Goal: Task Accomplishment & Management: Manage account settings

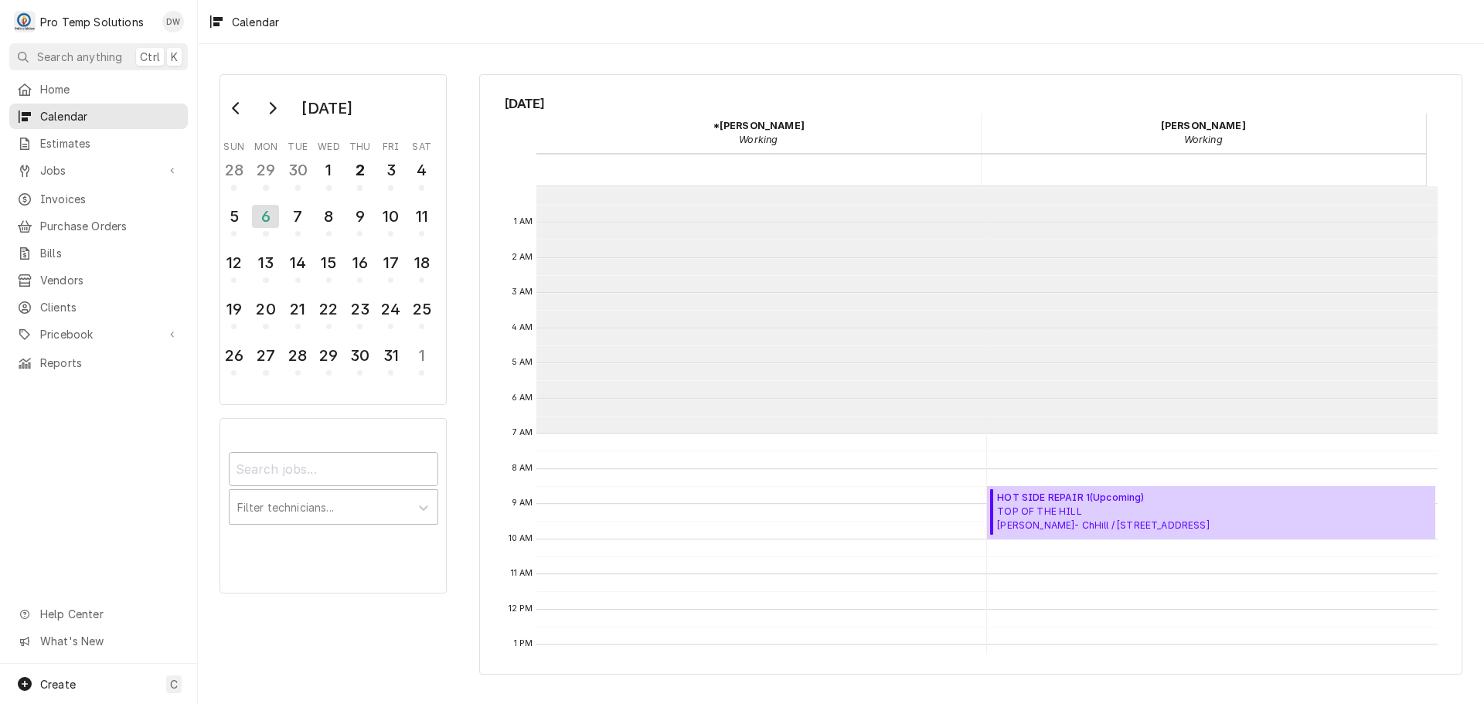
scroll to position [247, 0]
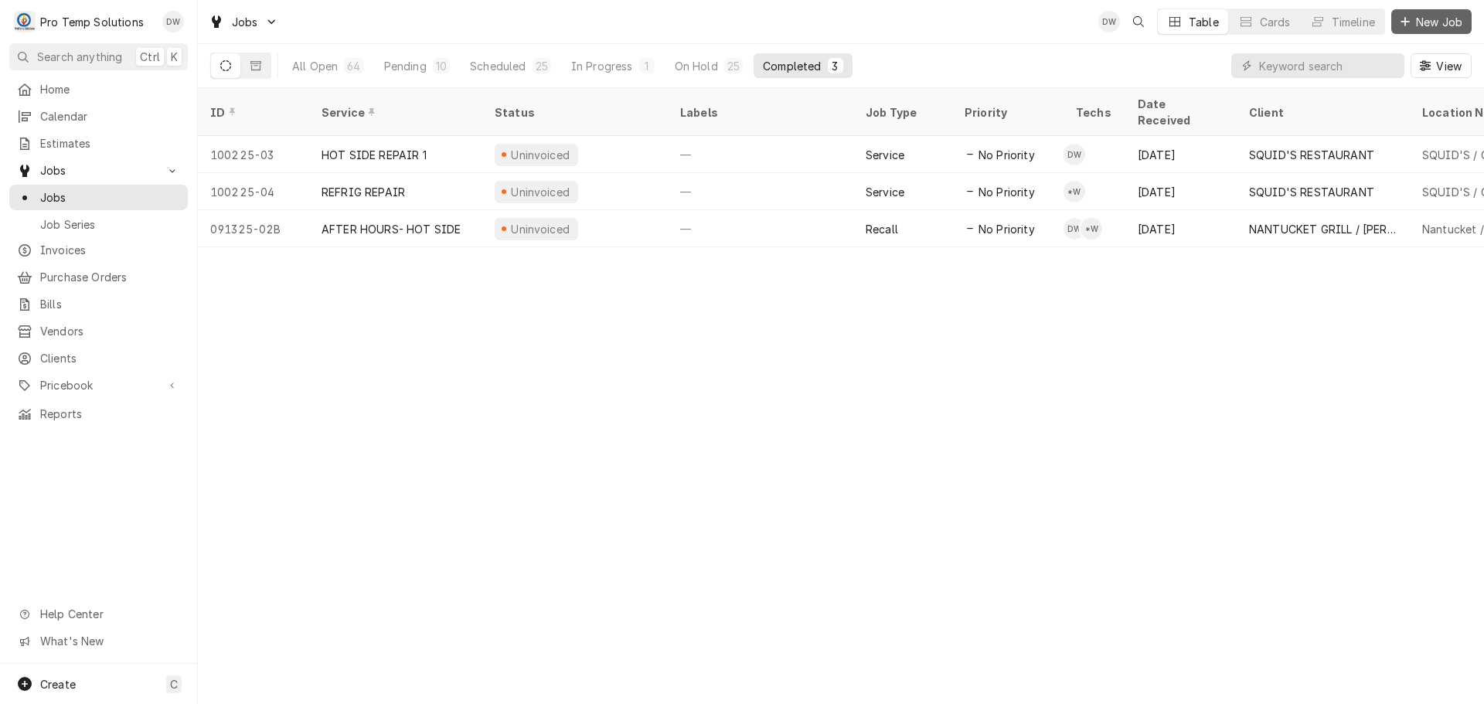
click at [1440, 20] on span "New Job" at bounding box center [1439, 22] width 53 height 16
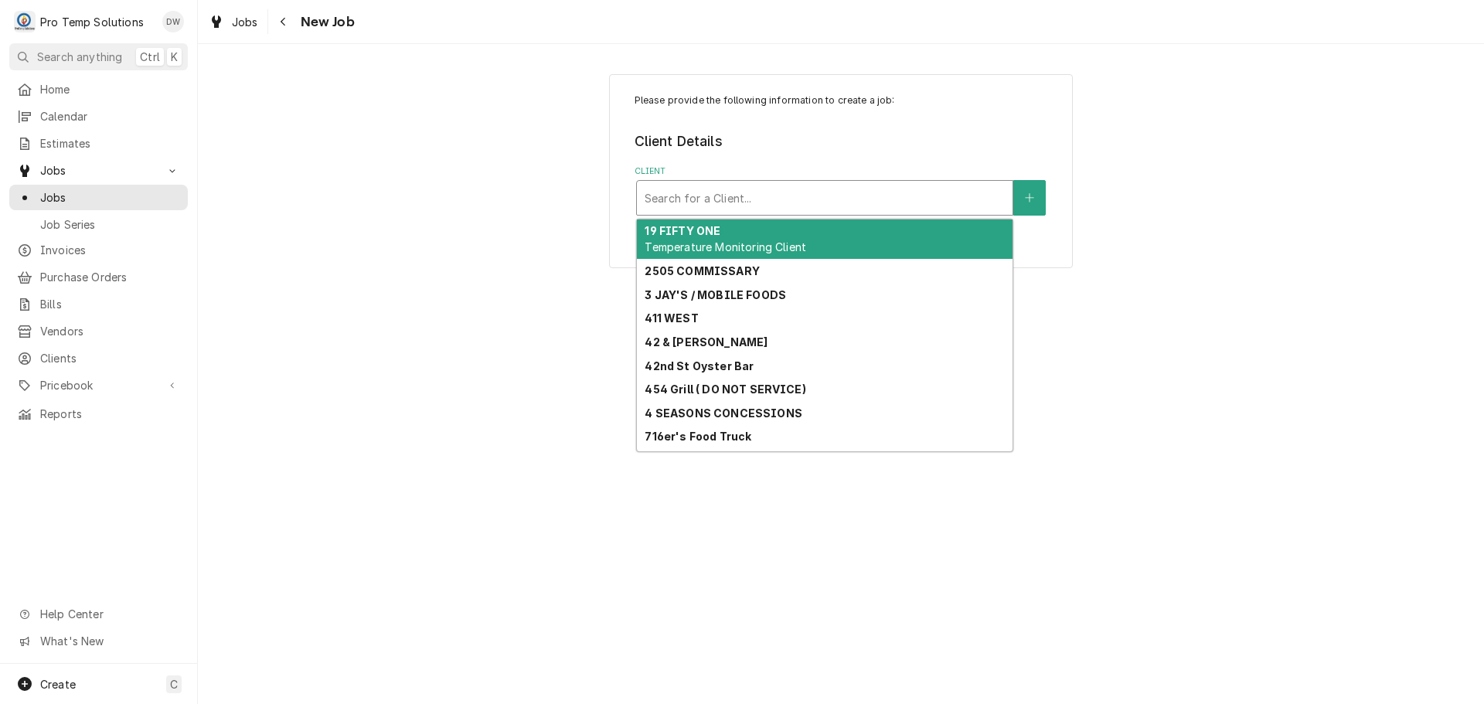
click at [879, 206] on div "Client" at bounding box center [825, 198] width 360 height 28
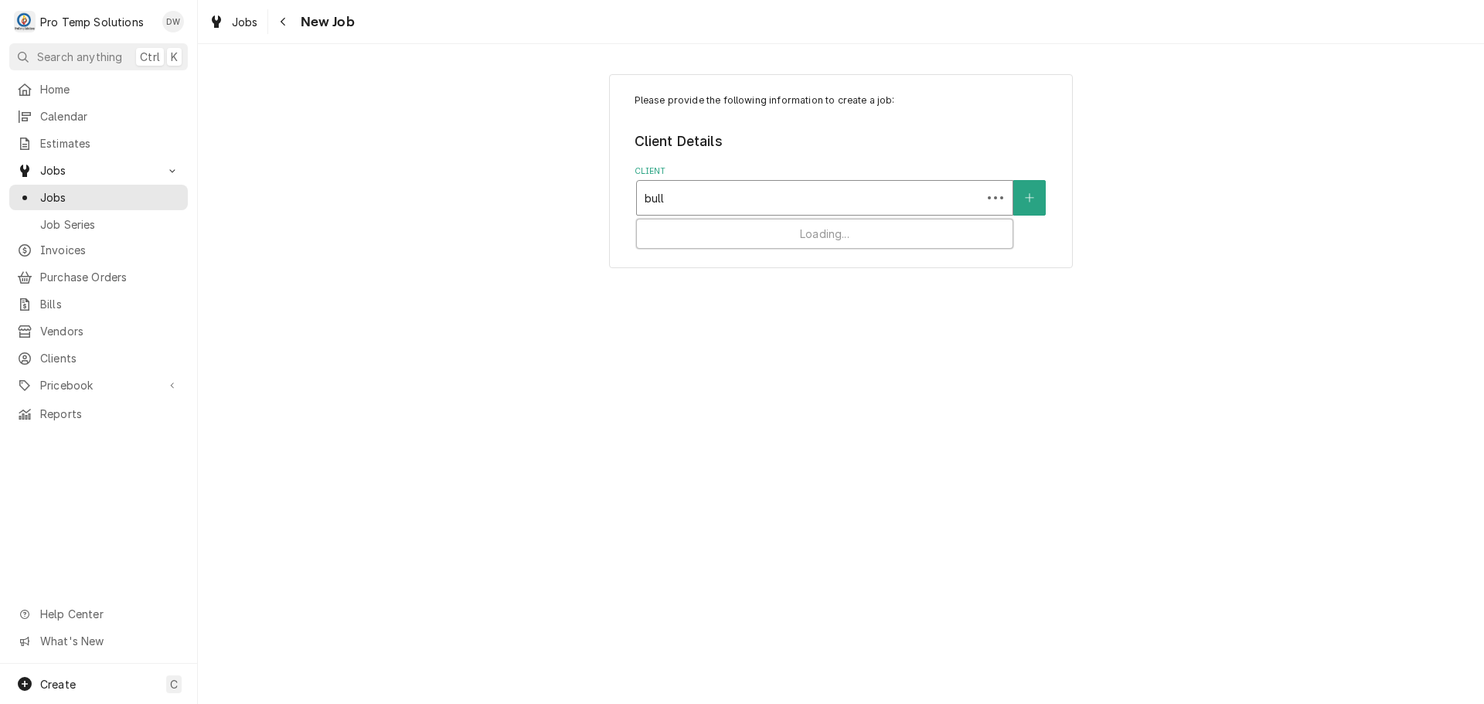
type input "bulls"
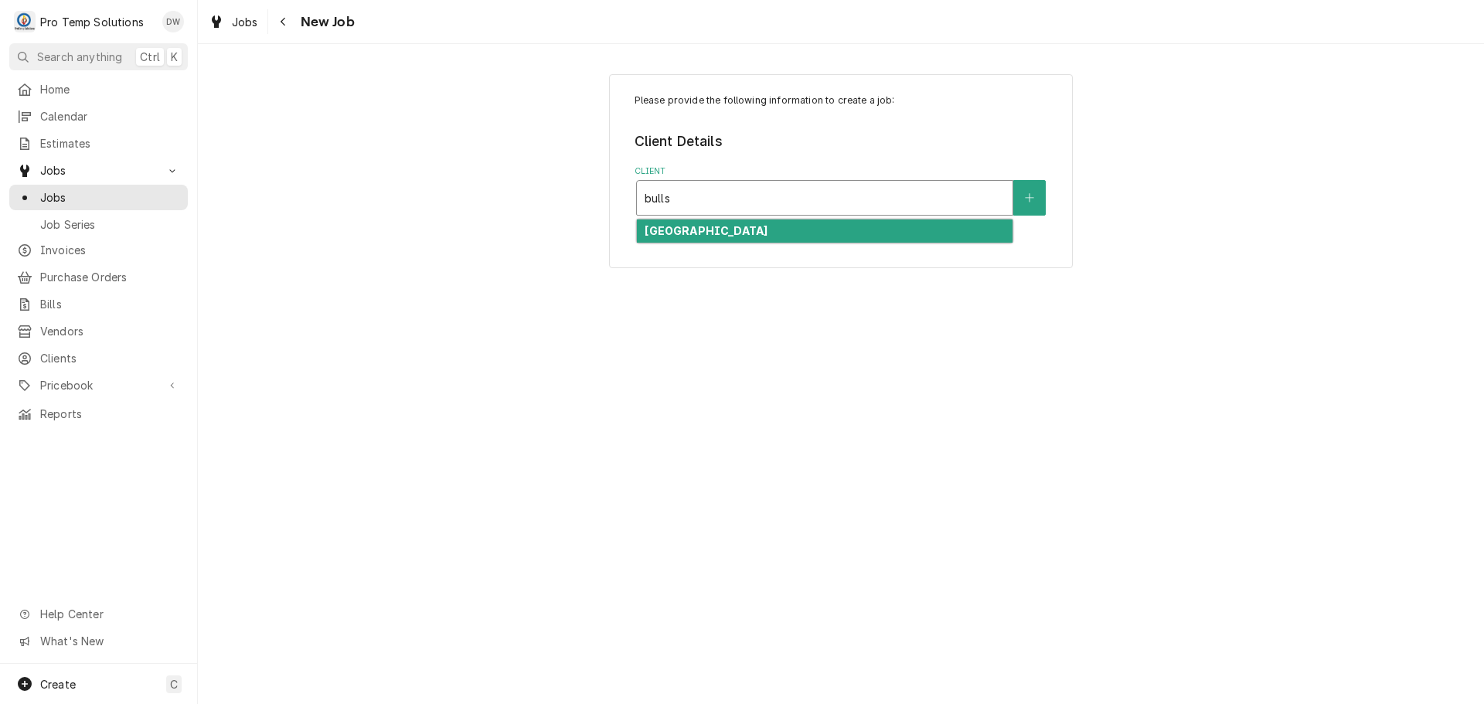
click at [720, 231] on strong "DURHAM BULLS PARK" at bounding box center [706, 230] width 123 height 13
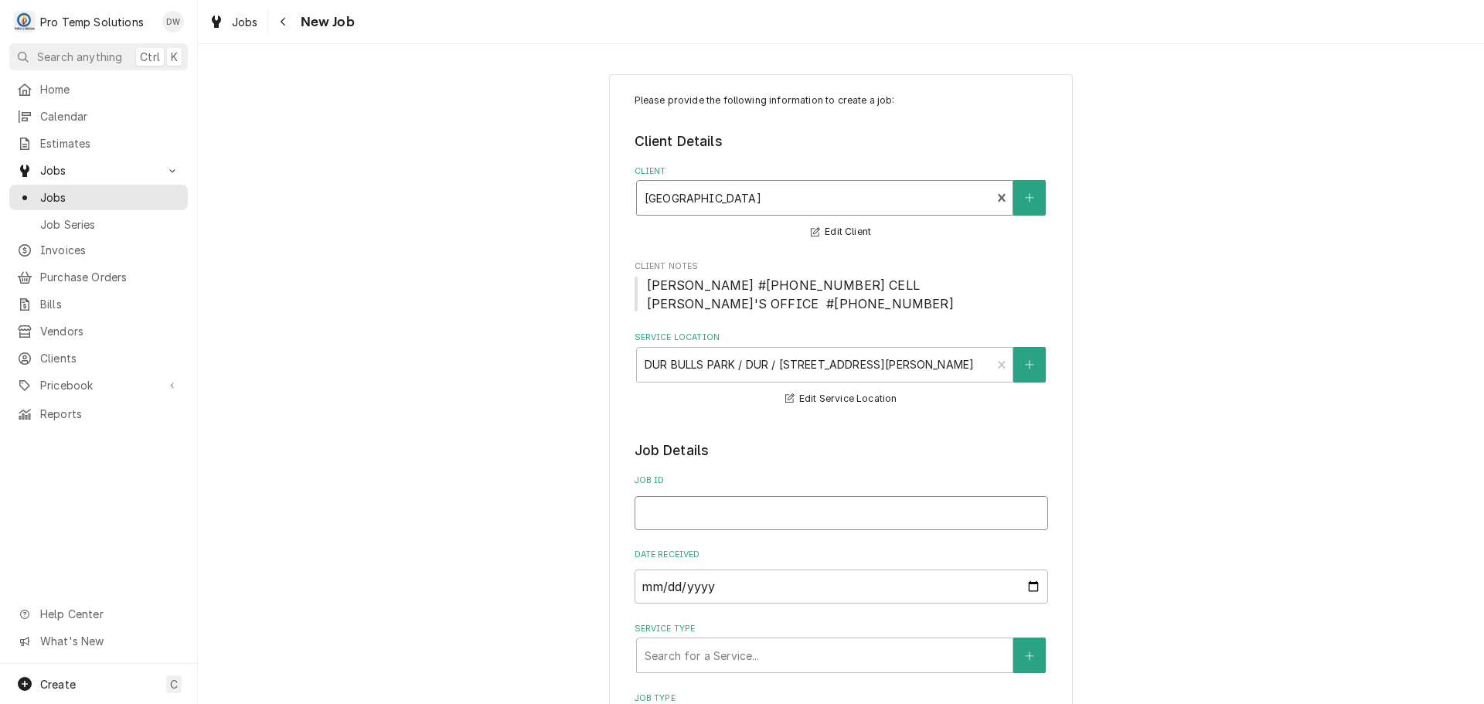
click at [683, 516] on input "Job ID" at bounding box center [842, 513] width 414 height 34
type textarea "x"
type input "1"
type textarea "x"
type input "10"
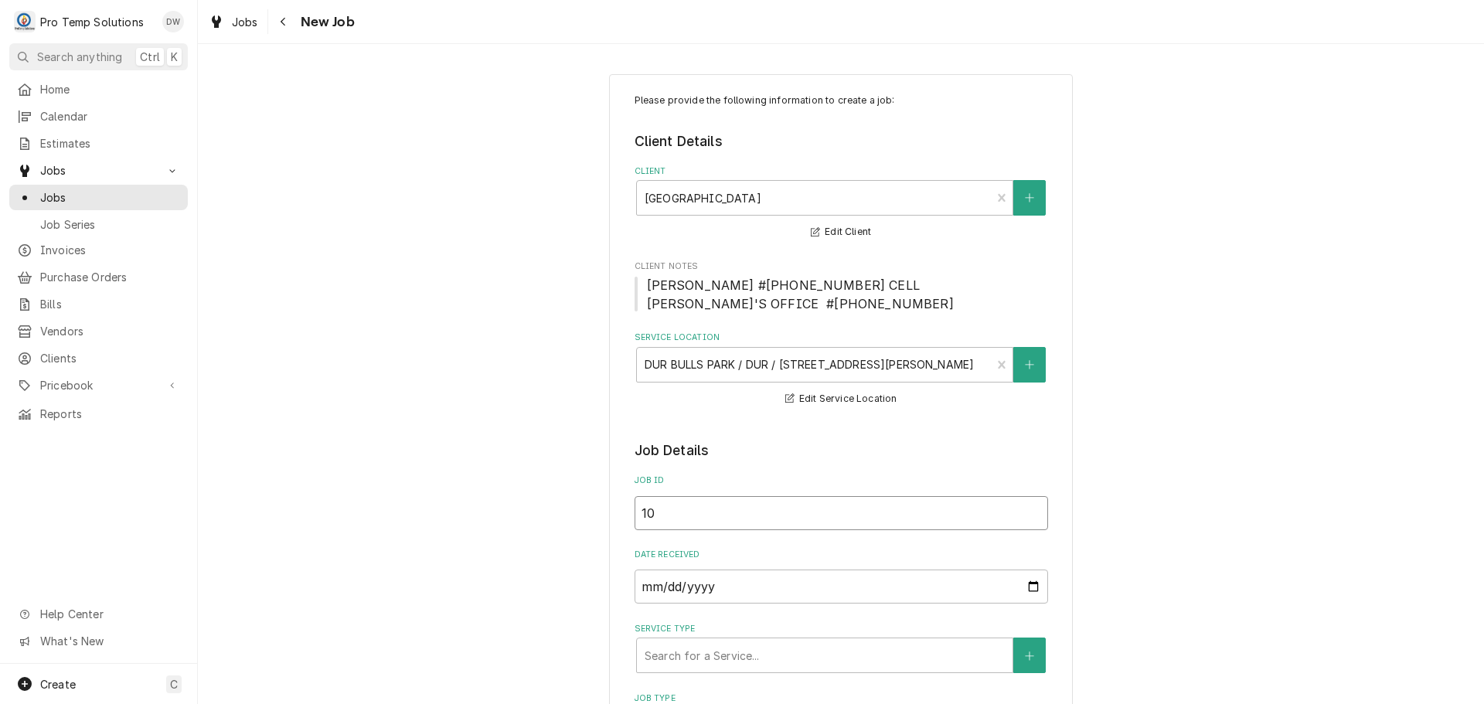
type textarea "x"
type input "100"
type textarea "x"
type input "1006"
type textarea "x"
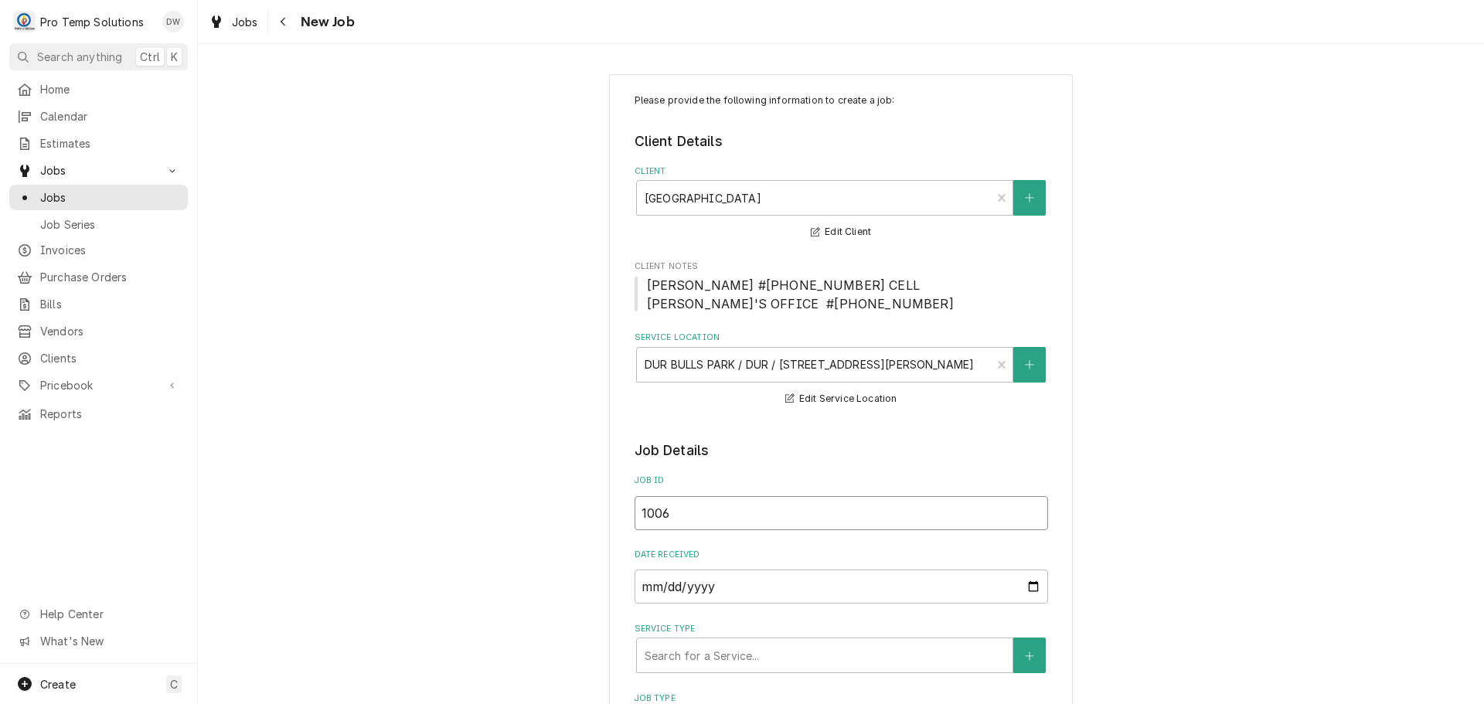
type input "10062"
type textarea "x"
type input "100625"
type textarea "x"
type input "100625-"
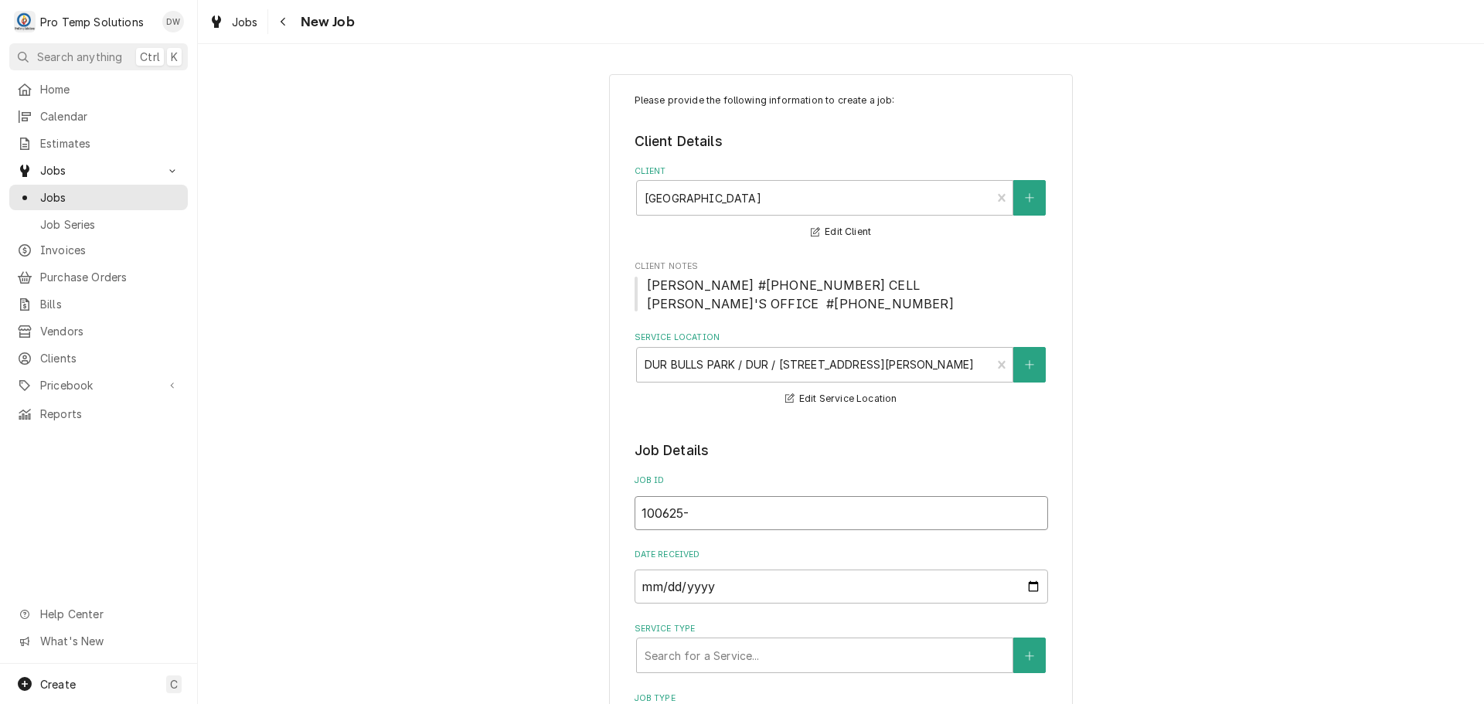
type textarea "x"
type input "100625-0"
type textarea "x"
type input "100625-02"
type textarea "x"
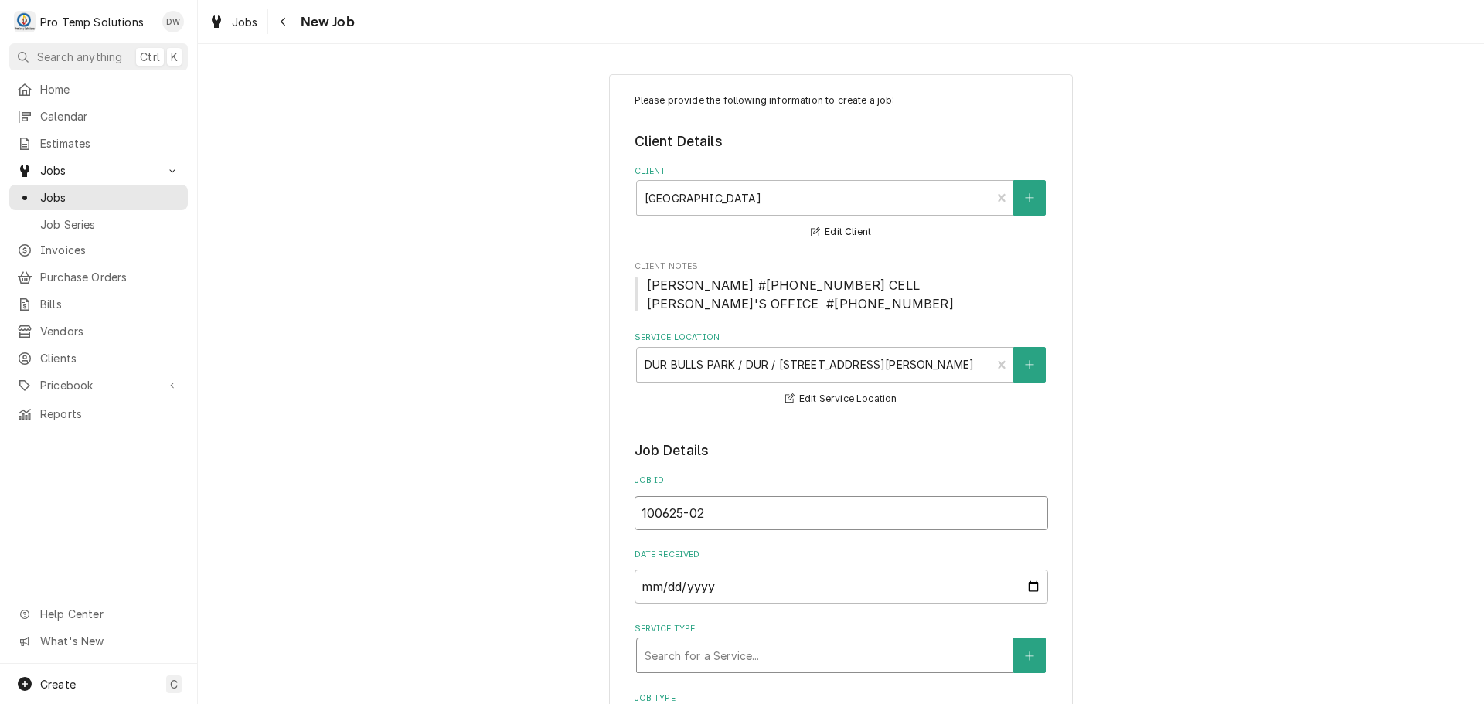
type input "100625-02"
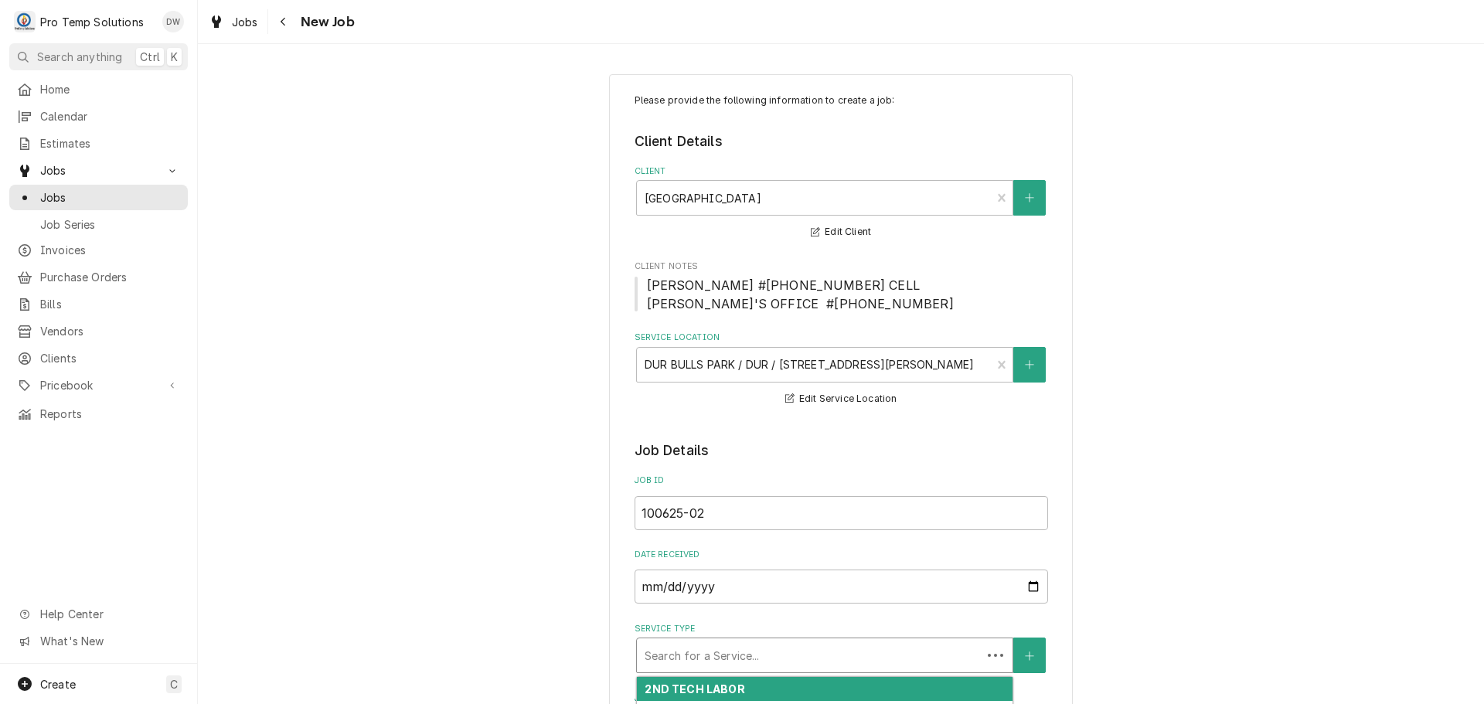
click at [732, 653] on div "Service Type" at bounding box center [809, 656] width 329 height 28
type textarea "x"
type input "r"
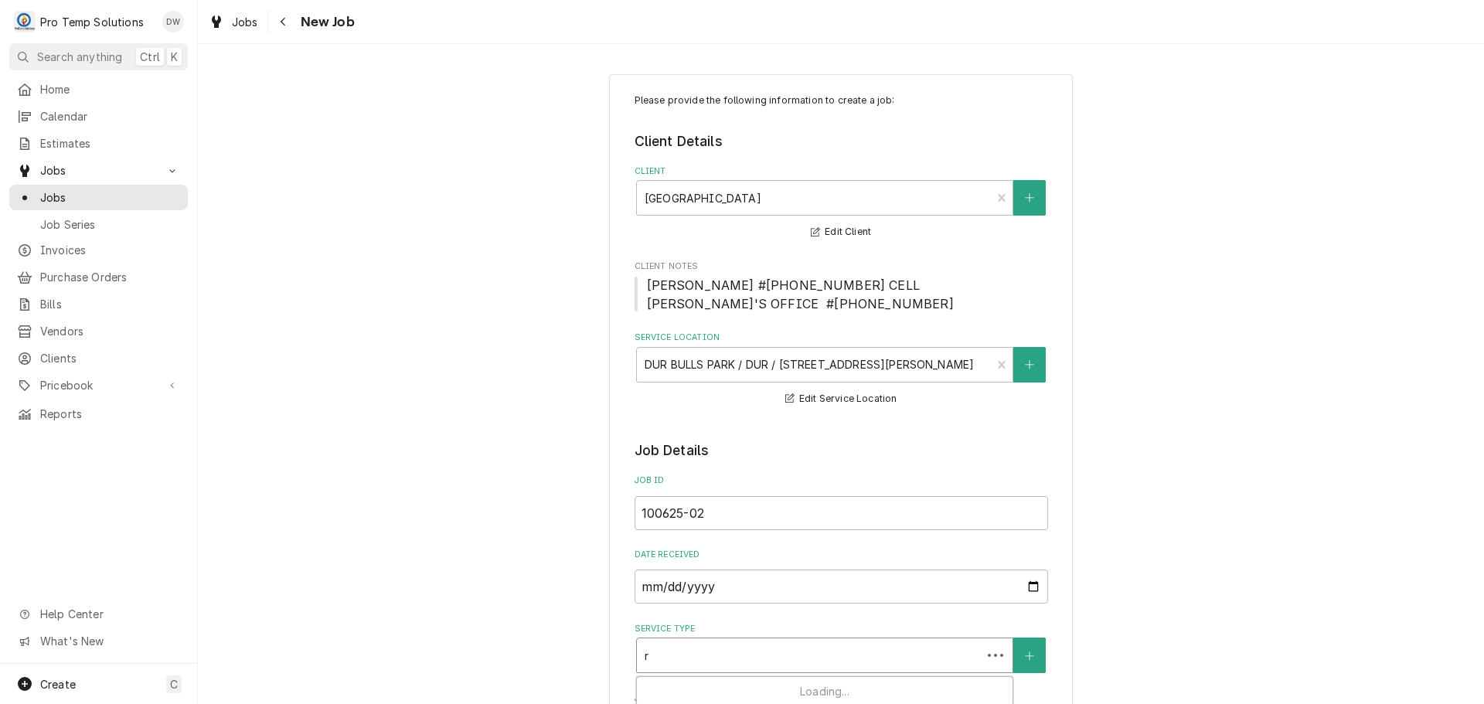
type textarea "x"
type input "re"
type textarea "x"
type input "ref"
type textarea "x"
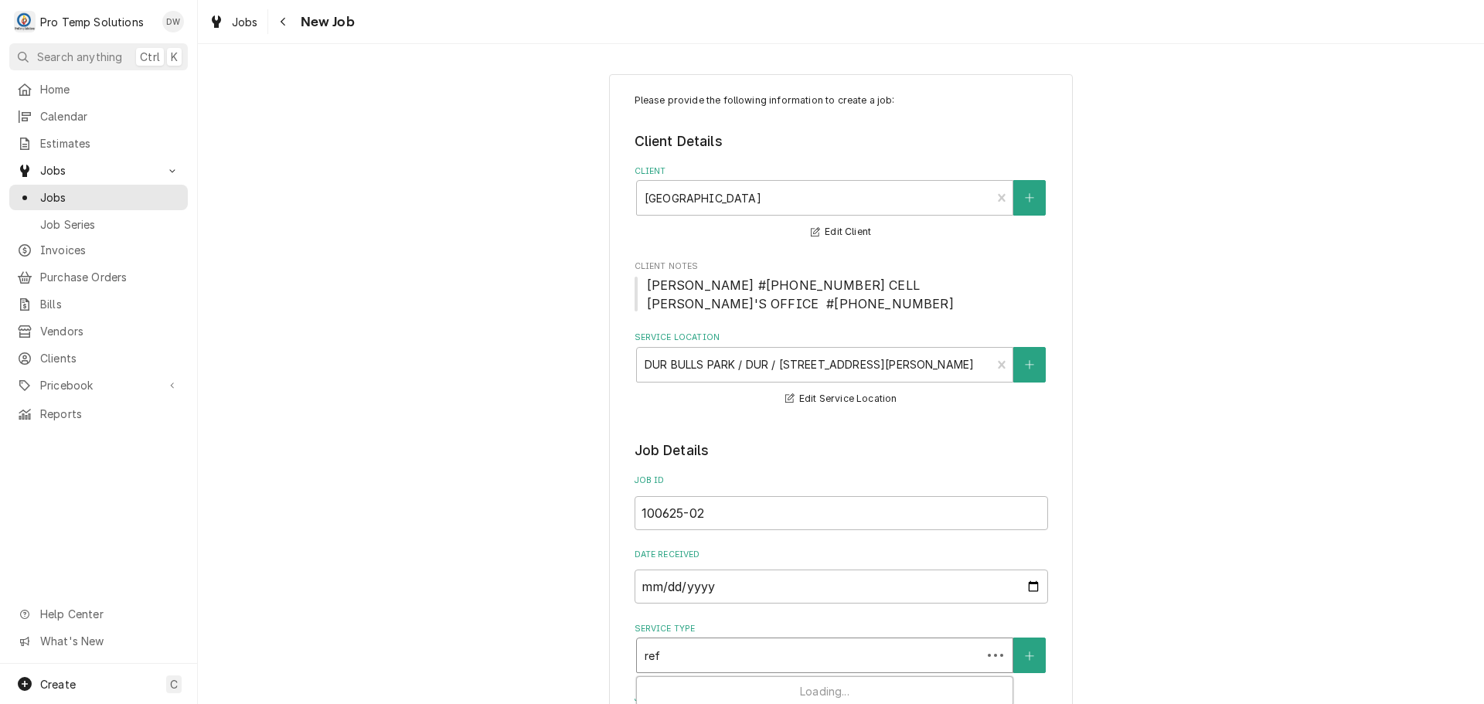
type input "refr"
type textarea "x"
type input "refri"
type textarea "x"
type input "refrig"
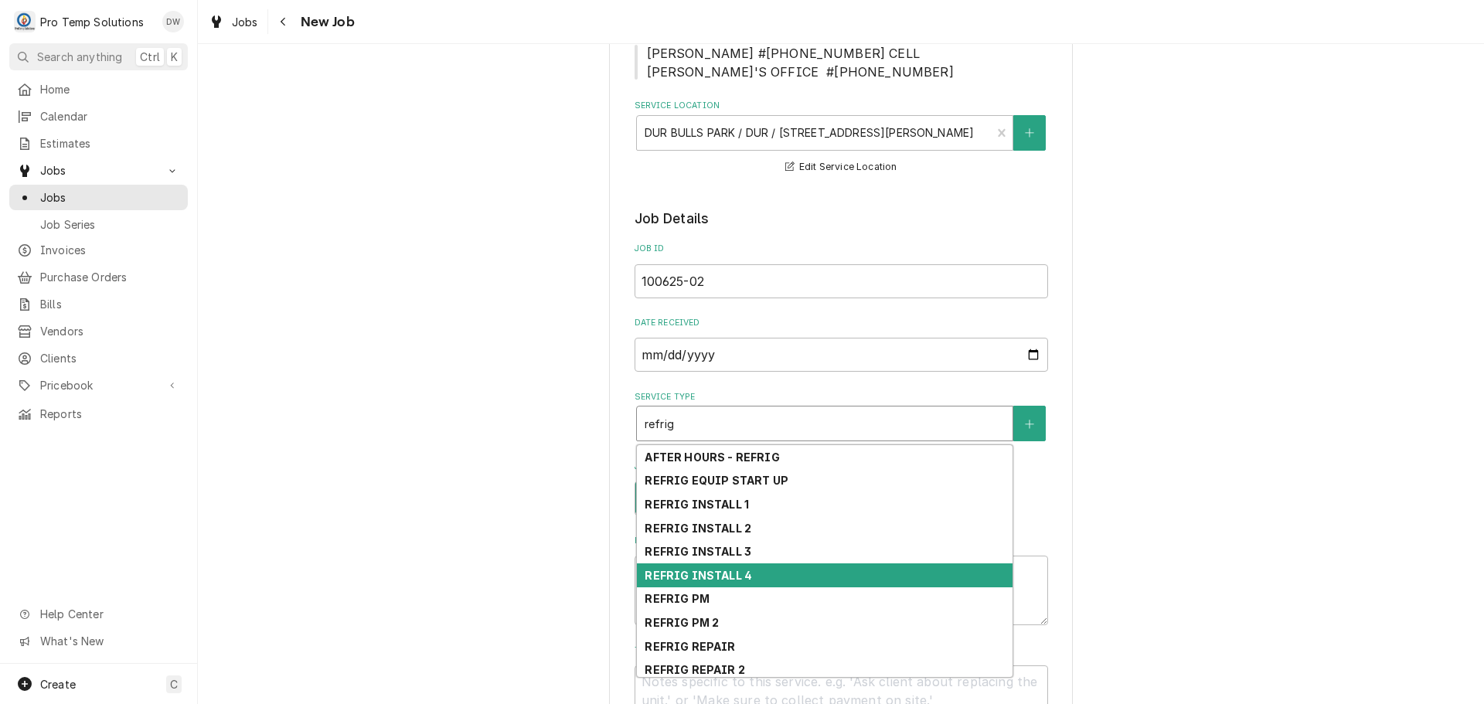
scroll to position [53, 0]
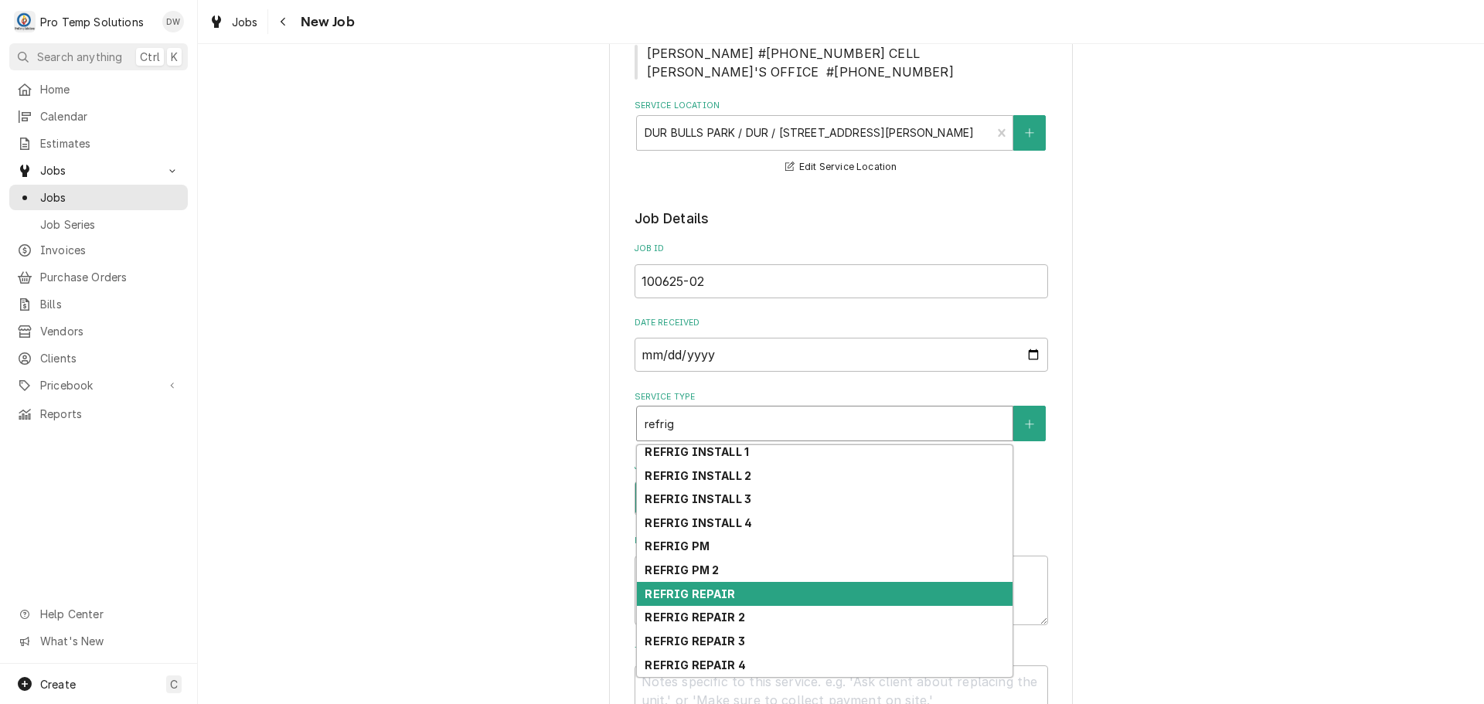
click at [753, 593] on div "REFRIG REPAIR" at bounding box center [825, 594] width 376 height 24
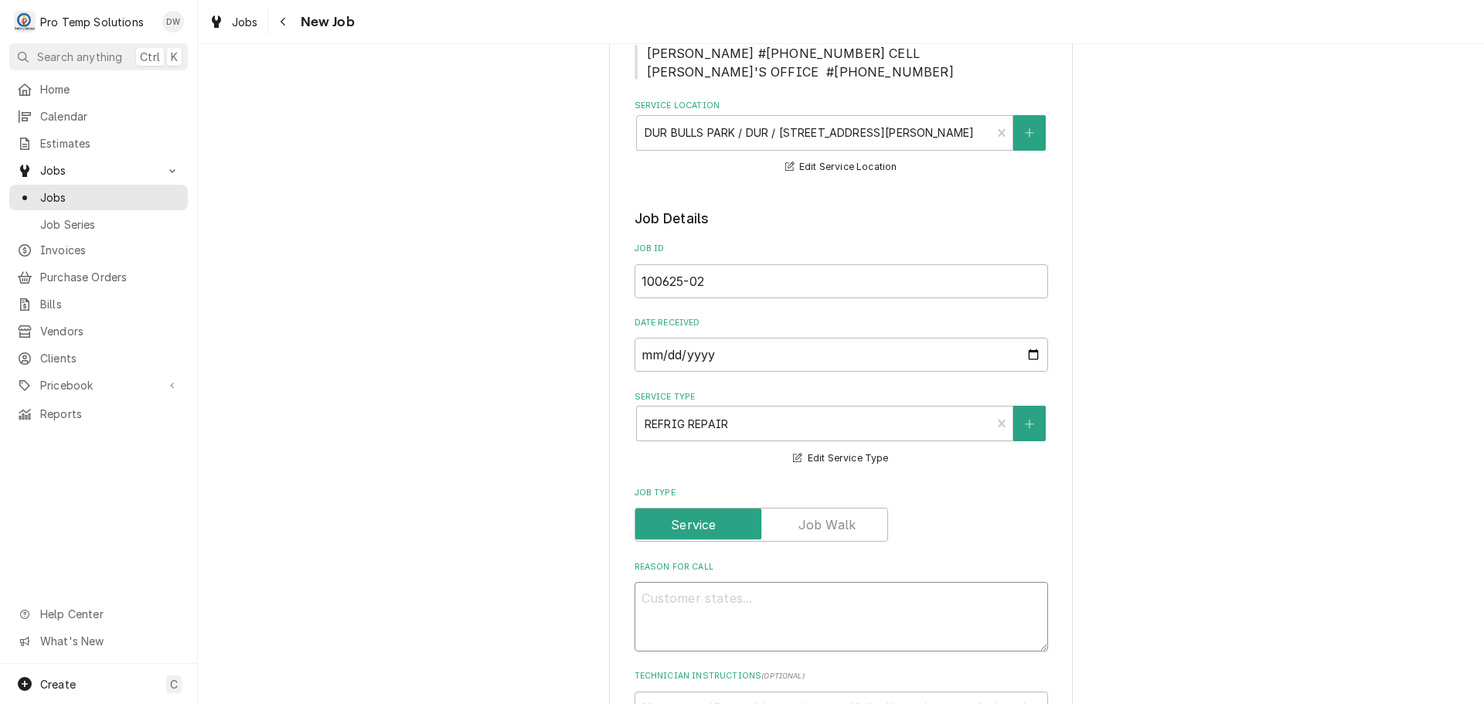
click at [743, 602] on textarea "Reason For Call" at bounding box center [842, 617] width 414 height 70
type textarea "x"
type textarea "c"
type textarea "x"
type textarea "cl"
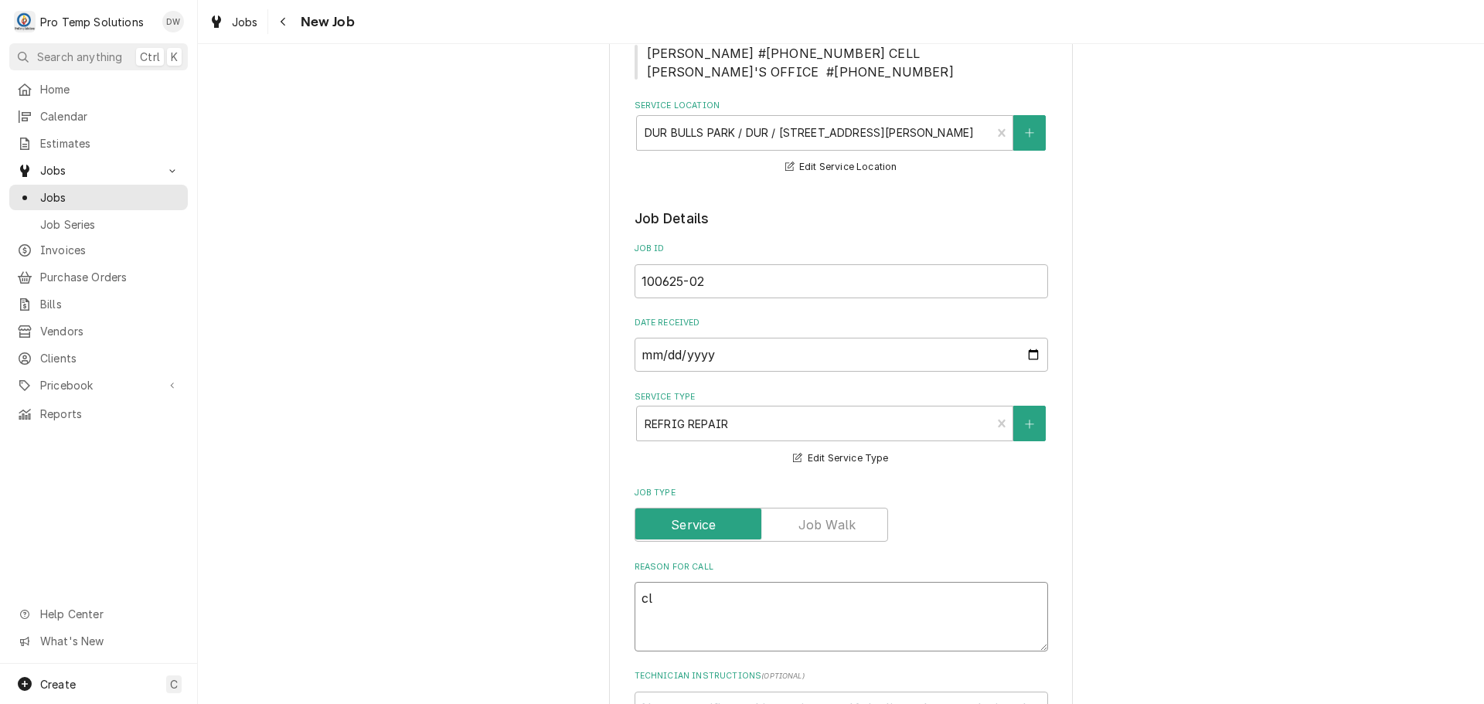
type textarea "x"
type textarea "clu"
type textarea "x"
type textarea "club"
type textarea "x"
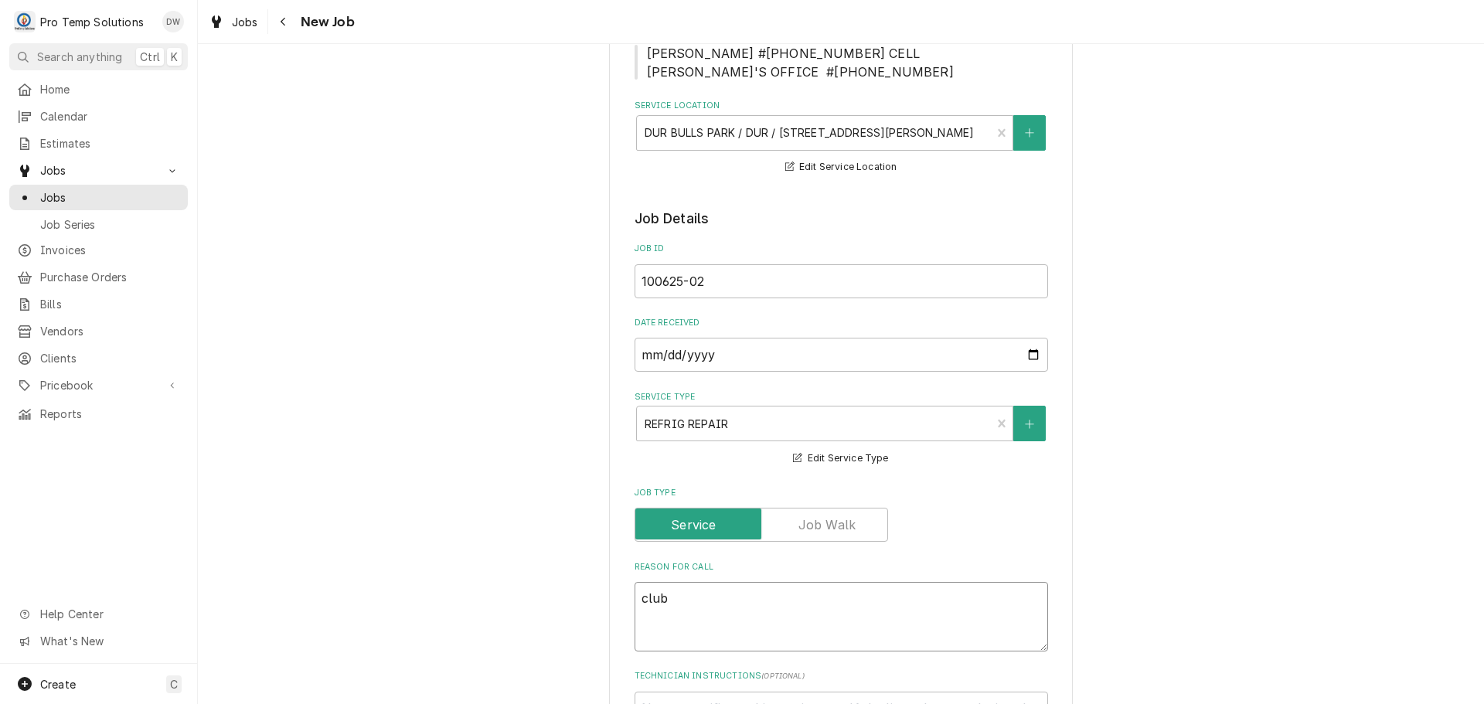
type textarea "club"
type textarea "x"
type textarea "club h"
type textarea "x"
type textarea "club ho"
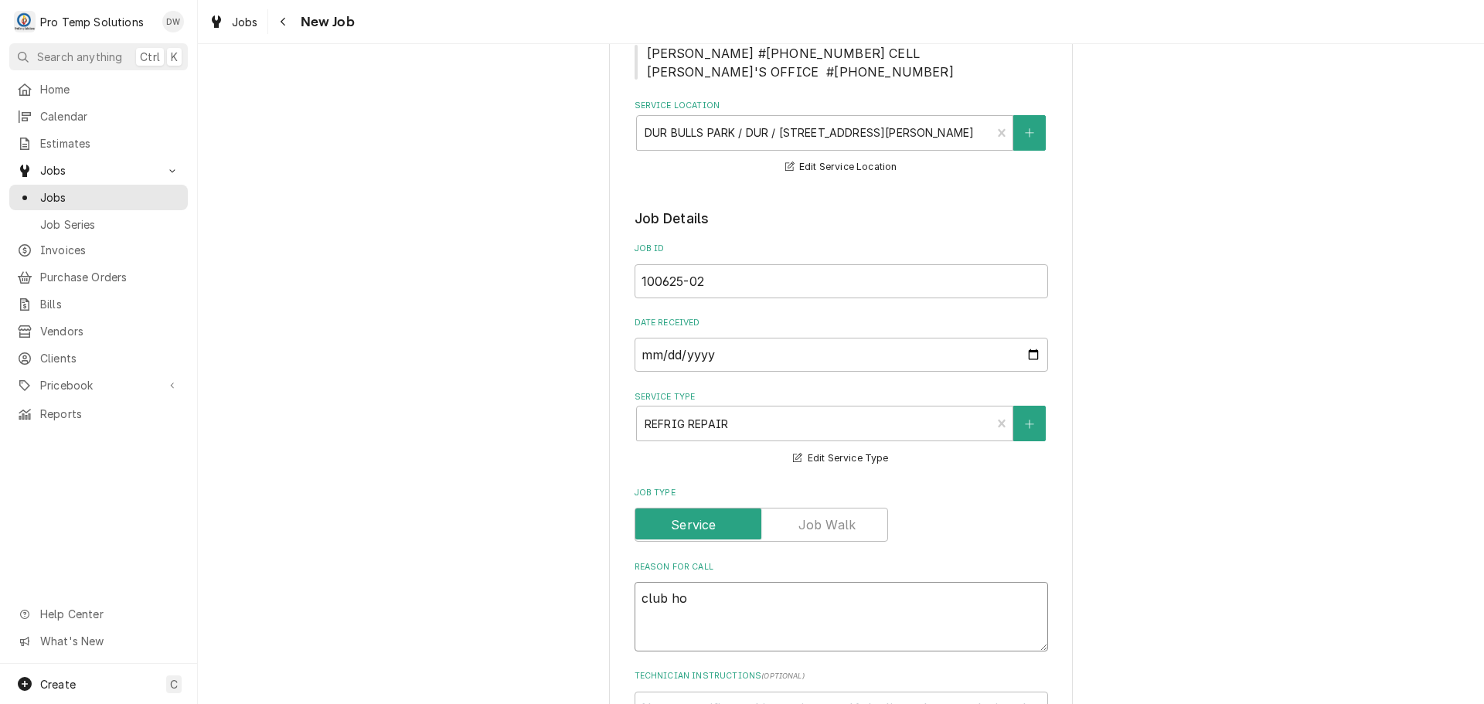
type textarea "x"
type textarea "club hou"
type textarea "x"
type textarea "club hous"
type textarea "x"
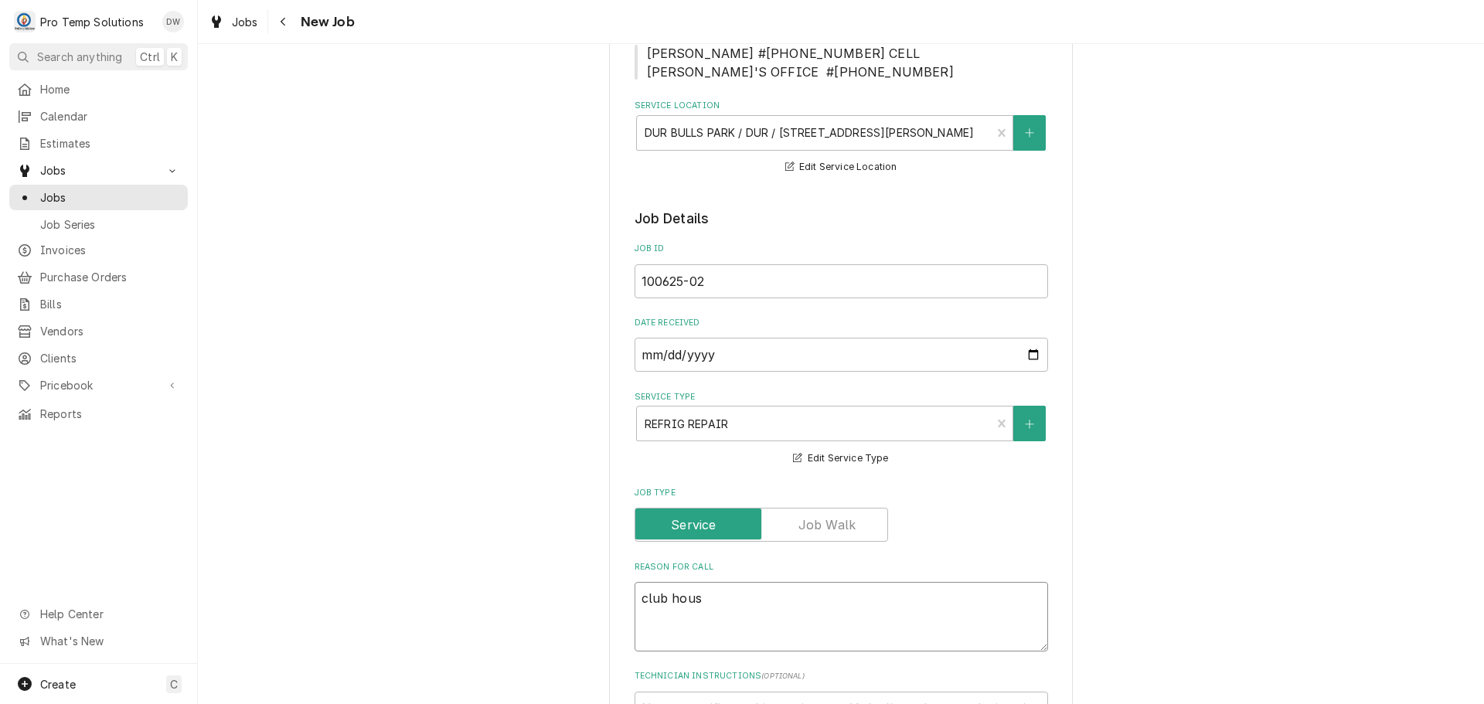
type textarea "club house"
type textarea "x"
type textarea "club house"
type textarea "x"
type textarea "club house I"
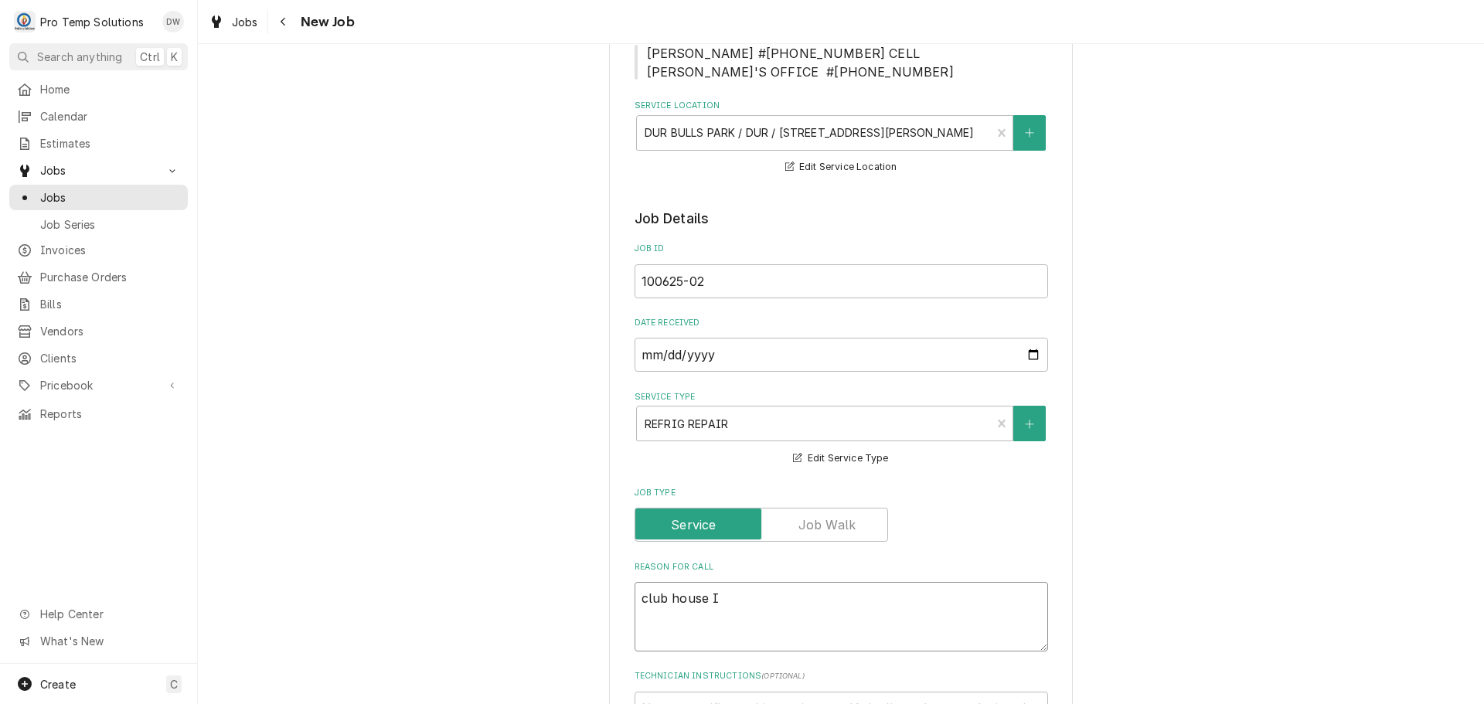
type textarea "x"
type textarea "club house IM"
type textarea "x"
type textarea "club house IM"
type textarea "x"
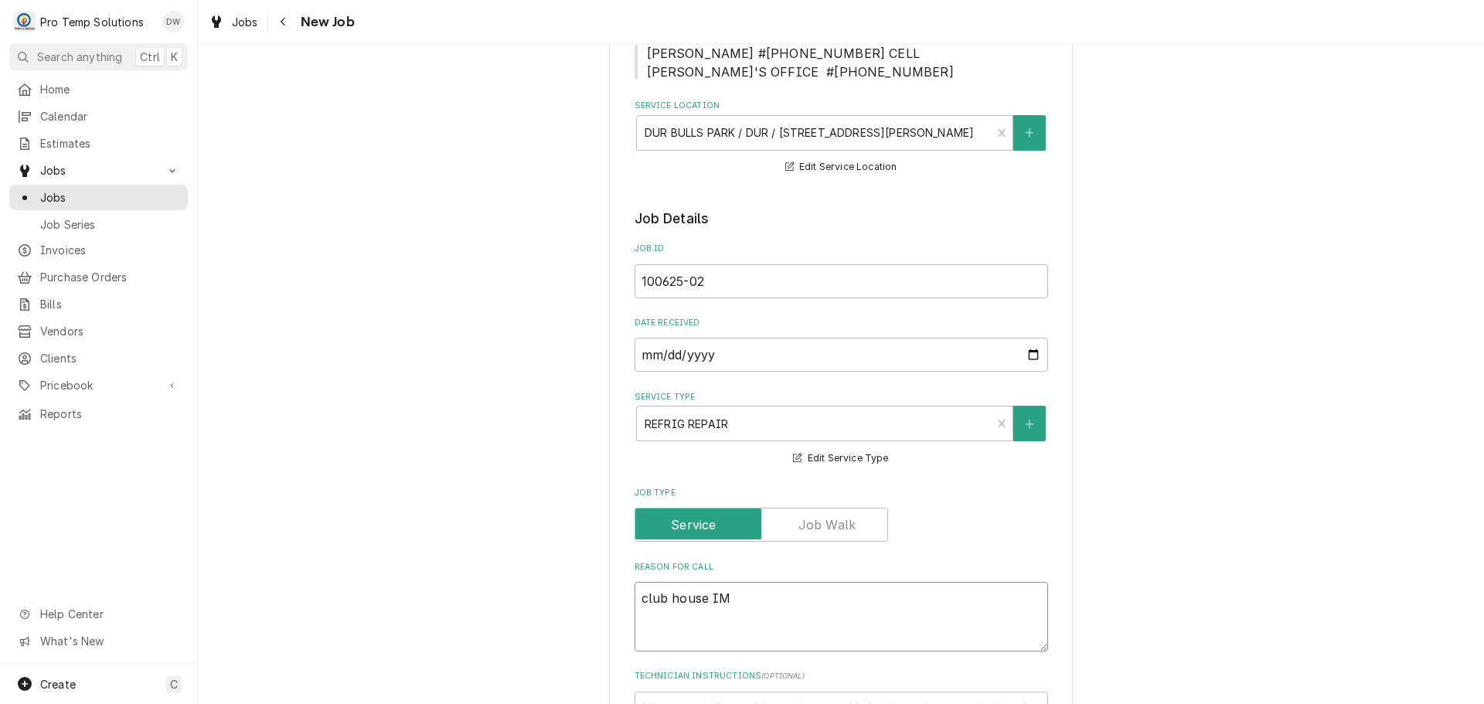
type textarea "club house IM n"
type textarea "x"
type textarea "club house IM no"
type textarea "x"
type textarea "club house IM not"
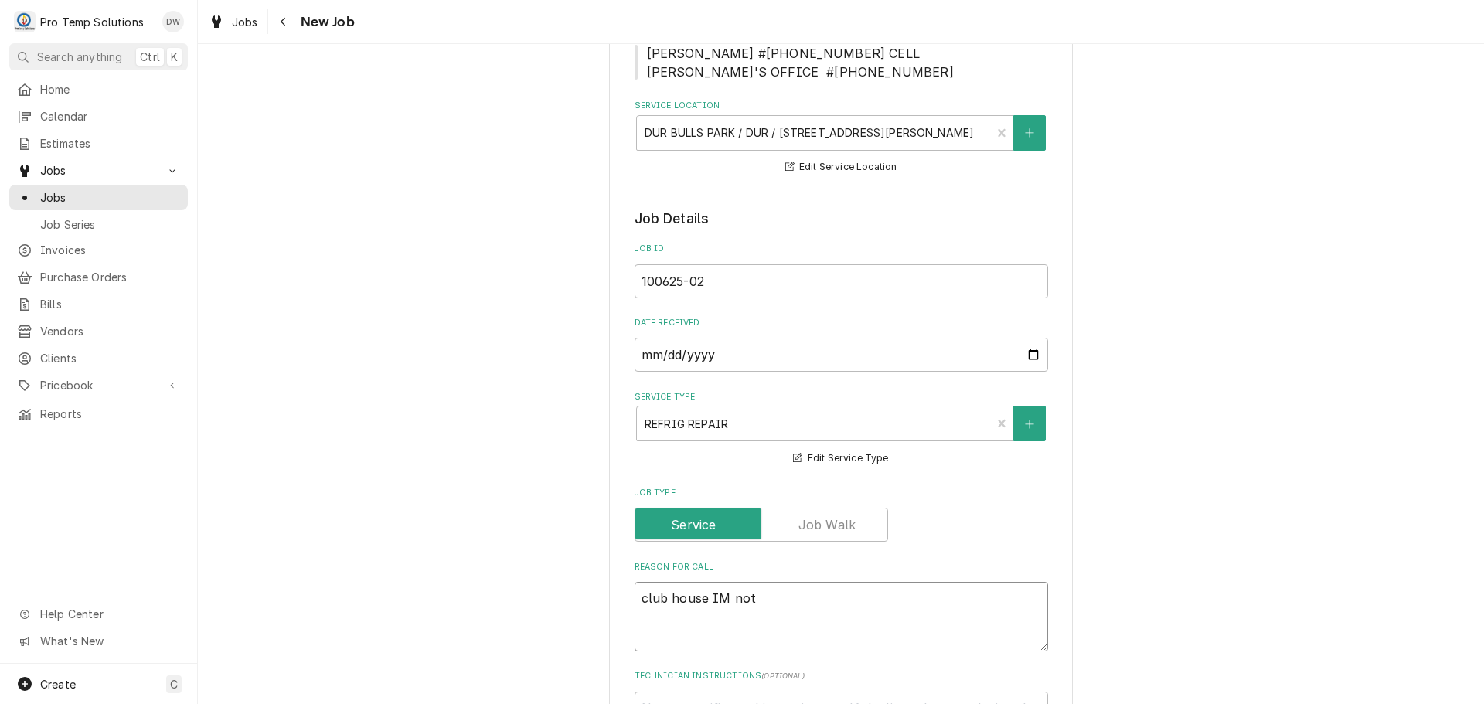
type textarea "x"
type textarea "club house IM not"
type textarea "x"
type textarea "club house IM not w"
type textarea "x"
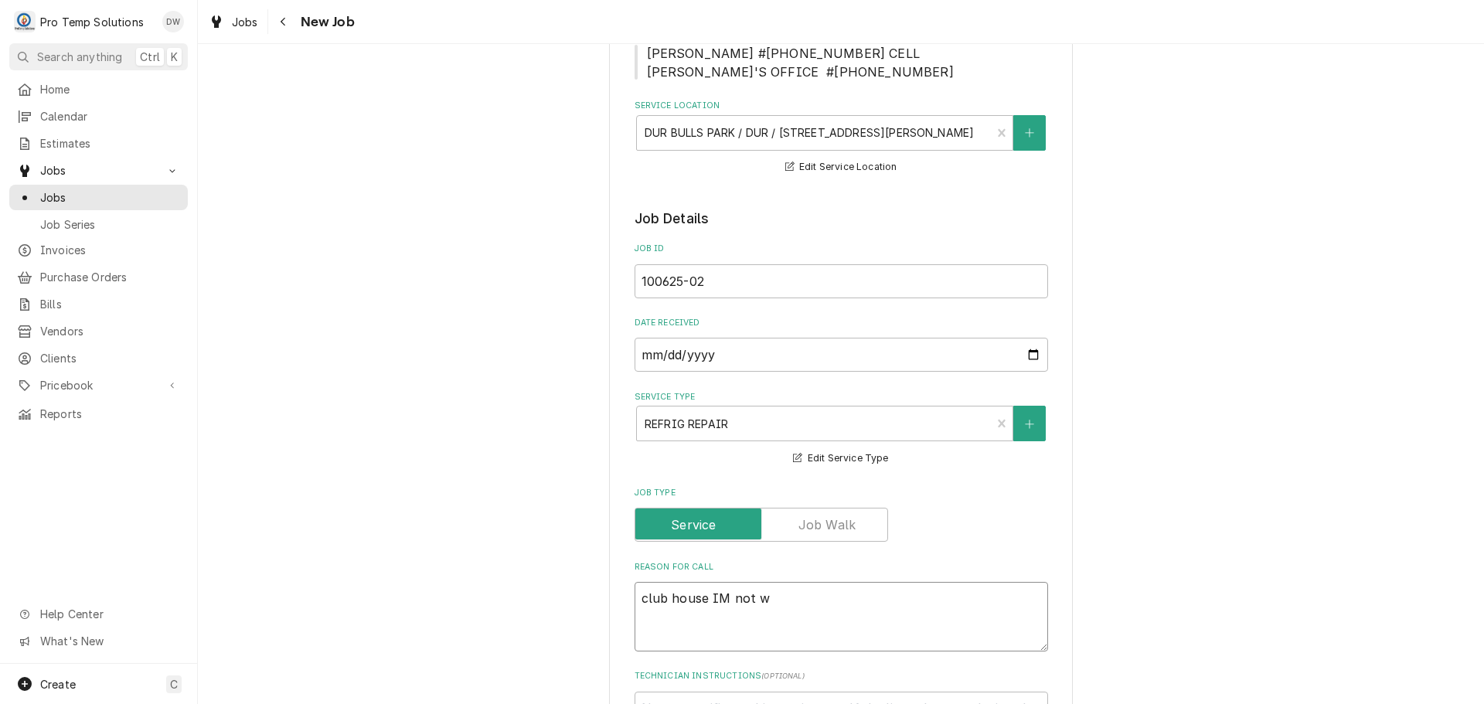
type textarea "club house IM not wo"
type textarea "x"
type textarea "club house IM not wor"
type textarea "x"
type textarea "club house IM not work"
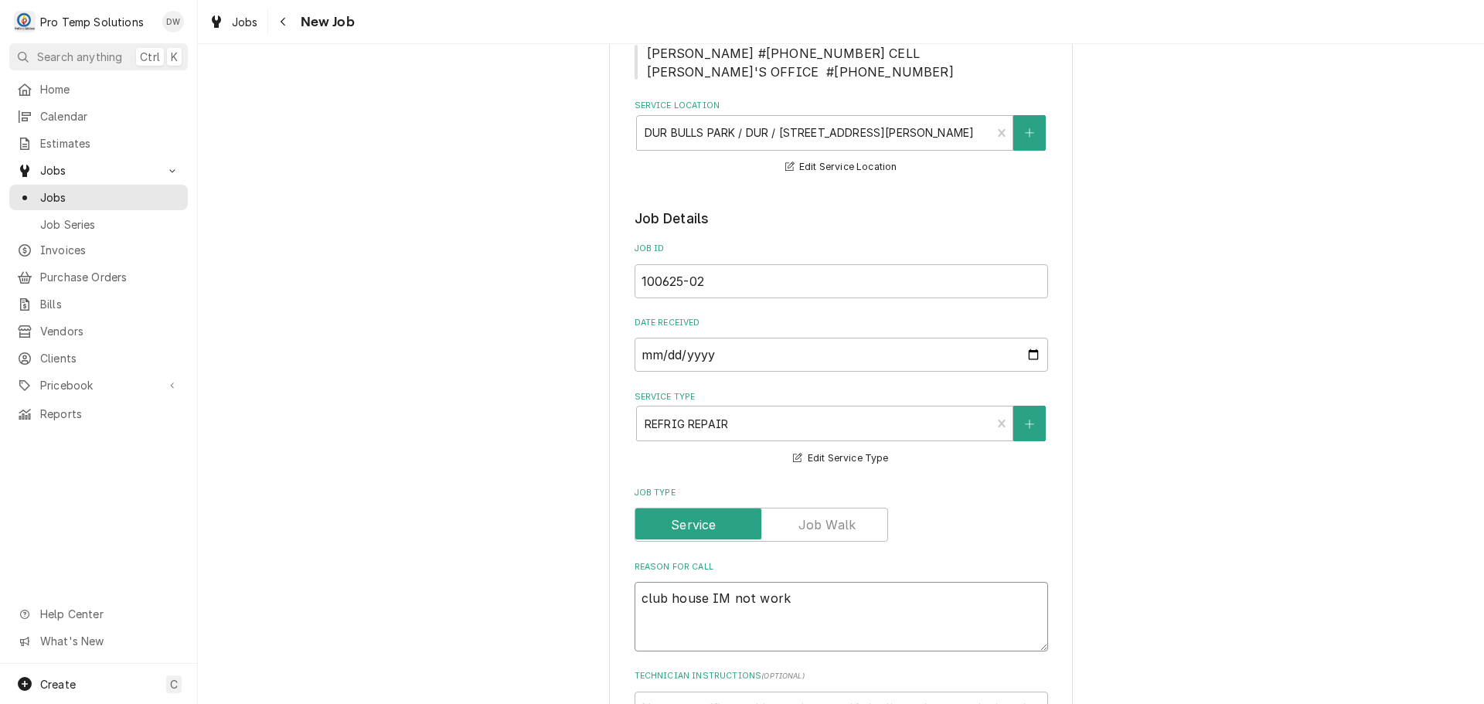
type textarea "x"
type textarea "club house IM not worki"
type textarea "x"
type textarea "club house IM not workin"
type textarea "x"
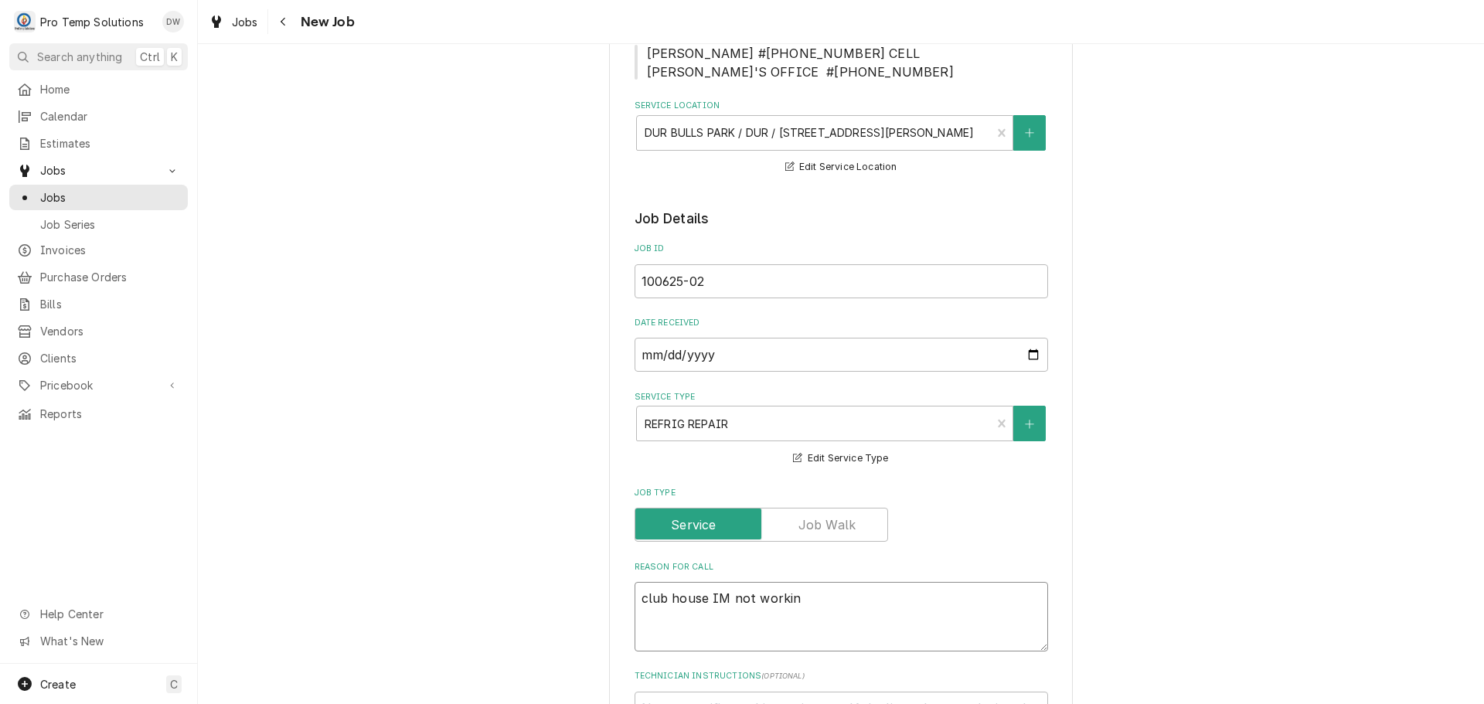
type textarea "club house IM not working"
type textarea "x"
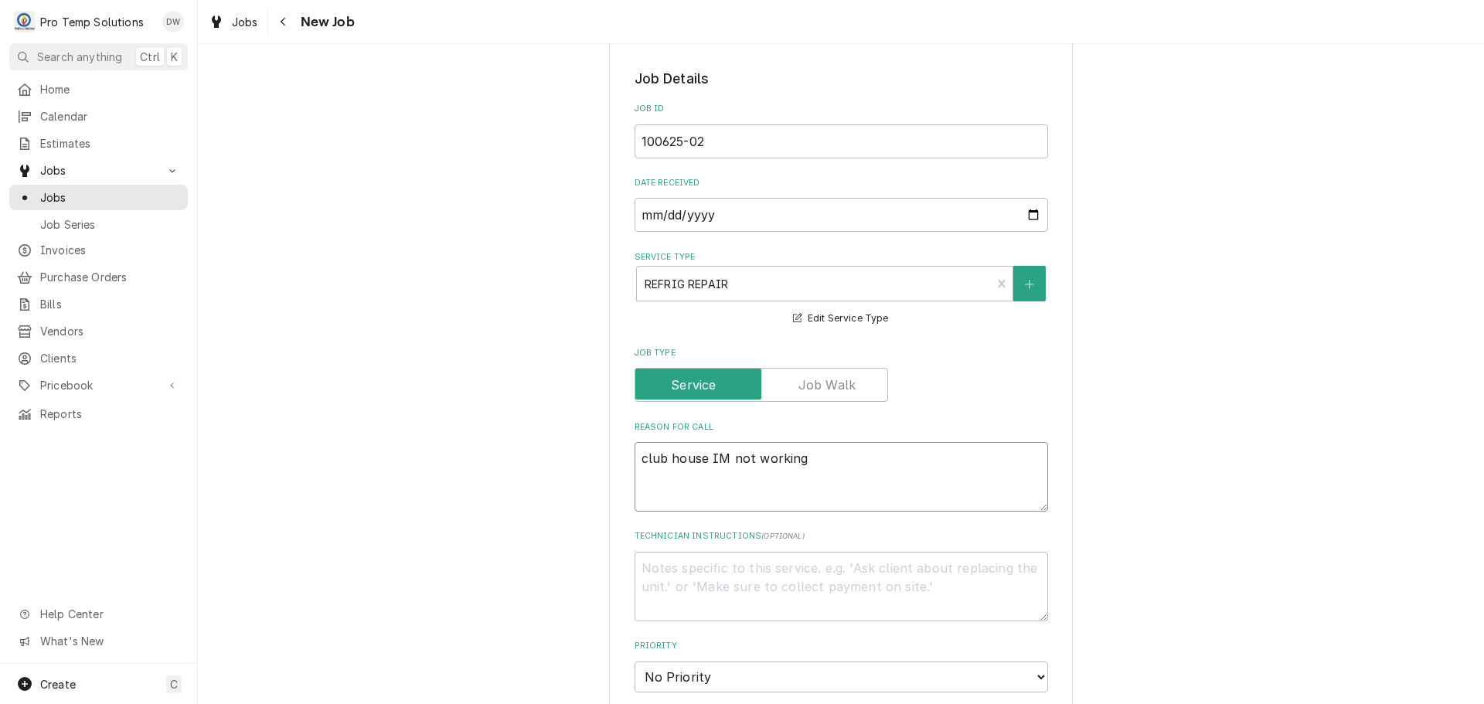
scroll to position [619, 0]
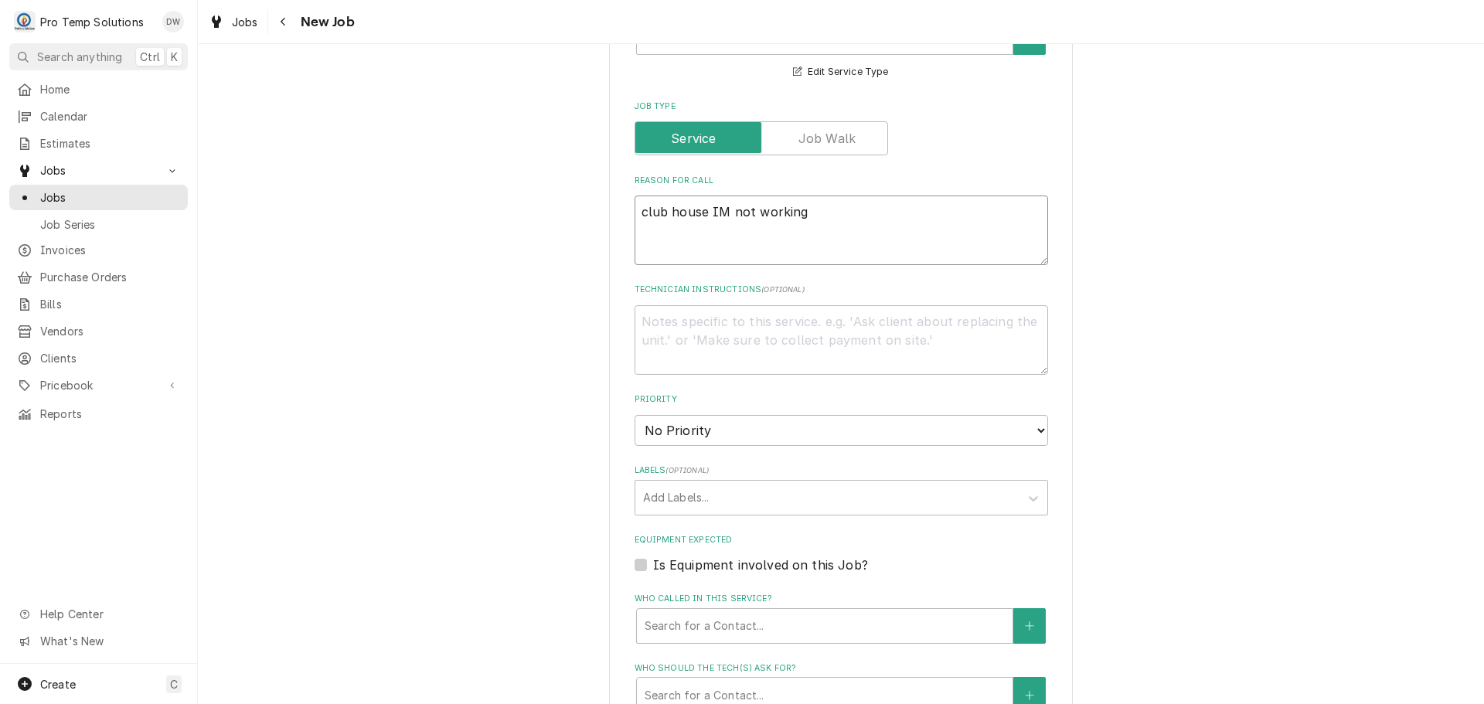
type textarea "club house IM not working"
click at [653, 567] on label "Is Equipment involved on this Job?" at bounding box center [760, 565] width 215 height 19
click at [653, 567] on input "Equipment Expected" at bounding box center [860, 573] width 414 height 34
checkbox input "true"
type textarea "x"
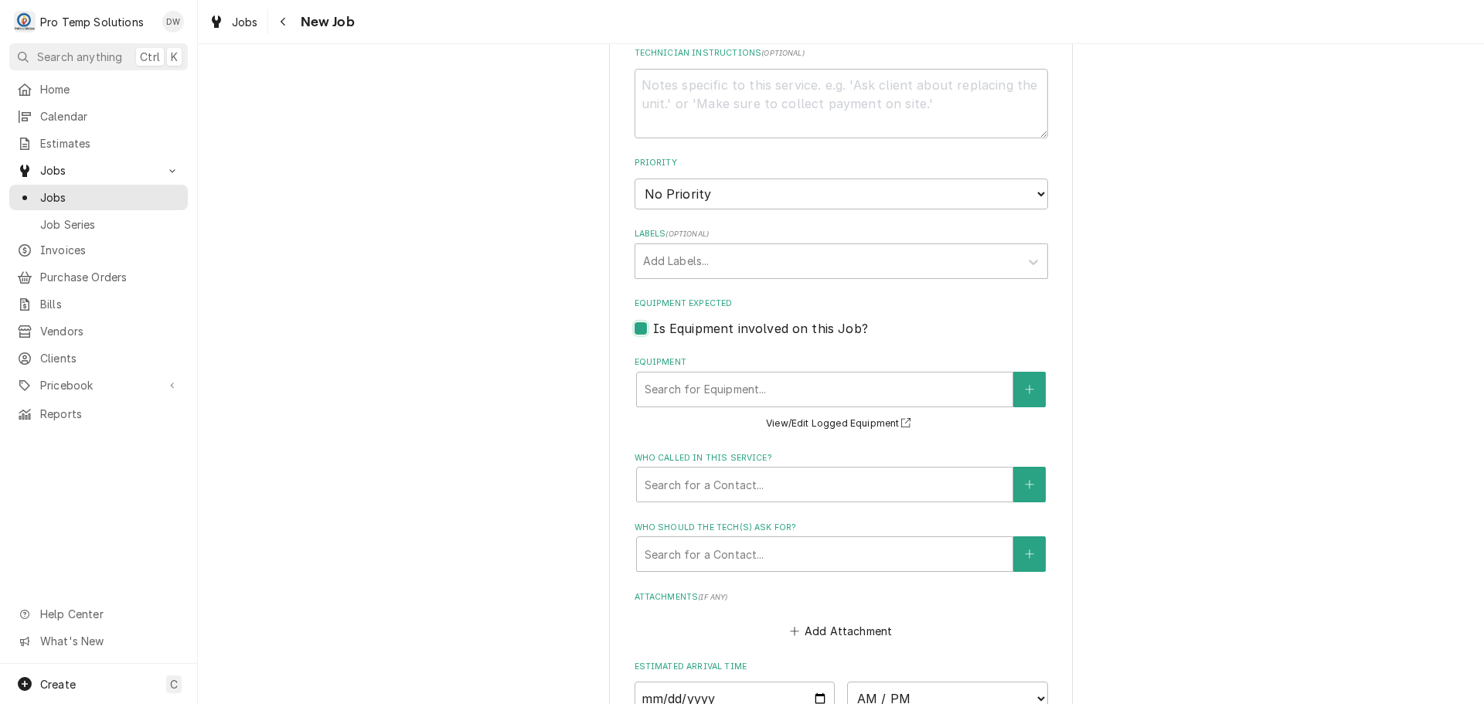
scroll to position [928, 0]
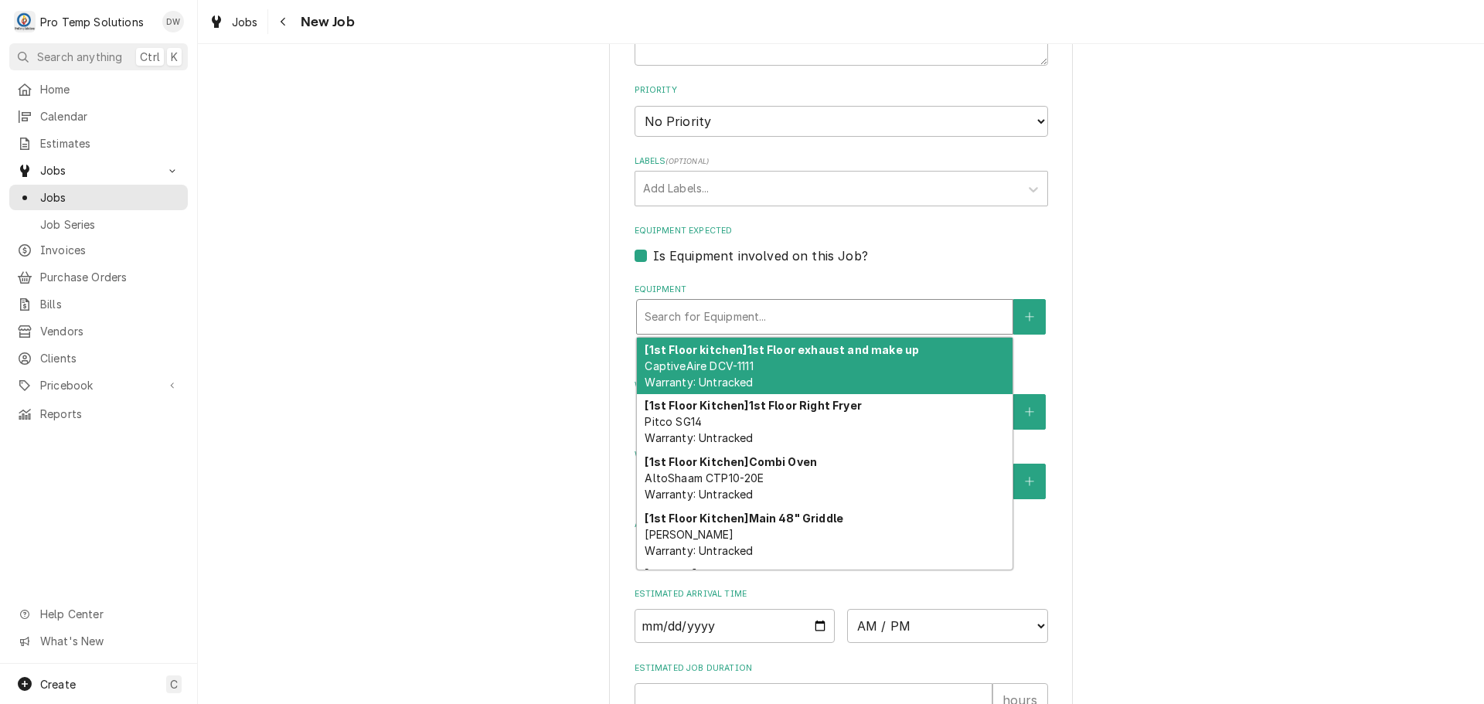
click at [807, 315] on div "Equipment" at bounding box center [825, 317] width 360 height 28
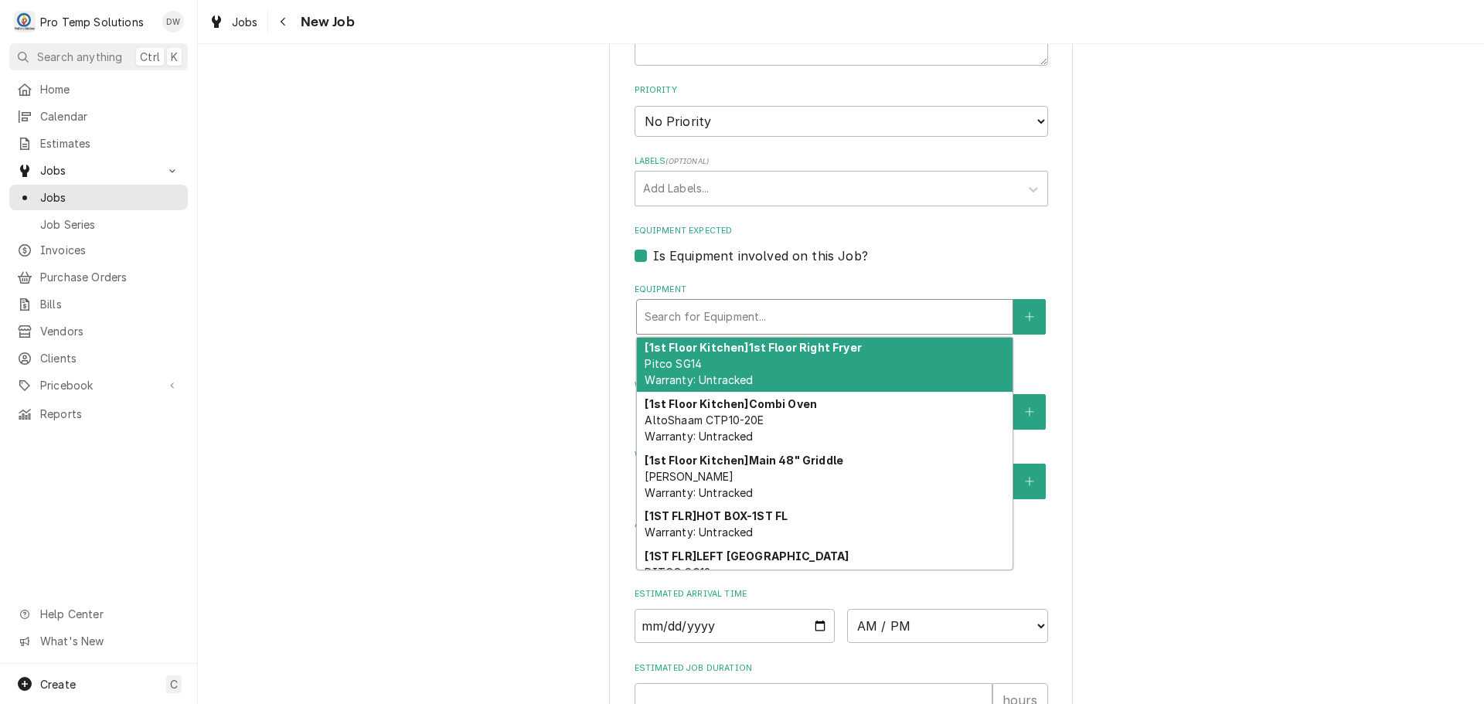
scroll to position [0, 0]
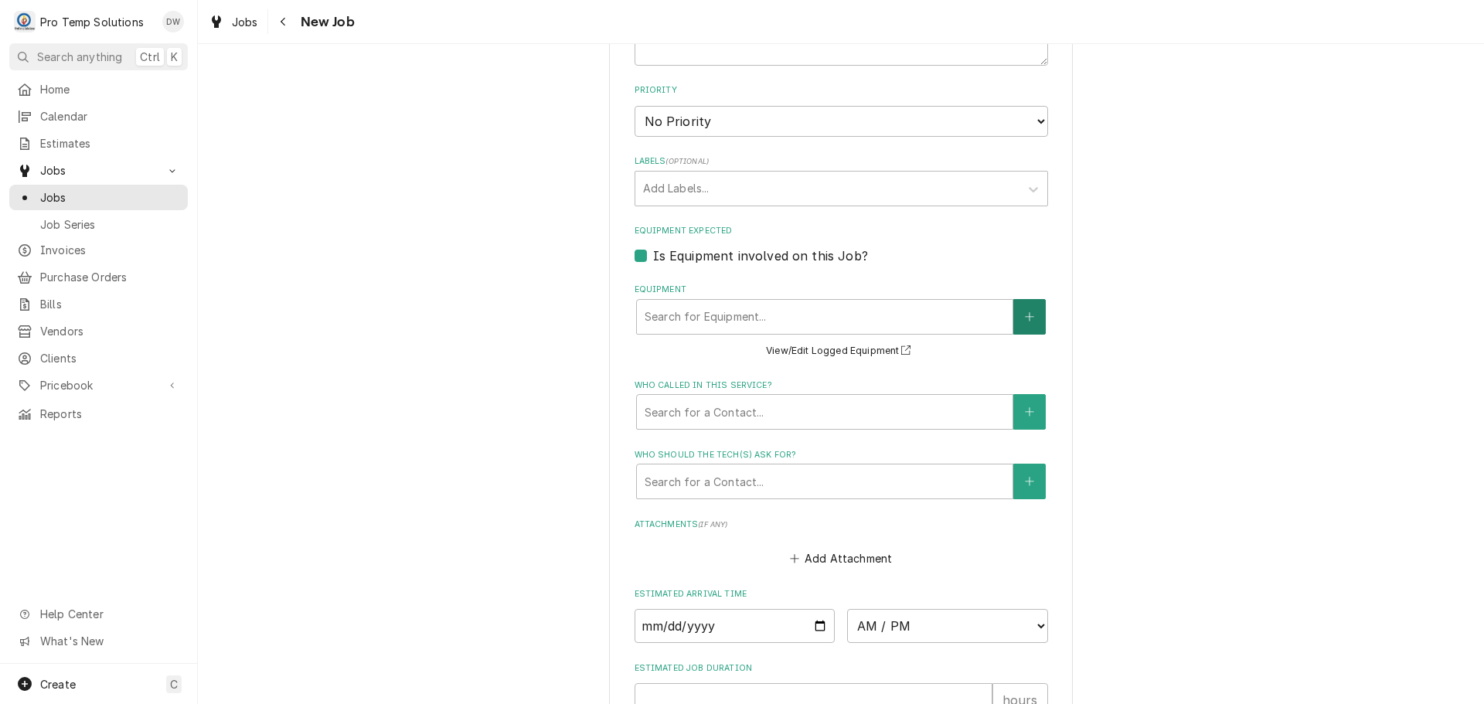
click at [1030, 320] on button "Equipment" at bounding box center [1030, 317] width 32 height 36
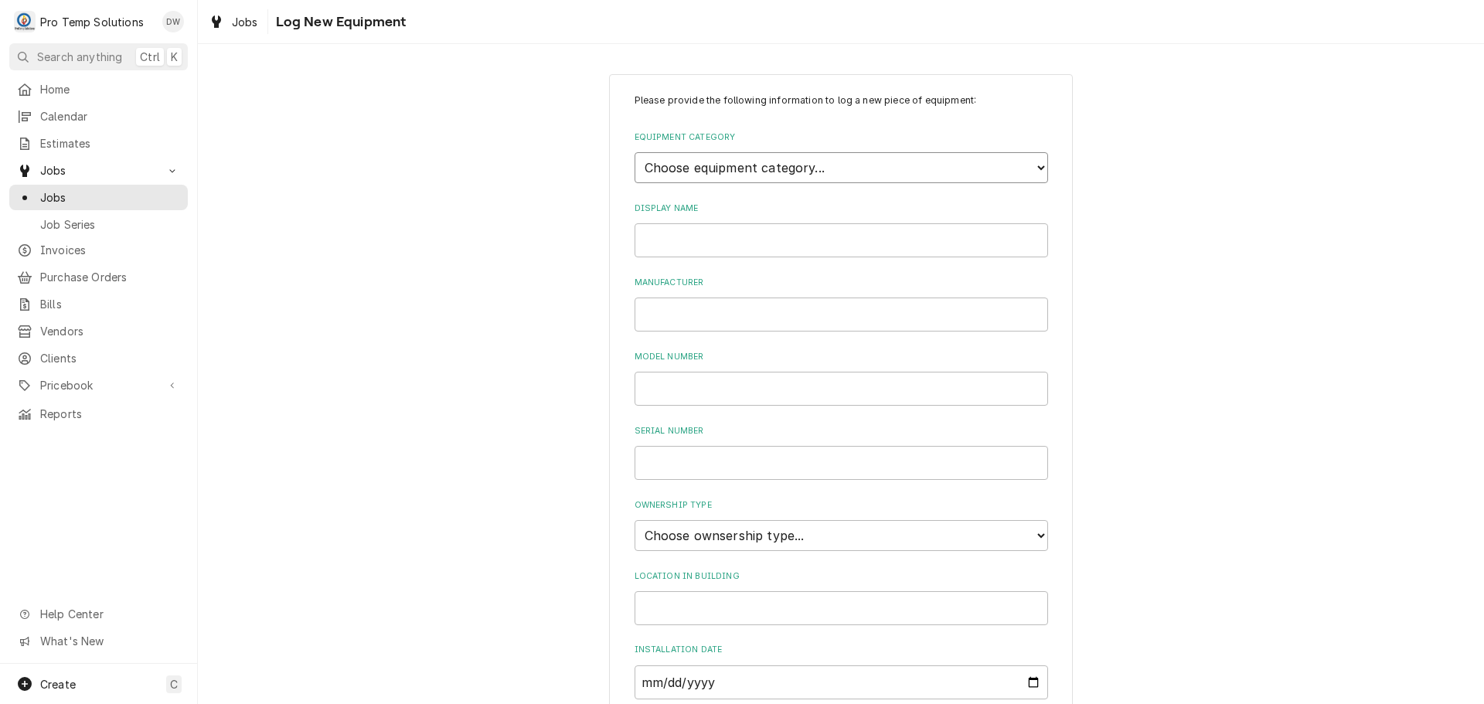
click at [1029, 164] on select "Choose equipment category... Cooking Equipment Fryers Ice Machines Ovens and Ra…" at bounding box center [842, 167] width 414 height 31
select select "3"
click at [635, 152] on select "Choose equipment category... Cooking Equipment Fryers Ice Machines Ovens and Ra…" at bounding box center [842, 167] width 414 height 31
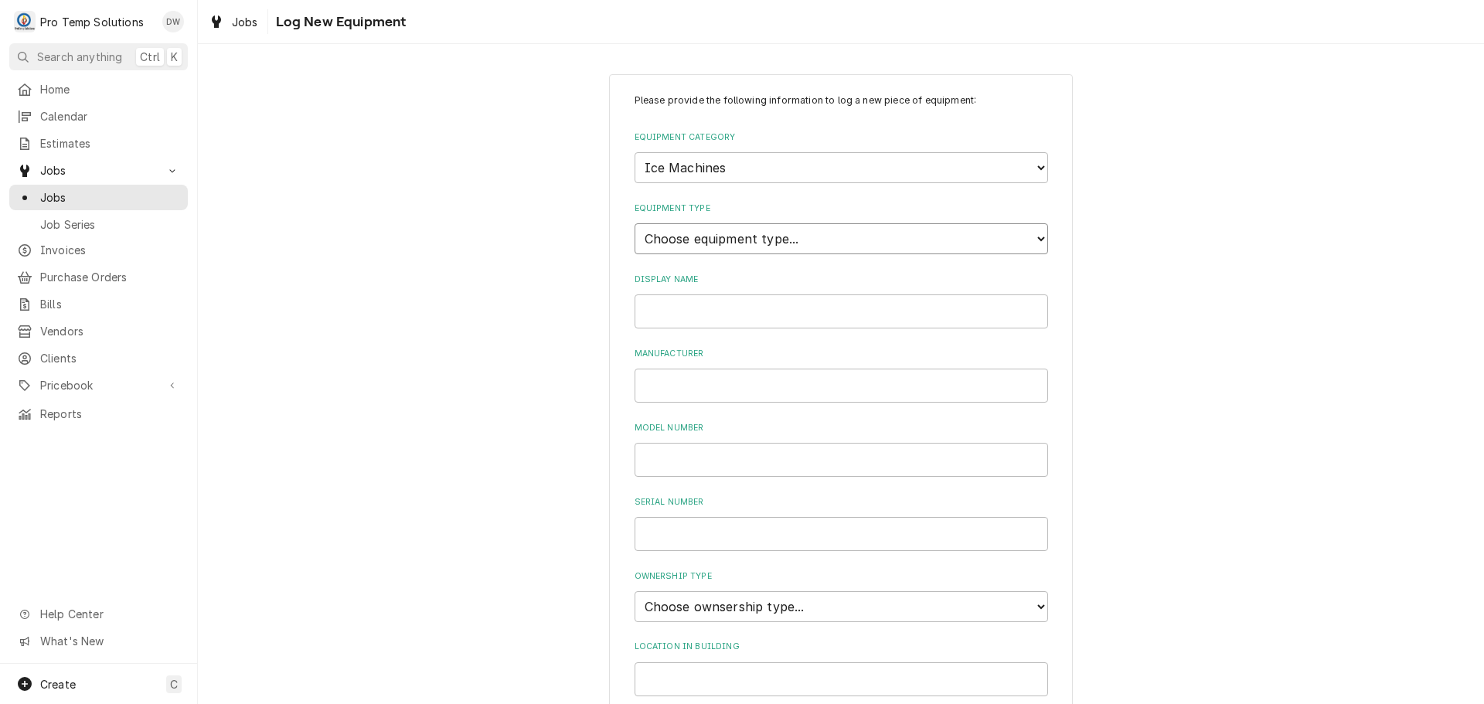
click at [1034, 237] on select "Choose equipment type... Ice Bin Ice Dispenser Ice Maker Ice Merchandiser" at bounding box center [842, 238] width 414 height 31
select select "18"
click at [635, 223] on select "Choose equipment type... Ice Bin Ice Dispenser Ice Maker Ice Merchandiser" at bounding box center [842, 238] width 414 height 31
click at [924, 311] on input "Display Name" at bounding box center [842, 312] width 414 height 34
type input "c"
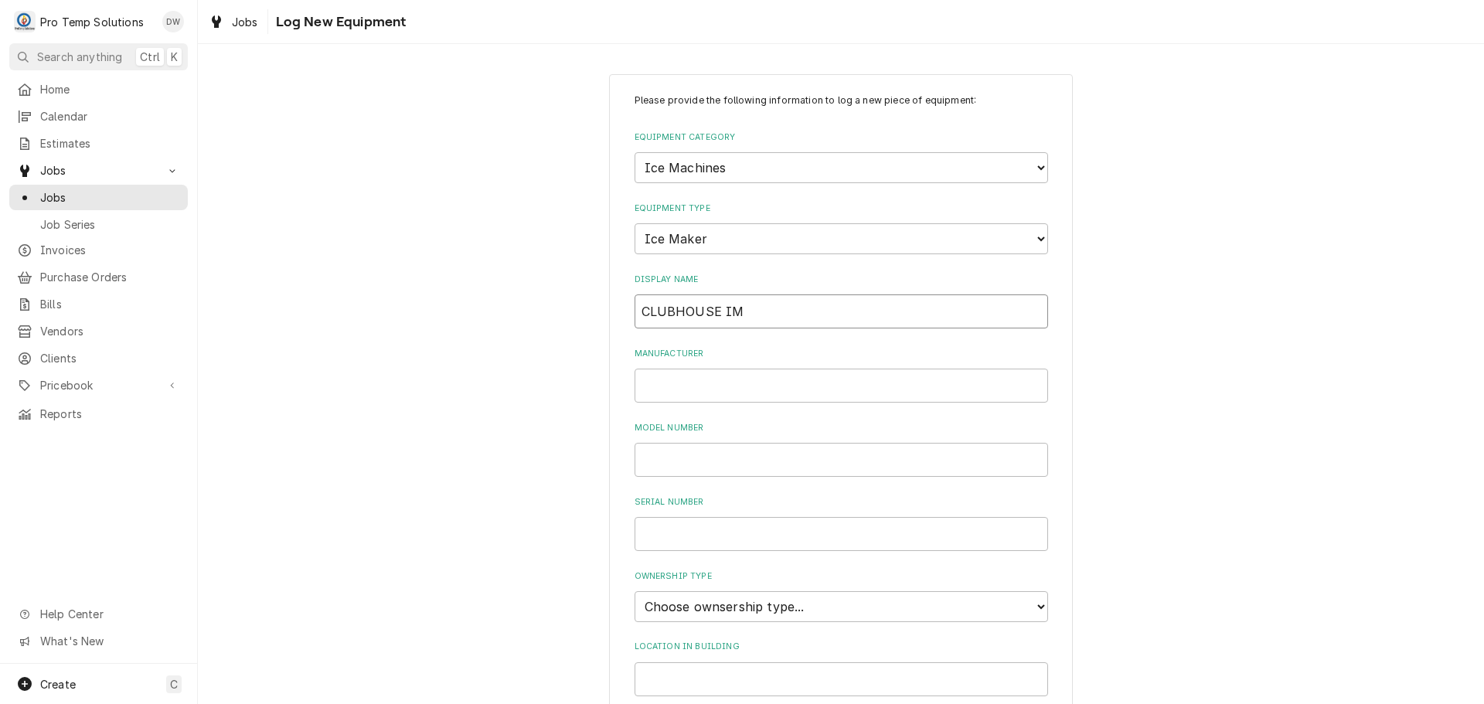
type input "CLUBHOUSE IM"
click at [805, 384] on input "Manufacturer" at bounding box center [842, 386] width 414 height 34
type input "HOSHIZAKI"
click at [726, 448] on input "Model Number" at bounding box center [842, 460] width 414 height 34
type input "F-801MAH"
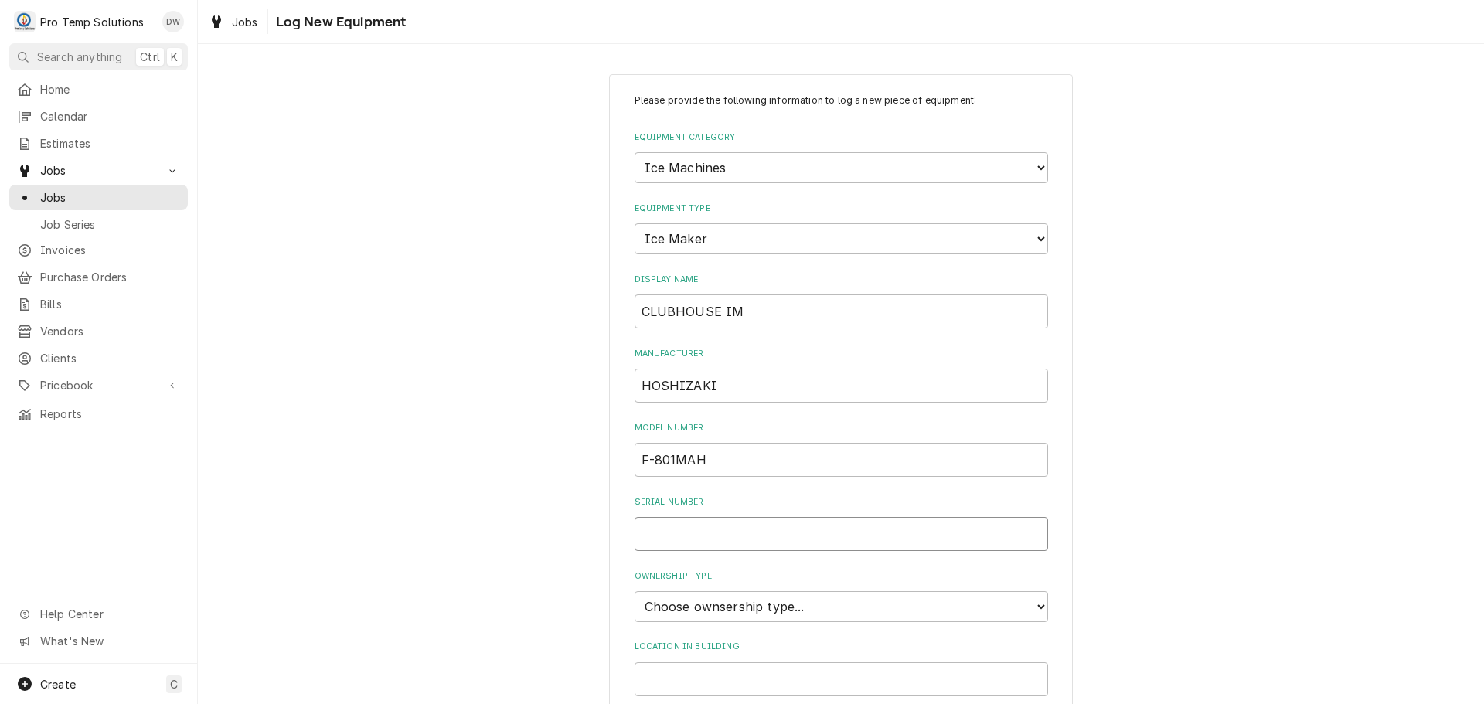
click at [714, 526] on input "Serial Number" at bounding box center [842, 534] width 414 height 34
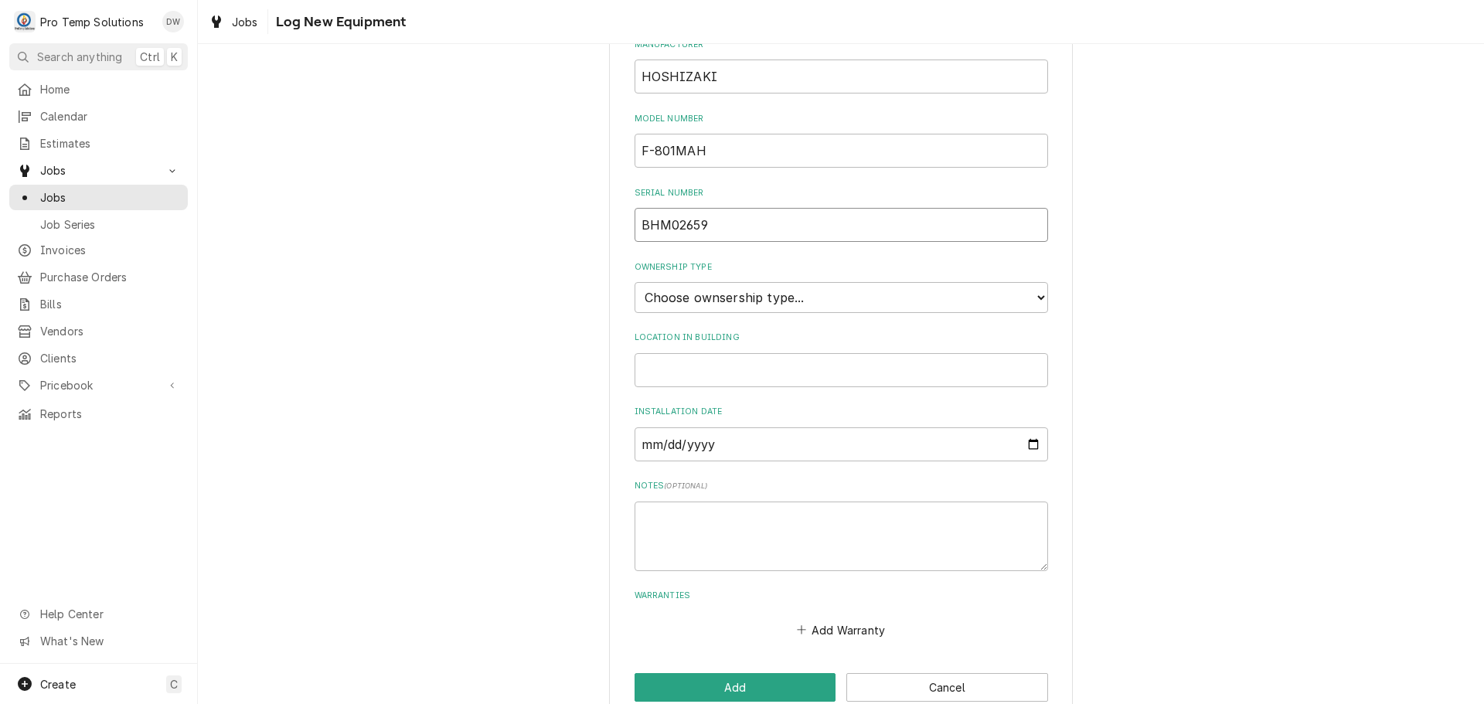
type input "BHM02659"
click at [752, 294] on select "Choose ownsership type... Unknown Owned Leased Rented" at bounding box center [842, 297] width 414 height 31
select select "0"
click at [635, 282] on select "Choose ownsership type... Unknown Owned Leased Rented" at bounding box center [842, 297] width 414 height 31
click at [670, 370] on input "Location in Building" at bounding box center [842, 370] width 414 height 34
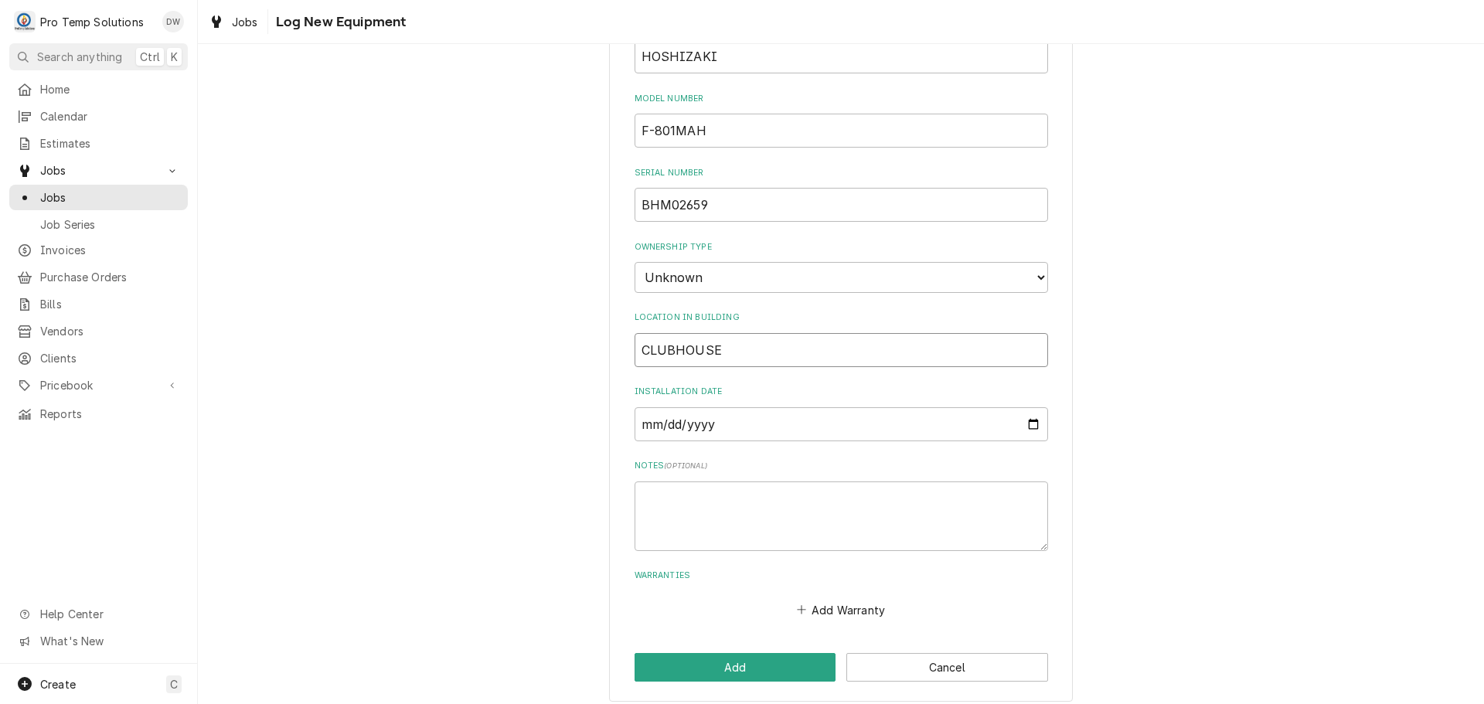
scroll to position [340, 0]
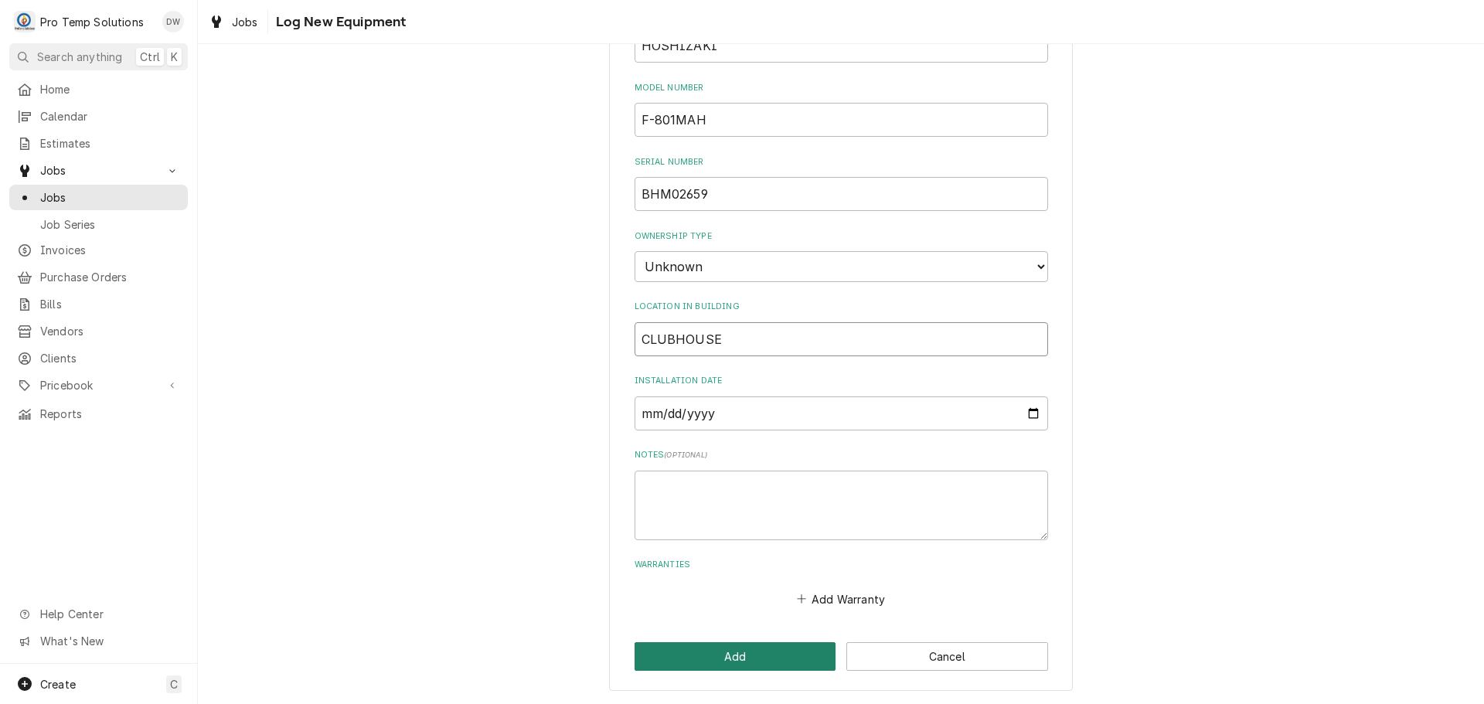
type input "CLUBHOUSE"
click at [733, 655] on button "Add" at bounding box center [736, 657] width 202 height 29
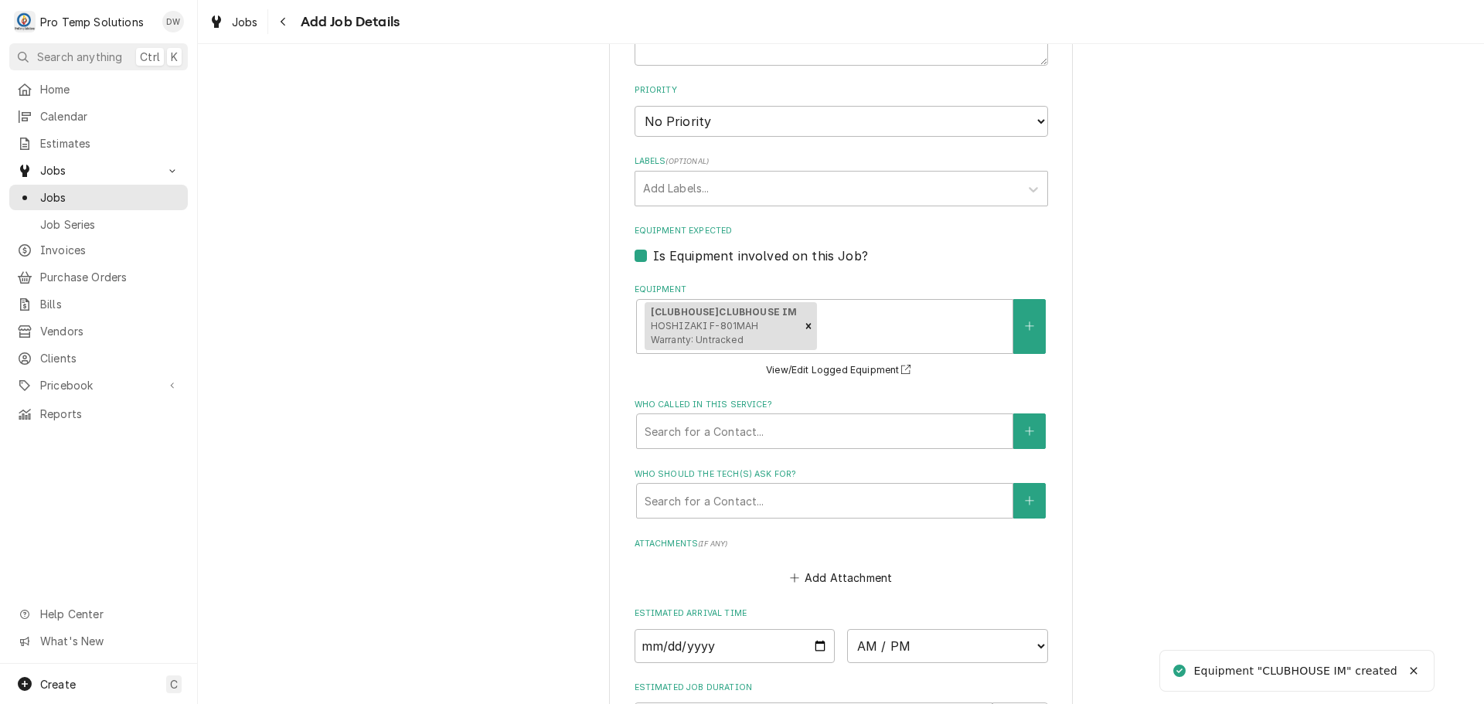
type textarea "x"
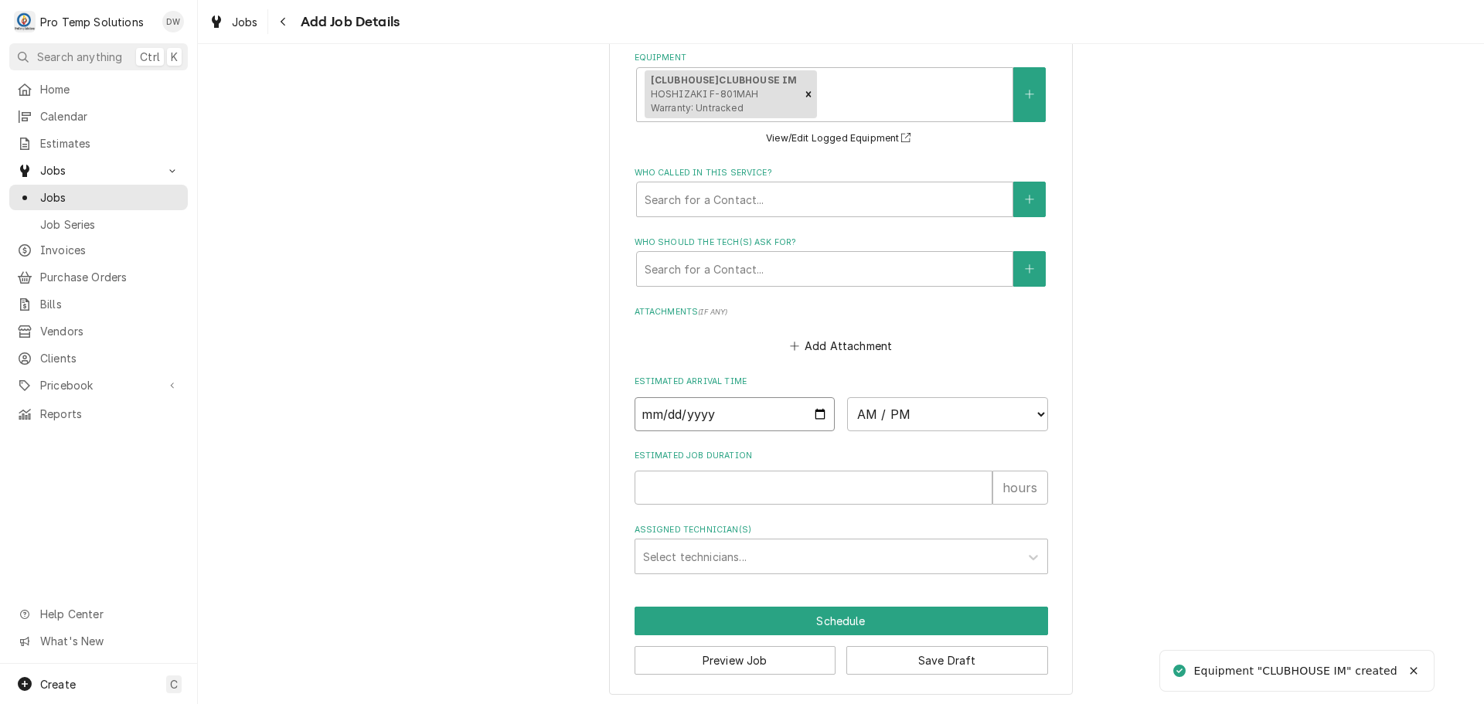
click at [814, 407] on input "Date" at bounding box center [735, 414] width 201 height 34
type input "2025-10-06"
type textarea "x"
click at [1033, 412] on select "AM / PM 6:00 AM 6:15 AM 6:30 AM 6:45 AM 7:00 AM 7:15 AM 7:30 AM 7:45 AM 8:00 AM…" at bounding box center [947, 414] width 201 height 34
select select "10:00:00"
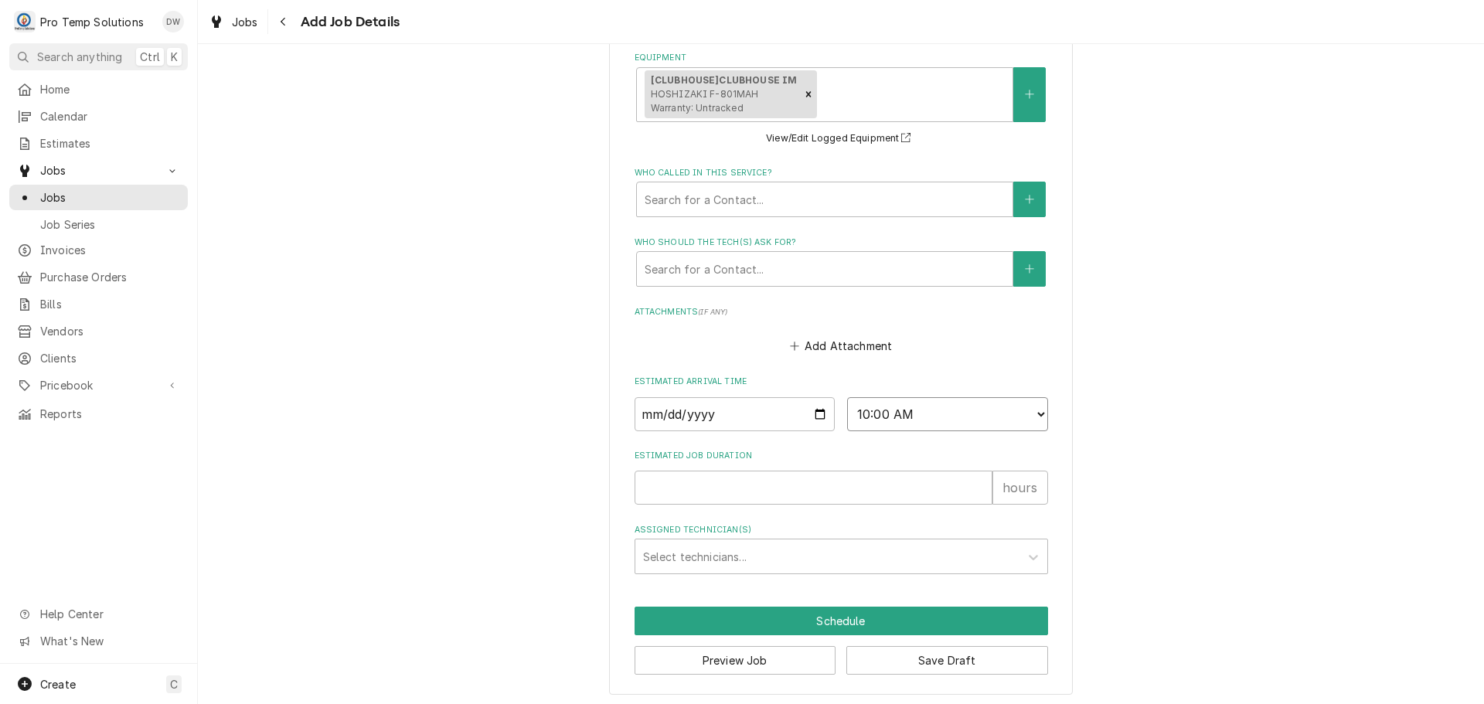
click at [847, 397] on select "AM / PM 6:00 AM 6:15 AM 6:30 AM 6:45 AM 7:00 AM 7:15 AM 7:30 AM 7:45 AM 8:00 AM…" at bounding box center [947, 414] width 201 height 34
click at [922, 484] on input "Estimated Job Duration" at bounding box center [814, 488] width 358 height 34
type textarea "x"
type input "1"
type textarea "x"
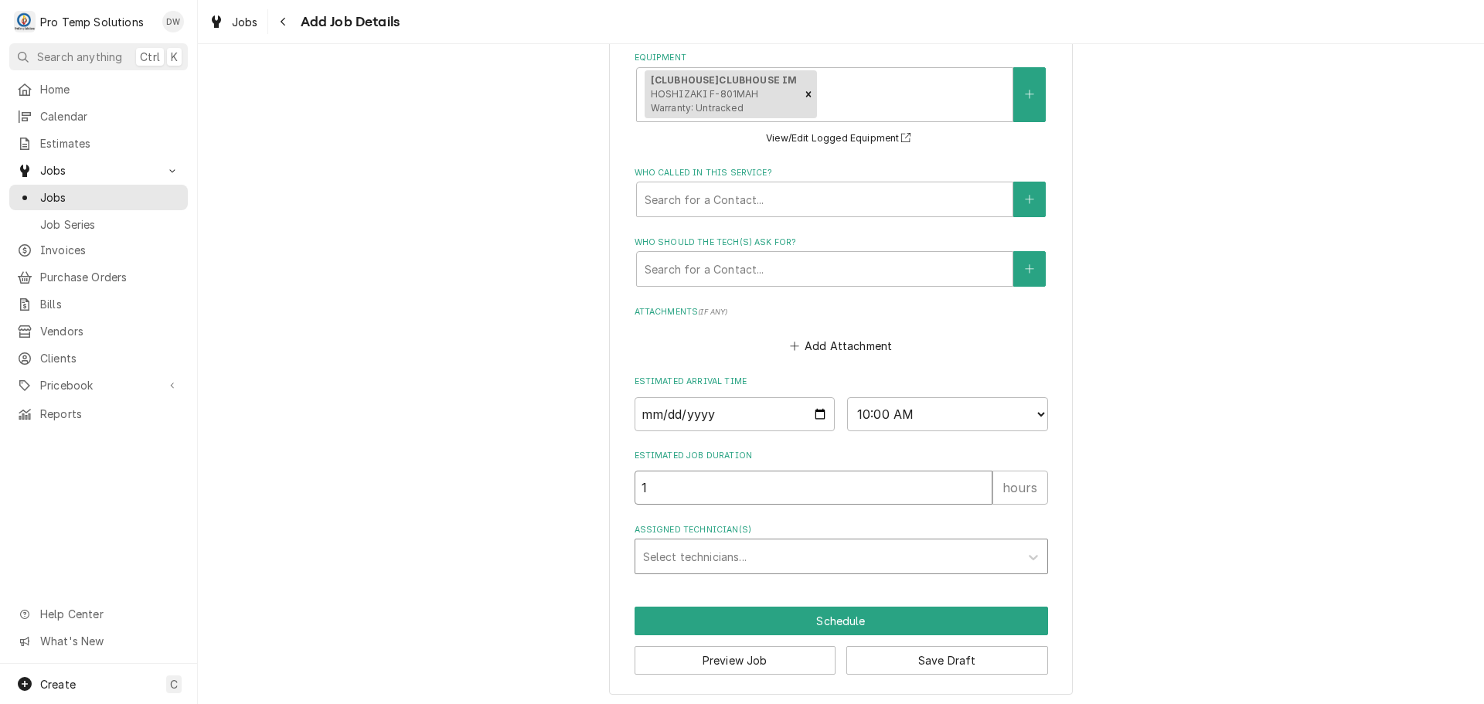
type input "1"
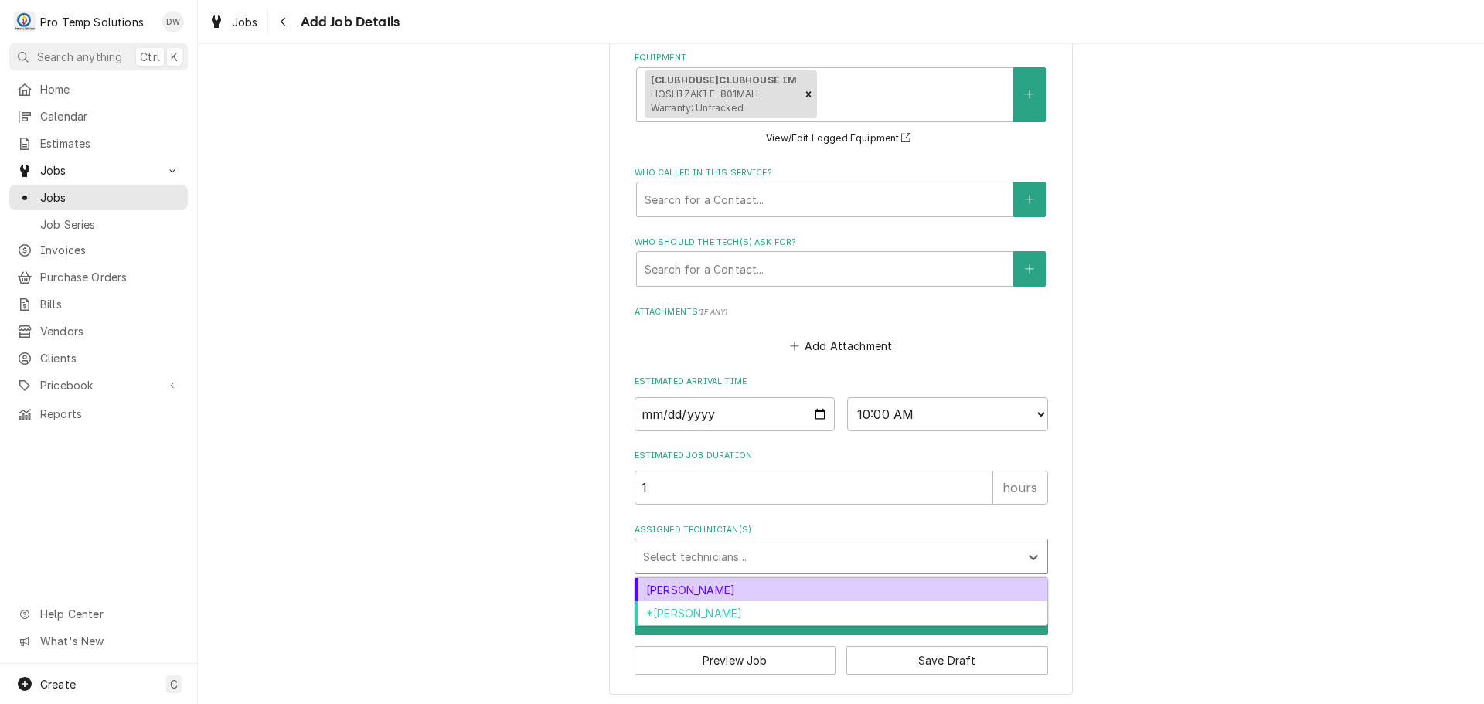
click at [724, 560] on div "Assigned Technician(s)" at bounding box center [827, 557] width 369 height 28
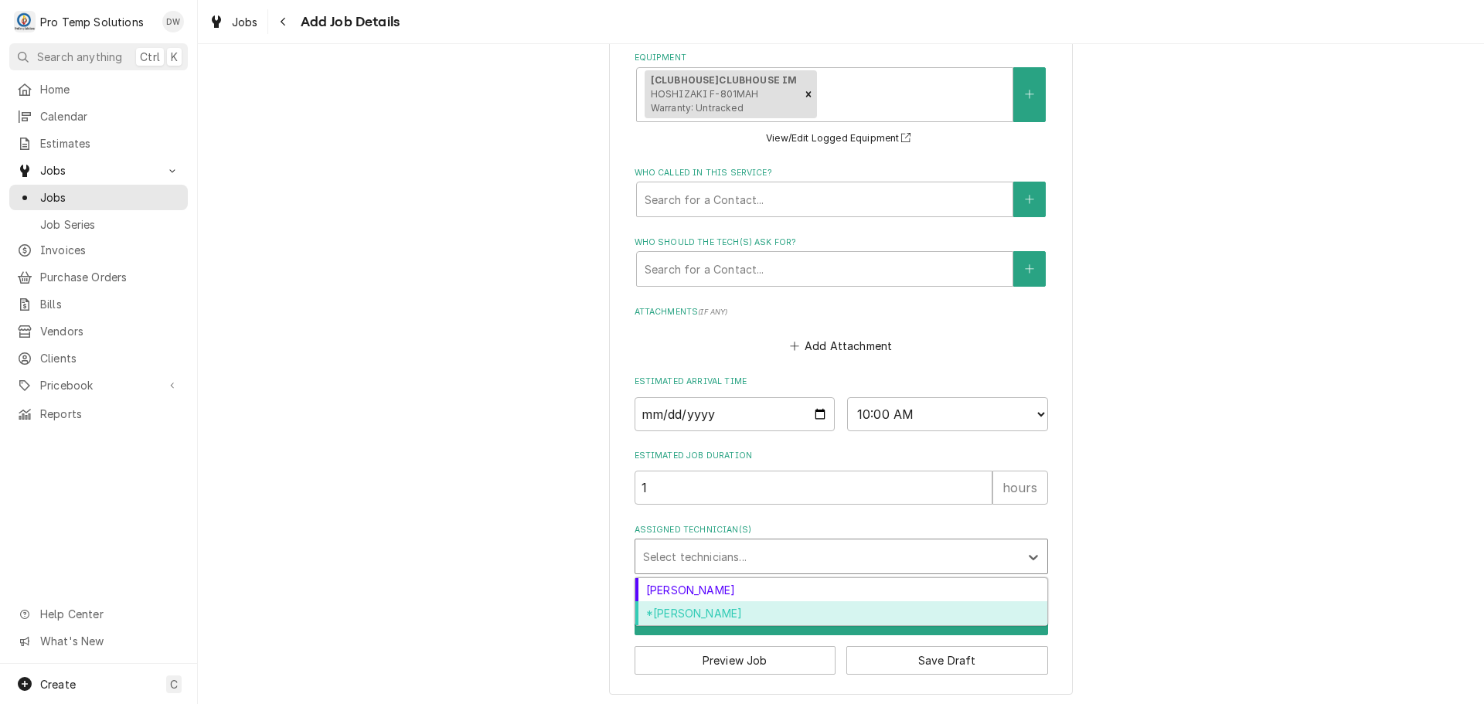
click at [714, 612] on div "*Kevin Williams" at bounding box center [842, 614] width 412 height 24
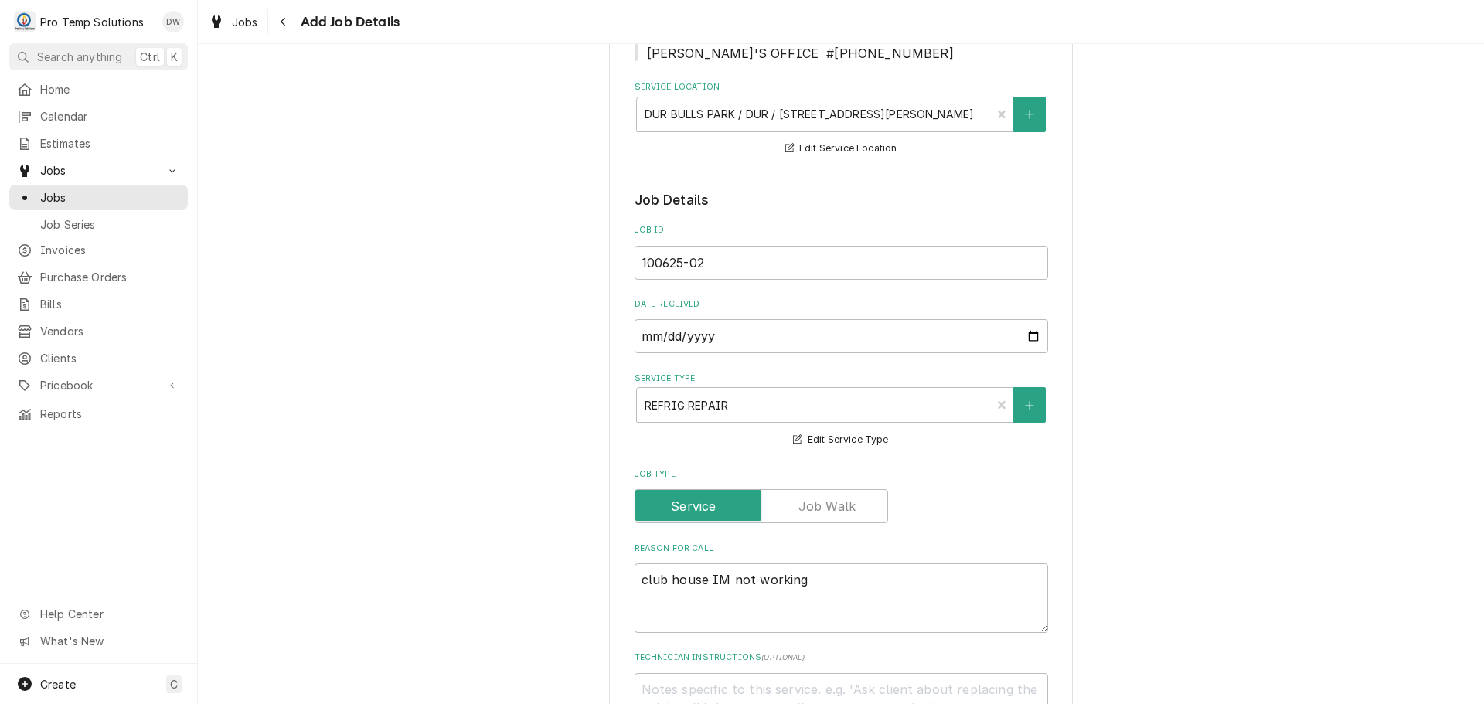
scroll to position [232, 0]
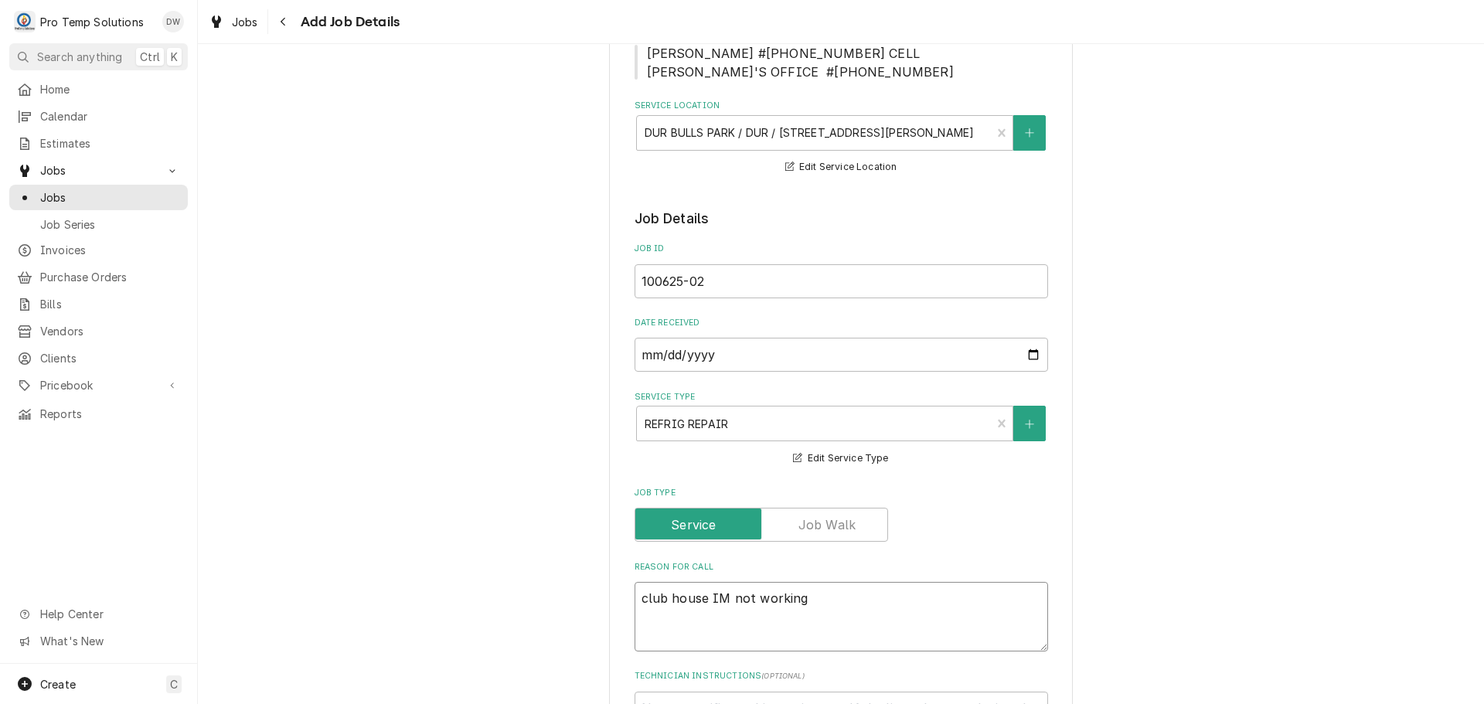
click at [636, 599] on textarea "club house IM not working" at bounding box center [842, 617] width 414 height 70
type textarea "x"
type textarea "Dclub house IM not working"
type textarea "x"
type textarea "DXclub house IM not working"
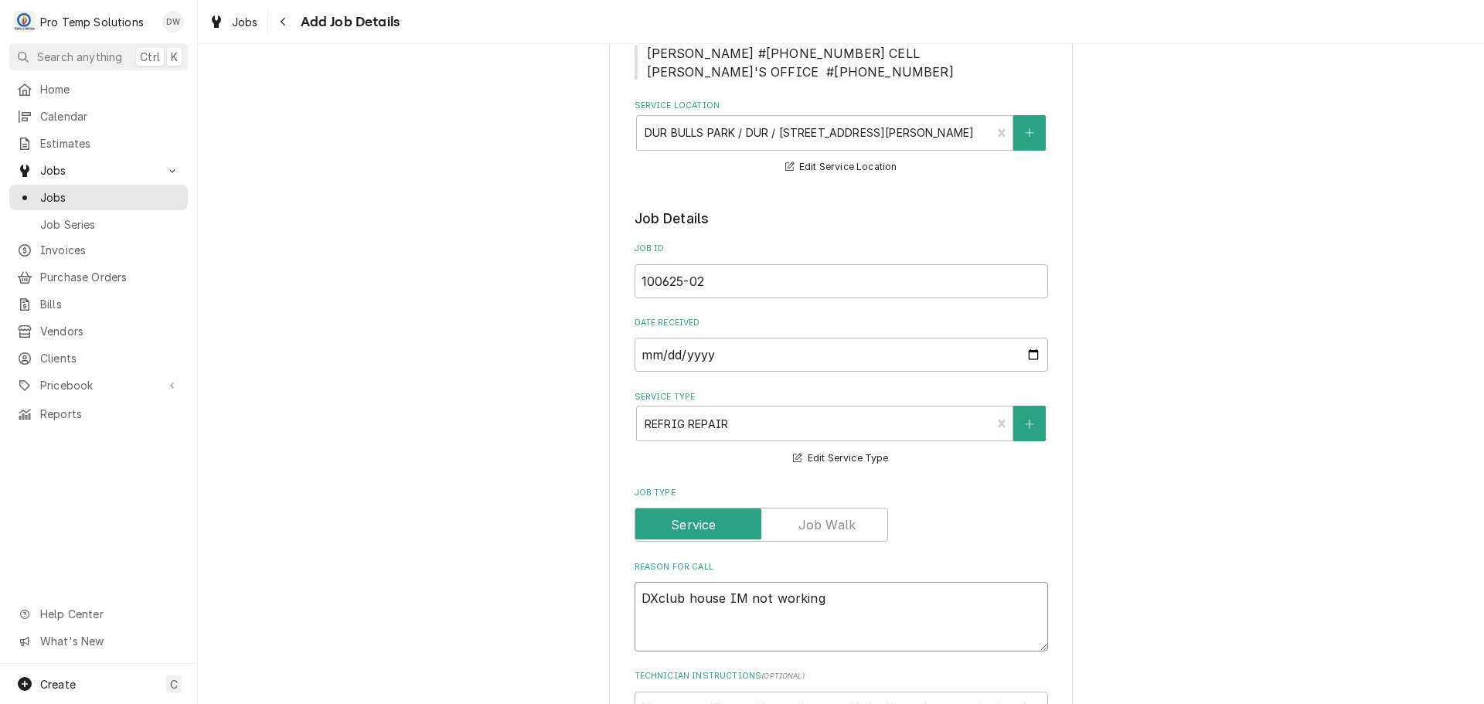
type textarea "x"
type textarea "DX club house IM not working"
type textarea "x"
type textarea "DX Uclub house IM not working"
type textarea "x"
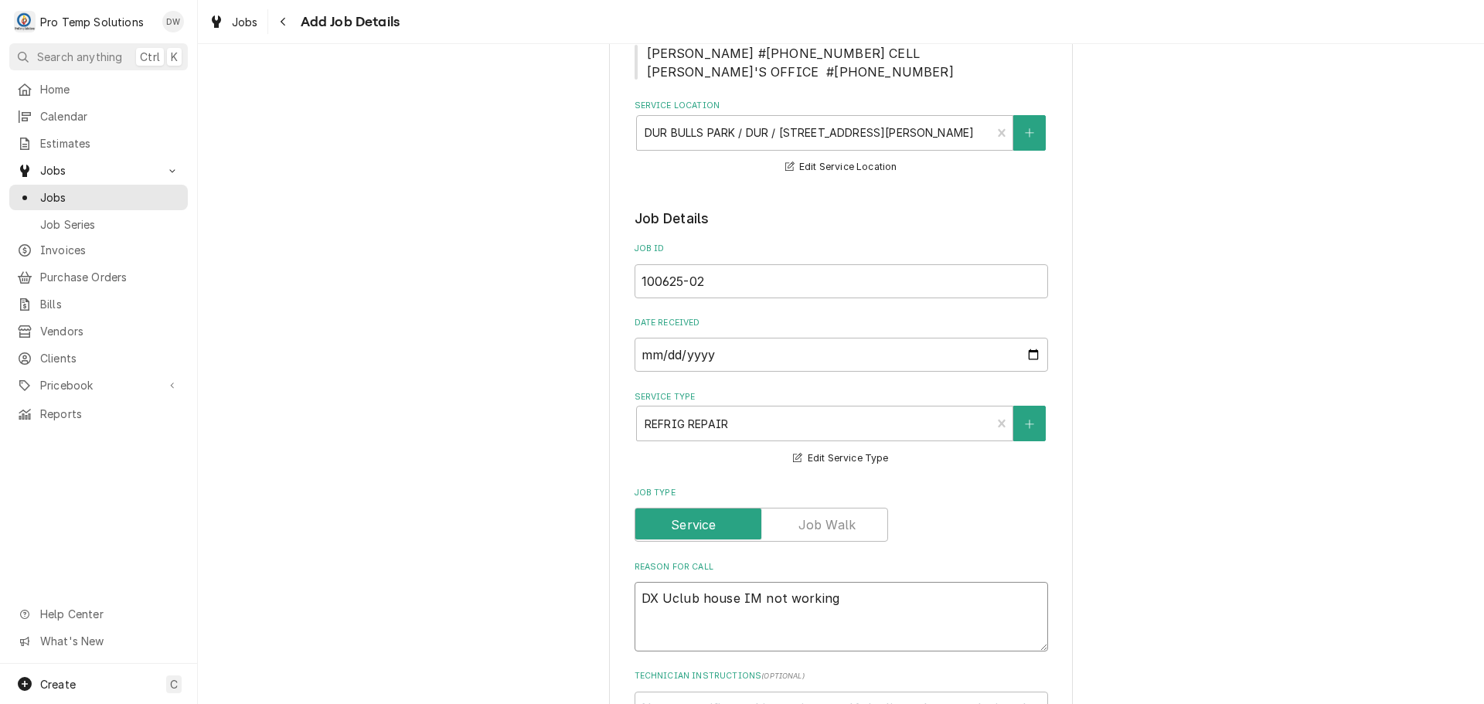
type textarea "DX UNclub house IM not working"
type textarea "x"
type textarea "DX UNIclub house IM not working"
type textarea "x"
type textarea "DX UNITclub house IM not working"
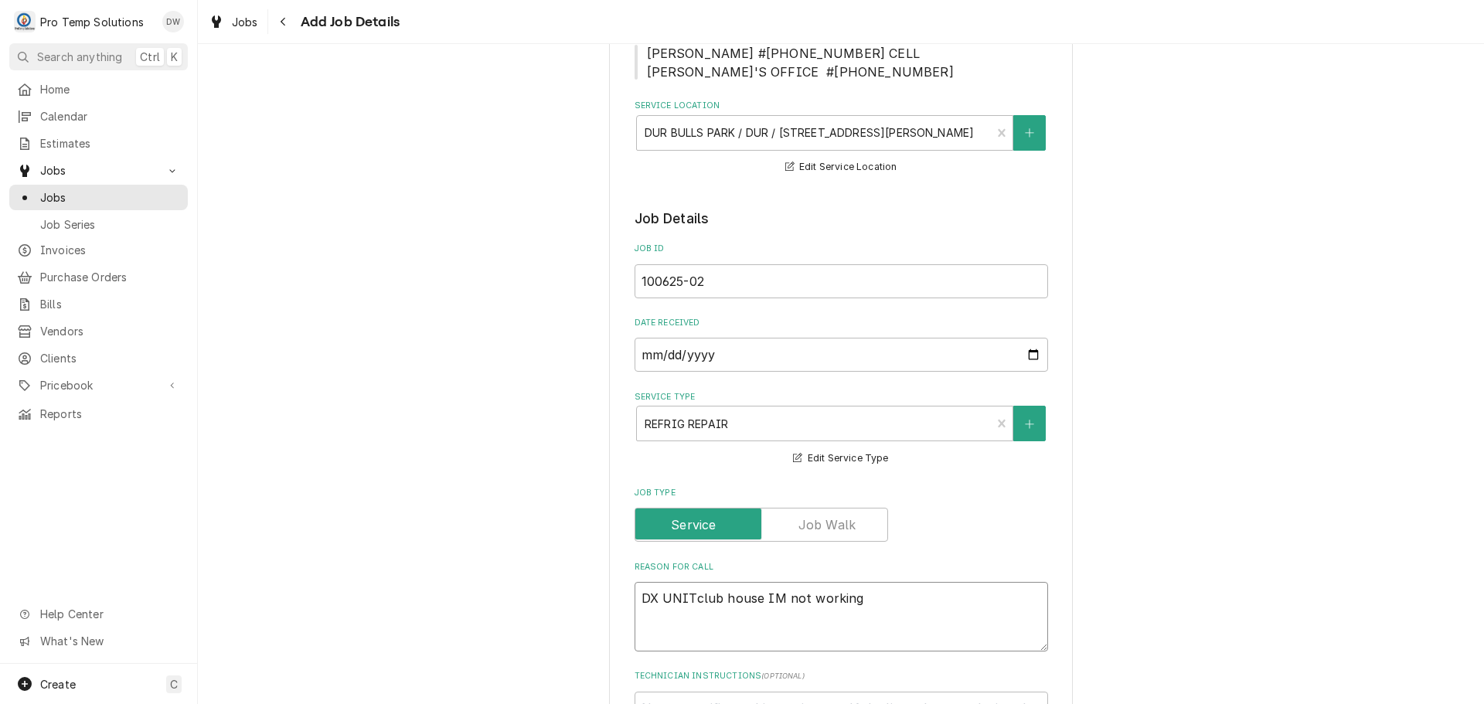
type textarea "x"
type textarea "DX UNIT club house IM not working"
type textarea "x"
type textarea "DX UNIT Fclub house IM not working"
type textarea "x"
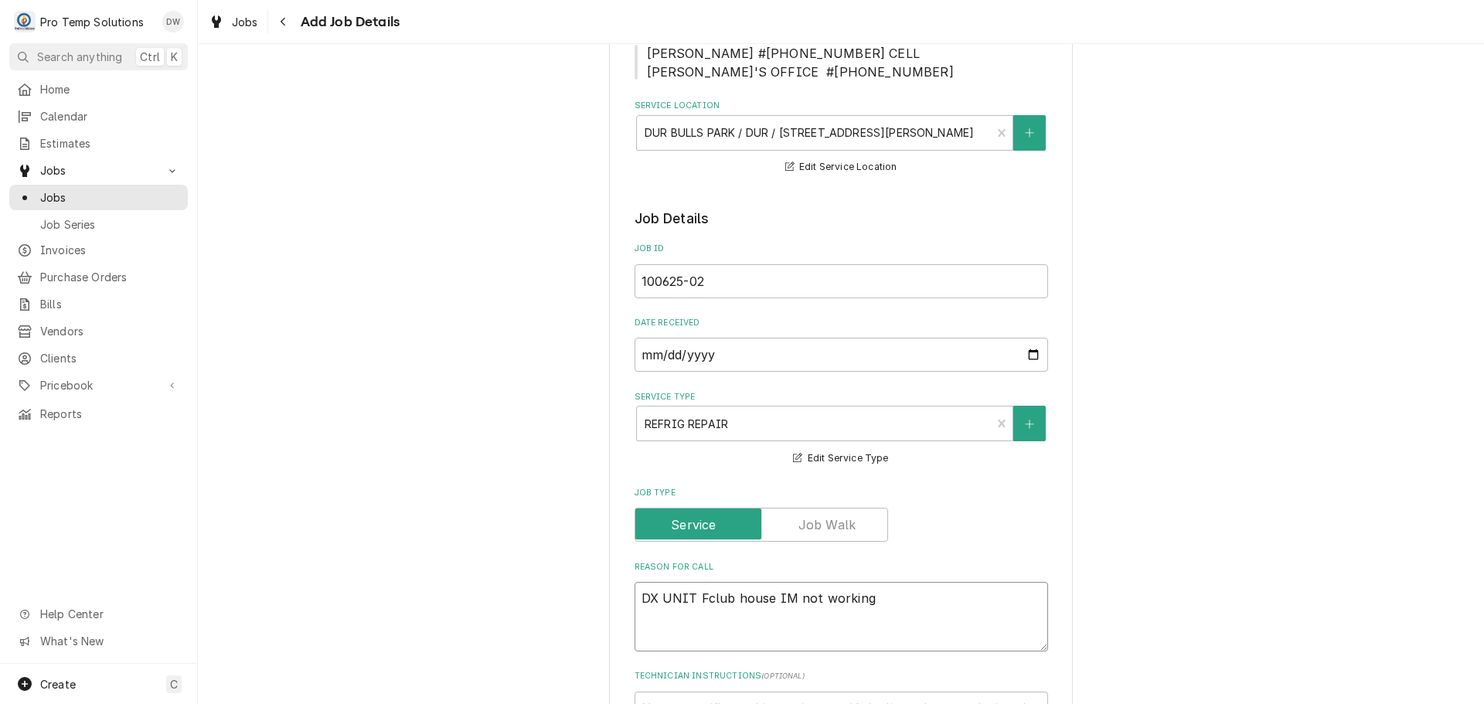
type textarea "DX UNIT FOclub house IM not working"
type textarea "x"
type textarea "DX UNIT FOR club house IM not working"
type textarea "x"
type textarea "DX UNIT FOR Eclub house IM not working"
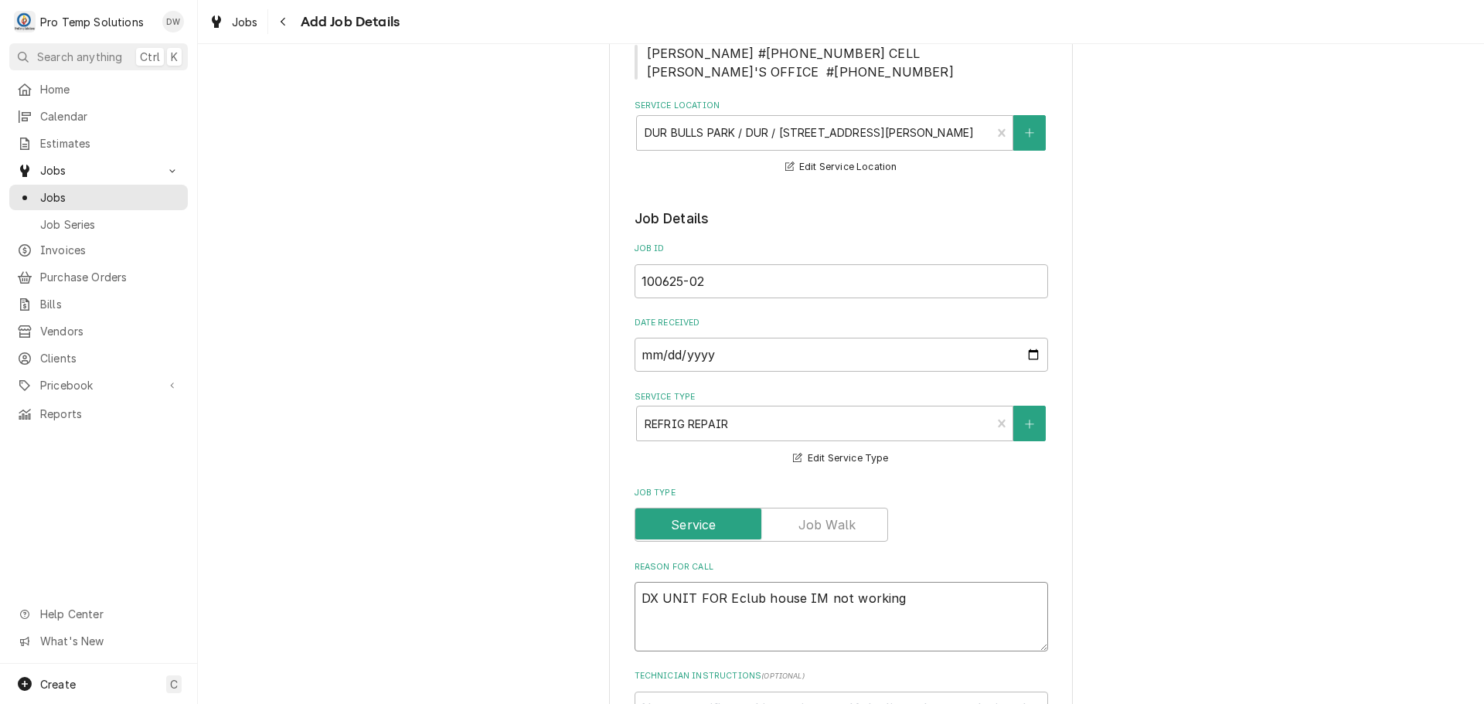
type textarea "x"
type textarea "DX UNIT FOR ESclub house IM not working"
type textarea "x"
type textarea "DX UNIT FOR ESTclub house IM not working"
type textarea "x"
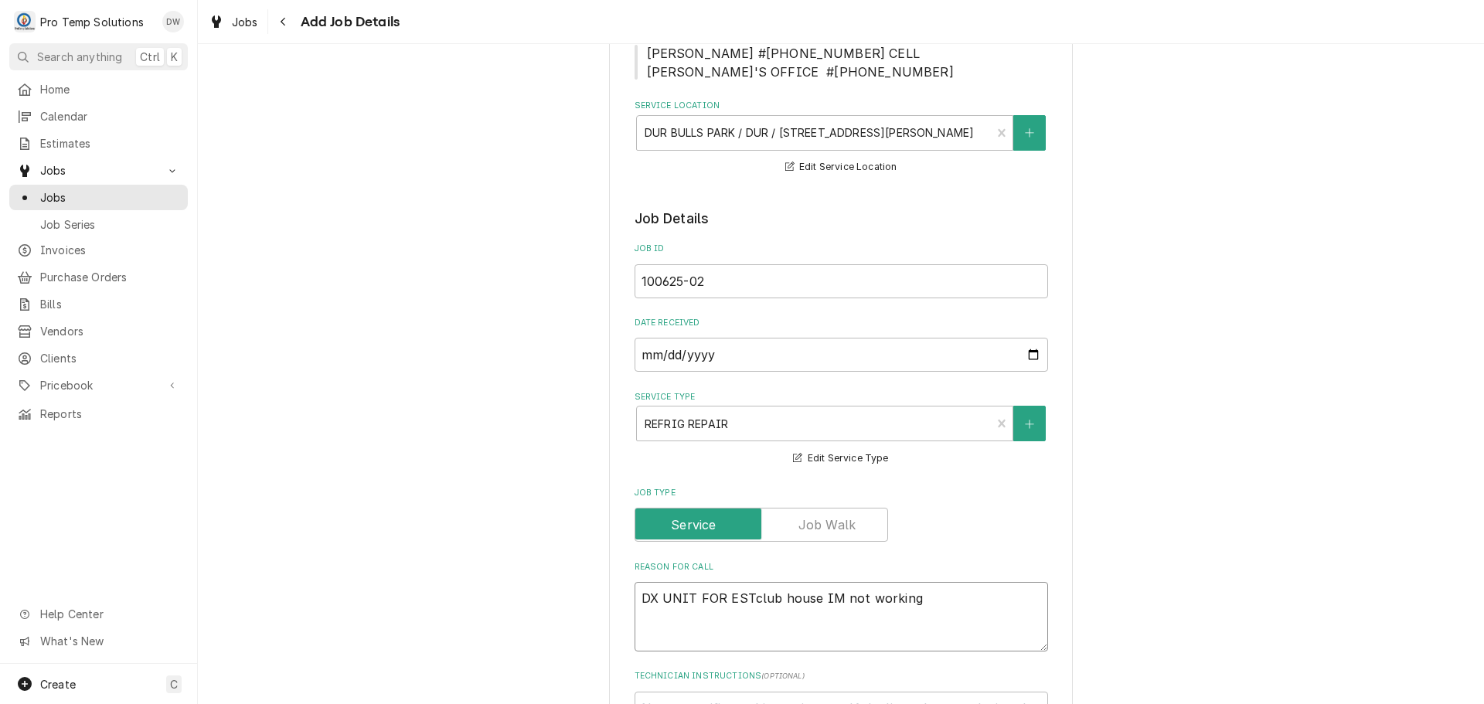
type textarea "DX UNIT FOR EST-club house IM not working"
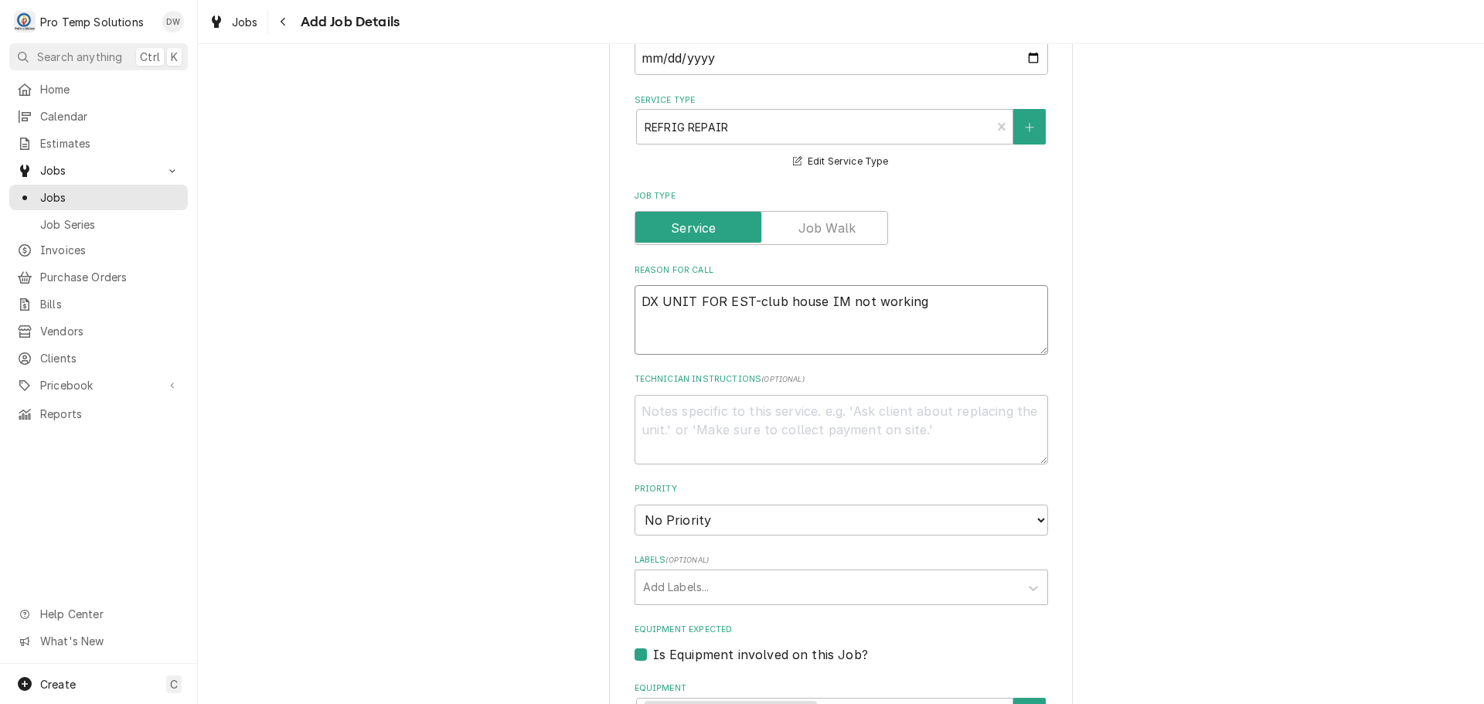
scroll to position [541, 0]
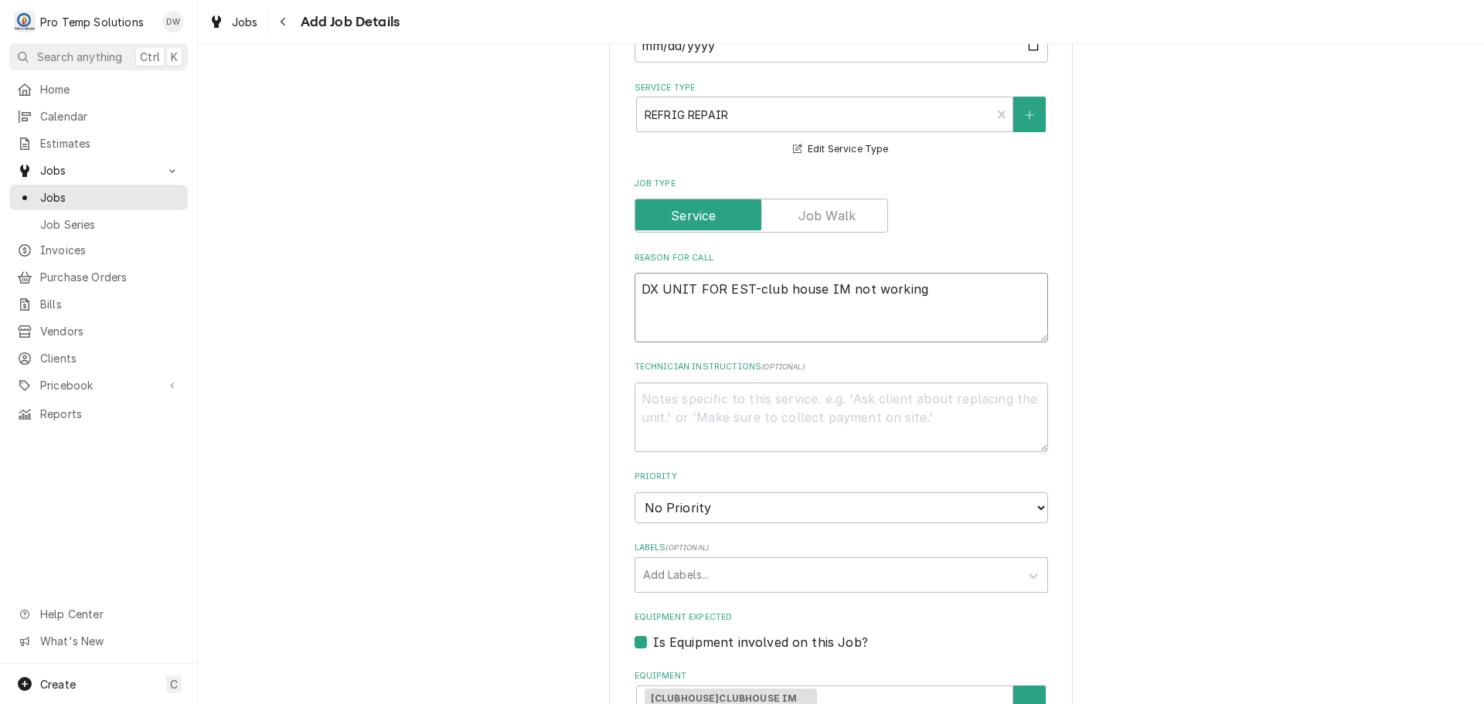
click at [955, 298] on textarea "DX UNIT FOR EST-club house IM not working" at bounding box center [842, 308] width 414 height 70
type textarea "x"
type textarea "DX UNIT FOR EST-club house IM not working"
type textarea "x"
type textarea "DX UNIT FOR EST-club house IM not working G"
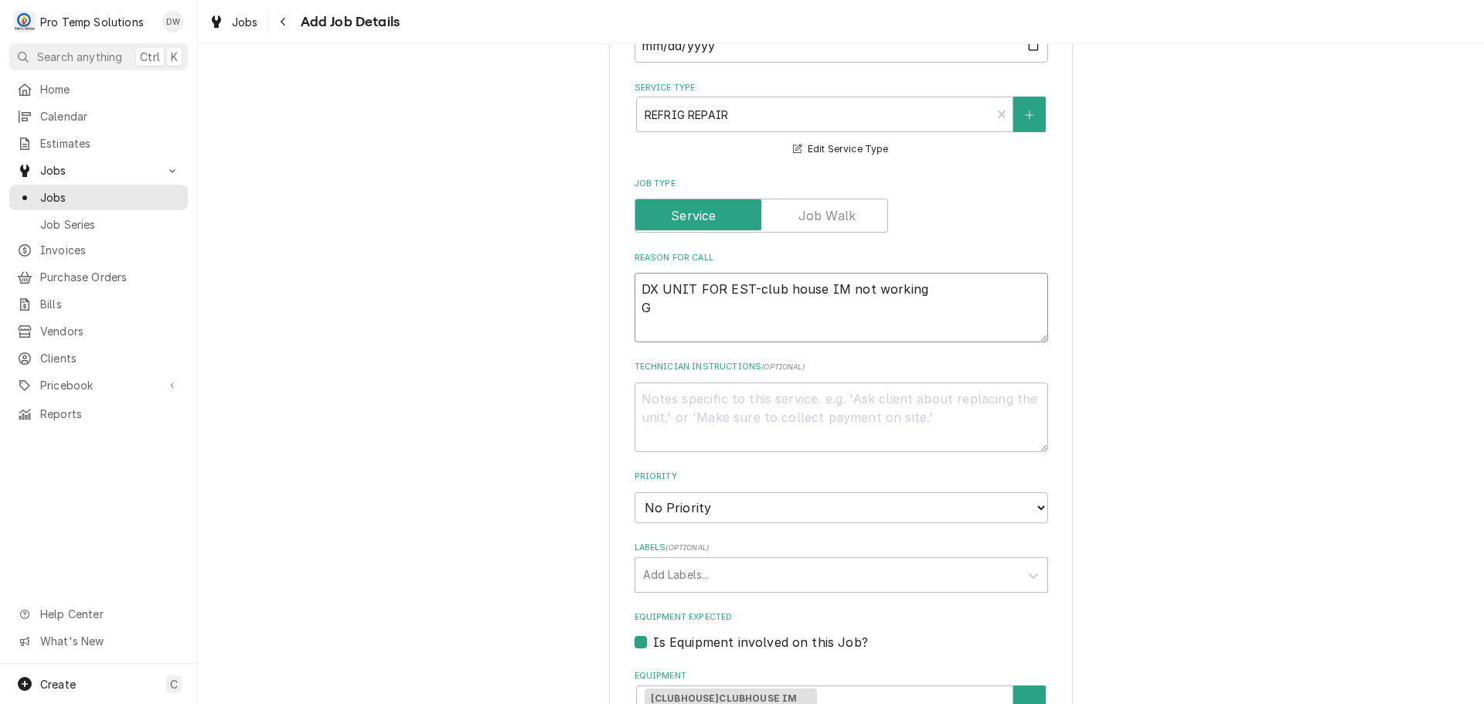
type textarea "x"
type textarea "DX UNIT FOR EST-club house IM not working Ge"
type textarea "x"
type textarea "DX UNIT FOR EST-club house IM not working Get"
type textarea "x"
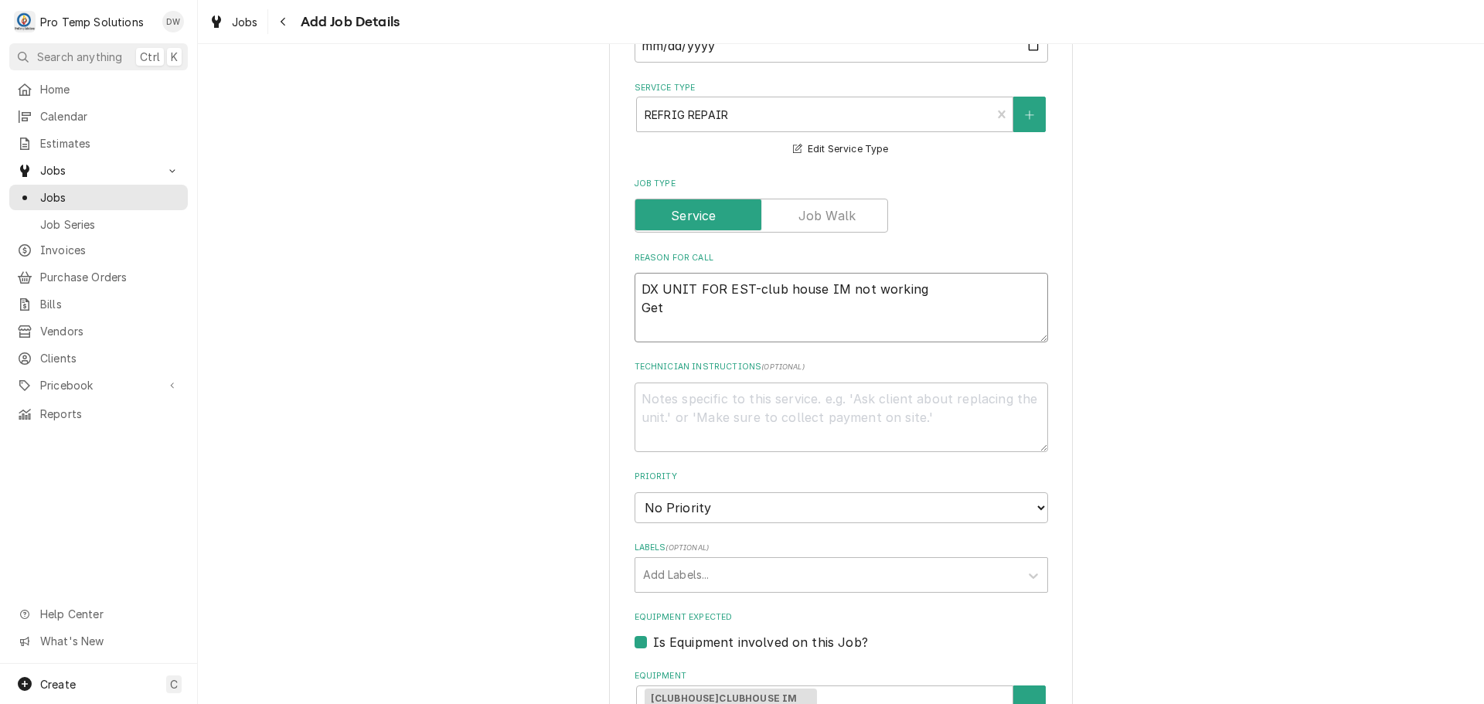
type textarea "DX UNIT FOR EST-club house IM not working Get"
type textarea "x"
type textarea "DX UNIT FOR EST-club house IM not working Get s"
type textarea "x"
type textarea "DX UNIT FOR EST-club house IM not working Get sp"
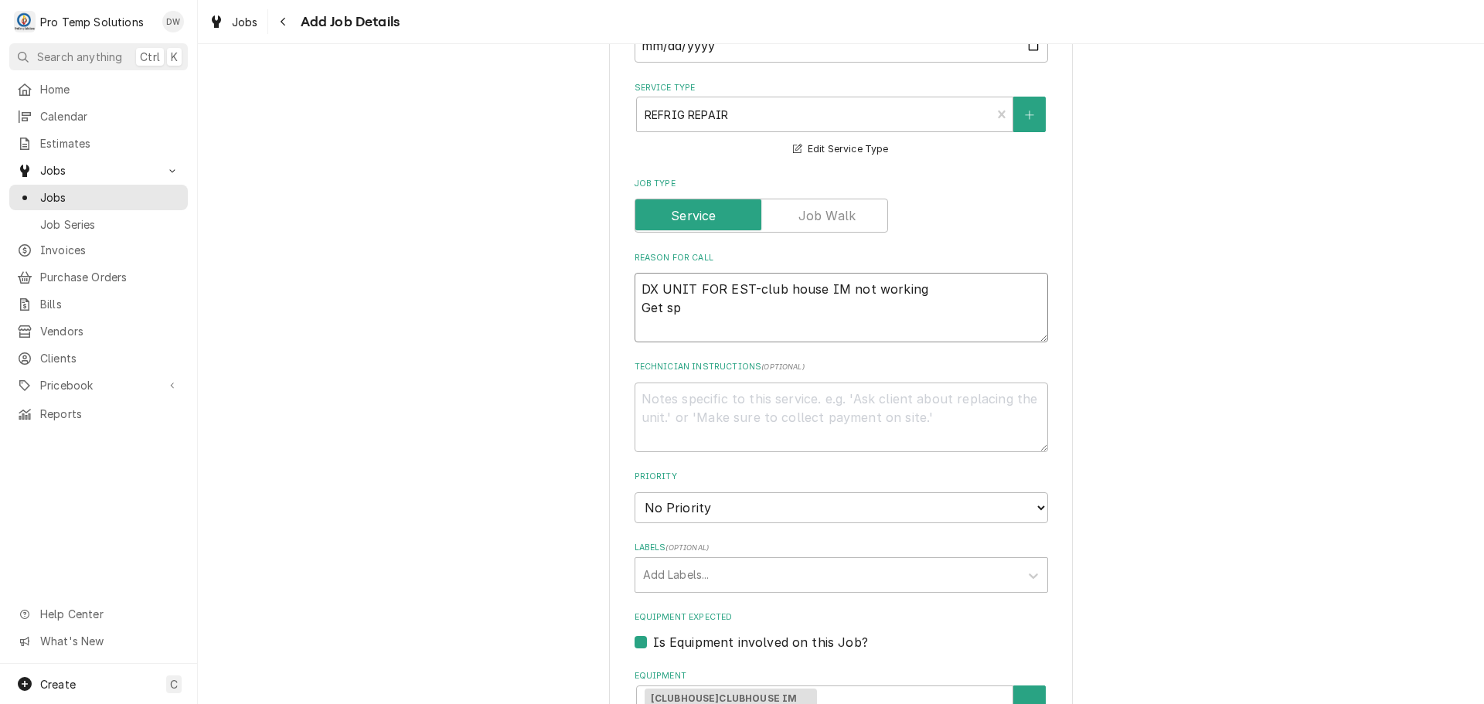
type textarea "x"
type textarea "DX UNIT FOR EST-club house IM not working Get spe"
type textarea "x"
type textarea "DX UNIT FOR EST-club house IM not working Get spec"
type textarea "x"
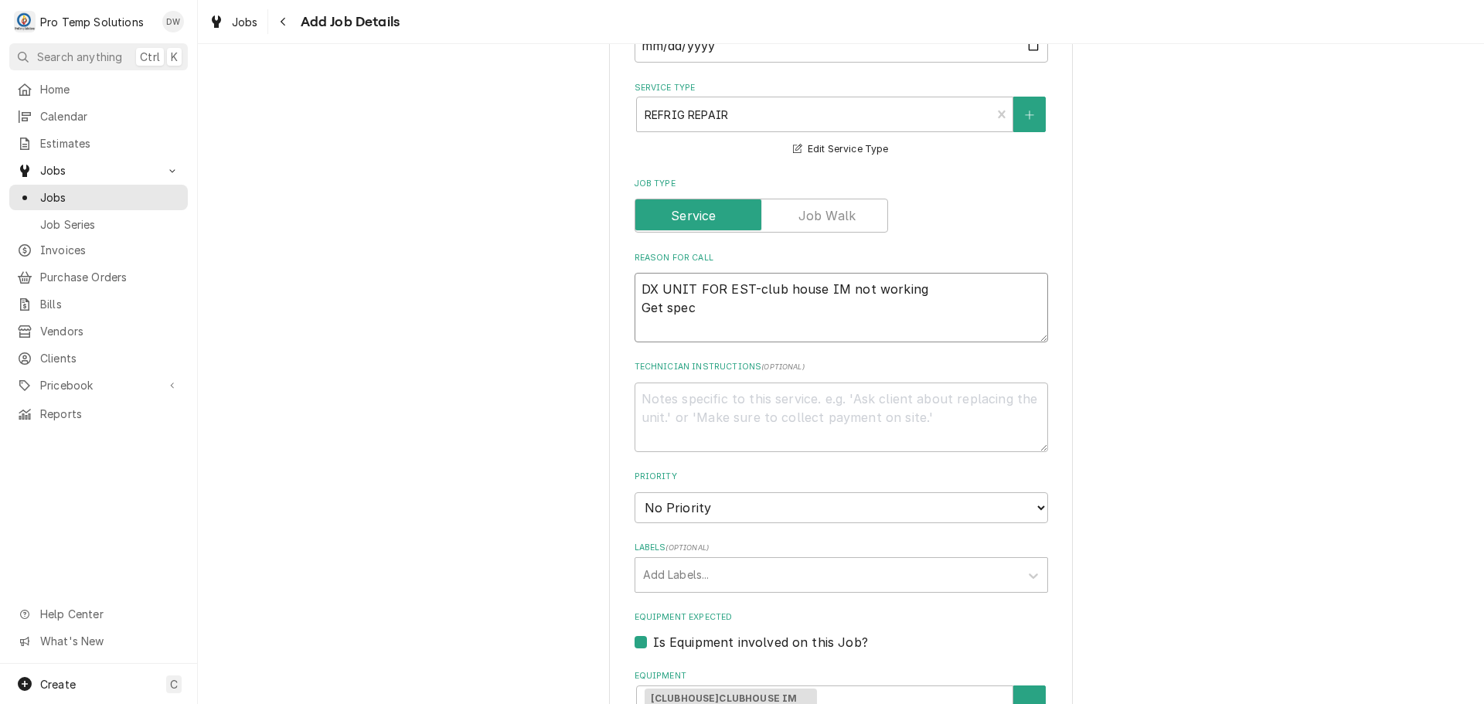
type textarea "DX UNIT FOR EST-club house IM not working Get spec"
type textarea "x"
type textarea "DX UNIT FOR EST-club house IM not working Get spec o"
type textarea "x"
type textarea "DX UNIT FOR EST-club house IM not working Get spec on"
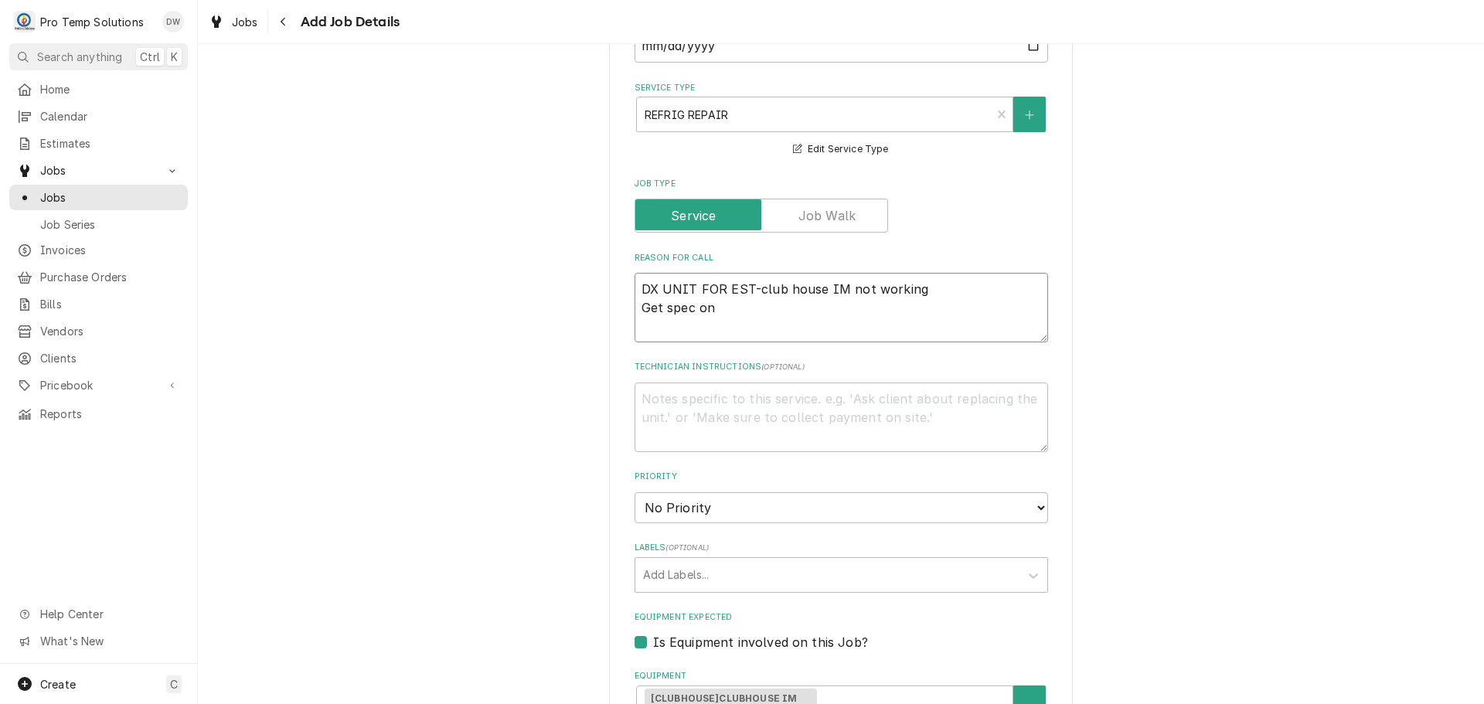
type textarea "x"
type textarea "DX UNIT FOR EST-club house IM not working Get spec on"
type textarea "x"
type textarea "DX UNIT FOR EST-club house IM not working Get spec on H"
type textarea "x"
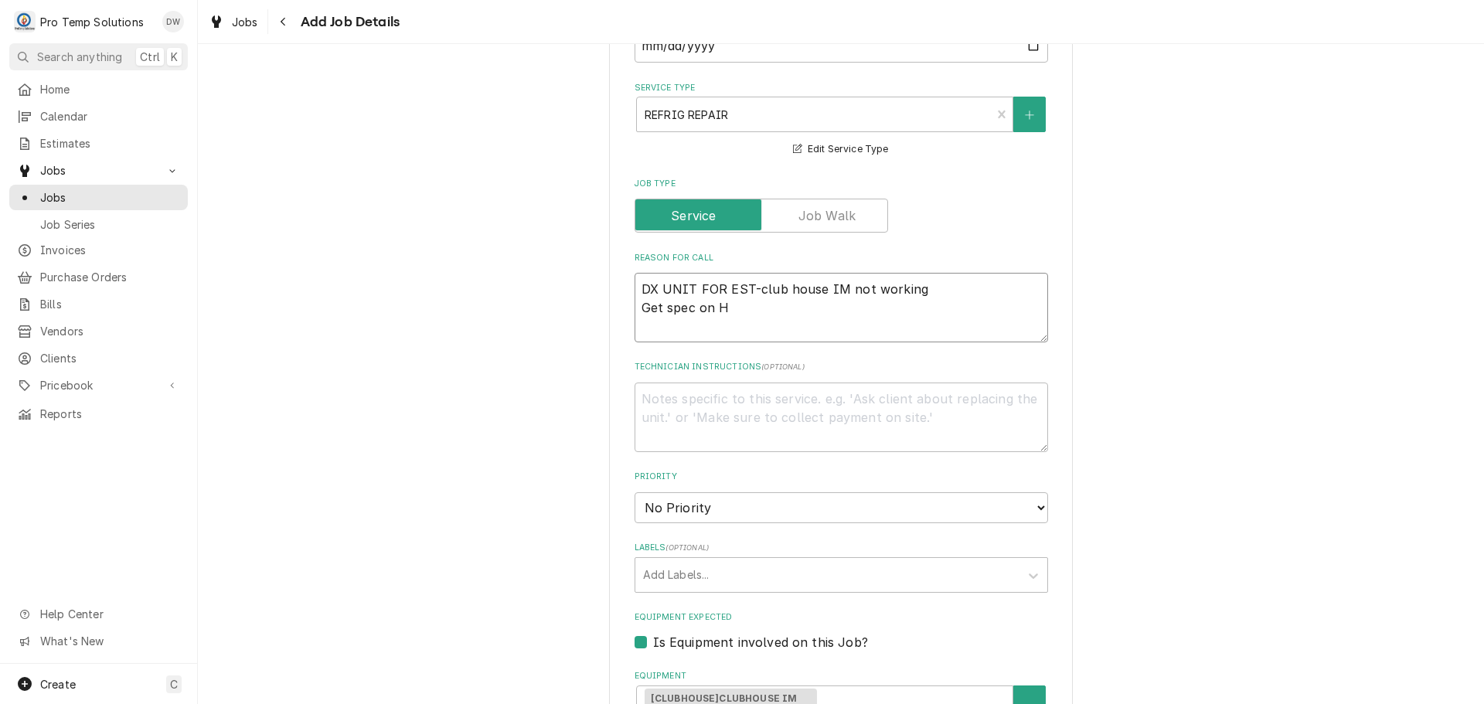
type textarea "DX UNIT FOR EST-club house IM not working Get spec on H2"
type textarea "x"
type textarea "DX UNIT FOR EST-club house IM not working Get spec on H20"
type textarea "x"
type textarea "DX UNIT FOR EST-club house IM not working Get spec on H20"
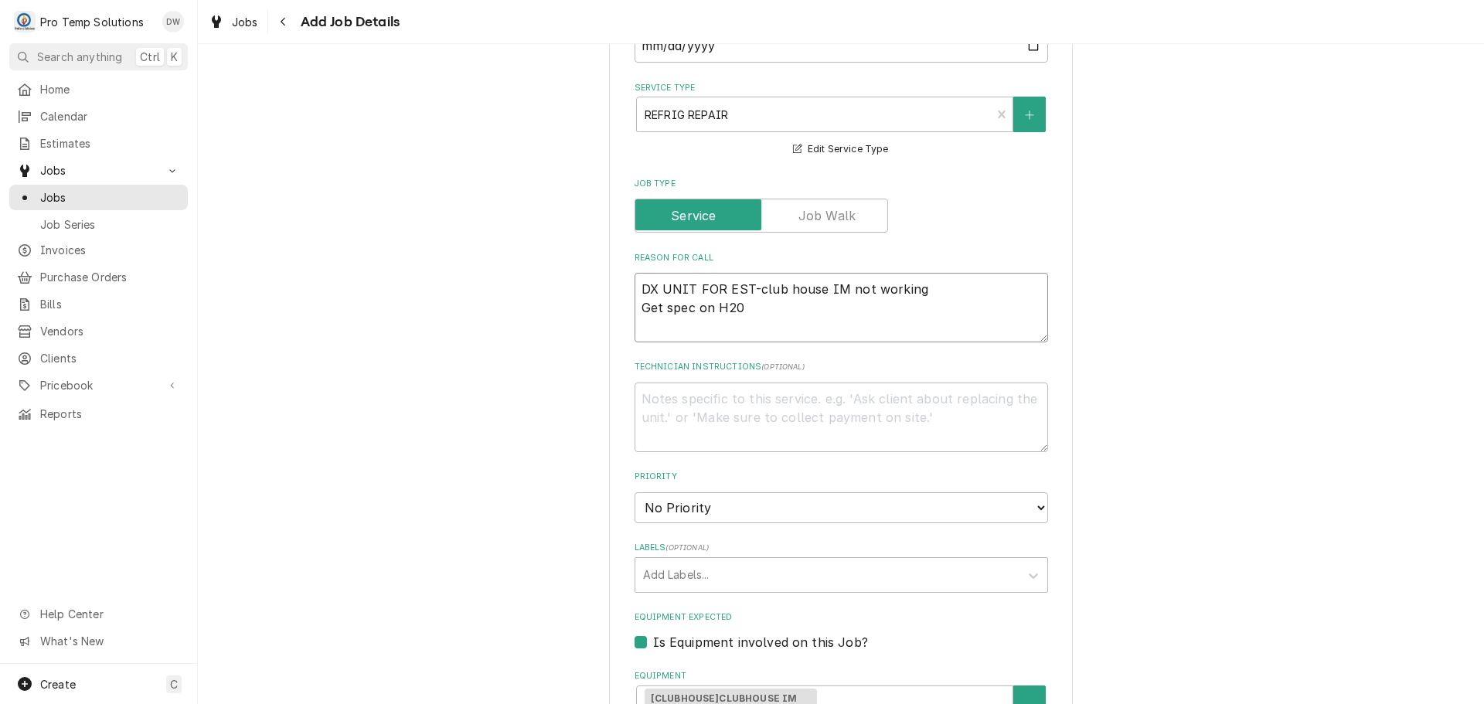
type textarea "x"
type textarea "DX UNIT FOR EST-club house IM not working Get spec on H20 f"
type textarea "x"
type textarea "DX UNIT FOR EST-club house IM not working Get spec on H20 fi"
type textarea "x"
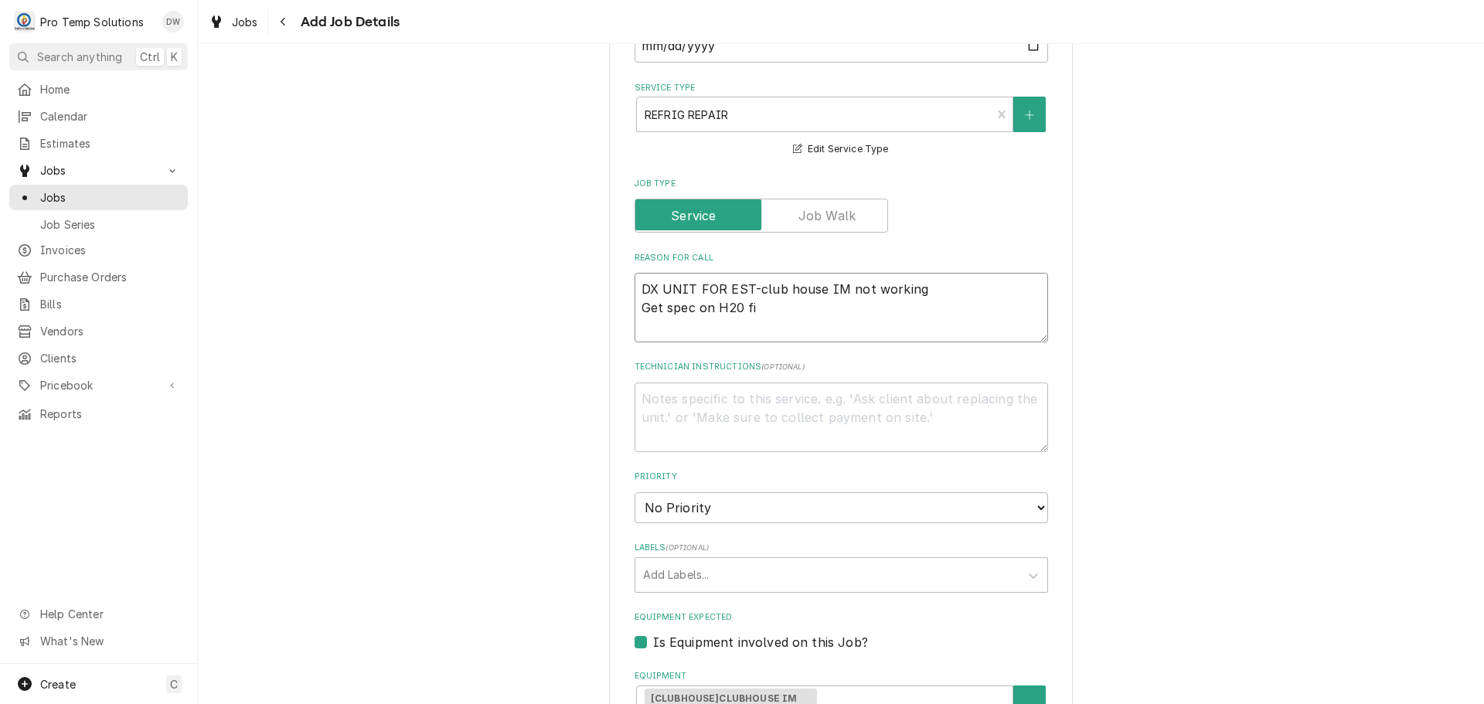
type textarea "DX UNIT FOR EST-club house IM not working Get spec on H20 fil"
type textarea "x"
type textarea "DX UNIT FOR EST-club house IM not working Get spec on H20 filt"
type textarea "x"
type textarea "DX UNIT FOR EST-club house IM not working Get spec on H20 filte"
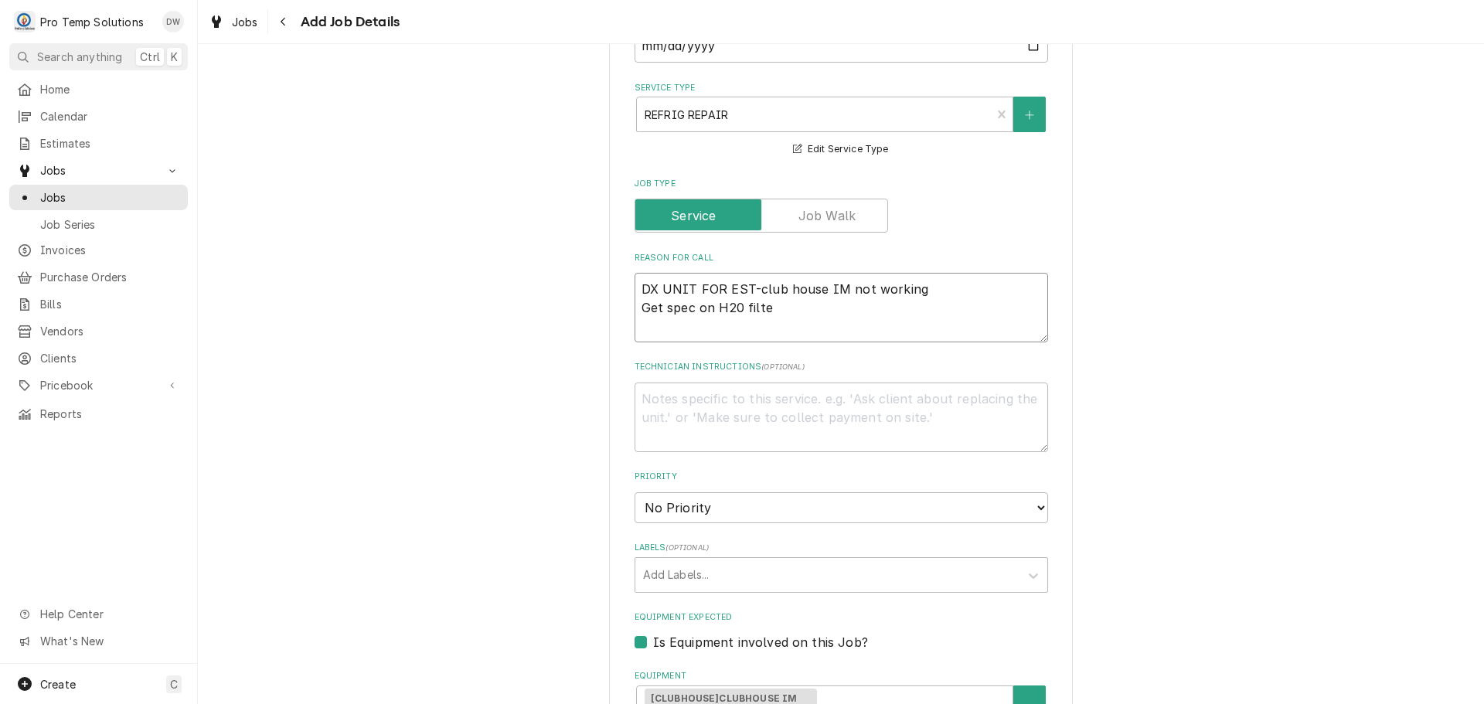
type textarea "x"
type textarea "DX UNIT FOR EST-club house IM not working Get spec on H20 filter"
type textarea "x"
type textarea "DX UNIT FOR EST-club house IM not working Get spec on H20 filter t"
type textarea "x"
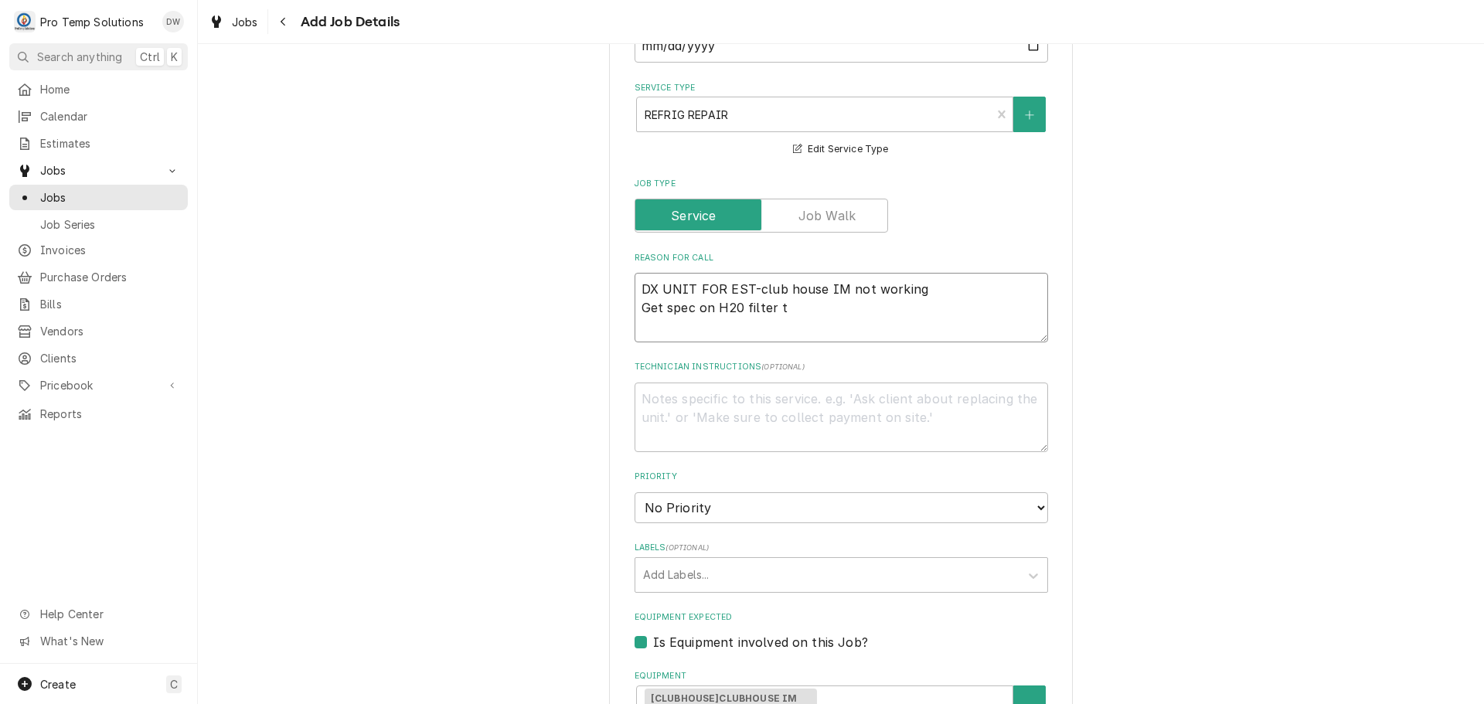
type textarea "DX UNIT FOR EST-club house IM not working Get spec on H20 filter to"
type textarea "x"
type textarea "DX UNIT FOR EST-club house IM not working Get spec on H20 filter to"
type textarea "x"
type textarea "DX UNIT FOR EST-club house IM not working Get spec on H20 filter to r"
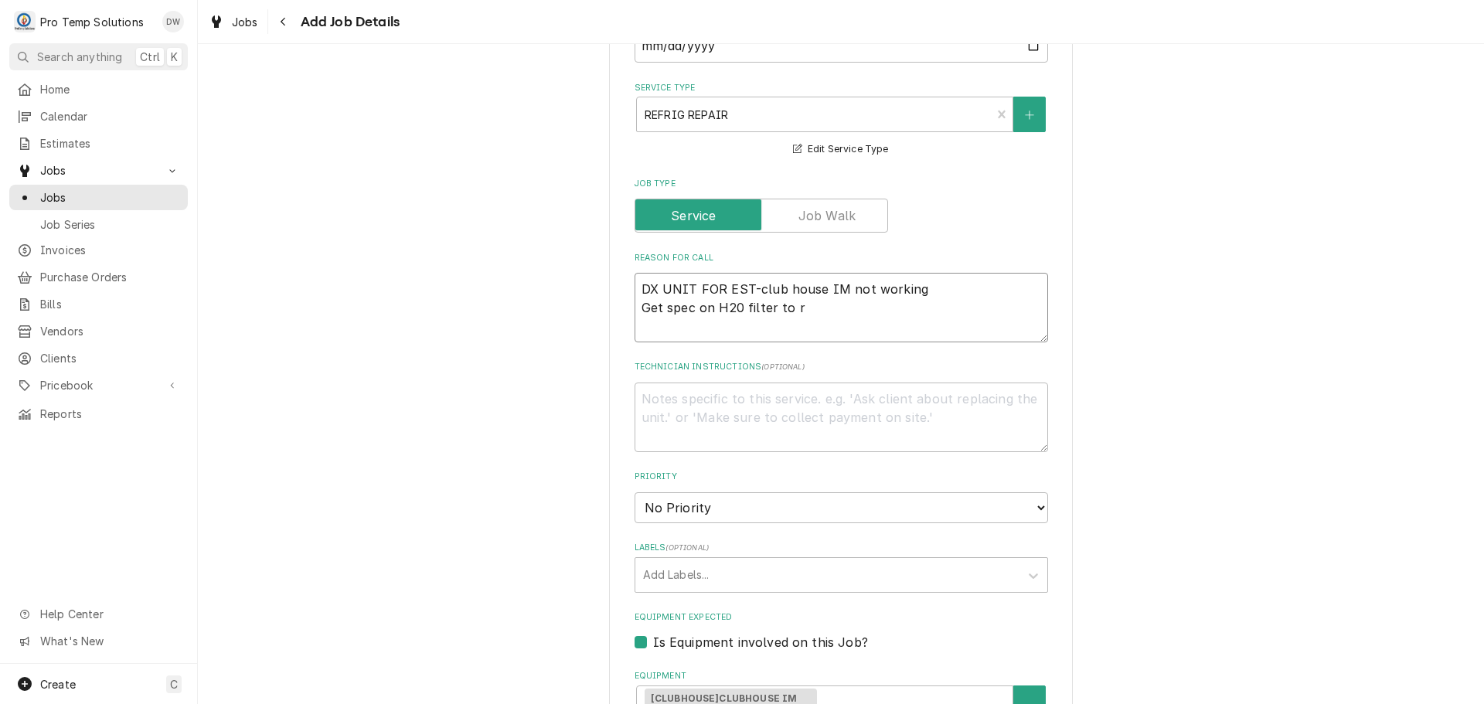
type textarea "x"
type textarea "DX UNIT FOR EST-club house IM not working Get spec on H20 filter to re"
type textarea "x"
type textarea "DX UNIT FOR EST-club house IM not working Get spec on H20 filter to rep"
type textarea "x"
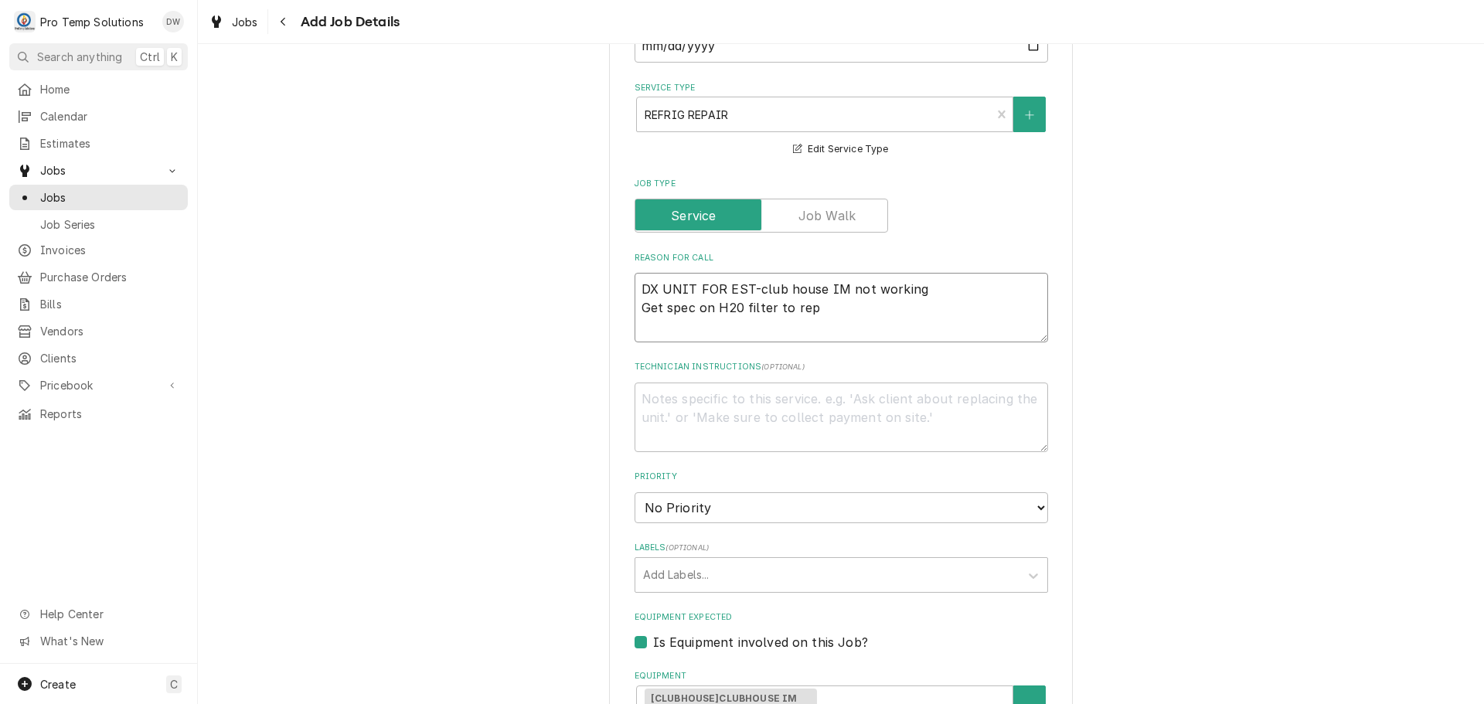
type textarea "DX UNIT FOR EST-club house IM not working Get spec on H20 filter to repl"
type textarea "x"
type textarea "DX UNIT FOR EST-club house IM not working Get spec on H20 filter to repla"
type textarea "x"
type textarea "DX UNIT FOR EST-club house IM not working Get spec on H20 filter to replac"
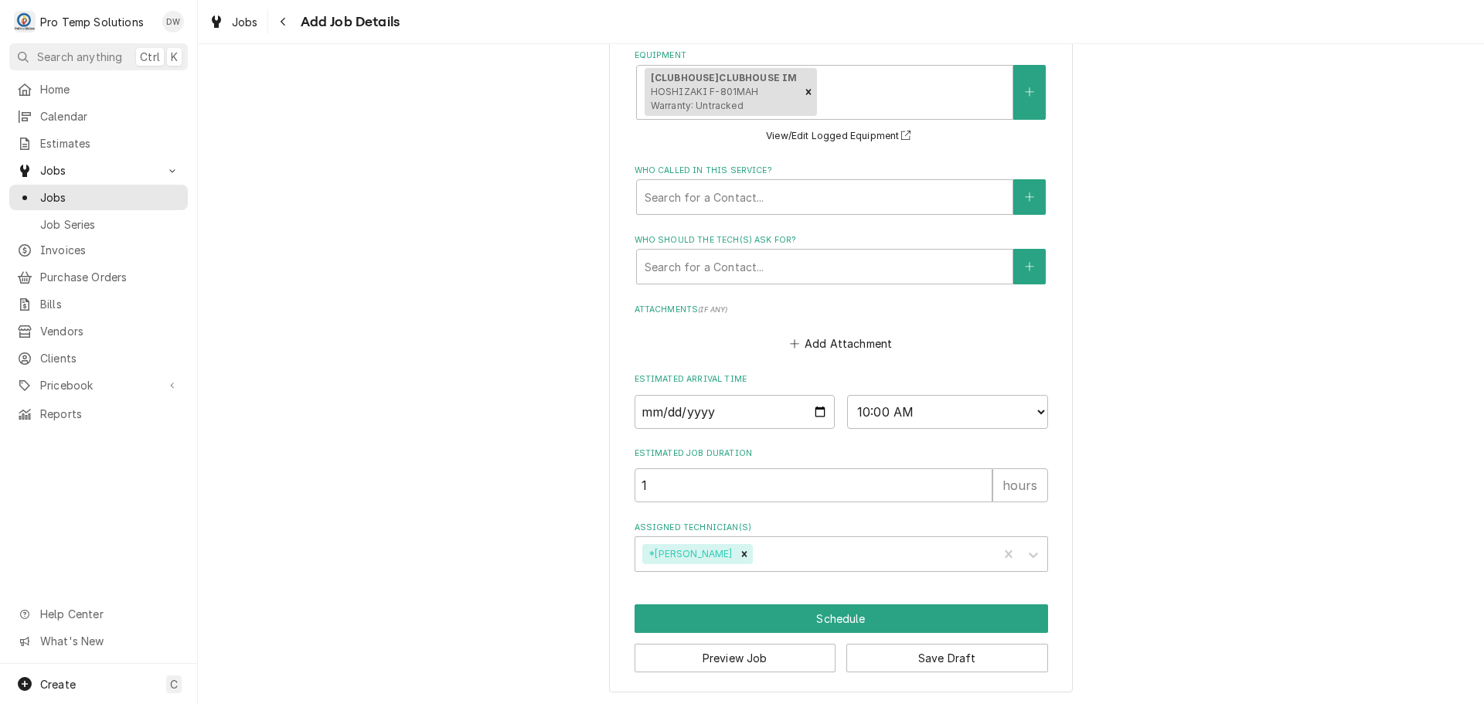
scroll to position [1164, 0]
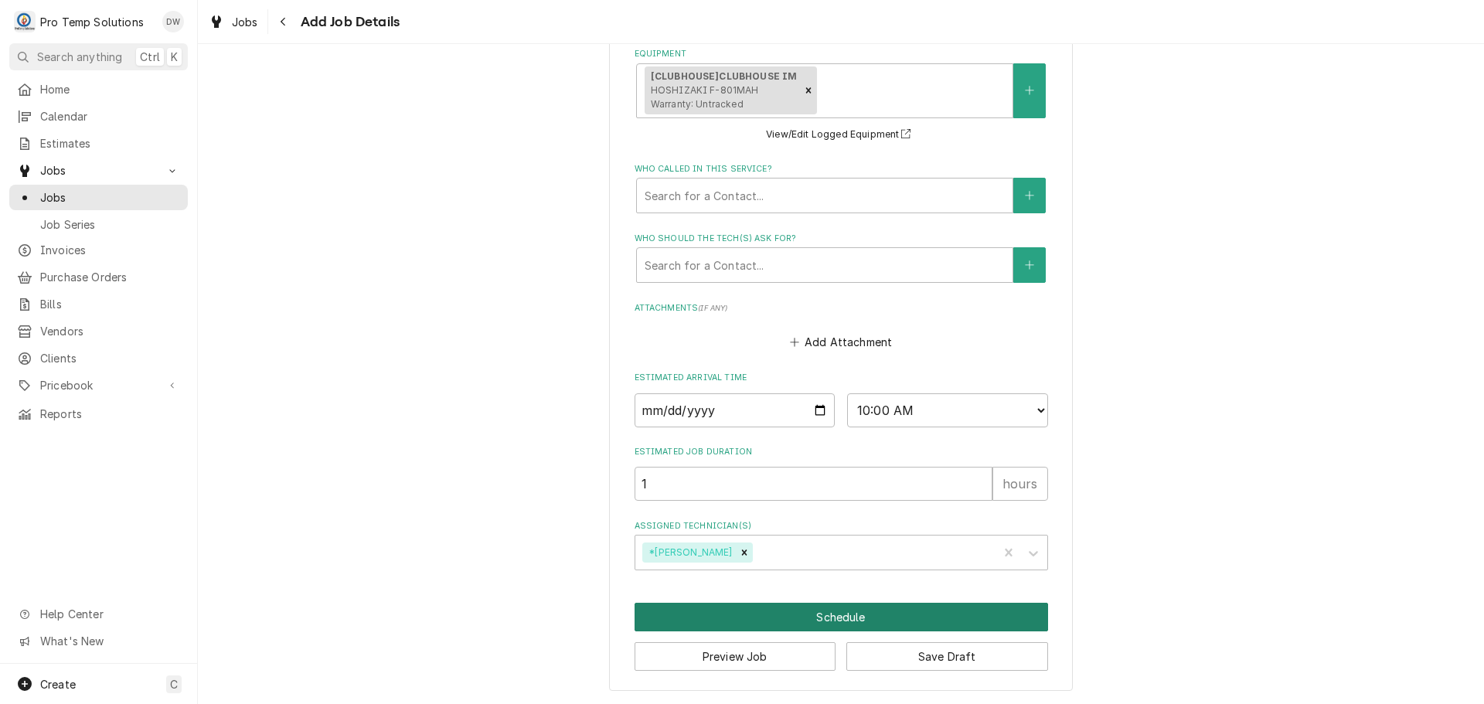
click at [840, 619] on button "Schedule" at bounding box center [842, 617] width 414 height 29
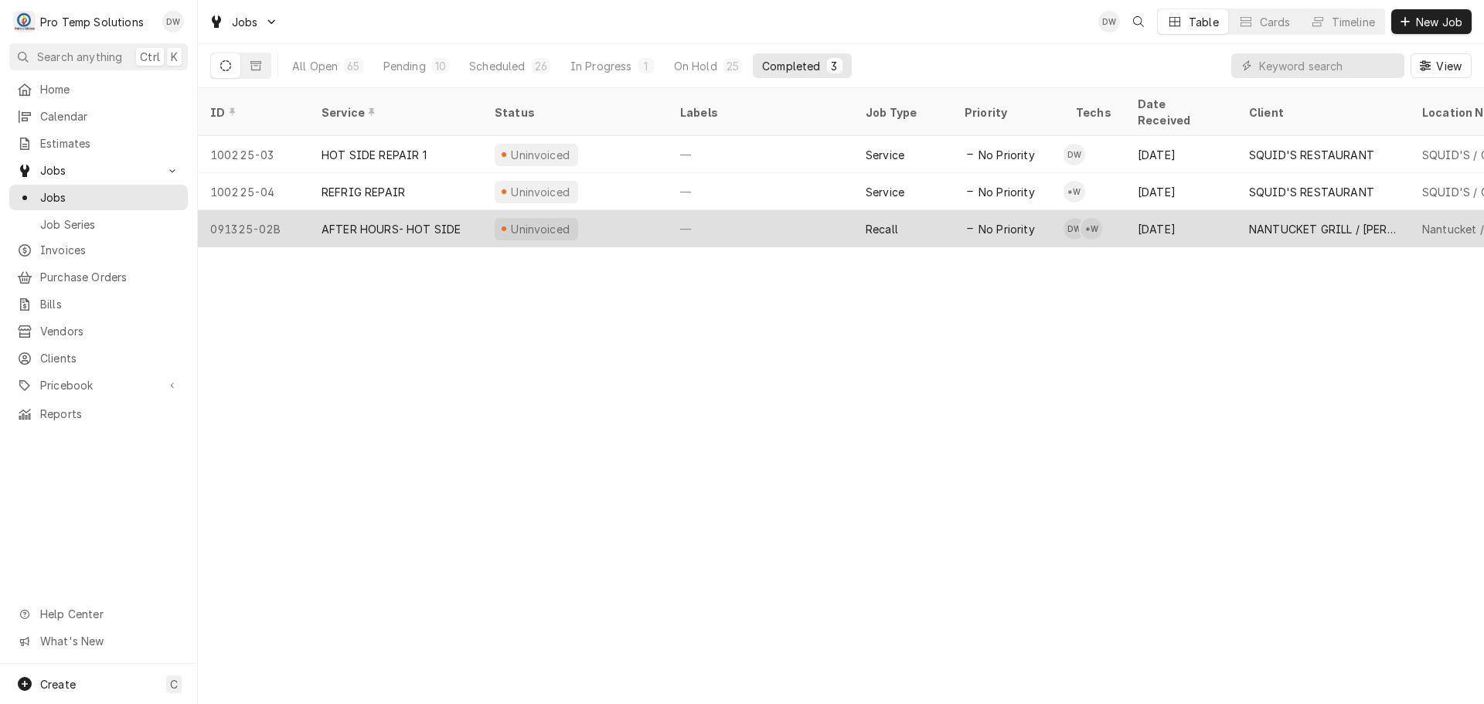
click at [781, 216] on div "—" at bounding box center [761, 228] width 186 height 37
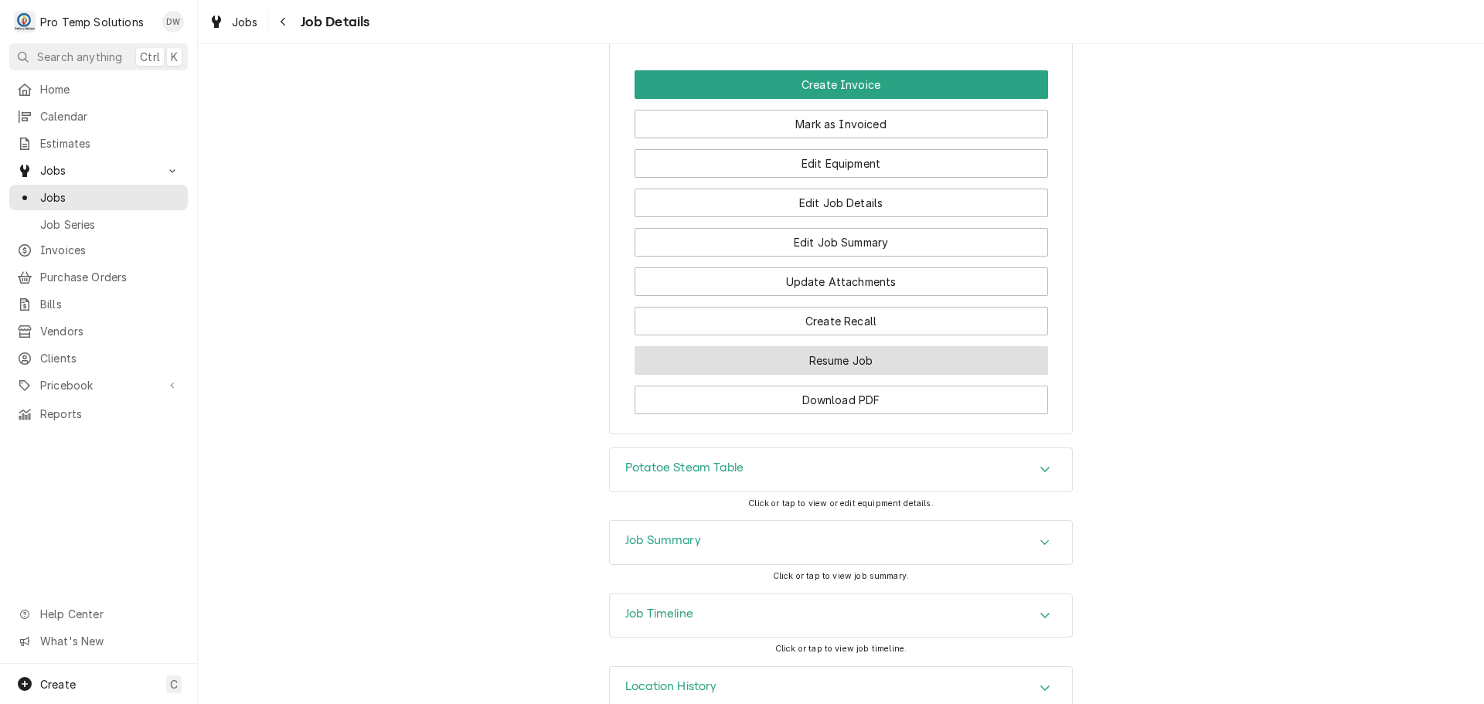
scroll to position [1205, 0]
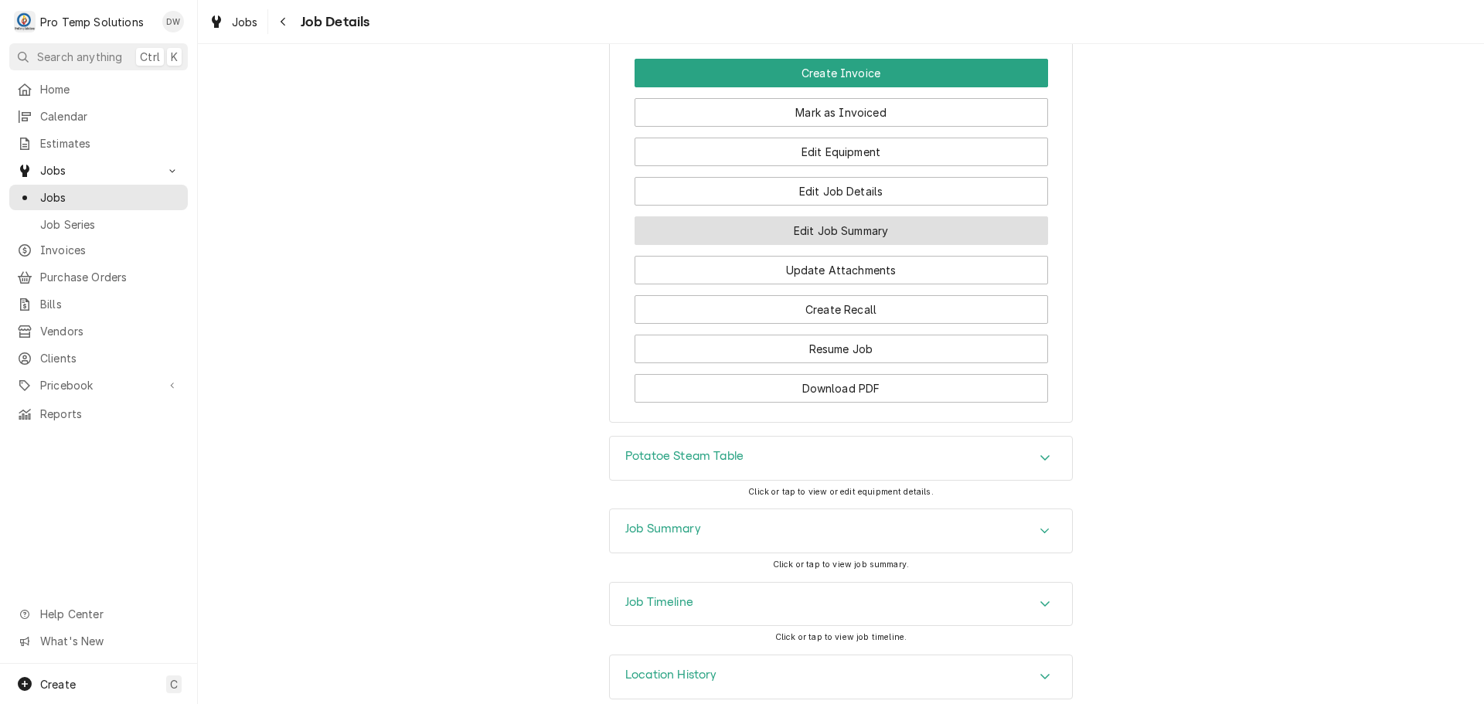
click at [808, 216] on button "Edit Job Summary" at bounding box center [842, 230] width 414 height 29
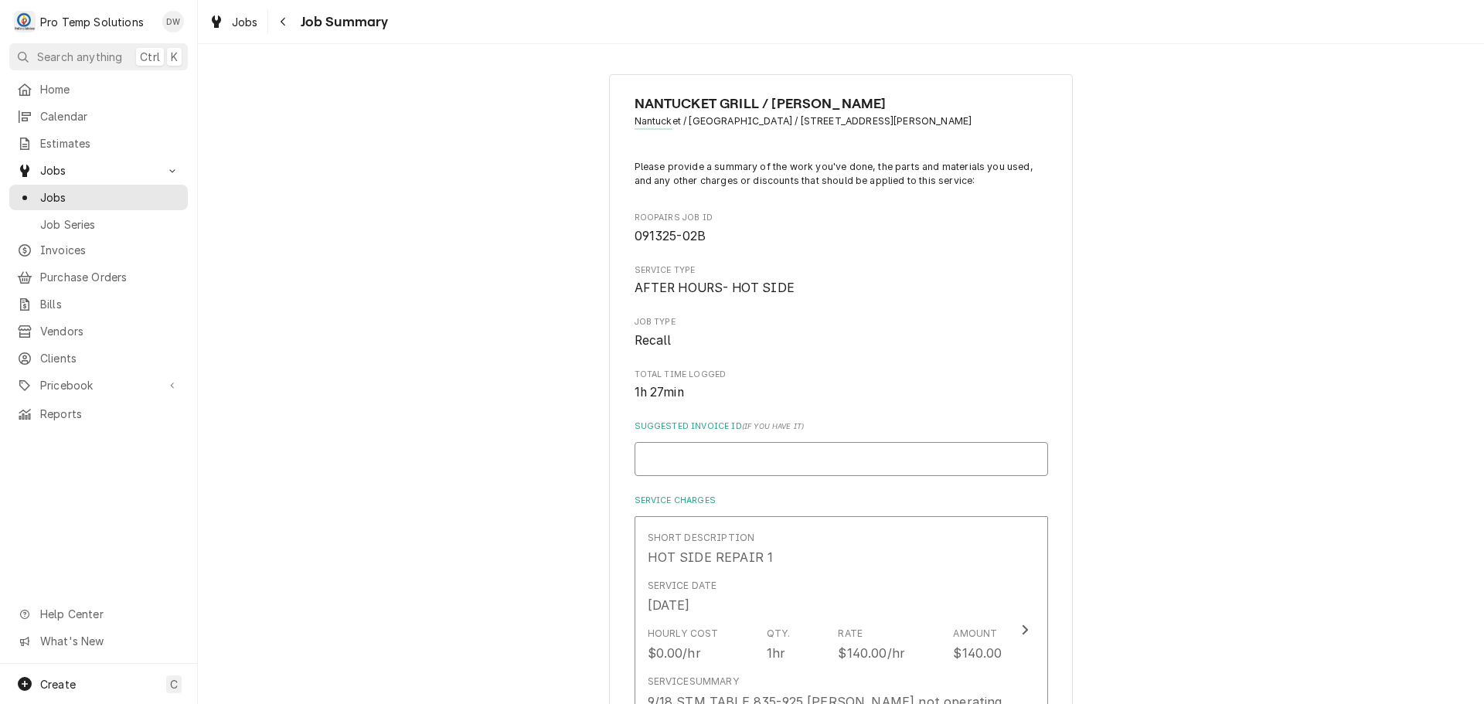
click at [904, 458] on input "Suggested Invoice ID ( if you have it )" at bounding box center [842, 459] width 414 height 34
type textarea "x"
type input "#"
type textarea "x"
type input "#1"
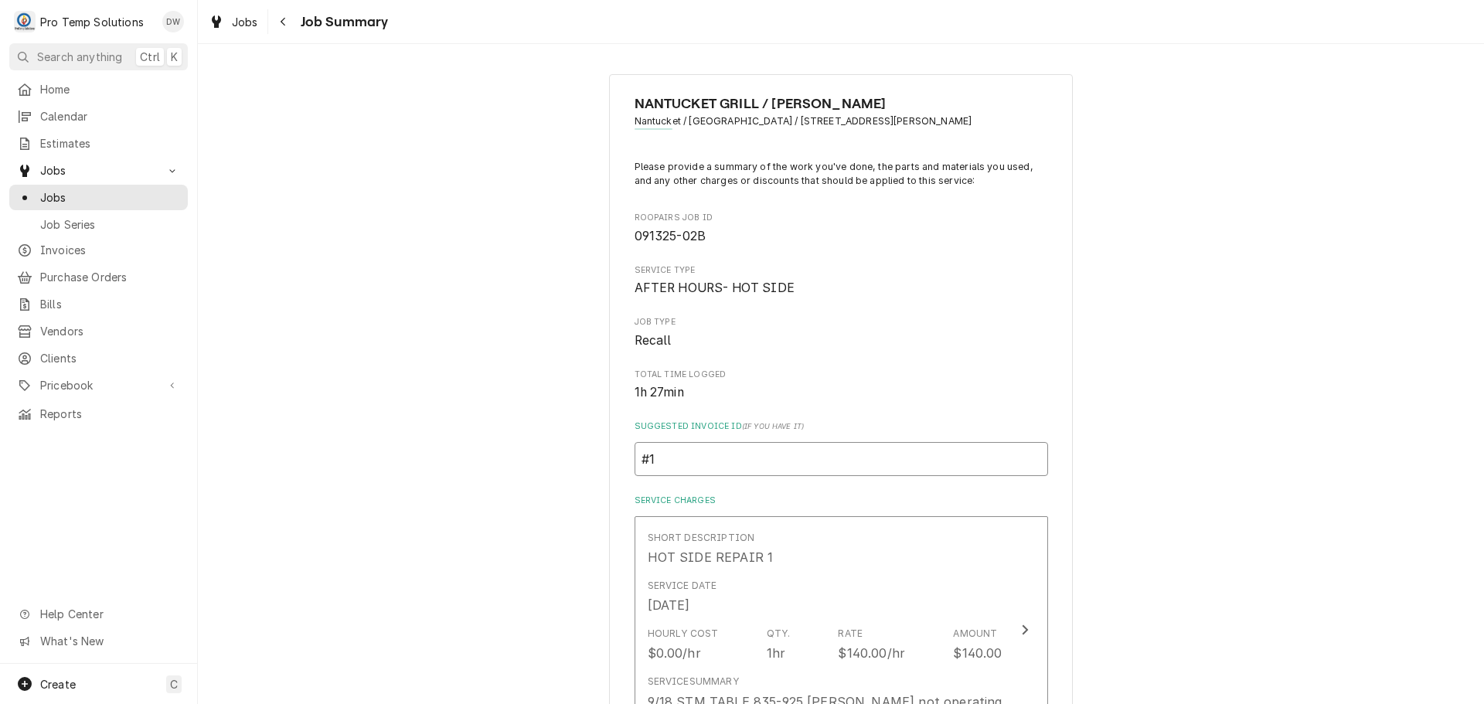
type textarea "x"
type input "#10"
type textarea "x"
type input "#100"
type textarea "x"
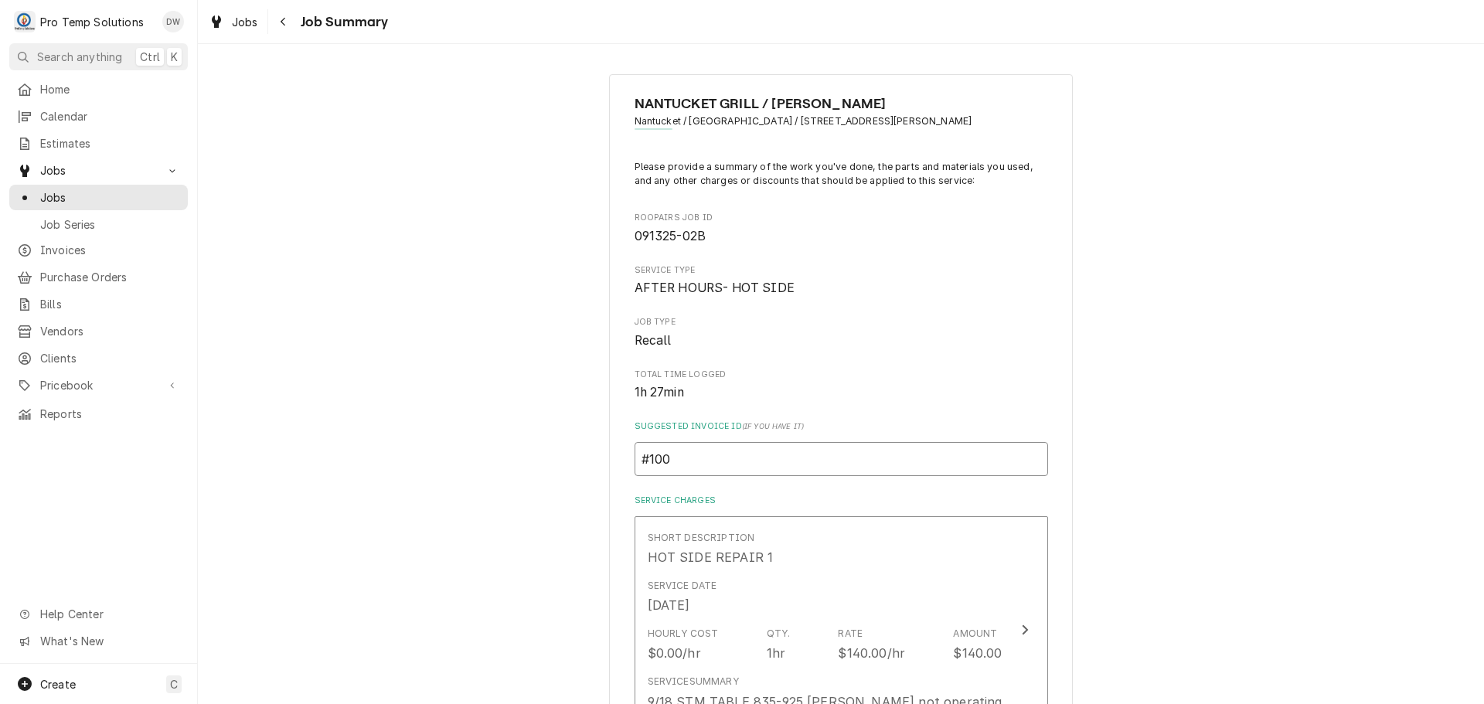
type input "#1002"
type textarea "x"
type input "#10022"
type textarea "x"
type input "#100225"
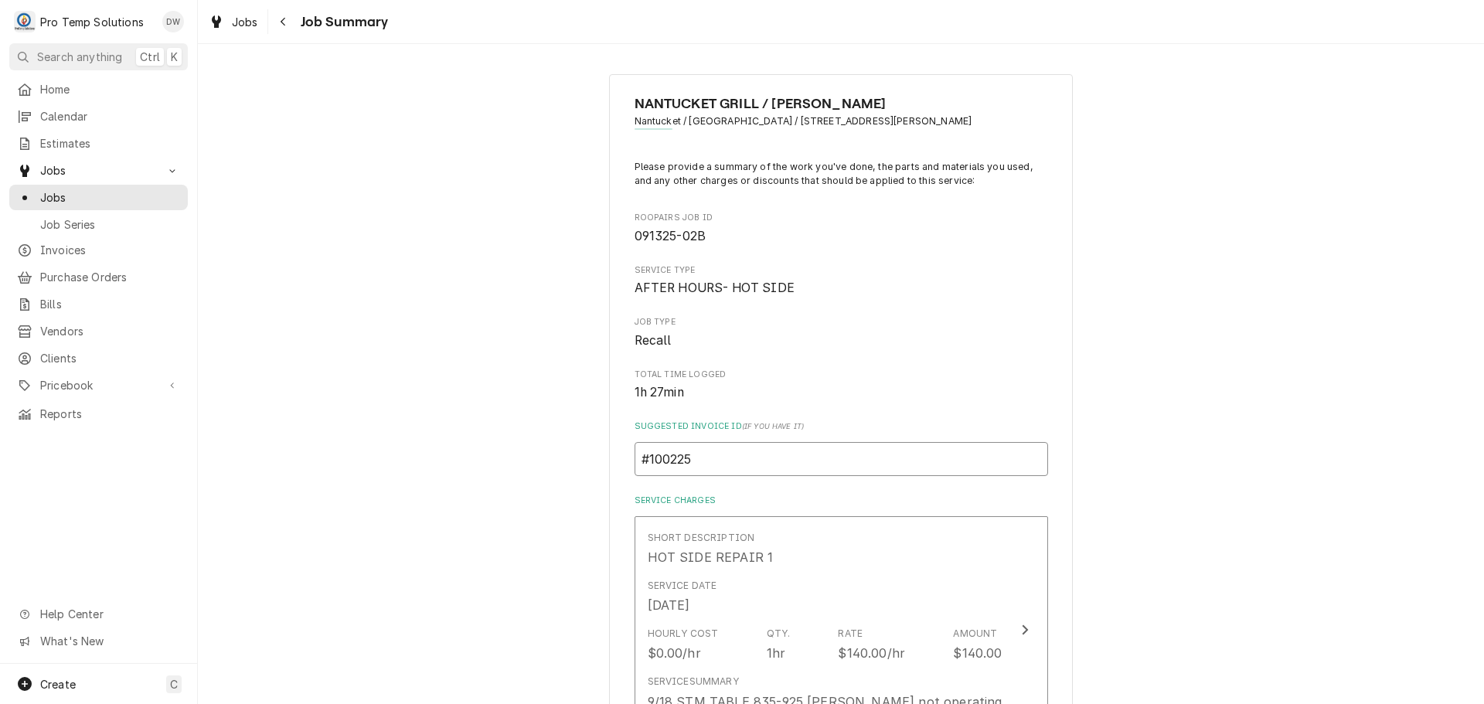
type textarea "x"
type input "#1002250"
type textarea "x"
type input "#10022500"
type textarea "x"
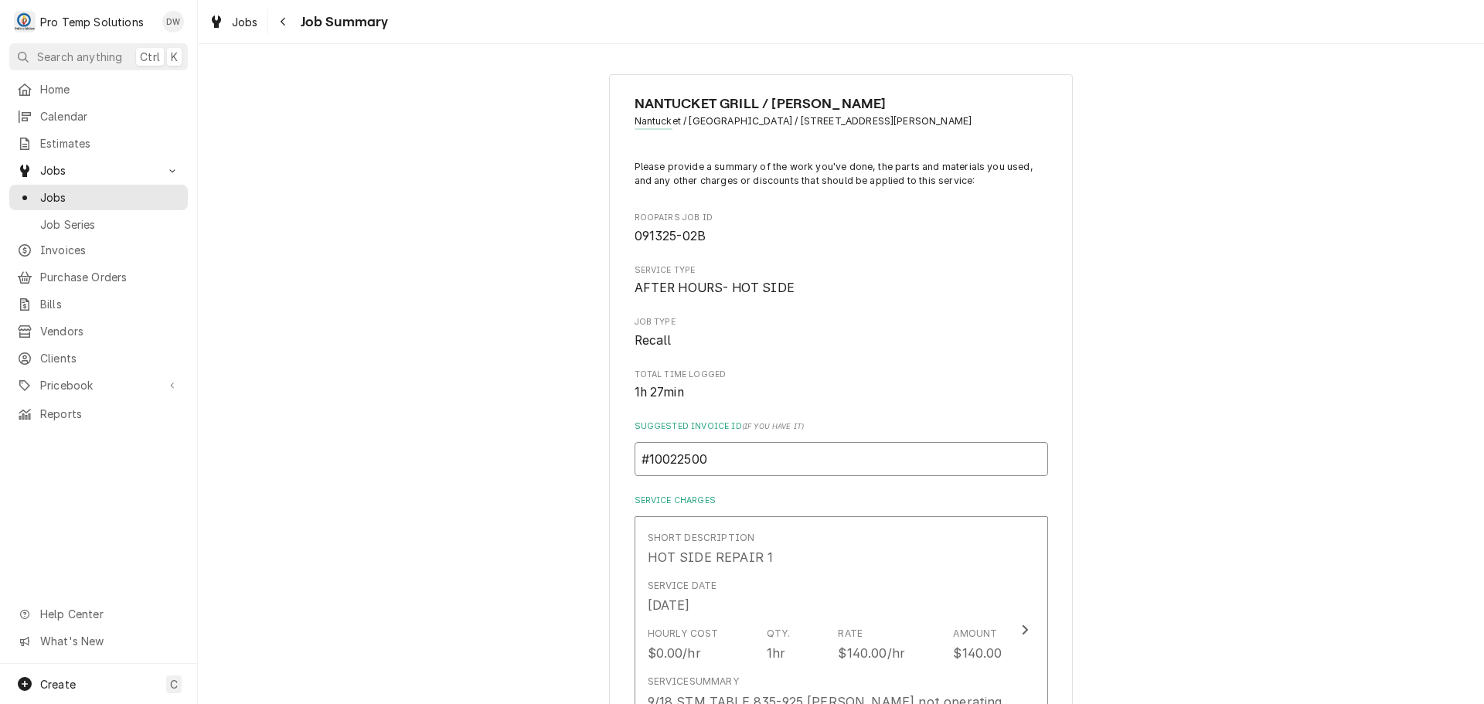
type input "#100225001"
type textarea "x"
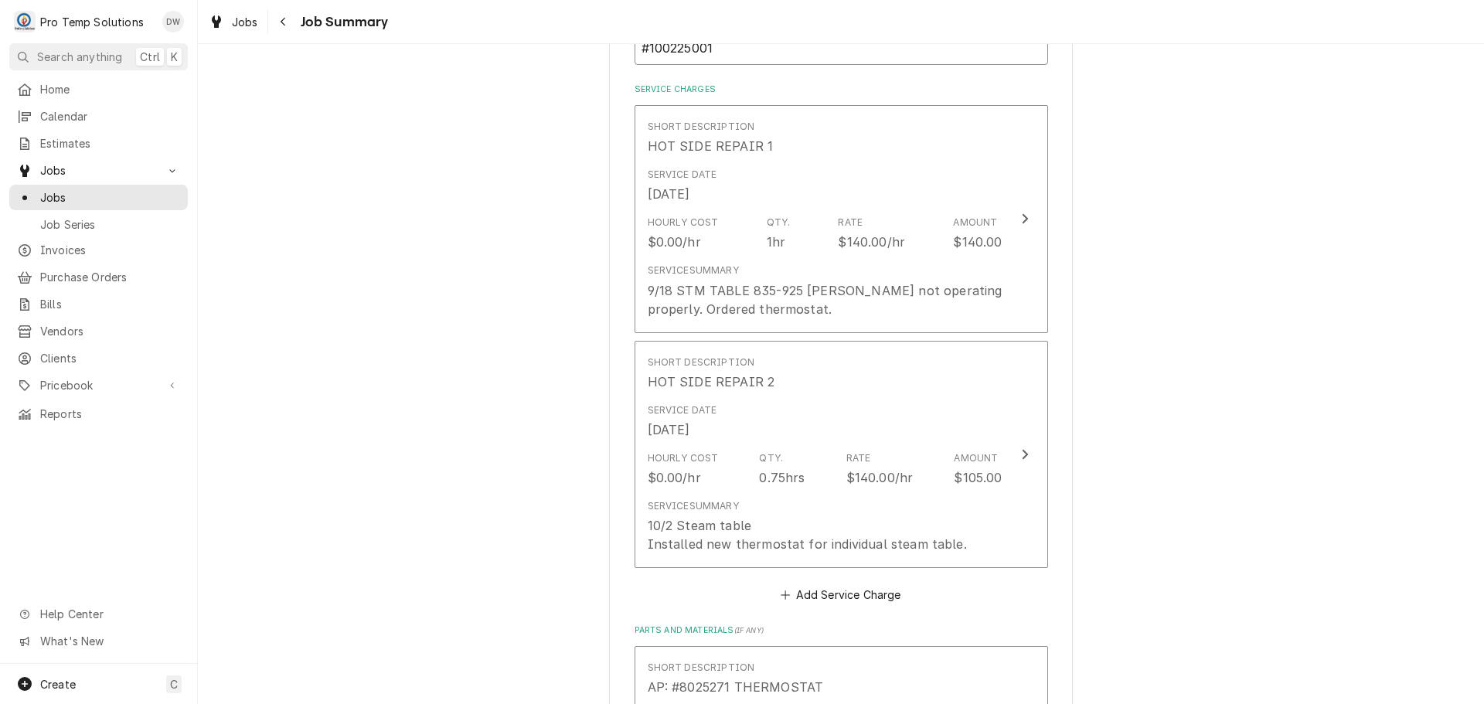
scroll to position [541, 0]
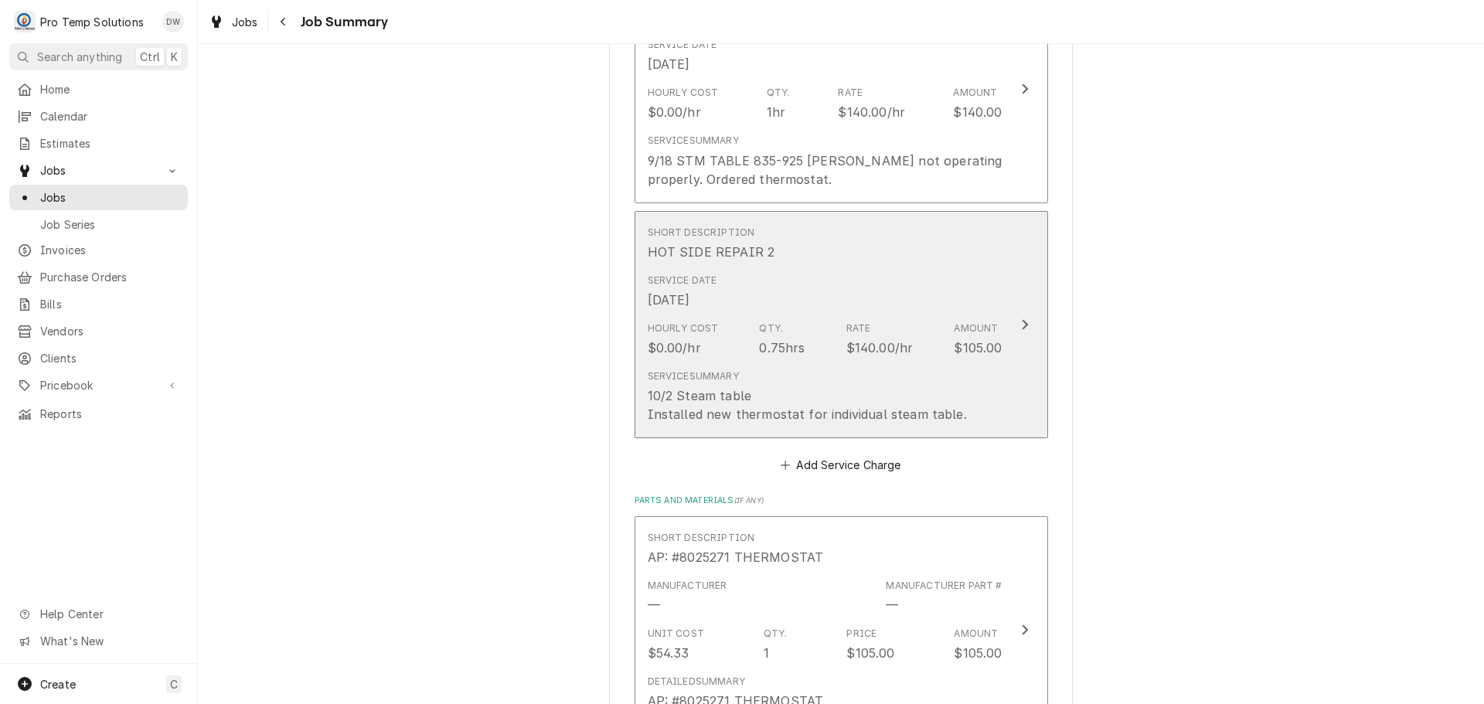
type input "#100225001"
click at [1021, 326] on icon "Update Line Item" at bounding box center [1025, 325] width 8 height 12
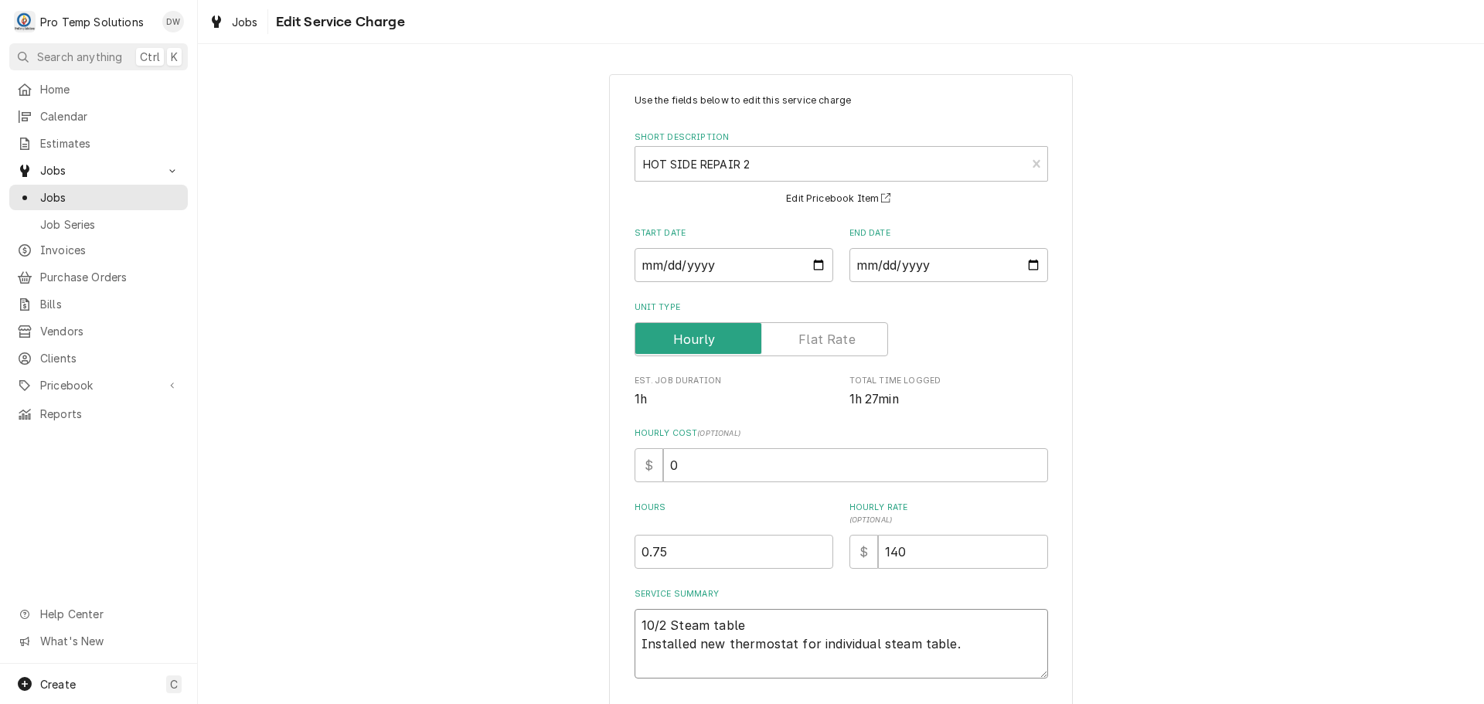
click at [765, 627] on textarea "10/2 Steam table Installed new thermostat for individual steam table." at bounding box center [842, 644] width 414 height 70
type textarea "x"
type textarea "10/2 Steam table Installed new thermostat for individual steam table."
type textarea "x"
type textarea "10/2 Steam table 8 Installed new thermostat for individual steam table."
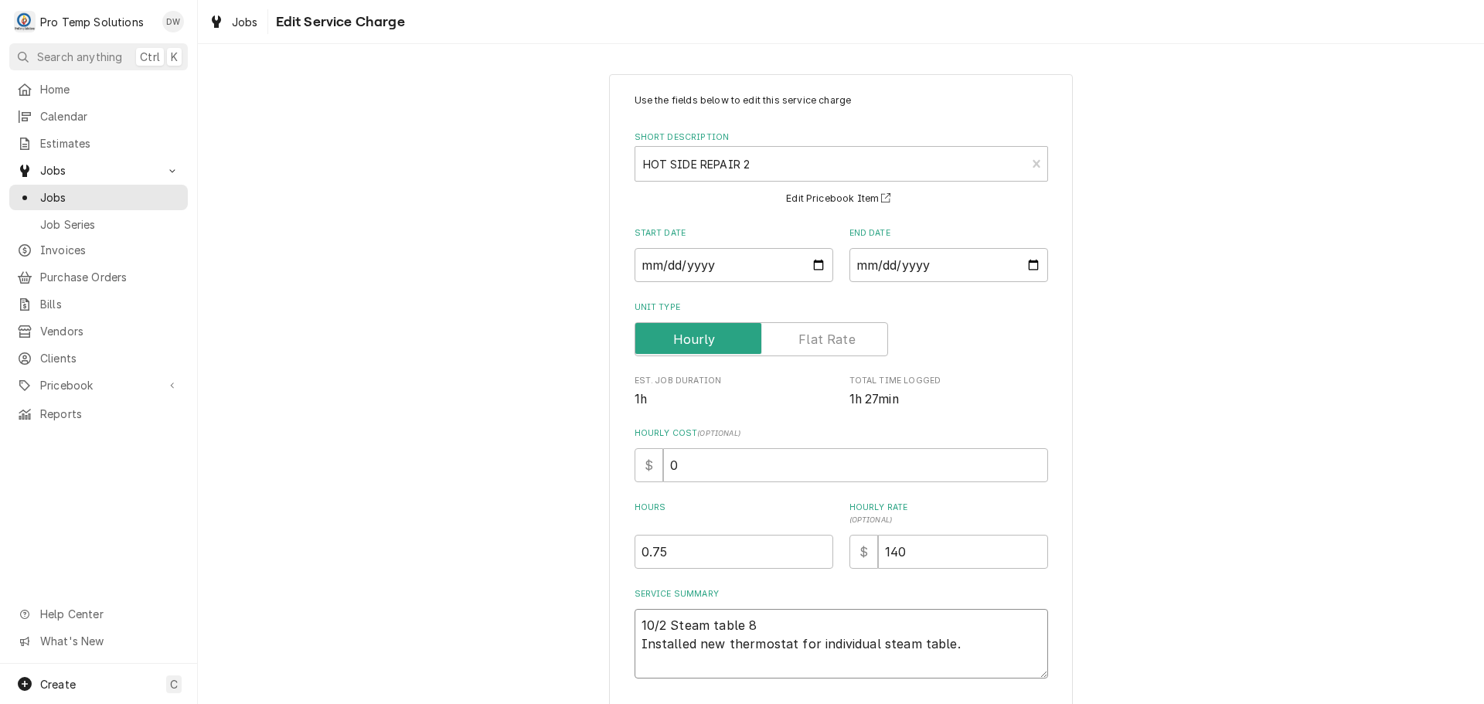
type textarea "x"
type textarea "10/2 Steam table 82 Installed new thermostat for individual steam table."
type textarea "x"
type textarea "10/2 Steam table 820 Installed new thermostat for individual steam table."
type textarea "x"
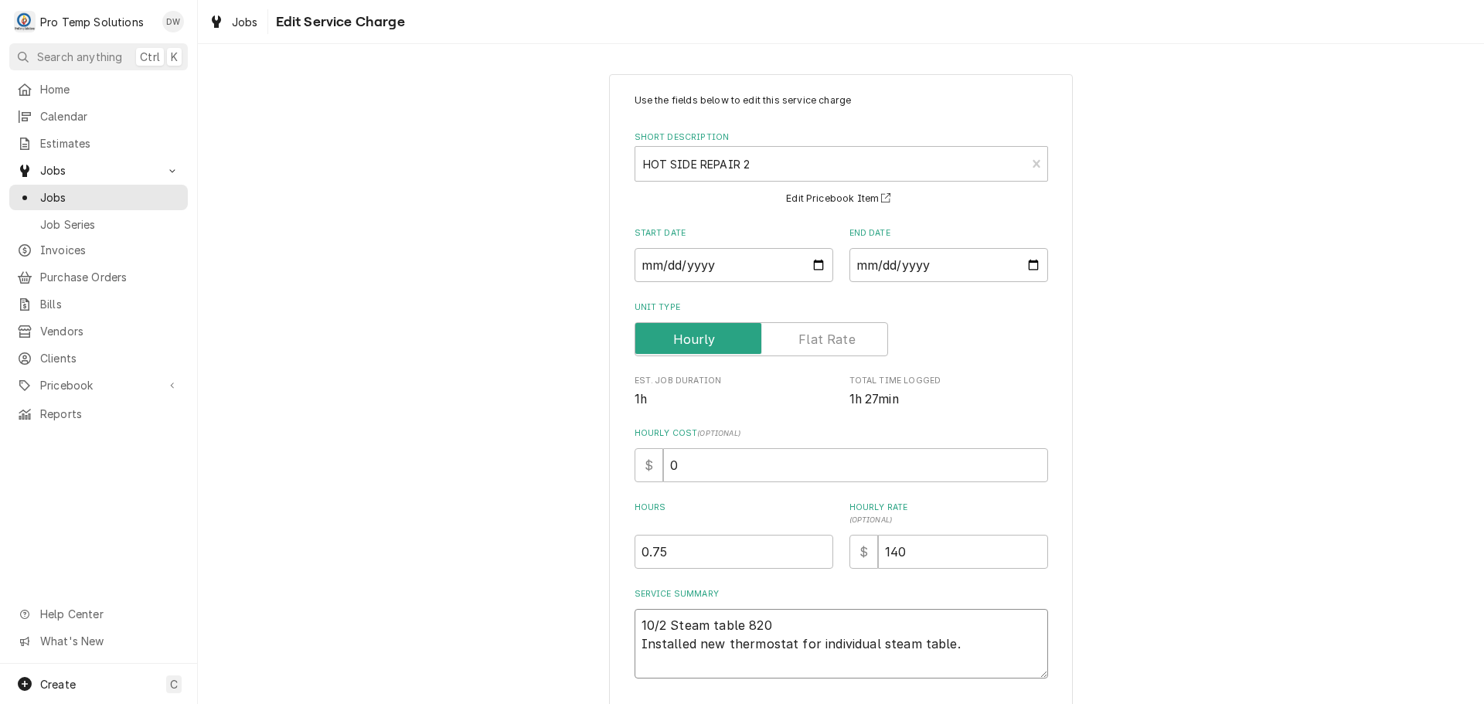
type textarea "10/2 Steam table 820- Installed new thermostat for individual steam table."
type textarea "x"
type textarea "10/2 Steam table 820-9 Installed new thermostat for individual steam table."
type textarea "x"
type textarea "10/2 Steam table 820-90 Installed new thermostat for individual steam table."
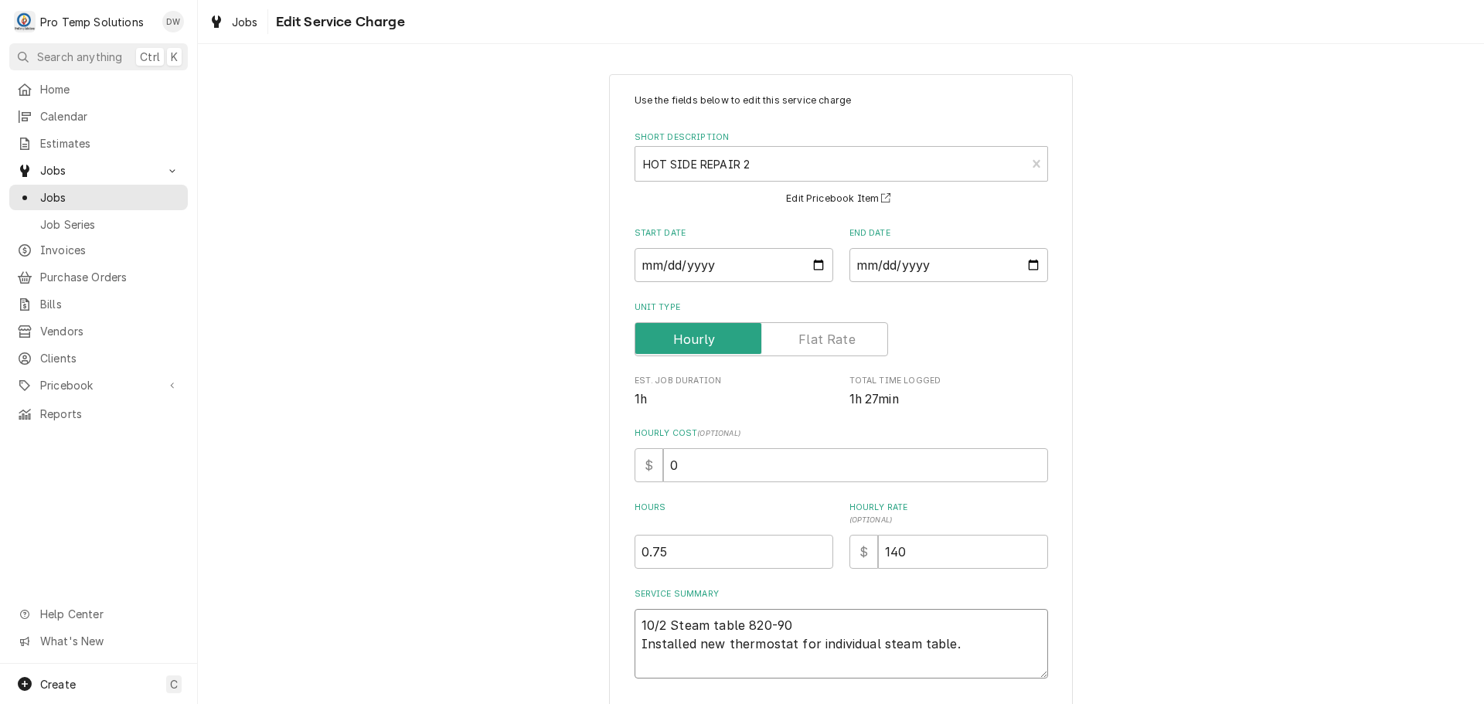
type textarea "x"
type textarea "10/2 Steam table 820-900 Installed new thermostat for individual steam table."
type textarea "x"
type textarea "10/2 Steam table 820-900 Installed new thermostat for individual steam table."
type textarea "x"
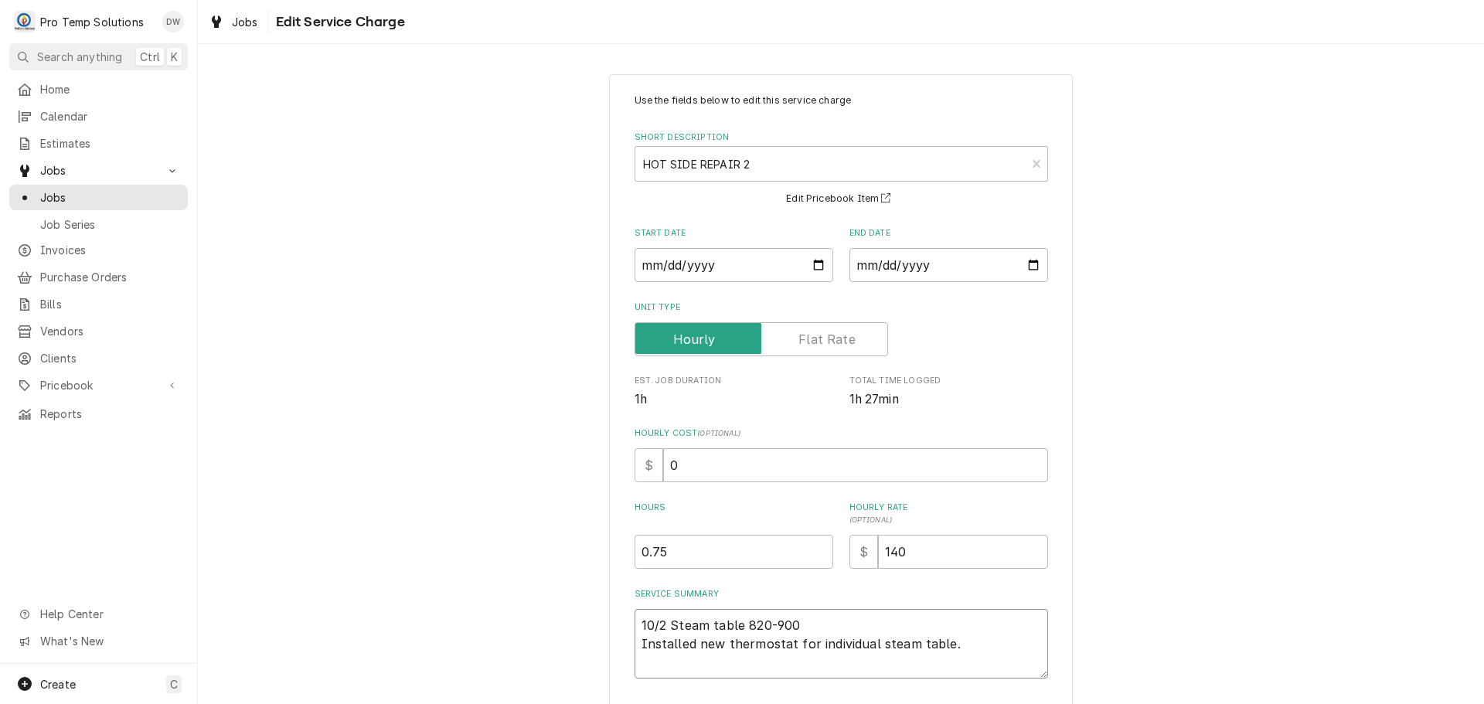
type textarea "10/2 Steam table 820-900 k Installed new thermostat for individual steam table."
type textarea "x"
type textarea "10/2 Steam table 820-900 ke Installed new thermostat for individual steam table."
type textarea "x"
type textarea "10/2 Steam table 820-900 kev Installed new thermostat for individual steam tabl…"
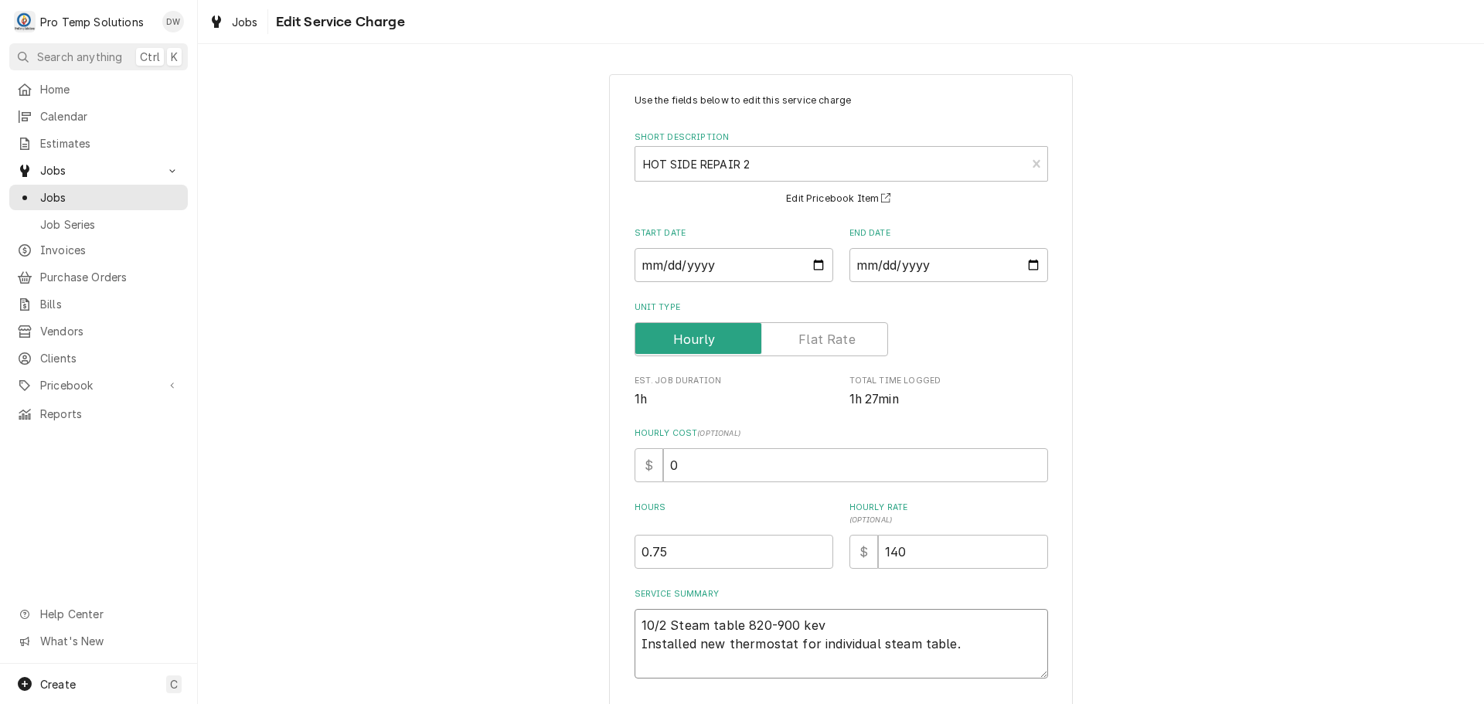
type textarea "x"
type textarea "10/2 Steam table 820-900 kevi Installed new thermostat for individual steam tab…"
type textarea "x"
type textarea "10/2 Steam table 820-900 kevin Installed new thermostat for individual steam ta…"
type textarea "x"
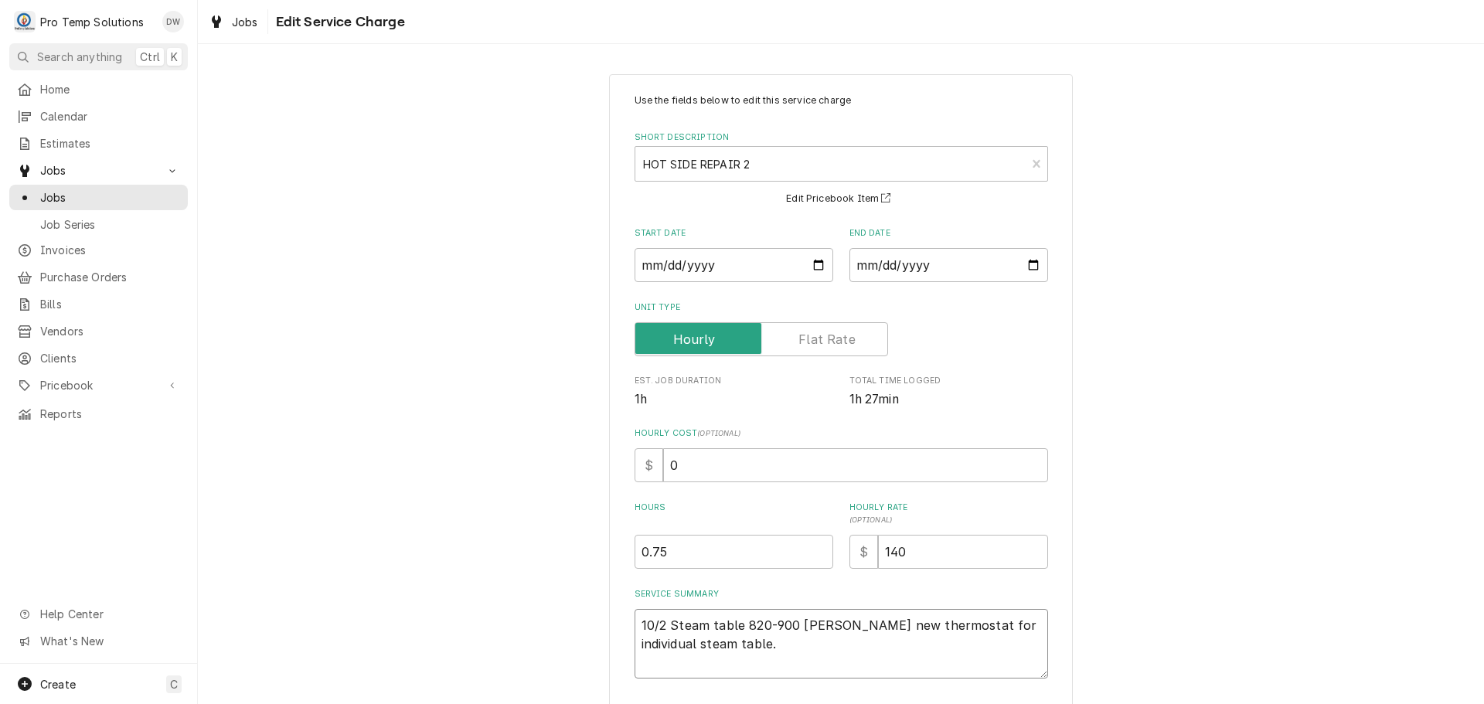
type textarea "10/2 Steam table 820-900 kevin Installed new thermostat for individual steam ta…"
type textarea "x"
type textarea "10/2 Steam table 820-900 kevin k Installed new thermostat for individual steam …"
type textarea "x"
type textarea "10/2 Steam table 820-900 kevin ko Installed new thermostat for individual steam…"
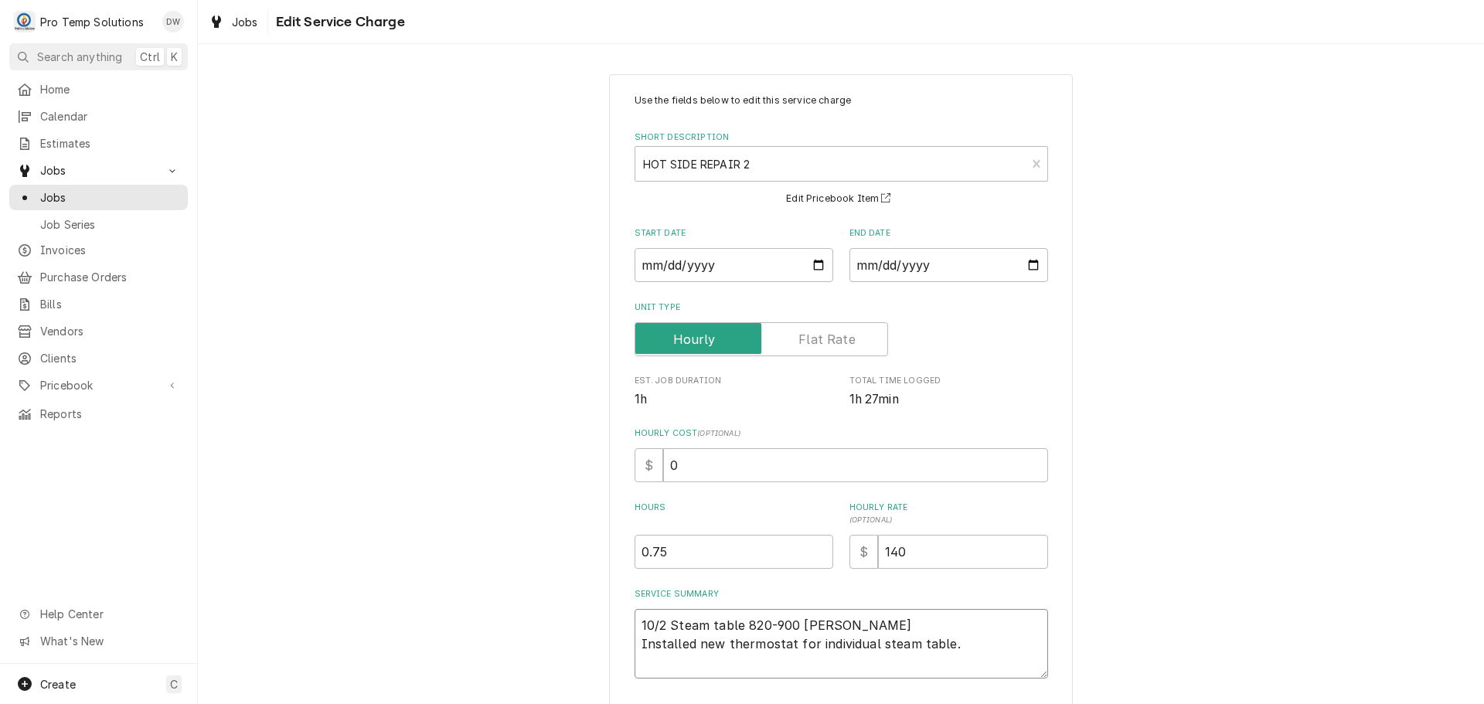
type textarea "x"
type textarea "10/2 Steam table 820-900 kevin kot Installed new thermostat for individual stea…"
type textarea "x"
type textarea "10/2 Steam table 820-900 kevin koty Installed new thermostat for individual ste…"
type textarea "x"
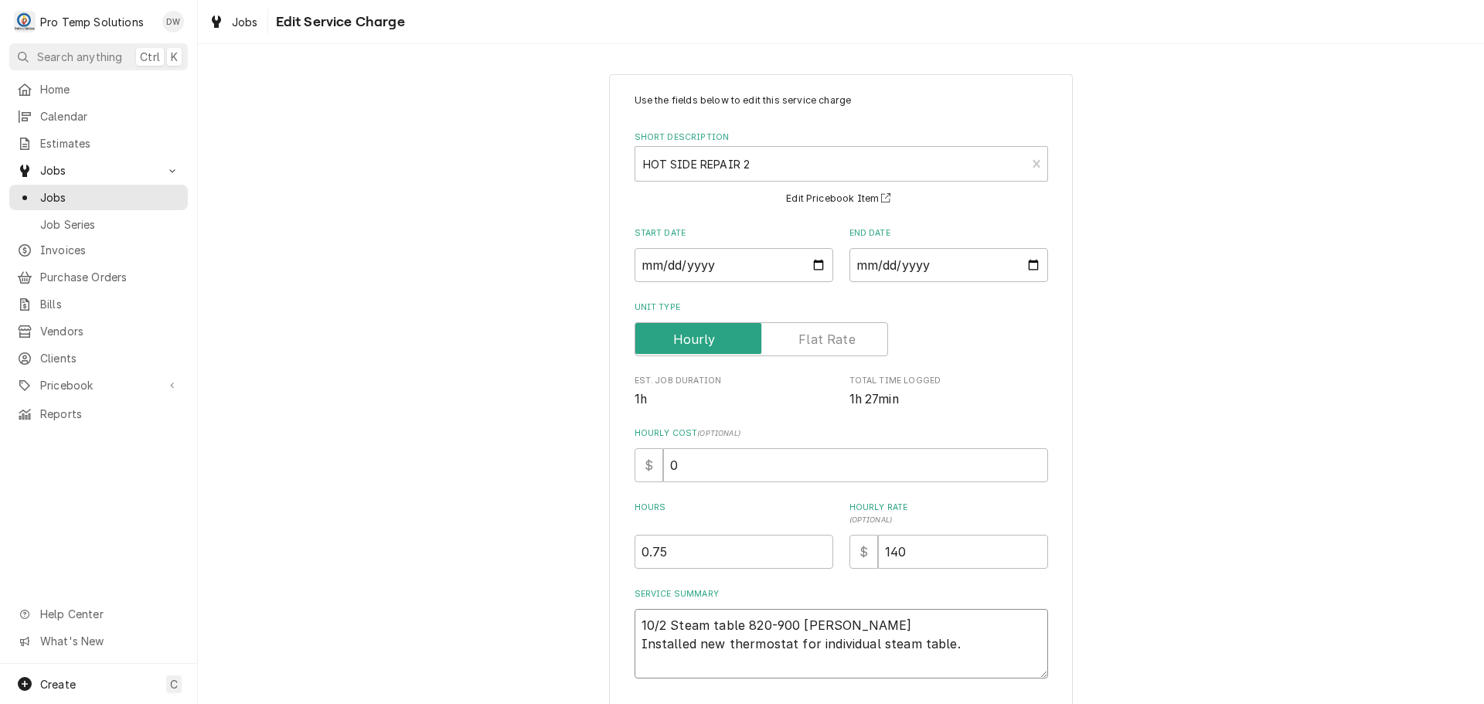
type textarea "10/2 Steam table 820-900 kevin koty Installed new thermostat for individual ste…"
type textarea "x"
type textarea "10/2 Steam table 820-900 kevin koty Installed new thermostat for individual ste…"
type textarea "x"
type textarea "10/2 Steam table 820-900 kevin kot Installed new thermostat for individual stea…"
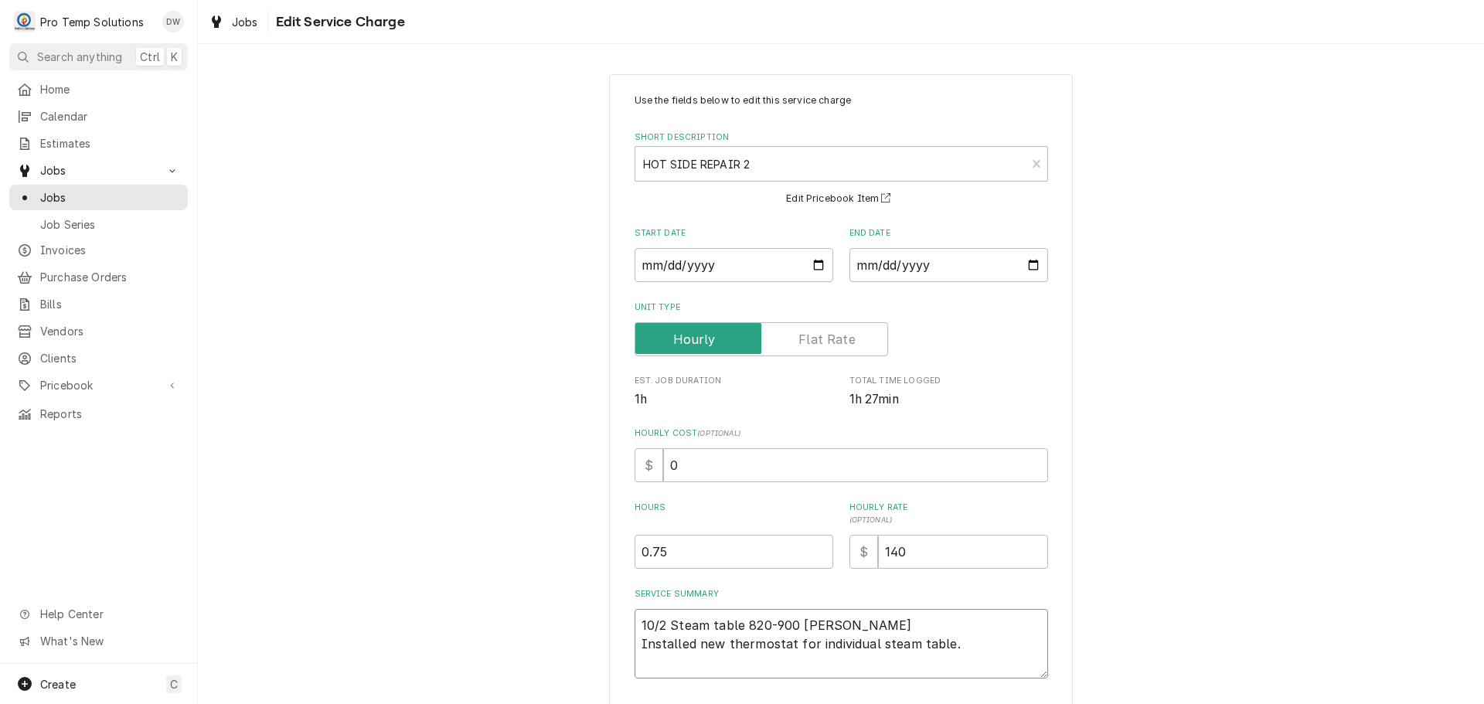
type textarea "x"
type textarea "10/2 Steam table 820-900 kevin ko Installed new thermostat for individual steam…"
type textarea "x"
type textarea "10/2 Steam table 820-900 kevin k Installed new thermostat for individual steam …"
type textarea "x"
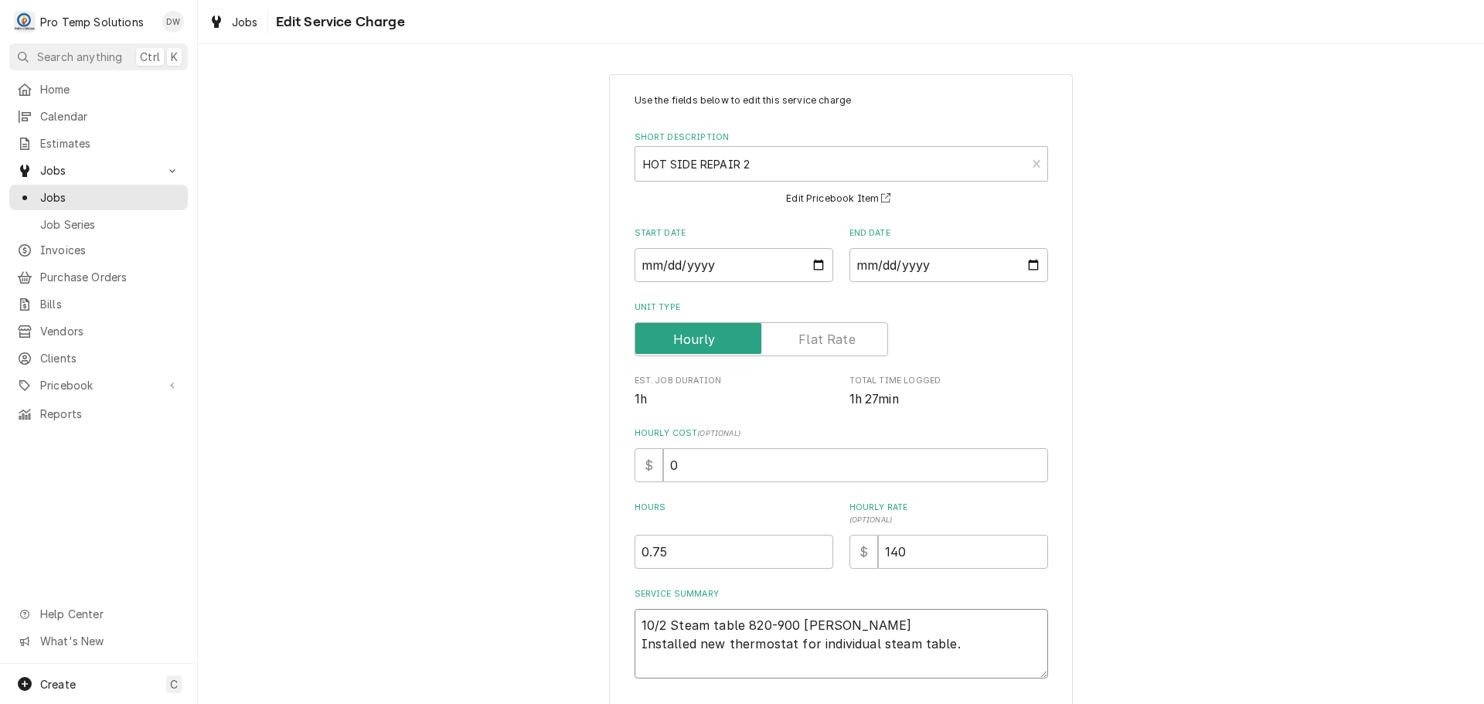
type textarea "10/2 Steam table 820-900 kevin Installed new thermostat for individual steam ta…"
type textarea "x"
type textarea "10/2 Steam table 820-900 kevin Installed new thermostat for individual steam ta…"
type textarea "x"
type textarea "10/2 Steam table 820-900 kevi Installed new thermostat for individual steam tab…"
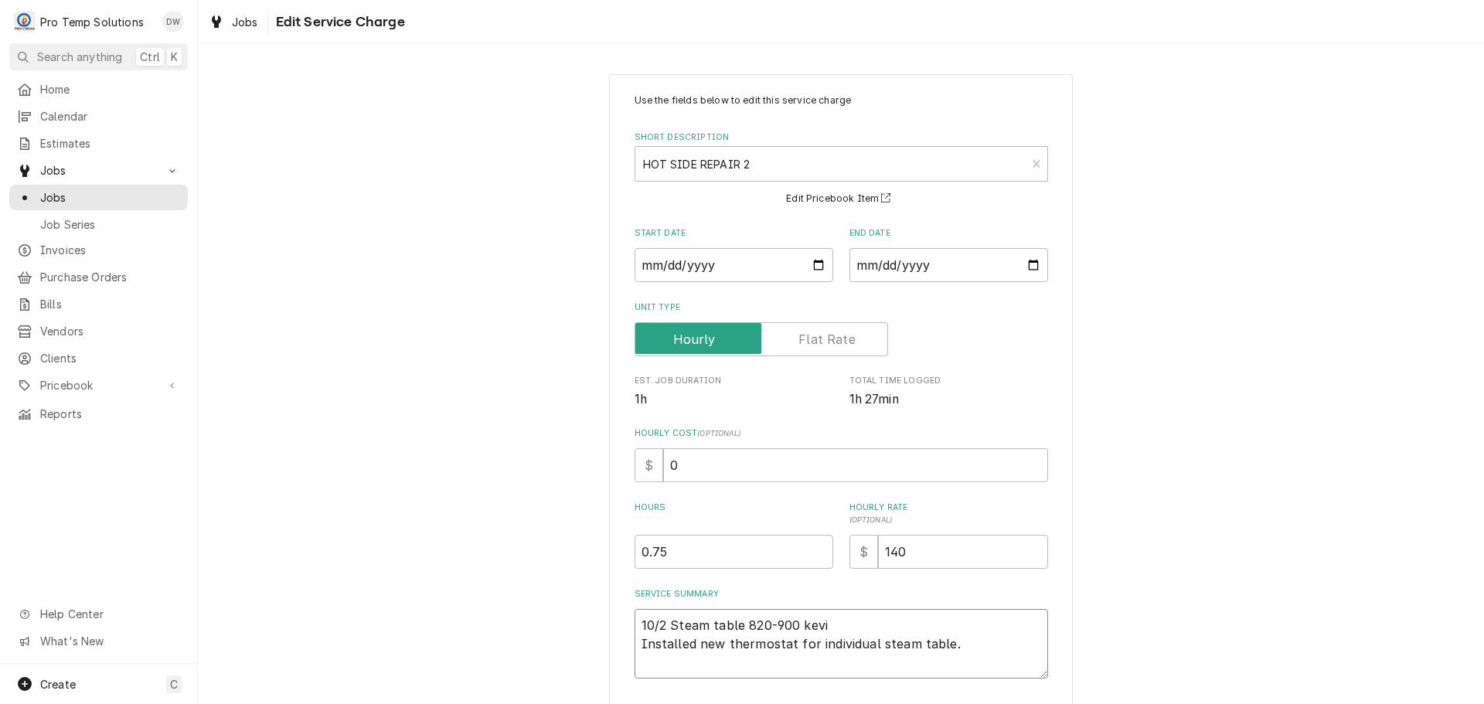
type textarea "x"
type textarea "10/2 Steam table 820-900 kev Installed new thermostat for individual steam tabl…"
type textarea "x"
type textarea "10/2 Steam table 820-900 ke Installed new thermostat for individual steam table."
type textarea "x"
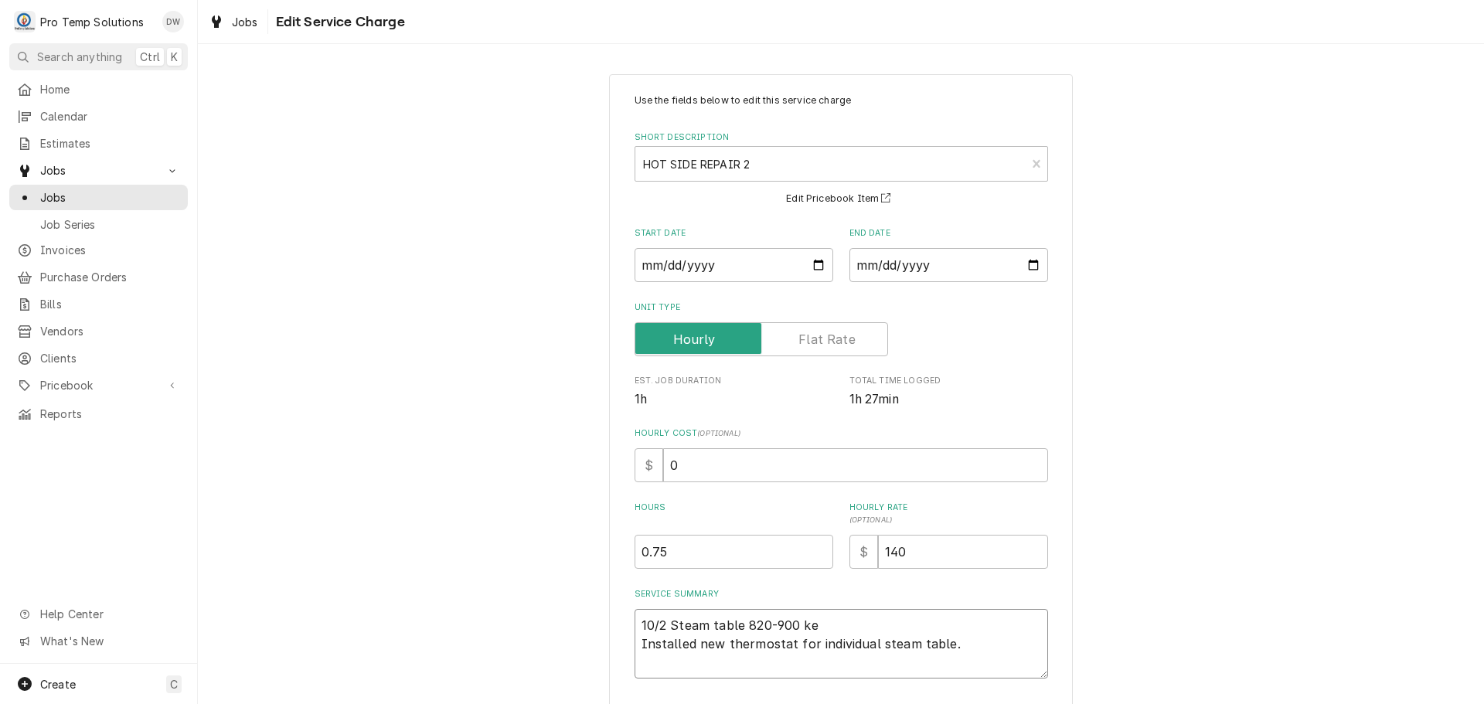
type textarea "10/2 Steam table 820-900 k Installed new thermostat for individual steam table."
type textarea "x"
type textarea "10/2 Steam table 820-900 Installed new thermostat for individual steam table."
type textarea "x"
type textarea "10/2 Steam table 820-900 K Installed new thermostat for individual steam table."
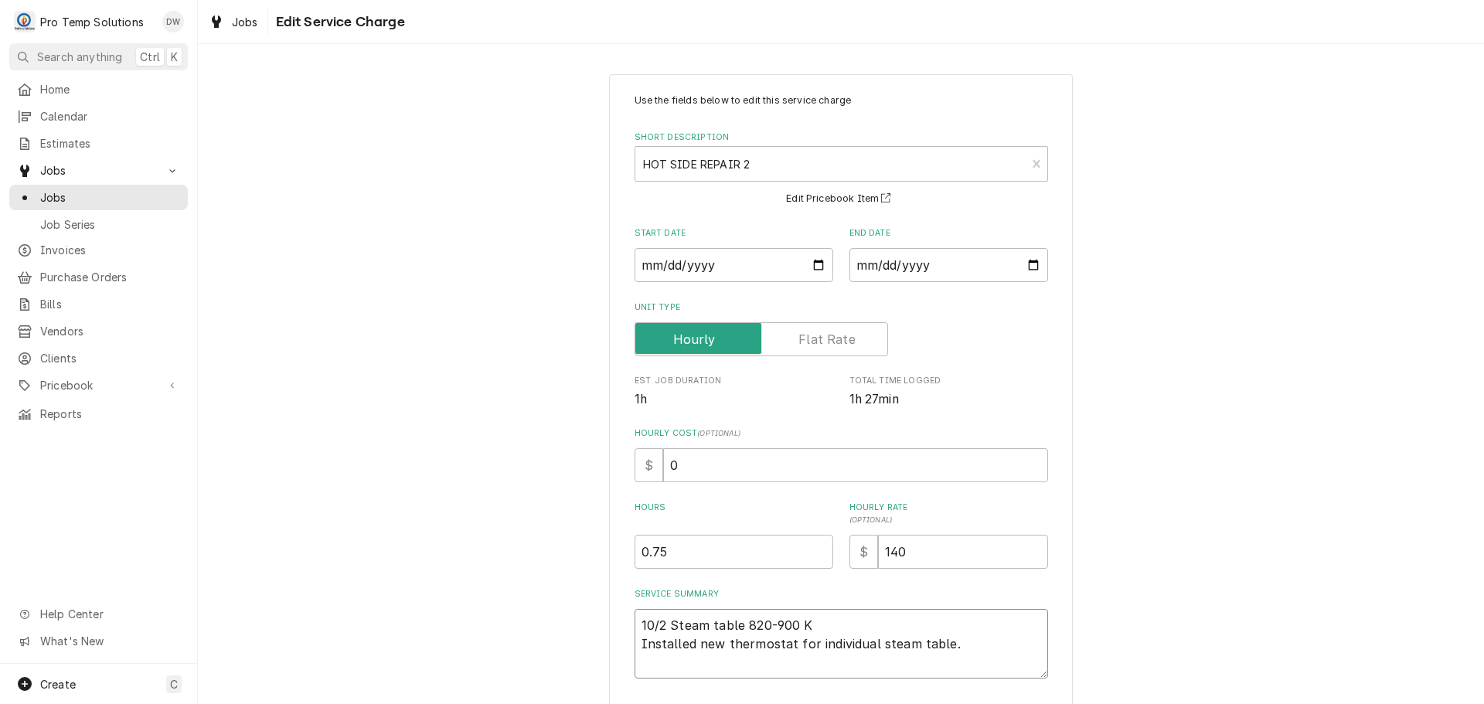
type textarea "x"
type textarea "10/2 Steam table 820-900 KE Installed new thermostat for individual steam table."
type textarea "x"
type textarea "10/2 Steam table 820-900 KEV Installed new thermostat for individual steam tabl…"
type textarea "x"
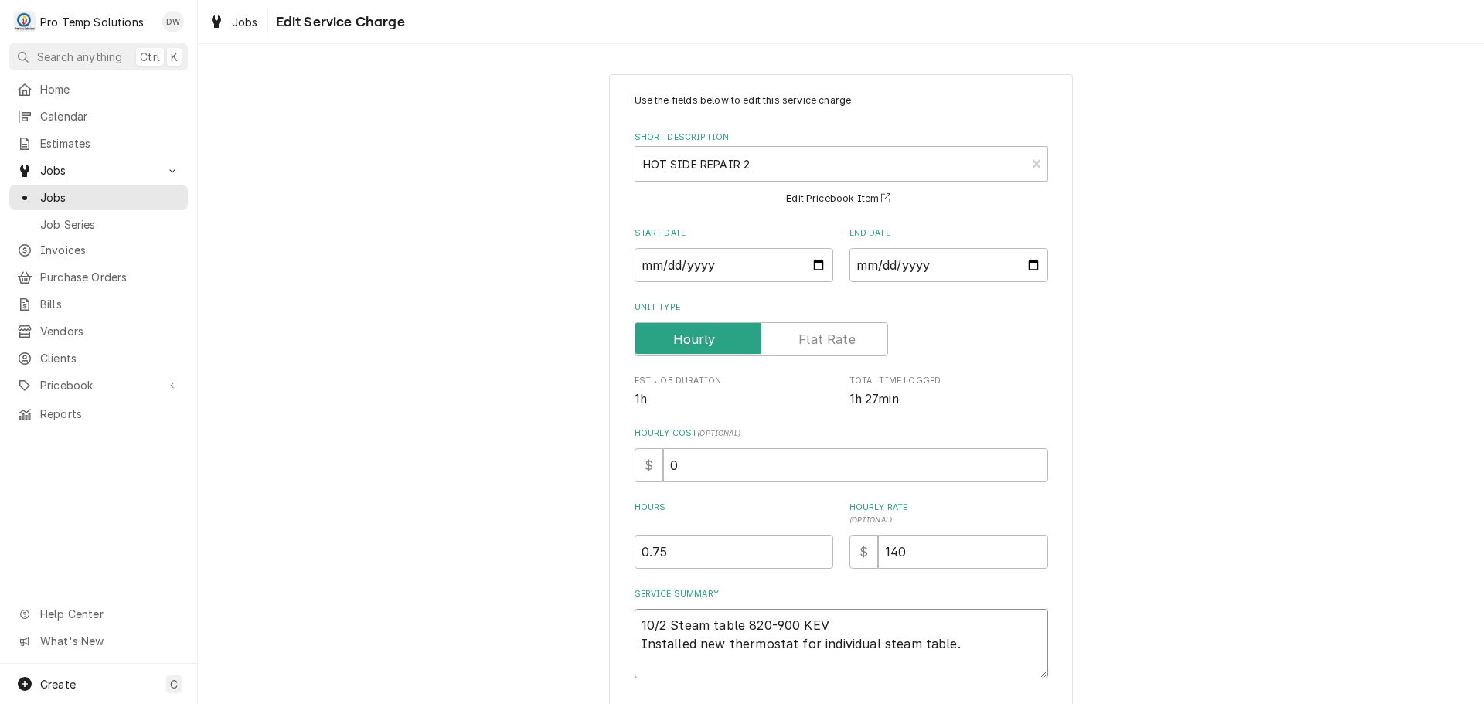
type textarea "10/2 Steam table 820-900 KEVI Installed new thermostat for individual steam tab…"
type textarea "x"
type textarea "10/2 Steam table 820-900 KEVIN Installed new thermostat for individual steam ta…"
type textarea "x"
type textarea "10/2 Steam table 820-900 KEVIN Installed new thermostat for individual steam ta…"
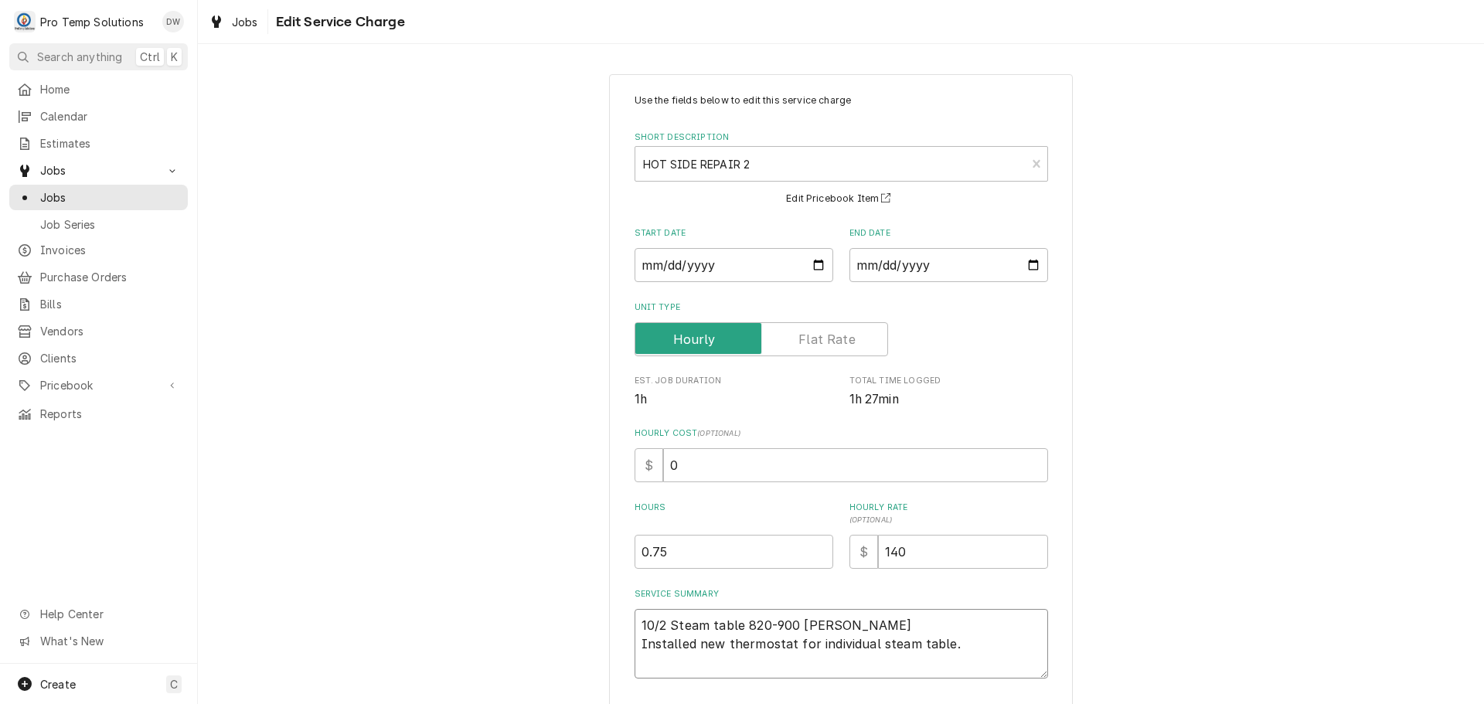
type textarea "x"
type textarea "10/2 Steam table 820-900 KEVIN K Installed new thermostat for individual steam …"
type textarea "x"
type textarea "10/2 Steam table 820-900 KEVIN KO Installed new thermostat for individual steam…"
type textarea "x"
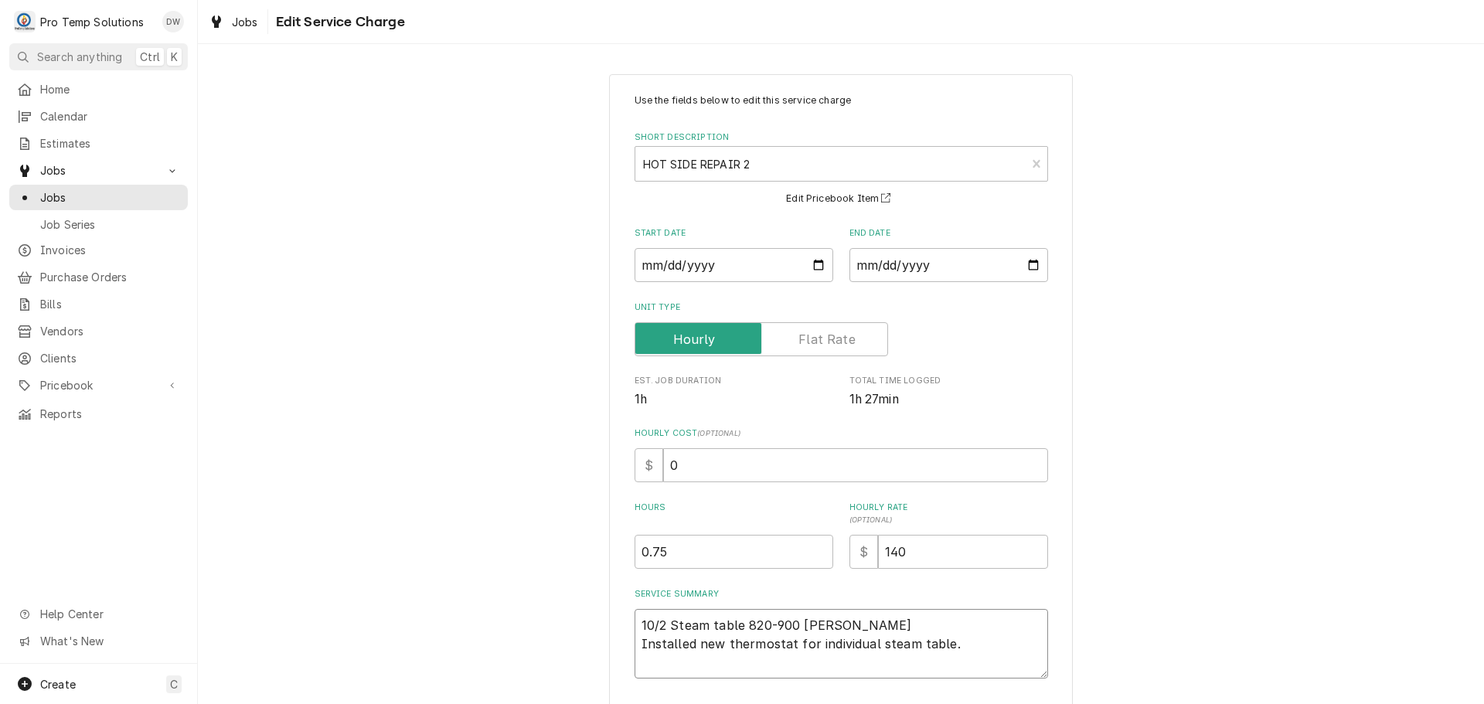
type textarea "10/2 Steam table 820-900 KEVIN KOT Installed new thermostat for individual stea…"
type textarea "x"
type textarea "10/2 Steam table 820-900 KEVIN KOTY Installed new thermostat for individual ste…"
type textarea "x"
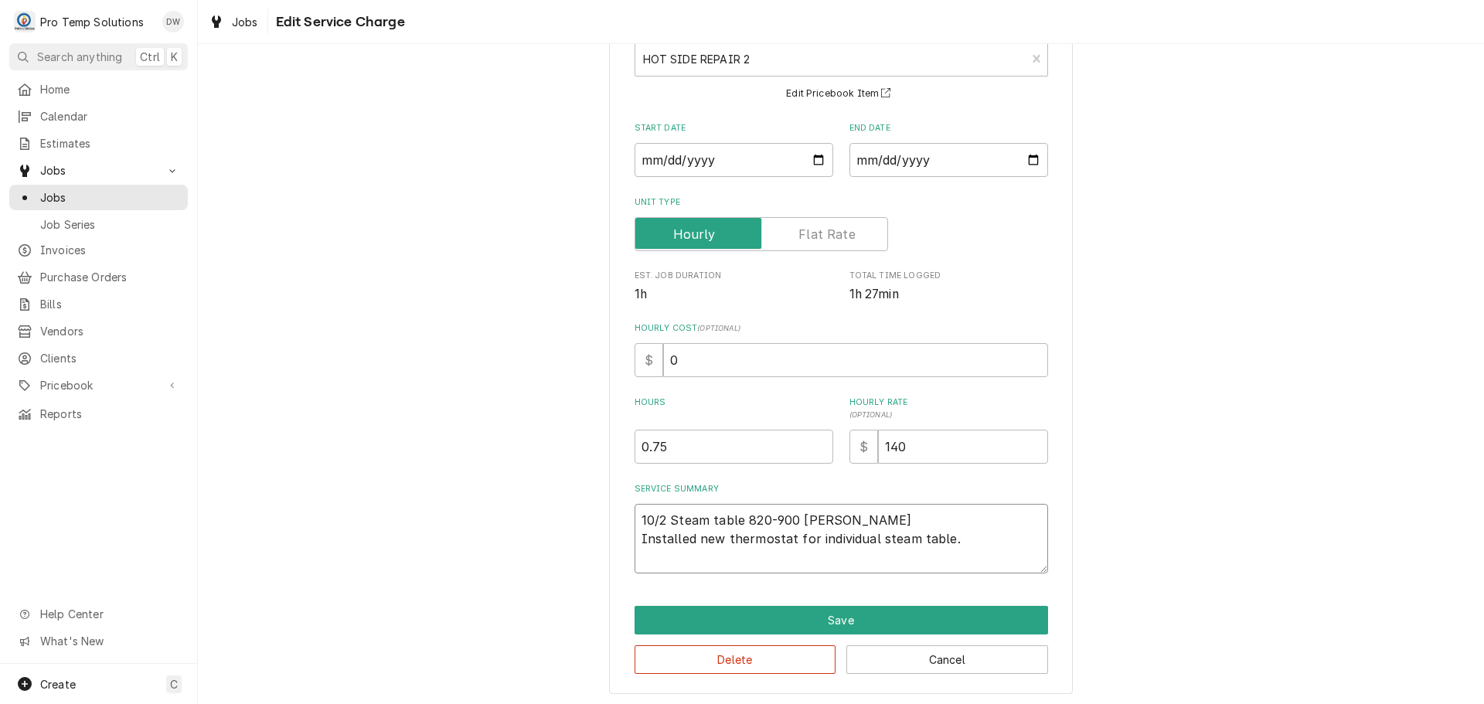
scroll to position [108, 0]
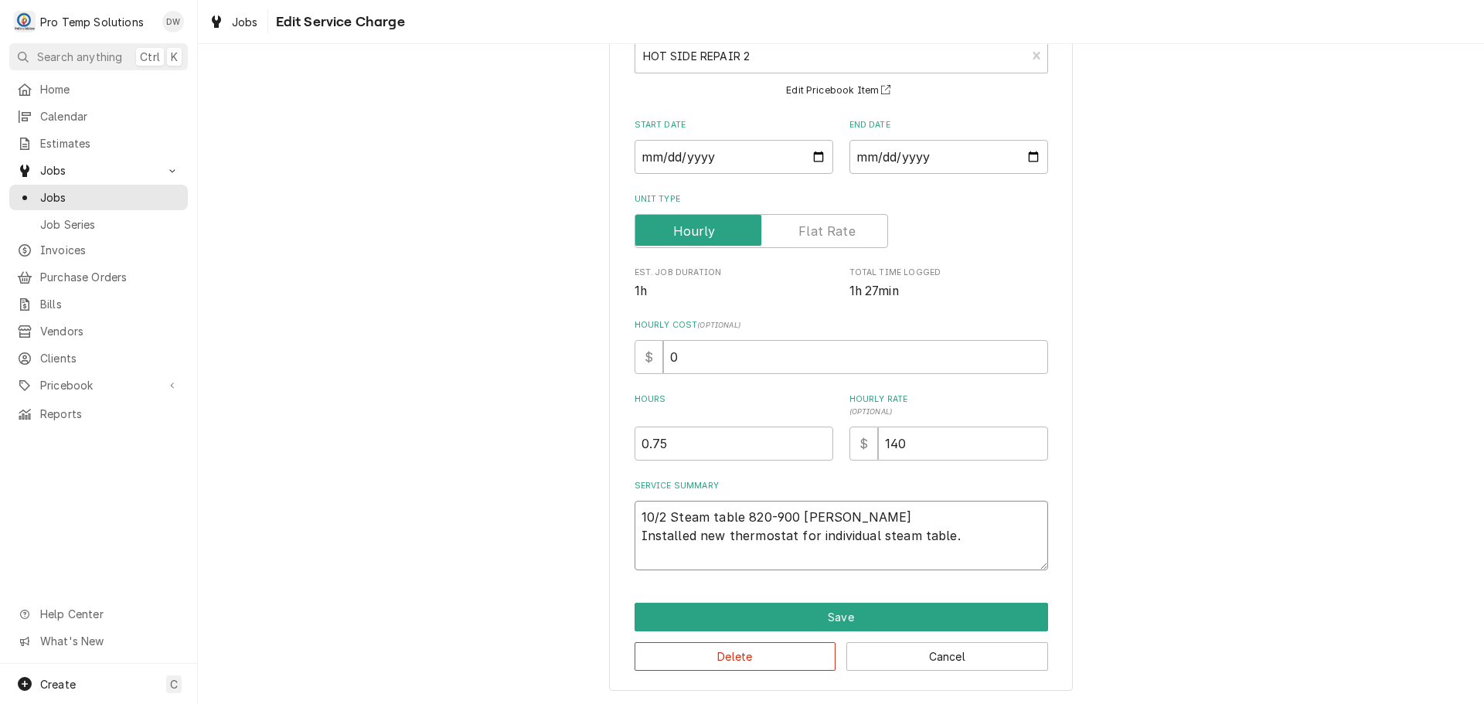
type textarea "10/2 Steam table 820-900 [PERSON_NAME] Installed new thermostat for individual …"
click at [693, 357] on input "0" at bounding box center [855, 357] width 385 height 34
type textarea "x"
type input "1"
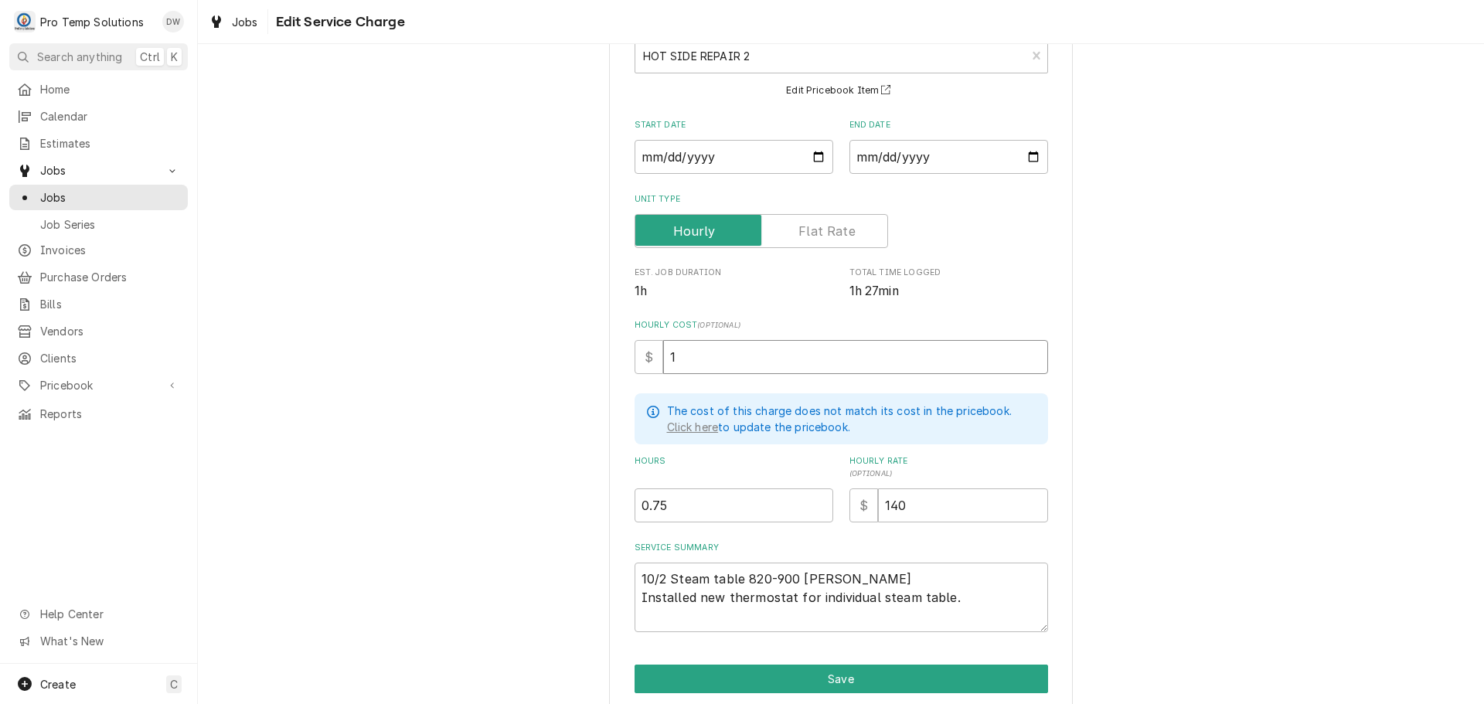
type textarea "x"
type input "18"
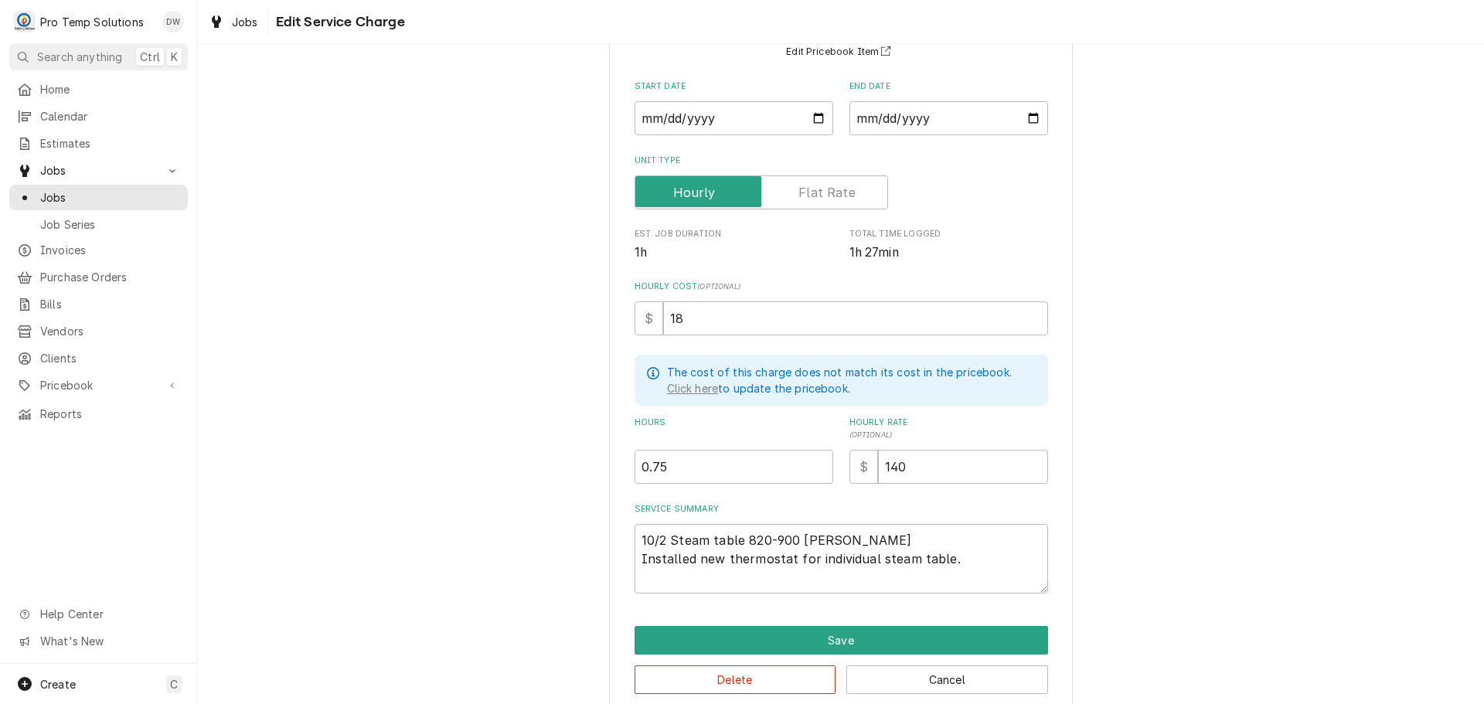
scroll to position [169, 0]
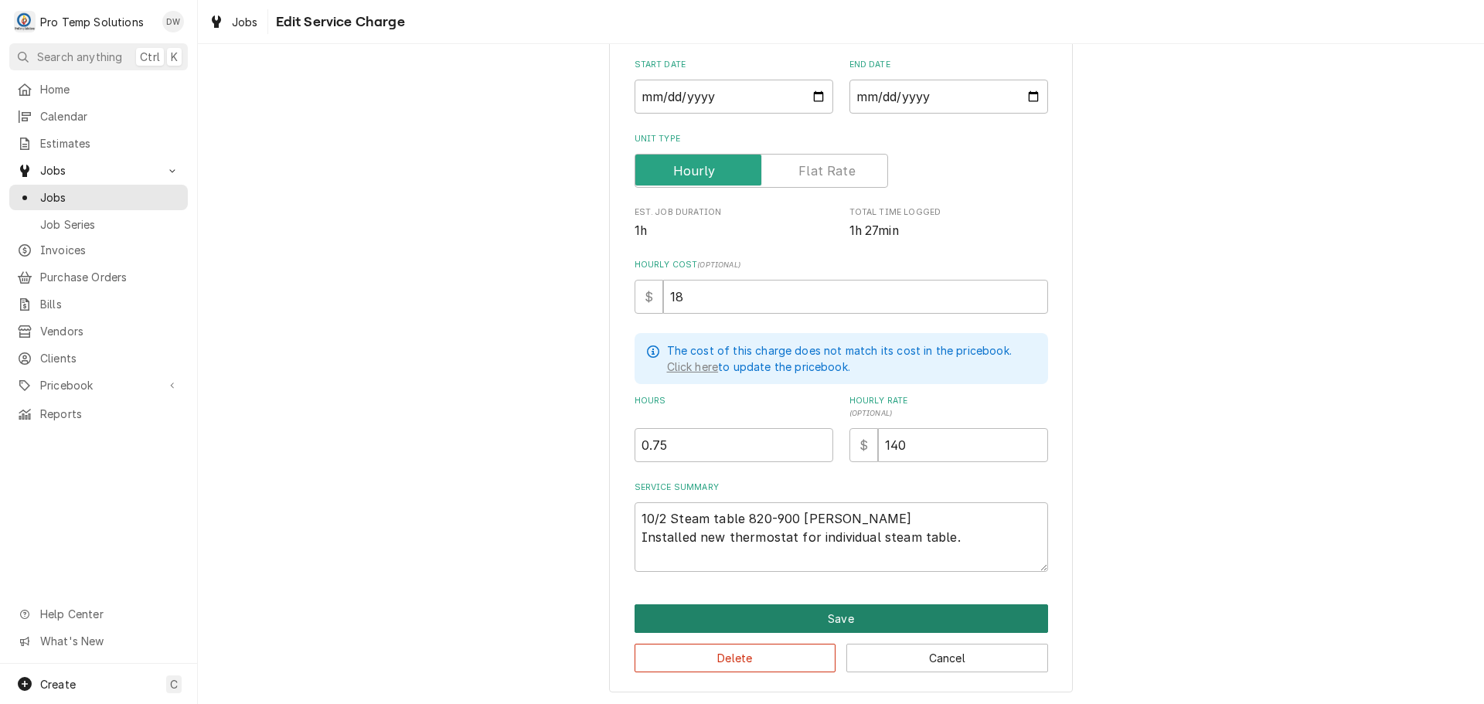
click at [835, 619] on button "Save" at bounding box center [842, 619] width 414 height 29
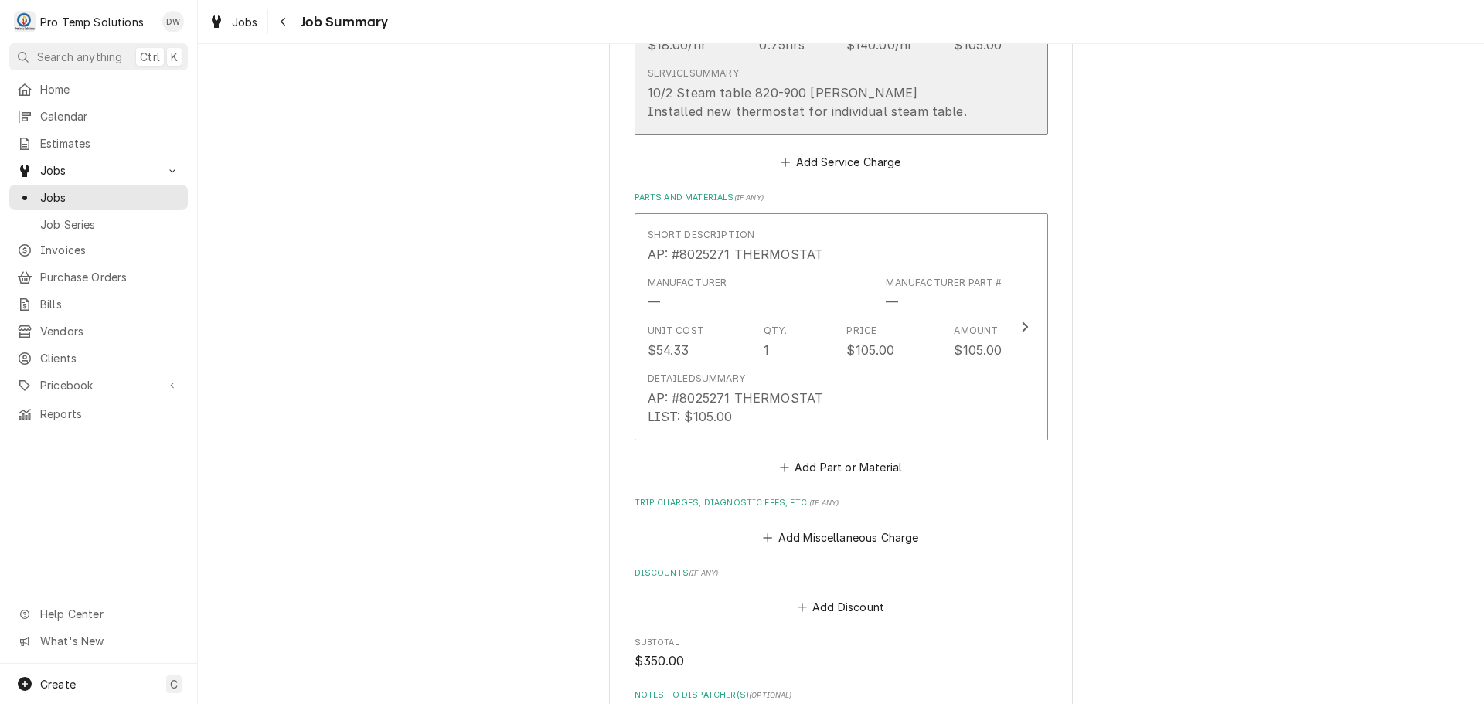
scroll to position [850, 0]
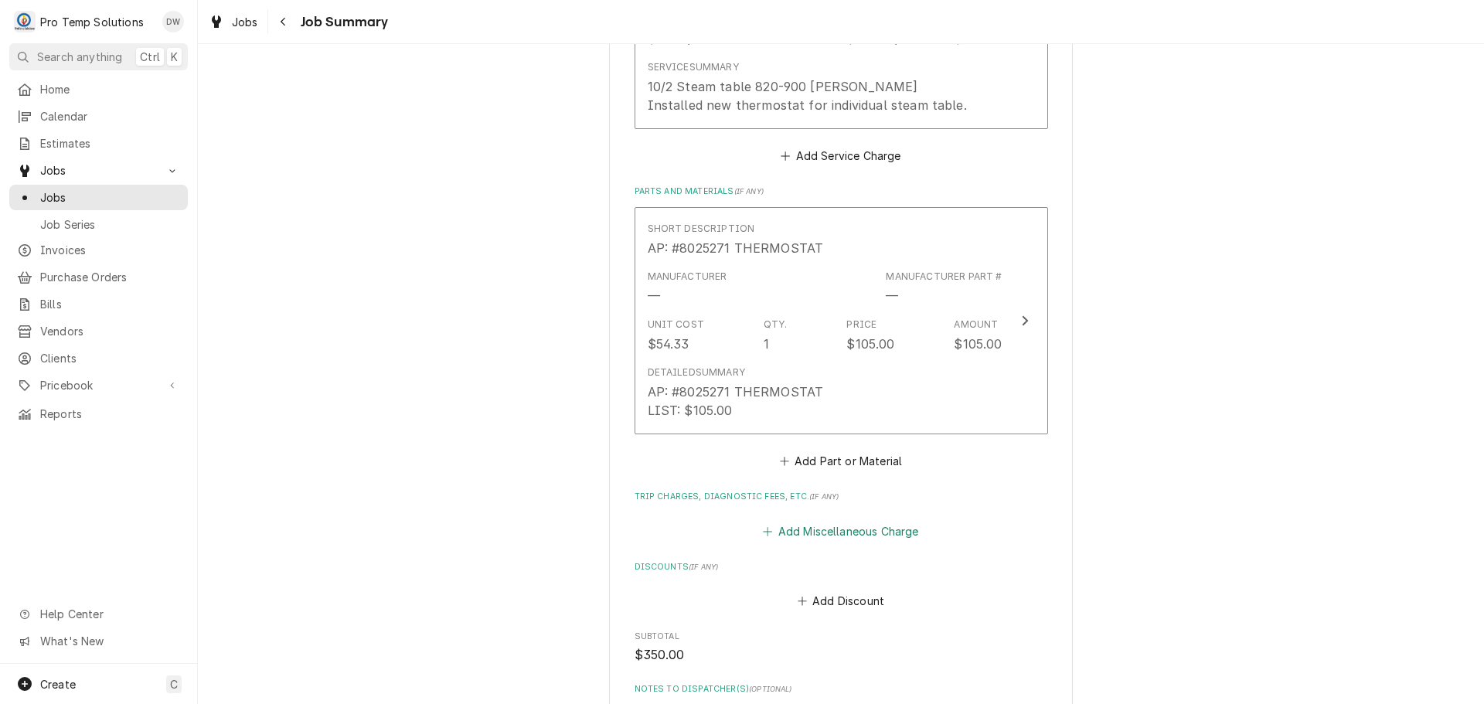
click at [851, 533] on button "Add Miscellaneous Charge" at bounding box center [841, 531] width 161 height 22
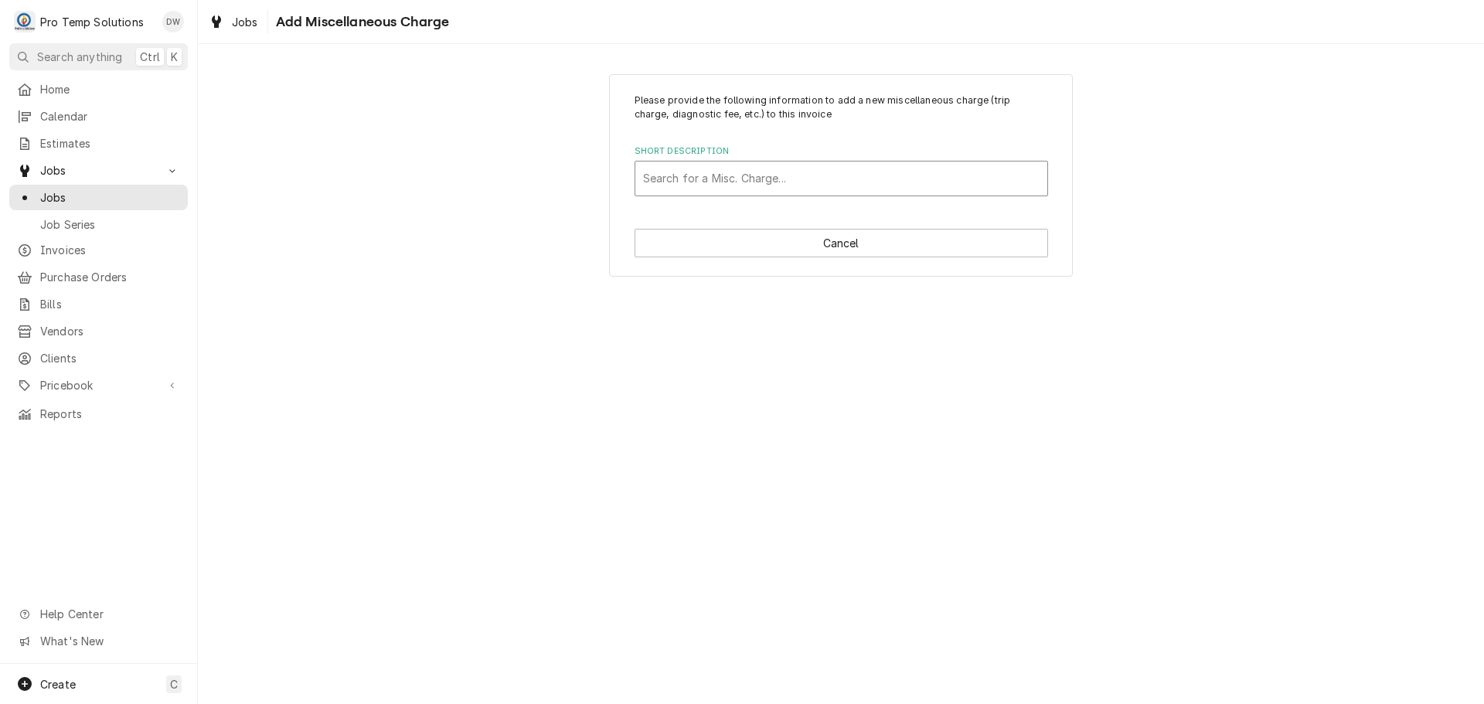
click at [779, 176] on div "Short Description" at bounding box center [841, 179] width 397 height 28
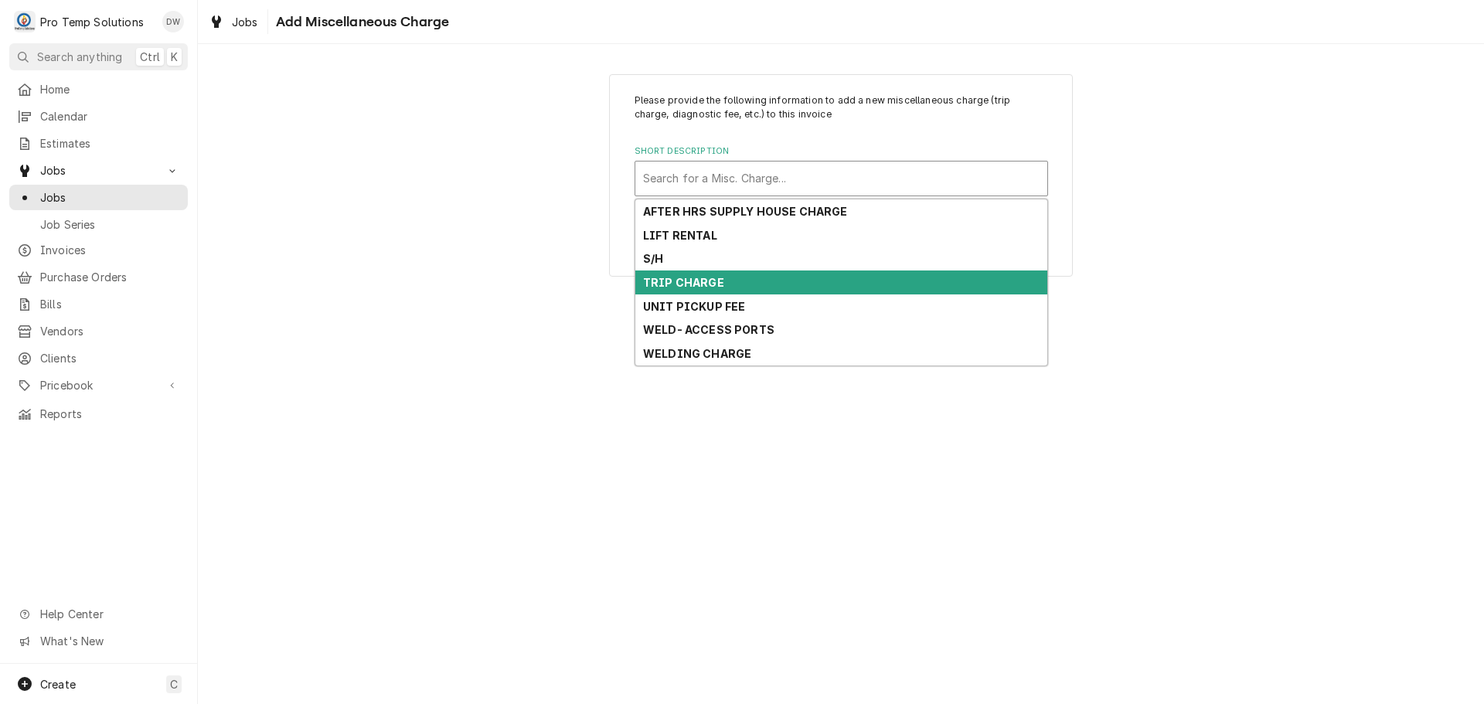
click at [741, 283] on div "TRIP CHARGE" at bounding box center [842, 283] width 412 height 24
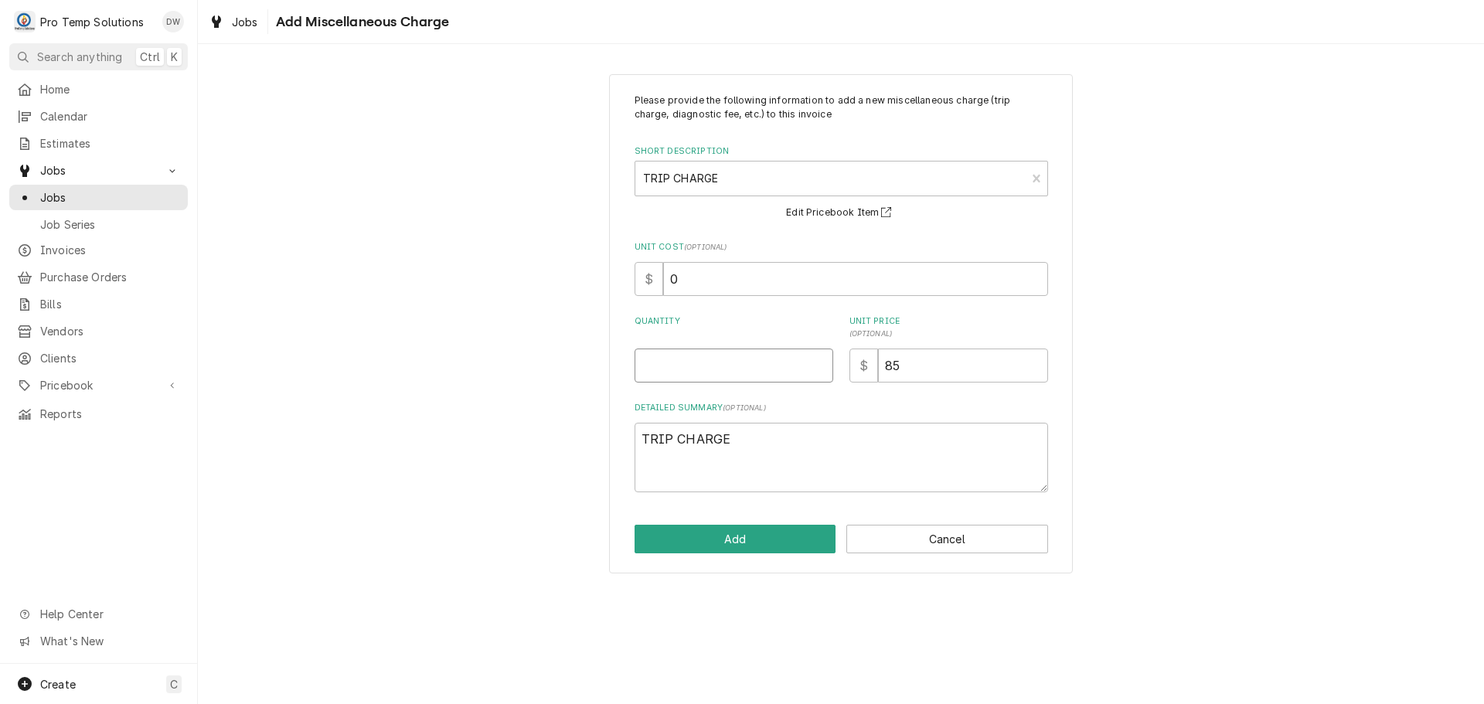
click at [774, 377] on input "Quantity" at bounding box center [734, 366] width 199 height 34
type textarea "x"
type input "1"
click at [733, 545] on button "Add" at bounding box center [736, 539] width 202 height 29
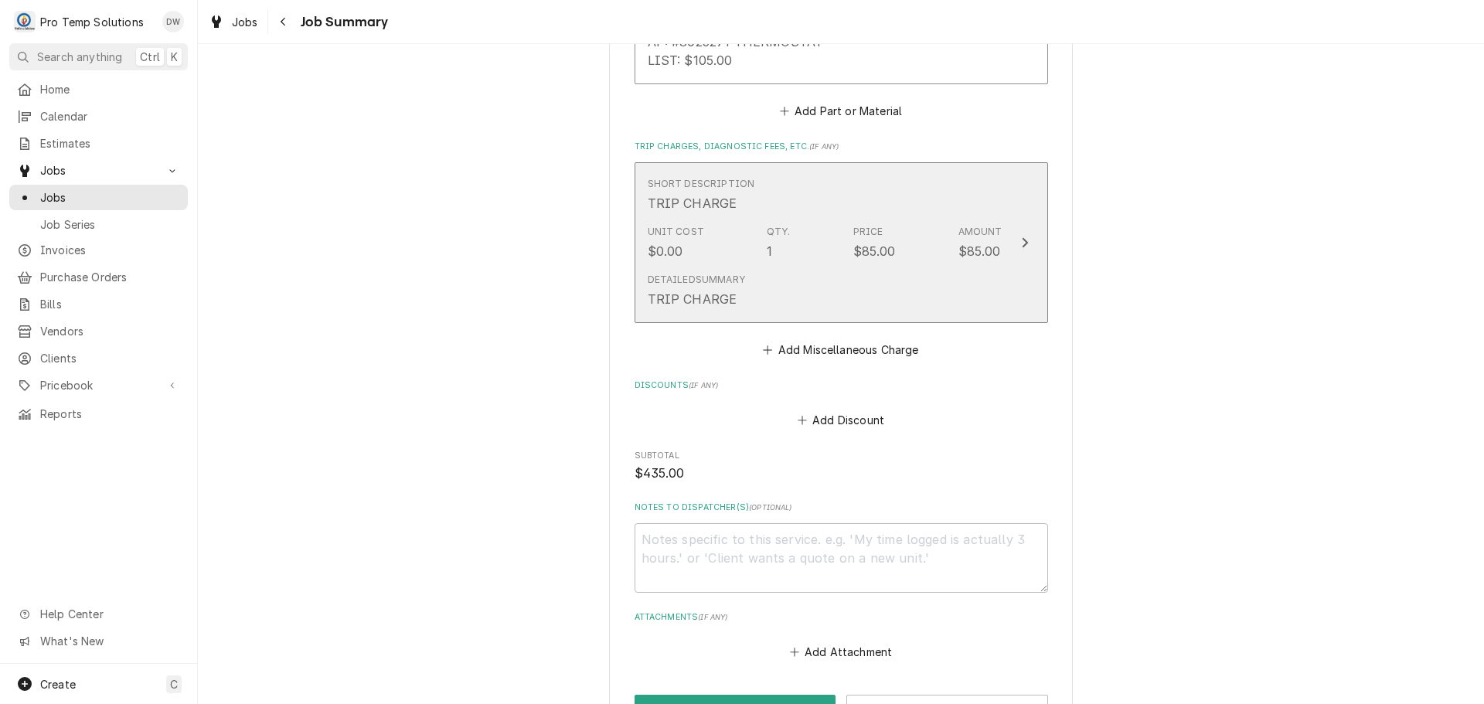
scroll to position [1237, 0]
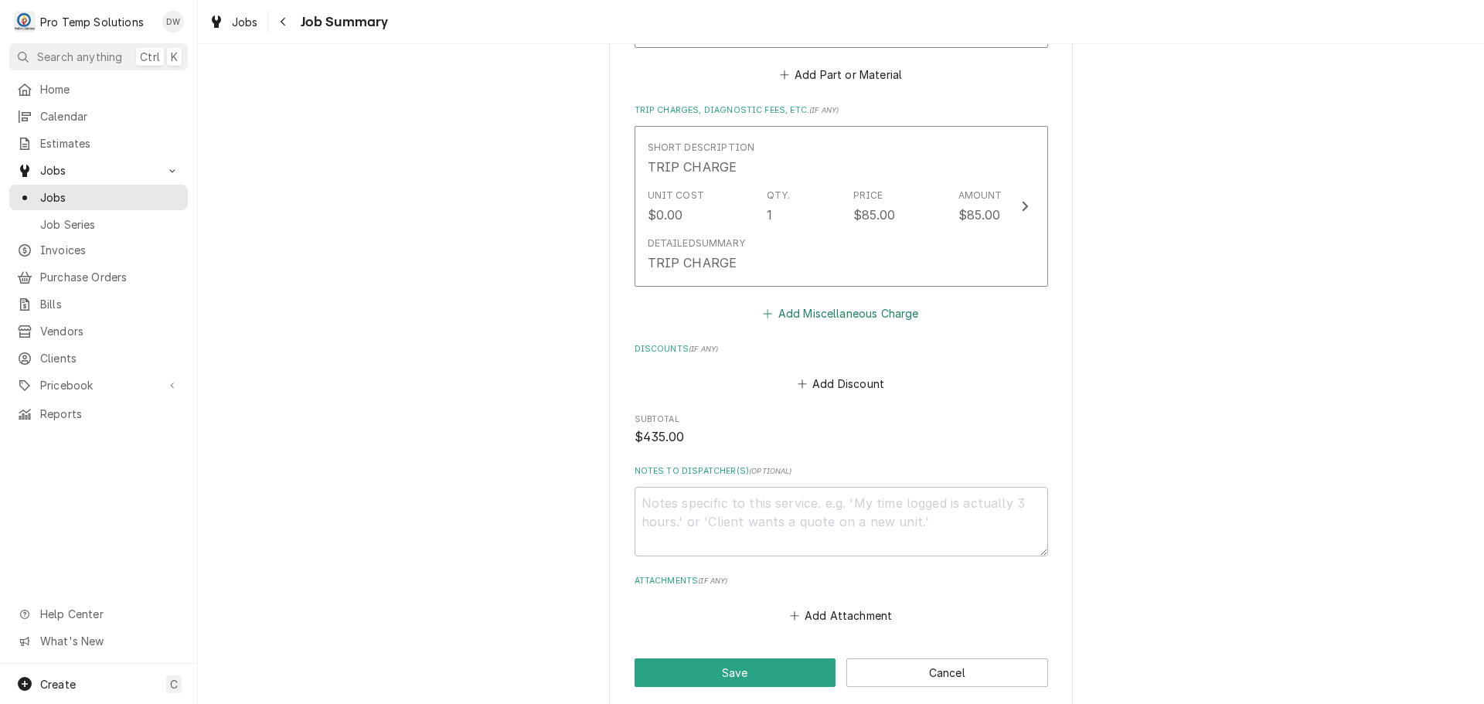
click at [847, 320] on button "Add Miscellaneous Charge" at bounding box center [841, 314] width 161 height 22
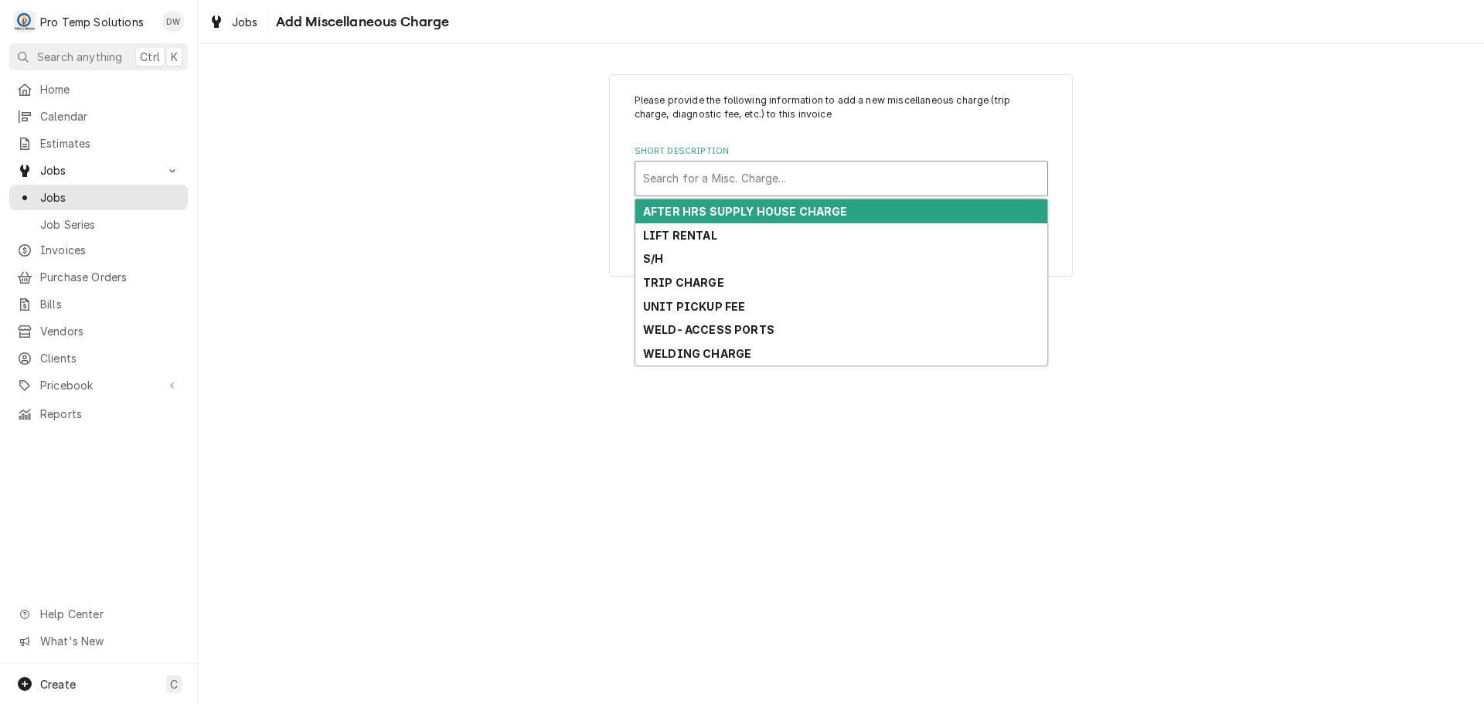
click at [805, 172] on div "Short Description" at bounding box center [841, 179] width 397 height 28
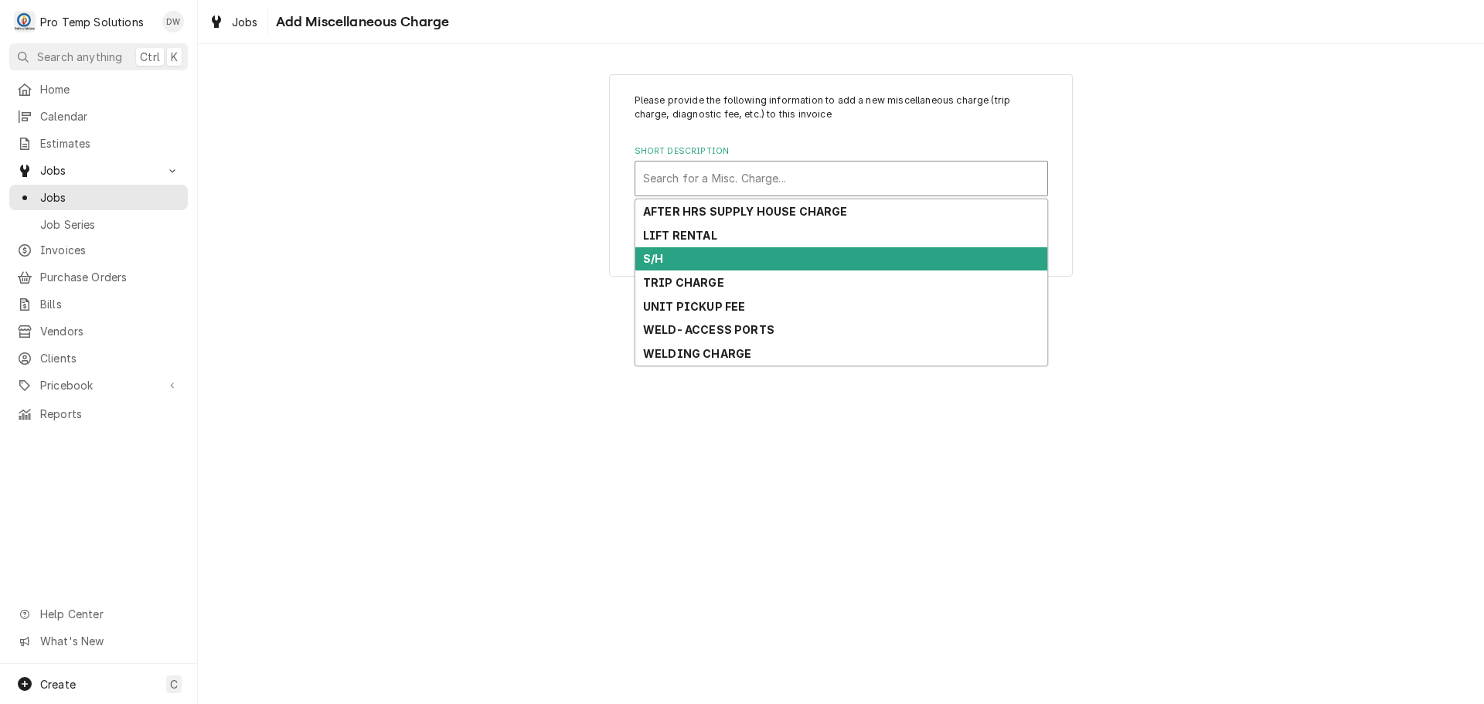
click at [767, 260] on div "S/H" at bounding box center [842, 259] width 412 height 24
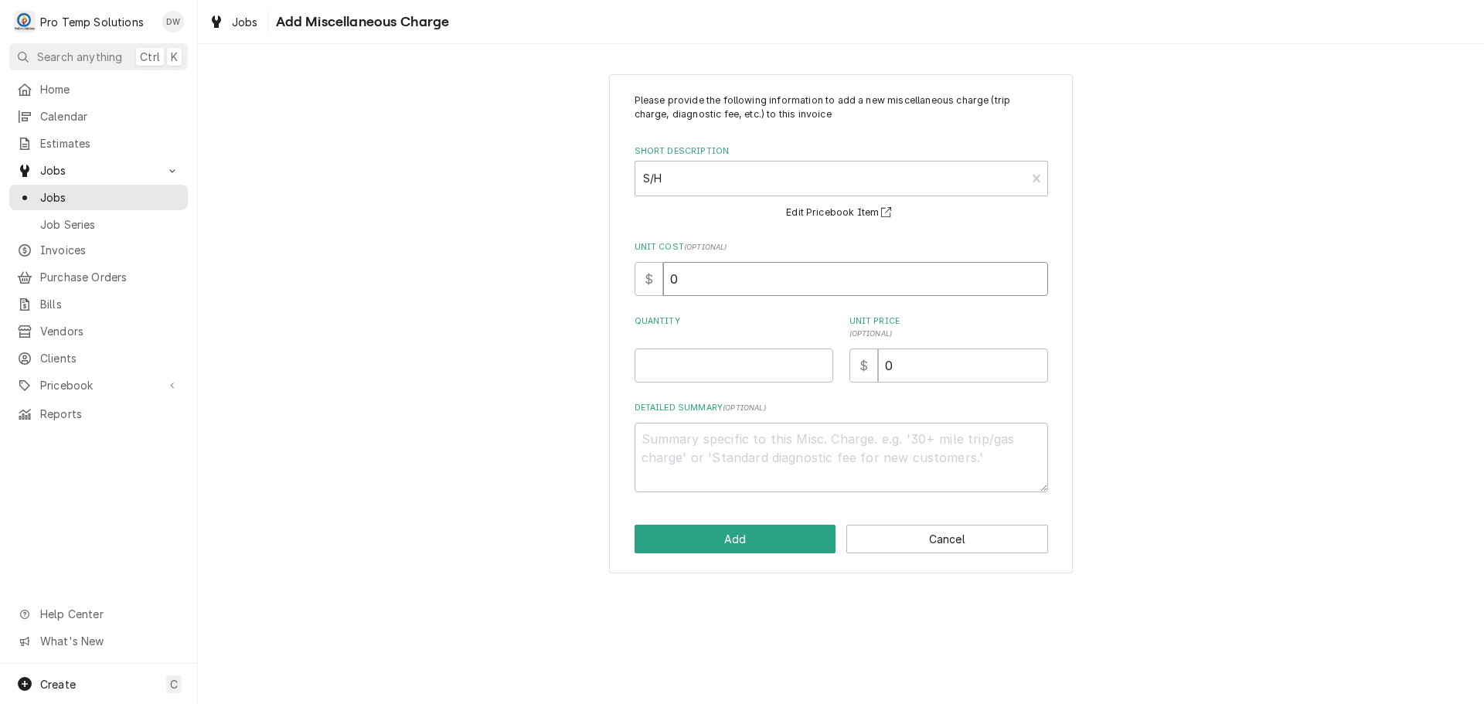
click at [733, 275] on input "0" at bounding box center [855, 279] width 385 height 34
type textarea "x"
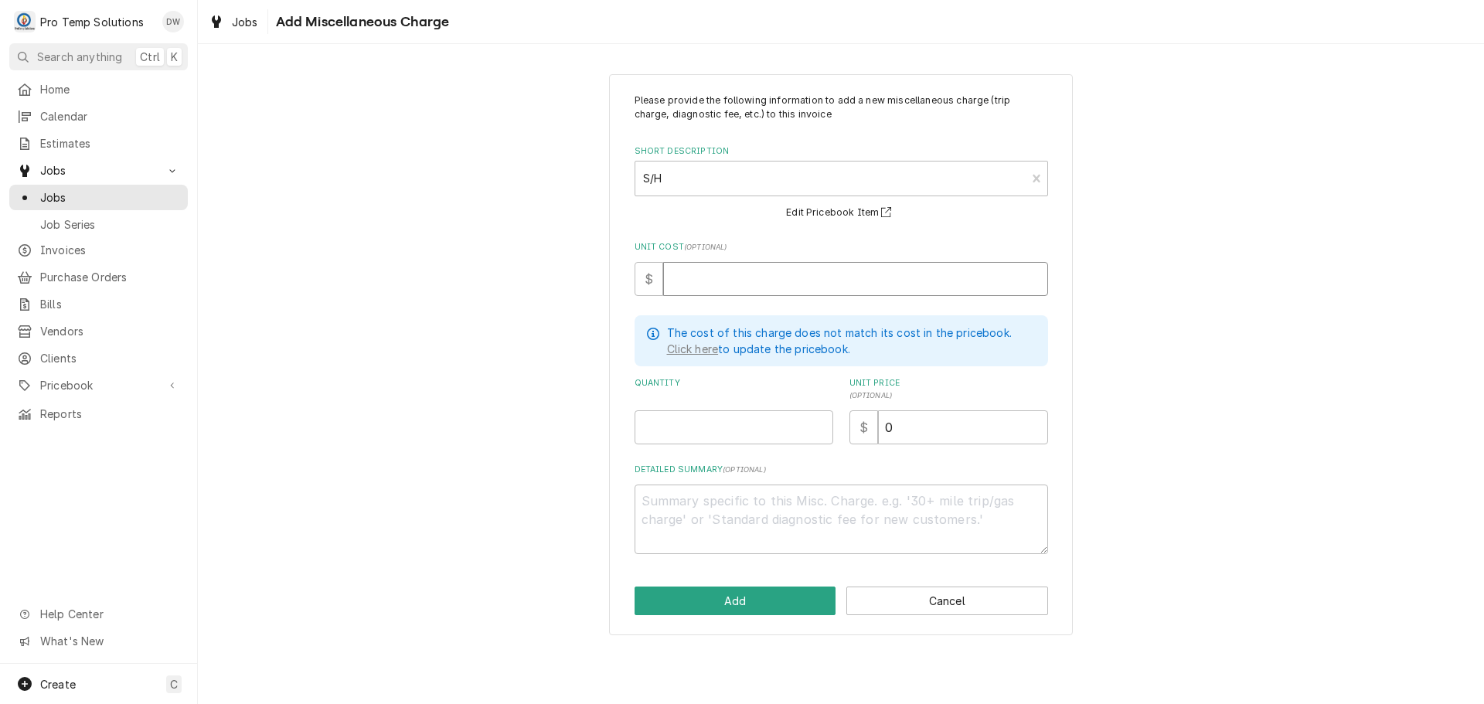
type textarea "x"
type input "2"
type textarea "x"
type input "24"
type textarea "x"
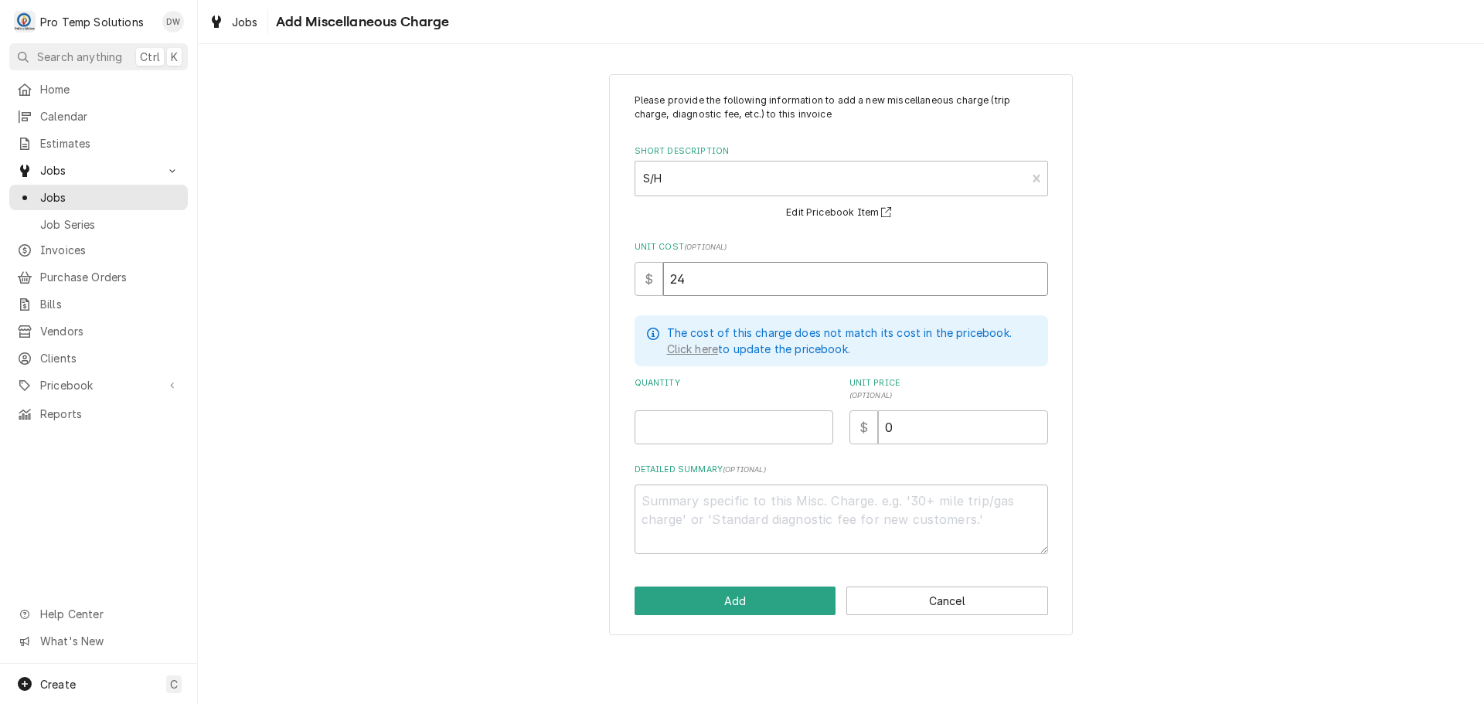
type input "24.9"
type textarea "x"
type input "24.99"
click at [771, 414] on input "Quantity" at bounding box center [734, 428] width 199 height 34
type textarea "x"
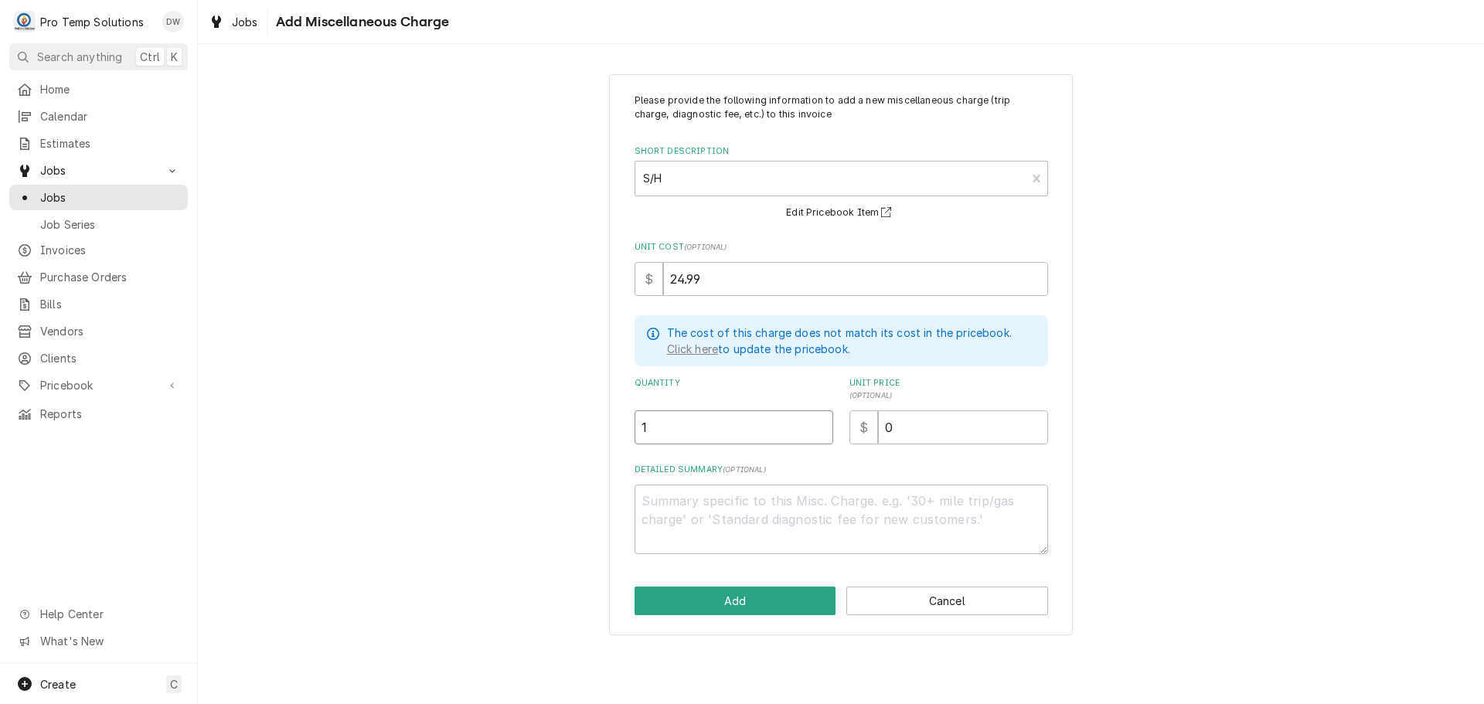
type input "1"
click at [919, 428] on input "0" at bounding box center [963, 428] width 170 height 34
type textarea "x"
type input "2"
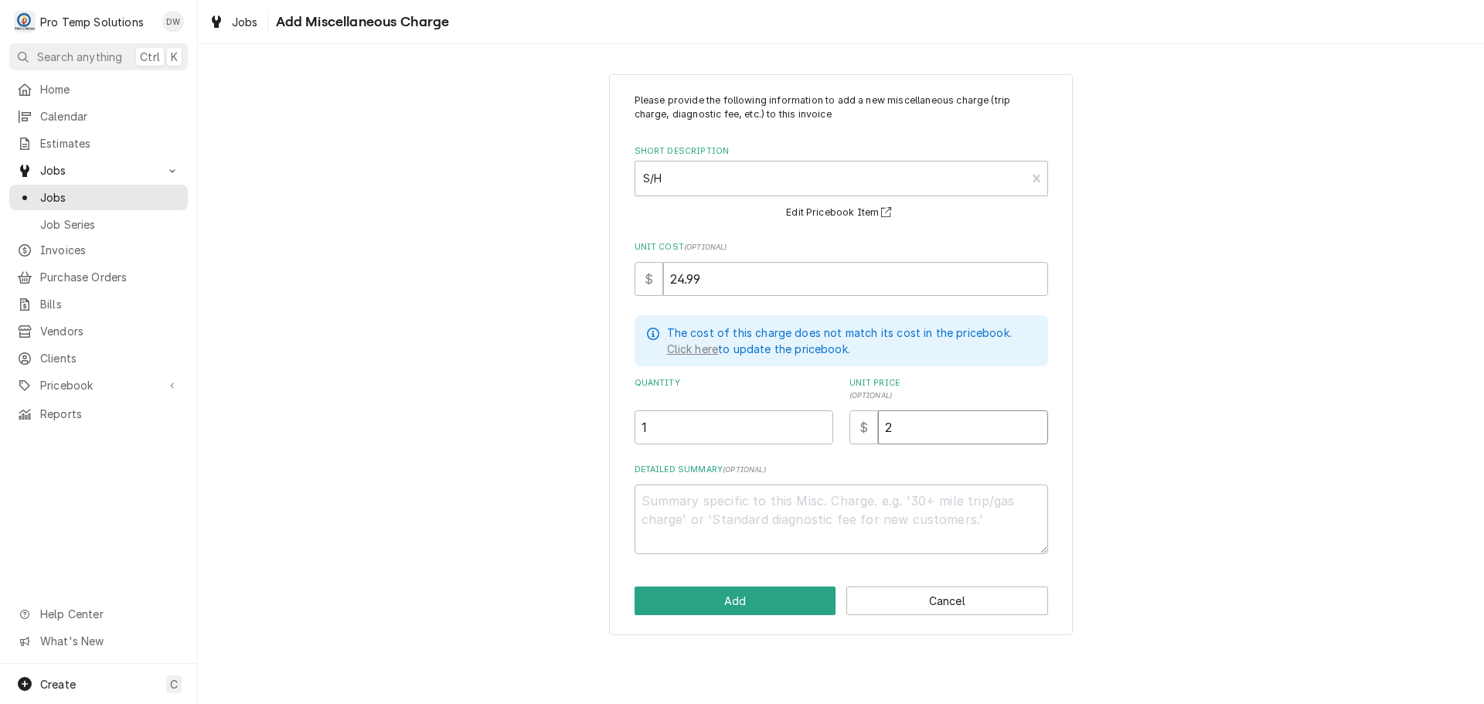
type textarea "x"
type input "25"
type textarea "x"
type input "25.0"
type textarea "x"
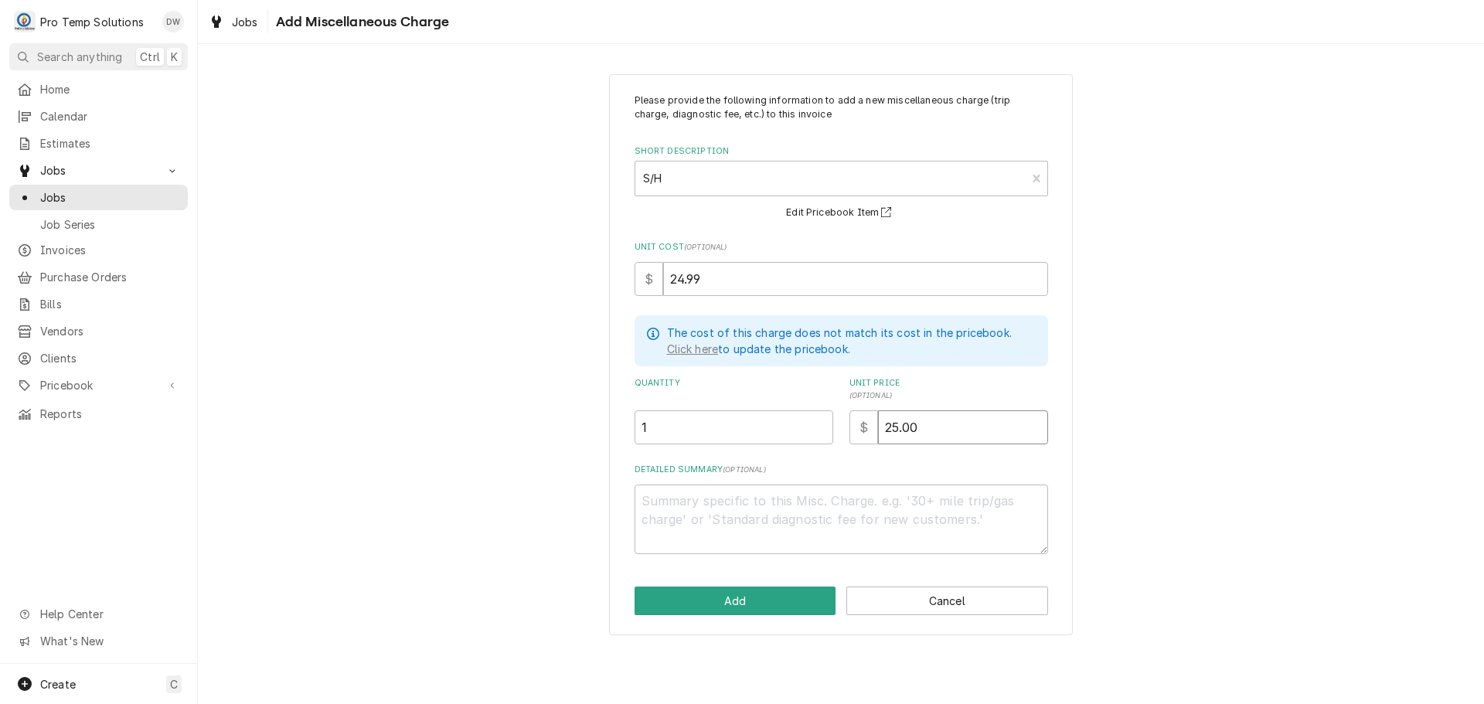
type input "25.00"
click at [752, 496] on textarea "Detailed Summary ( optional )" at bounding box center [842, 520] width 414 height 70
type textarea "x"
type textarea "#"
type textarea "x"
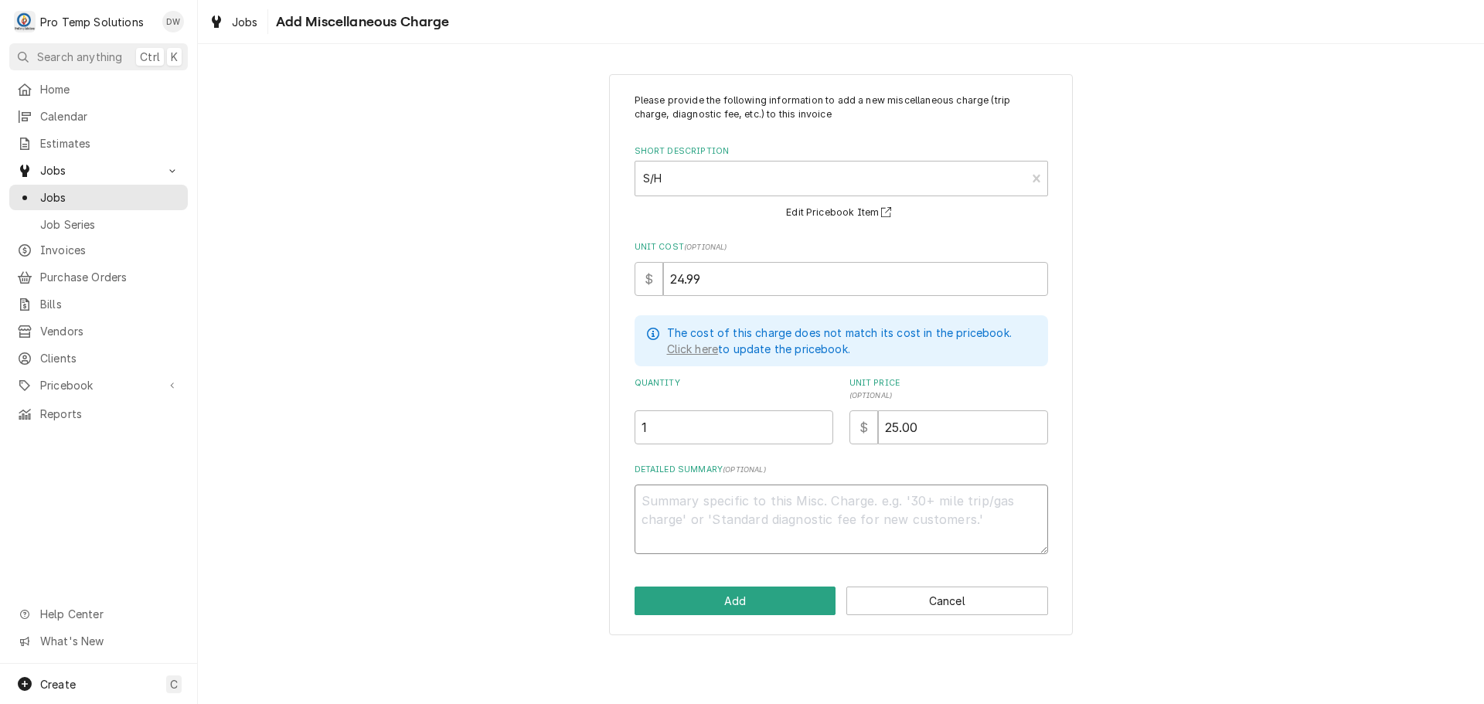
type textarea "x"
type textarea "A"
type textarea "x"
type textarea "AP"
type textarea "x"
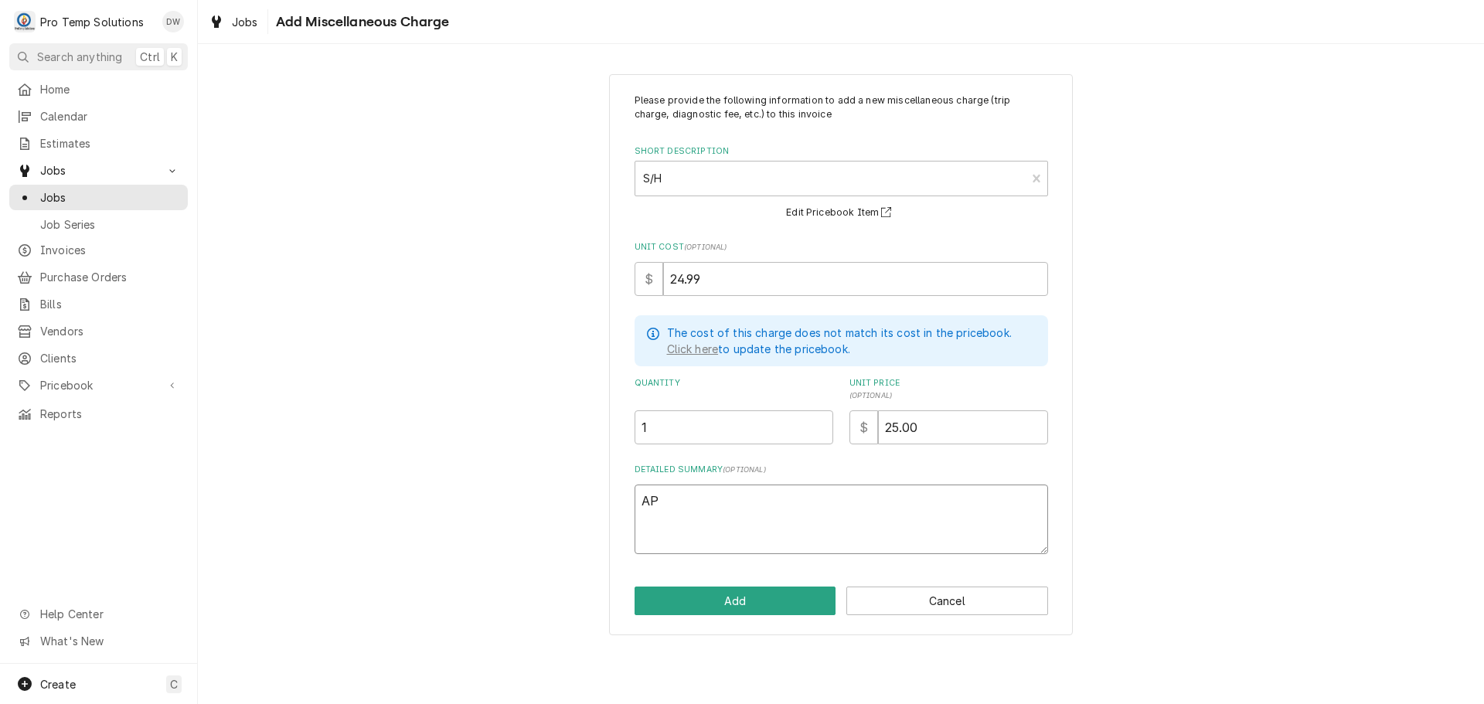
type textarea "AP#"
type textarea "x"
type textarea "AP#7"
type textarea "x"
type textarea "AP#71"
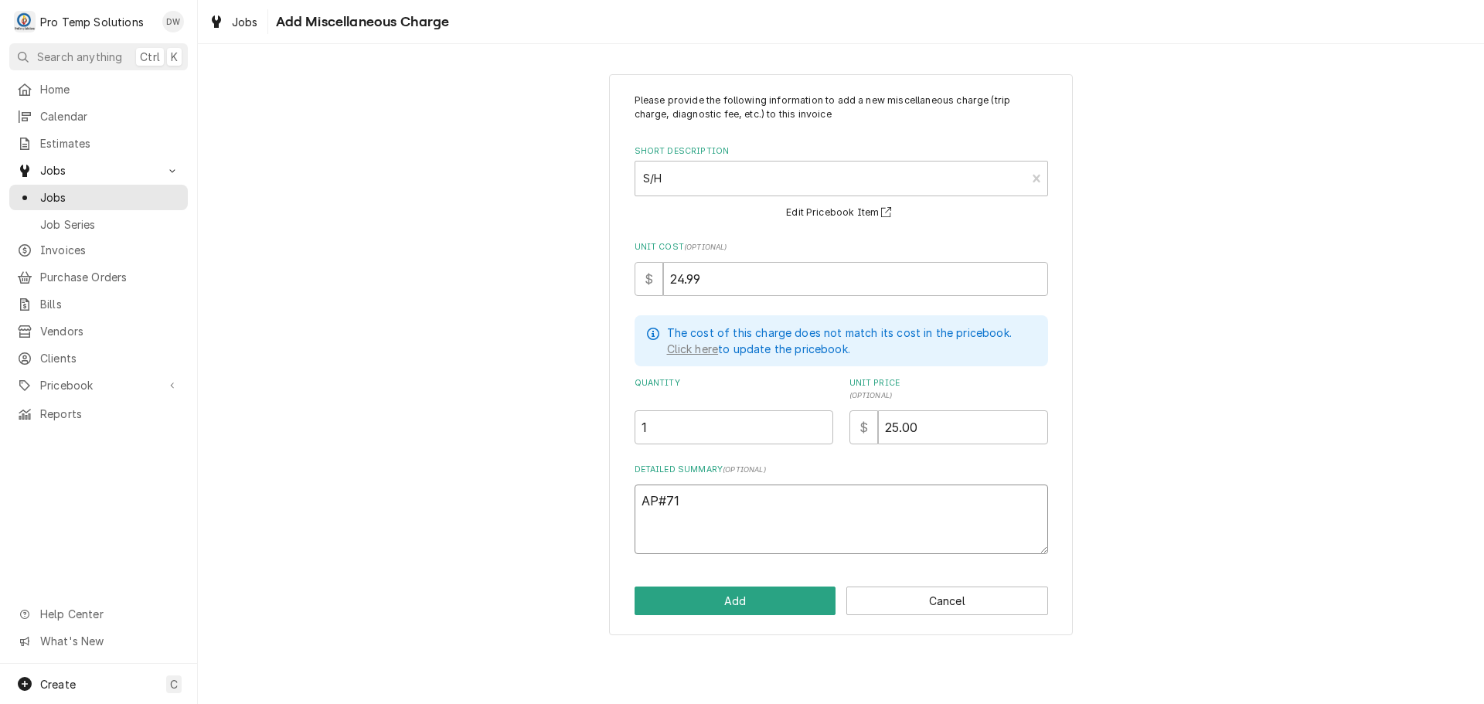
type textarea "x"
type textarea "AP#718"
type textarea "x"
type textarea "AP#7181"
type textarea "x"
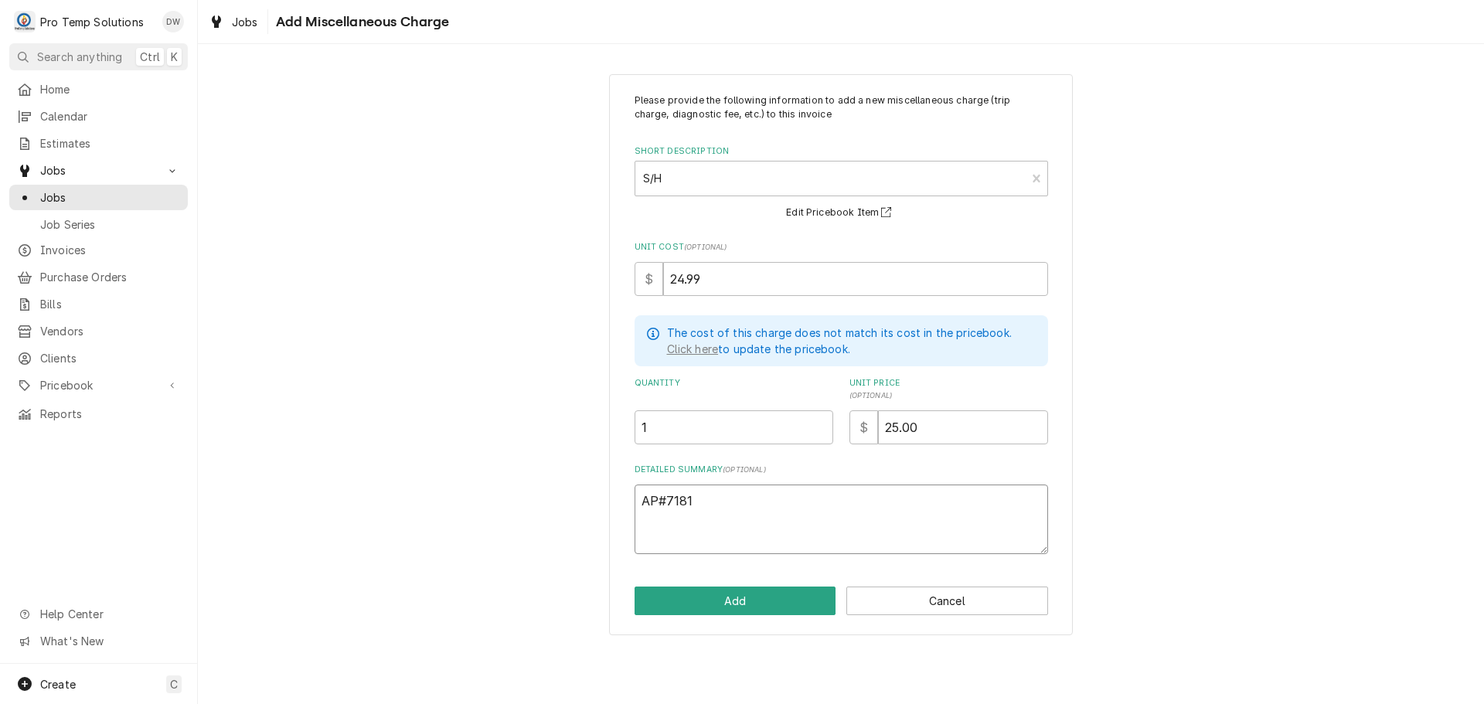
type textarea "AP#71810"
type textarea "x"
type textarea "AP#718108"
type textarea "x"
type textarea "AP#7181080"
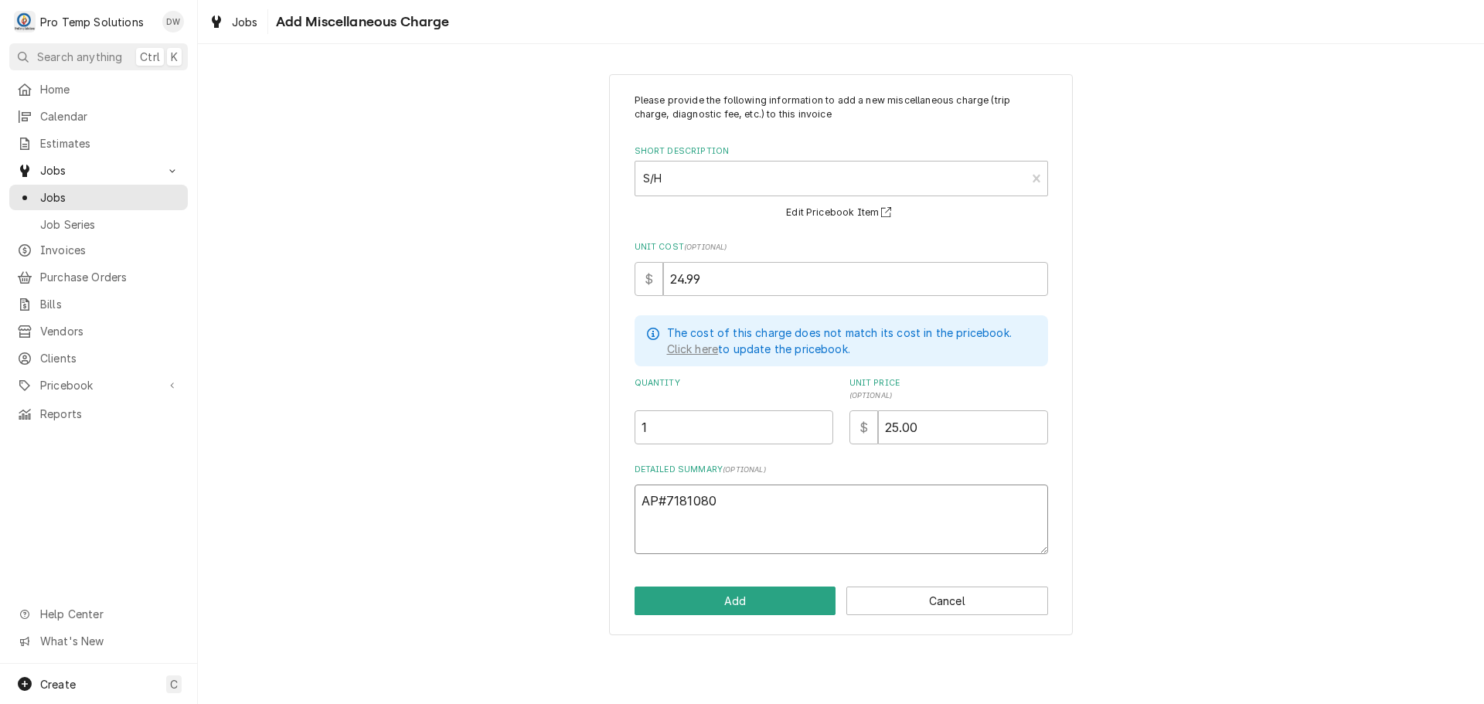
type textarea "x"
type textarea "AP#71810801"
type textarea "x"
type textarea "AP#71810801-"
type textarea "x"
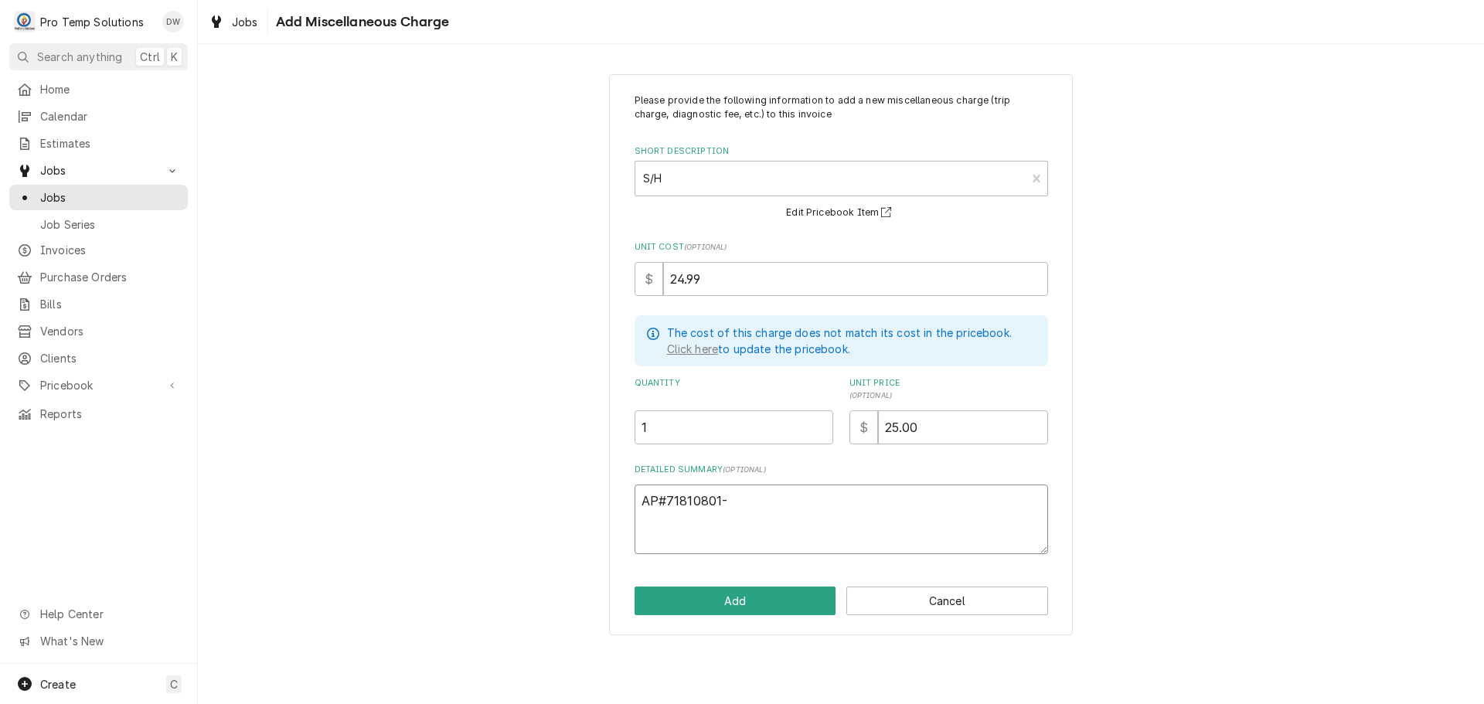
type textarea "AP#71810801-0"
type textarea "x"
type textarea "AP#71810801-00"
click at [751, 597] on button "Add" at bounding box center [736, 601] width 202 height 29
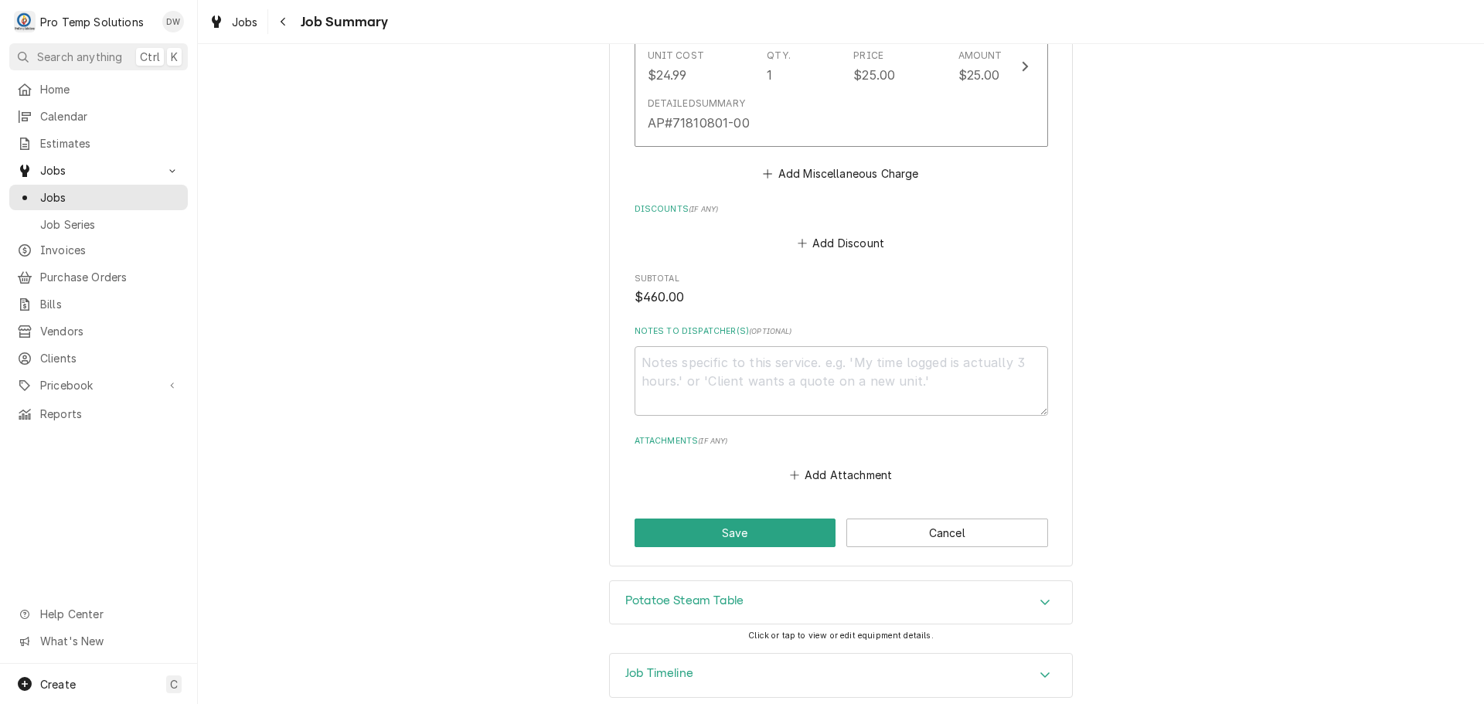
scroll to position [1569, 0]
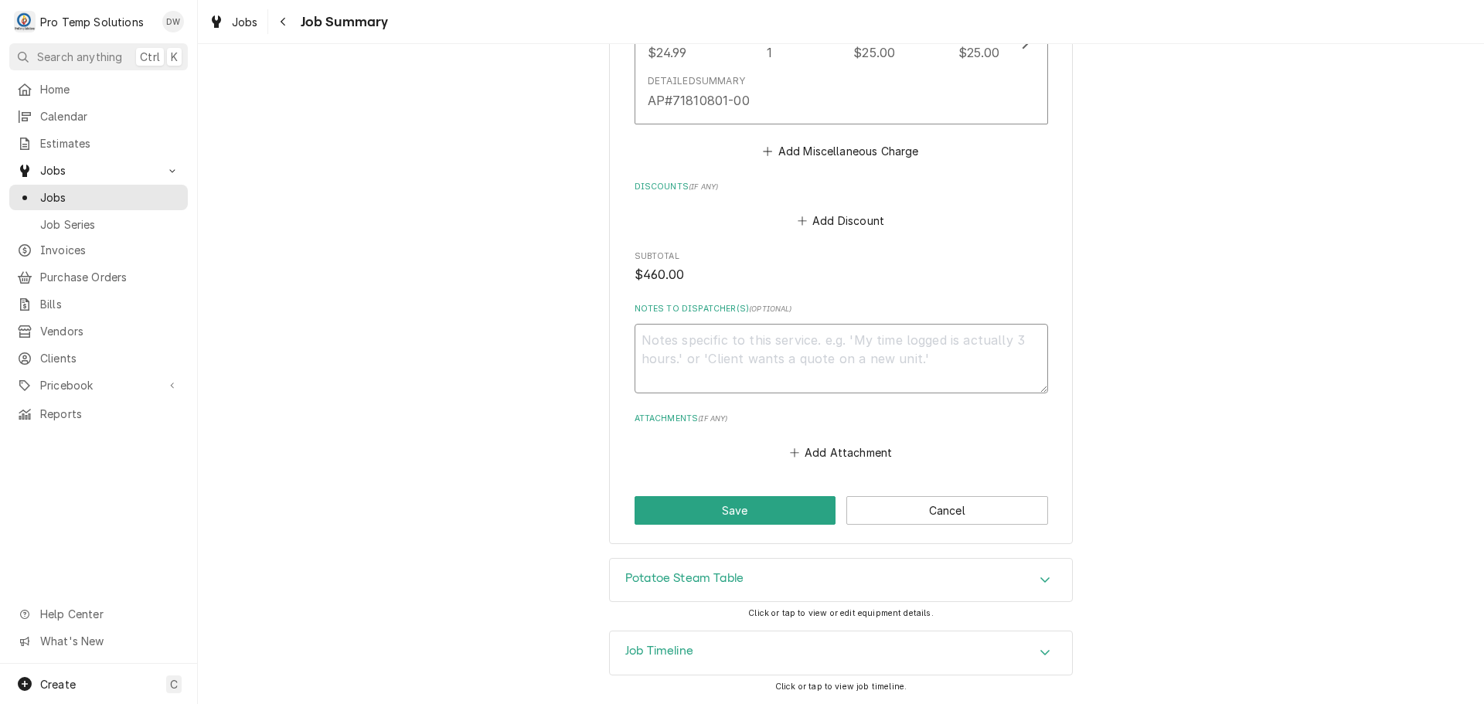
click at [735, 342] on textarea "Notes to Dispatcher(s) ( optional )" at bounding box center [842, 359] width 414 height 70
type textarea "x"
type textarea "#"
type textarea "x"
type textarea "#1"
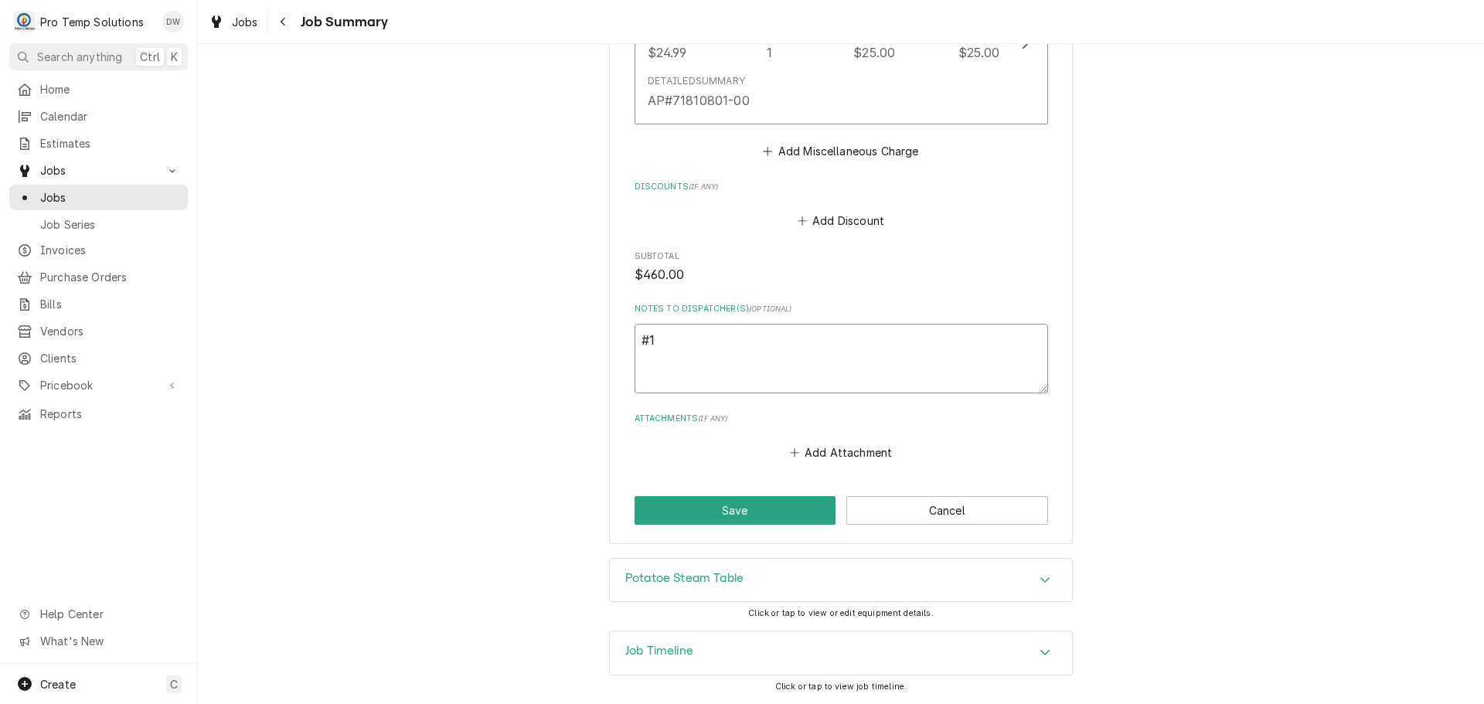
type textarea "x"
type textarea "#10"
type textarea "x"
type textarea "#100"
type textarea "x"
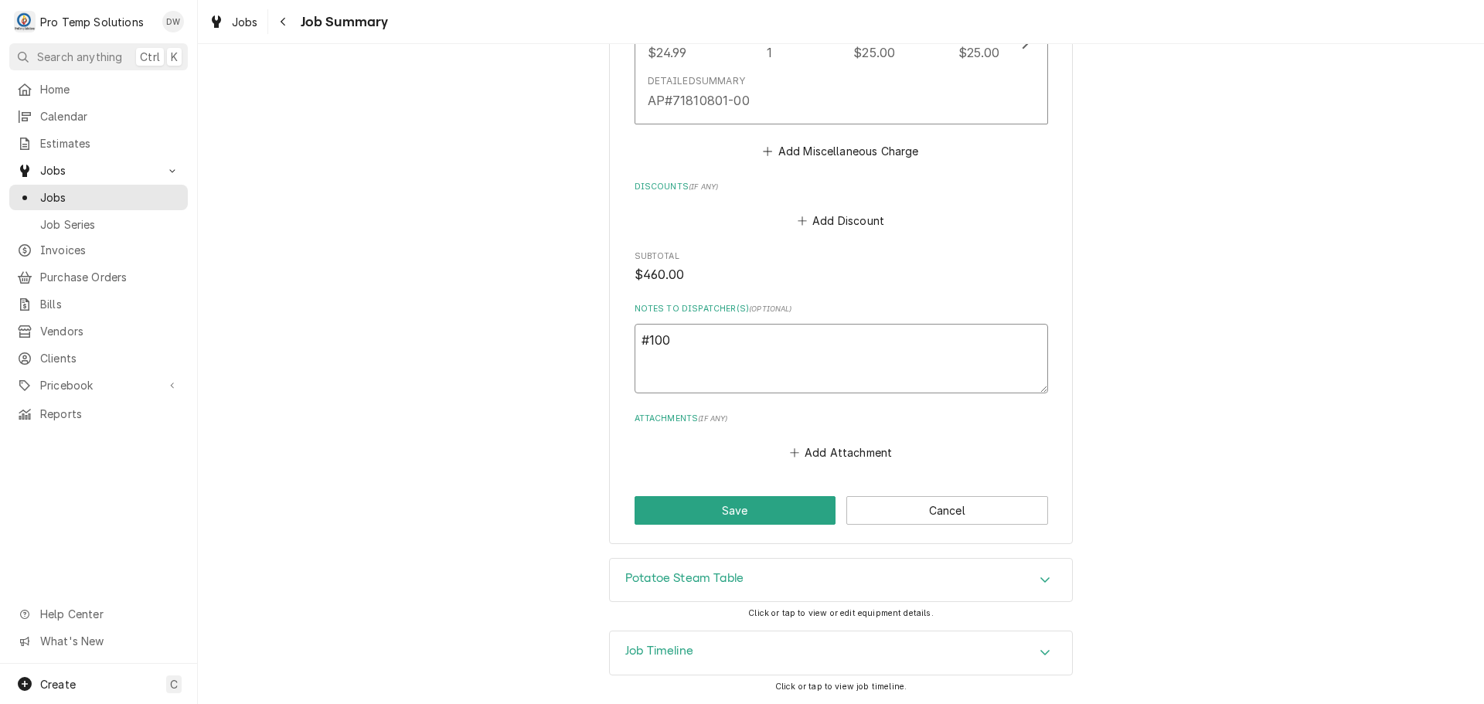
type textarea "#1002"
type textarea "x"
type textarea "#10022"
type textarea "x"
type textarea "#100225"
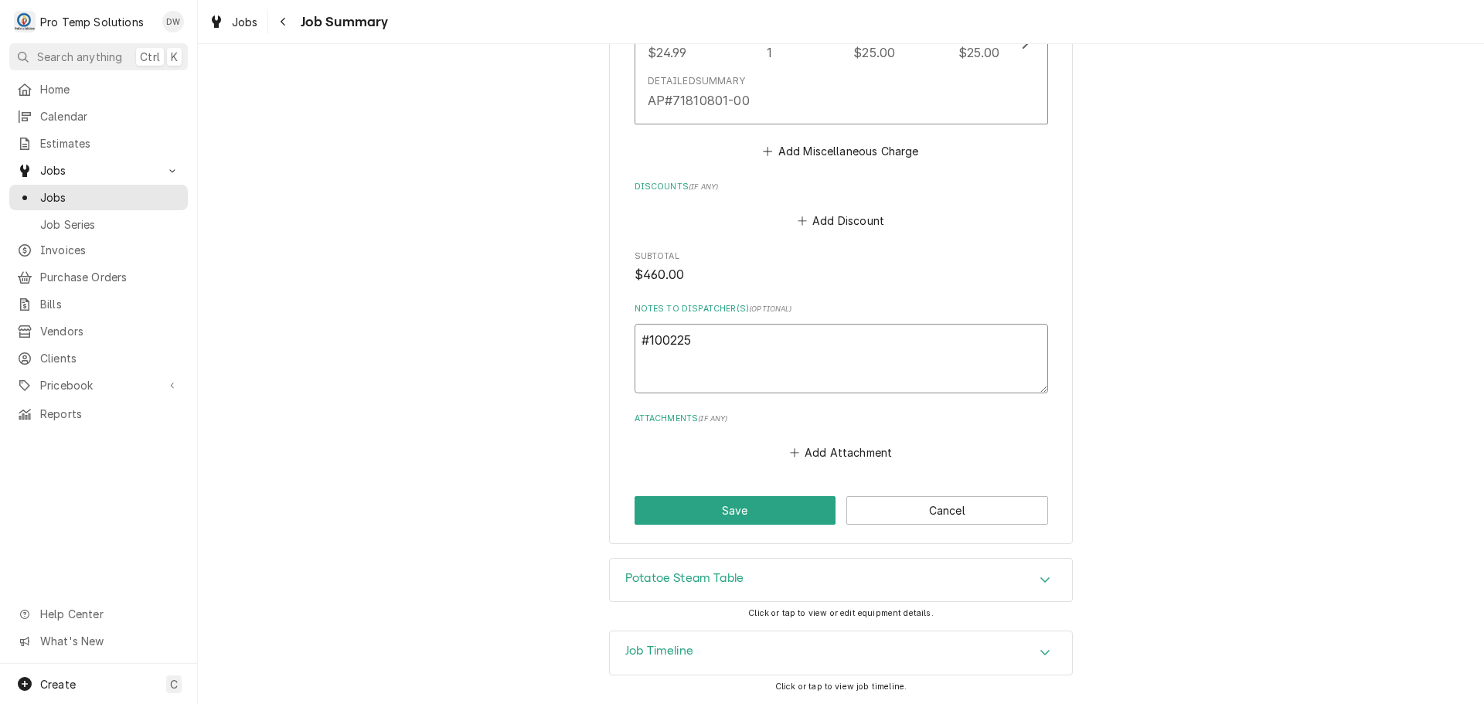
type textarea "x"
type textarea "#1002250"
type textarea "x"
type textarea "#10022500"
type textarea "x"
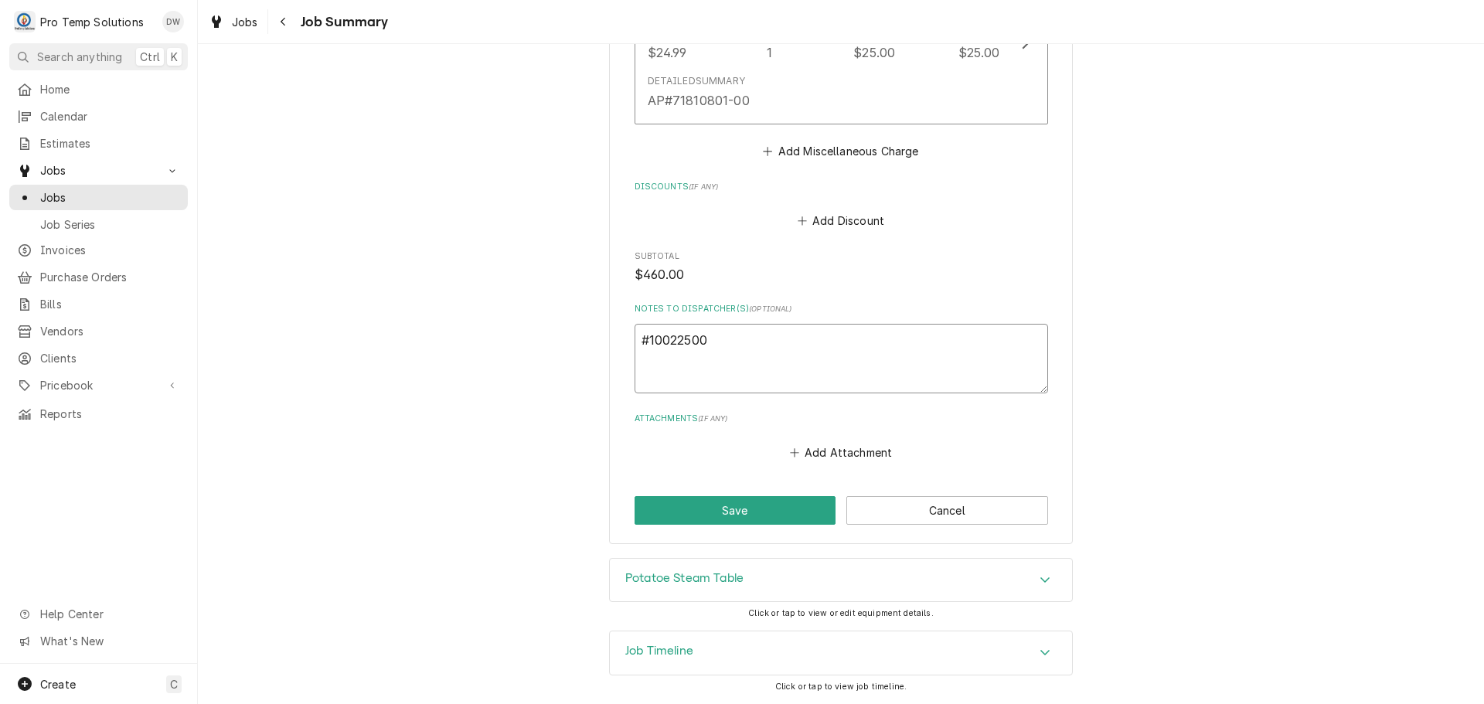
type textarea "#100225001"
type textarea "x"
type textarea "#100225001"
type textarea "x"
type textarea "#100225001 N"
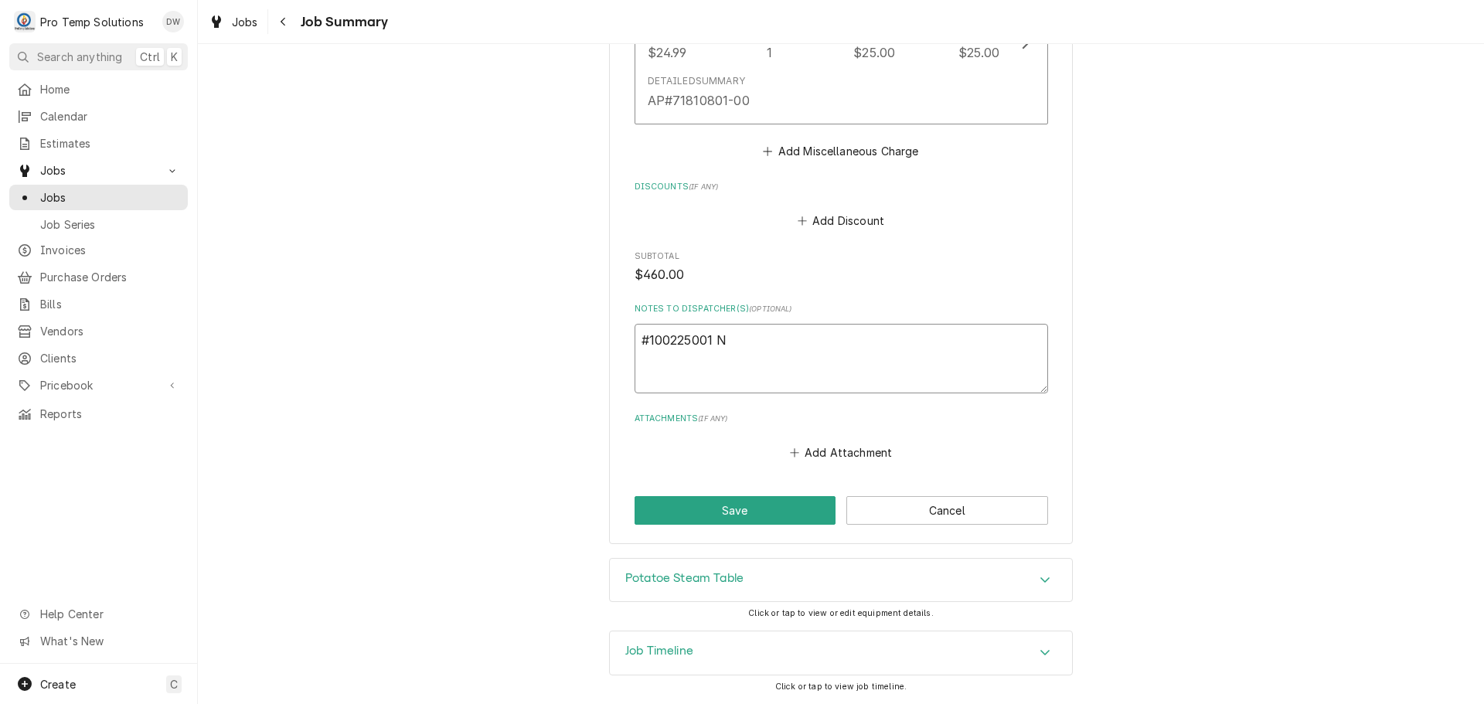
type textarea "x"
type textarea "#100225001 NA"
type textarea "x"
type textarea "#100225001 NAN"
type textarea "x"
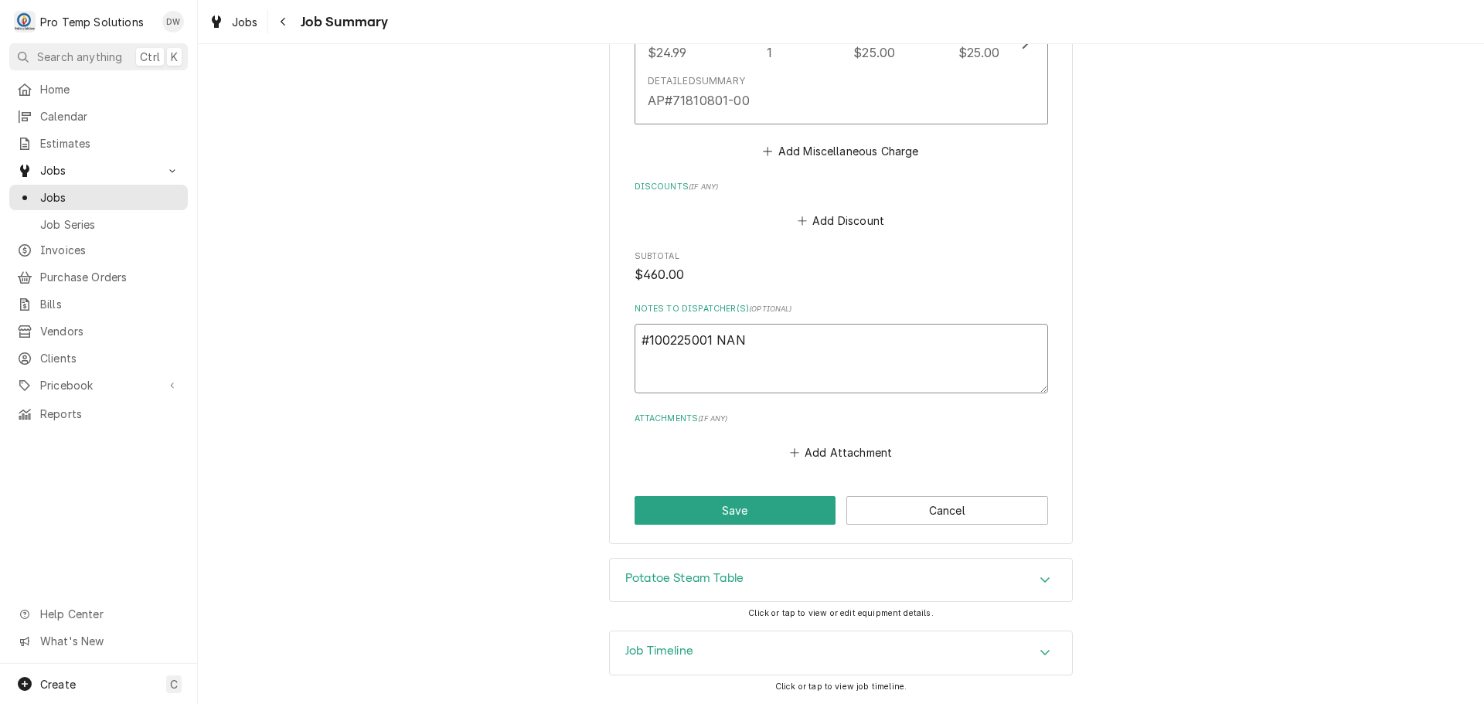
type textarea "#100225001 NANT"
type textarea "x"
type textarea "#100225001 NANTU"
click at [735, 510] on button "Save" at bounding box center [736, 510] width 202 height 29
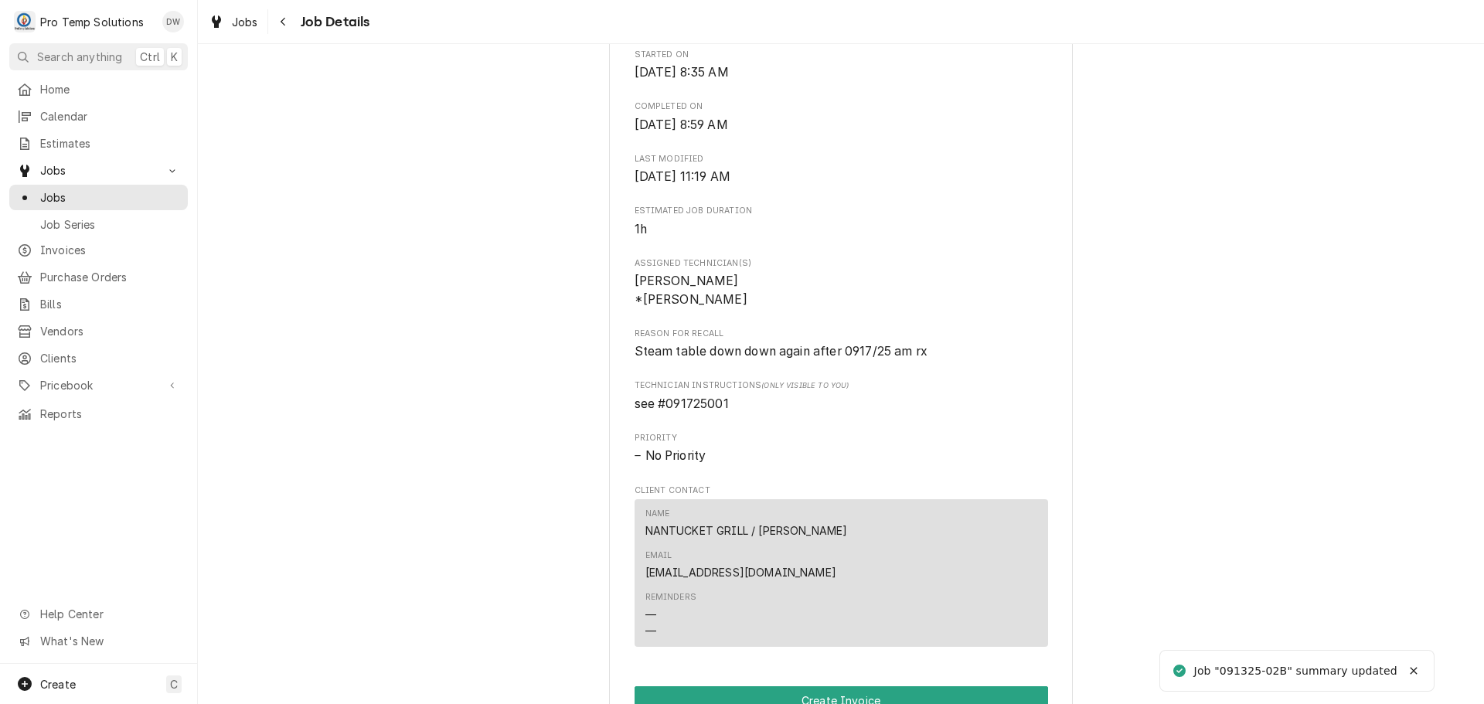
scroll to position [850, 0]
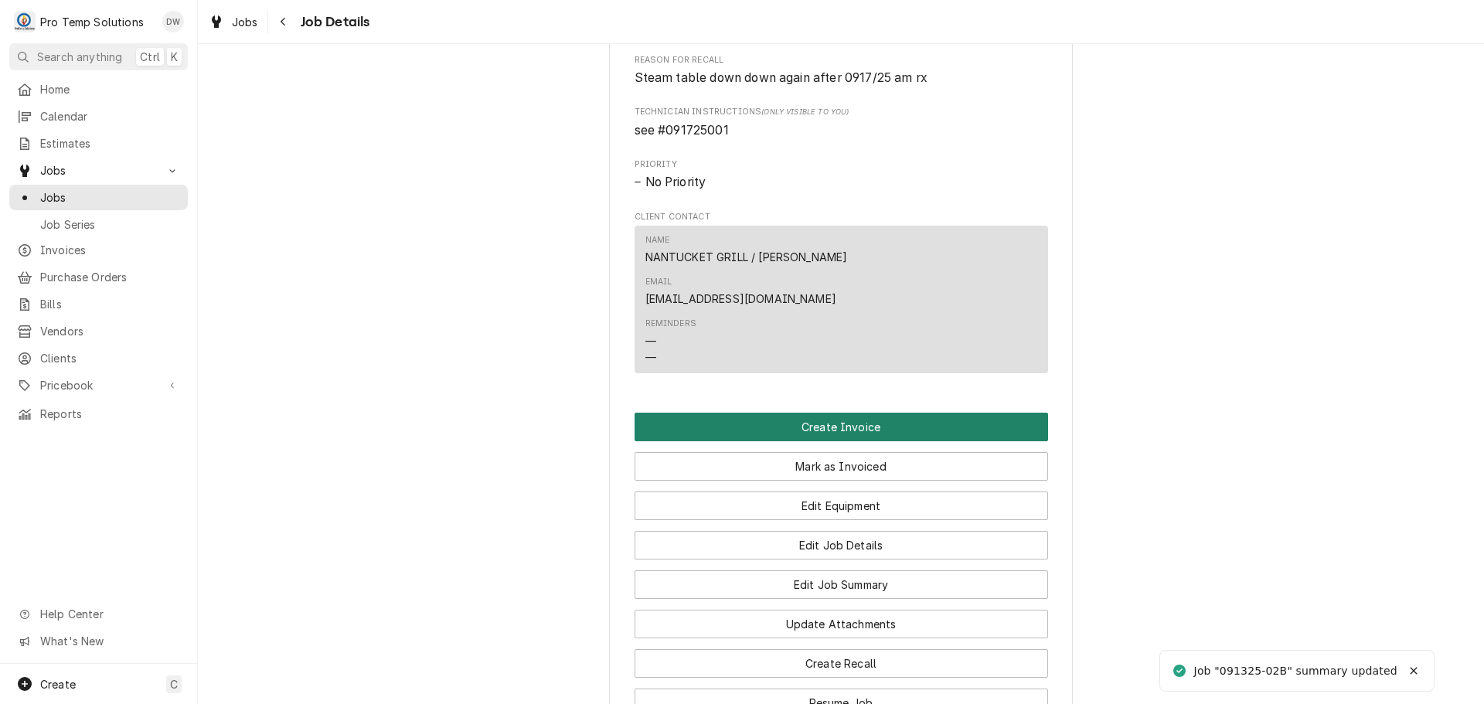
click at [822, 413] on button "Create Invoice" at bounding box center [842, 427] width 414 height 29
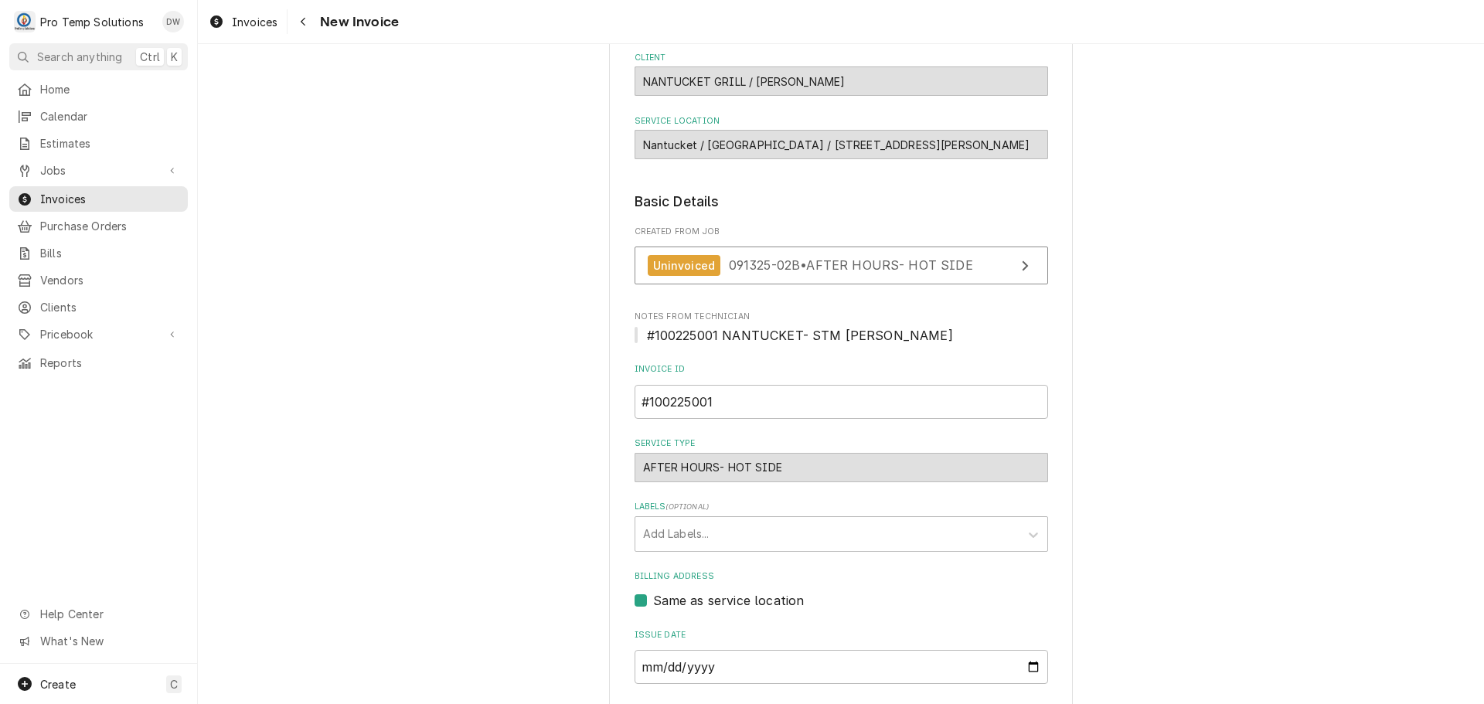
scroll to position [305, 0]
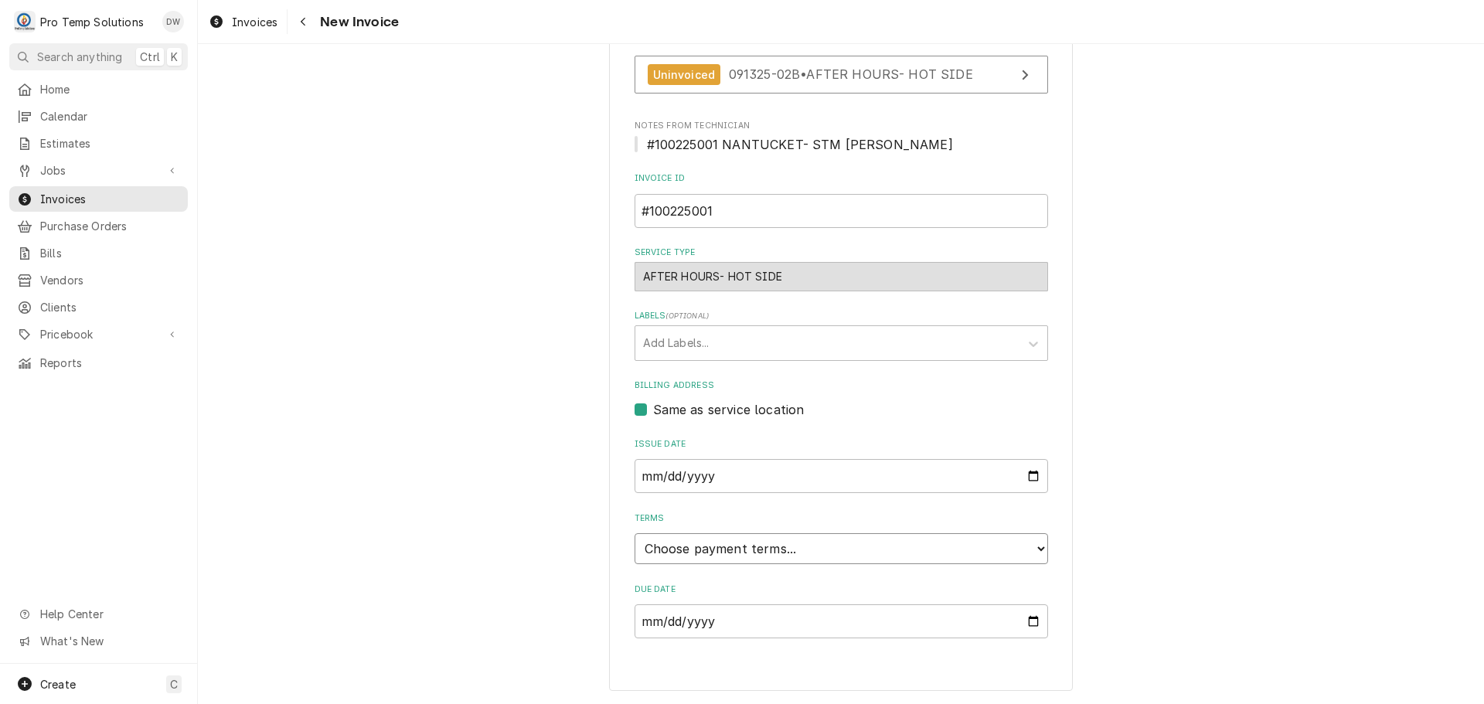
click at [651, 551] on select "Choose payment terms... Same Day Net 7 Net 14 Net 21 Net 30 Net 45 Net 60 Net 90" at bounding box center [842, 548] width 414 height 31
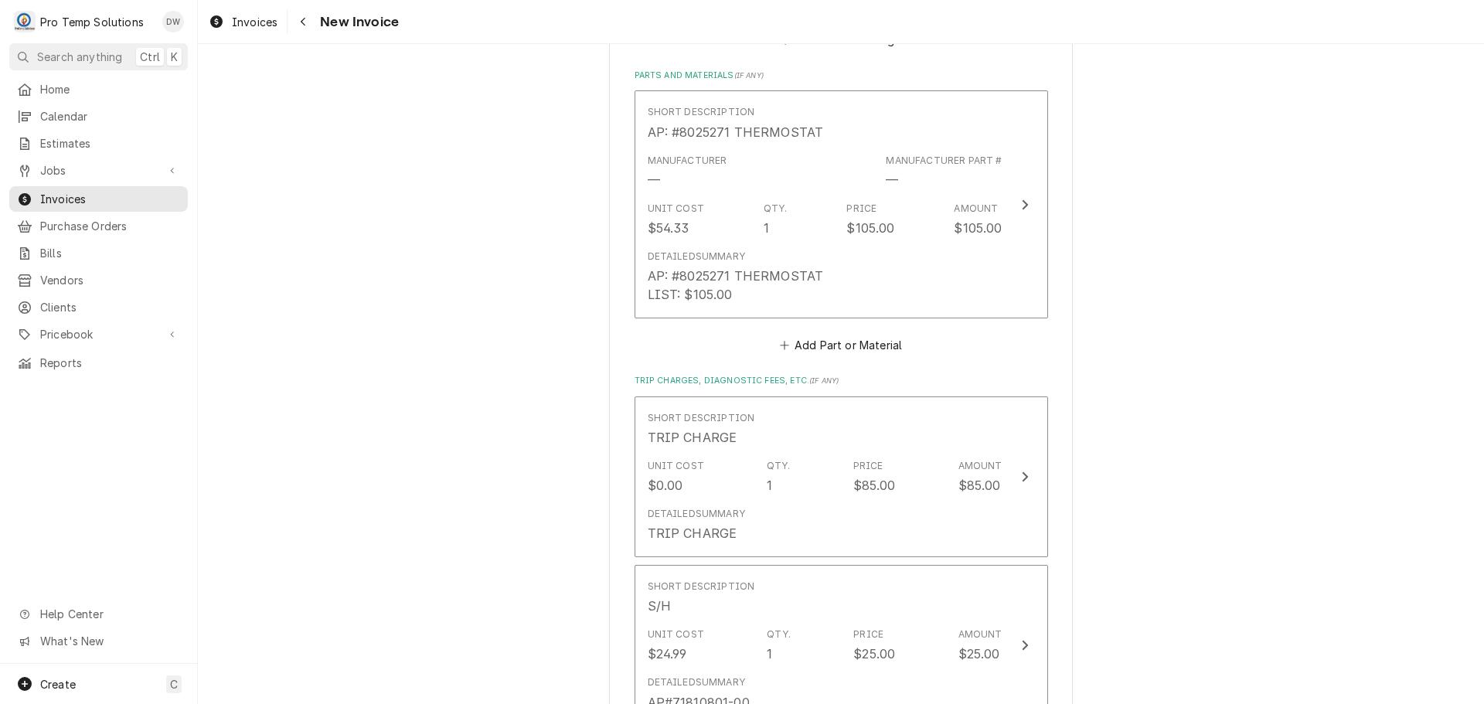
scroll to position [1851, 0]
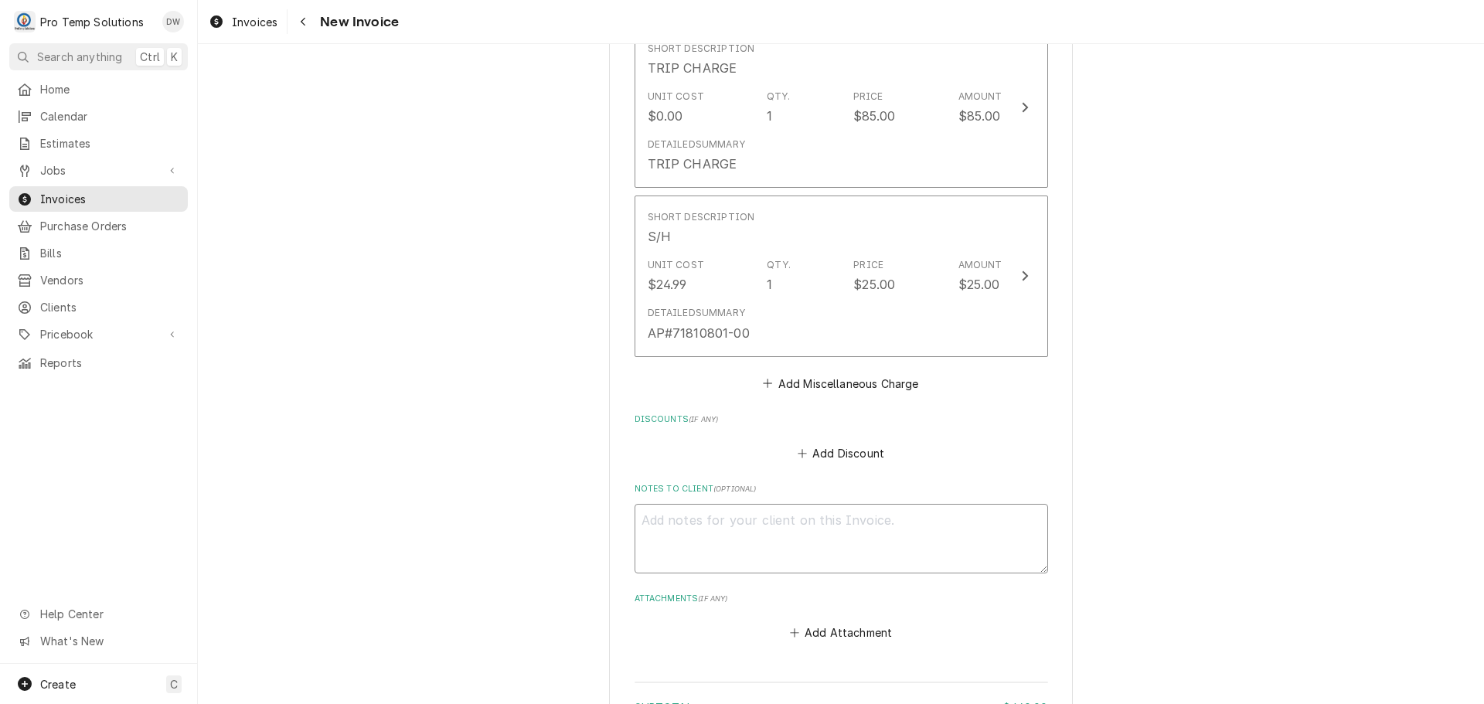
click at [682, 523] on textarea "Notes to Client ( optional )" at bounding box center [842, 539] width 414 height 70
type textarea "x"
type textarea "#"
type textarea "x"
type textarea "#1"
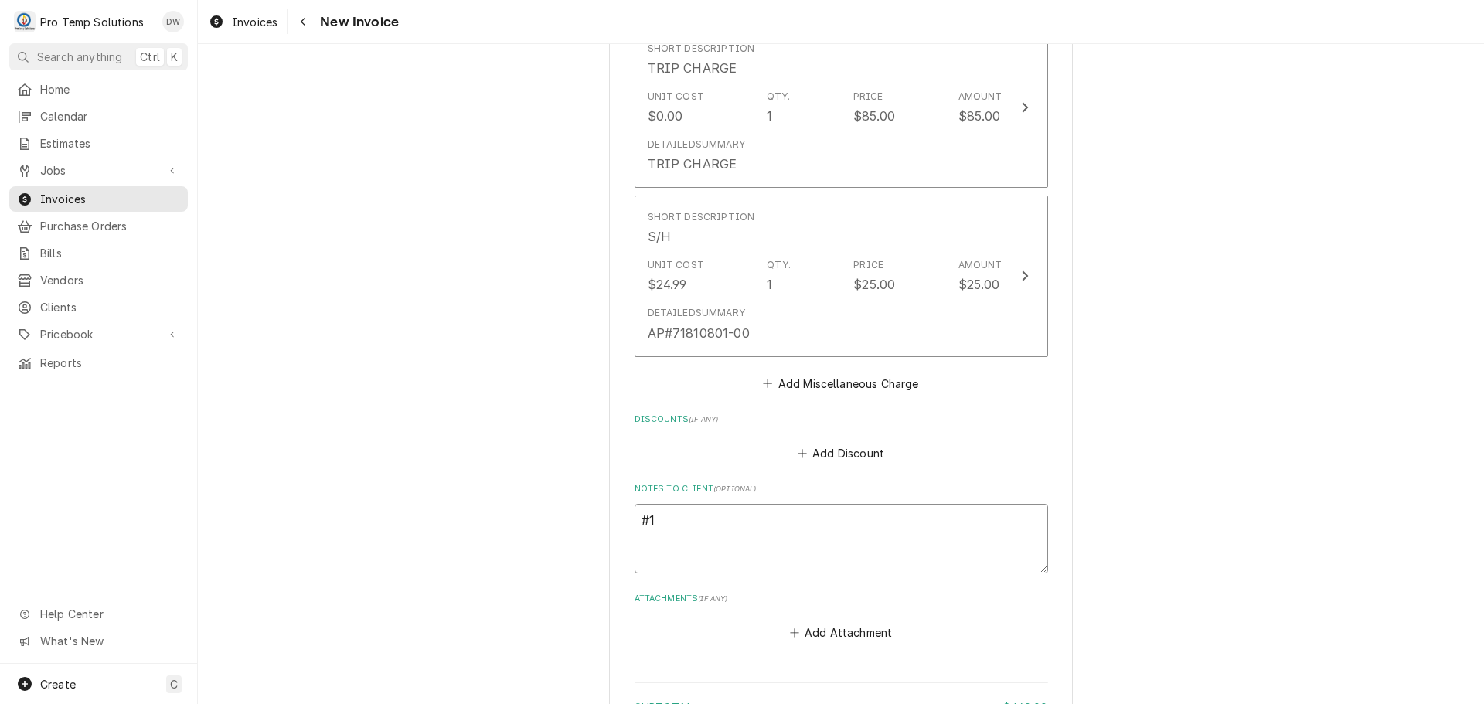
type textarea "x"
type textarea "#10"
type textarea "x"
type textarea "#100"
type textarea "x"
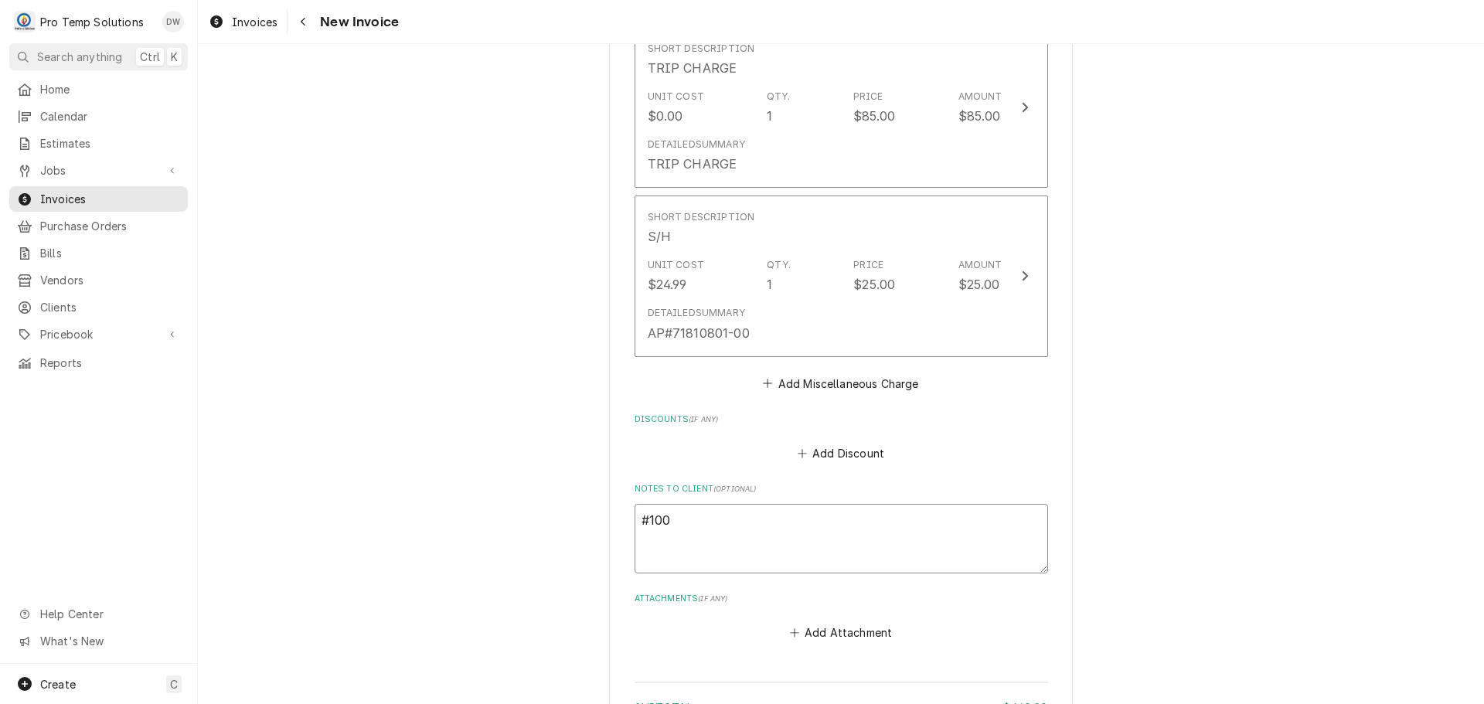
type textarea "#1002"
type textarea "x"
type textarea "#10022"
type textarea "x"
type textarea "#100225"
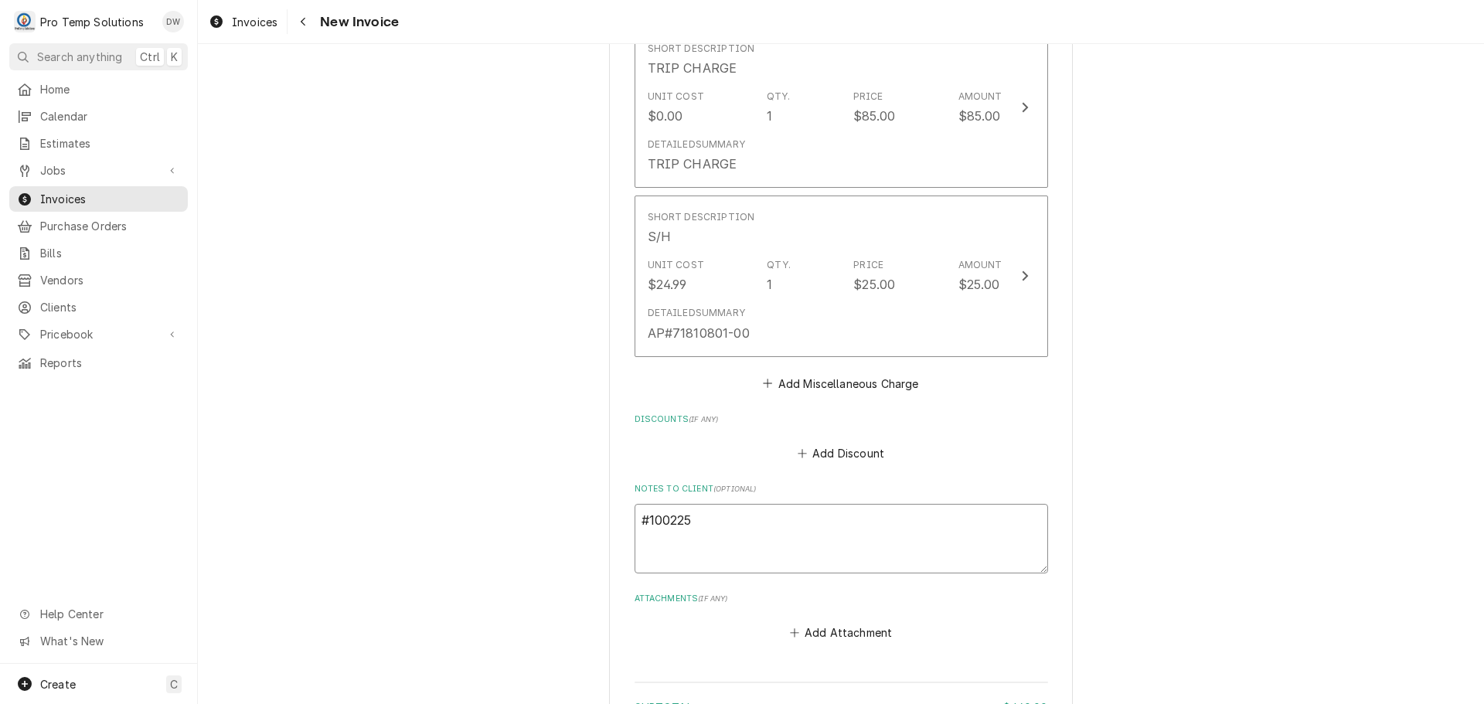
type textarea "x"
type textarea "#1002250"
type textarea "x"
type textarea "#10022500"
type textarea "x"
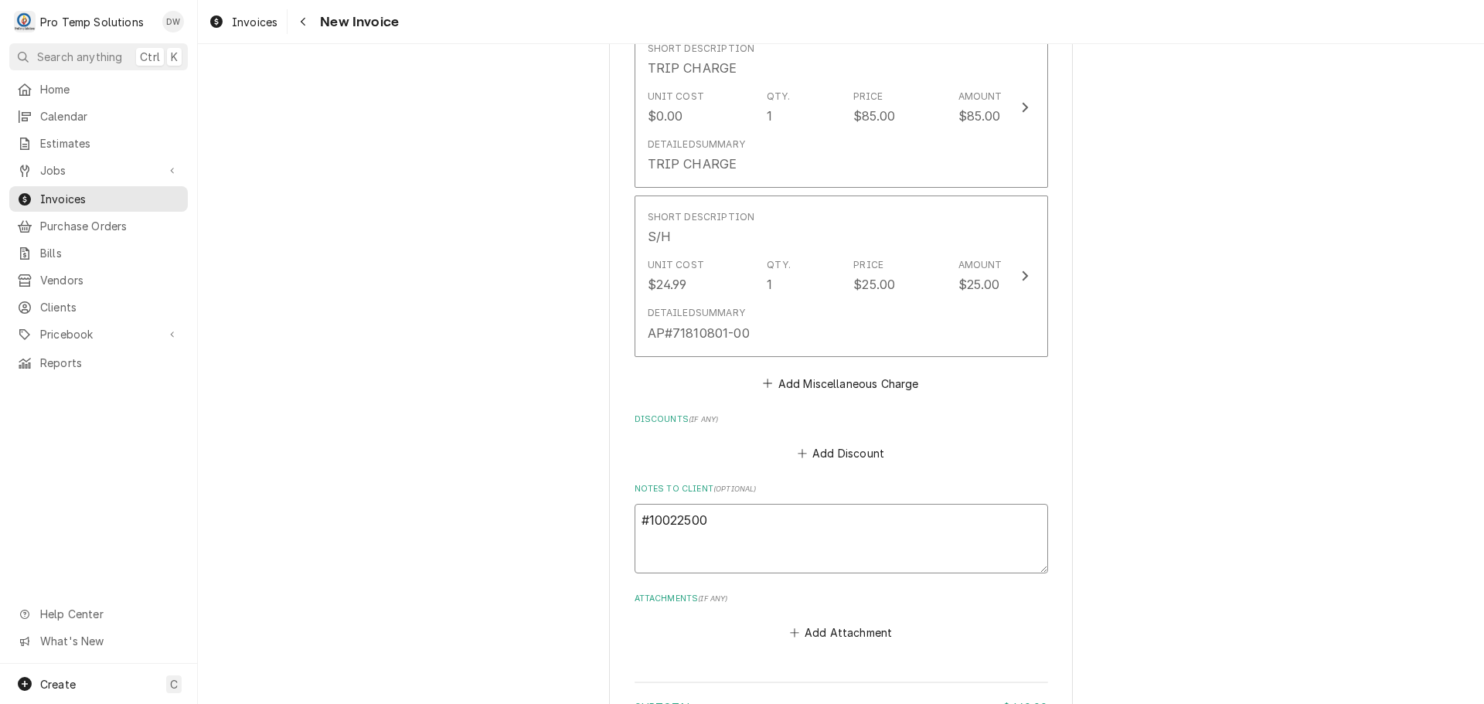
type textarea "#100225001"
type textarea "x"
type textarea "#100225001"
type textarea "x"
type textarea "#100225001 N"
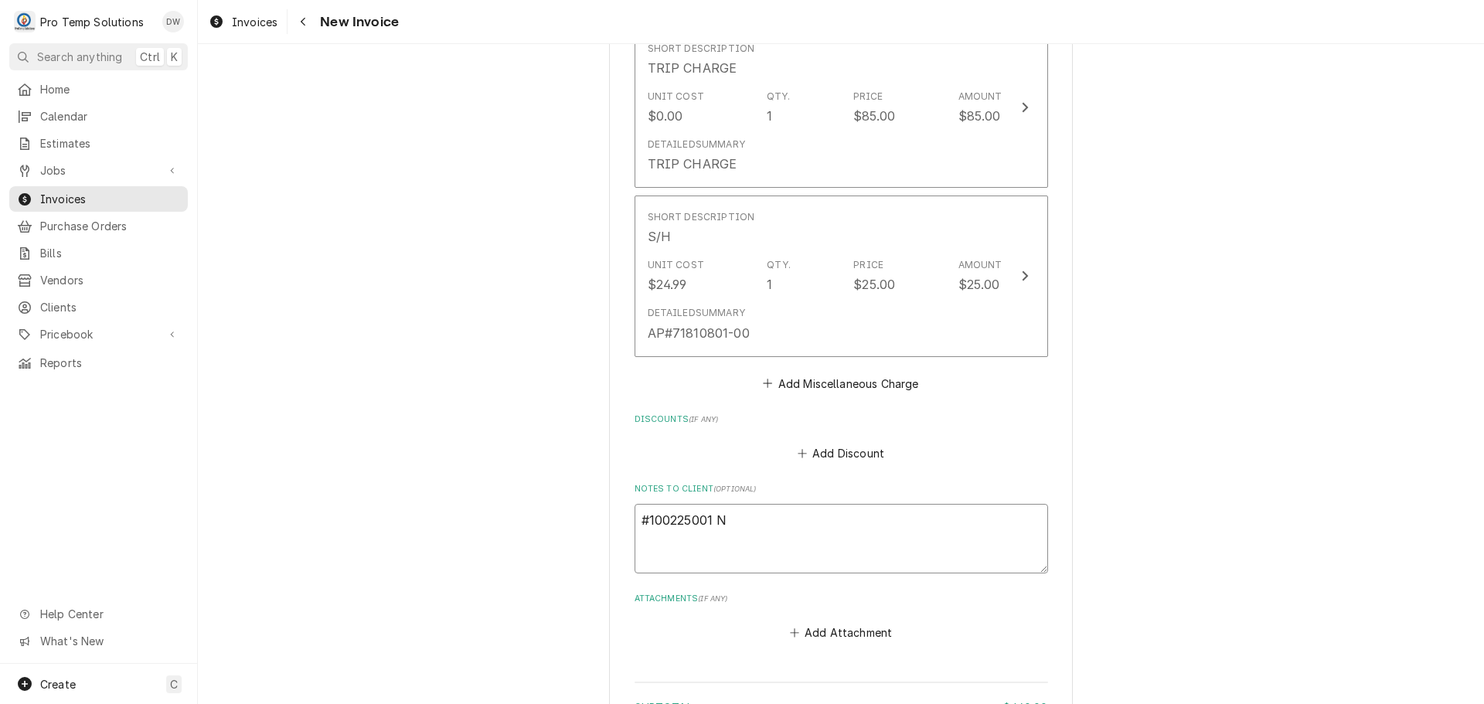
type textarea "x"
type textarea "#100225001 NA"
type textarea "x"
type textarea "#100225001 NAN"
type textarea "x"
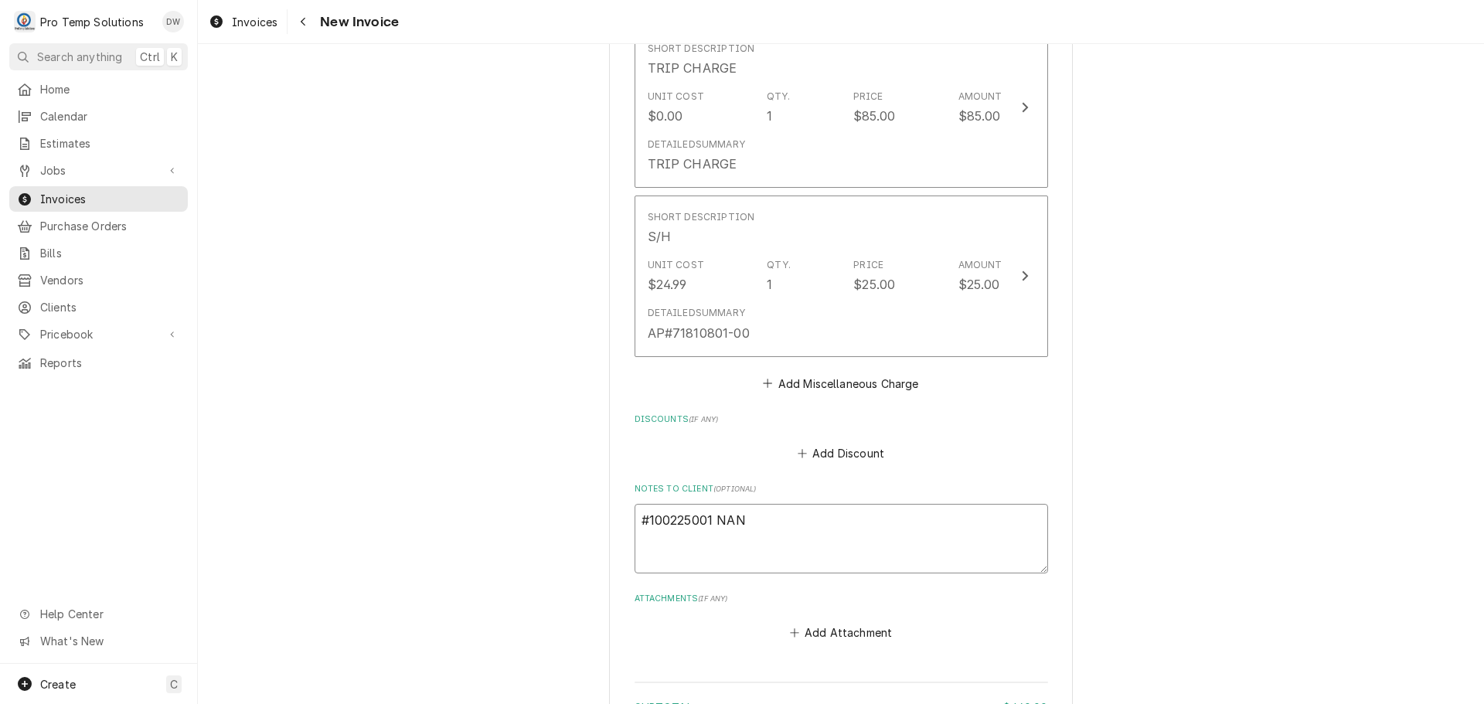
type textarea "#100225001 NANT"
type textarea "x"
type textarea "#100225001 NANTU"
type textarea "x"
type textarea "#100225001 NANTUC"
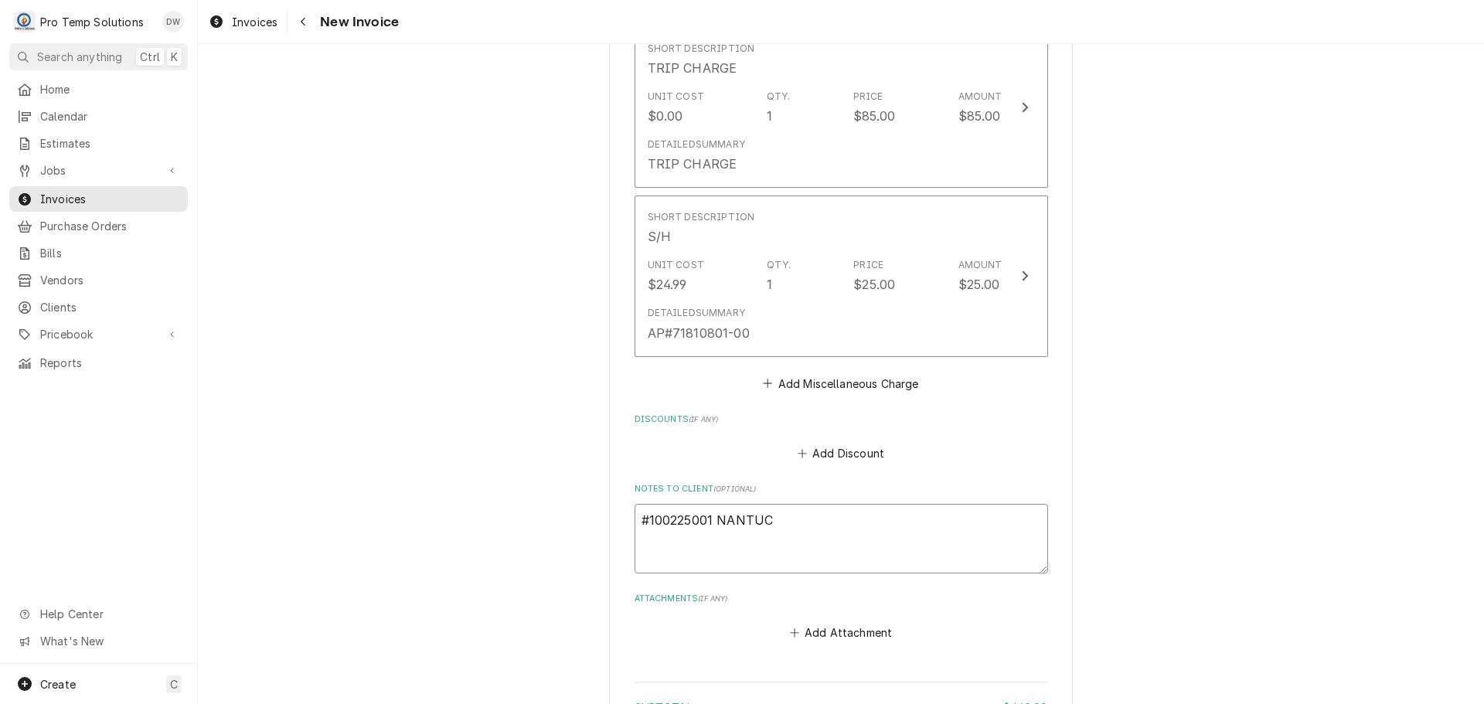
type textarea "x"
type textarea "#100225001 NANTUCK"
type textarea "x"
type textarea "#100225001 NANTUCKET"
type textarea "x"
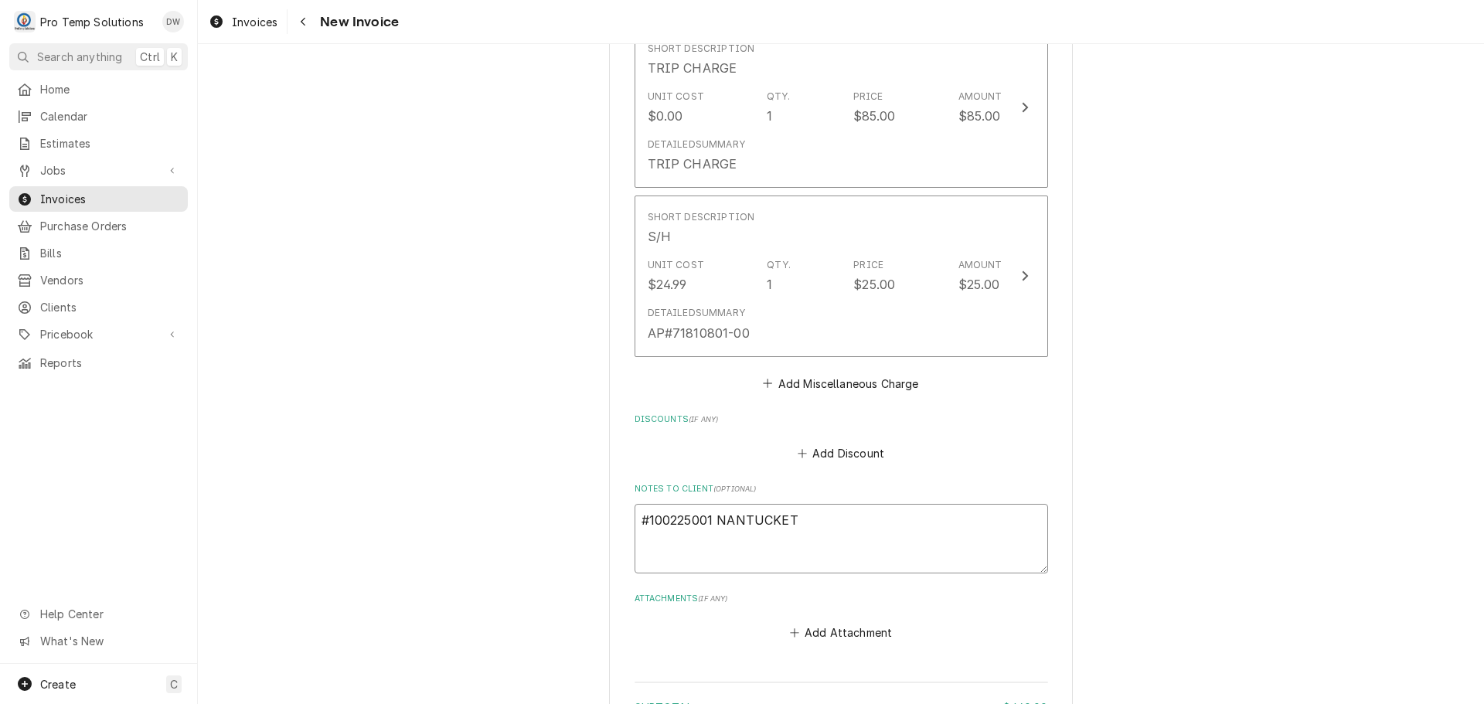
type textarea "#100225001 NANTUCKET-"
type textarea "x"
type textarea "#100225001 NANTUCKET-"
type textarea "x"
type textarea "#100225001 NANTUCKET- S"
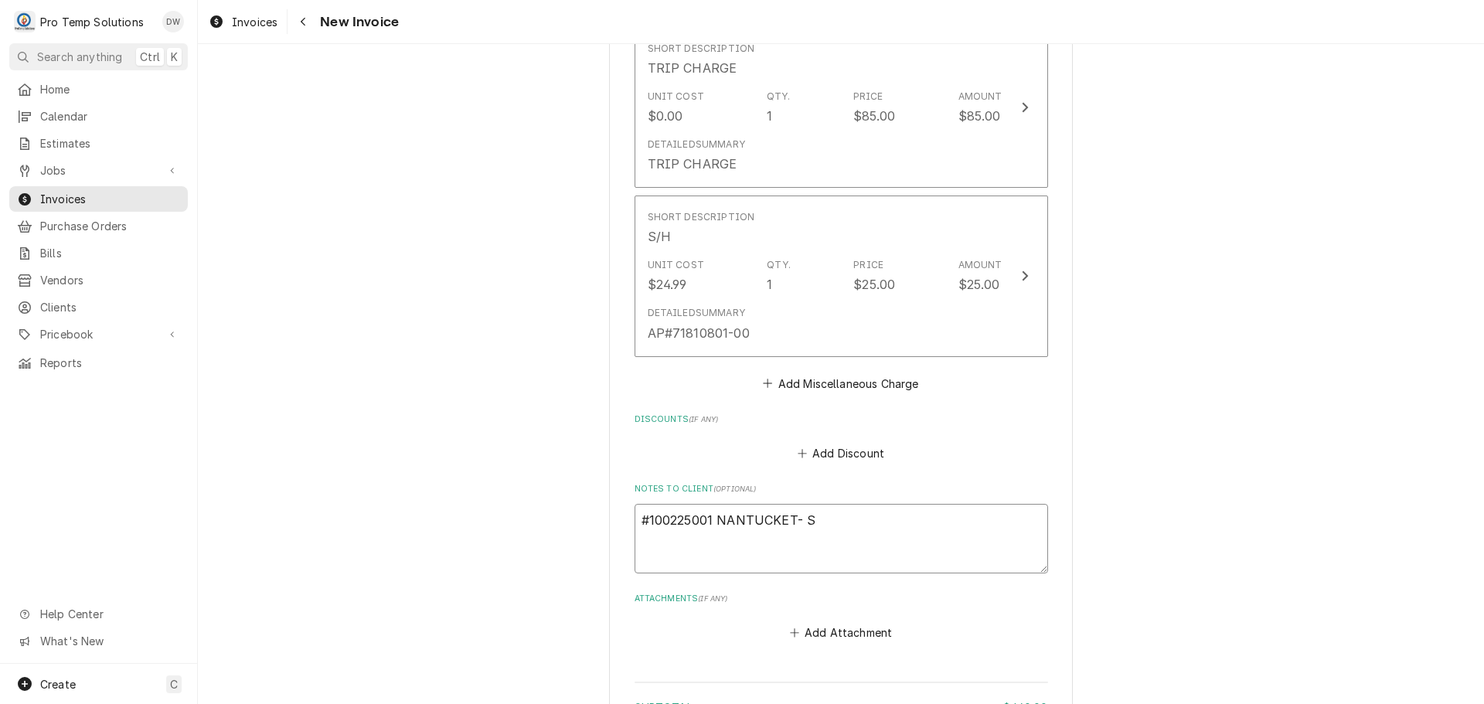
type textarea "x"
type textarea "#100225001 NANTUCKET- ST"
type textarea "x"
type textarea "#100225001 NANTUCKET- STM"
type textarea "x"
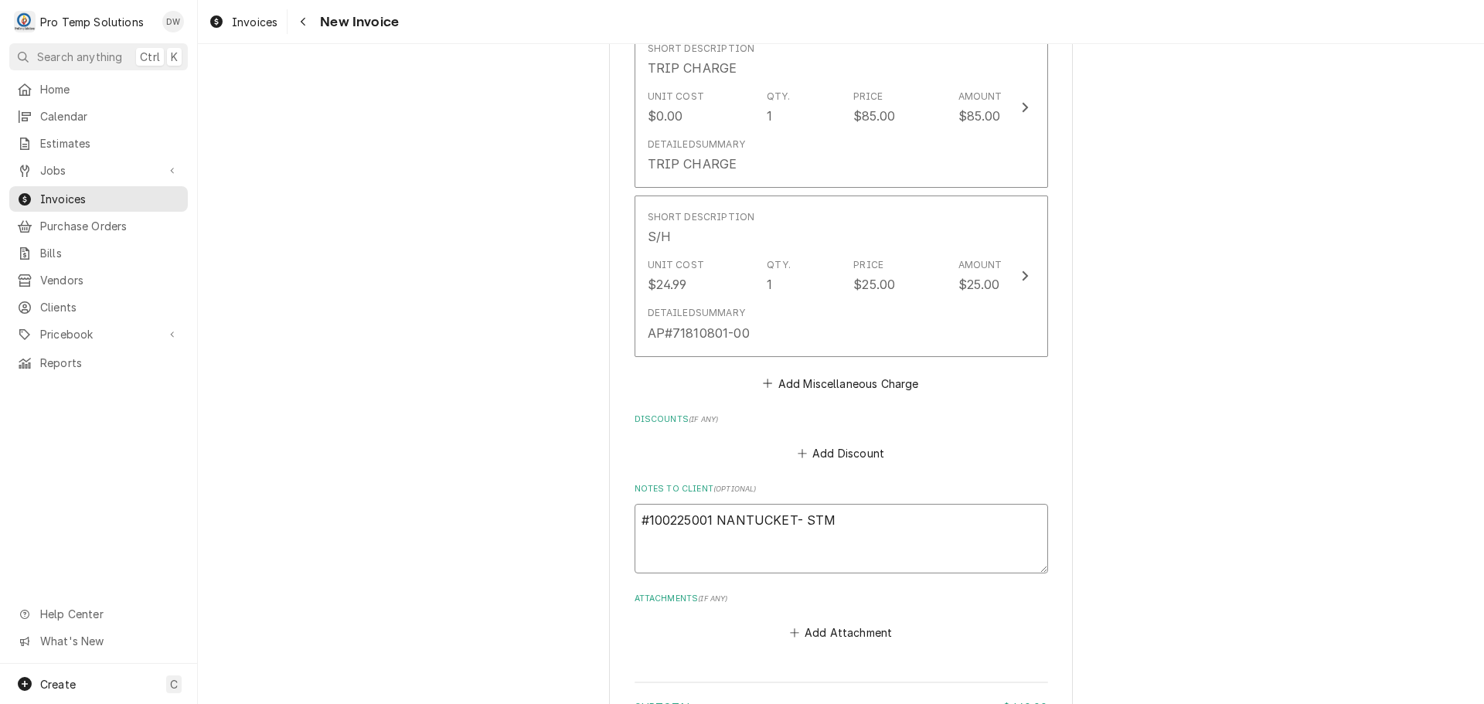
type textarea "#100225001 NANTUCKET- STM"
type textarea "x"
type textarea "#100225001 NANTUCKET- STM W"
type textarea "x"
type textarea "#100225001 NANTUCKET- STM WE"
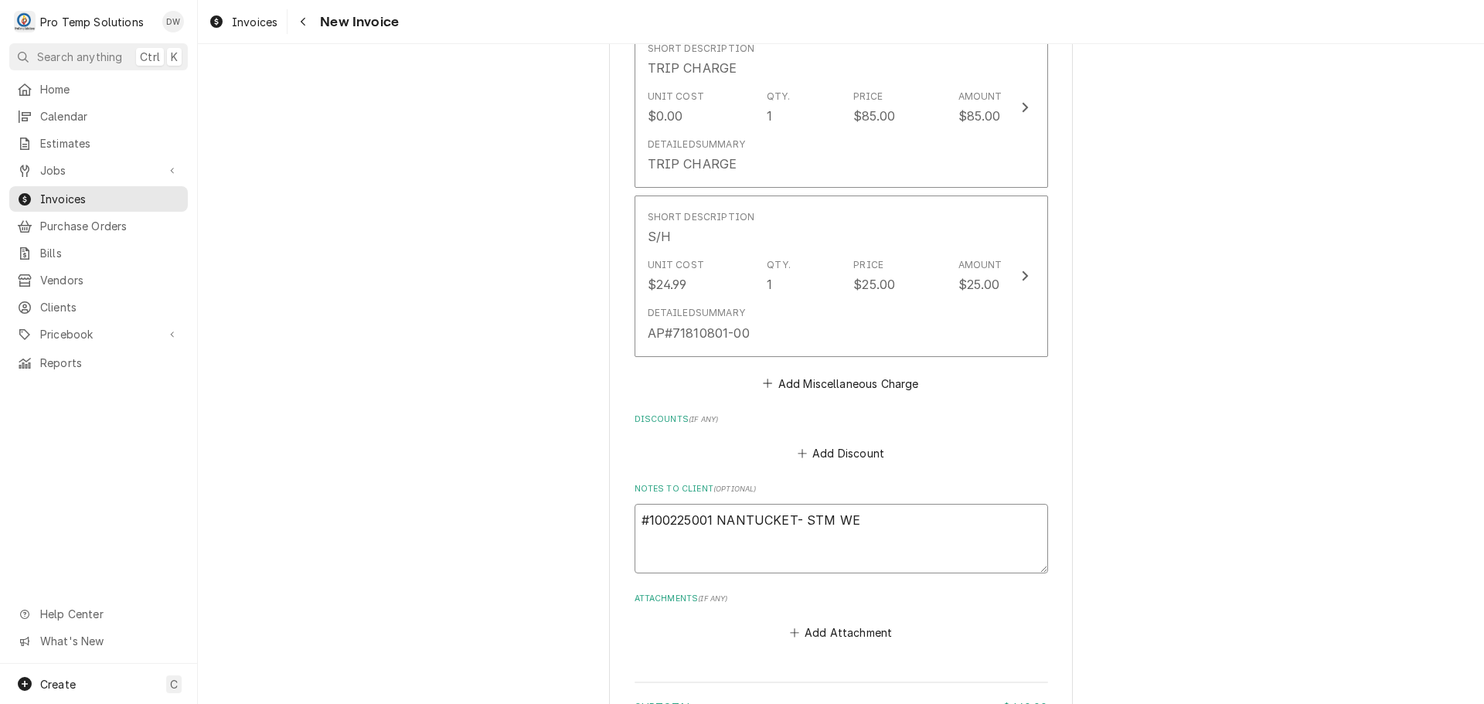
type textarea "x"
type textarea "#100225001 NANTUCKET- STM WEL"
type textarea "x"
type textarea "#100225001 NANTUCKET- STM WELL"
type textarea "x"
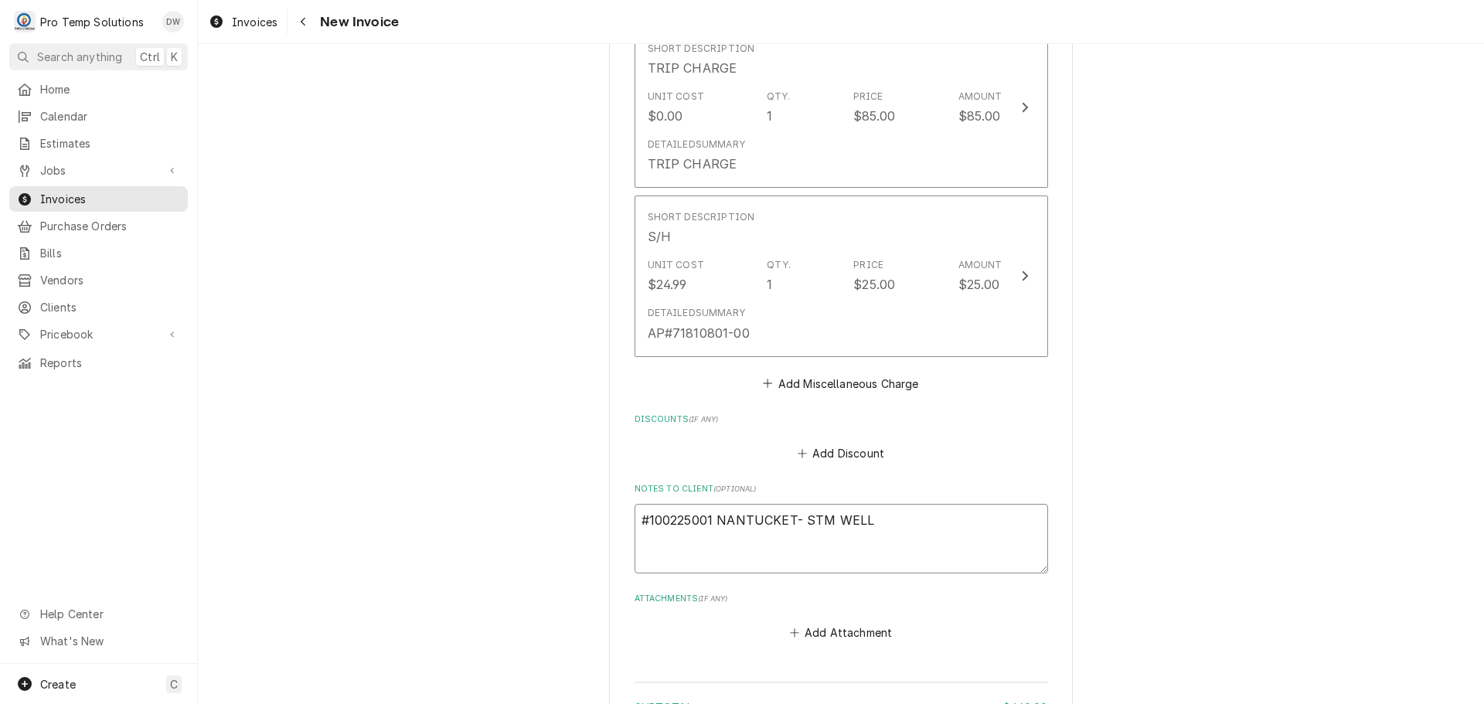
type textarea "#100225001 NANTUCKET- STM [PERSON_NAME]"
type textarea "x"
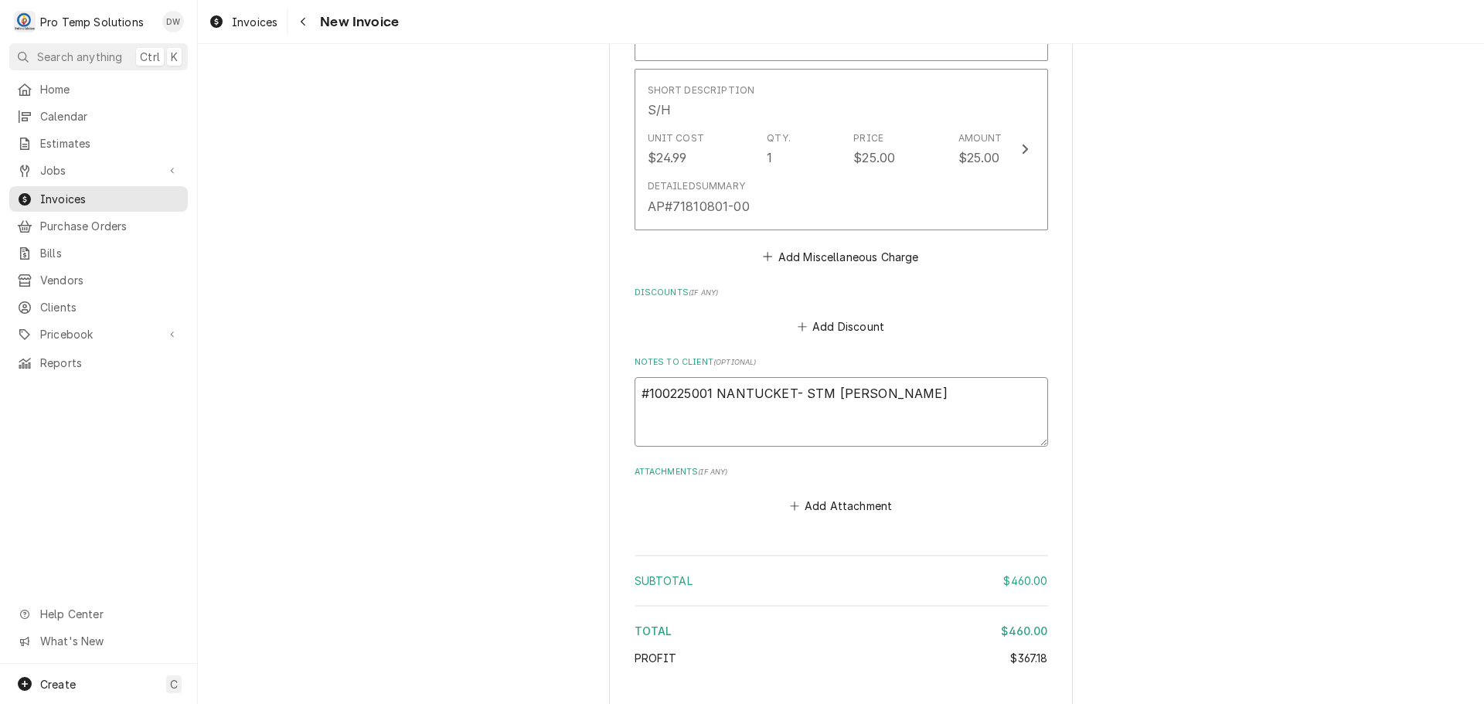
scroll to position [2084, 0]
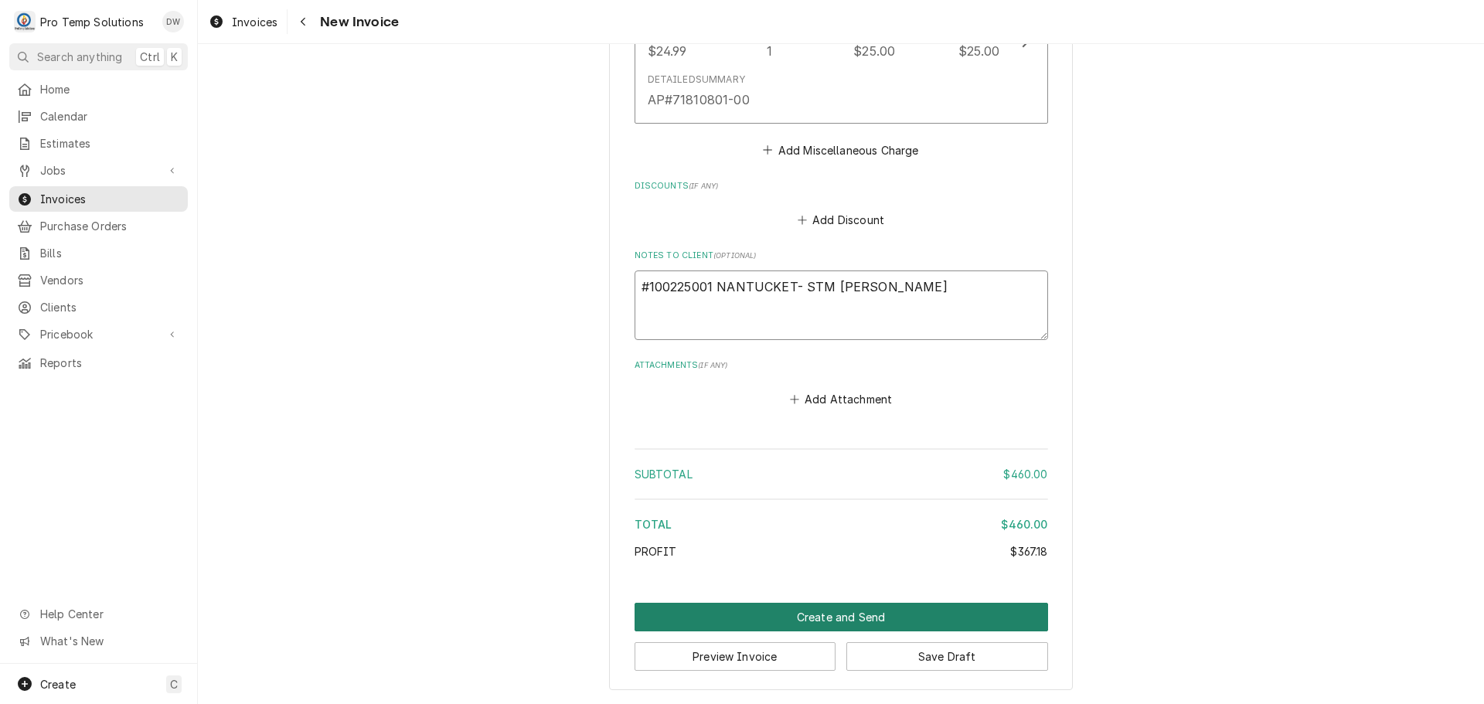
type textarea "#100225001 NANTUCKET- STM [PERSON_NAME]"
click at [830, 623] on button "Create and Send" at bounding box center [842, 617] width 414 height 29
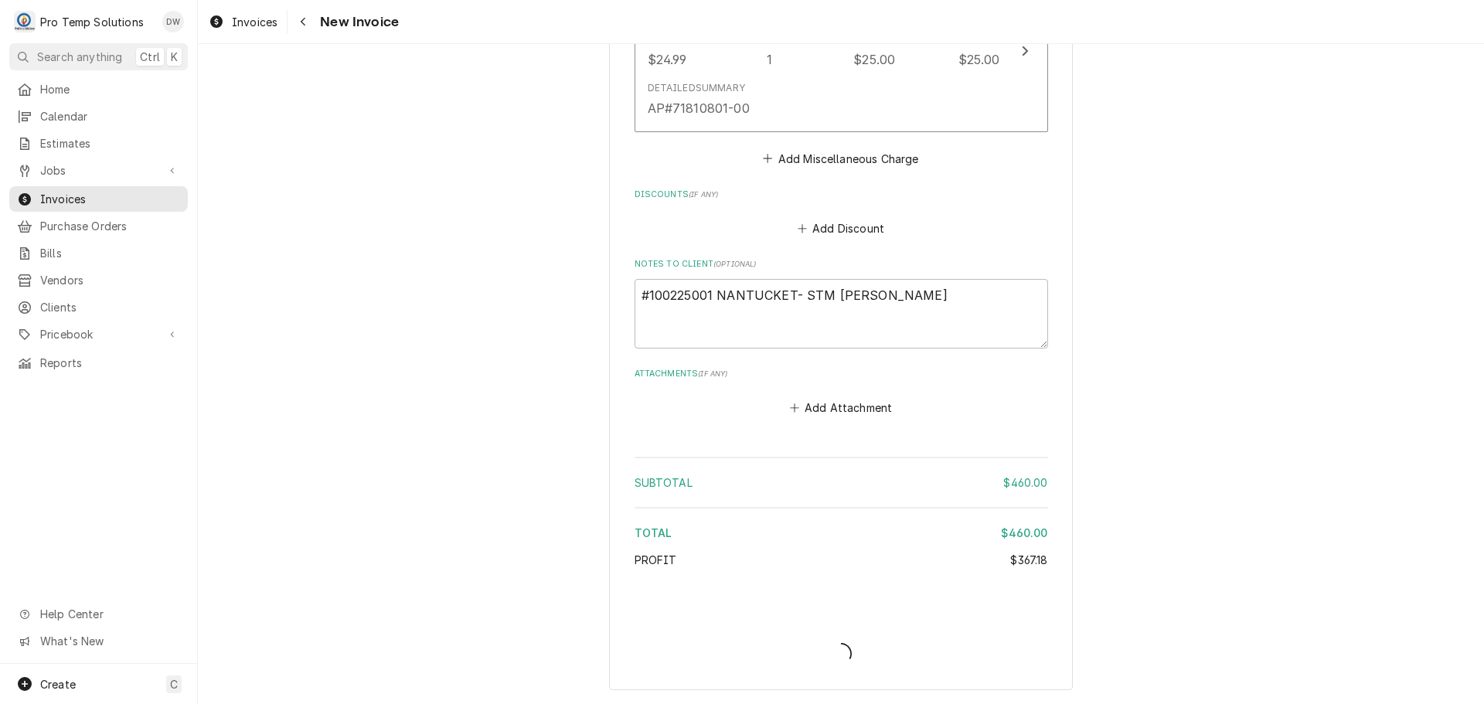
type textarea "x"
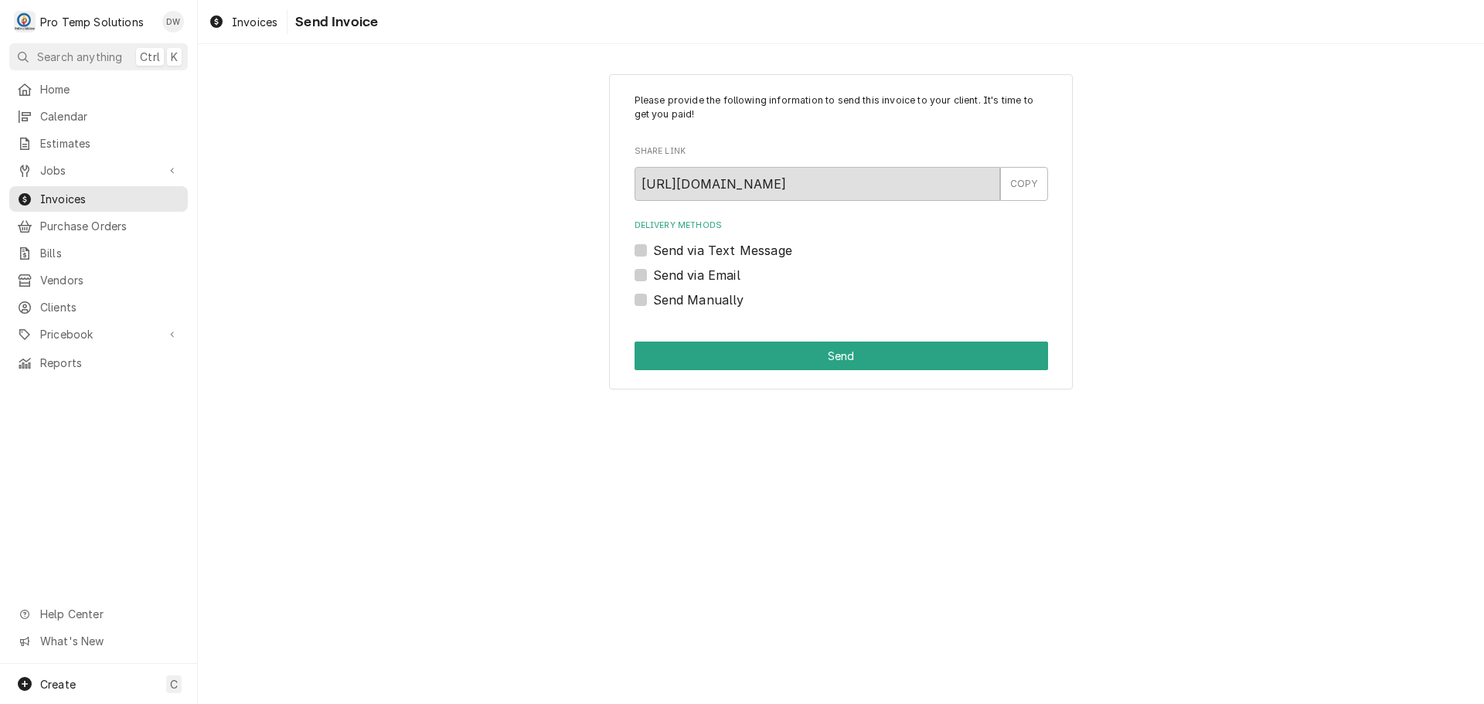
click at [653, 273] on label "Send via Email" at bounding box center [696, 275] width 87 height 19
click at [653, 273] on input "Send via Email" at bounding box center [860, 283] width 414 height 34
checkbox input "true"
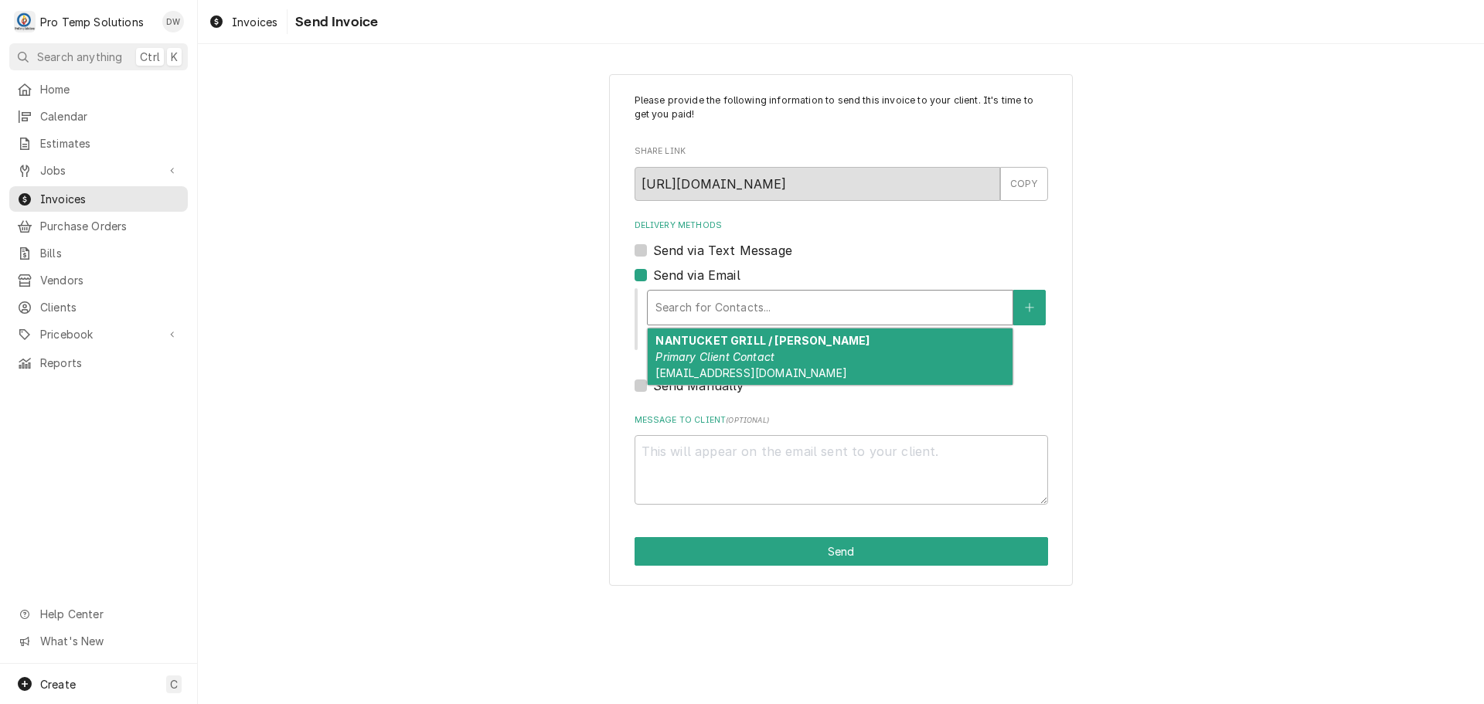
click at [775, 305] on div "Delivery Methods" at bounding box center [830, 308] width 349 height 28
click at [772, 340] on strong "NANTUCKET GRILL / [PERSON_NAME]" at bounding box center [763, 340] width 214 height 13
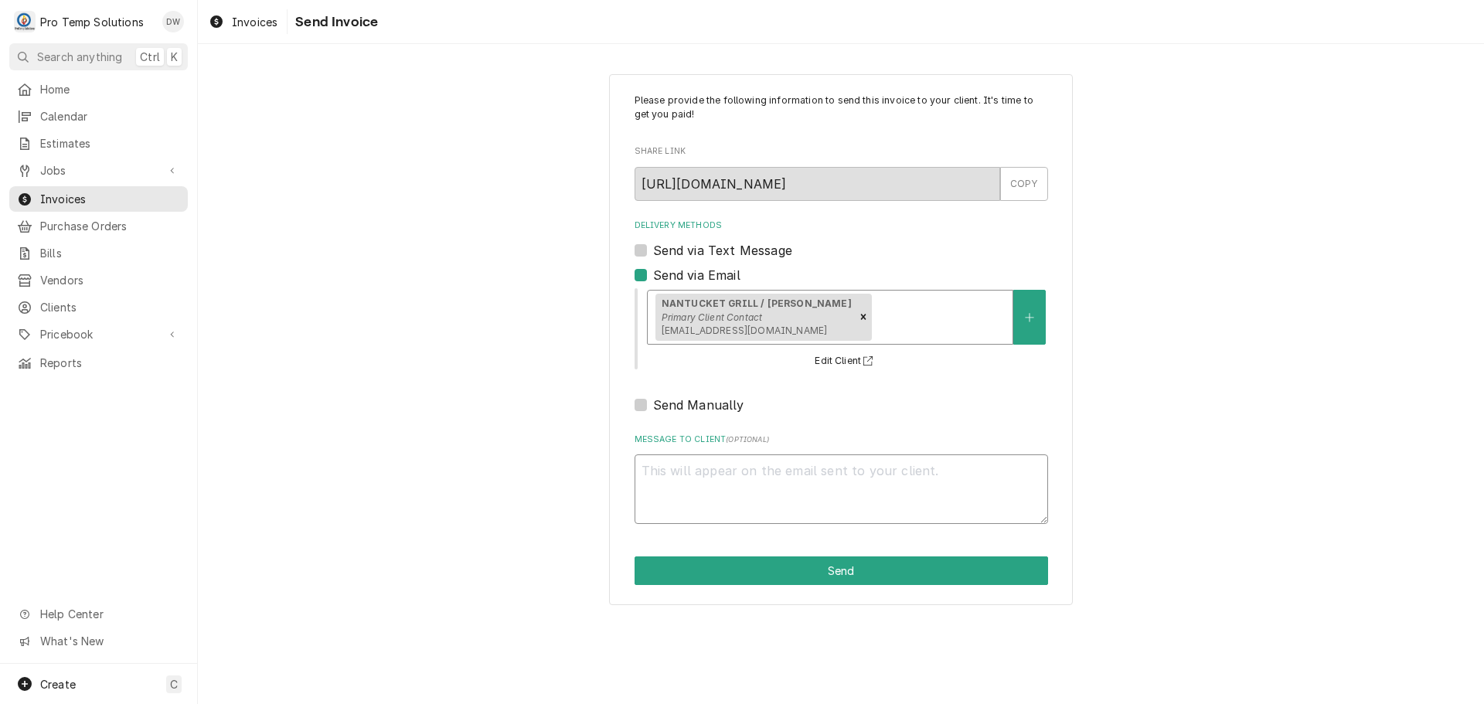
click at [720, 472] on textarea "Message to Client ( optional )" at bounding box center [842, 490] width 414 height 70
type textarea "x"
type textarea "#"
type textarea "x"
type textarea "#1"
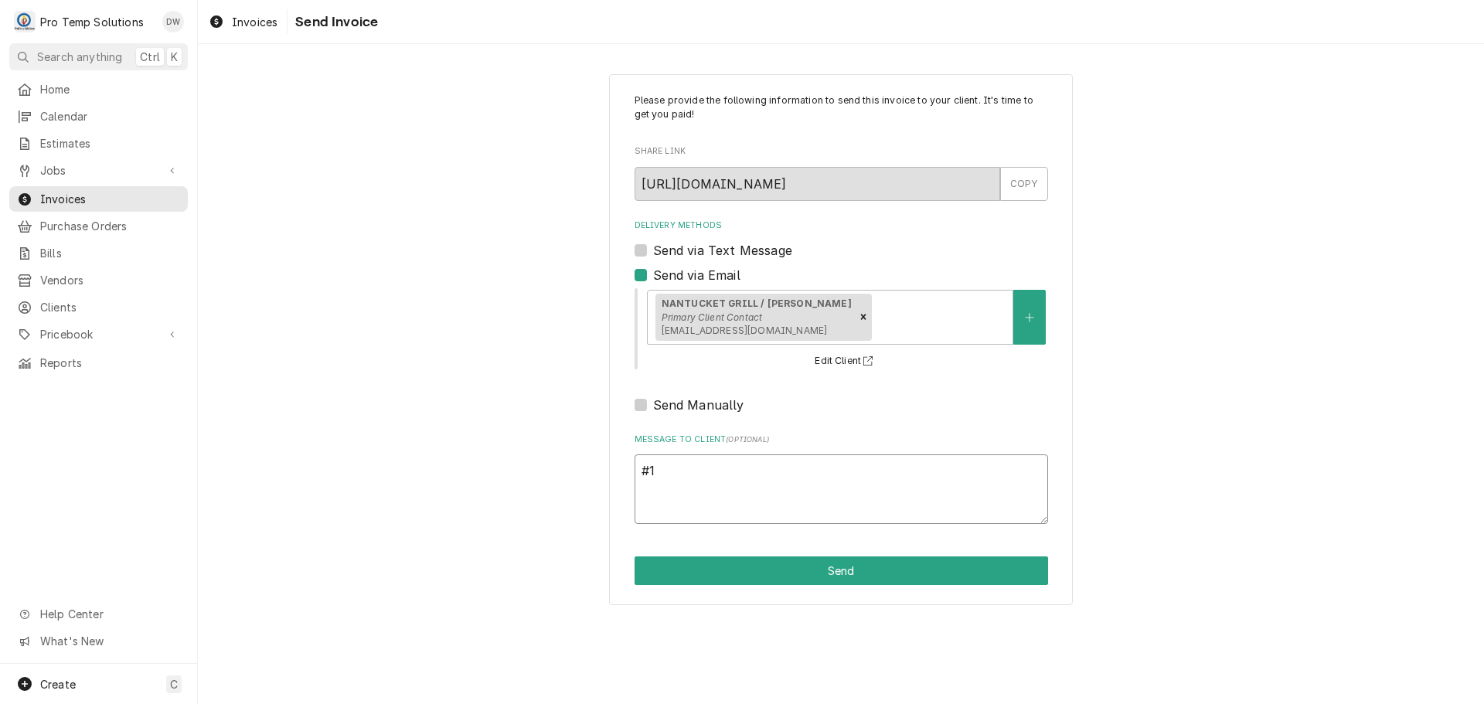
type textarea "x"
type textarea "#10"
type textarea "x"
type textarea "#100"
type textarea "x"
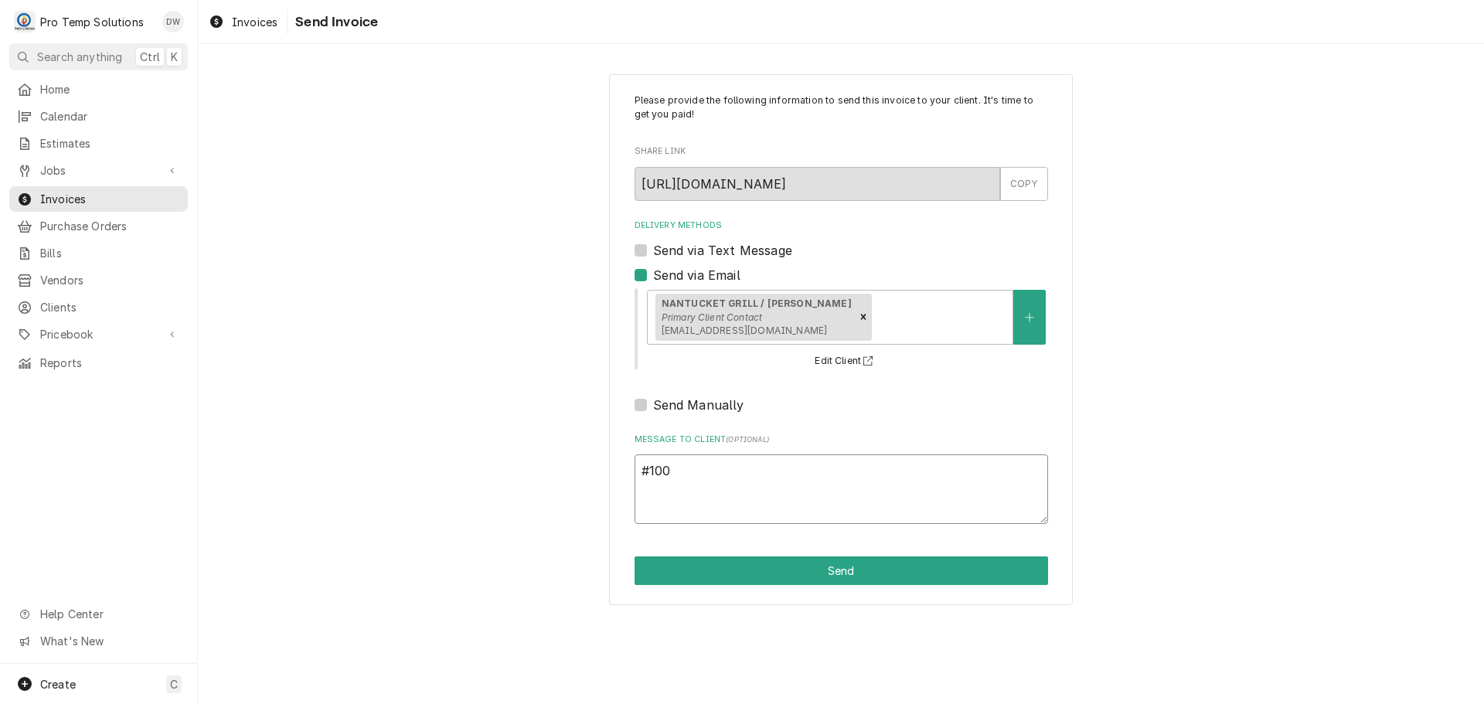
type textarea "#1002"
type textarea "x"
type textarea "#10022"
type textarea "x"
type textarea "#100225"
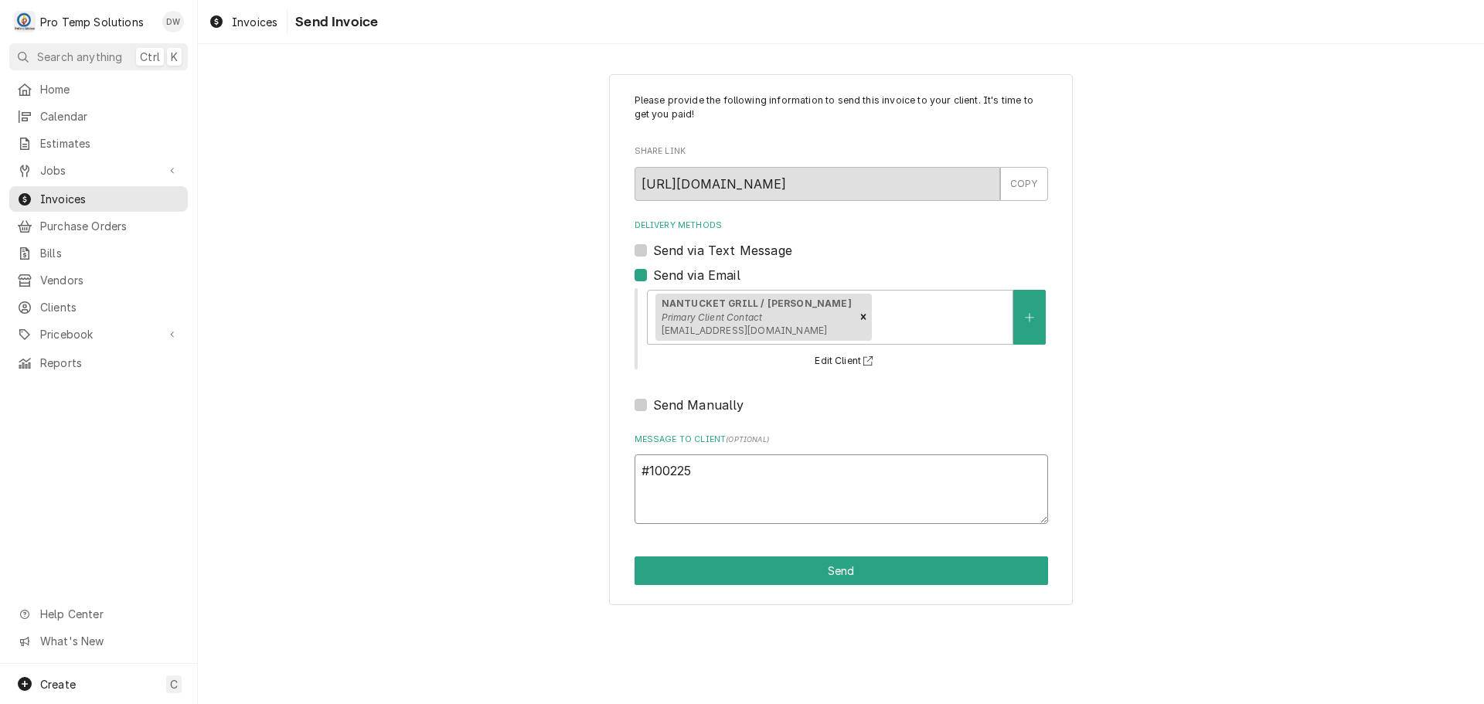
type textarea "x"
type textarea "#1002250"
type textarea "x"
type textarea "#10022500"
type textarea "x"
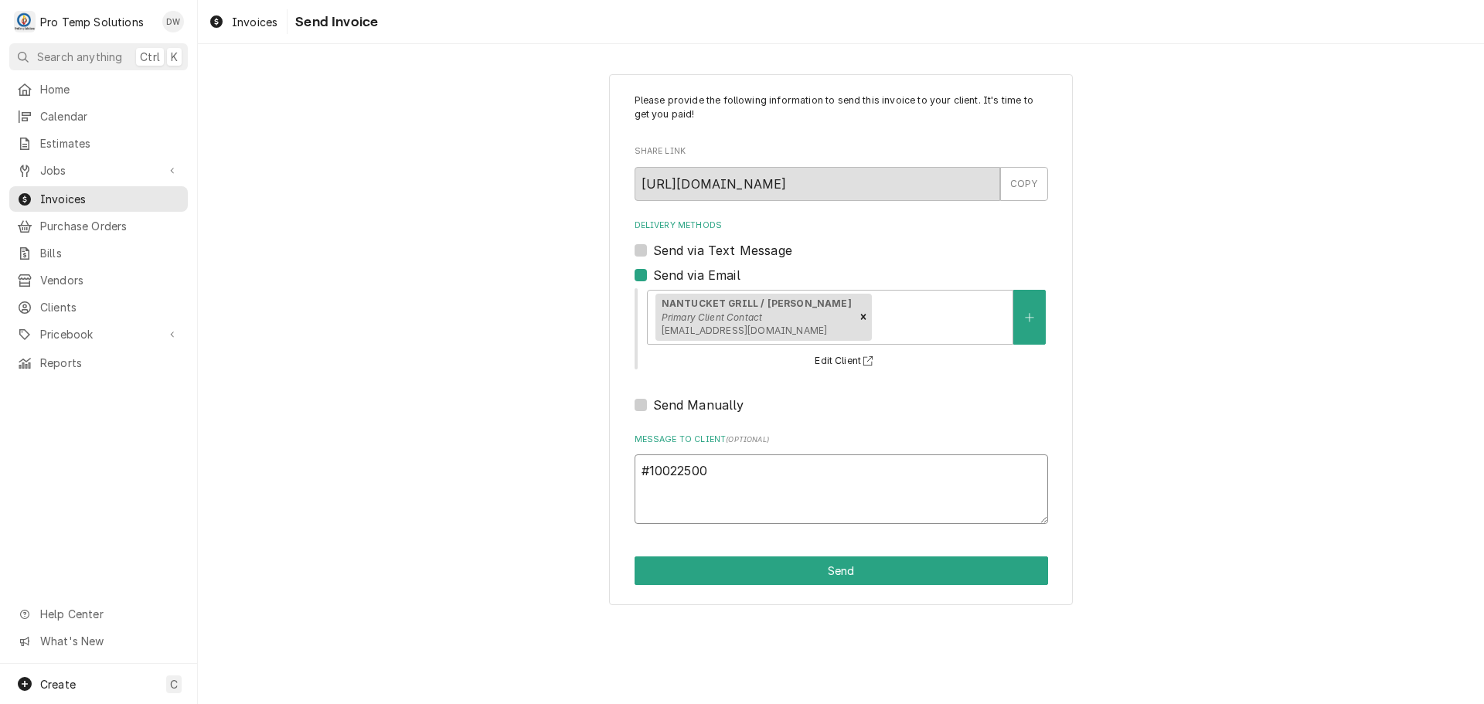
type textarea "#100225001"
type textarea "x"
type textarea "#100225001"
type textarea "x"
type textarea "#100225001 N"
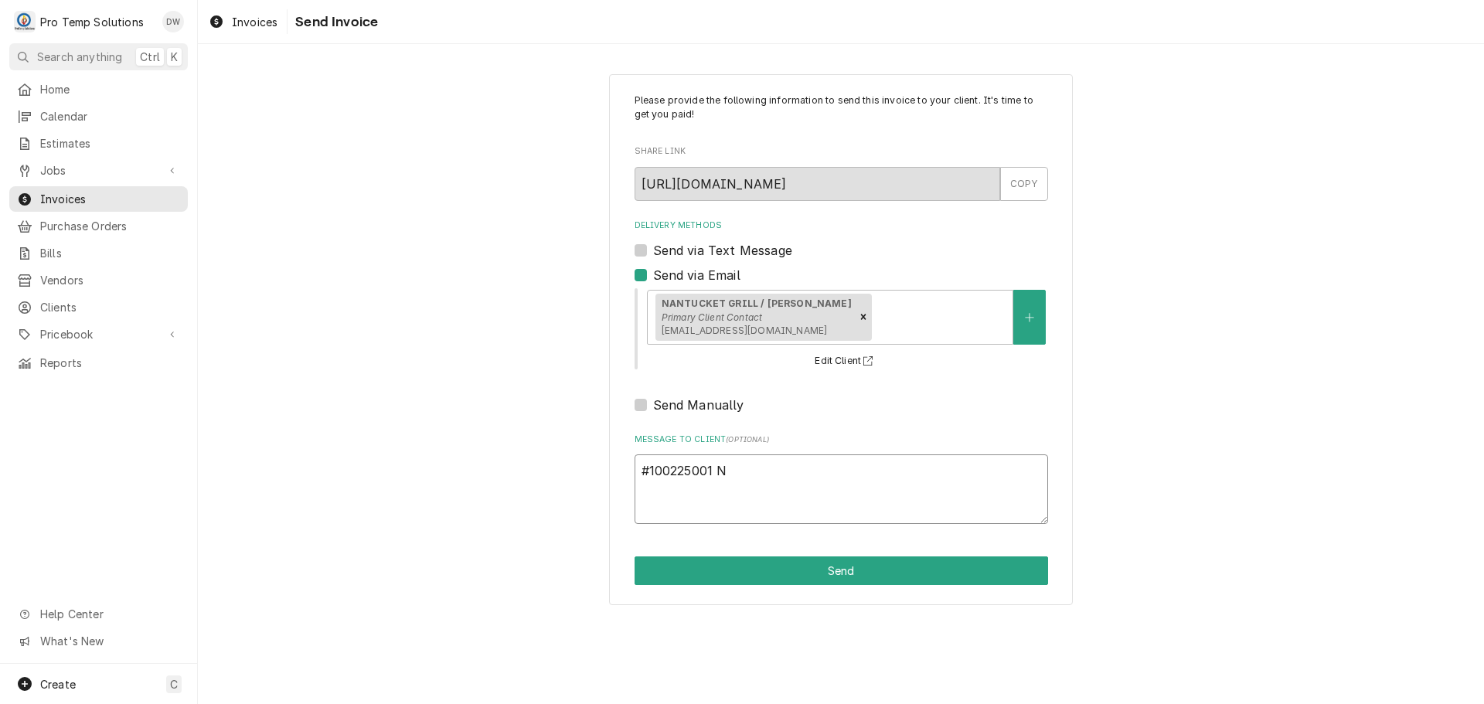
type textarea "x"
type textarea "#100225001 NA"
type textarea "x"
type textarea "#100225001 NAN"
type textarea "x"
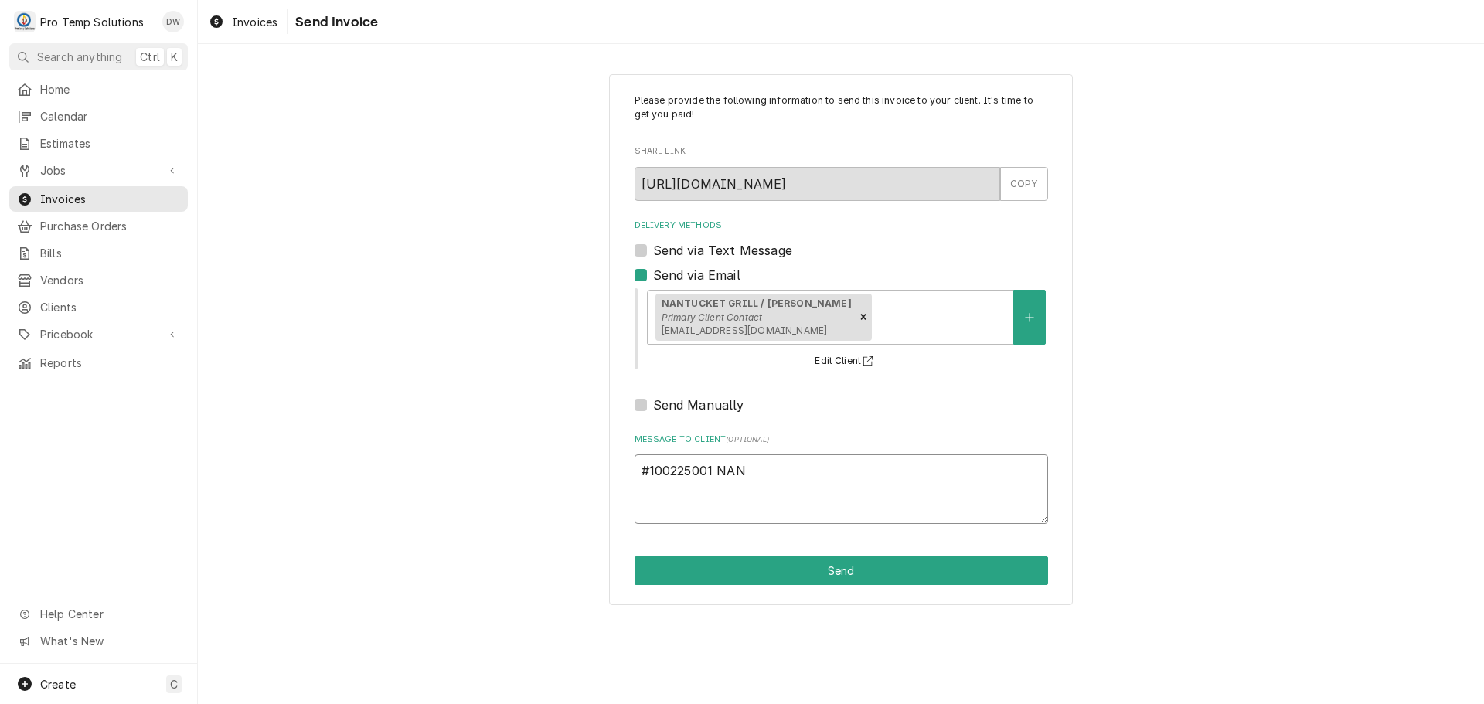
type textarea "#100225001 NANA"
type textarea "x"
type textarea "#100225001 NAN"
type textarea "x"
type textarea "#100225001 NANT"
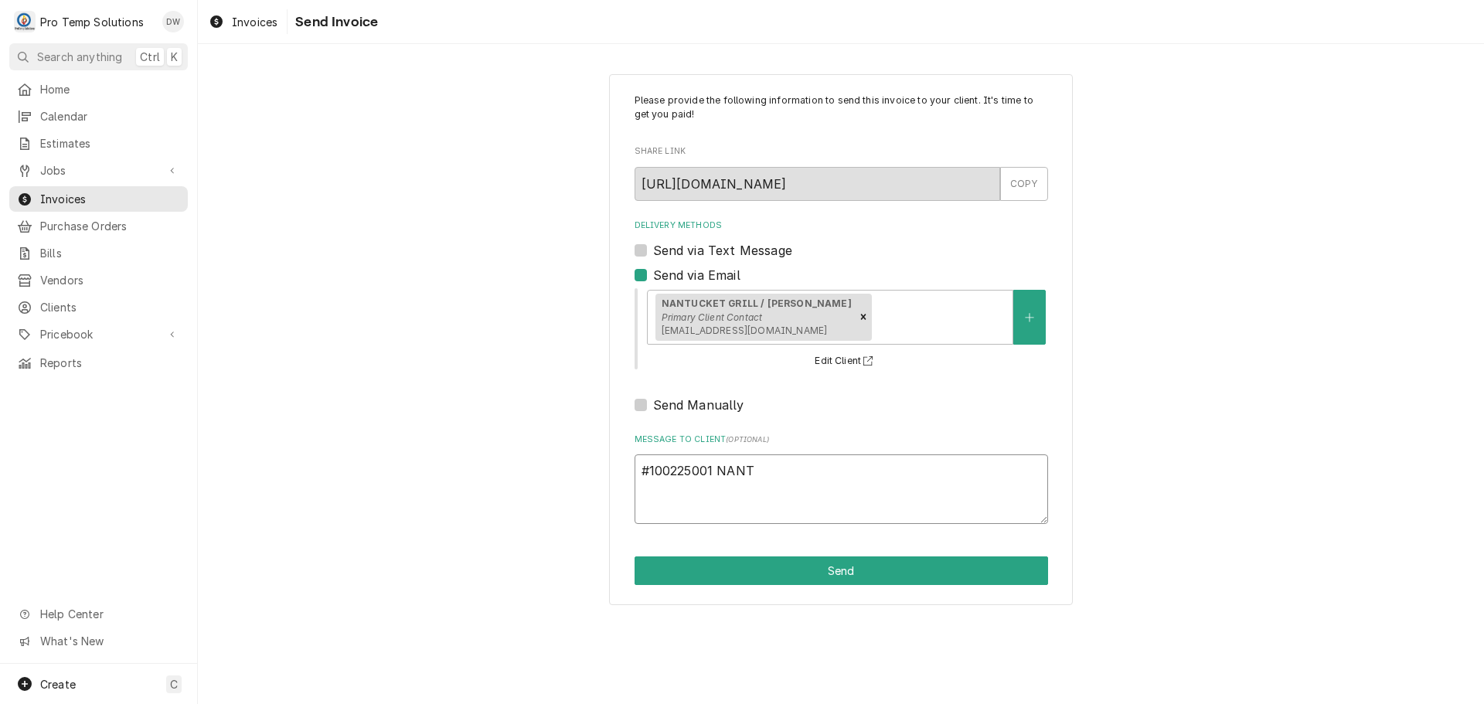
type textarea "x"
type textarea "#100225001 NANTU"
type textarea "x"
type textarea "#100225001 NANTUC"
type textarea "x"
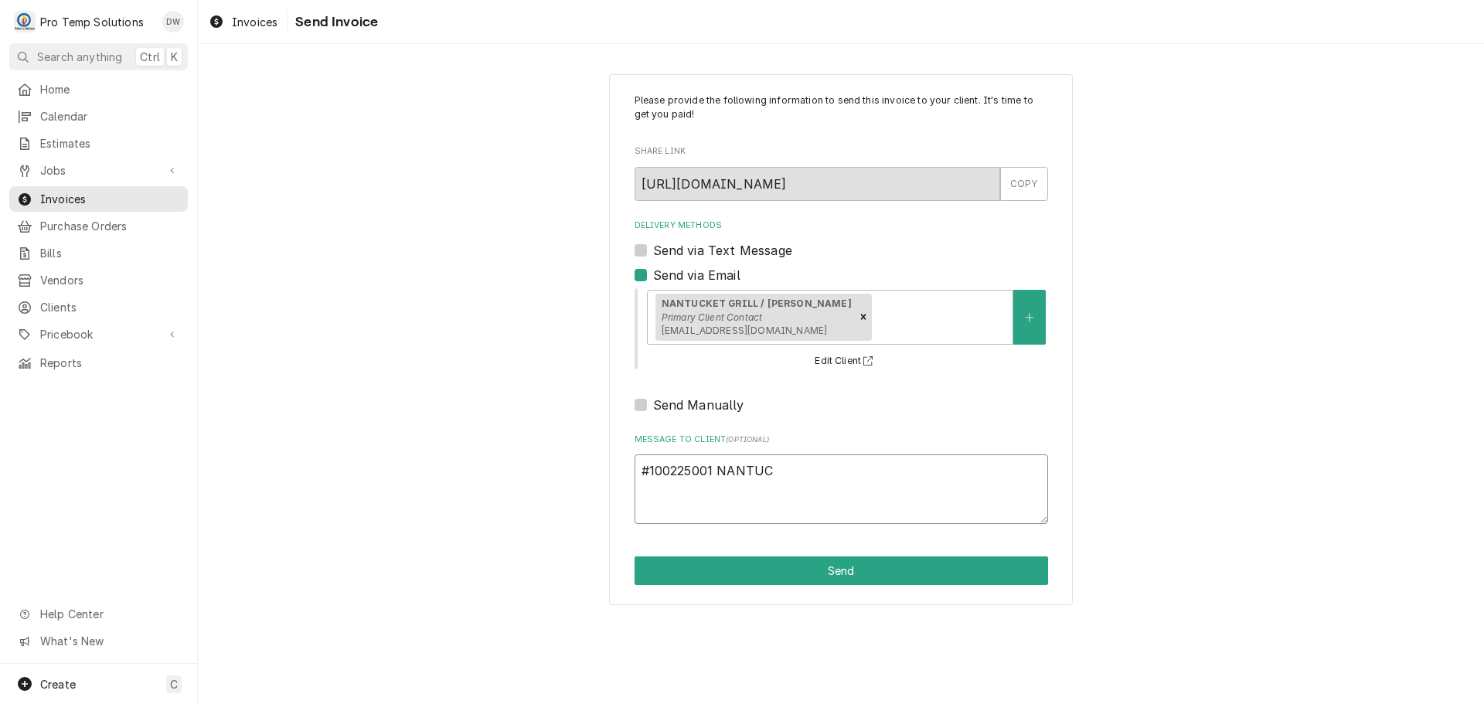
type textarea "#100225001 NANTUCK"
type textarea "x"
type textarea "#100225001 NANTUCKE"
type textarea "x"
type textarea "#100225001 NANTUCKET"
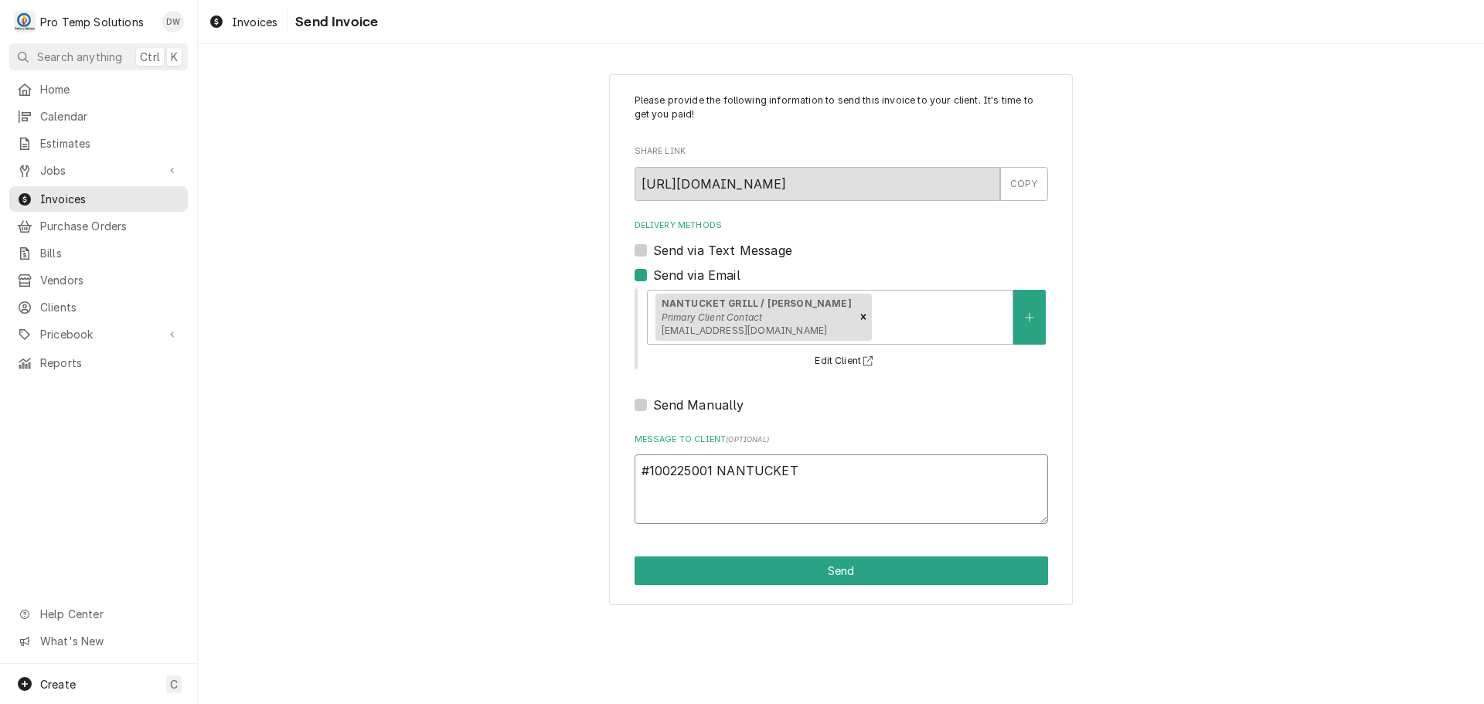
type textarea "x"
type textarea "#100225001 NANTUCKET-"
type textarea "x"
type textarea "#100225001 NANTUCKET-"
type textarea "x"
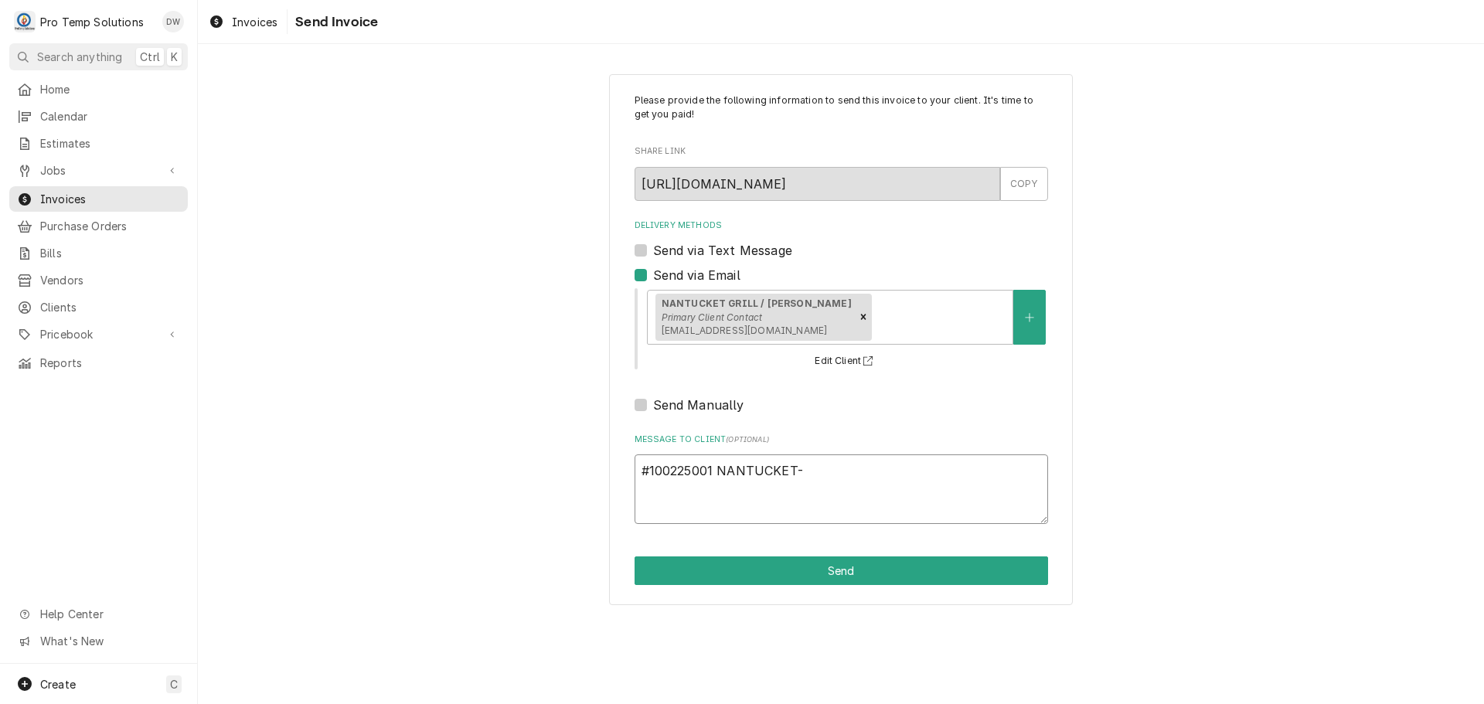
type textarea "#100225001 NANTUCKET- S"
type textarea "x"
type textarea "#100225001 NANTUCKET- ST"
type textarea "x"
type textarea "#100225001 NANTUCKET- STM"
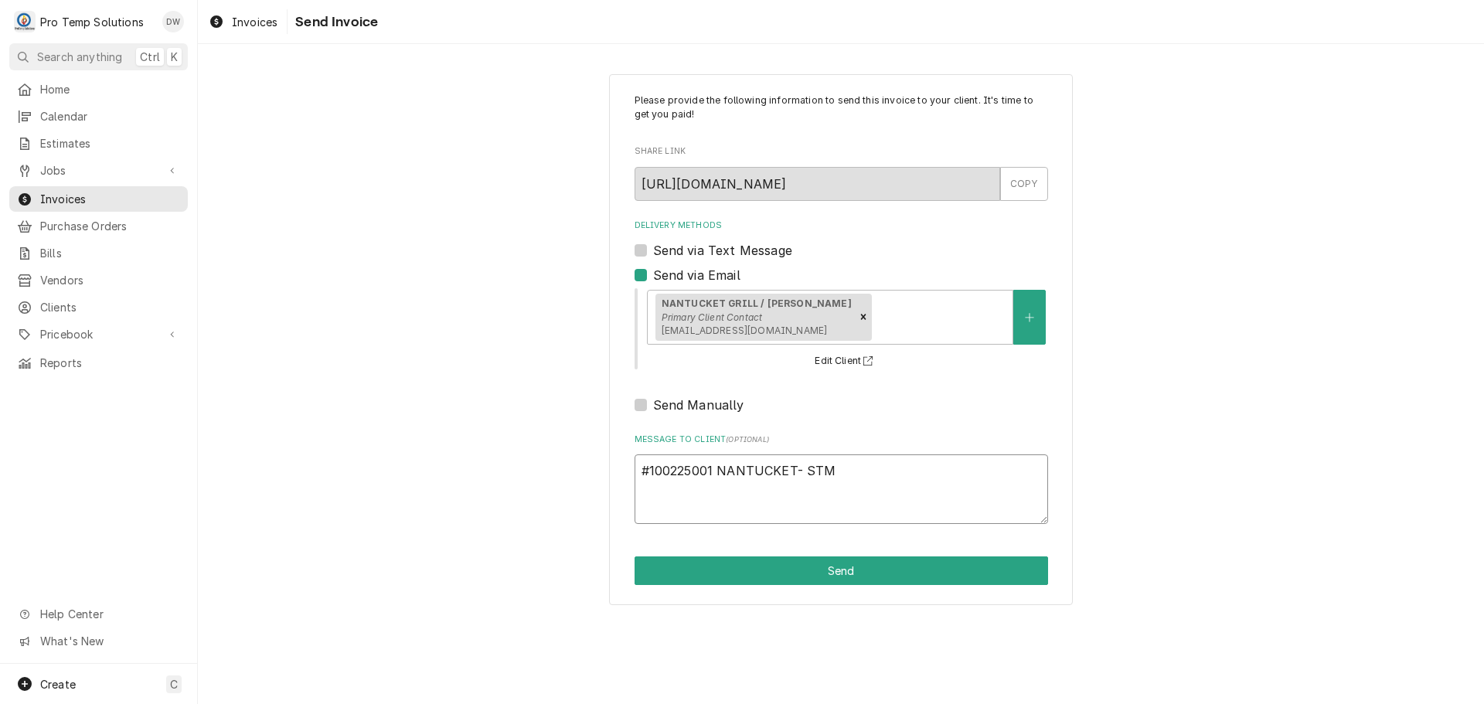
type textarea "x"
type textarea "#100225001 NANTUCKET- STM"
type textarea "x"
type textarea "#100225001 NANTUCKET- STM W"
type textarea "x"
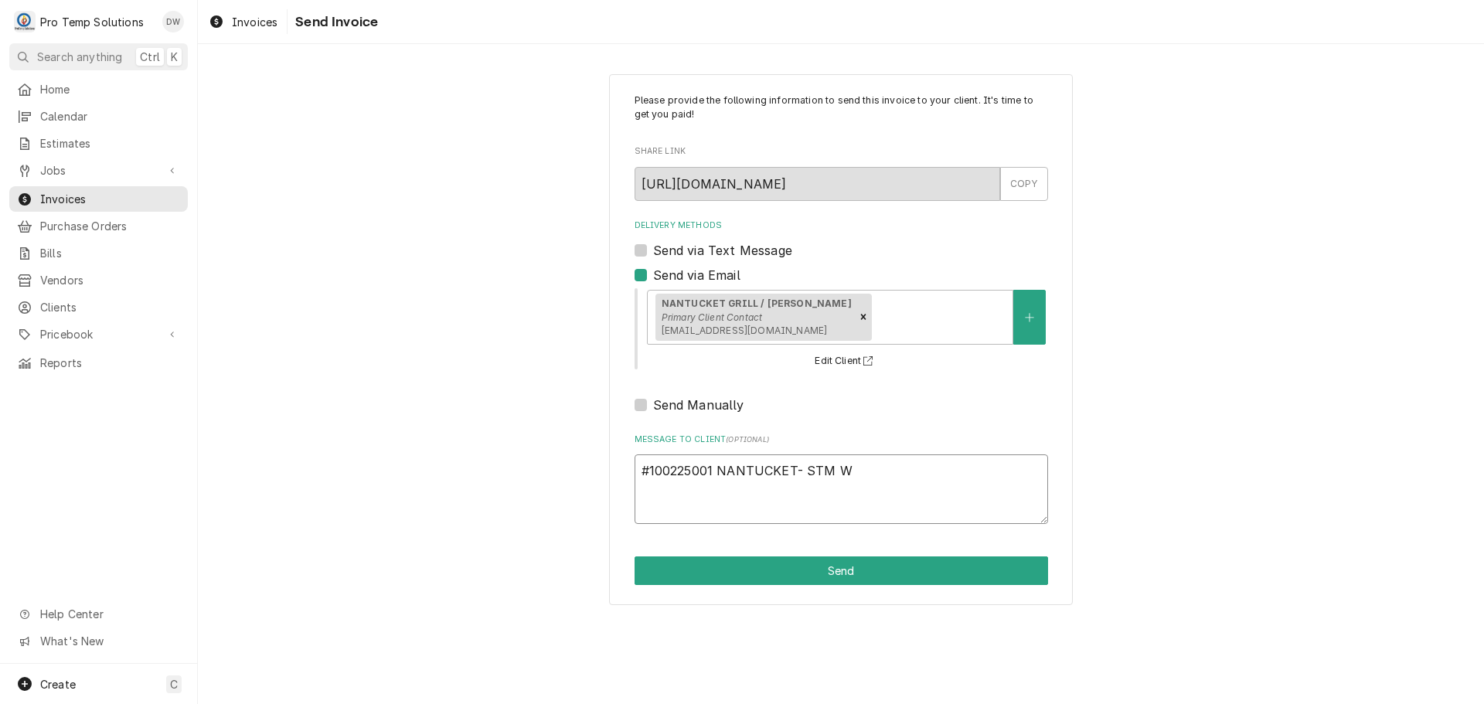
type textarea "#100225001 NANTUCKET- STM WE"
type textarea "x"
type textarea "#100225001 NANTUCKET- STM WEL"
type textarea "x"
type textarea "#100225001 NANTUCKET- STM WELL"
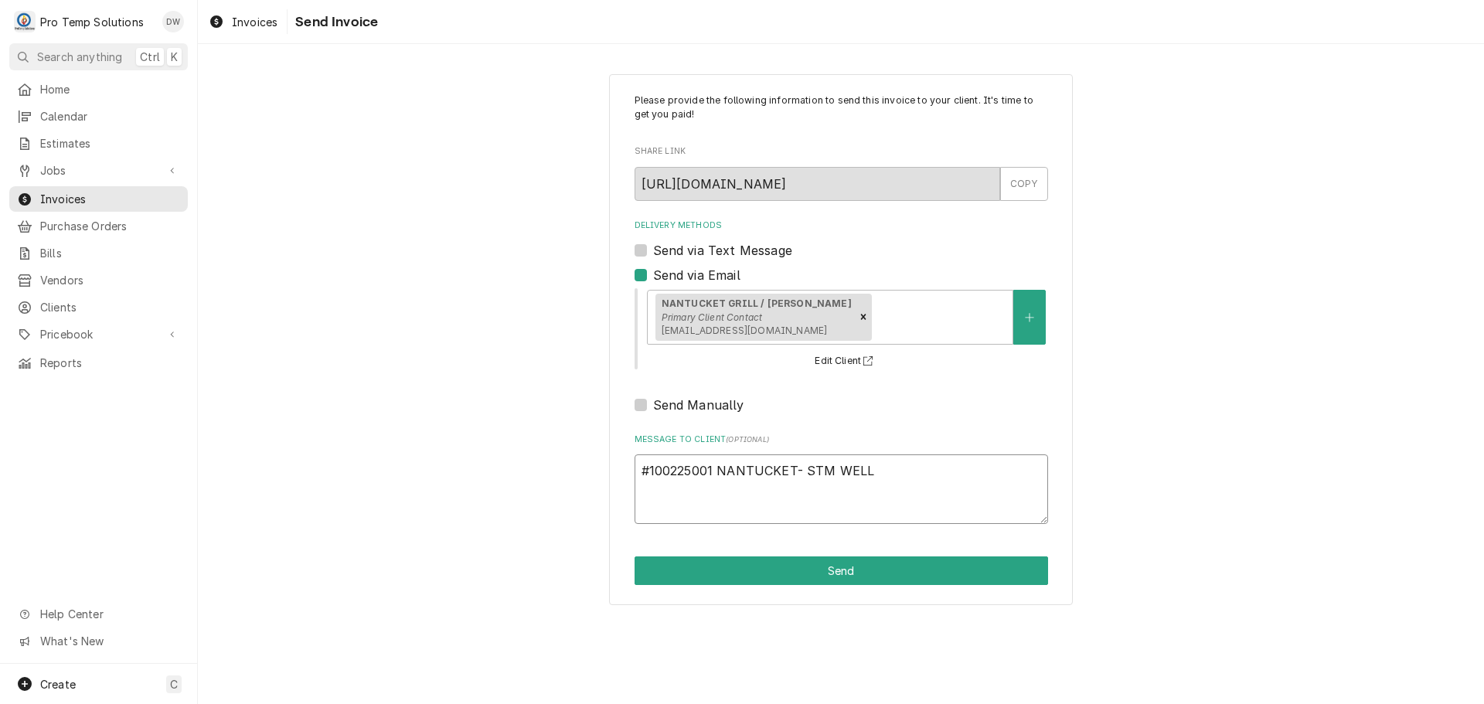
type textarea "x"
type textarea "#100225001 NANTUCKET- STM WELLS"
type textarea "x"
type textarea "#100225001 NANTUCKET- STM WELLS"
click at [847, 572] on button "Send" at bounding box center [842, 571] width 414 height 29
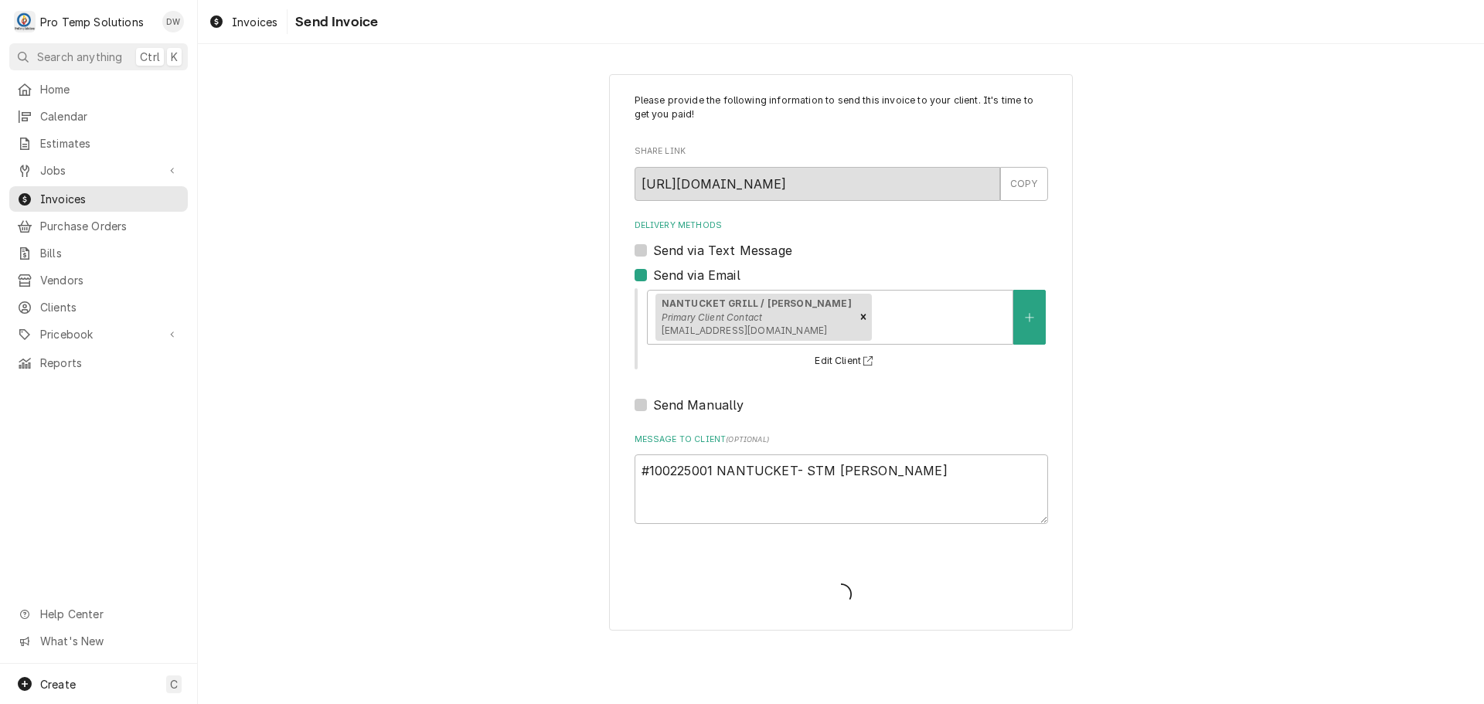
type textarea "x"
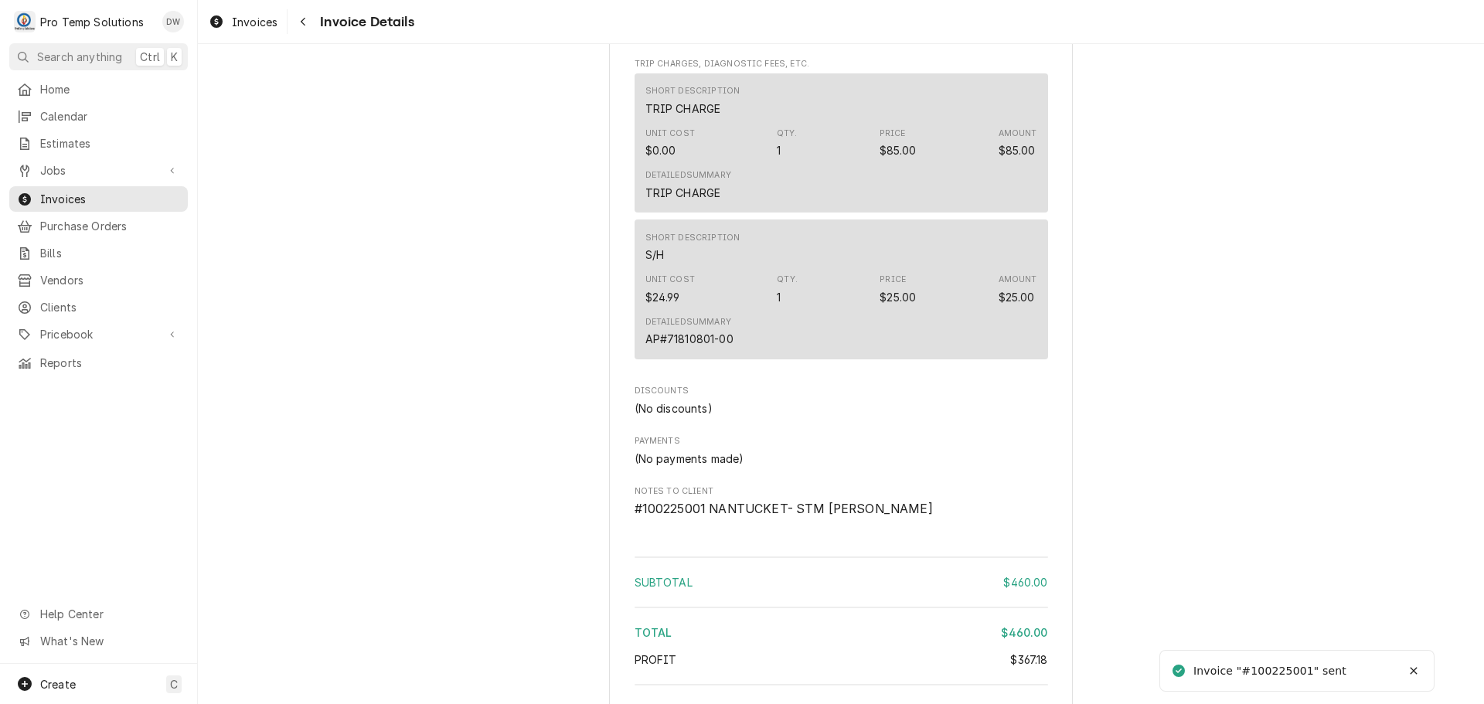
scroll to position [1933, 0]
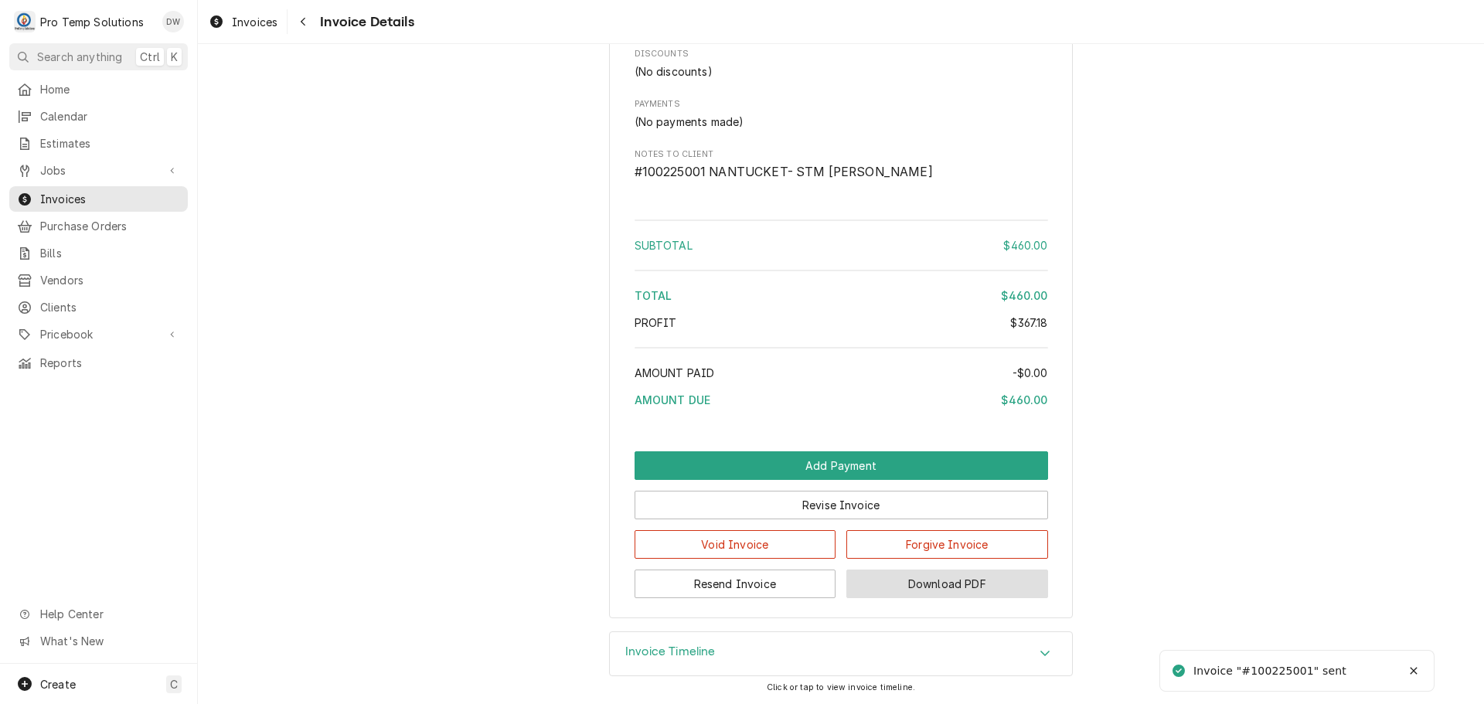
click at [930, 598] on button "Download PDF" at bounding box center [948, 584] width 202 height 29
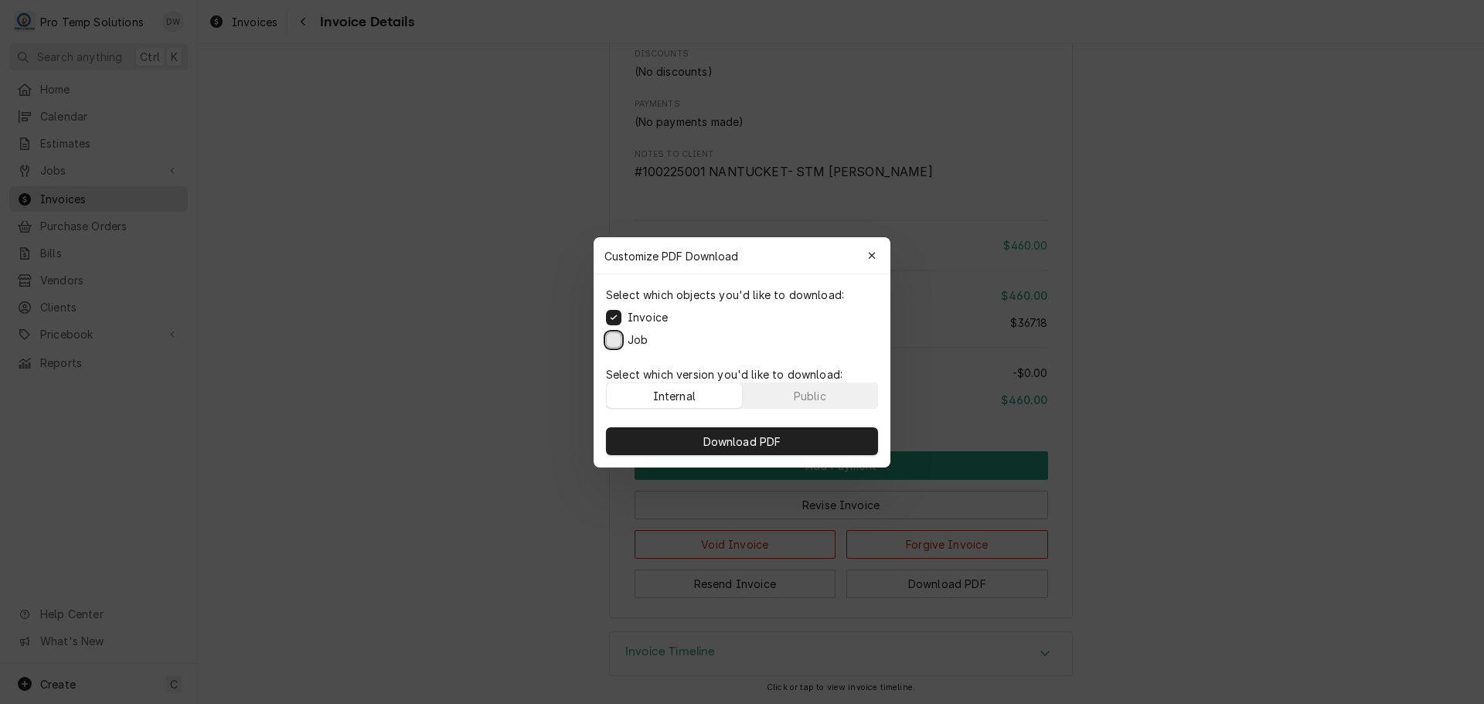
click at [617, 337] on button "Job" at bounding box center [613, 339] width 15 height 15
click at [748, 442] on span "Download PDF" at bounding box center [742, 441] width 84 height 16
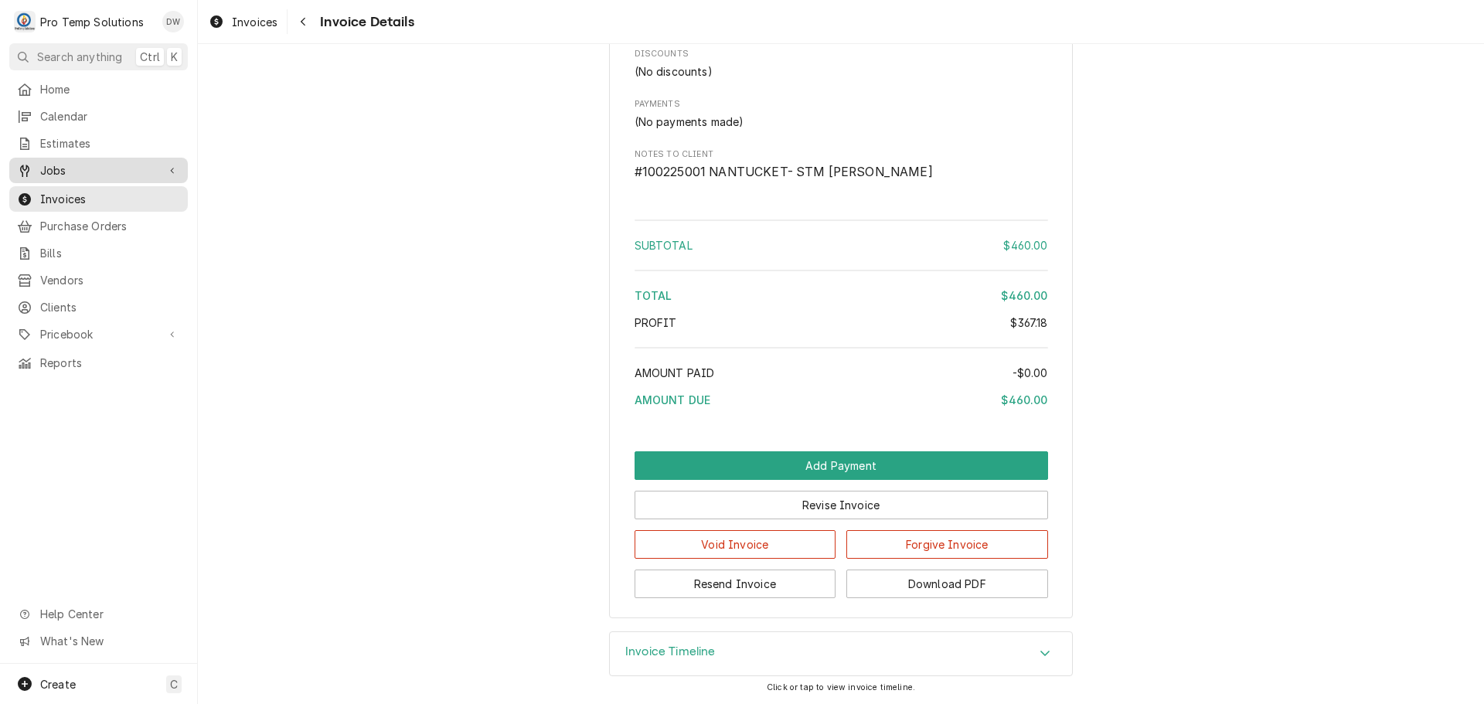
click at [82, 165] on span "Jobs" at bounding box center [98, 170] width 117 height 16
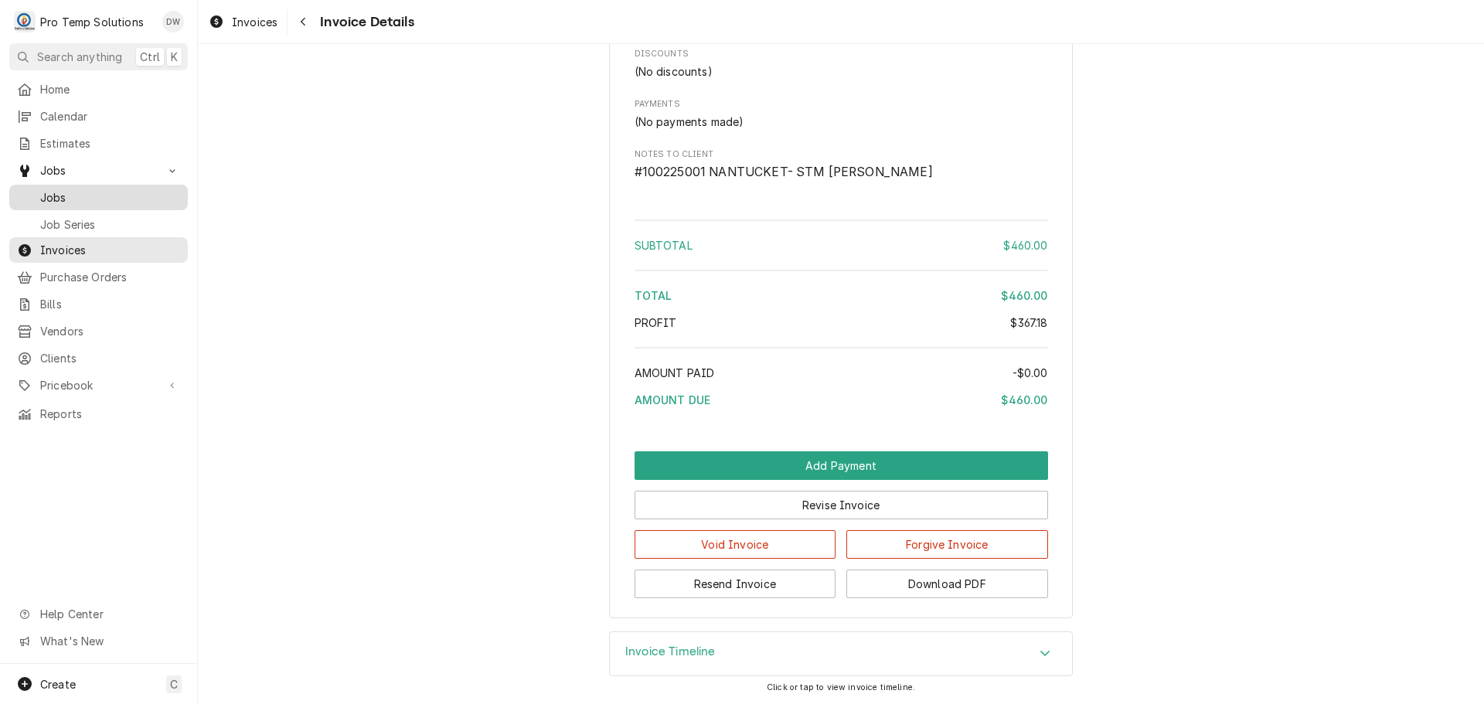
click at [66, 196] on span "Jobs" at bounding box center [110, 197] width 140 height 16
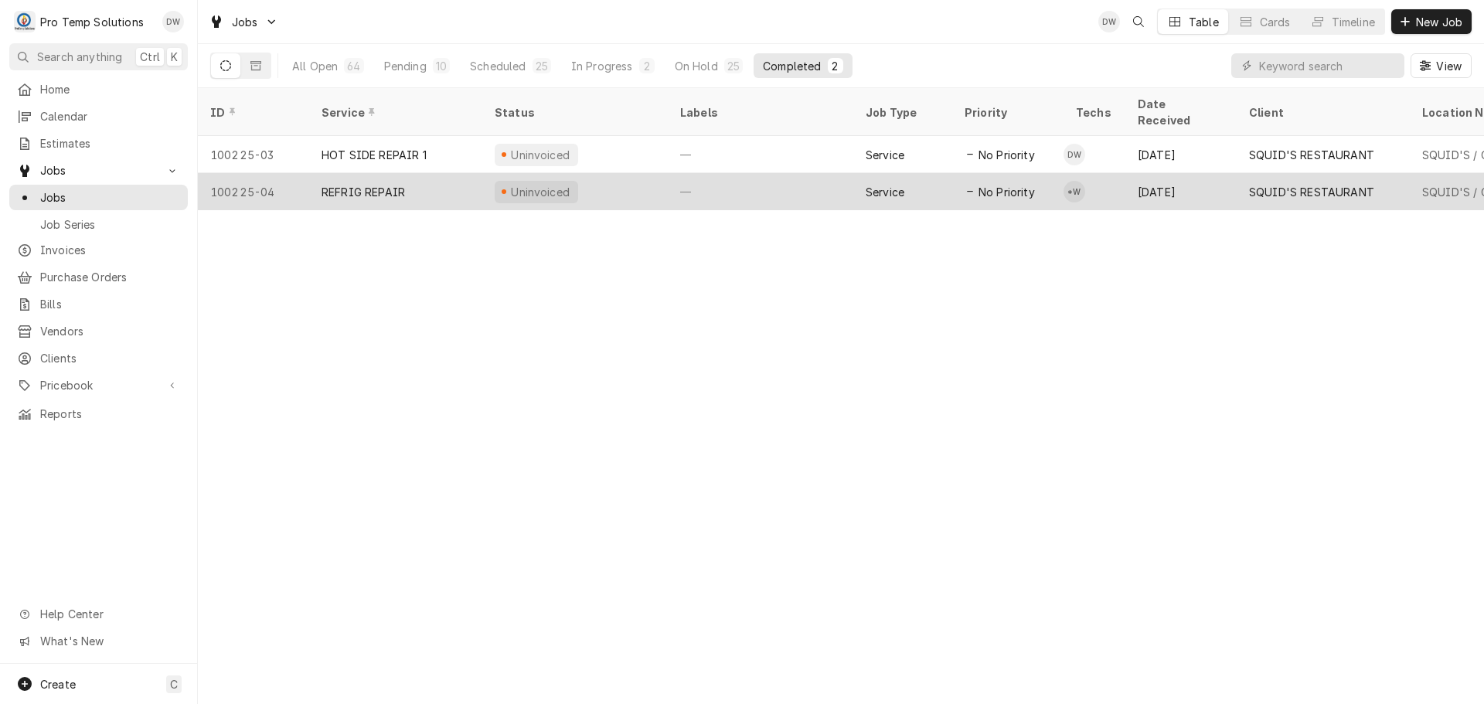
click at [778, 176] on div "—" at bounding box center [761, 191] width 186 height 37
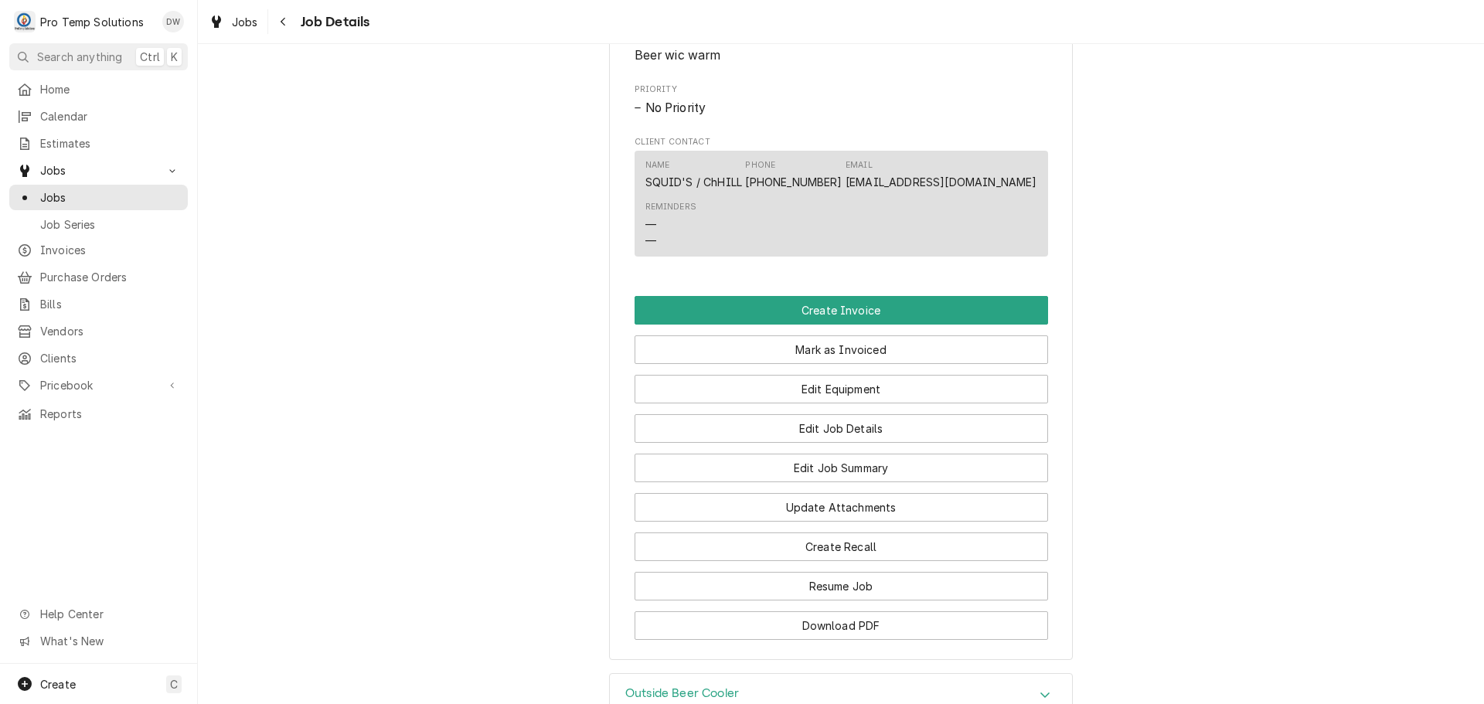
scroll to position [928, 0]
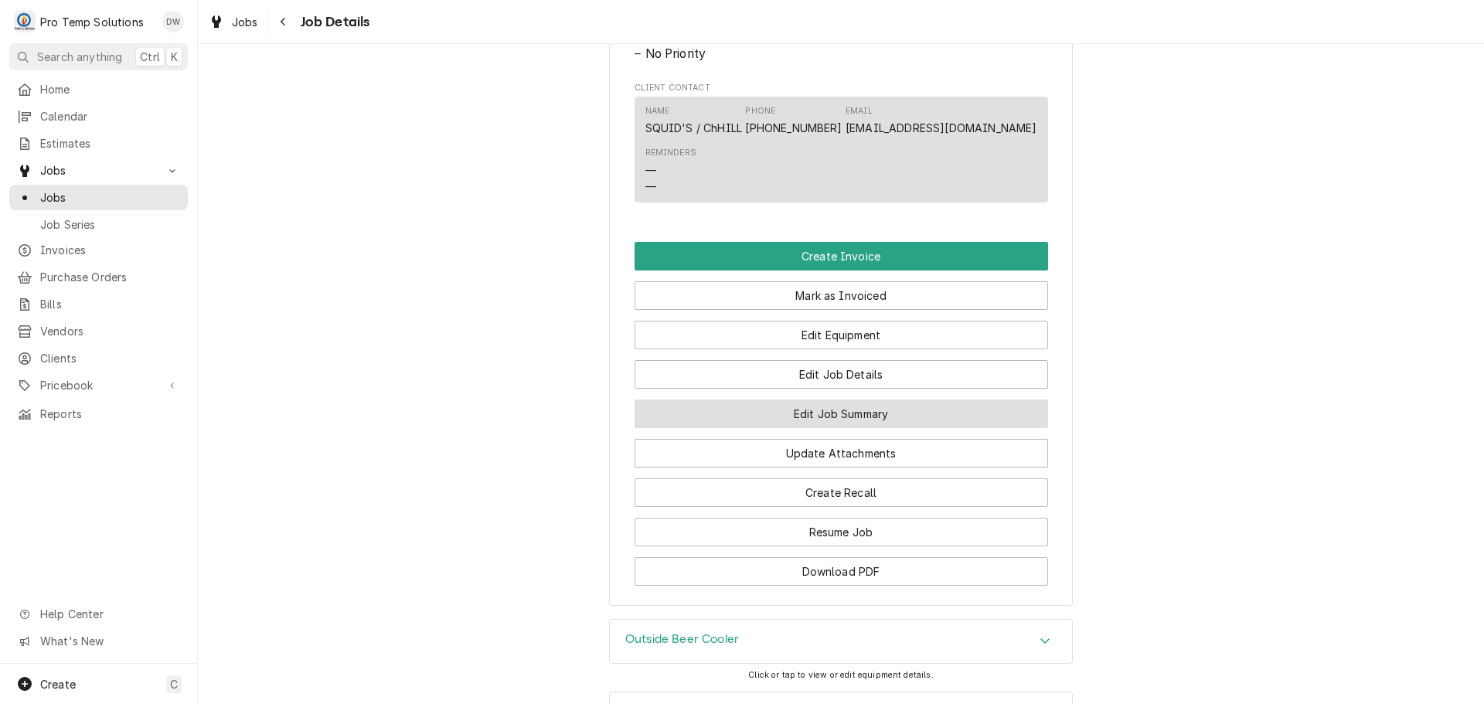
click at [827, 428] on button "Edit Job Summary" at bounding box center [842, 414] width 414 height 29
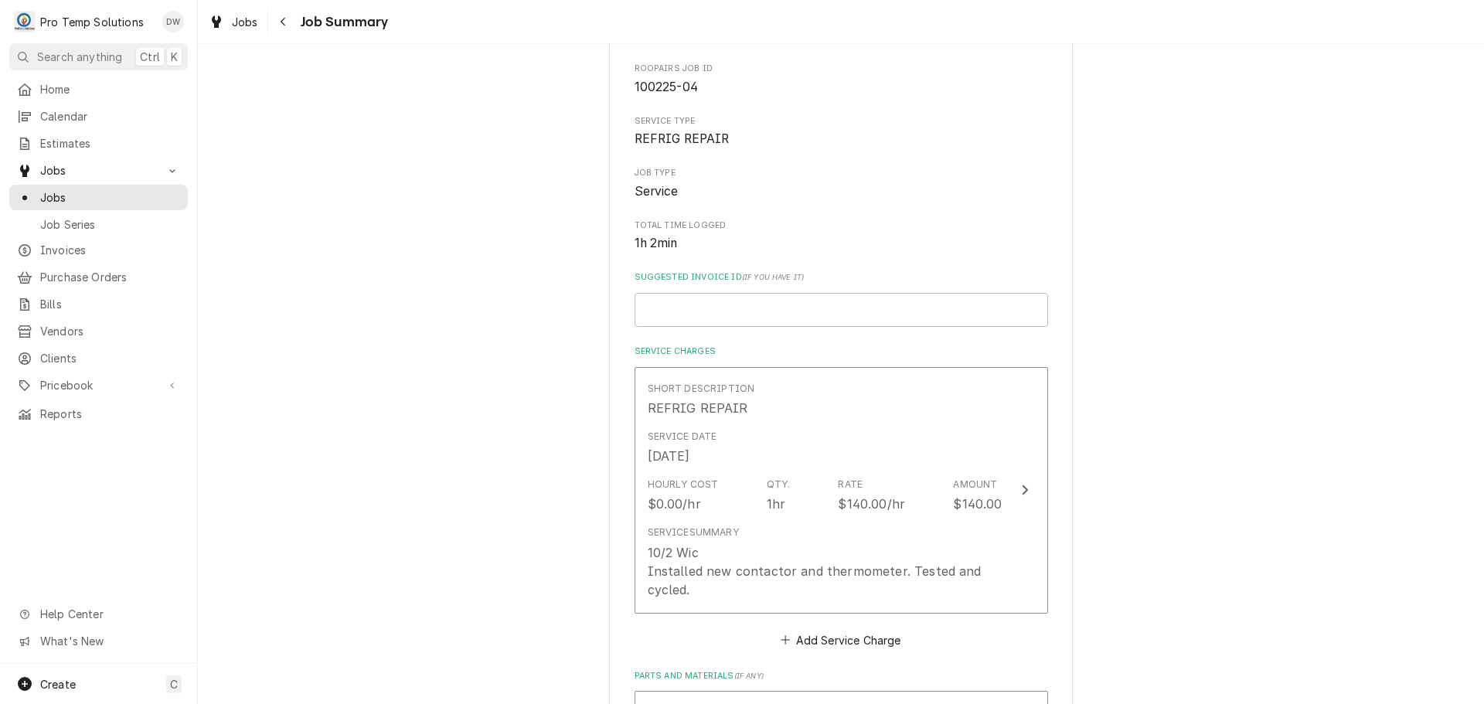
scroll to position [155, 0]
click at [863, 315] on input "Suggested Invoice ID ( if you have it )" at bounding box center [842, 305] width 414 height 34
type textarea "x"
type input "#"
type textarea "x"
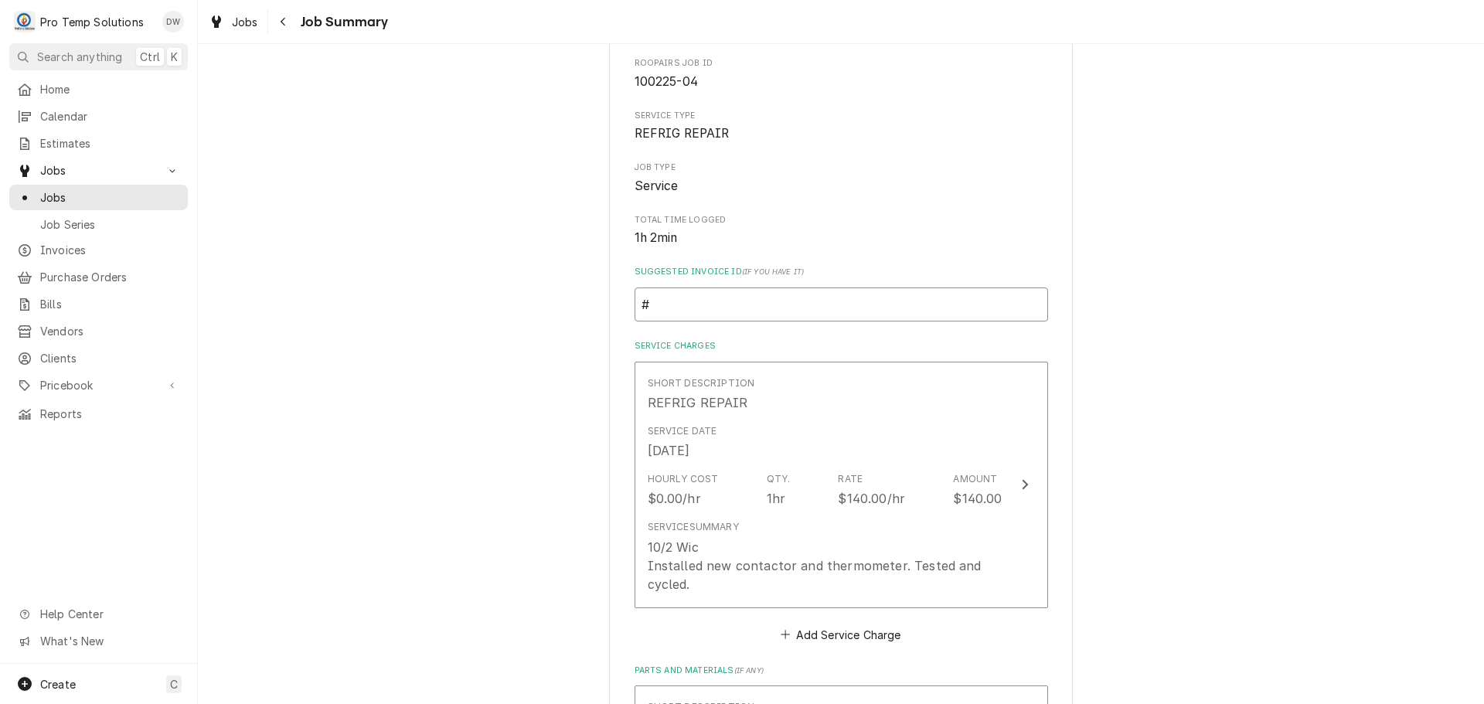
type input "#0"
type textarea "x"
type input "#"
type textarea "x"
type input "#1"
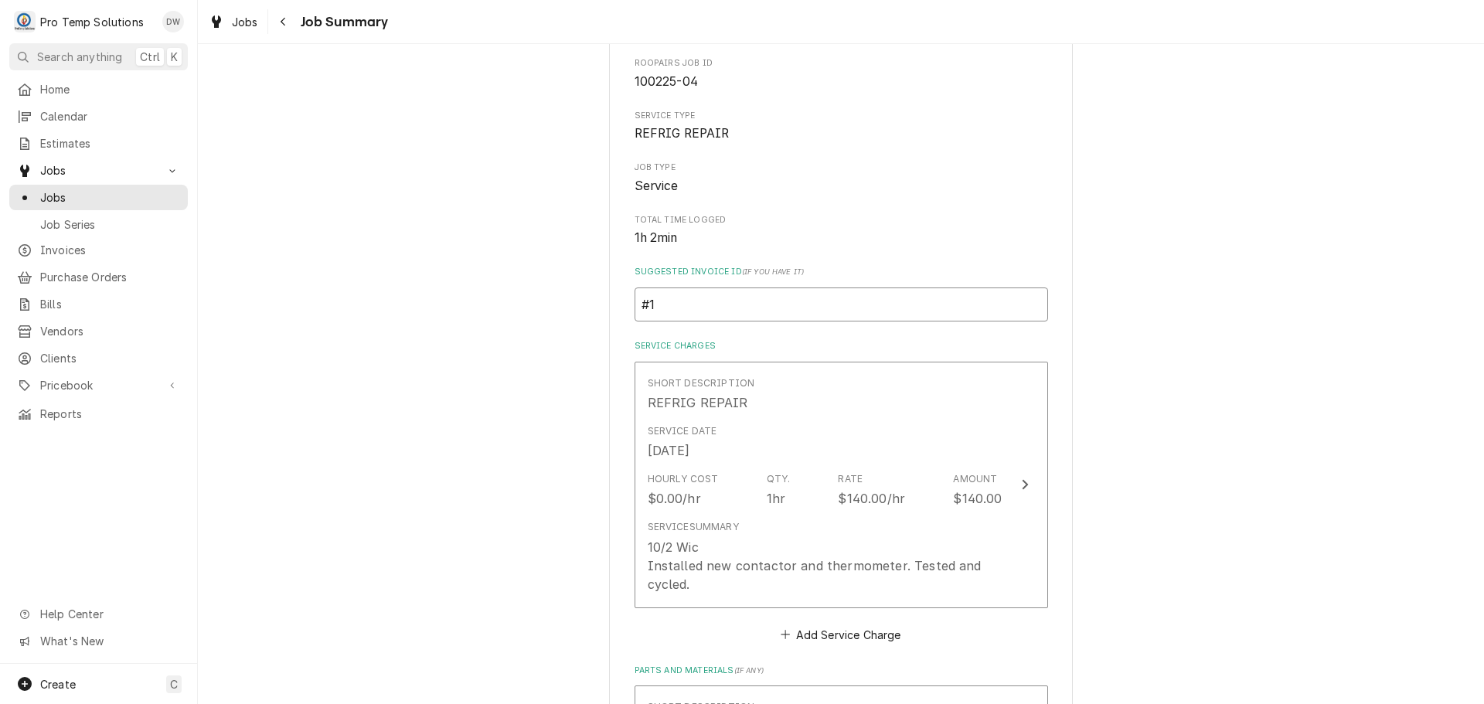
type textarea "x"
type input "#10"
type textarea "x"
type input "#100"
type textarea "x"
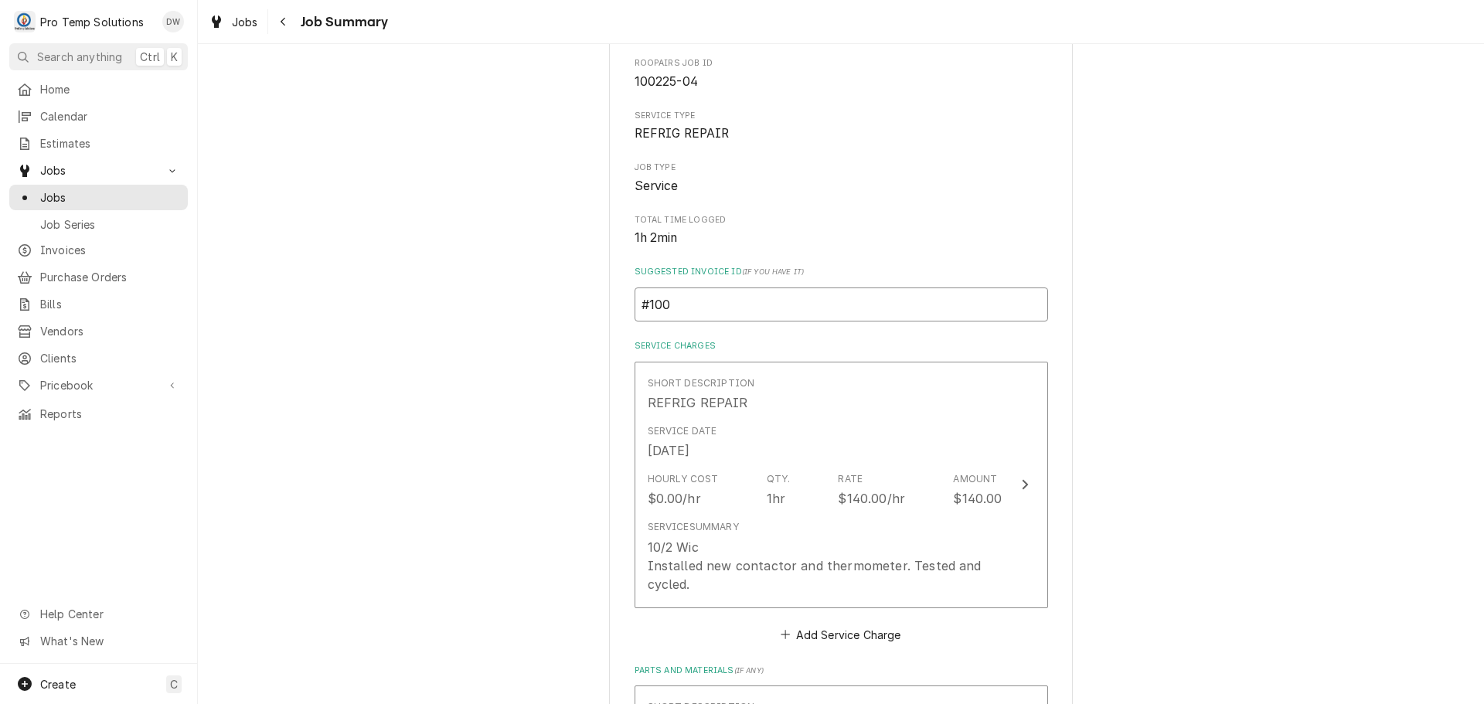
type input "#1002"
type textarea "x"
type input "#10022"
type textarea "x"
type input "#100225"
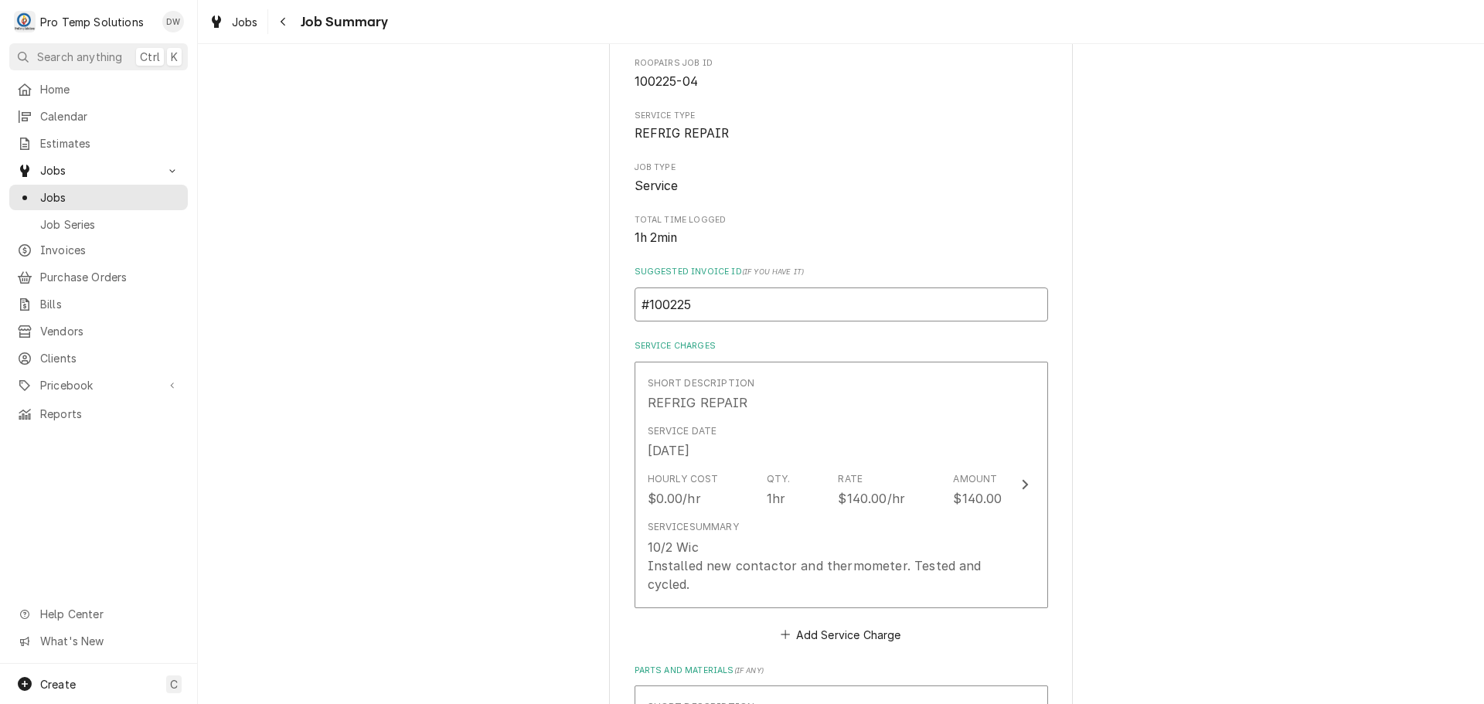
type textarea "x"
type input "#1002250"
type textarea "x"
type input "#10022500"
type textarea "x"
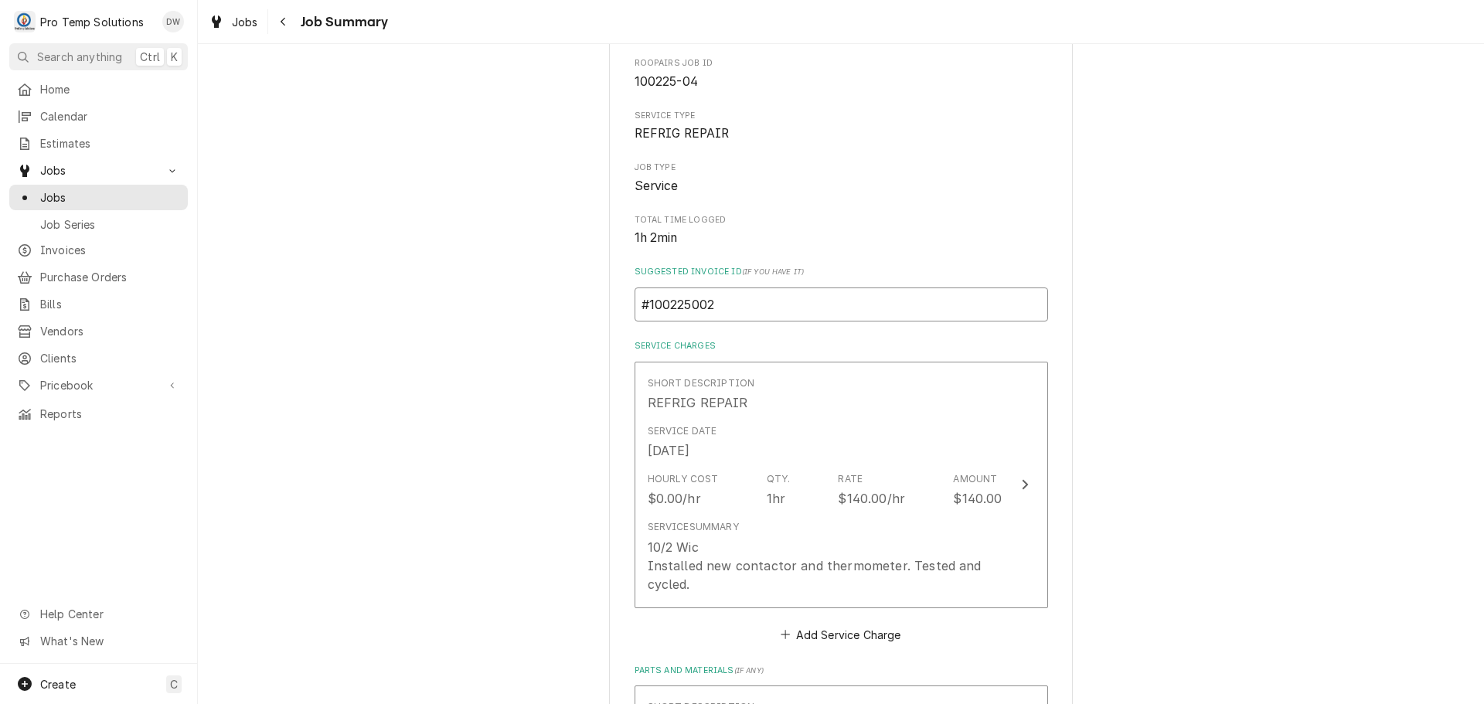
type input "#100225002"
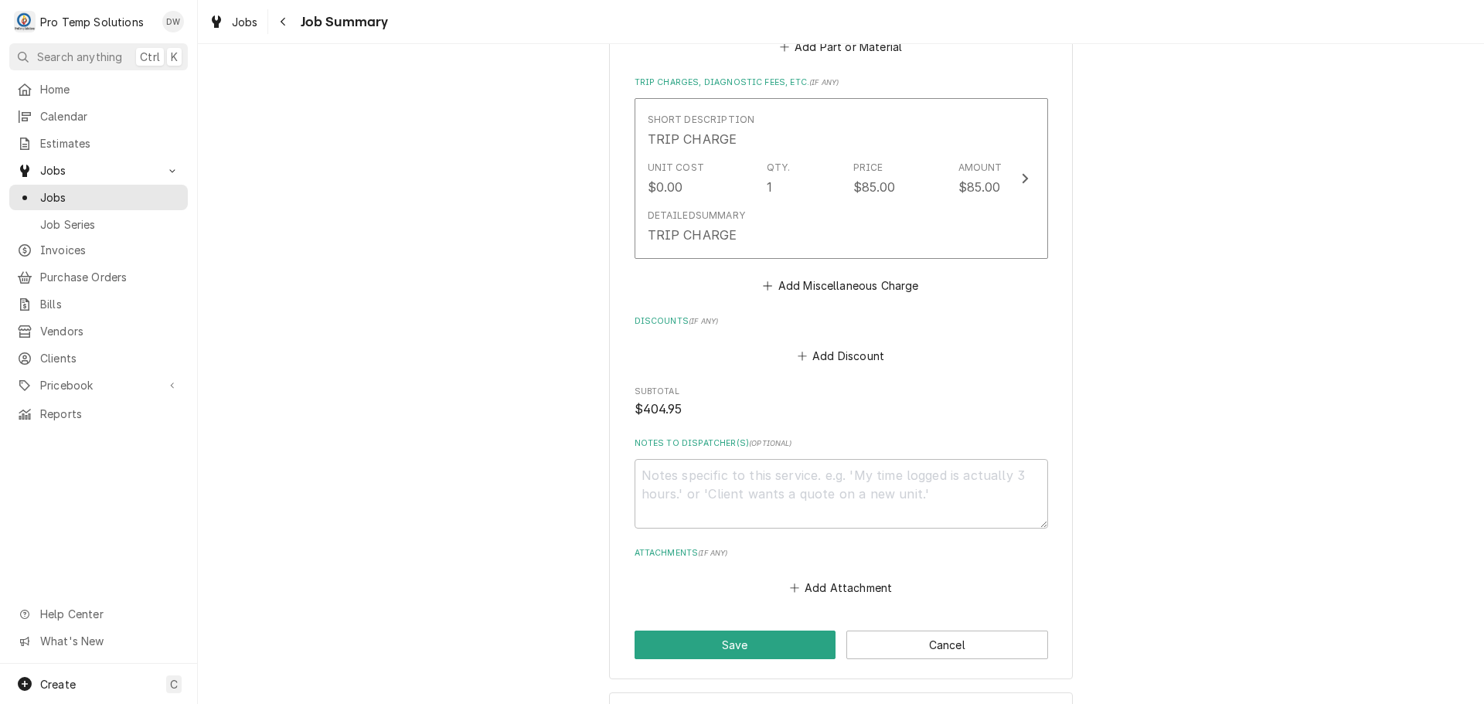
scroll to position [1314, 0]
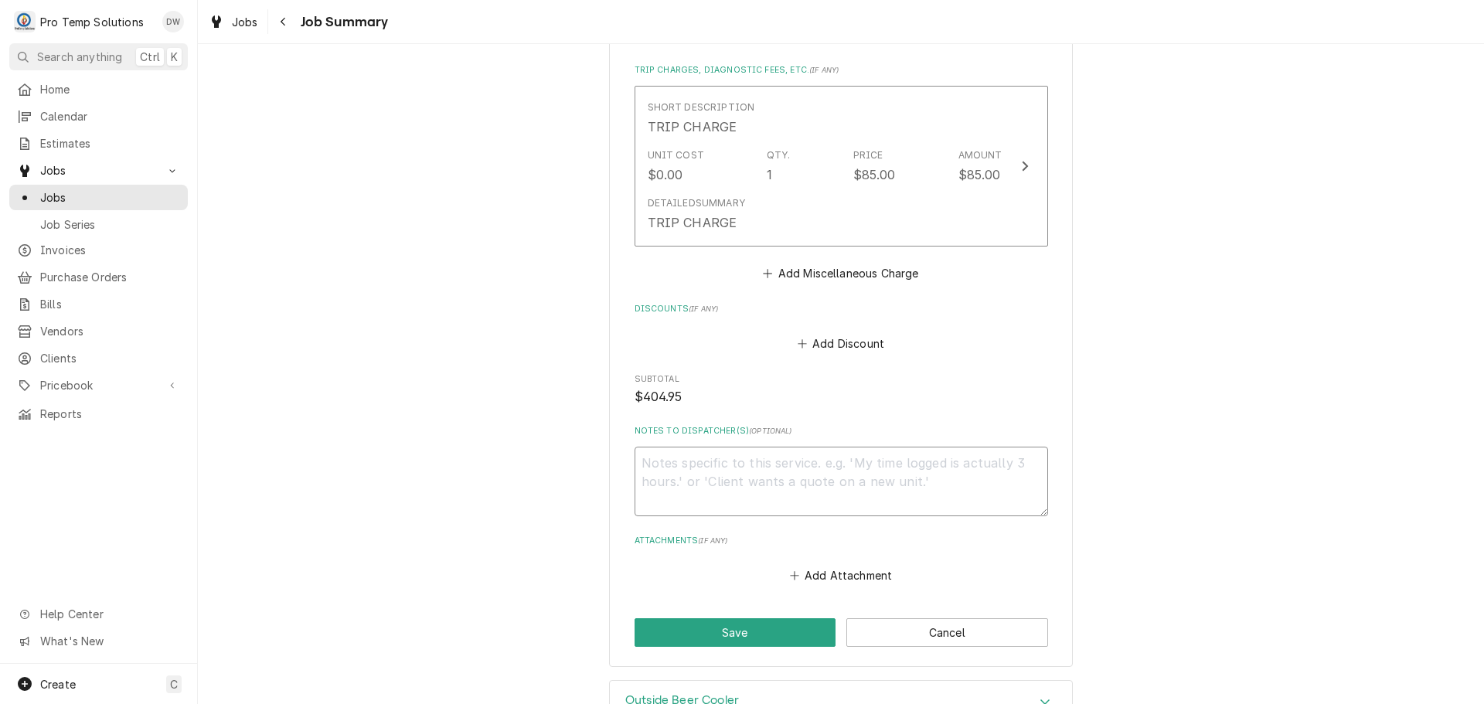
click at [677, 455] on textarea "Notes to Dispatcher(s) ( optional )" at bounding box center [842, 482] width 414 height 70
type textarea "x"
type textarea "#"
type textarea "x"
type textarea "#0"
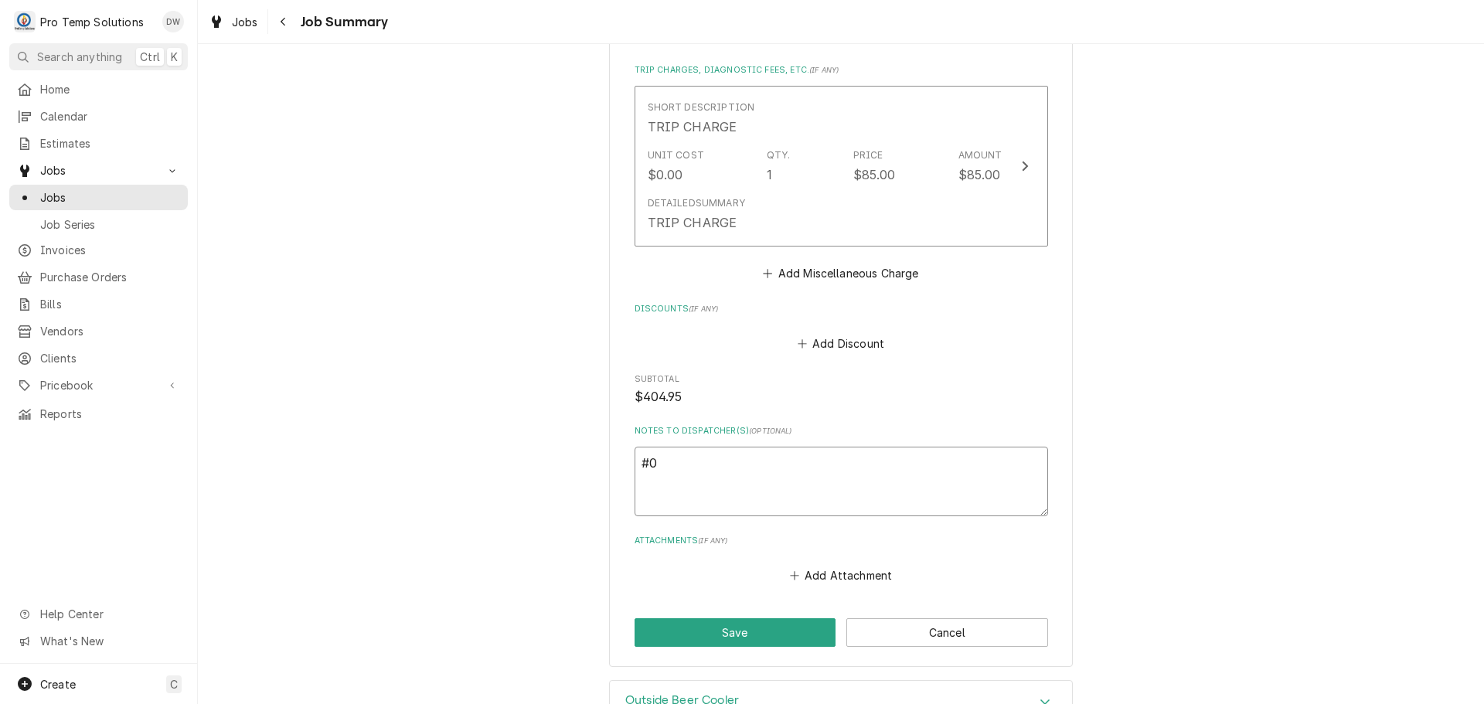
type textarea "x"
type textarea "#"
type textarea "x"
type textarea "#1"
type textarea "x"
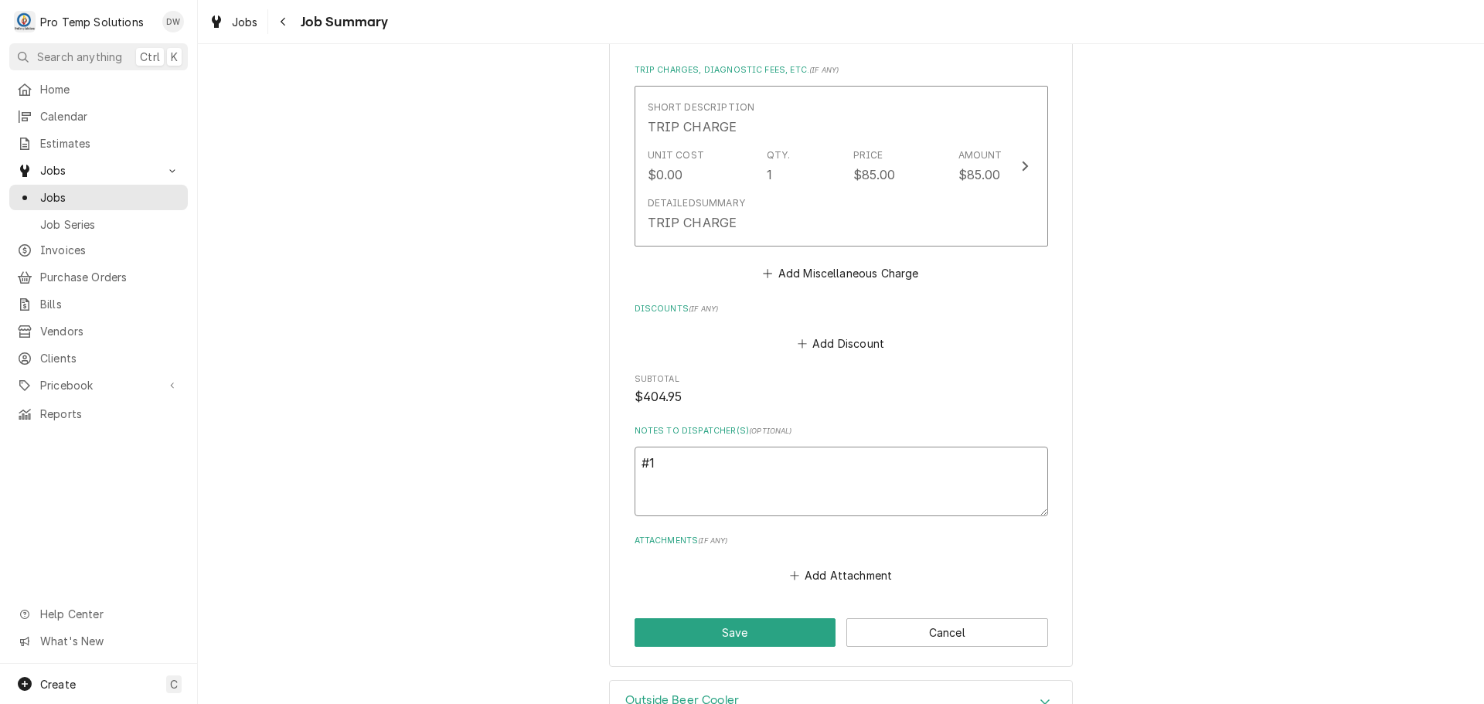
type textarea "#10"
type textarea "x"
type textarea "#100"
type textarea "x"
type textarea "#1002"
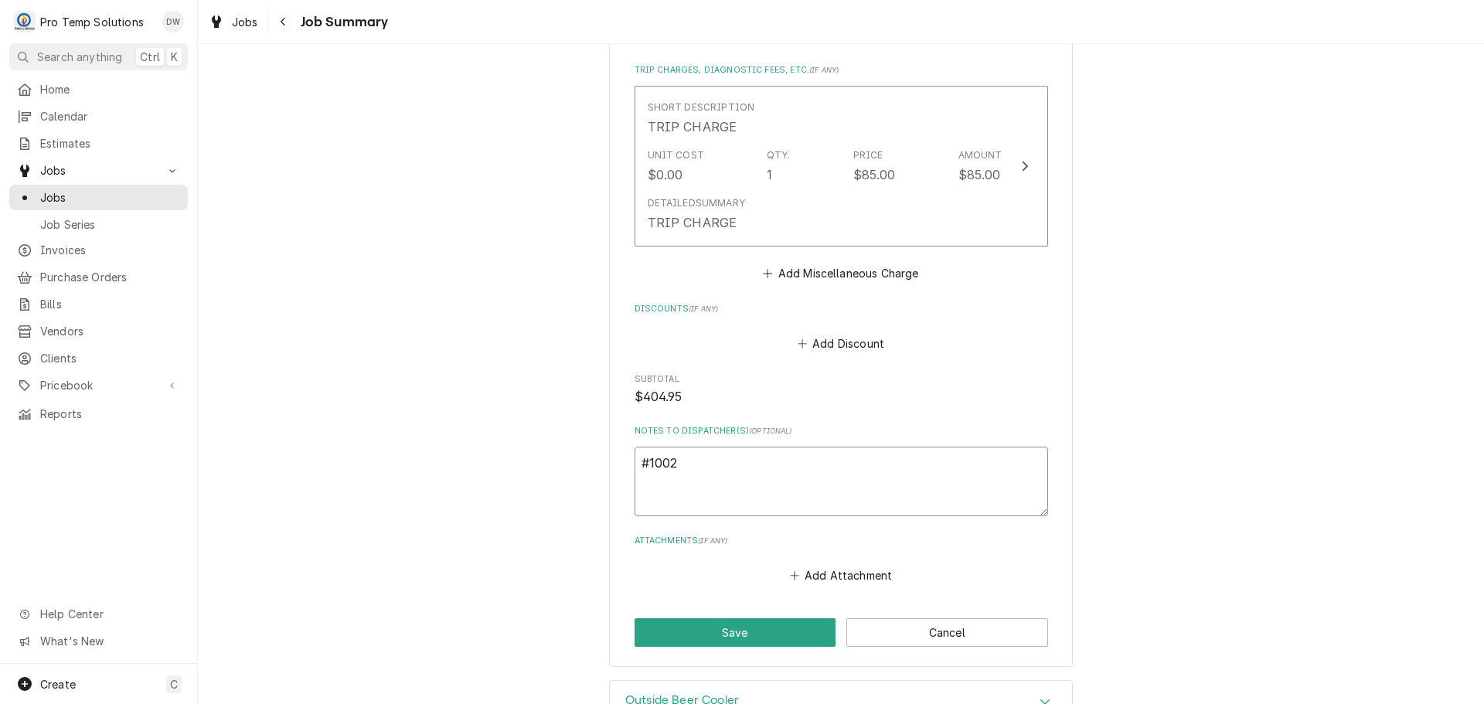
type textarea "x"
type textarea "#10022"
type textarea "x"
type textarea "#100225"
type textarea "x"
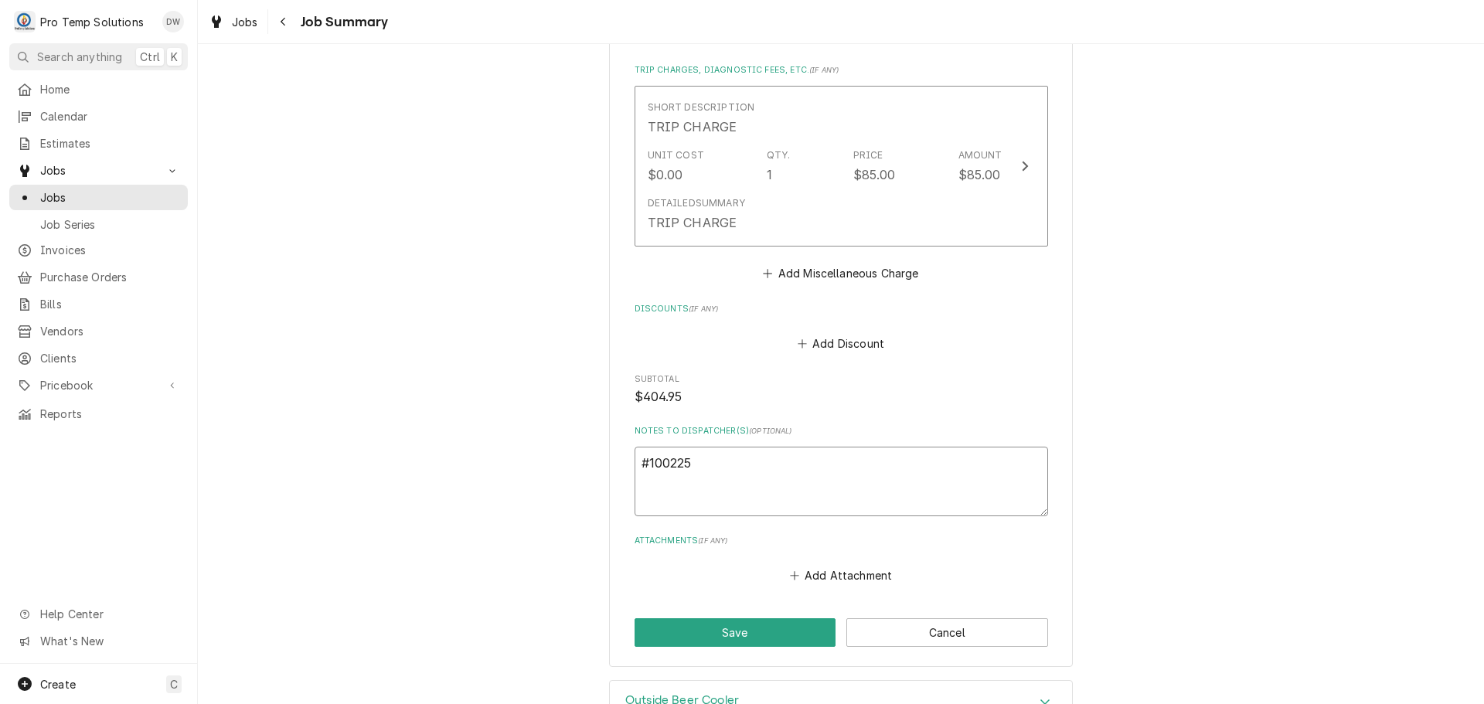
type textarea "#1002250"
type textarea "x"
type textarea "#10022500"
type textarea "x"
type textarea "#100225002"
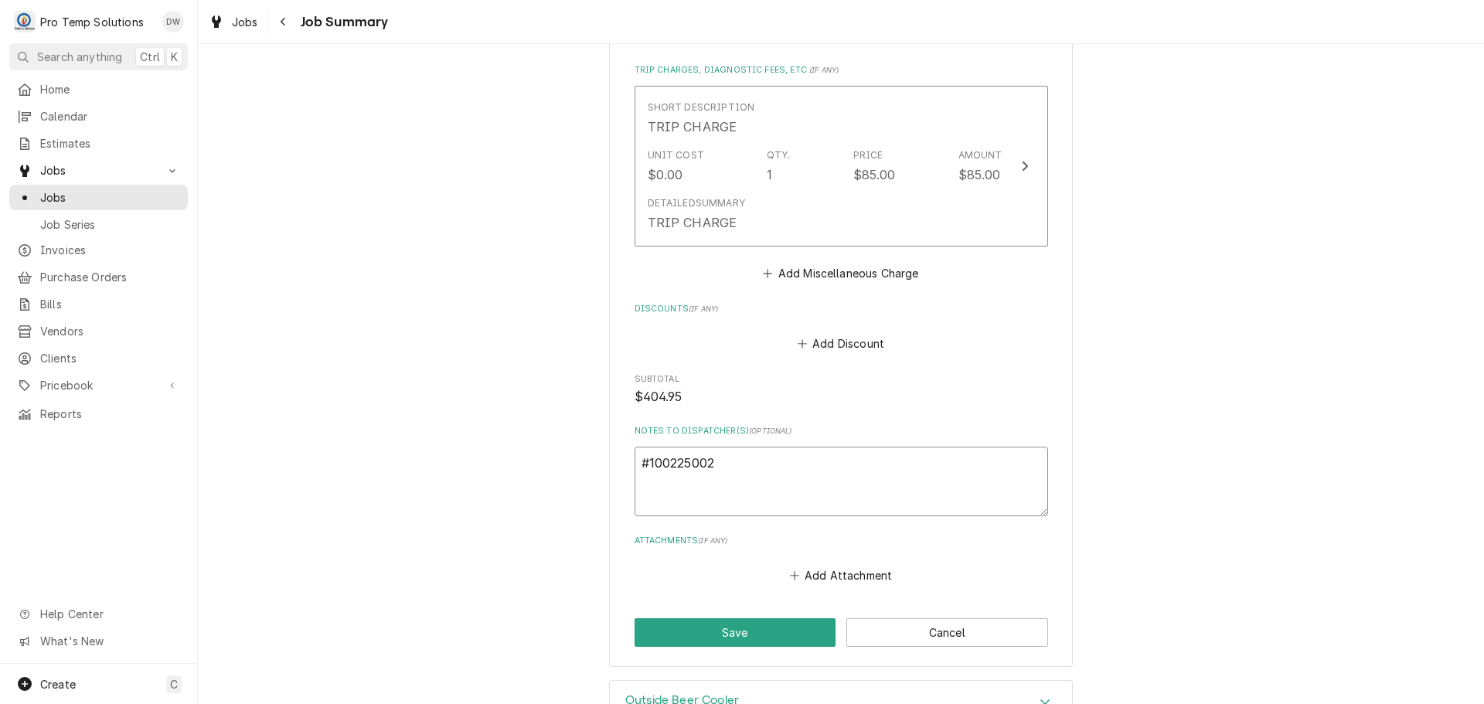
type textarea "x"
type textarea "#100225002"
type textarea "x"
type textarea "#100225002 S"
type textarea "x"
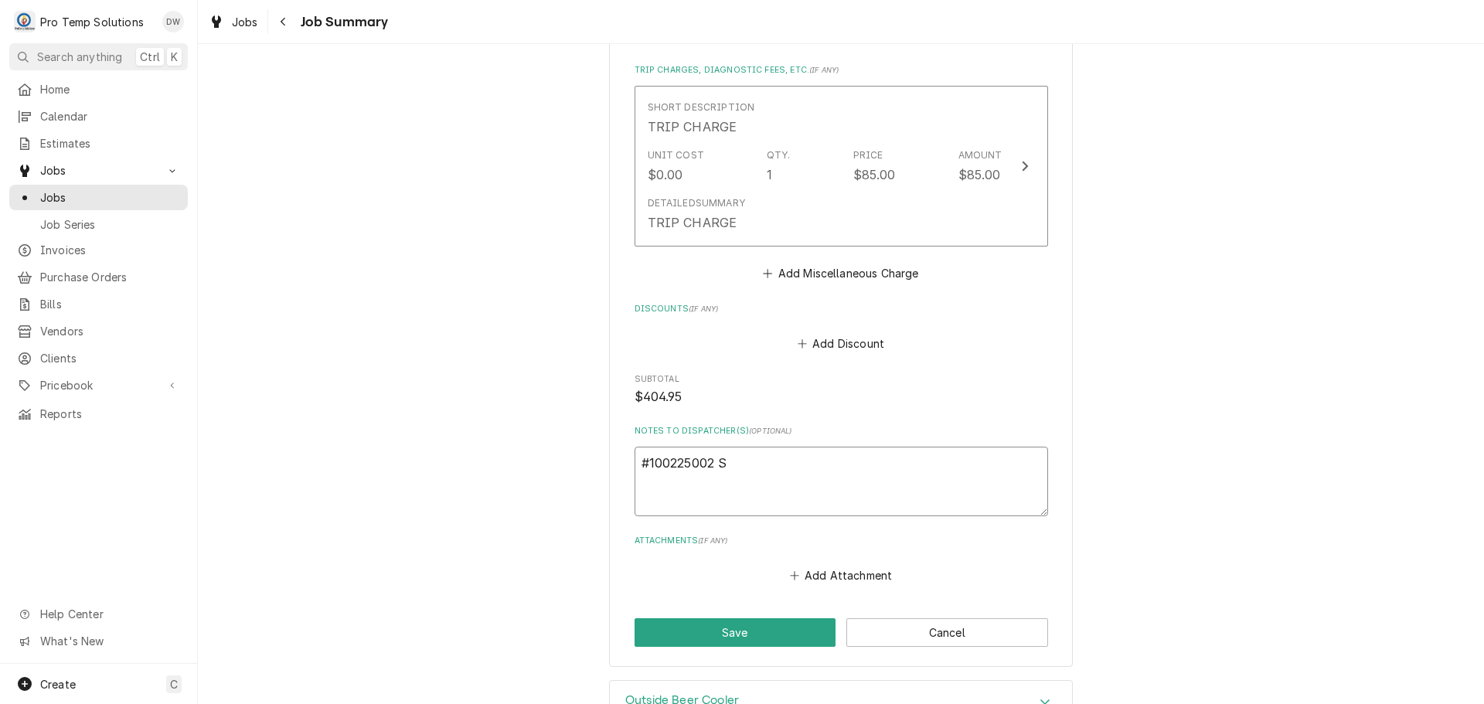
type textarea "#100225002 SQ"
type textarea "x"
type textarea "#100225002 SQU"
type textarea "x"
type textarea "#100225002 SQUI"
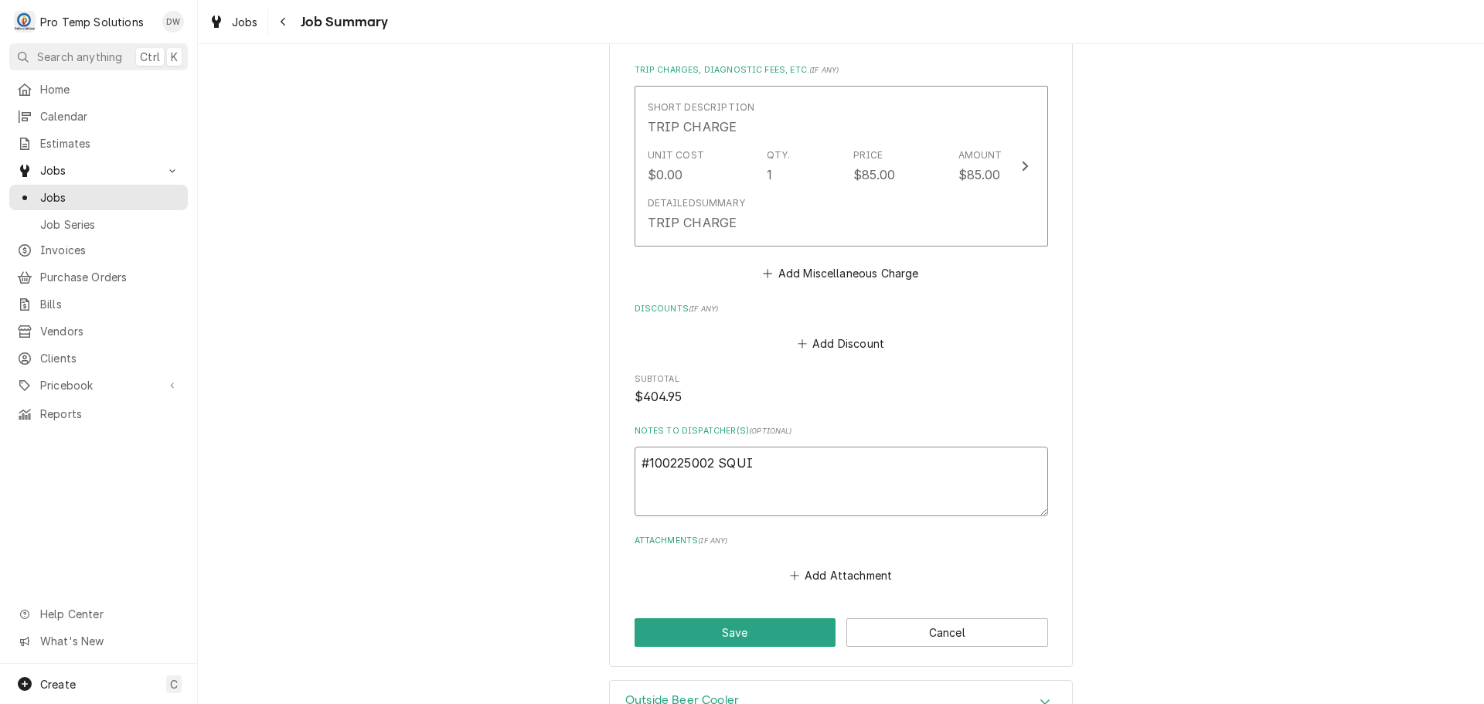
type textarea "x"
type textarea "#100225002 SQUID"
type textarea "x"
type textarea "#100225002 SQUID'"
type textarea "x"
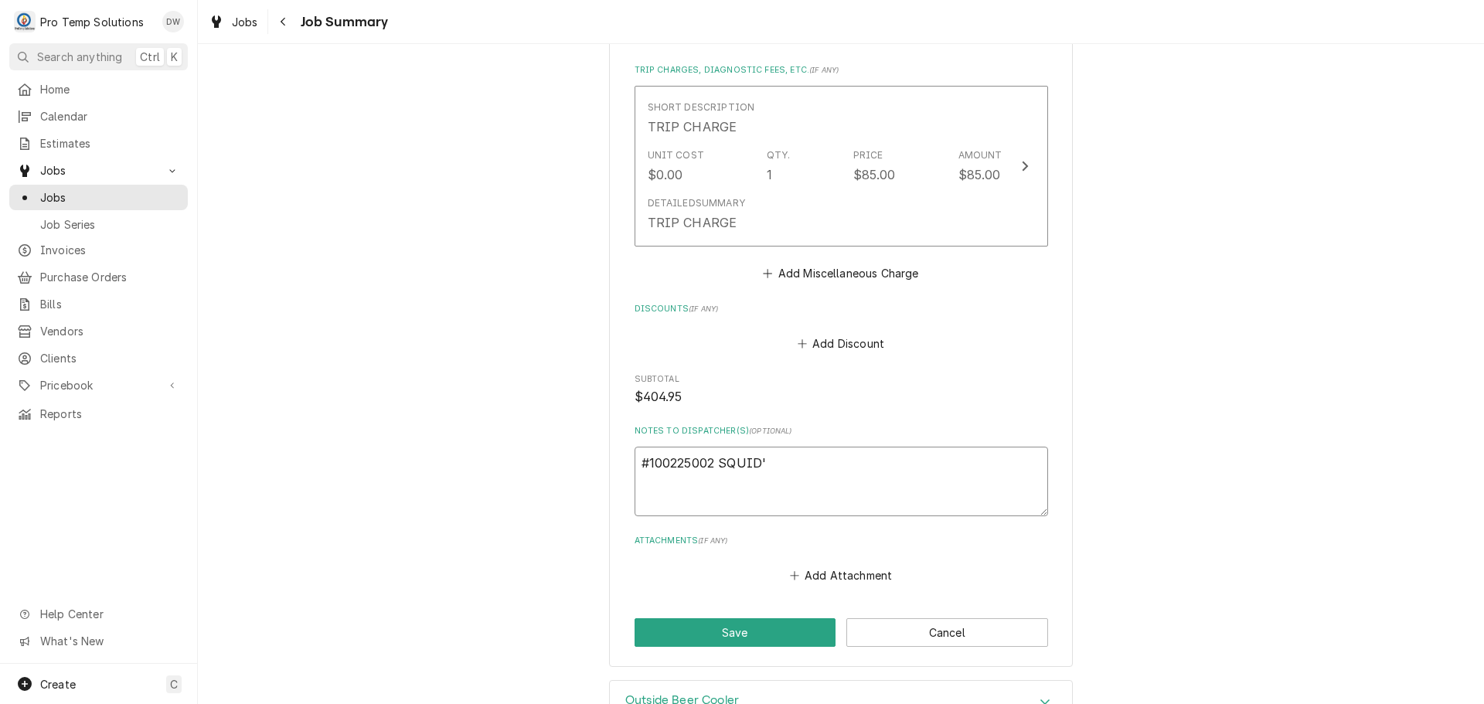
type textarea "#100225002 SQUID'S"
type textarea "x"
type textarea "#100225002 SQUID'S-"
type textarea "x"
type textarea "#100225002 SQUID'S-"
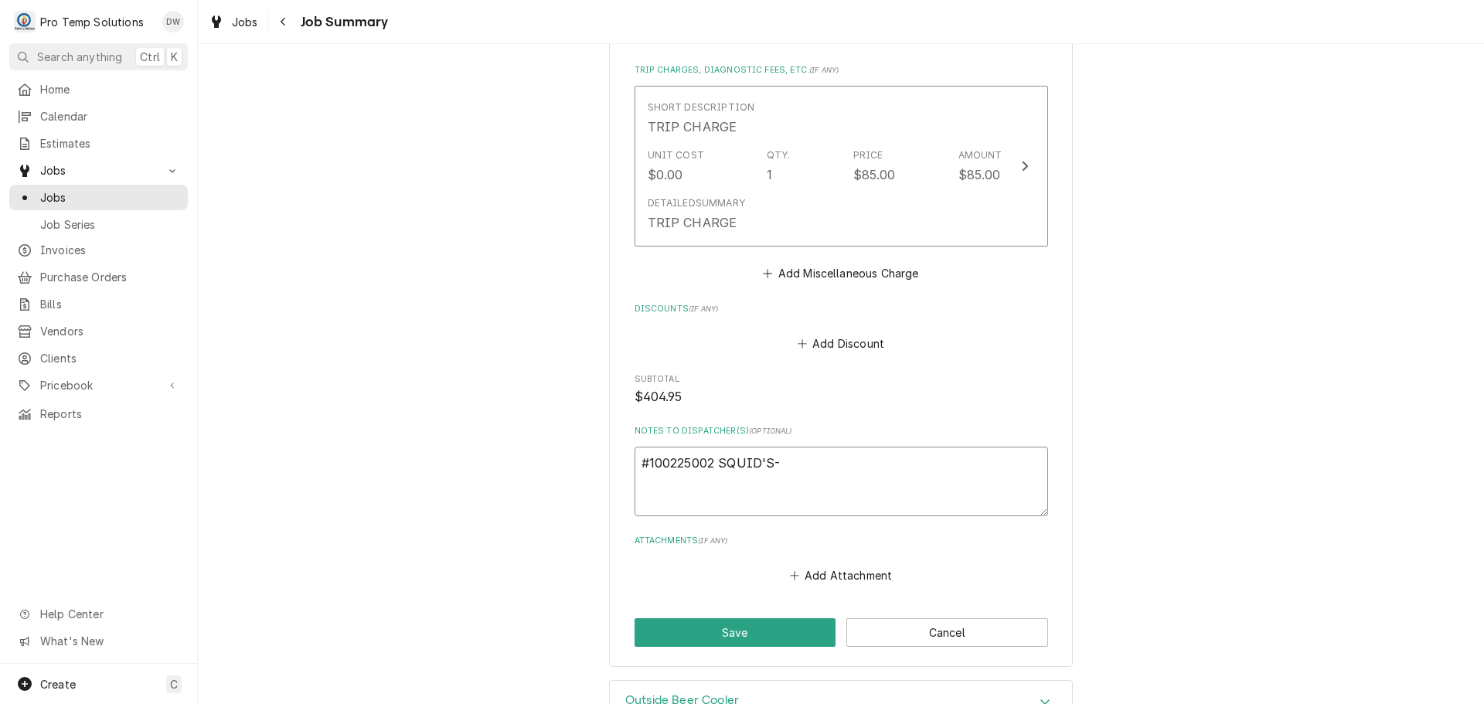
type textarea "x"
type textarea "#100225002 SQUID'S- W"
type textarea "x"
type textarea "#100225002 SQUID'S- WI"
type textarea "x"
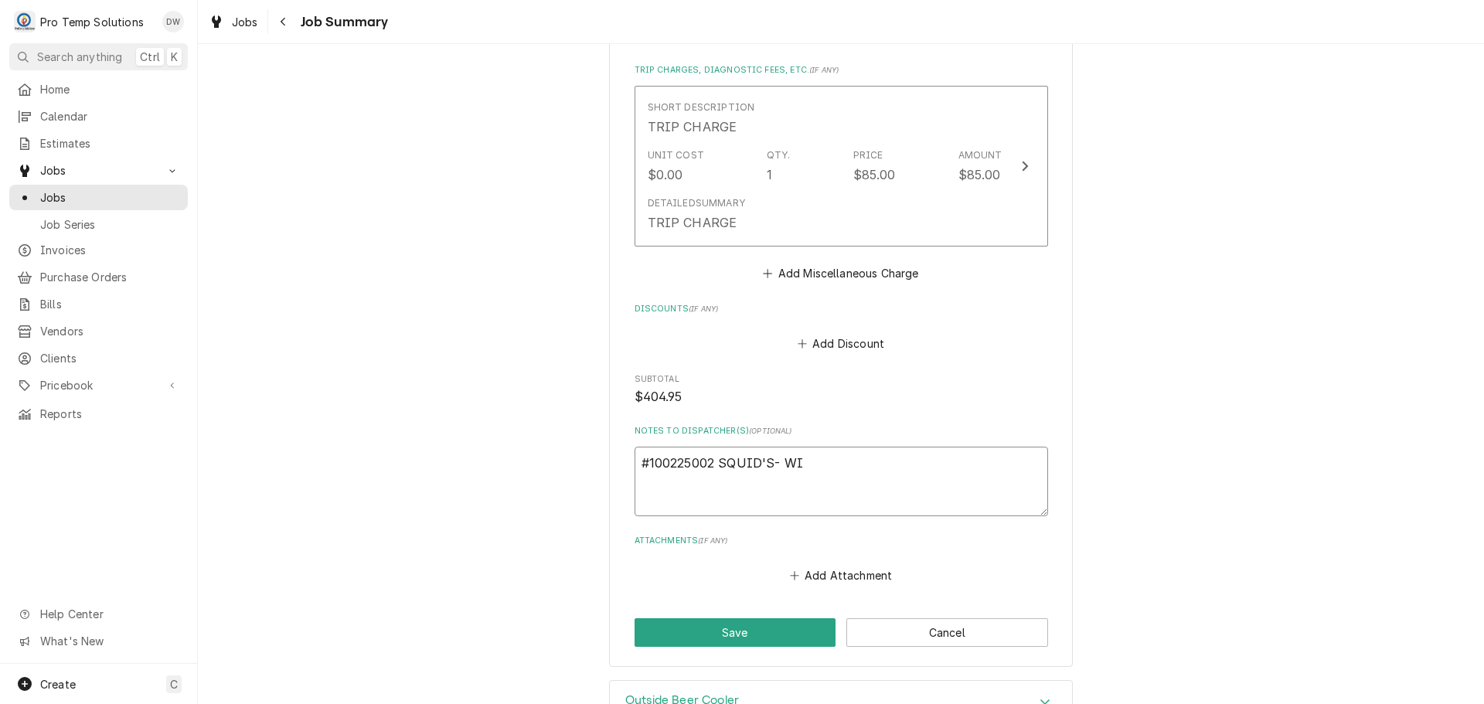
type textarea "#100225002 SQUID'S- WIC"
type textarea "x"
type textarea "#100225002 SQUID'S- WIC"
click at [725, 632] on button "Save" at bounding box center [736, 633] width 202 height 29
type textarea "x"
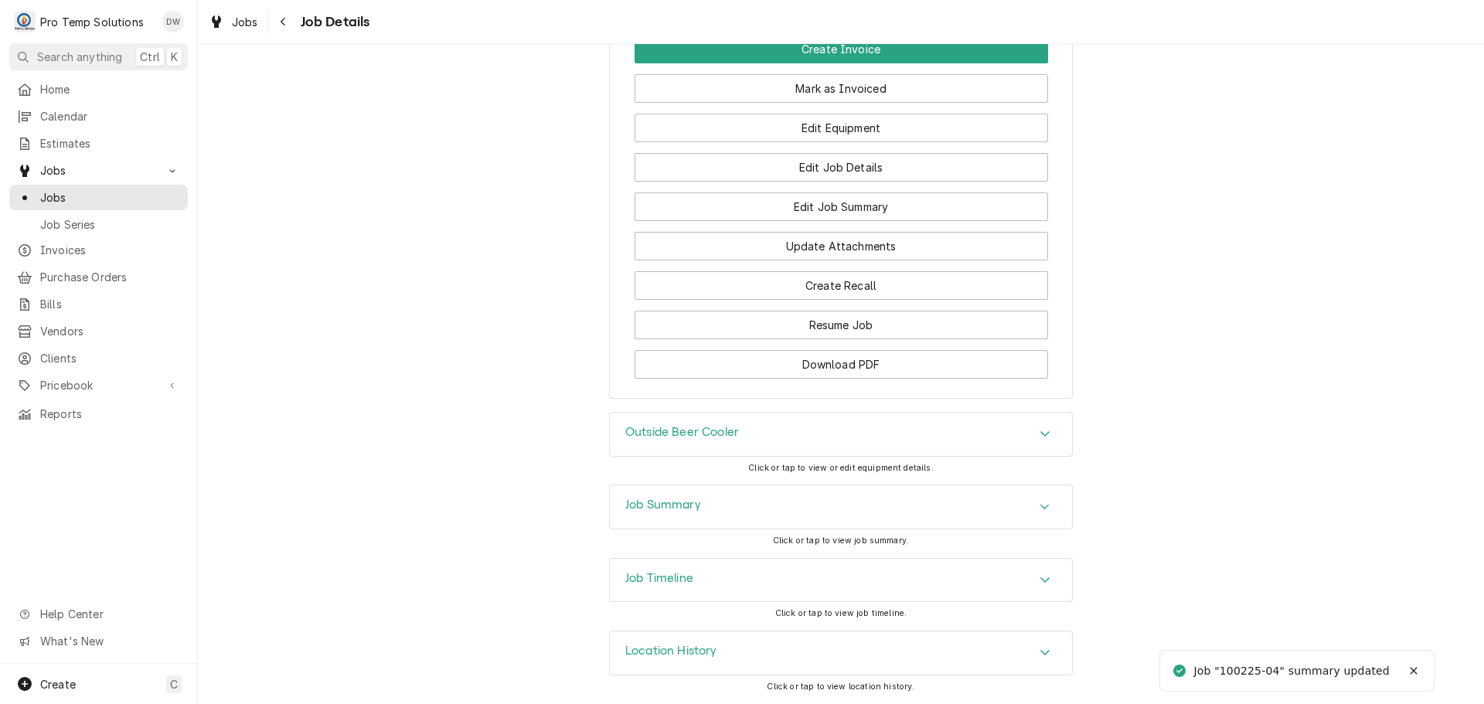
scroll to position [1153, 0]
click at [1040, 581] on icon "Accordion Header" at bounding box center [1045, 580] width 11 height 12
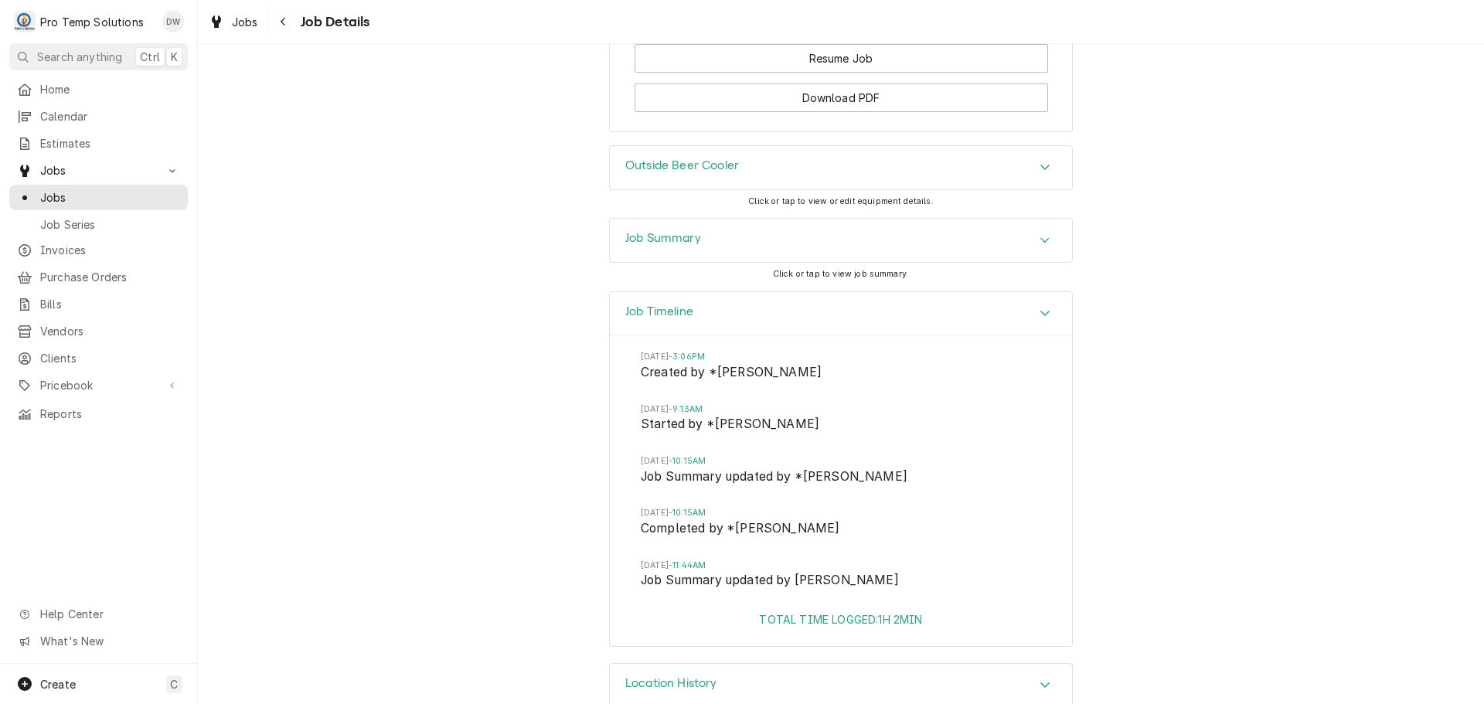
scroll to position [1452, 0]
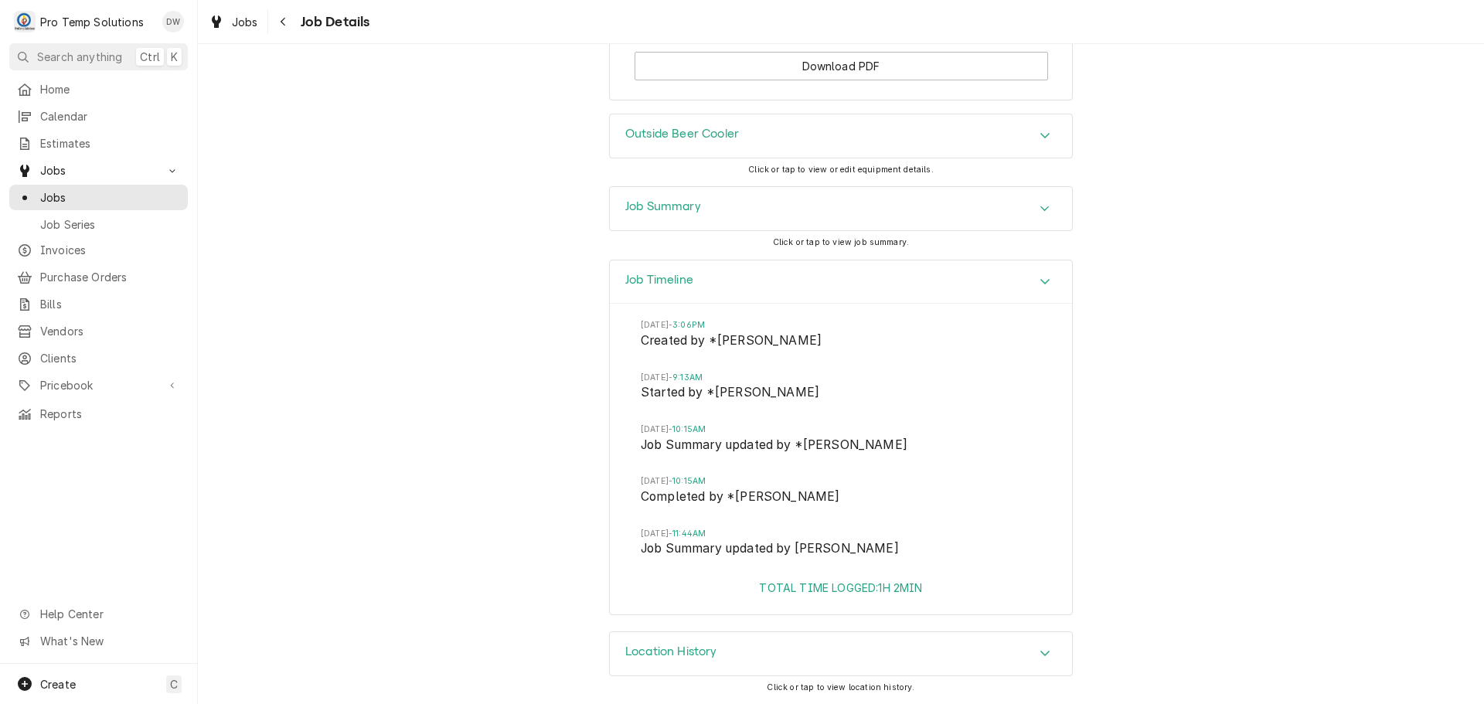
click at [1045, 275] on icon "Accordion Header" at bounding box center [1045, 281] width 11 height 12
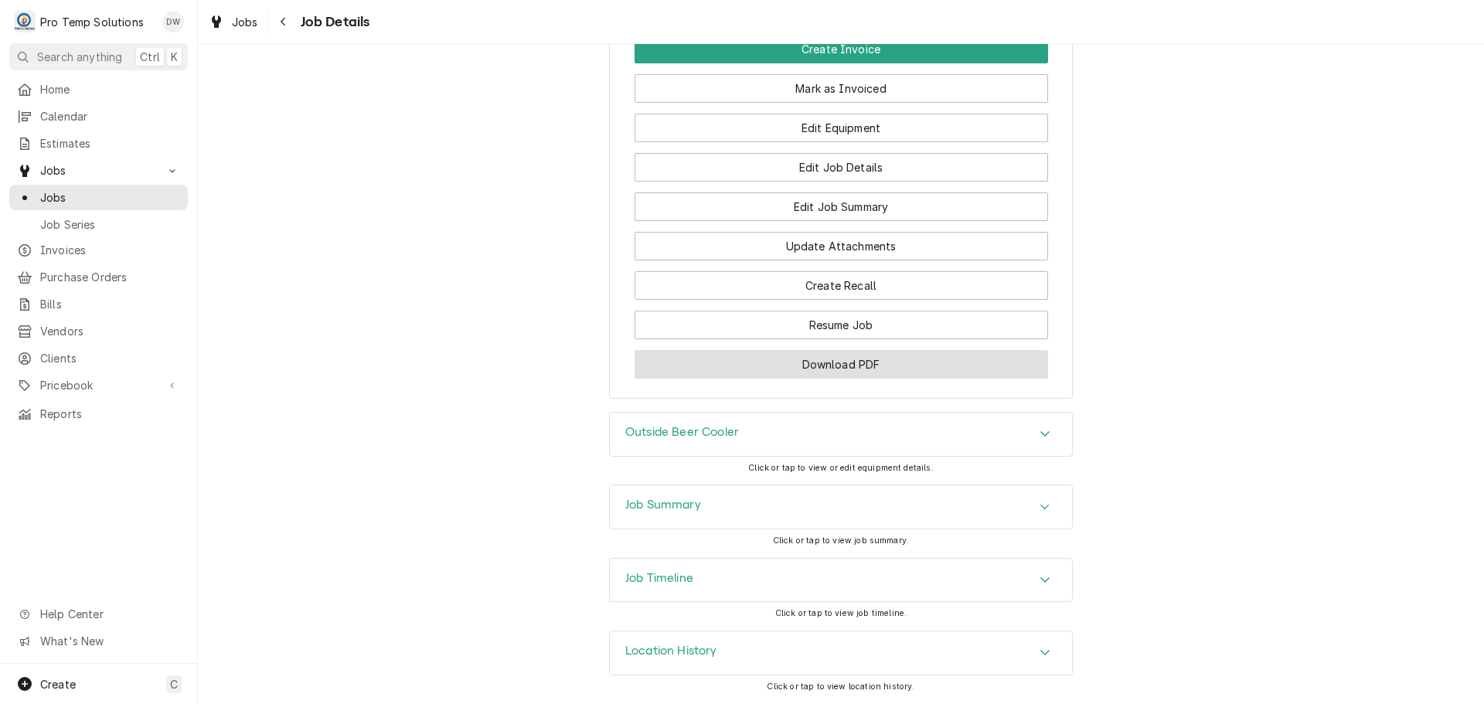
scroll to position [689, 0]
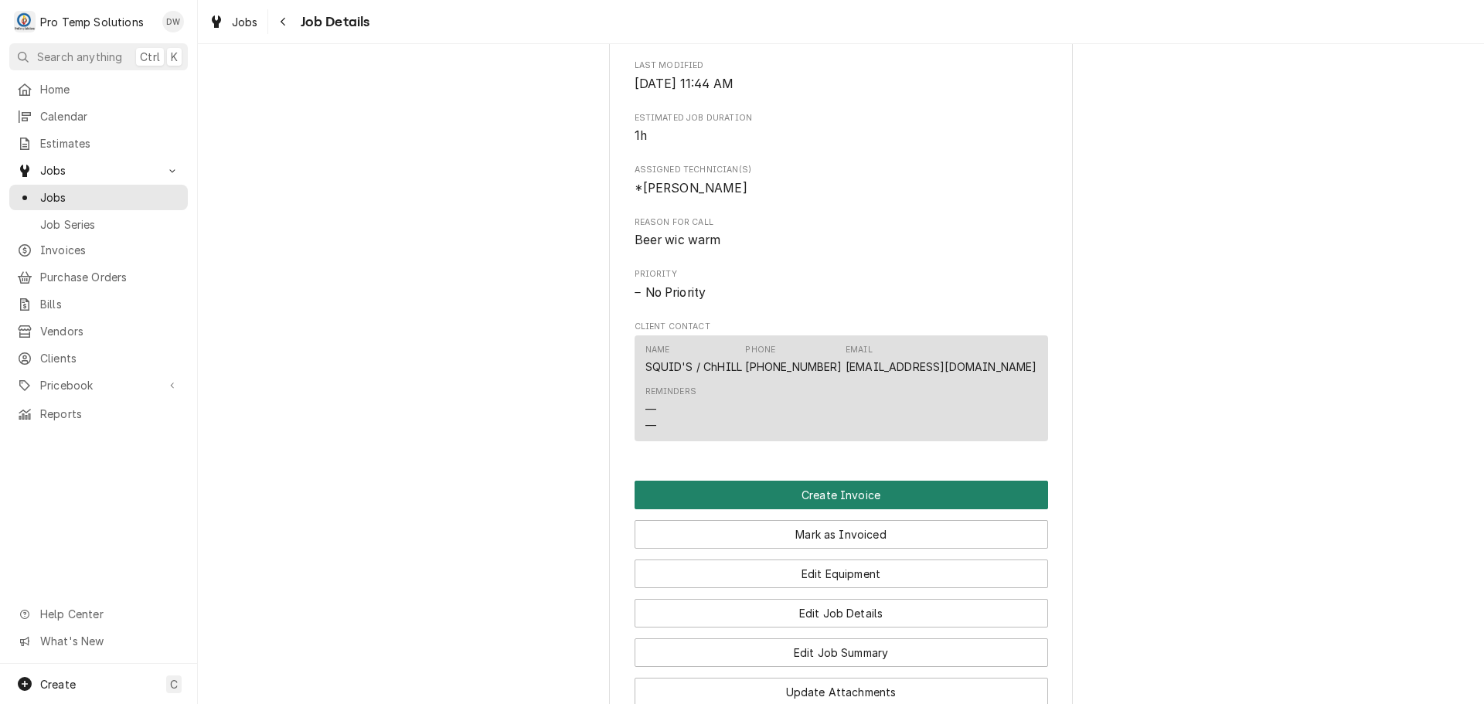
click at [844, 510] on button "Create Invoice" at bounding box center [842, 495] width 414 height 29
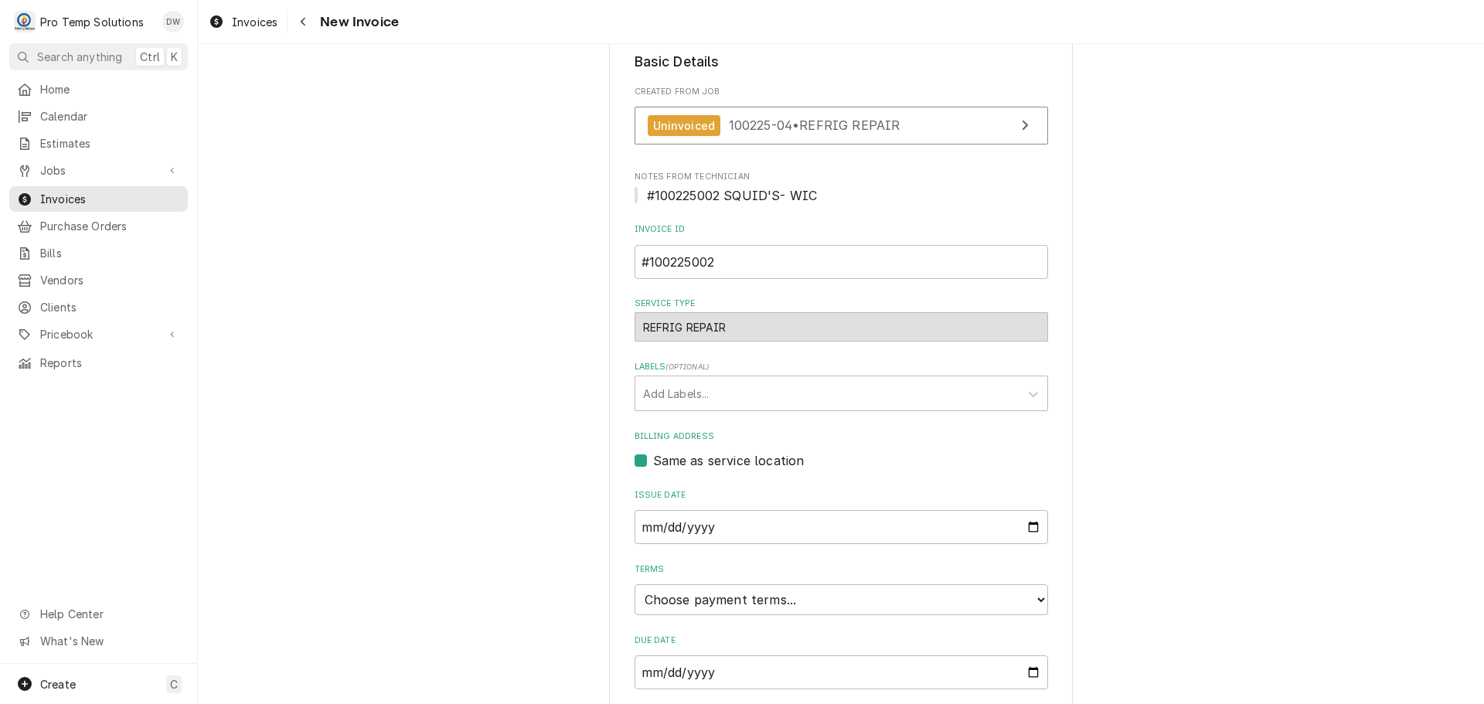
scroll to position [410, 0]
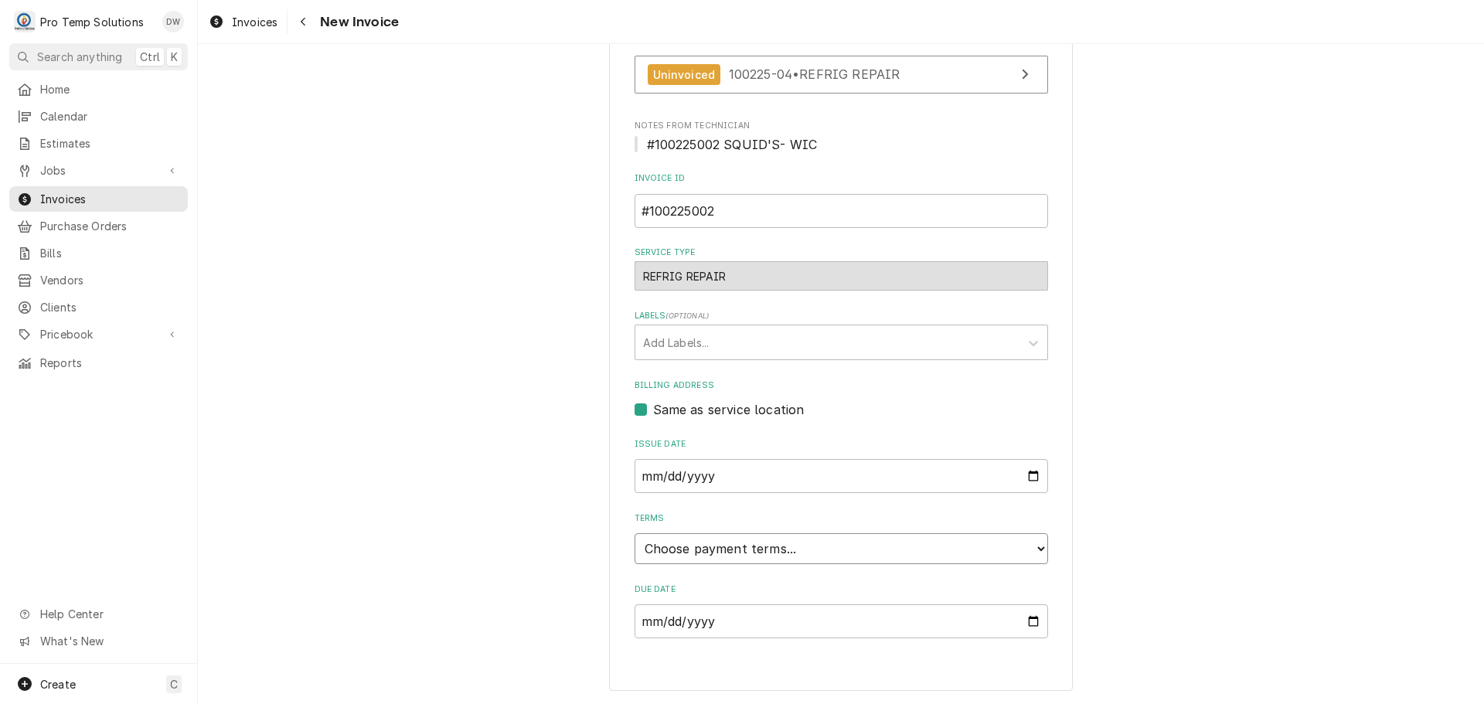
click at [694, 544] on select "Choose payment terms... Same Day Net 7 Net 14 Net 21 Net 30 Net 45 Net 60 Net 90" at bounding box center [842, 548] width 414 height 31
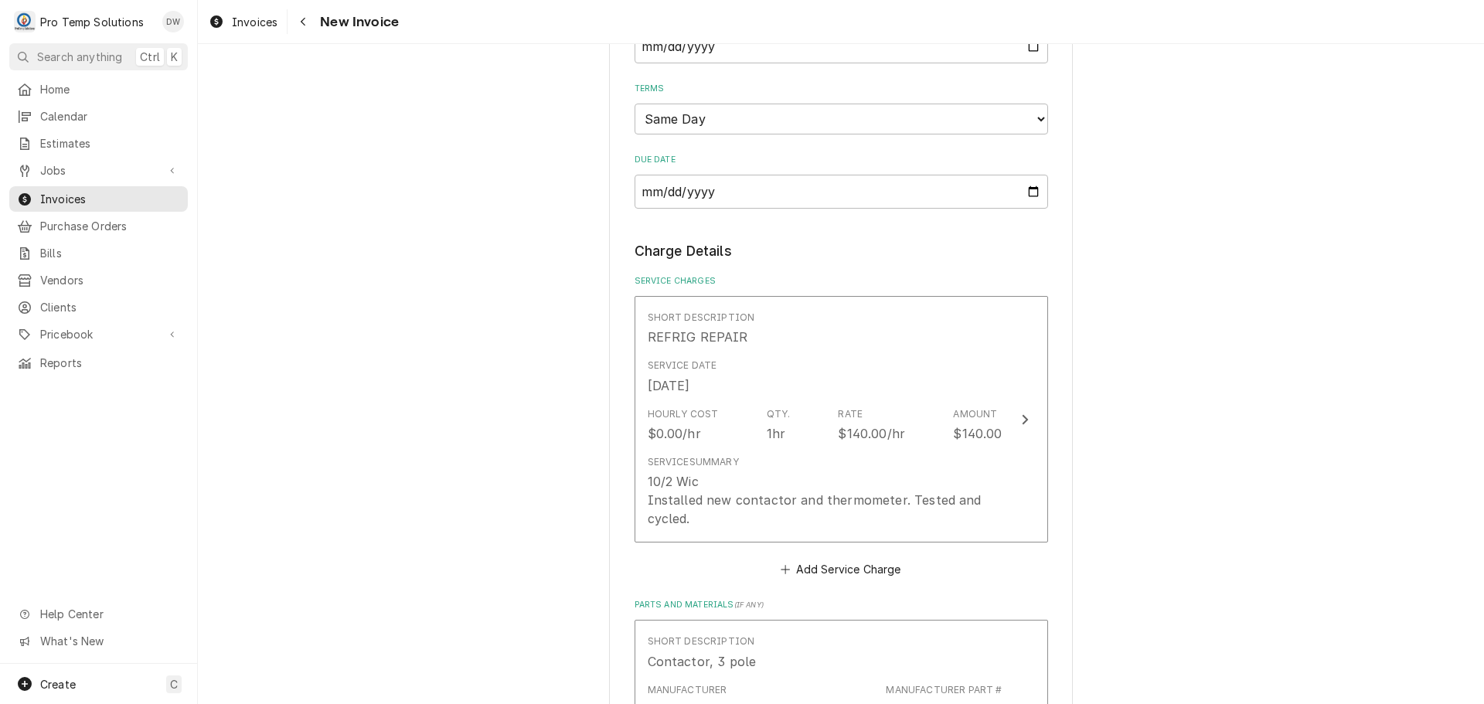
scroll to position [874, 0]
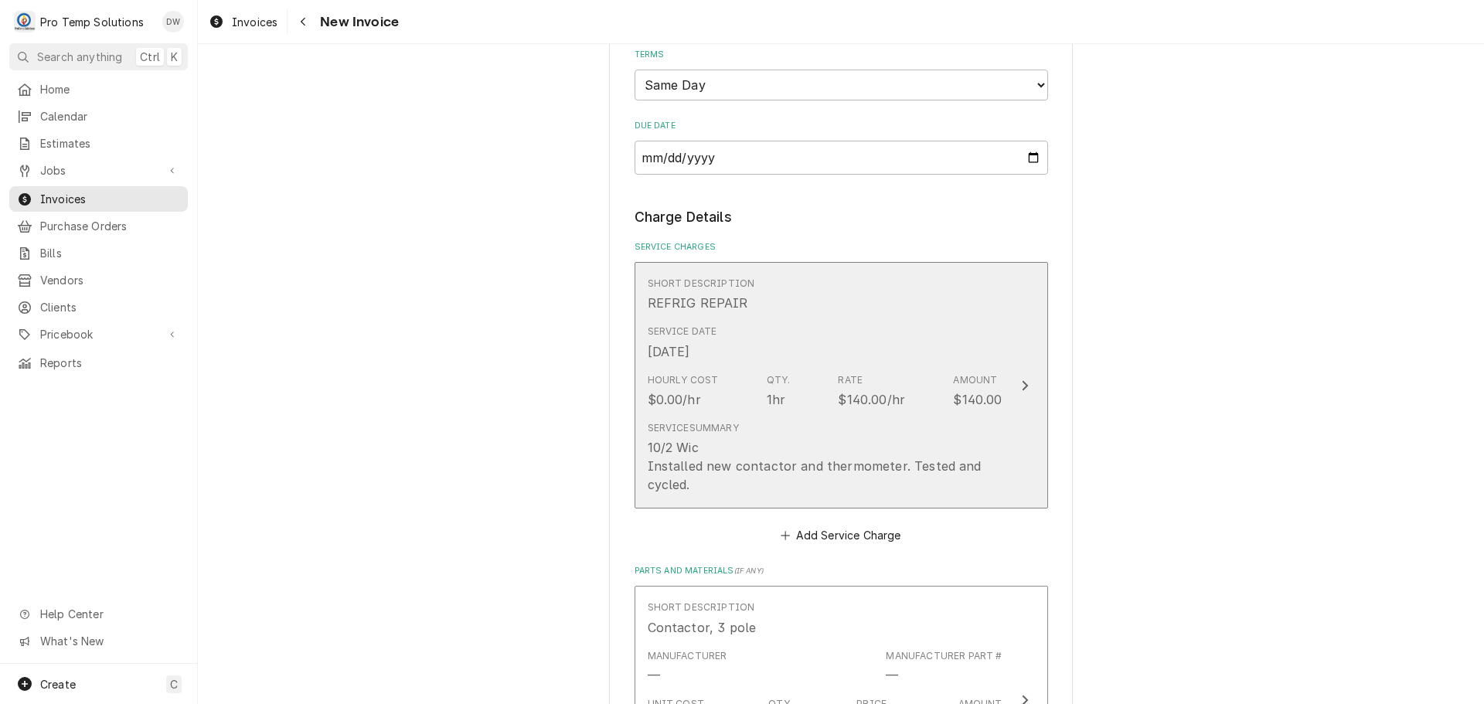
click at [1022, 384] on icon "Update Line Item" at bounding box center [1025, 385] width 6 height 10
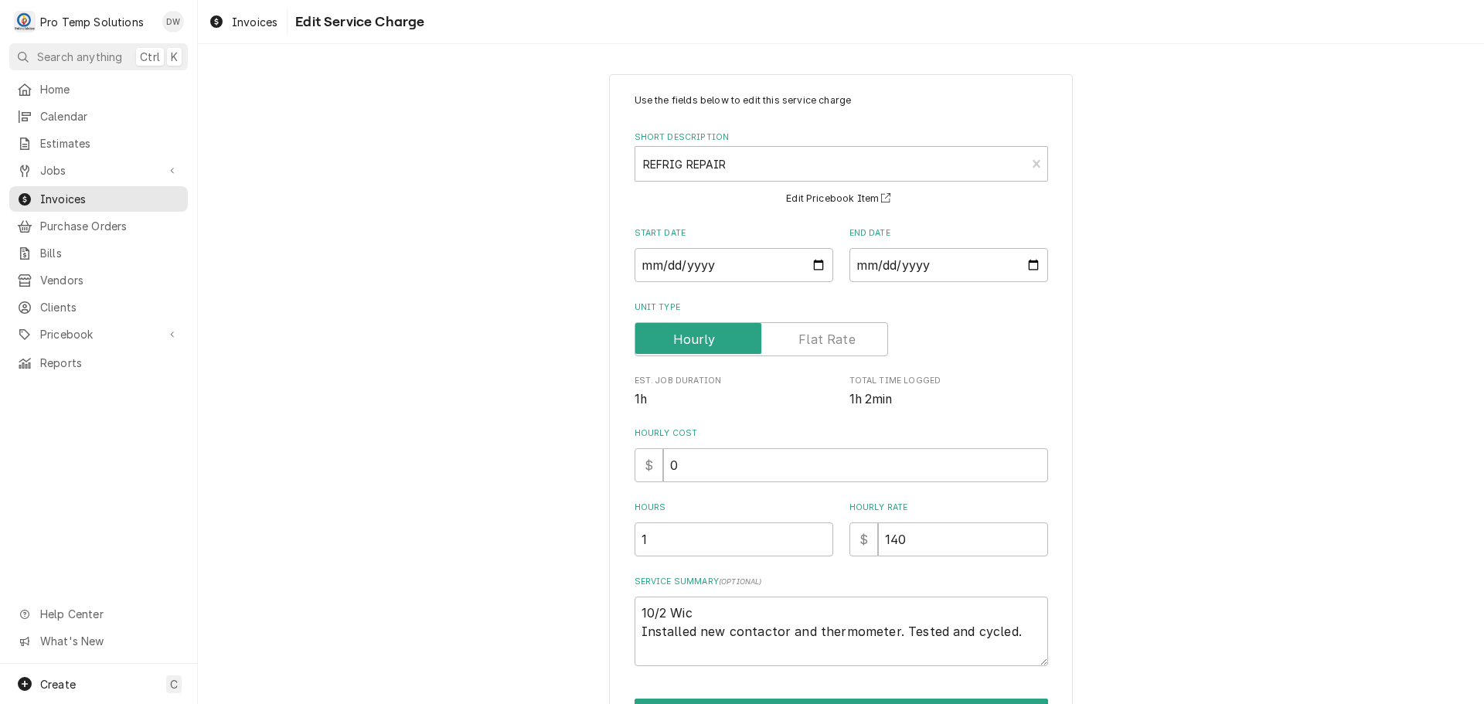
scroll to position [96, 0]
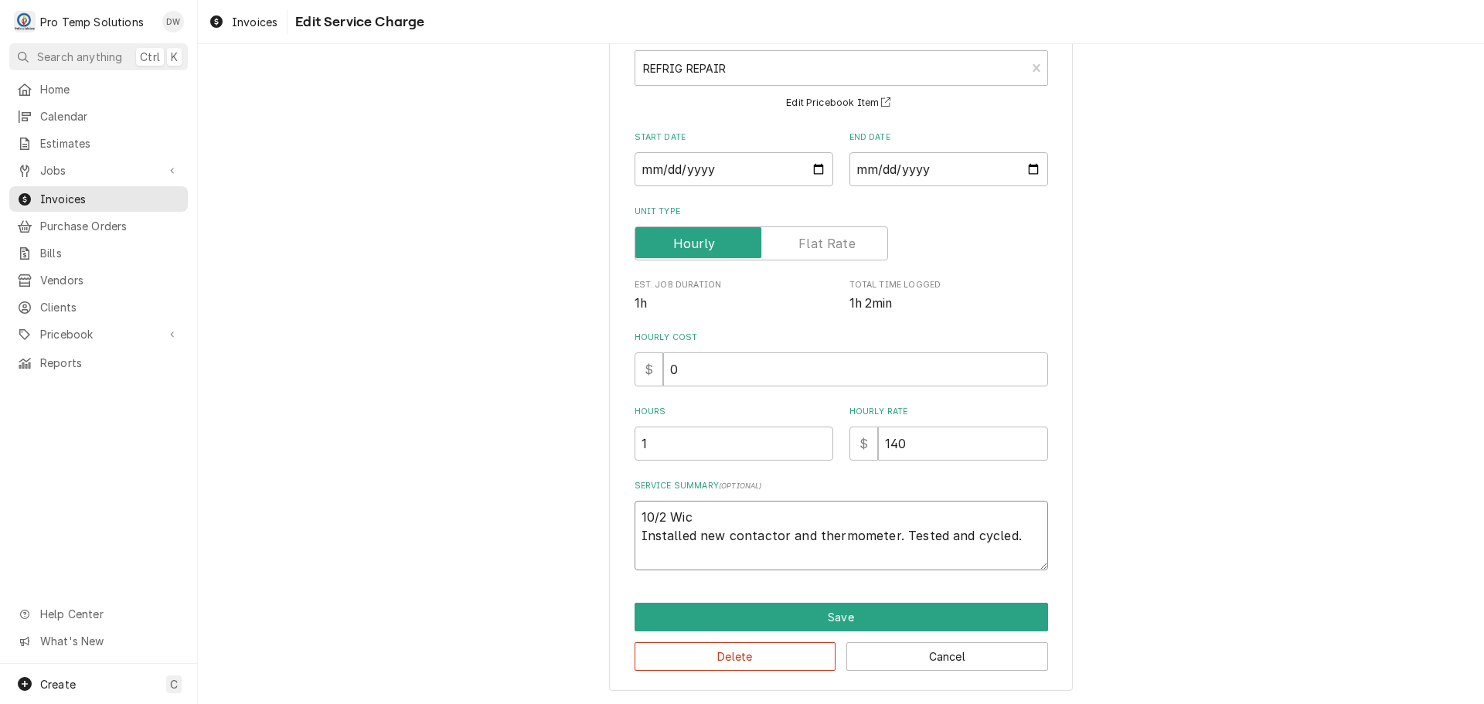
click at [696, 511] on textarea "10/2 Wic Installed new contactor and thermometer. Tested and cycled." at bounding box center [842, 536] width 414 height 70
type textarea "x"
type textarea "10/2 Wi Installed new contactor and thermometer. Tested and cycled."
type textarea "x"
type textarea "10/2 W Installed new contactor and thermometer. Tested and cycled."
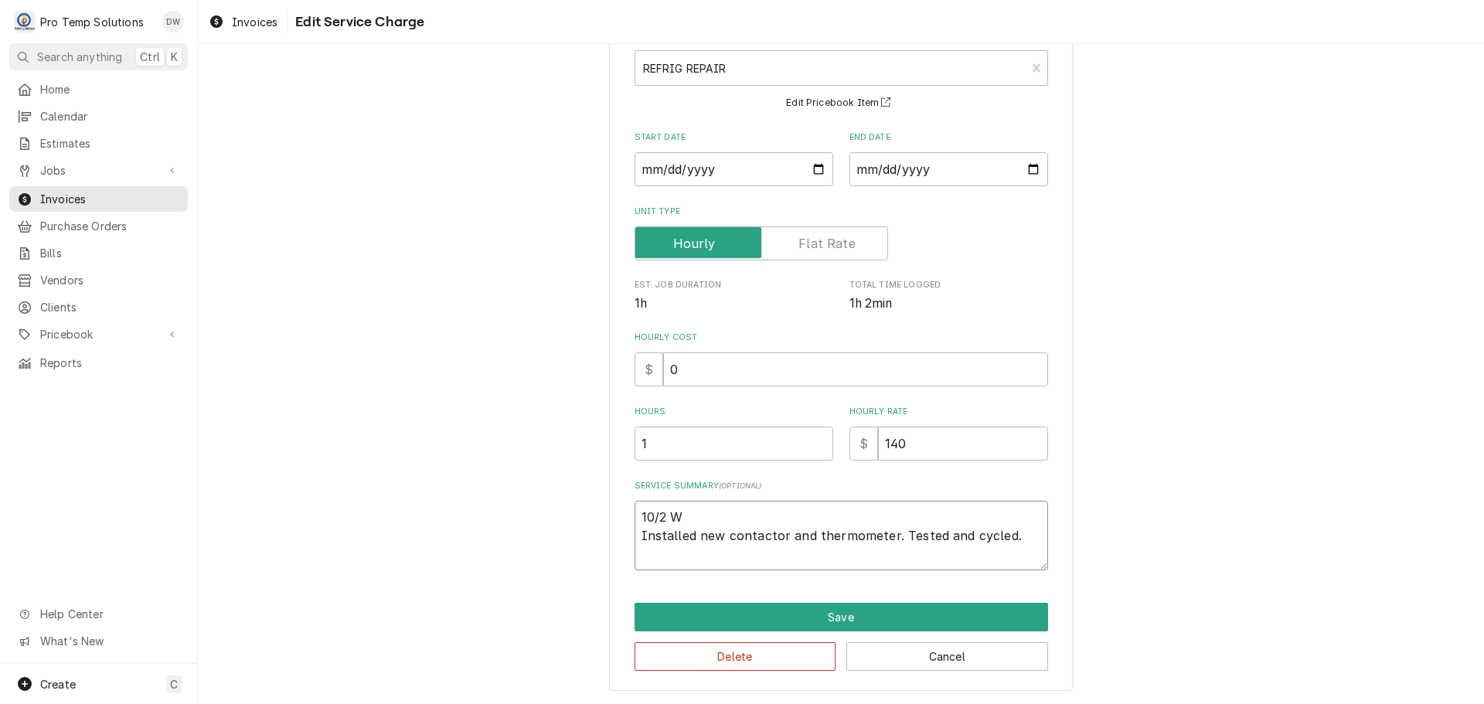
type textarea "x"
type textarea "10/2 WI Installed new contactor and thermometer. Tested and cycled."
type textarea "x"
type textarea "10/2 WIC Installed new contactor and thermometer. Tested and cycled."
type textarea "x"
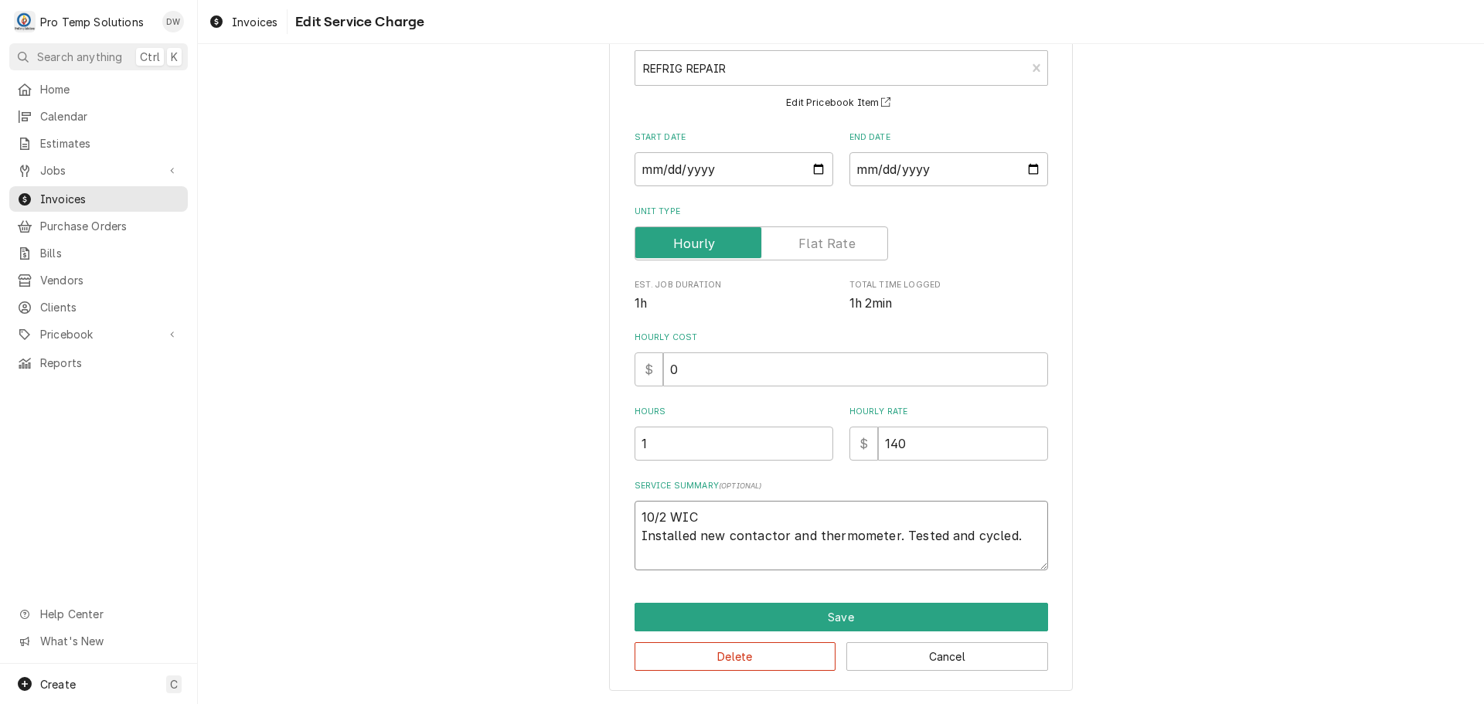
type textarea "10/2 WIC Installed new contactor and thermometer. Tested and cycled."
type textarea "x"
type textarea "10/2 WIC 9 Installed new contactor and thermometer. Tested and cycled."
type textarea "x"
type textarea "10/2 WIC 91 Installed new contactor and thermometer. Tested and cycled."
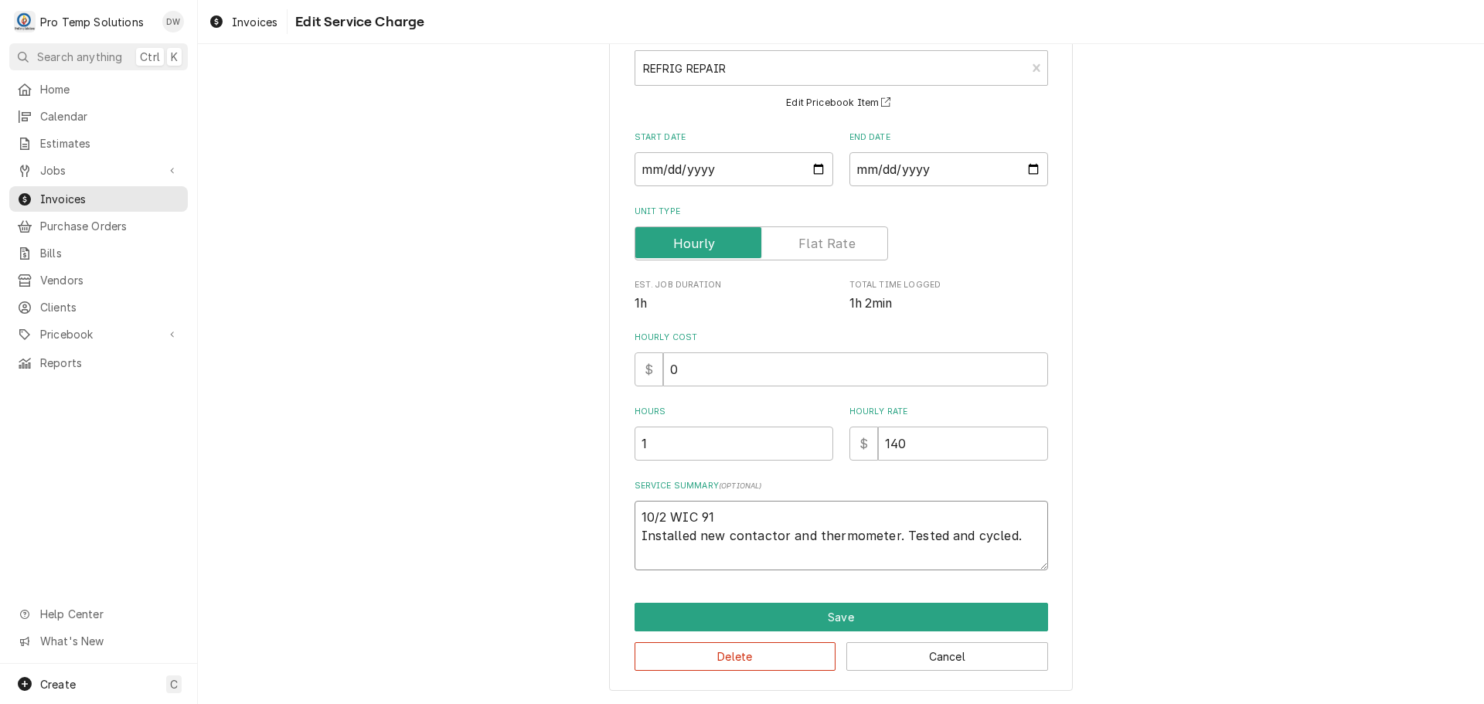
type textarea "x"
type textarea "10/2 WIC 910 Installed new contactor and thermometer. Tested and cycled."
type textarea "x"
type textarea "10/2 WIC 910- Installed new contactor and thermometer. Tested and cycled."
type textarea "x"
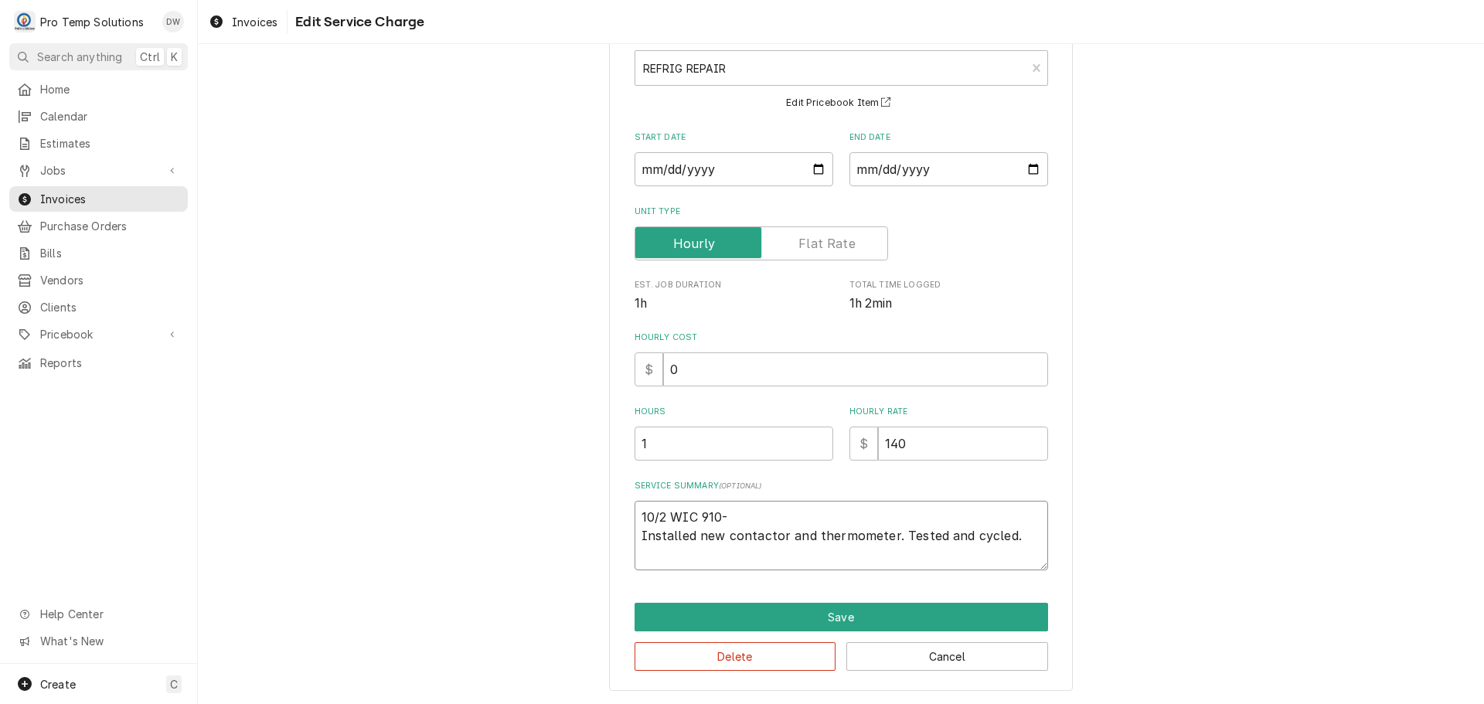
type textarea "10/2 WIC 910-1 Installed new contactor and thermometer. Tested and cycled."
type textarea "x"
type textarea "10/2 WIC 910-10 Installed new contactor and thermometer. Tested and cycled."
type textarea "x"
type textarea "10/2 WIC 910-105 Installed new contactor and thermometer. Tested and cycled."
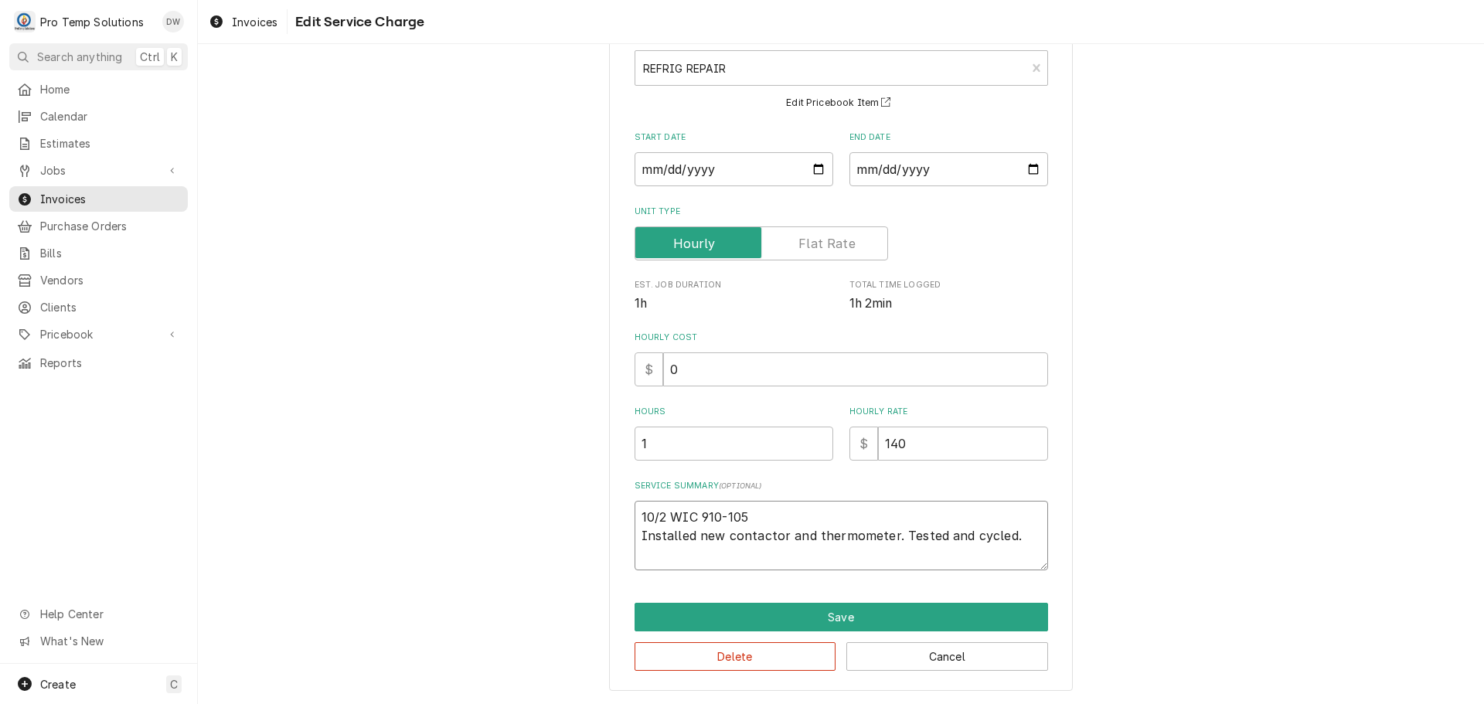
type textarea "x"
type textarea "10/2 WIC 910-1055 Installed new contactor and thermometer. Tested and cycled."
type textarea "x"
type textarea "10/2 WIC 910-1055 Installed new contactor and thermometer. Tested and cycled."
type textarea "x"
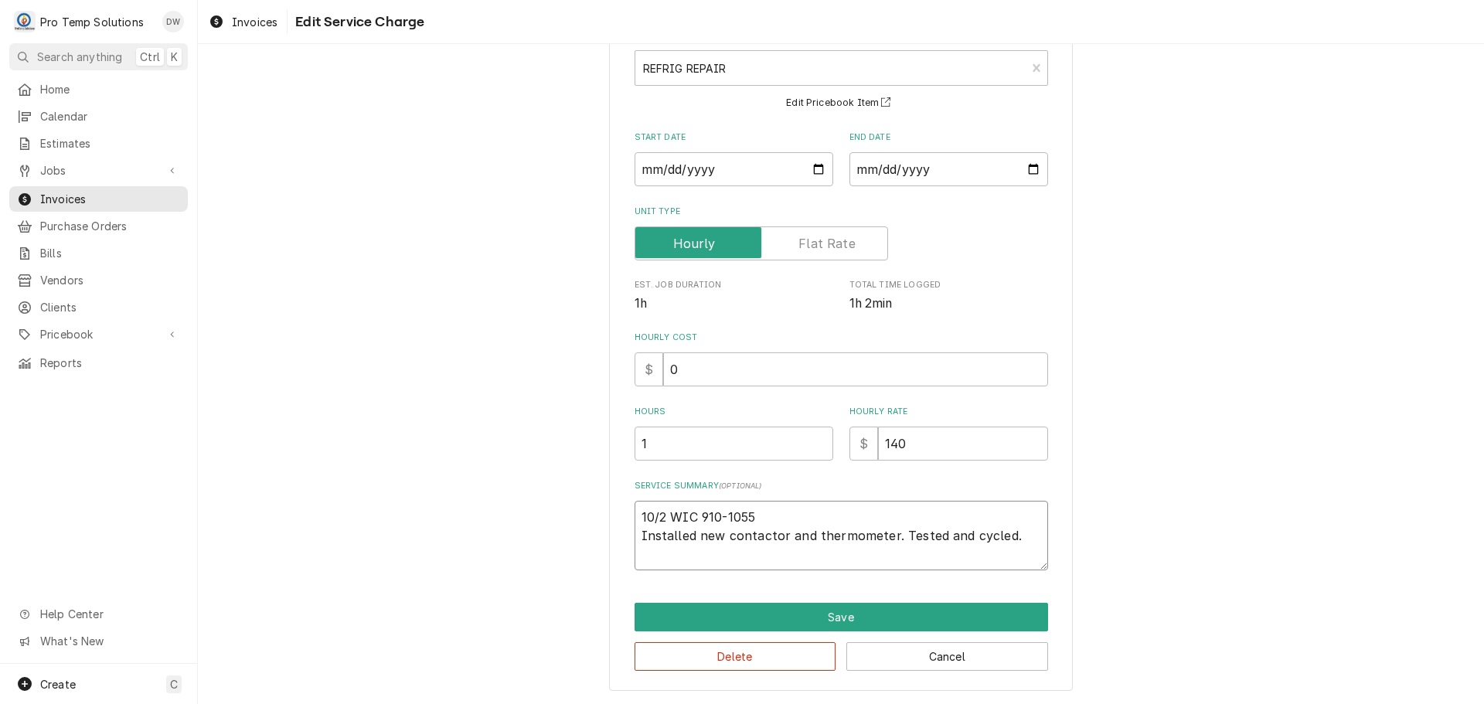
type textarea "10/2 WIC 910-1055 K Installed new contactor and thermometer. Tested and cycled."
type textarea "x"
type textarea "10/2 WIC 910-1055 KO Installed new contactor and thermometer. Tested and cycled."
type textarea "x"
type textarea "10/2 WIC 910-1055 KOT Installed new contactor and thermometer. Tested and cycle…"
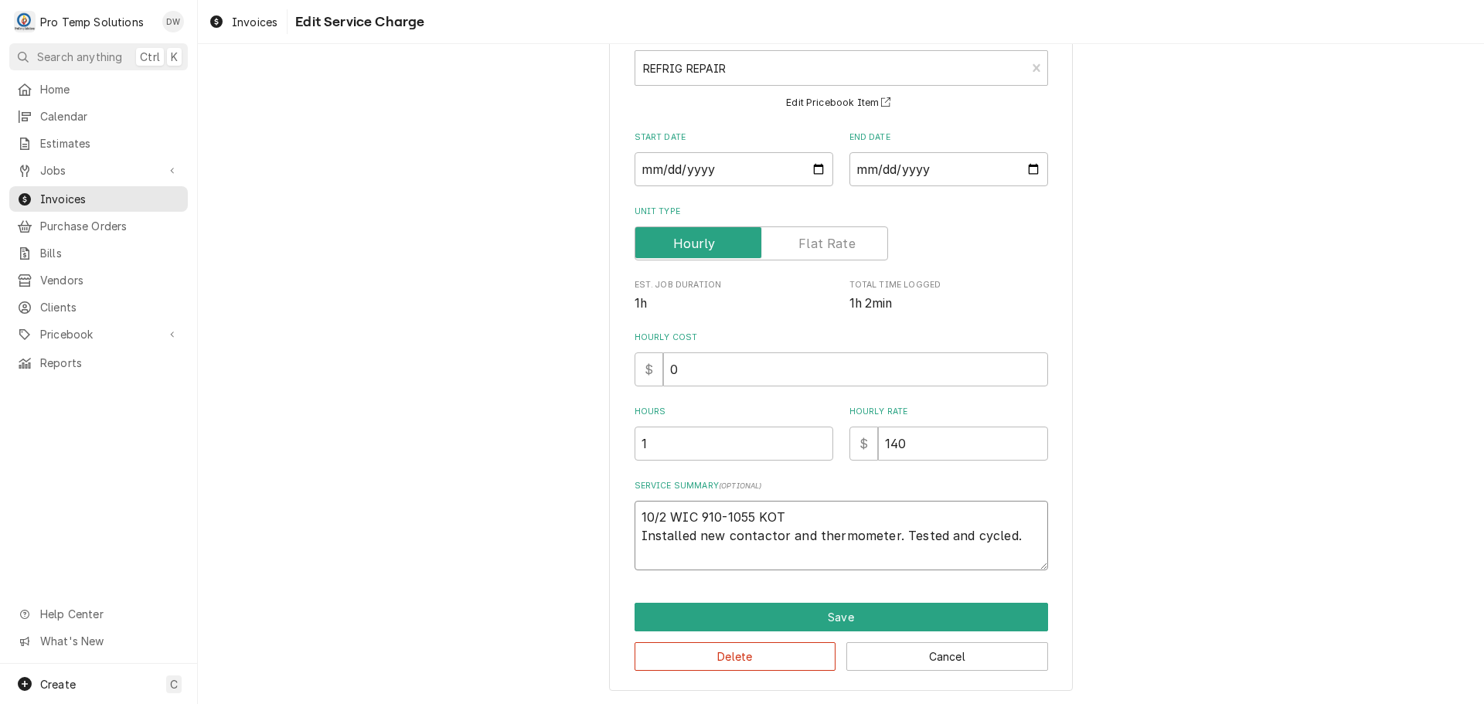
type textarea "x"
type textarea "10/2 WIC 910-1055 KOTY Installed new contactor and thermometer. Tested and cycl…"
type textarea "x"
type textarea "10/2 WIC 910-1055 KOTY Installed new contactor and thermometer. Tested and cycl…"
type textarea "x"
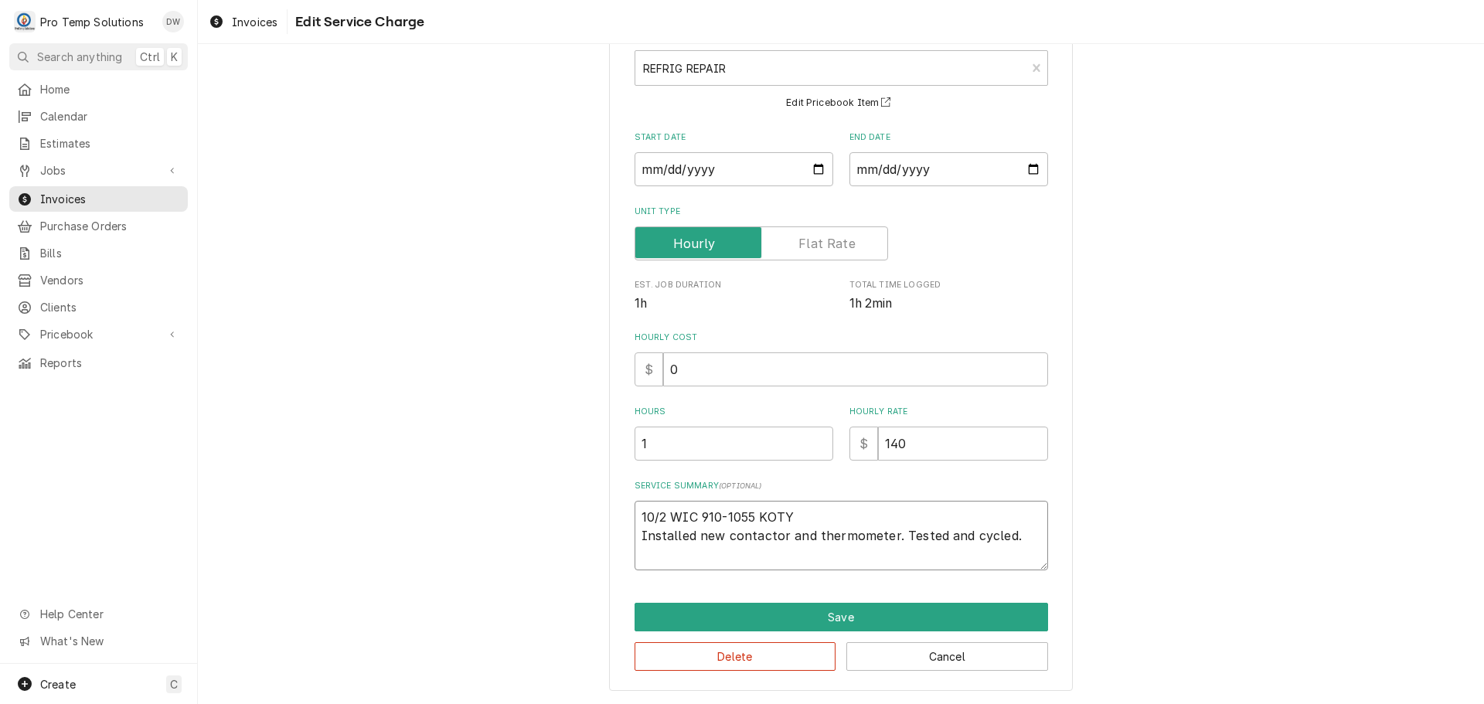
type textarea "10/2 WIC 910-1055 KOTY 9 Installed new contactor and thermometer. Tested and cy…"
type textarea "x"
type textarea "10/2 WIC 910-1055 KOTY 91 Installed new contactor and thermometer. Tested and c…"
type textarea "x"
type textarea "10/2 WIC 910-1055 KOTY 910 Installed new contactor and thermometer. Tested and …"
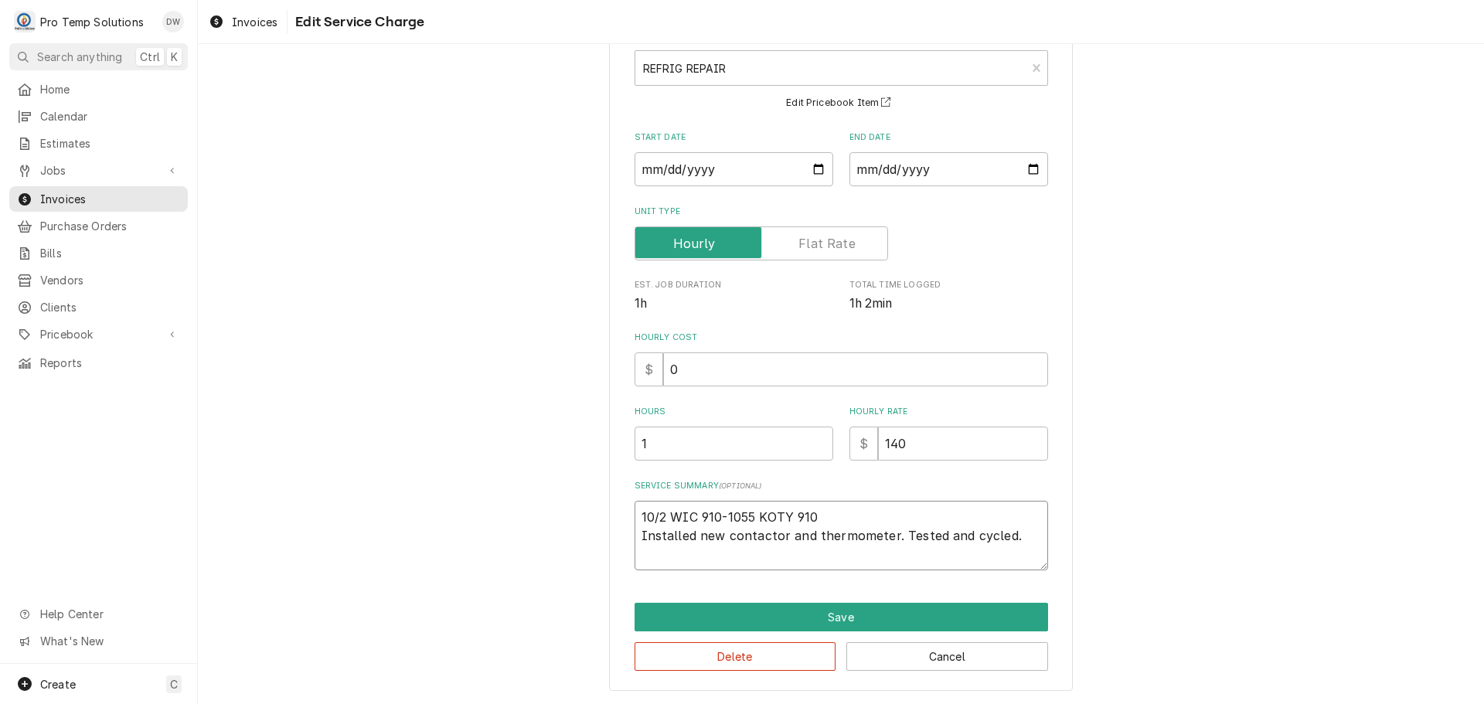
type textarea "x"
type textarea "10/2 WIC 910-1055 KOTY 910- Installed new contactor and thermometer. Tested and…"
type textarea "x"
type textarea "10/2 WIC 910-1055 KOTY 910-1 Installed new contactor and thermometer. Tested an…"
type textarea "x"
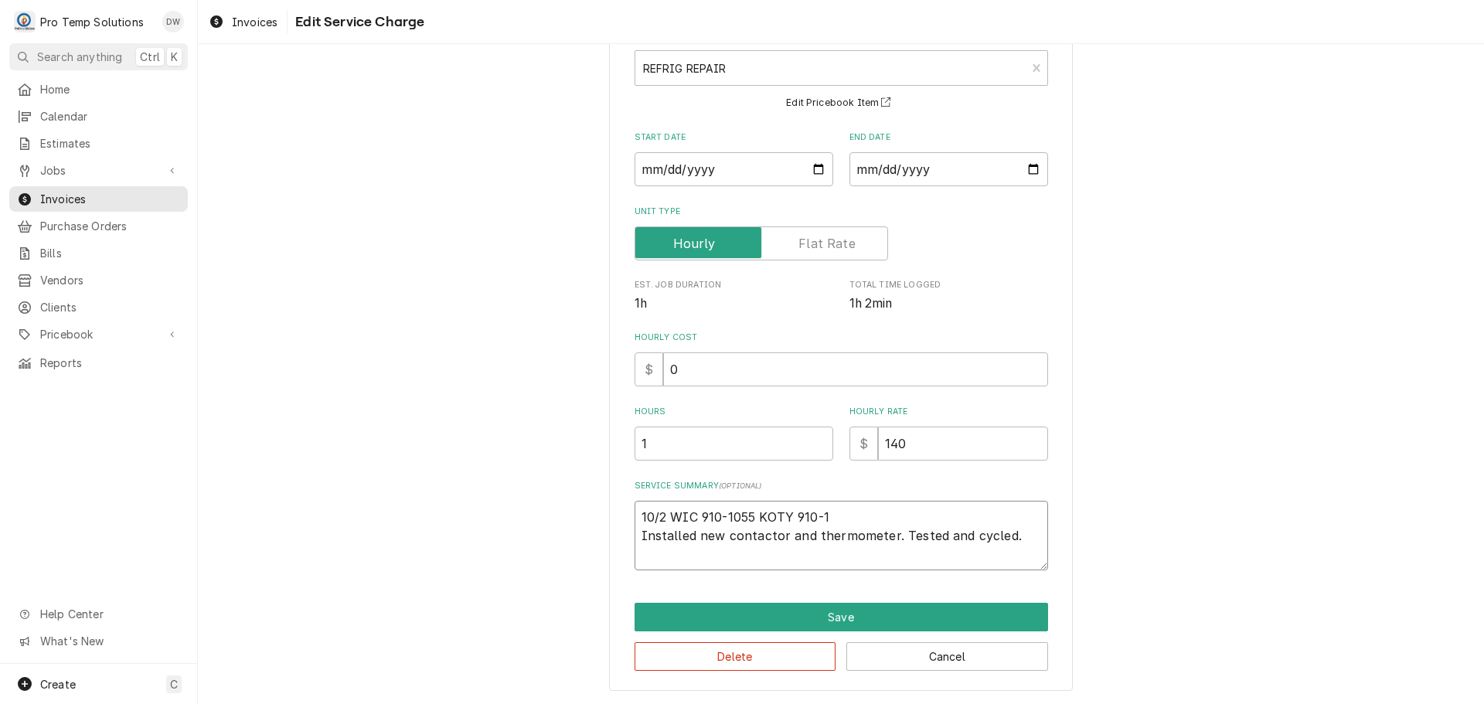
type textarea "10/2 WIC 910-1055 KOTY 910-10 Installed new contactor and thermometer. Tested a…"
type textarea "x"
type textarea "10/2 WIC 910-1055 KOTY 910-103 Installed new contactor and thermometer. Tested …"
type textarea "x"
type textarea "10/2 WIC 910-1055 KOTY 910-1035 Installed new contactor and thermometer. Tested…"
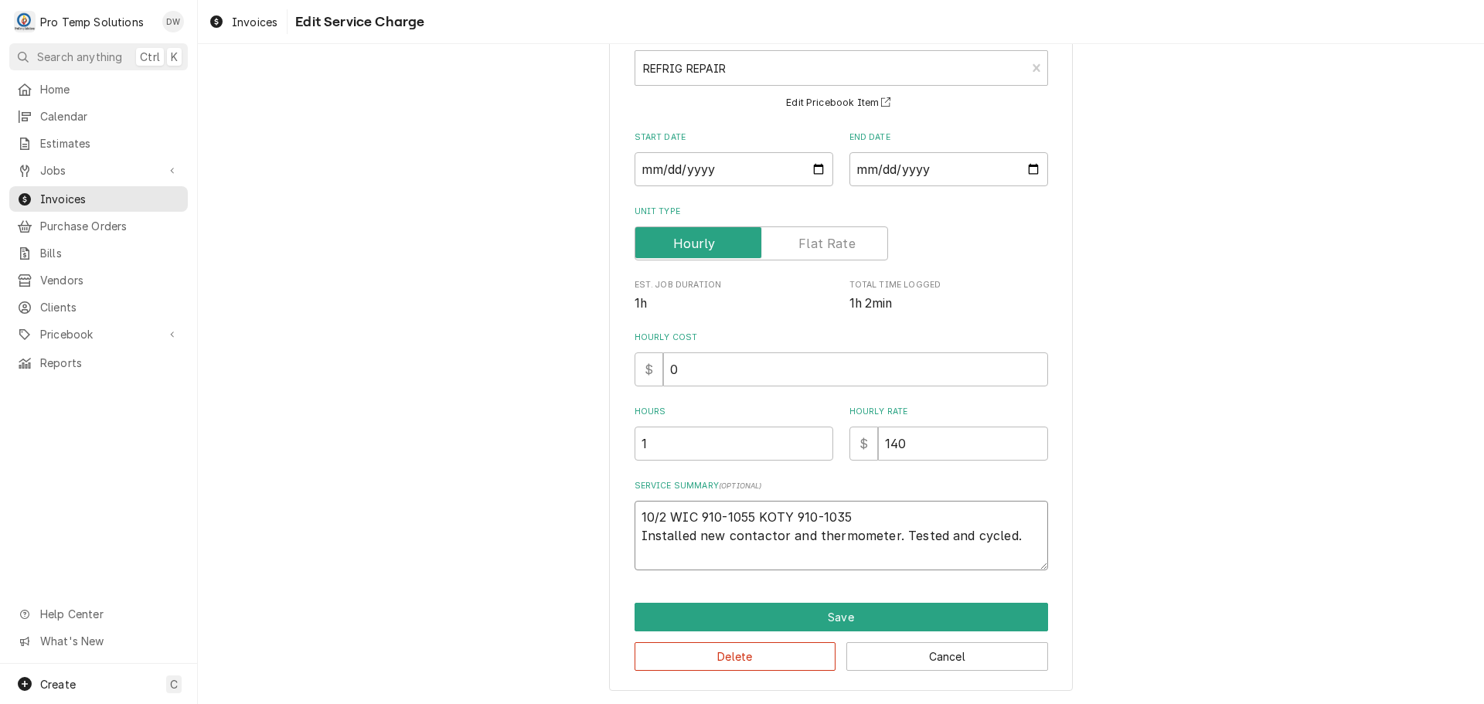
type textarea "x"
type textarea "10/2 WIC 910-1055 KOTY 910-1035 Installed new contactor and thermometer. Tested…"
type textarea "x"
type textarea "10/2 WIC 910-1055 KOTY 910-1035 K Installed new contactor and thermometer. Test…"
type textarea "x"
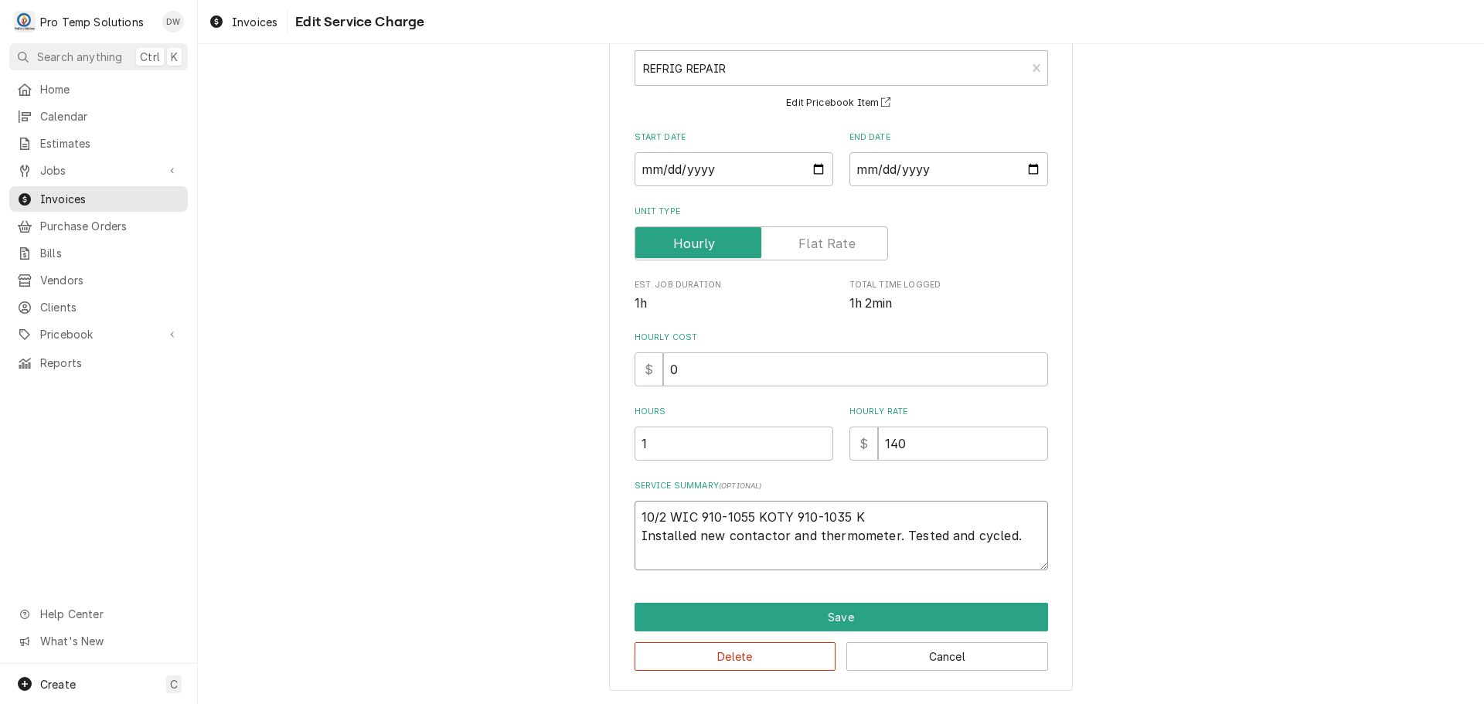
type textarea "10/2 WIC 910-1055 KOTY 910-1035 KE Installed new contactor and thermometer. Tes…"
type textarea "x"
type textarea "10/2 WIC 910-1055 KOTY 910-1035 KEV Installed new contactor and thermometer. Te…"
type textarea "x"
type textarea "10/2 WIC 910-1055 KOTY 910-1035 KEVI Installed new contactor and thermometer. T…"
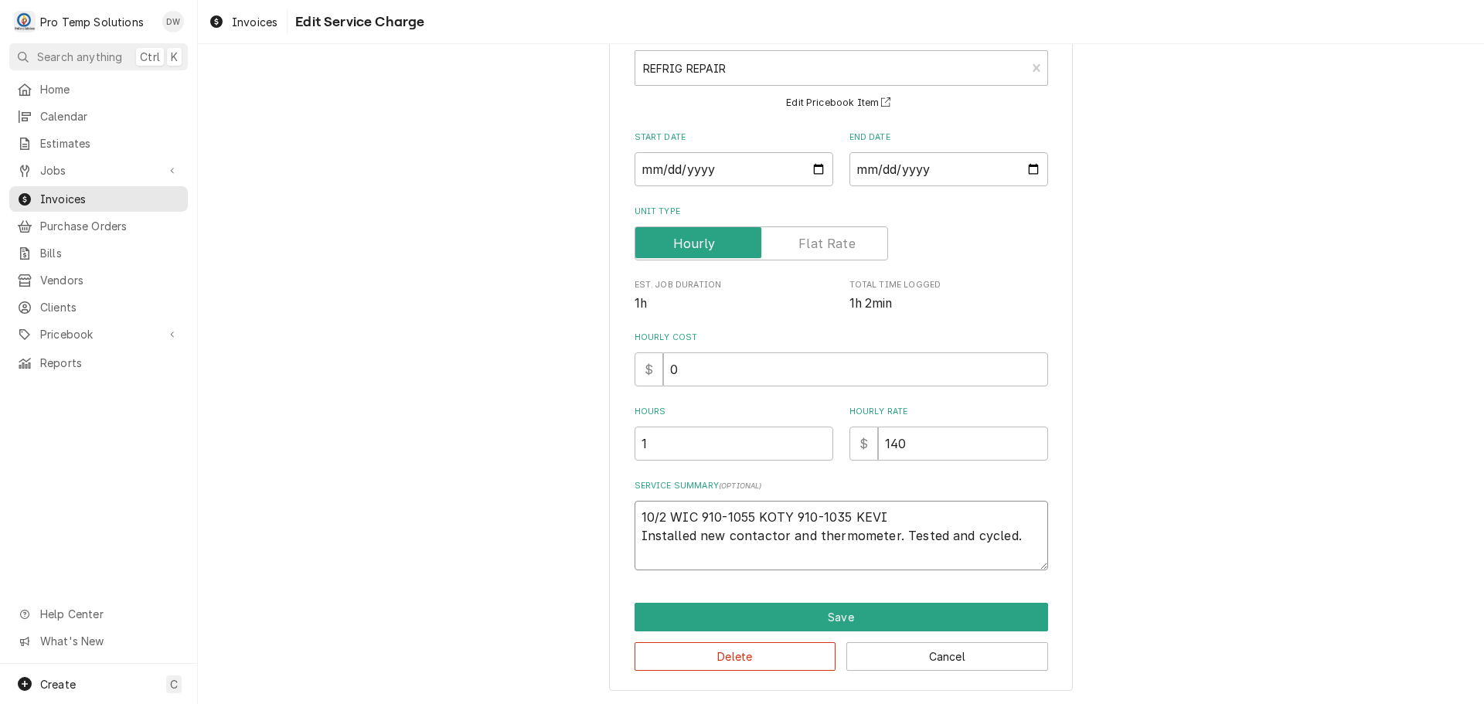
type textarea "x"
type textarea "10/2 WIC 910-1055 KOTY 910-1035 KEVIN Installed new contactor and thermometer. …"
type textarea "x"
type textarea "10/2 WIC 910-1055 KOTY 910-1035 KEVIN Installed new contactor and thermometer. …"
click at [651, 445] on input "1" at bounding box center [734, 444] width 199 height 34
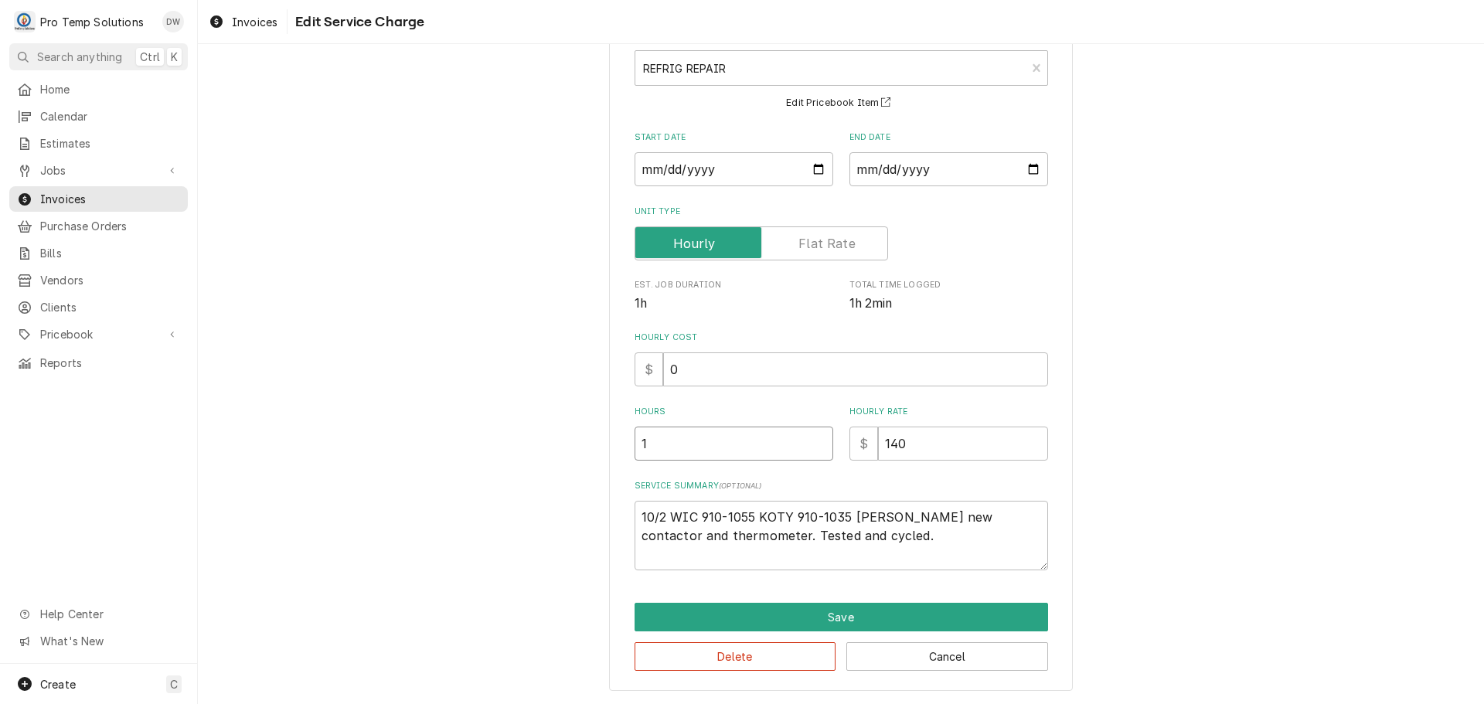
type textarea "x"
type input "1.5"
click at [675, 377] on input "0" at bounding box center [855, 370] width 385 height 34
type textarea "x"
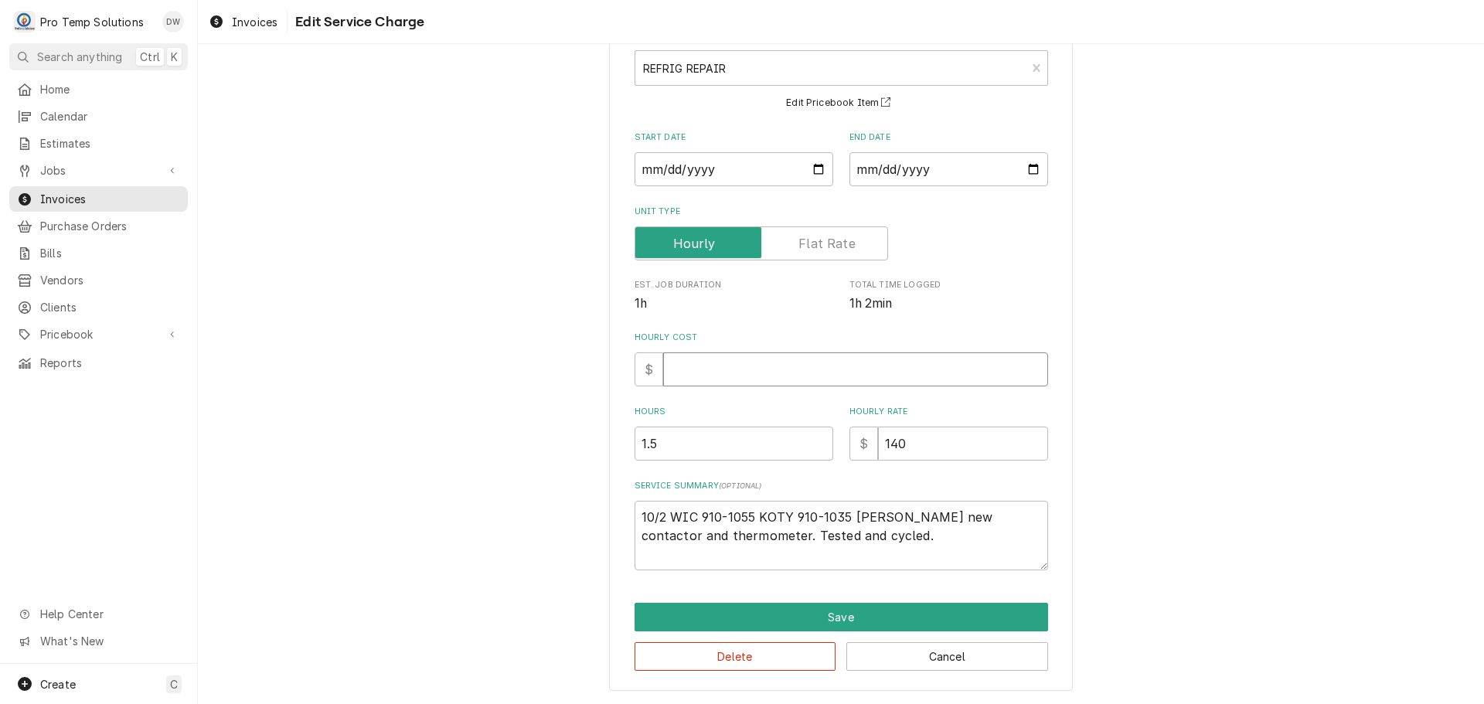
type input "1"
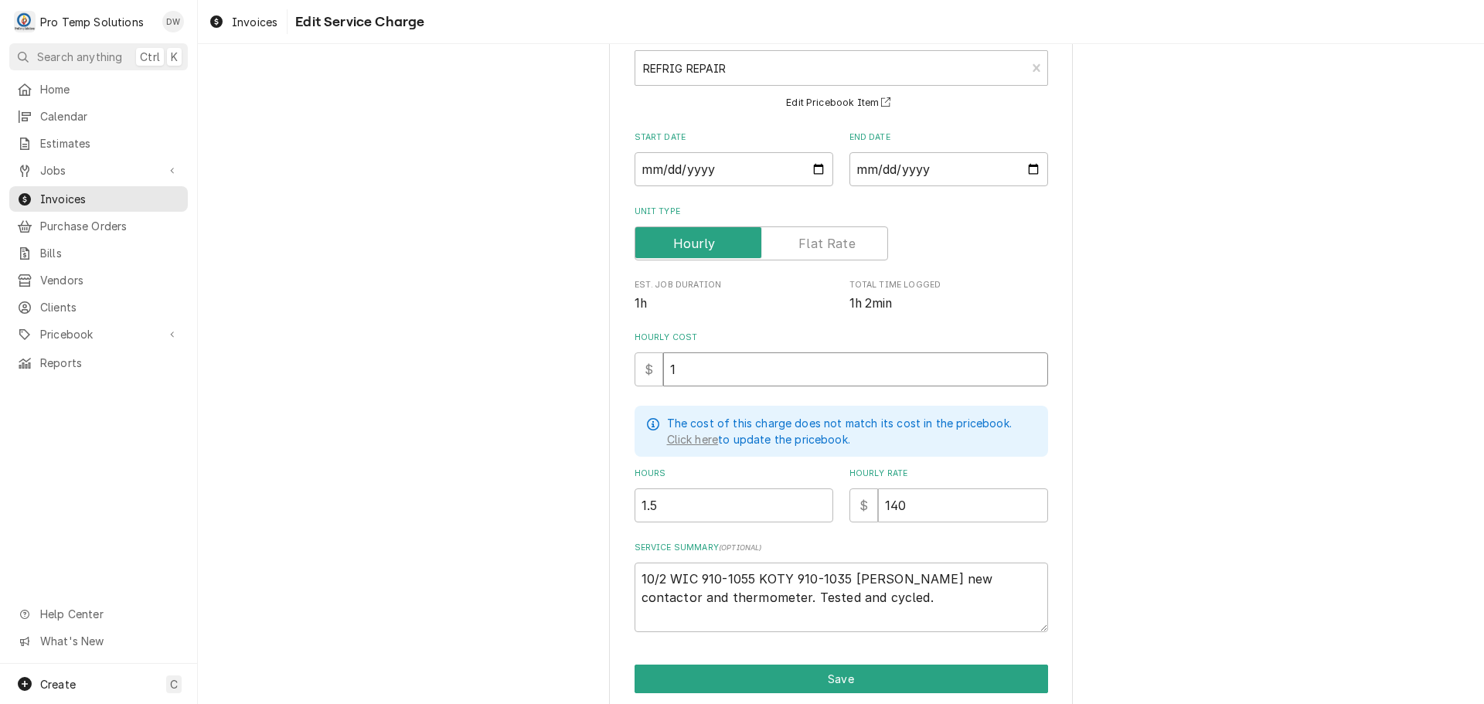
type textarea "x"
type input "18"
click at [942, 574] on textarea "10/2 WIC 910-1055 KOTY 910-1035 KEVIN Installed new contactor and thermometer. …" at bounding box center [842, 598] width 414 height 70
type textarea "x"
type textarea "10/2 WIC 910-1055 KOTY 910-1035 KEVIN ( Installed new contactor and thermometer…"
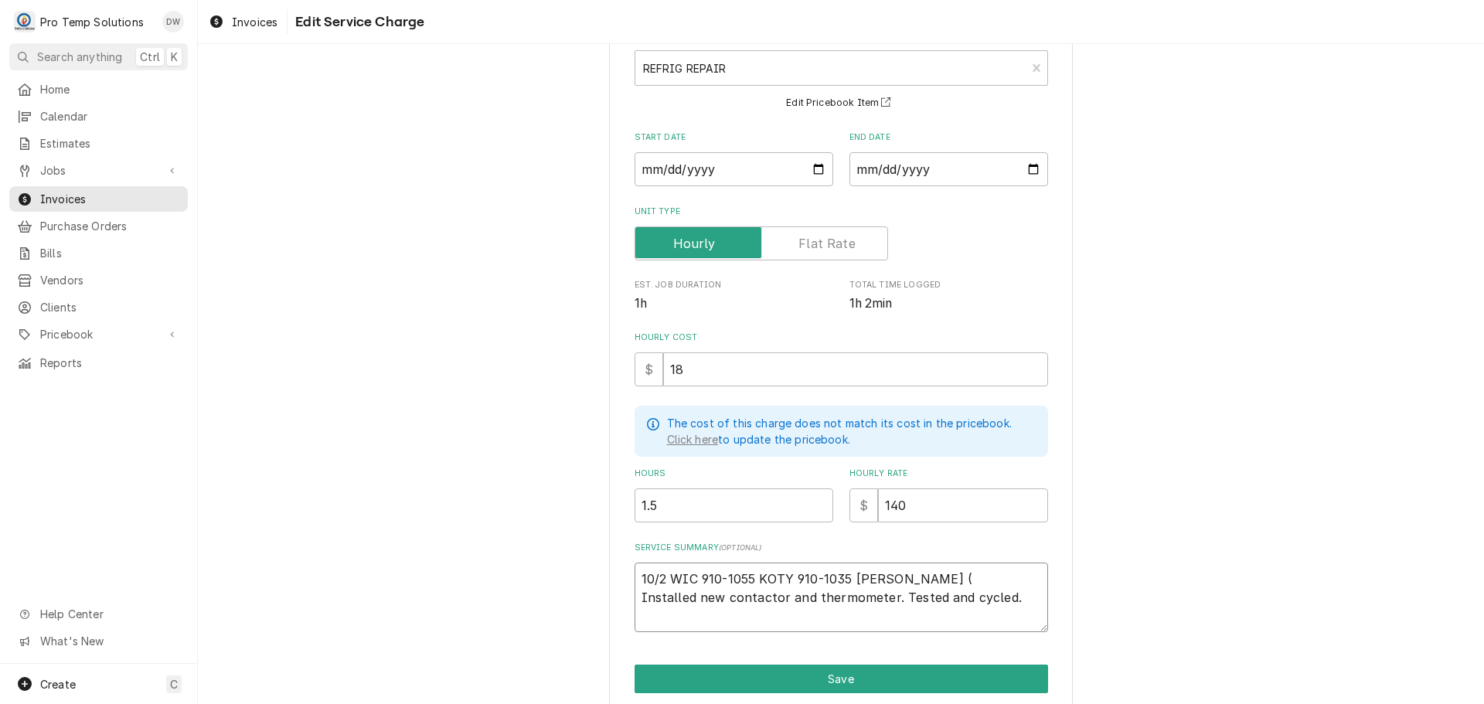
type textarea "x"
type textarea "10/2 WIC 910-1055 KOTY 910-1035 KEVIN ( Installed new contactor and thermometer…"
type textarea "x"
type textarea "10/2 WIC 910-1055 KOTY 910-1035 KEVIN ( 1 Installed new contactor and thermomet…"
type textarea "x"
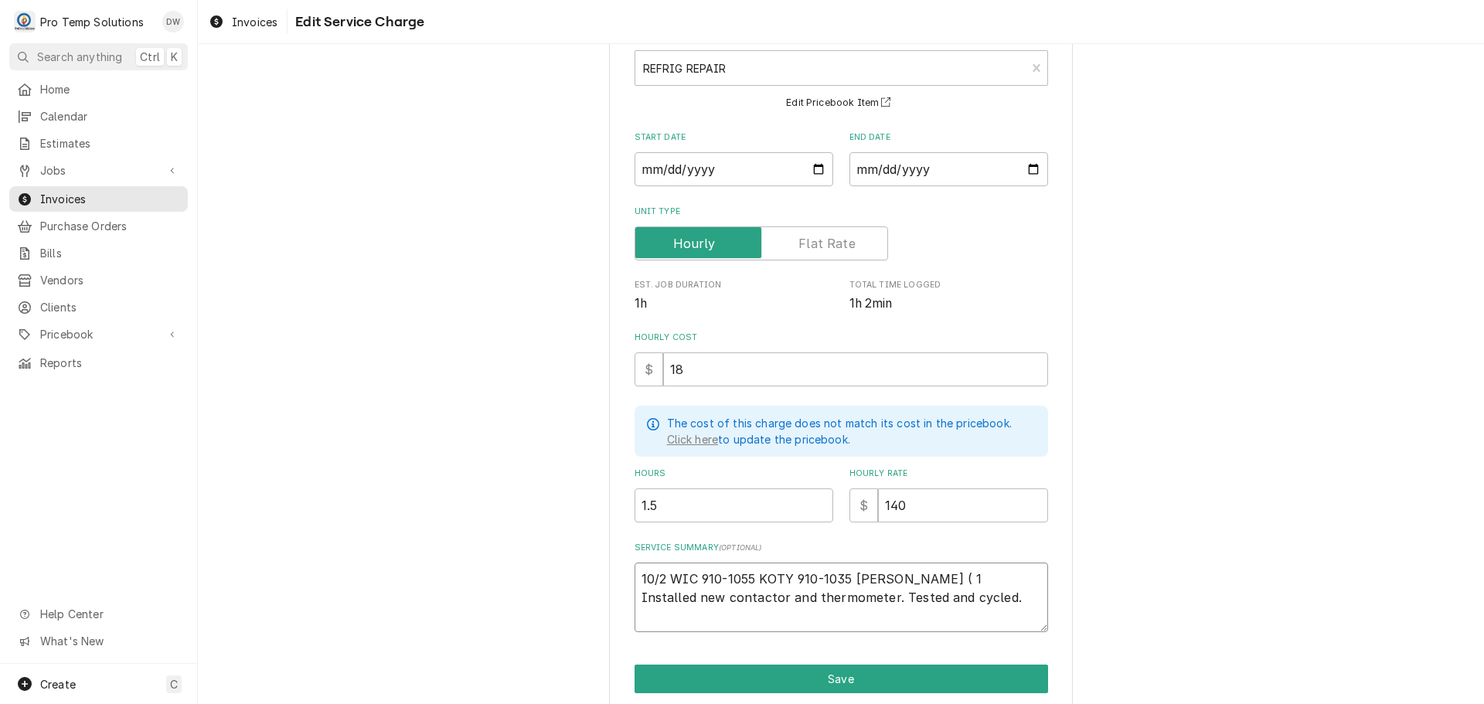
type textarea "10/2 WIC 910-1055 KOTY 910-1035 KEVIN ( 10 Installed new contactor and thermome…"
type textarea "x"
type textarea "10/2 WIC 910-1055 KOTY 910-1035 KEVIN ( 107 Installed new contactor and thermom…"
type textarea "x"
type textarea "10/2 WIC 910-1055 KOTY 910-1035 KEVIN ( 1075 Installed new contactor and thermo…"
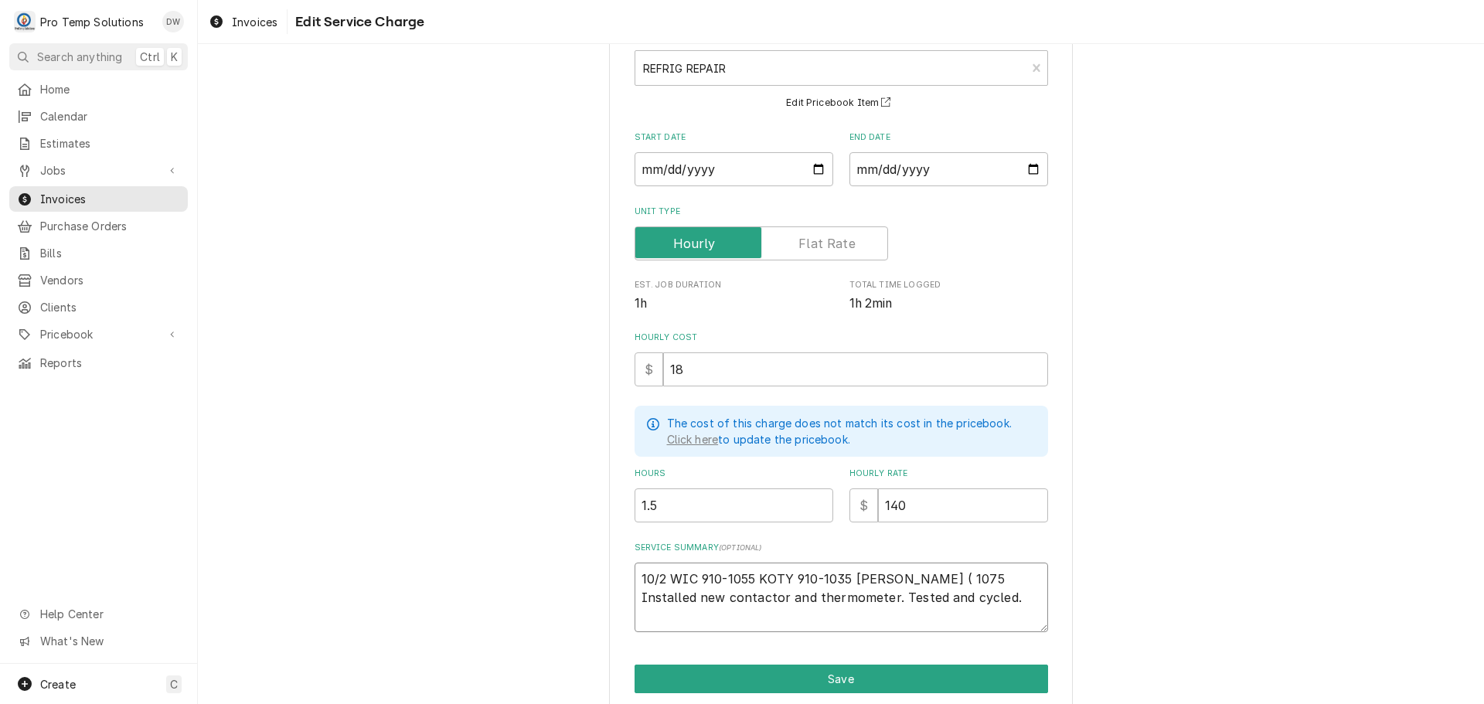
type textarea "x"
type textarea "10/2 WIC 910-1055 KOTY 910-1035 KEVIN ( 1075 Installed new contactor and thermo…"
type textarea "x"
type textarea "10/2 WIC 910-1055 KOTY 910-1035 KEVIN ( 1075 O Installed new contactor and ther…"
type textarea "x"
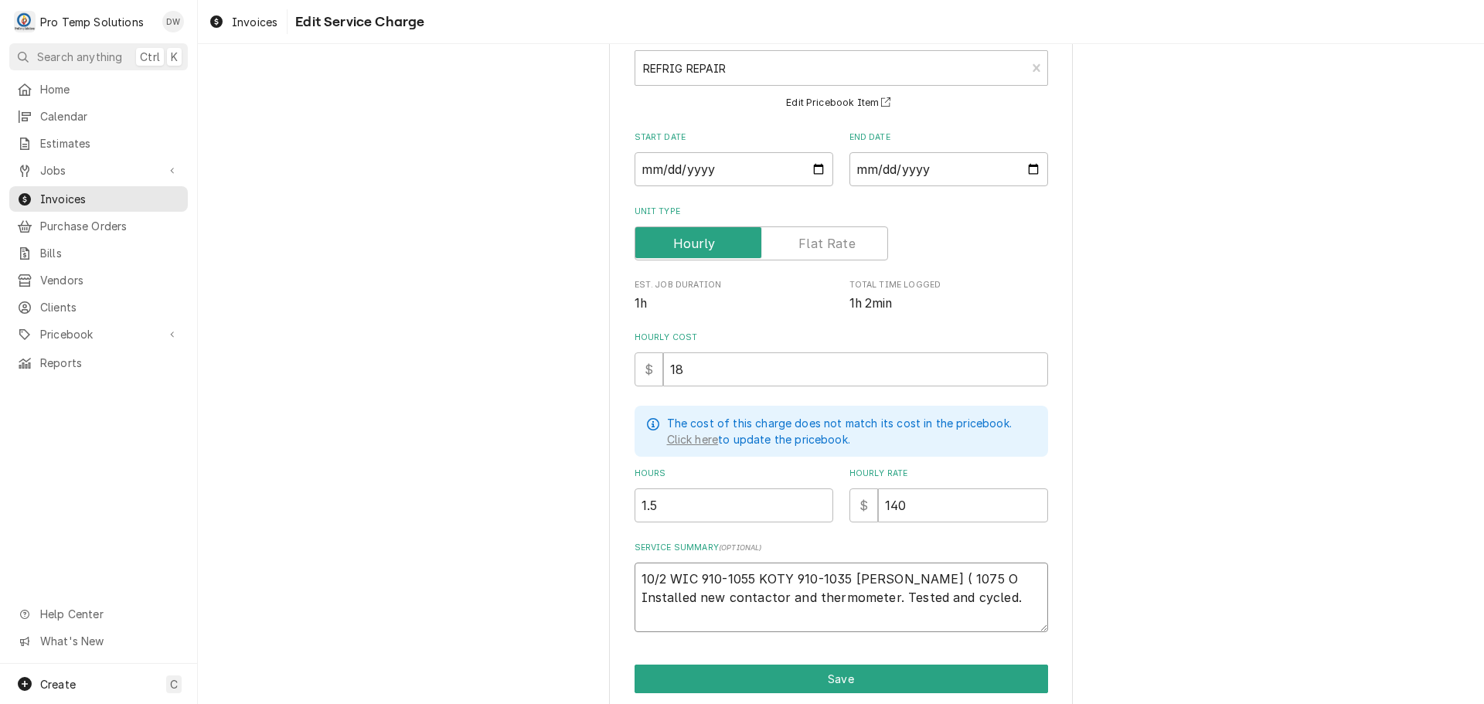
type textarea "10/2 WIC 910-1055 KOTY 910-1035 KEVIN ( 1075 ON Installed new contactor and the…"
type textarea "x"
type textarea "10/2 WIC 910-1055 KOTY 910-1035 KEVIN ( 1075 ON Installed new contactor and the…"
type textarea "x"
type textarea "10/2 WIC 910-1055 KOTY 910-1035 KEVIN ( 1075 ON S Installed new contactor and t…"
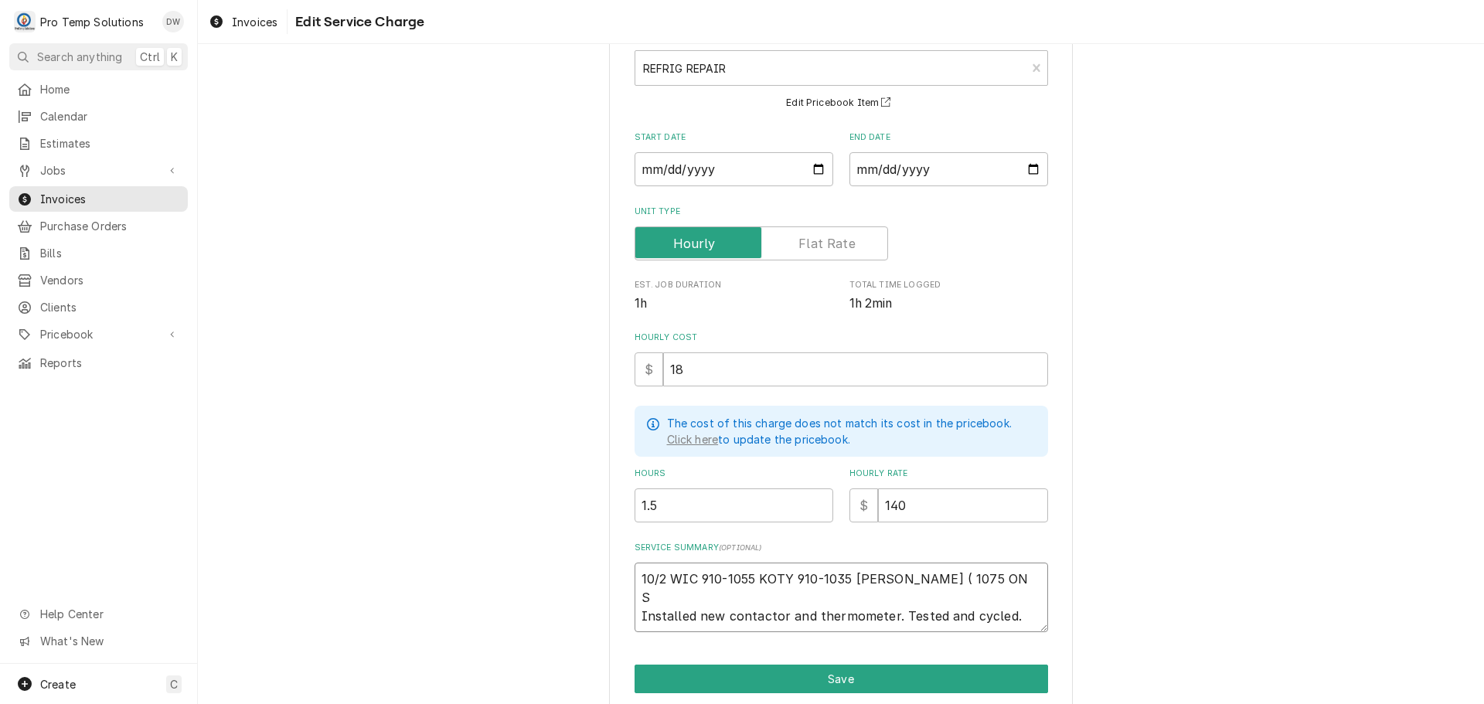
type textarea "x"
type textarea "10/2 WIC 910-1055 KOTY 910-1035 KEVIN ( 1075 ON SI Installed new contactor and …"
type textarea "x"
type textarea "10/2 WIC 910-1055 KOTY 910-1035 KEVIN ( 1075 ON SIT Installed new contactor and…"
type textarea "x"
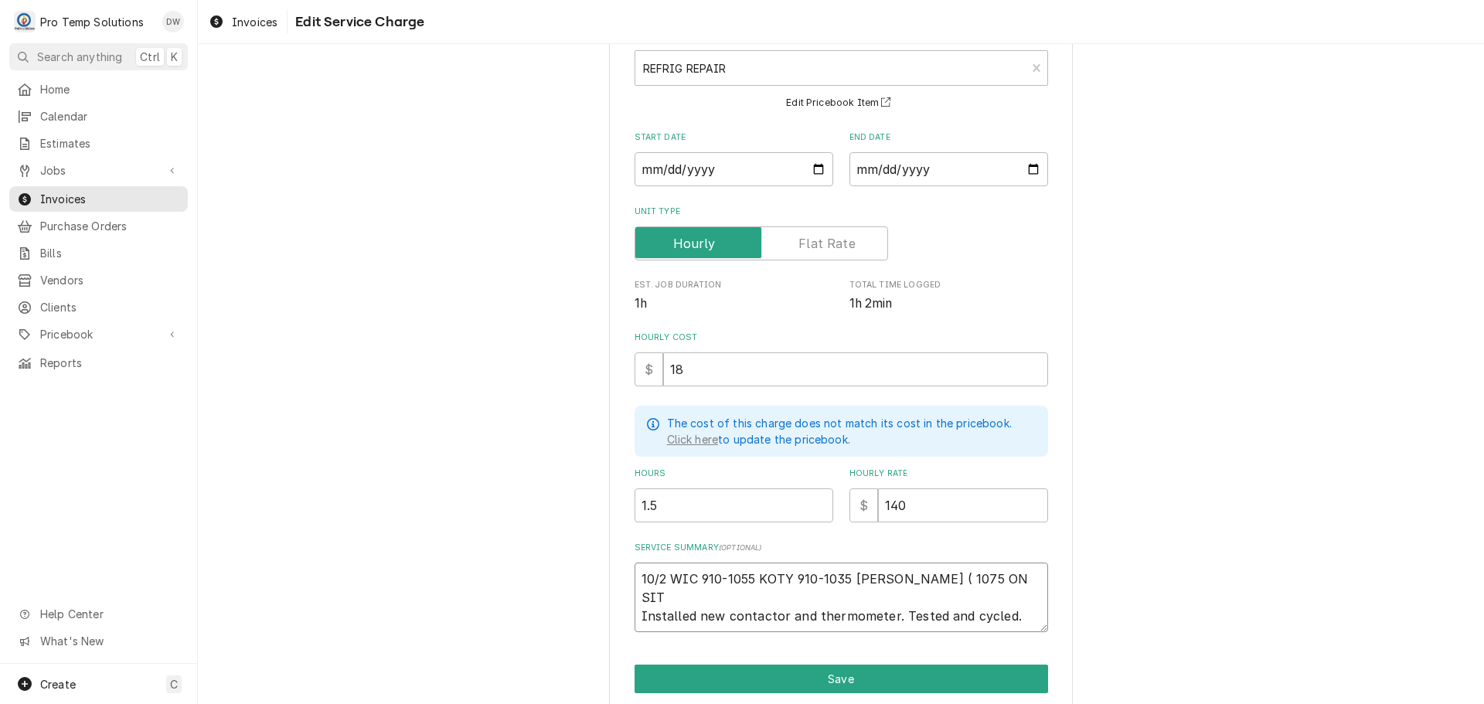
type textarea "10/2 WIC 910-1055 KOTY 910-1035 KEVIN ( 1075 ON SITE Installed new contactor an…"
type textarea "x"
type textarea "10/2 WIC 910-1055 KOTY 910-1035 KEVIN ( 1075 ON SITE? Installed new contactor a…"
type textarea "x"
type textarea "10/2 WIC 910-1055 KOTY 910-1035 KEVIN ( 1075 ON SITE?) Installed new contactor …"
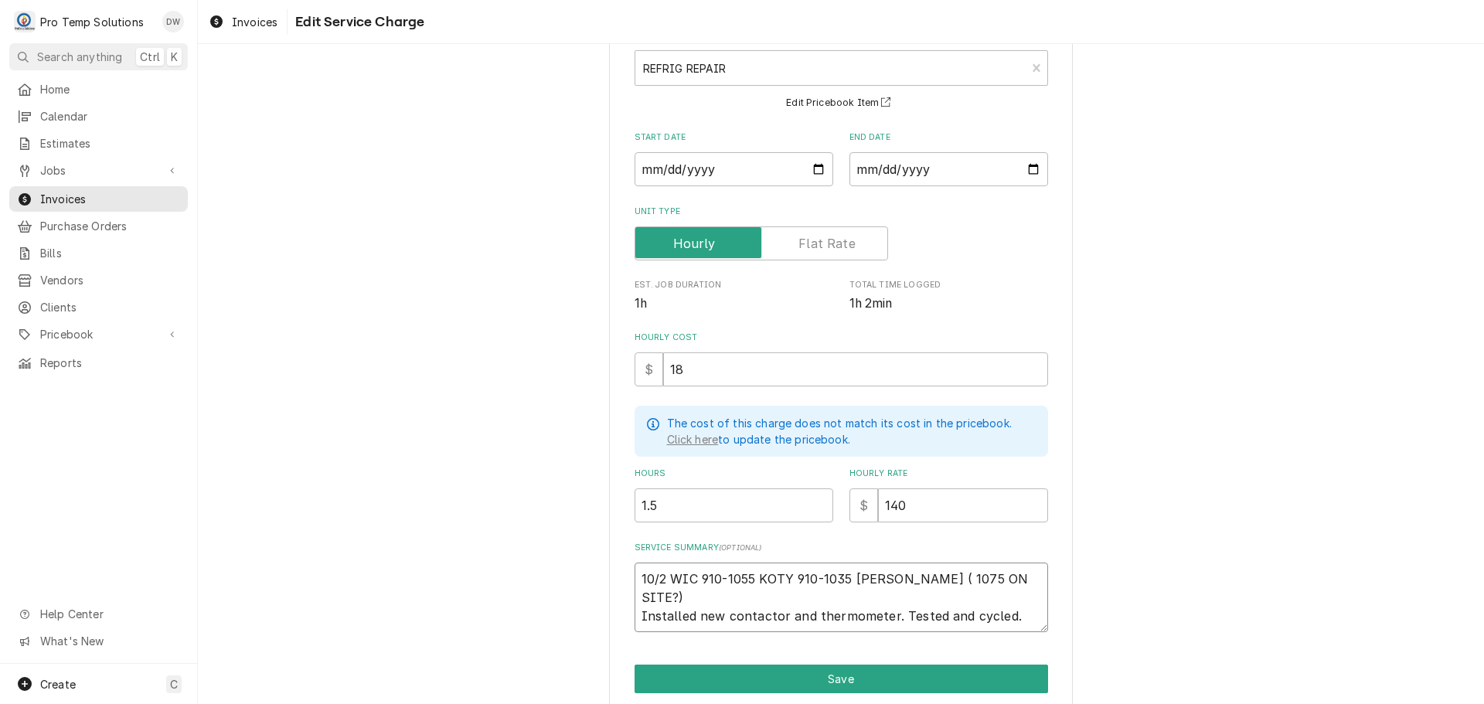
click at [915, 574] on textarea "10/2 WIC 910-1055 KOTY 910-1035 KEVIN ( 1075 ON SITE?) Installed new contactor …" at bounding box center [842, 598] width 414 height 70
type textarea "x"
type textarea "10/2 WIC 910-1055 KOTY 910-1035 KEVIN ( 175 ON SITE?) Installed new contactor a…"
type textarea "x"
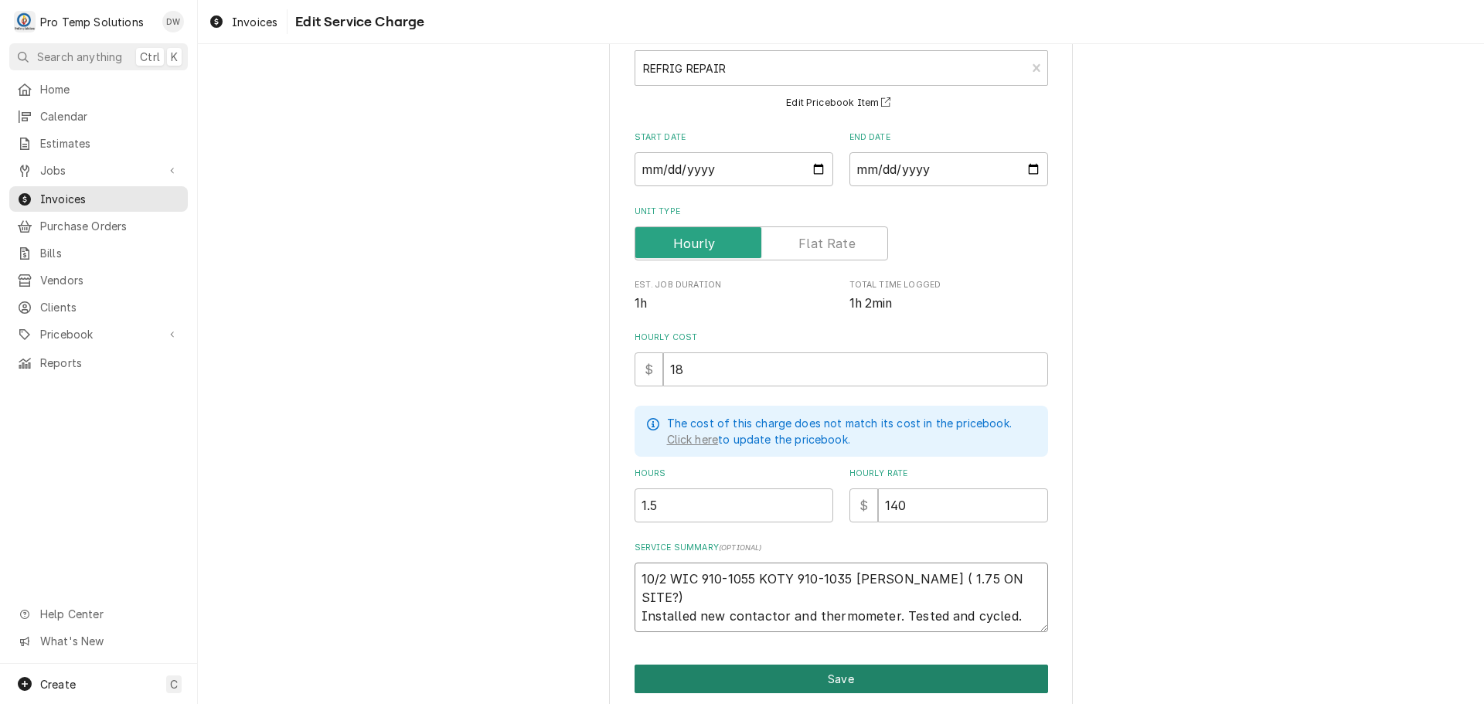
type textarea "10/2 WIC 910-1055 KOTY 910-1035 KEVIN ( 1.75 ON SITE?) Installed new contactor …"
click at [834, 676] on button "Save" at bounding box center [842, 679] width 414 height 29
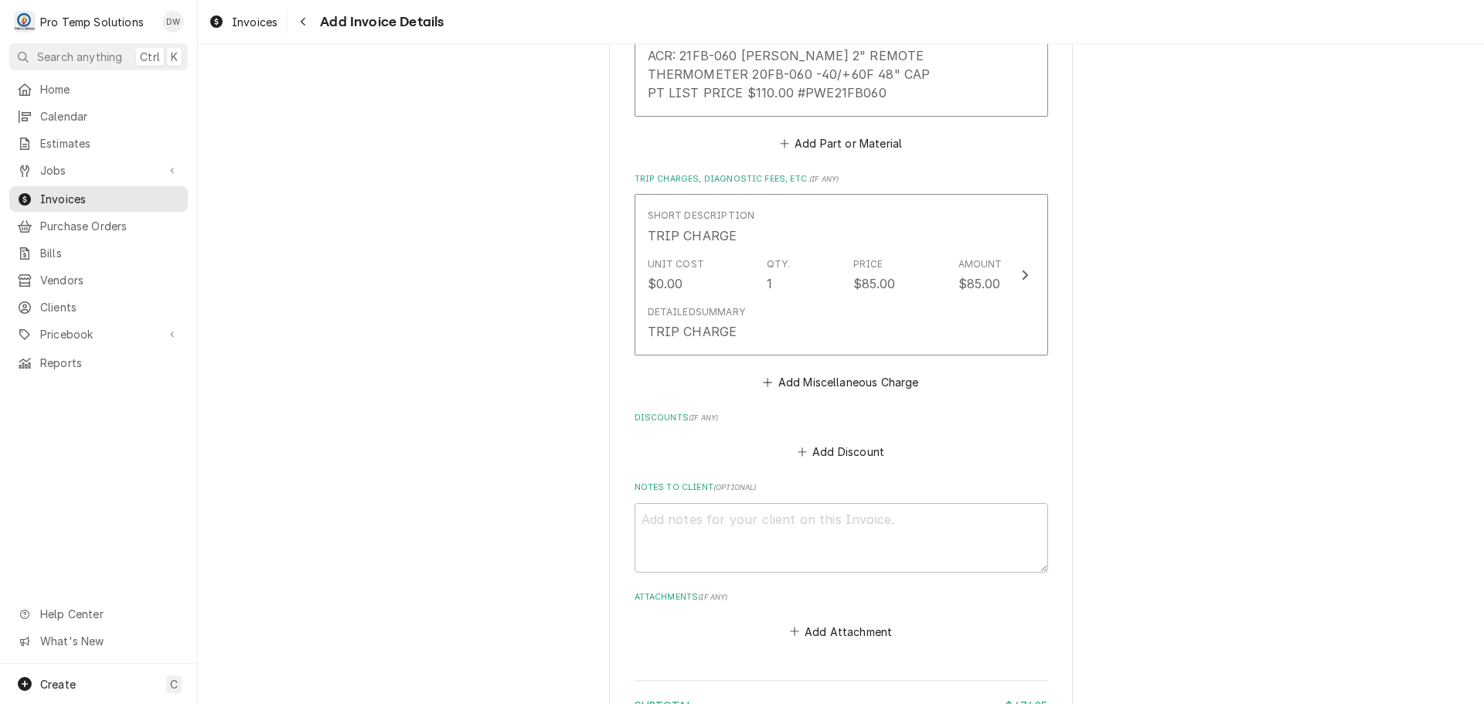
scroll to position [1860, 0]
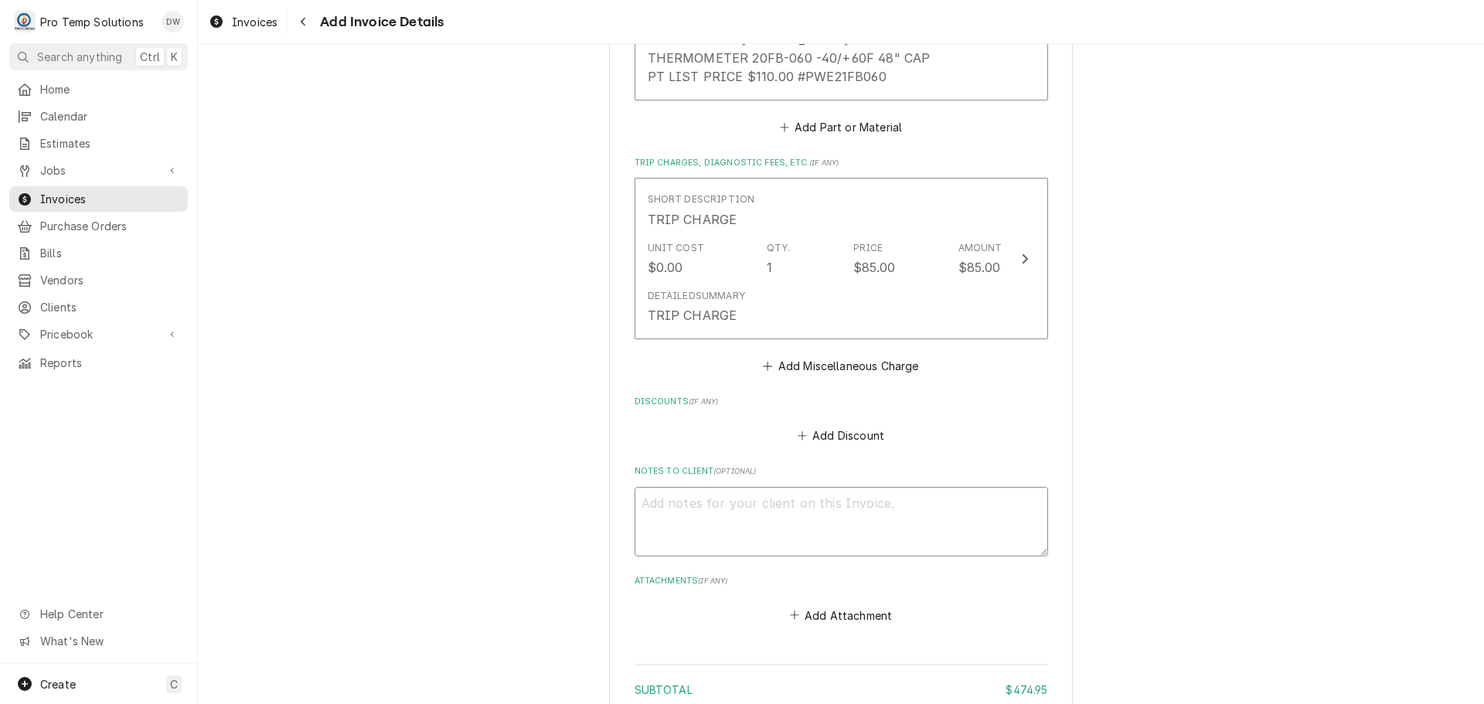
click at [643, 487] on textarea "Notes to Client ( optional )" at bounding box center [842, 522] width 414 height 70
type textarea "x"
type textarea "#"
type textarea "x"
type textarea "#1"
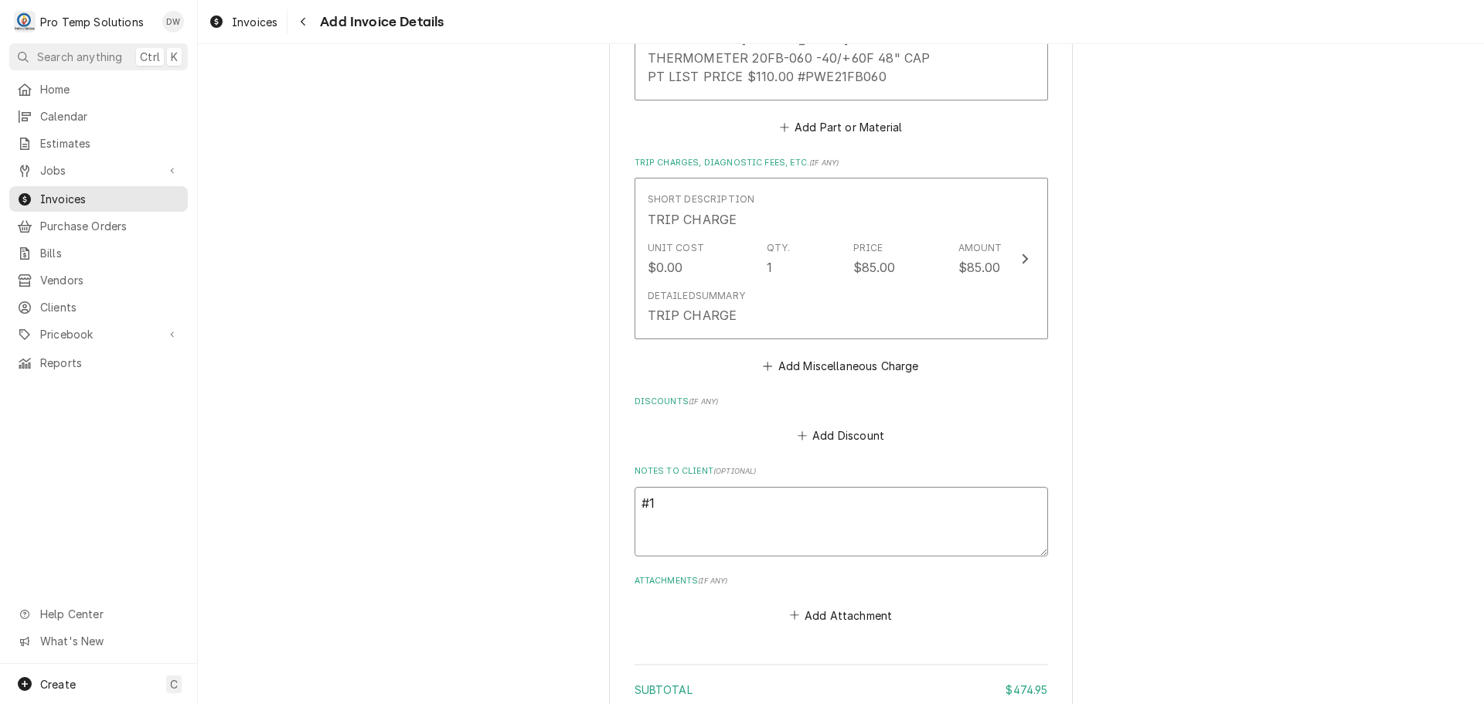
type textarea "x"
type textarea "#10"
type textarea "x"
type textarea "#100"
type textarea "x"
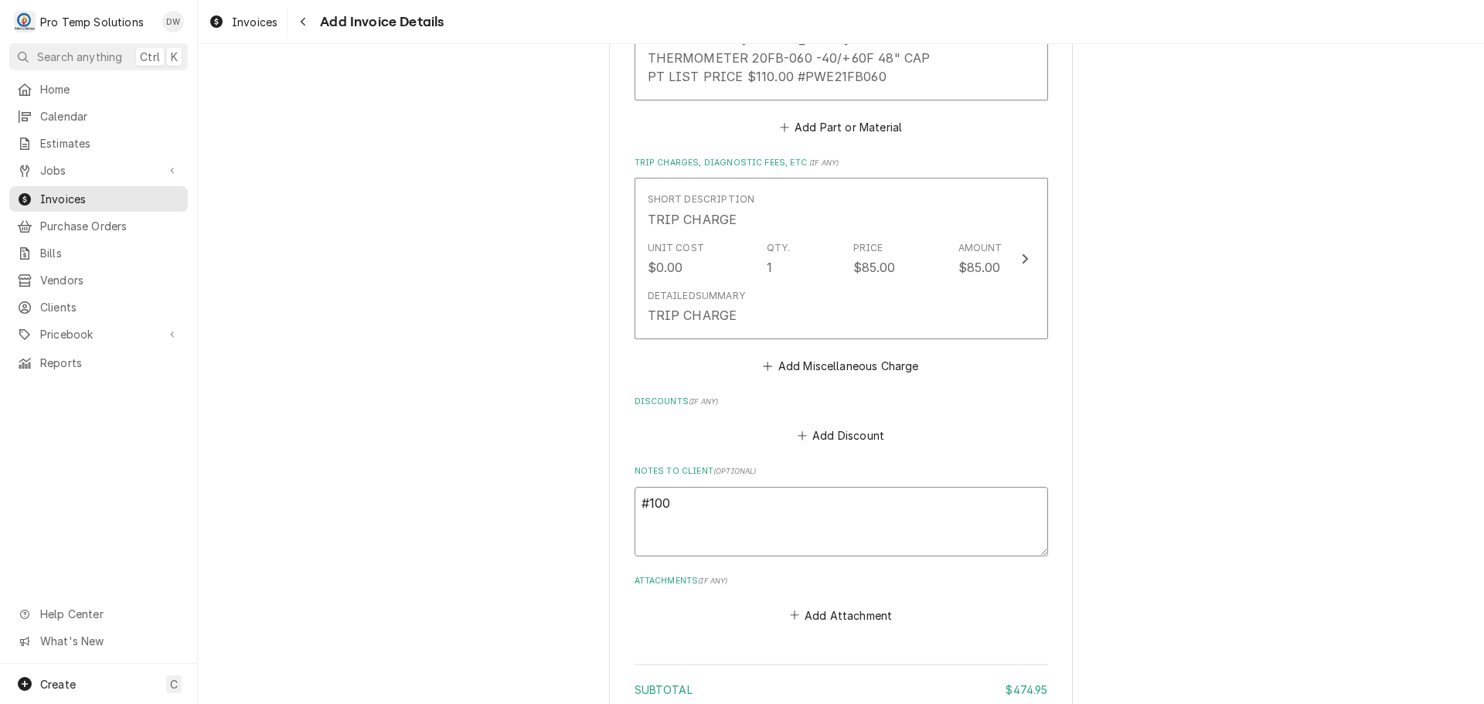
type textarea "#1002"
type textarea "x"
type textarea "#10022"
type textarea "x"
type textarea "#100225"
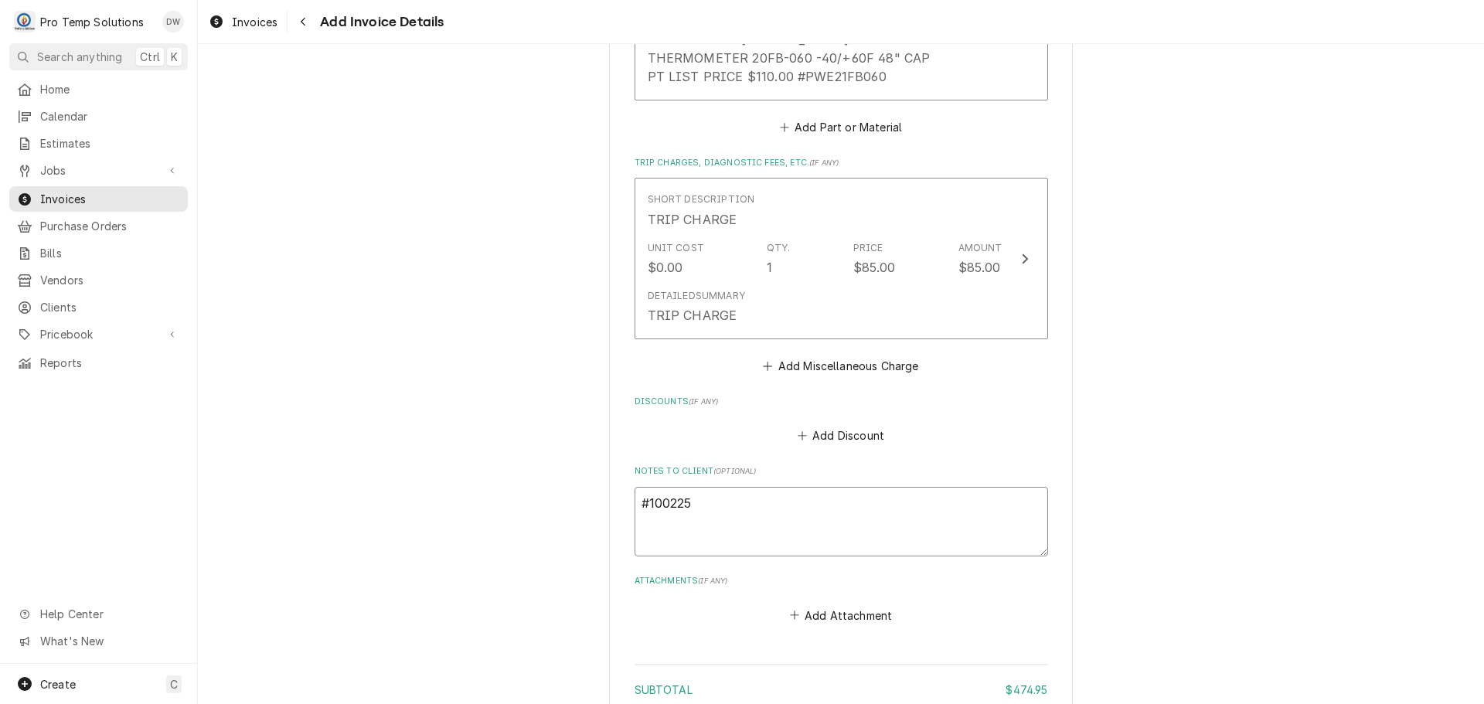
type textarea "x"
type textarea "#1002250"
type textarea "x"
type textarea "#10022500"
type textarea "x"
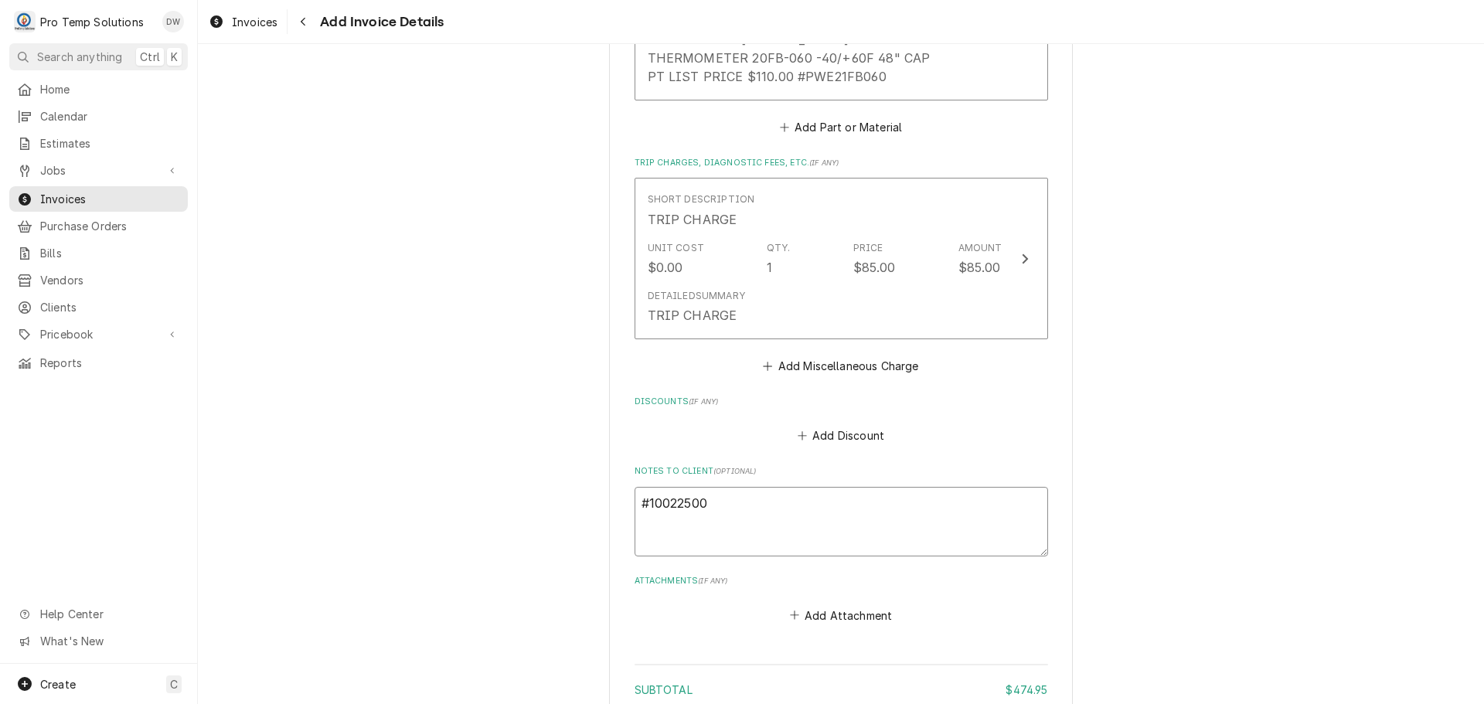
type textarea "#100225002"
type textarea "x"
type textarea "#100225002"
type textarea "x"
type textarea "#100225002 S"
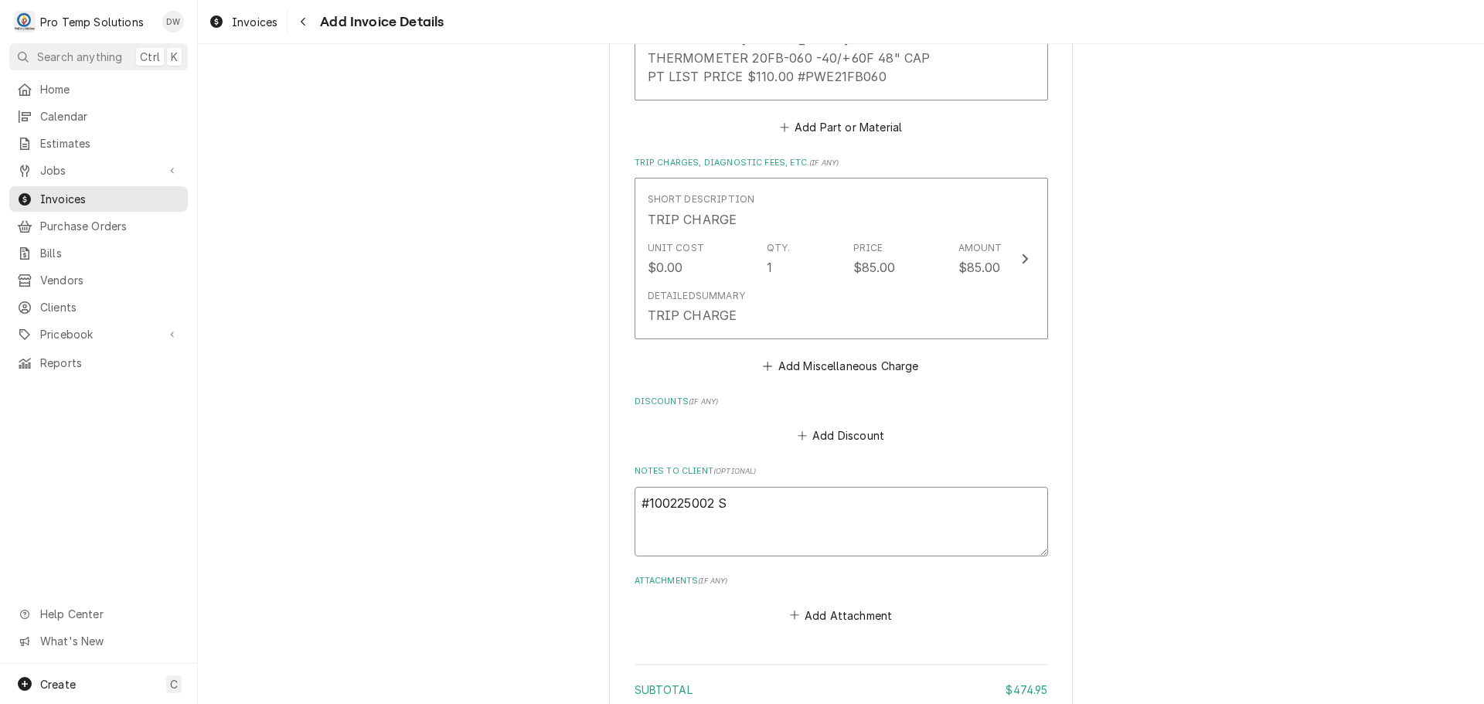
type textarea "x"
type textarea "#100225002 SQ"
type textarea "x"
type textarea "#100225002 SQU"
type textarea "x"
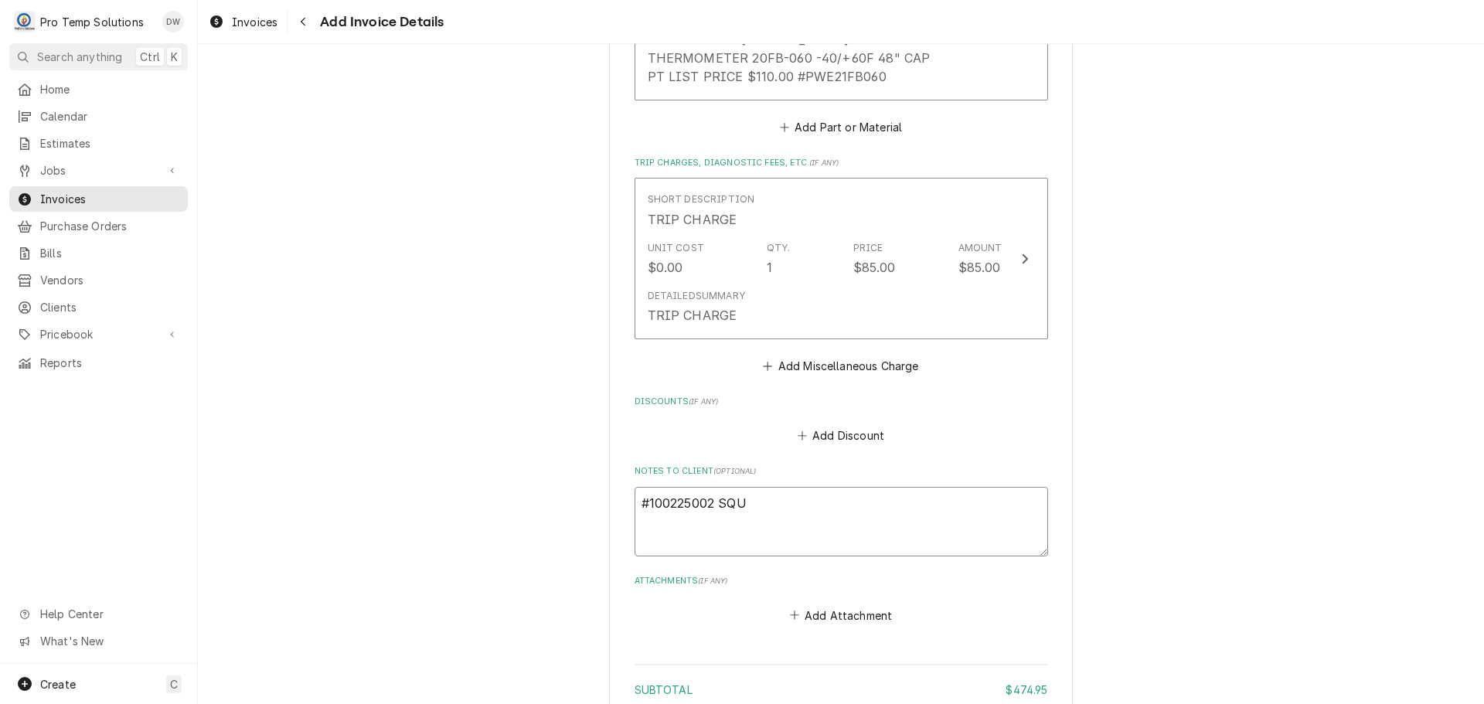
type textarea "#100225002 SQUI"
type textarea "x"
type textarea "#100225002 SQUID"
type textarea "x"
type textarea "#100225002 SQUID'"
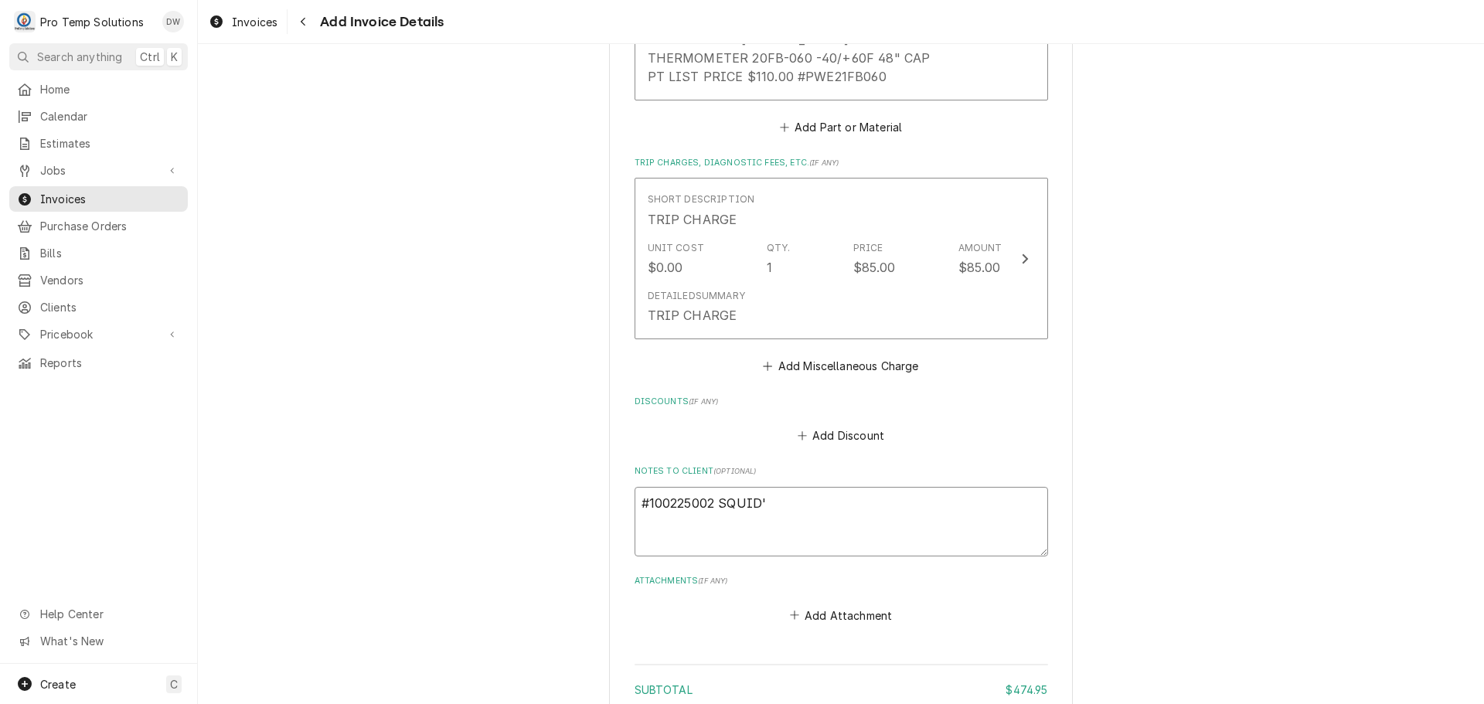
type textarea "x"
type textarea "#100225002 SQUID'S"
type textarea "x"
type textarea "#100225002 SQUID'S-"
type textarea "x"
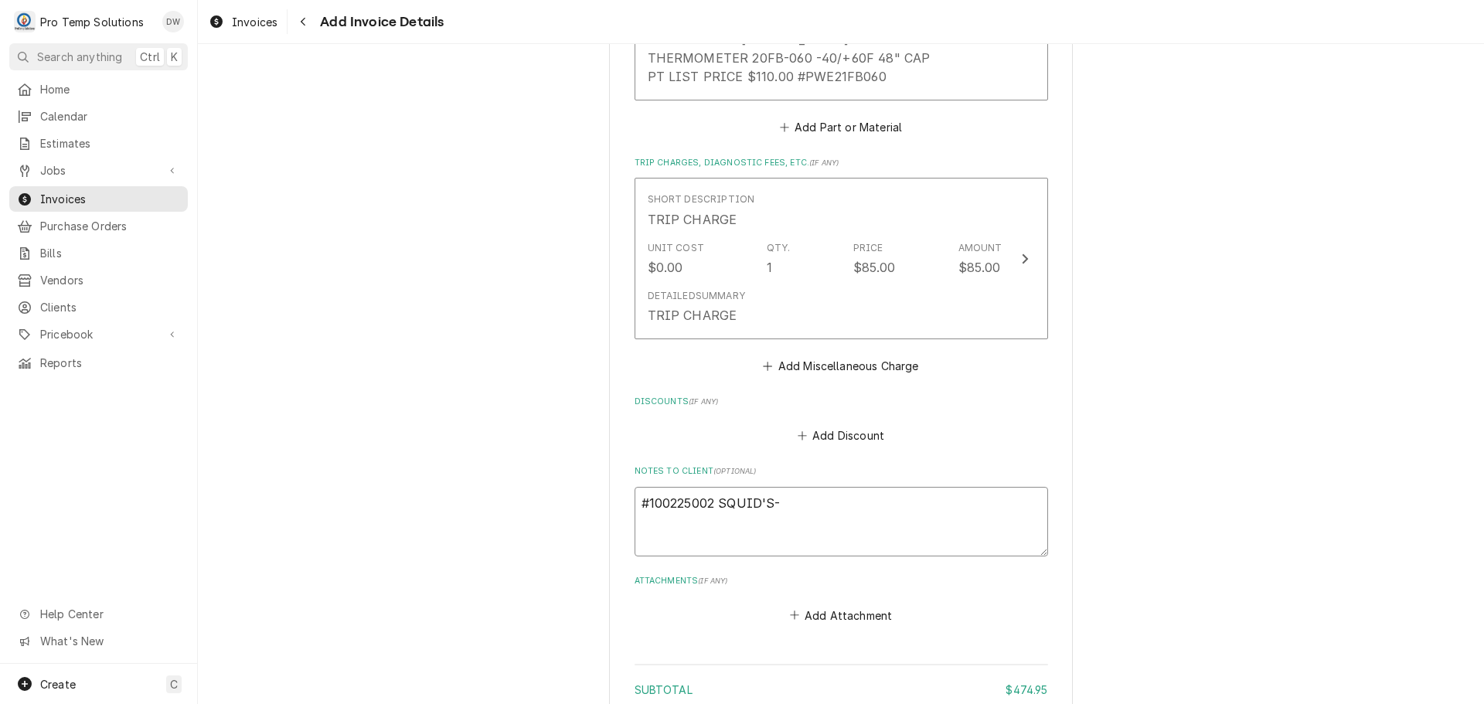
type textarea "#100225002 SQUID'S-"
type textarea "x"
type textarea "#100225002 SQUID'S- W"
type textarea "x"
type textarea "#100225002 SQUID'S- WI"
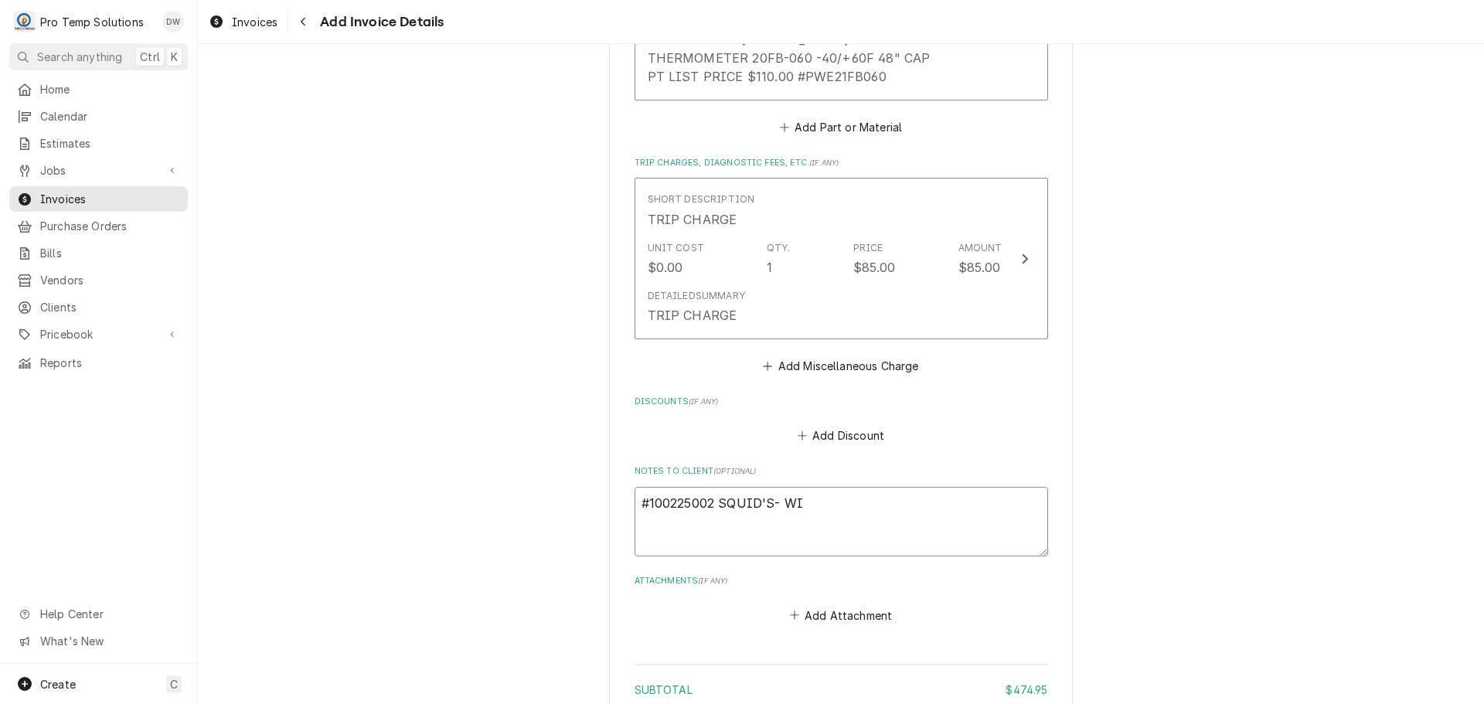
type textarea "x"
type textarea "#100225002 SQUID'S- WIC"
type textarea "x"
type textarea "#100225002 SQUID'S- WIC"
drag, startPoint x: 643, startPoint y: 479, endPoint x: 664, endPoint y: 486, distance: 21.8
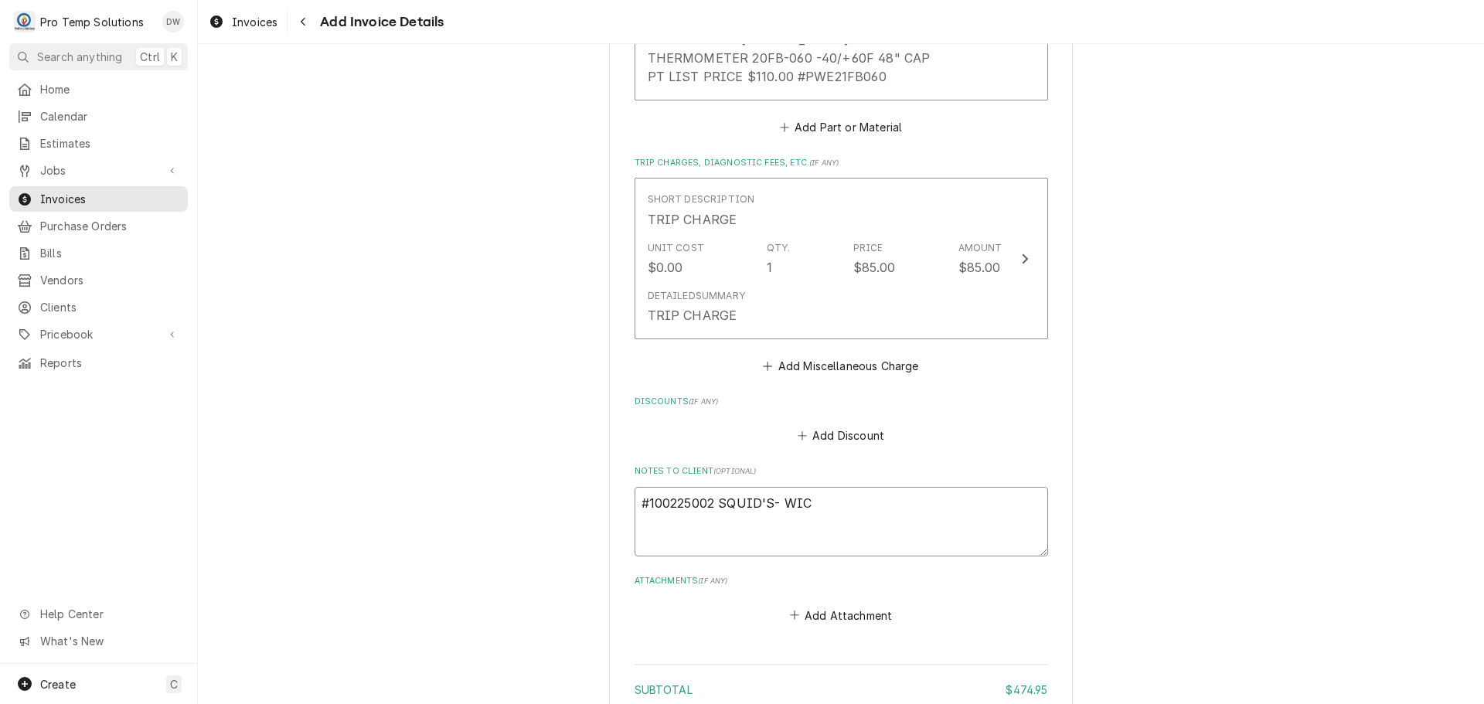
click at [660, 487] on textarea "#100225002 SQUID'S- WIC" at bounding box center [842, 522] width 414 height 70
click at [849, 487] on textarea "#100225002 SQUID'S- WIC" at bounding box center [842, 522] width 414 height 70
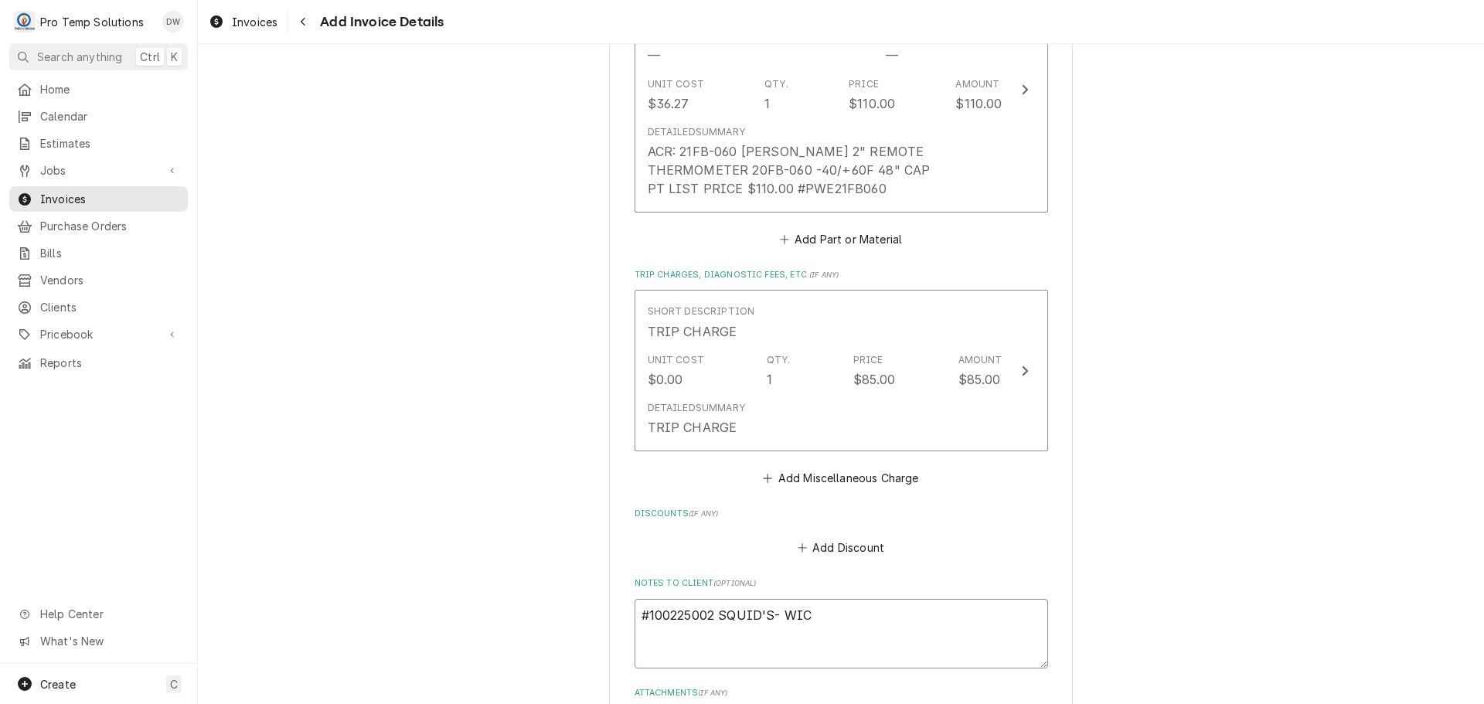
scroll to position [2057, 0]
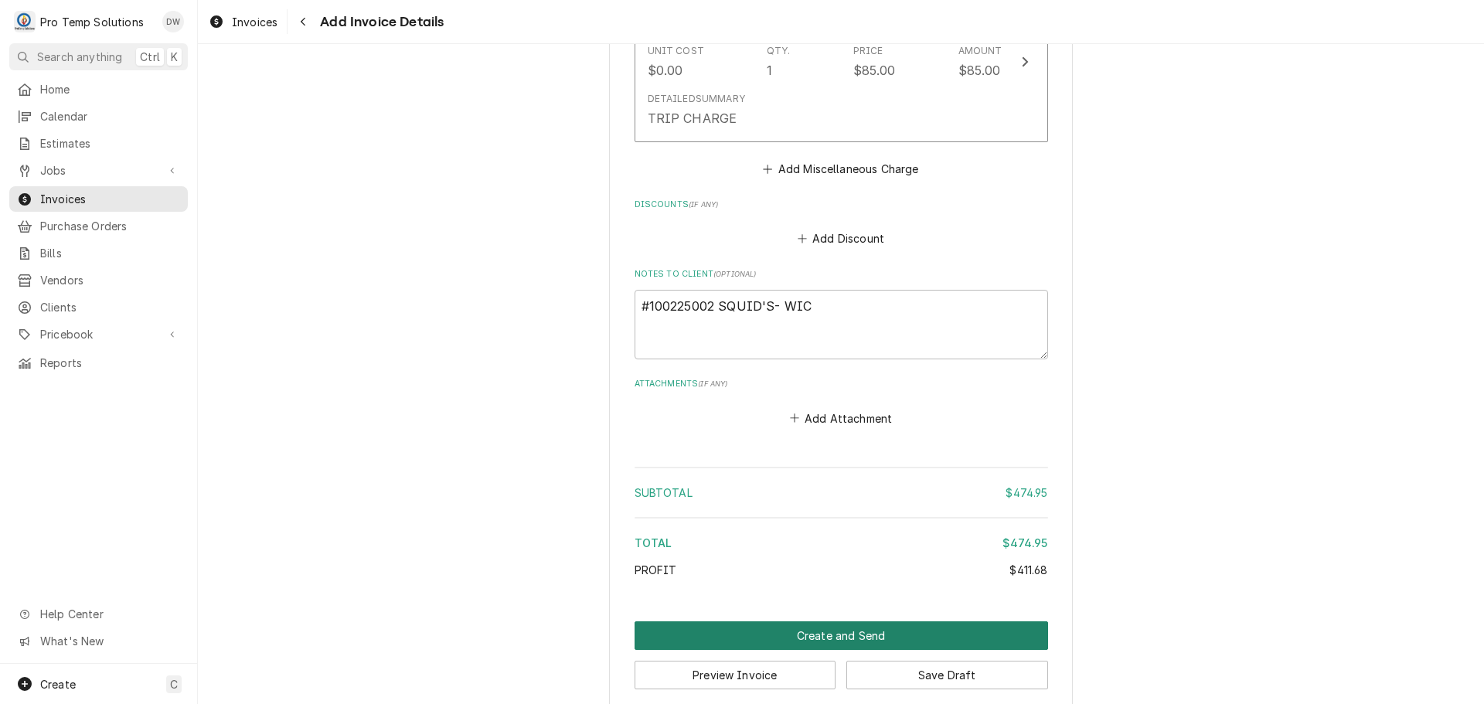
click at [828, 622] on button "Create and Send" at bounding box center [842, 636] width 414 height 29
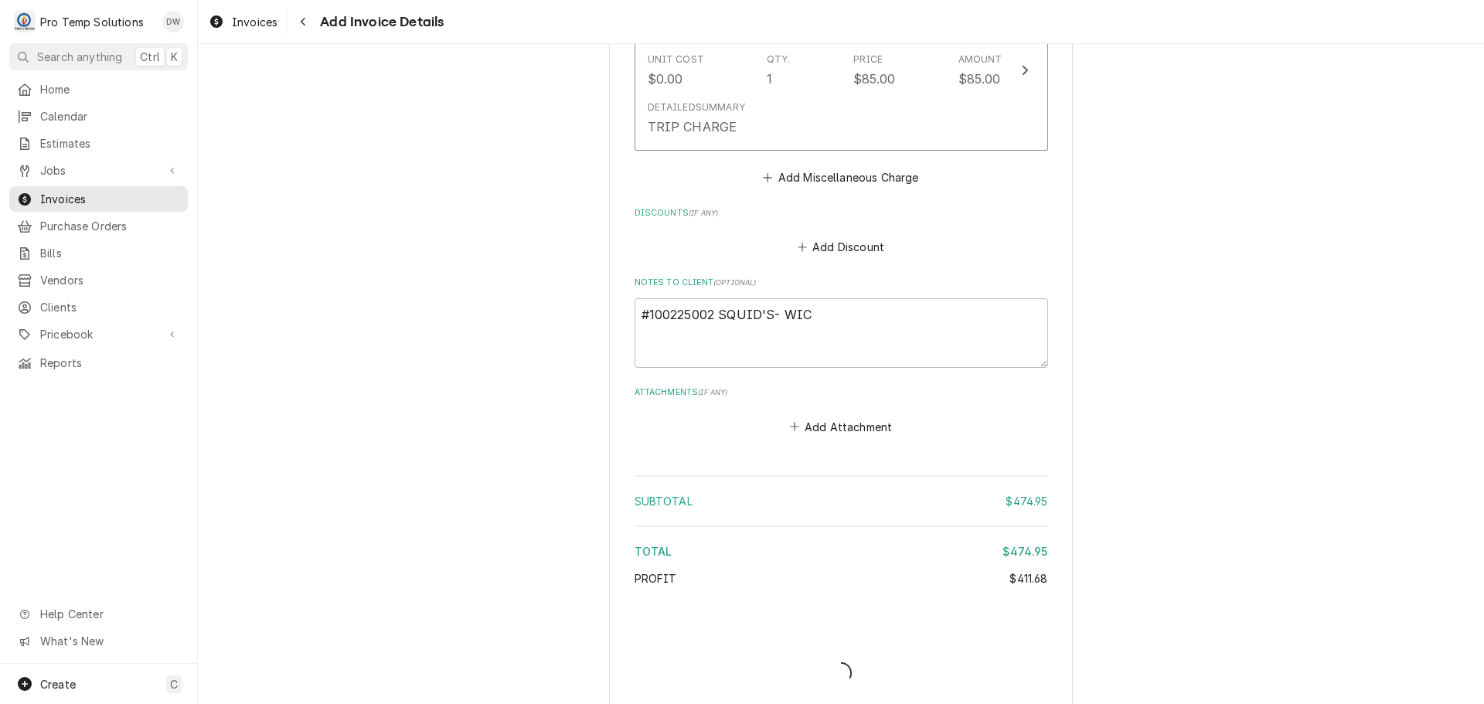
type textarea "x"
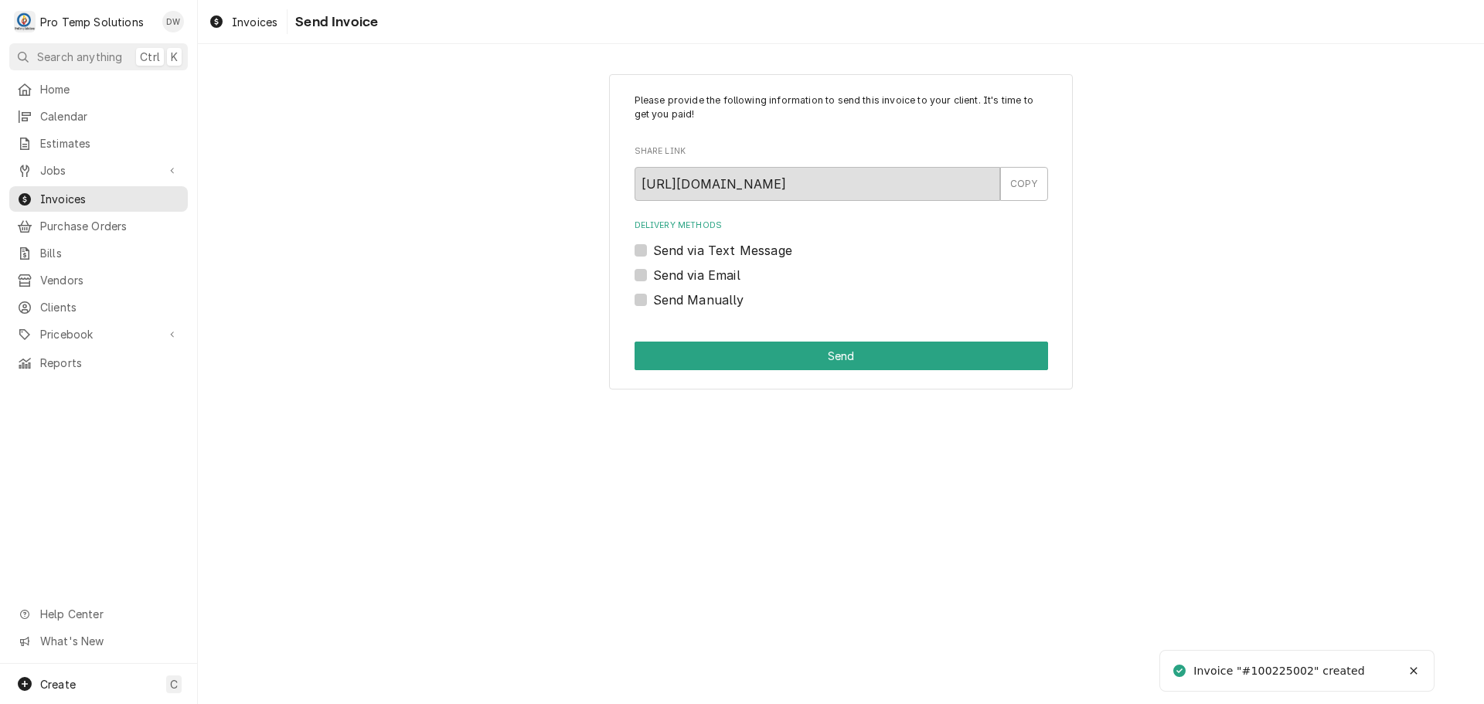
click at [653, 277] on label "Send via Email" at bounding box center [696, 275] width 87 height 19
click at [653, 277] on input "Send via Email" at bounding box center [860, 283] width 414 height 34
checkbox input "true"
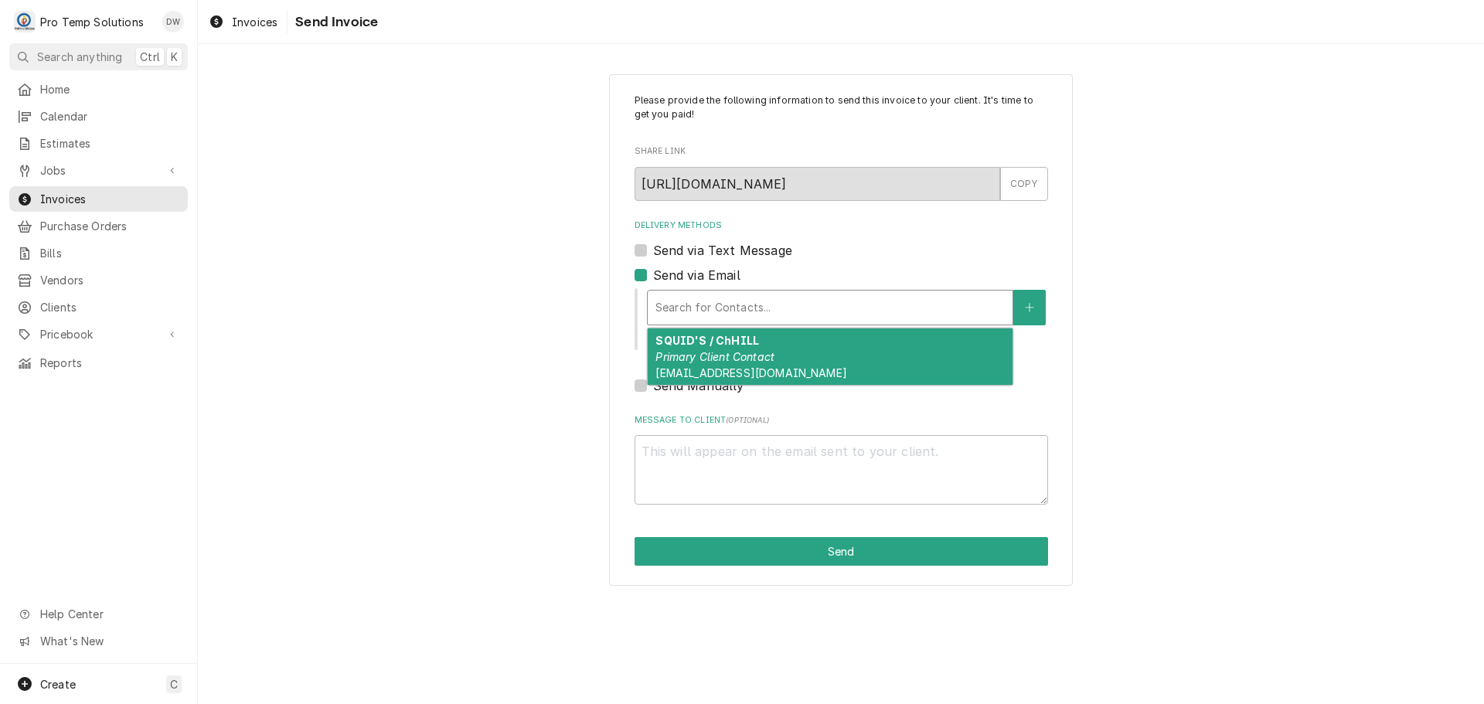
click at [752, 296] on div "Delivery Methods" at bounding box center [830, 308] width 349 height 28
click at [724, 350] on em "Primary Client Contact" at bounding box center [715, 356] width 119 height 13
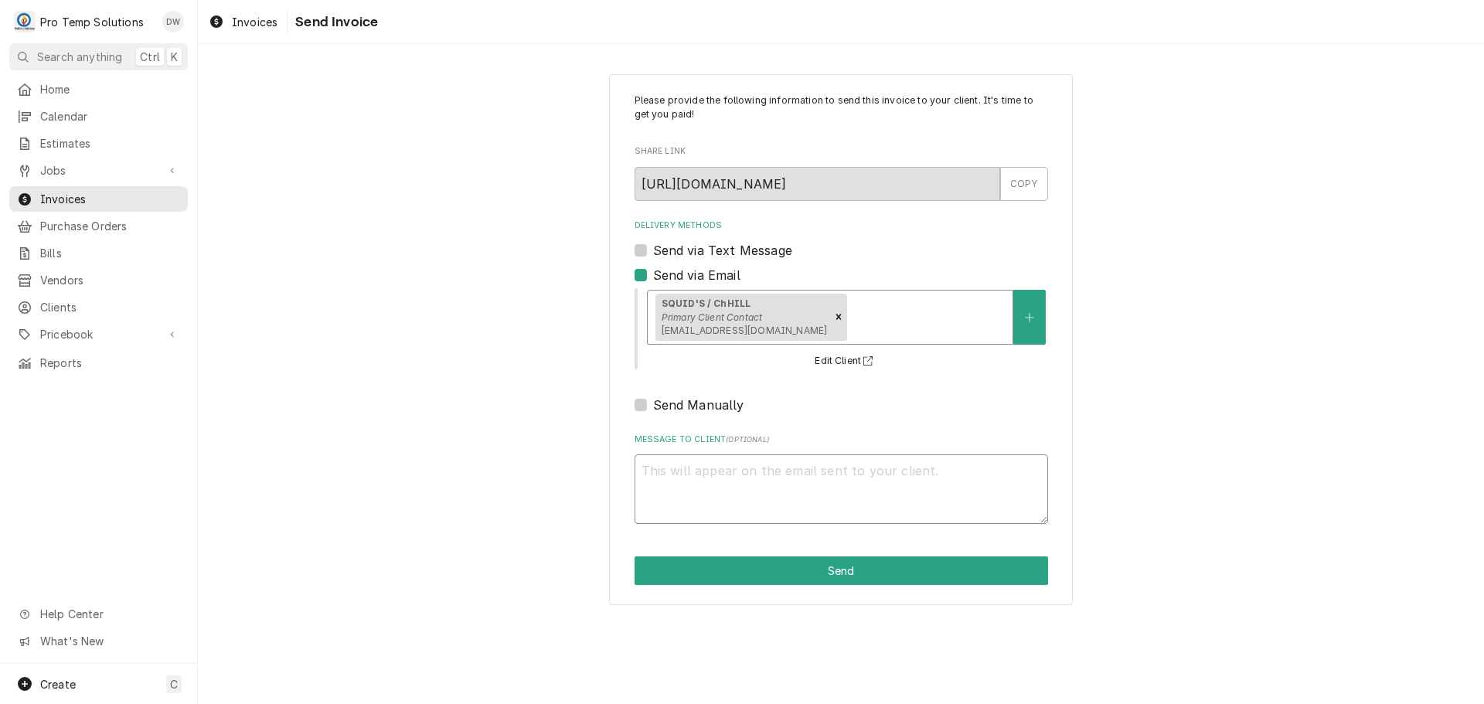
click at [731, 469] on textarea "Message to Client ( optional )" at bounding box center [842, 490] width 414 height 70
type textarea "x"
type textarea "#"
type textarea "x"
type textarea "#1"
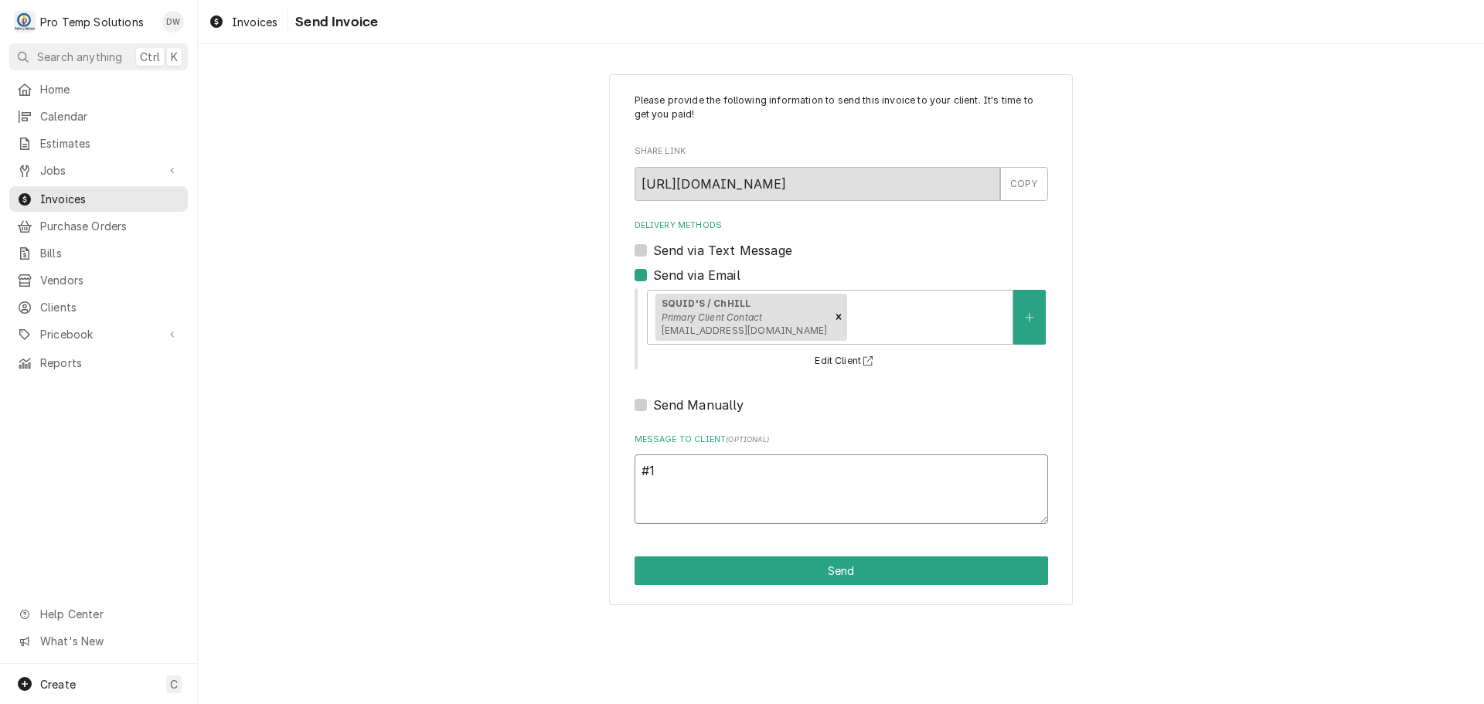
type textarea "x"
type textarea "#10"
type textarea "x"
type textarea "#100"
type textarea "x"
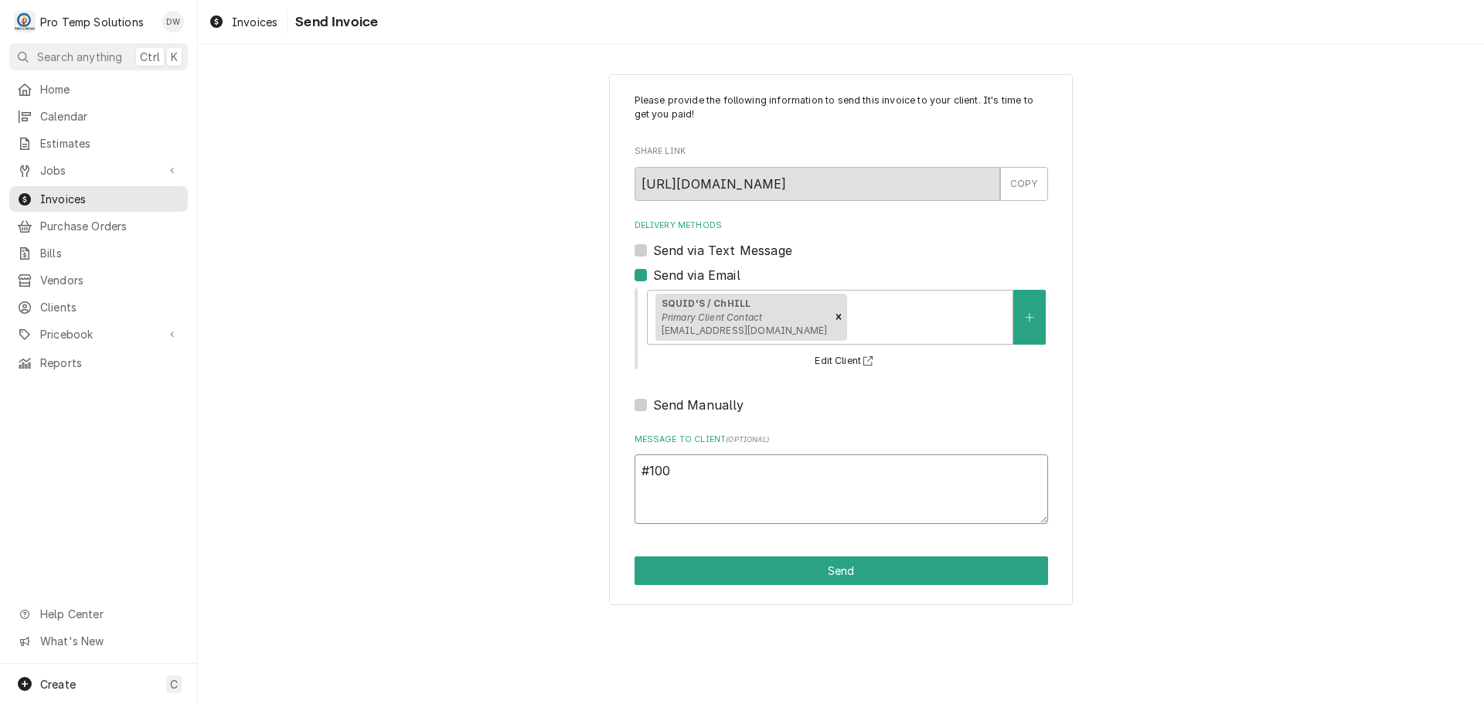
type textarea "#1002"
type textarea "x"
type textarea "#10022"
type textarea "x"
type textarea "#100225"
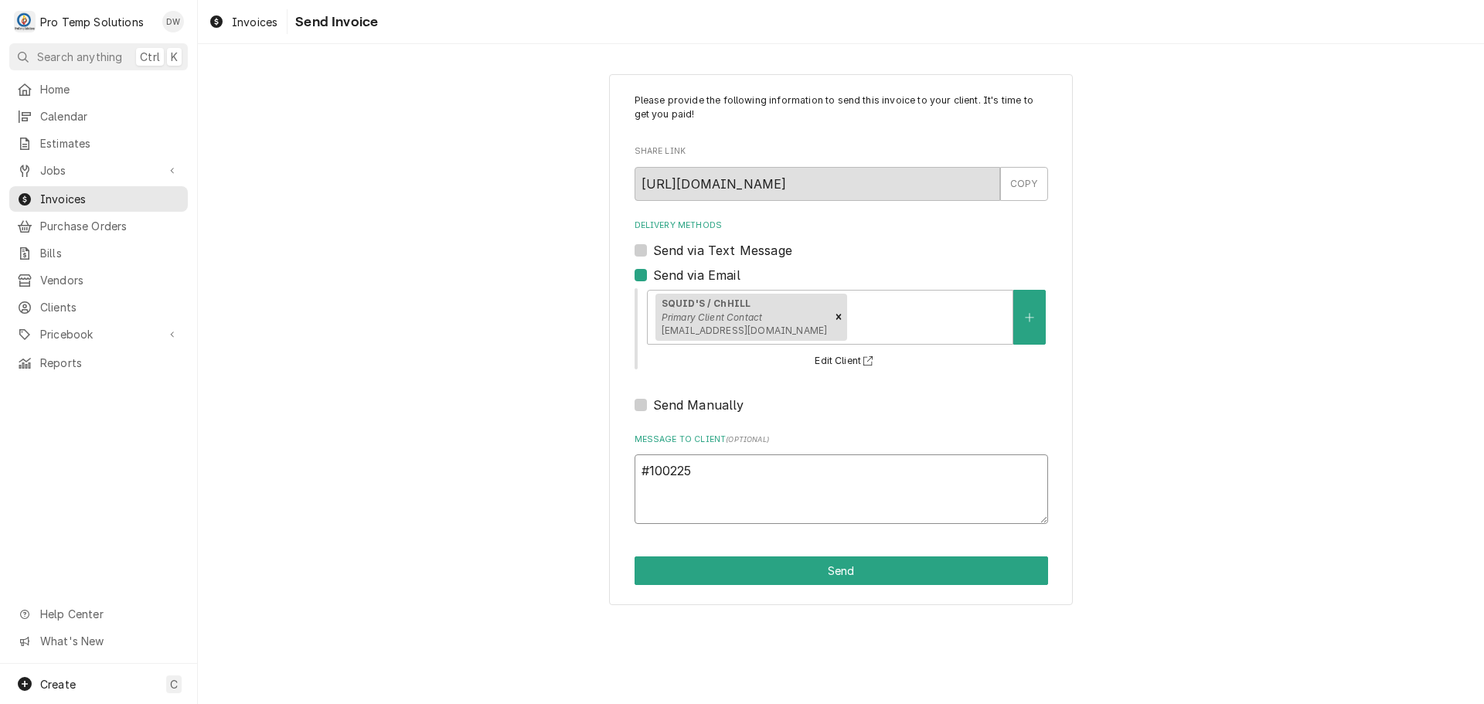
type textarea "x"
type textarea "#1002250"
type textarea "x"
type textarea "#10022500"
type textarea "x"
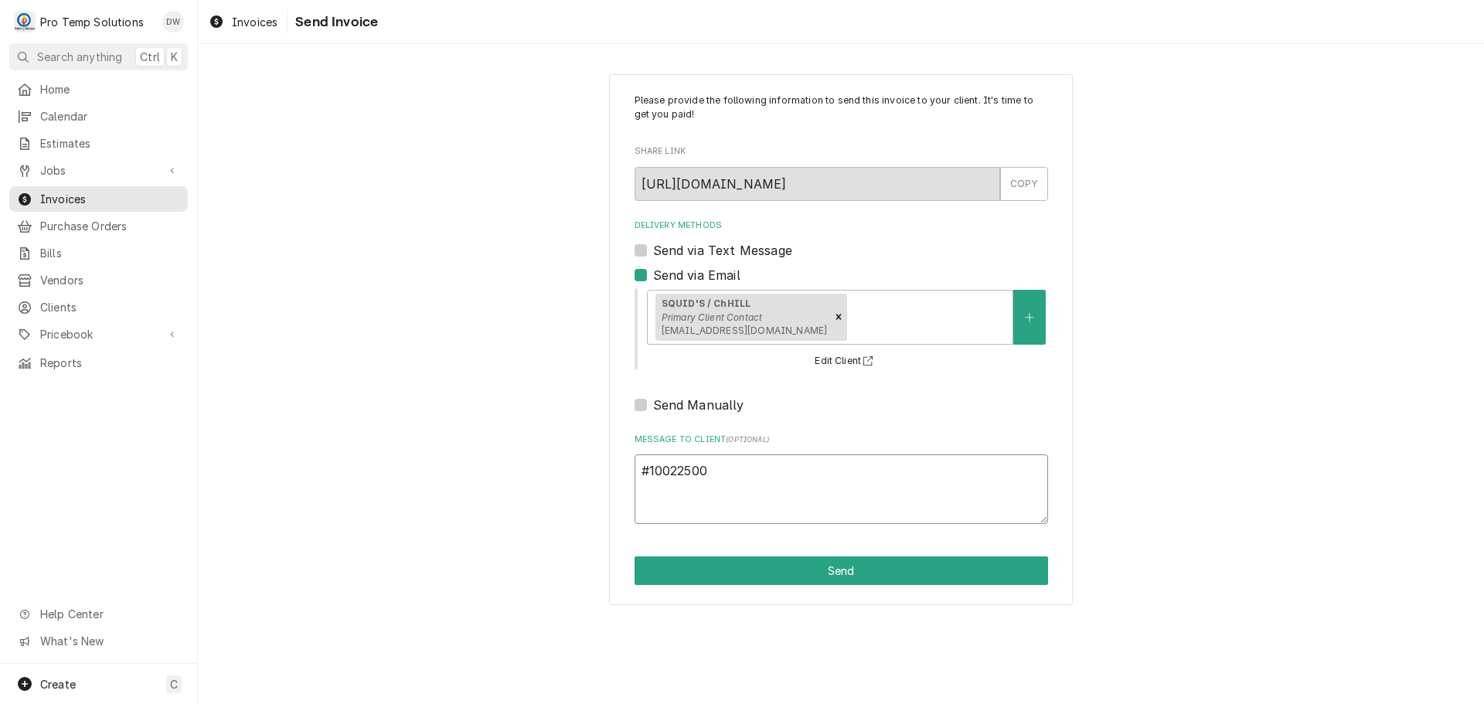
type textarea "#100225002"
type textarea "x"
type textarea "#100225002"
type textarea "x"
type textarea "#100225002 S"
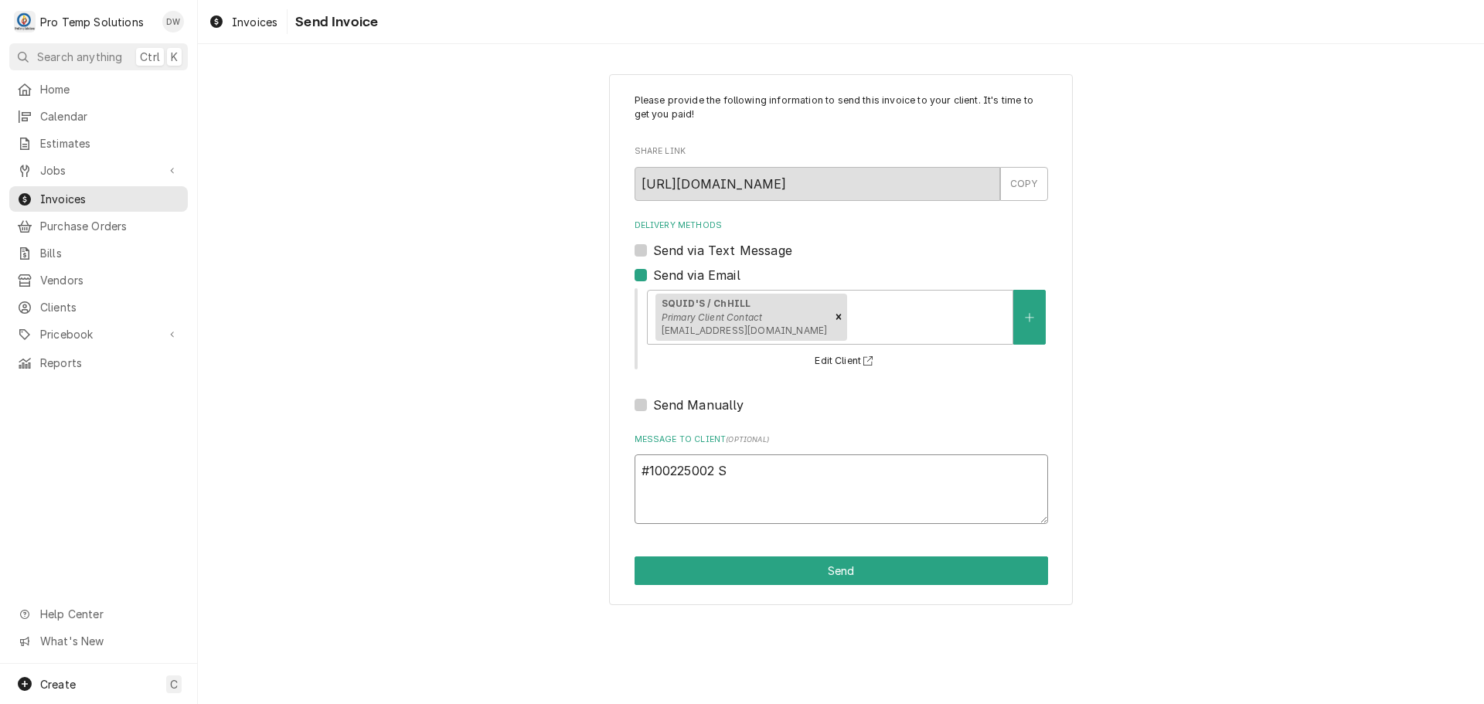
type textarea "x"
type textarea "#100225002 SQ"
type textarea "x"
type textarea "#100225002 SQU"
type textarea "x"
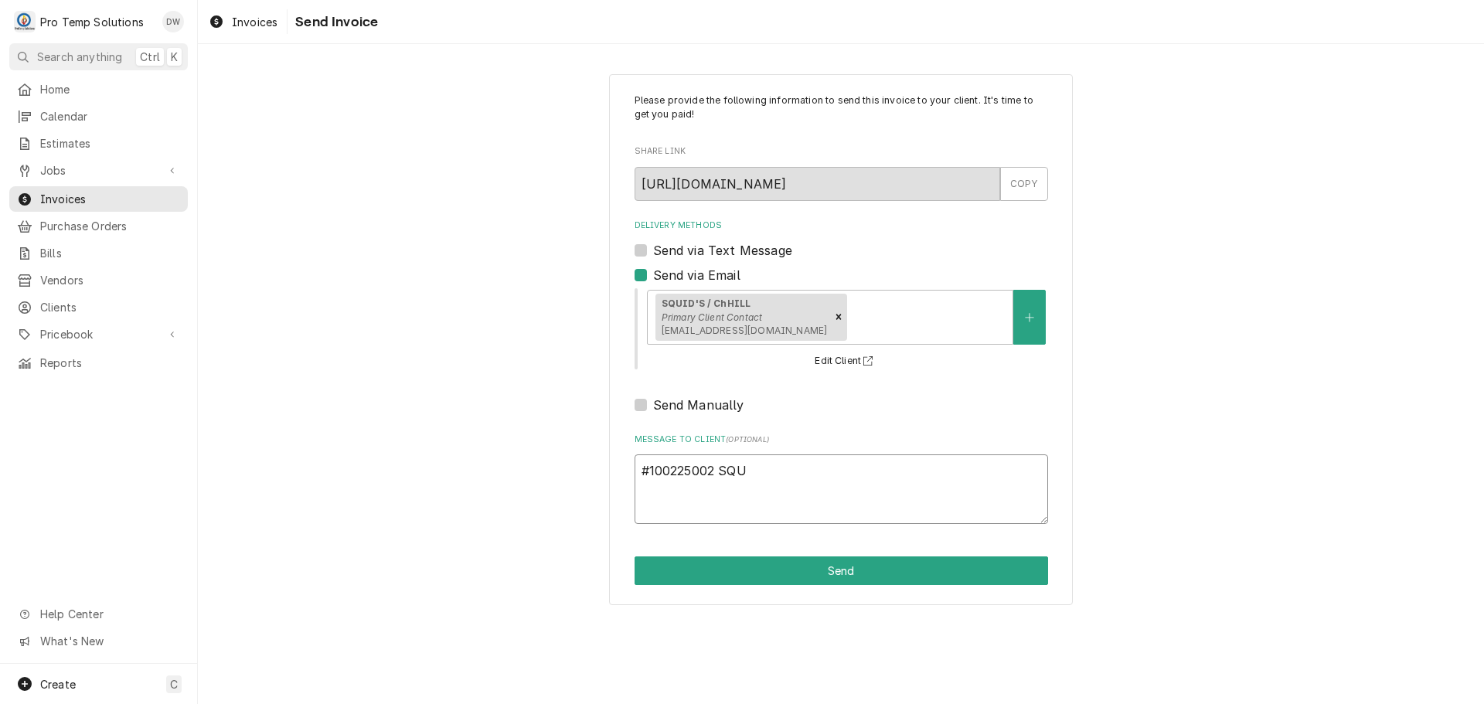
type textarea "#100225002 SQUI"
type textarea "x"
type textarea "#100225002 SQUI'"
type textarea "x"
type textarea "#100225002 SQUI'S"
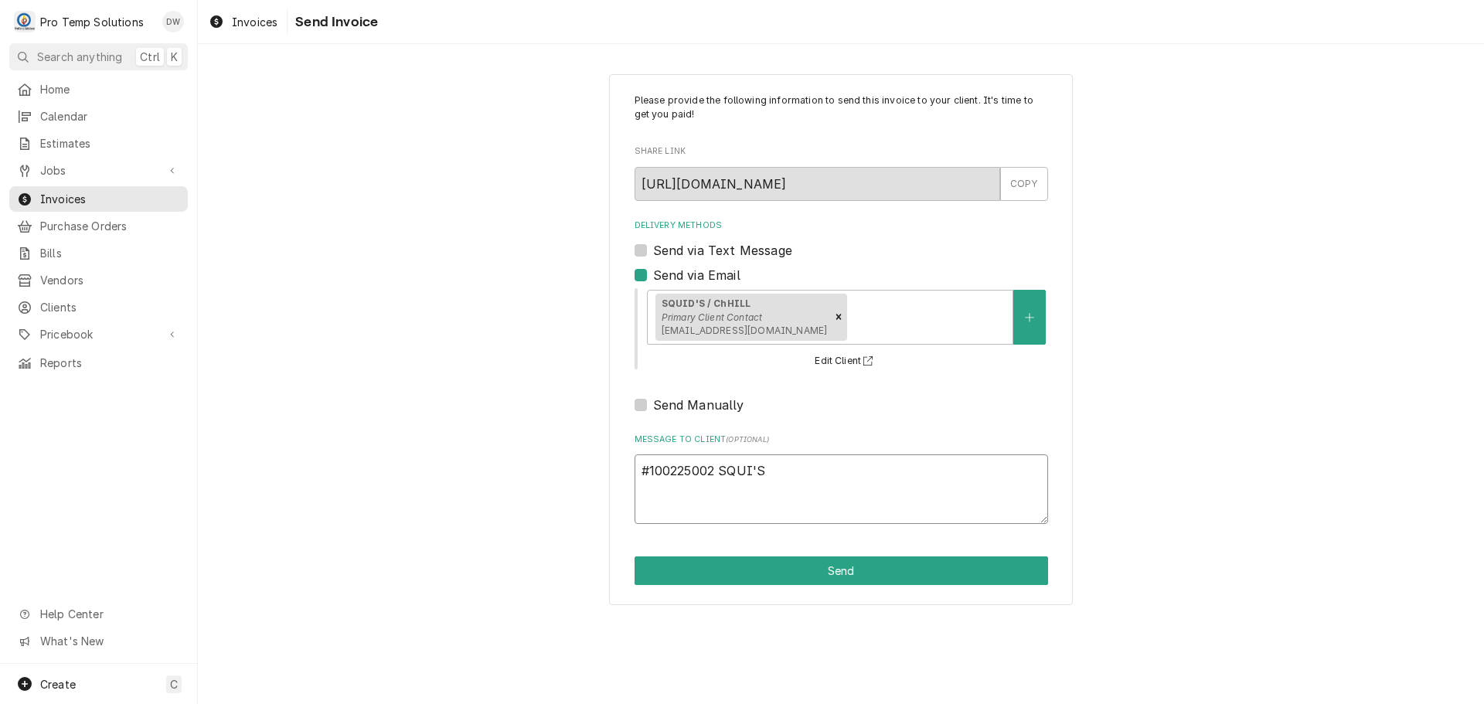
type textarea "x"
type textarea "#100225002 SQUI'S-"
type textarea "x"
type textarea "#100225002 SQUI'S-"
type textarea "x"
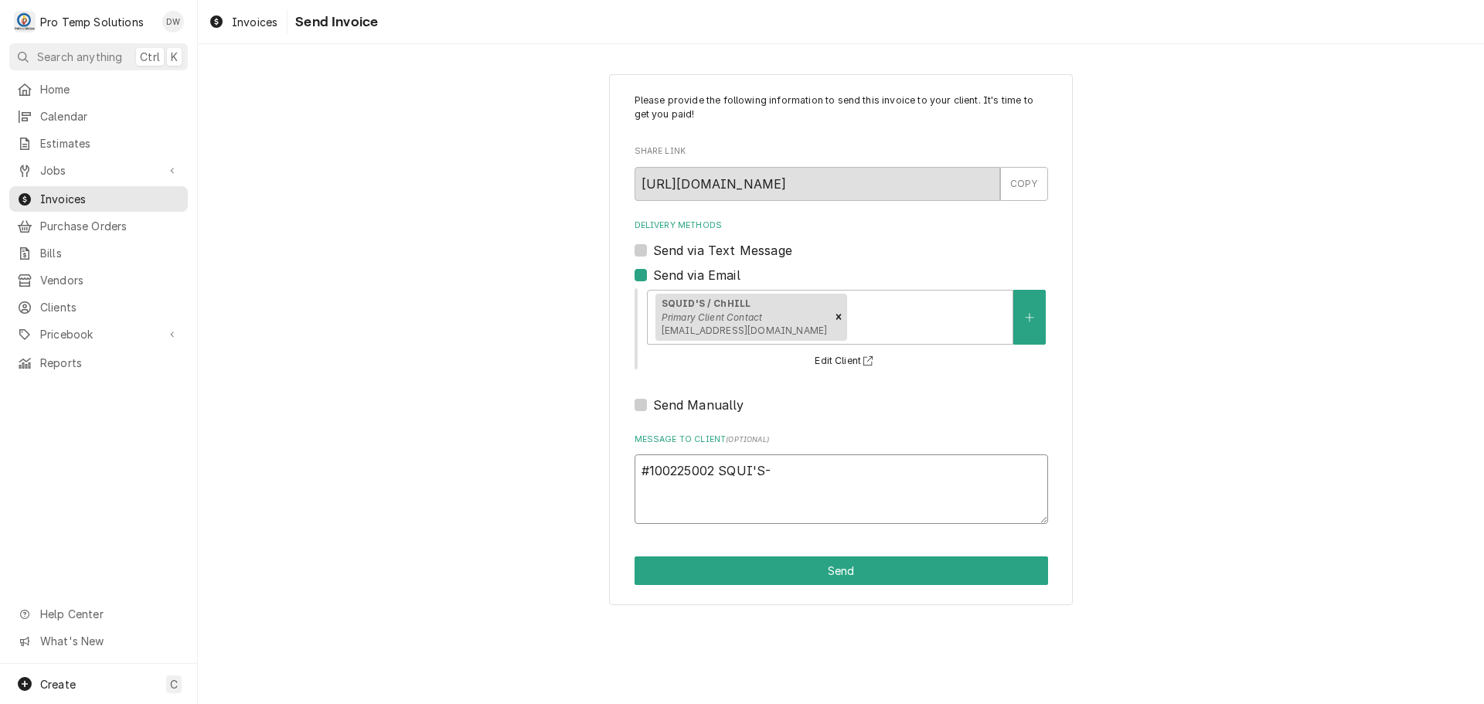
type textarea "#100225002 SQUI'S-"
type textarea "x"
type textarea "#100225002 SQUI'S"
type textarea "x"
type textarea "#100225002 SQUI'"
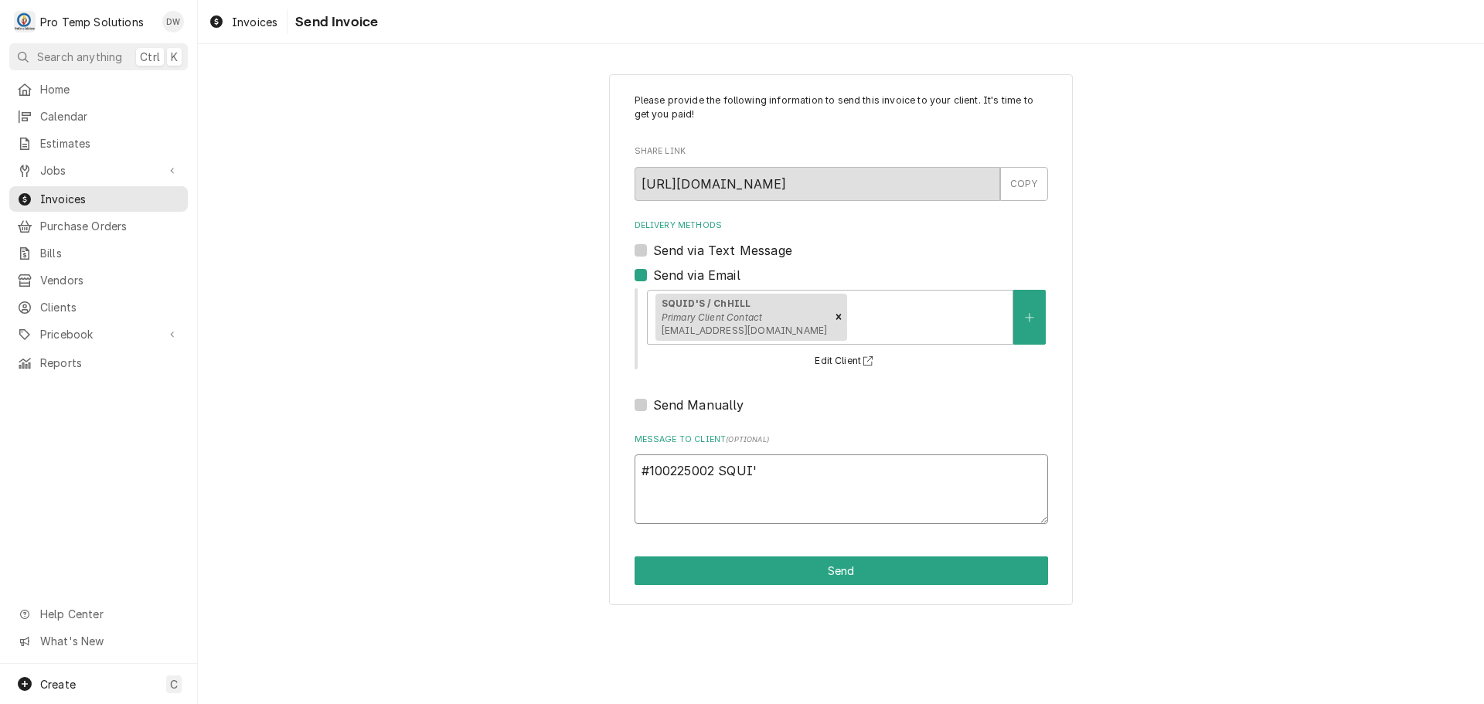
type textarea "x"
type textarea "#100225002 SQUI"
type textarea "x"
type textarea "#100225002 SQUID"
type textarea "x"
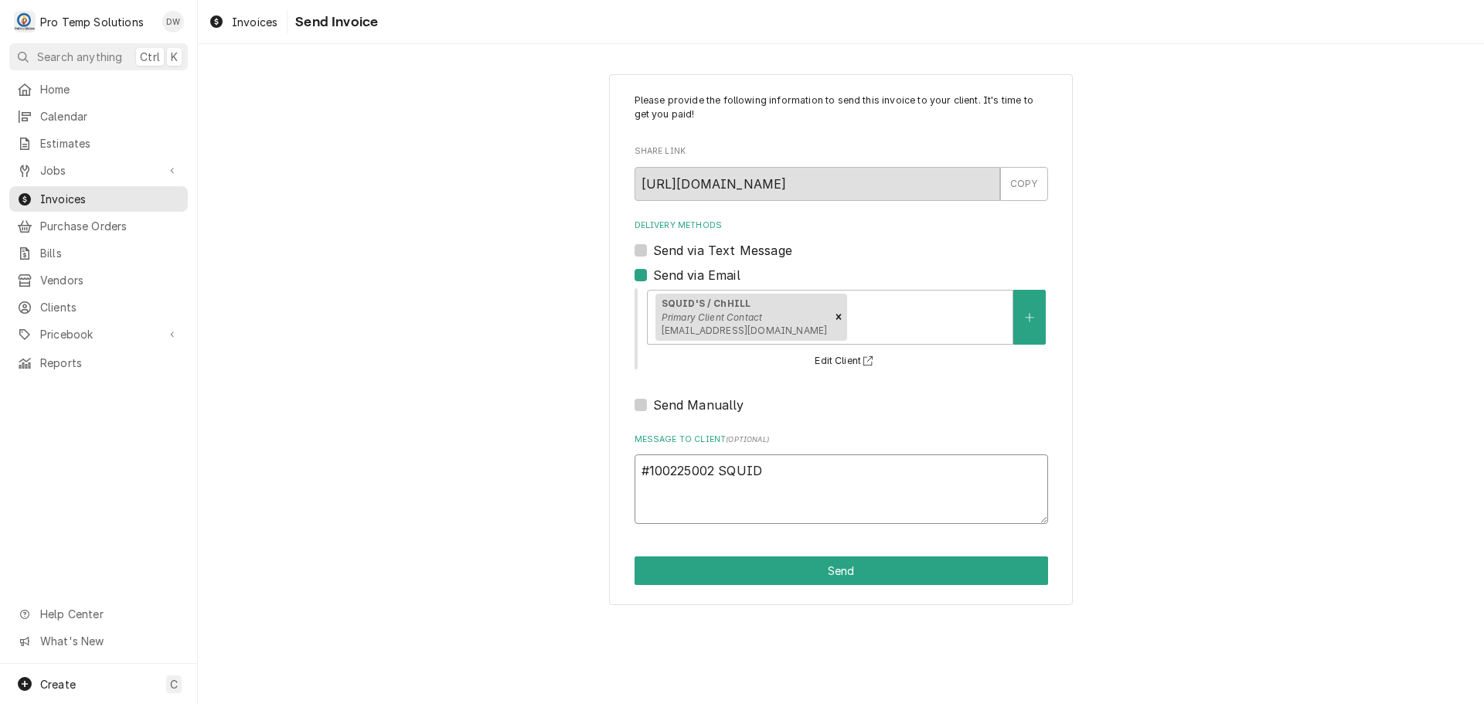
type textarea "#100225002 SQUID'"
type textarea "x"
type textarea "#100225002 SQUID'S"
type textarea "x"
type textarea "#100225002 SQUID'S-"
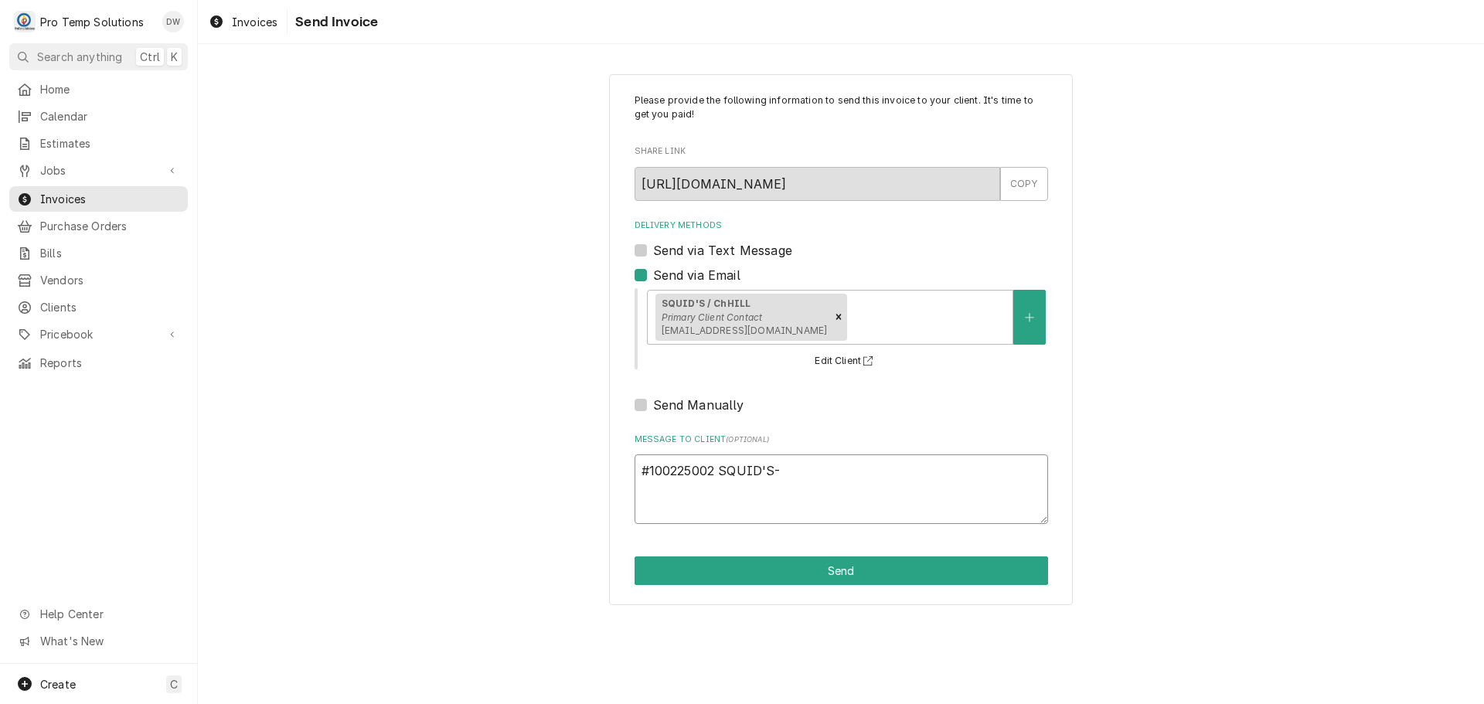
type textarea "x"
type textarea "#100225002 SQUID'S-"
type textarea "x"
type textarea "#100225002 SQUID'S- W"
type textarea "x"
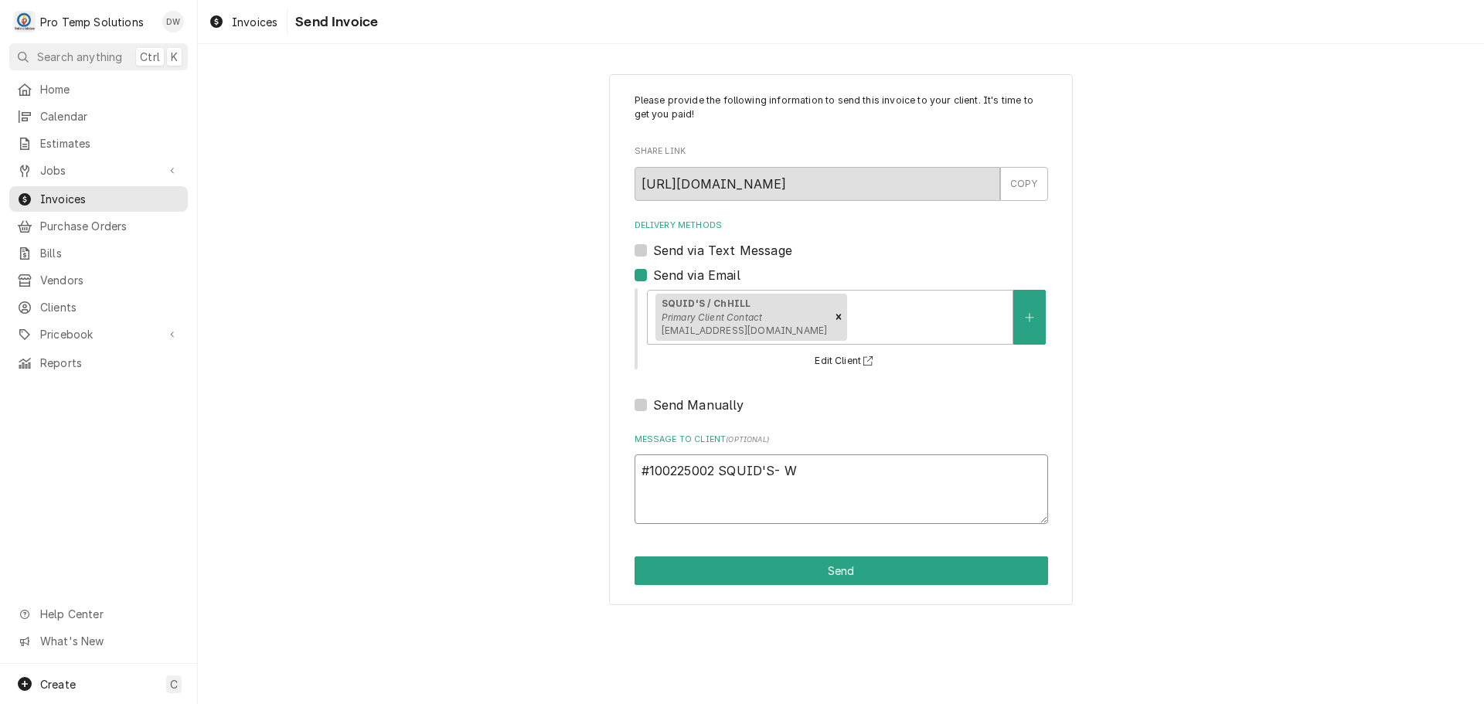
type textarea "#100225002 SQUID'S- WI"
type textarea "x"
type textarea "#100225002 SQUID'S- WIC"
type textarea "x"
type textarea "#100225002 SQUID'S- WIC"
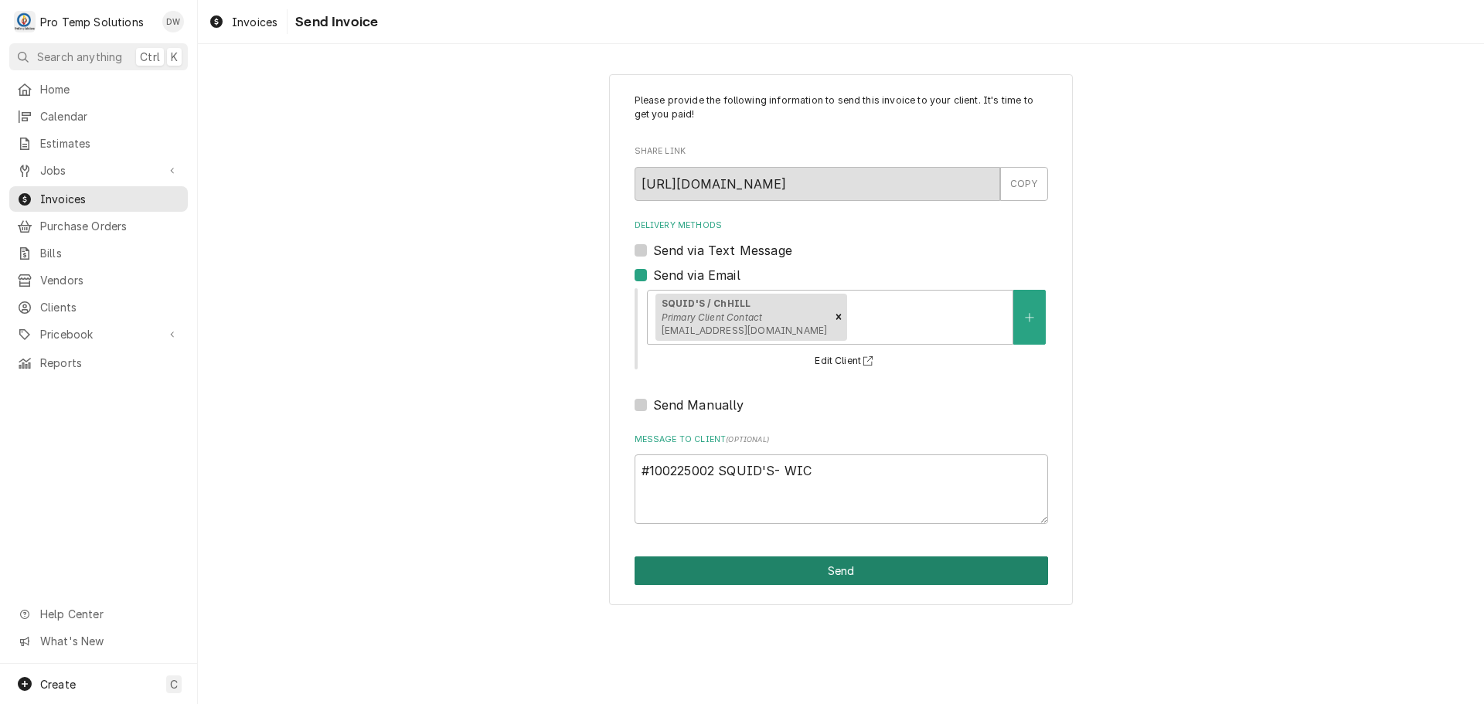
click at [835, 568] on button "Send" at bounding box center [842, 571] width 414 height 29
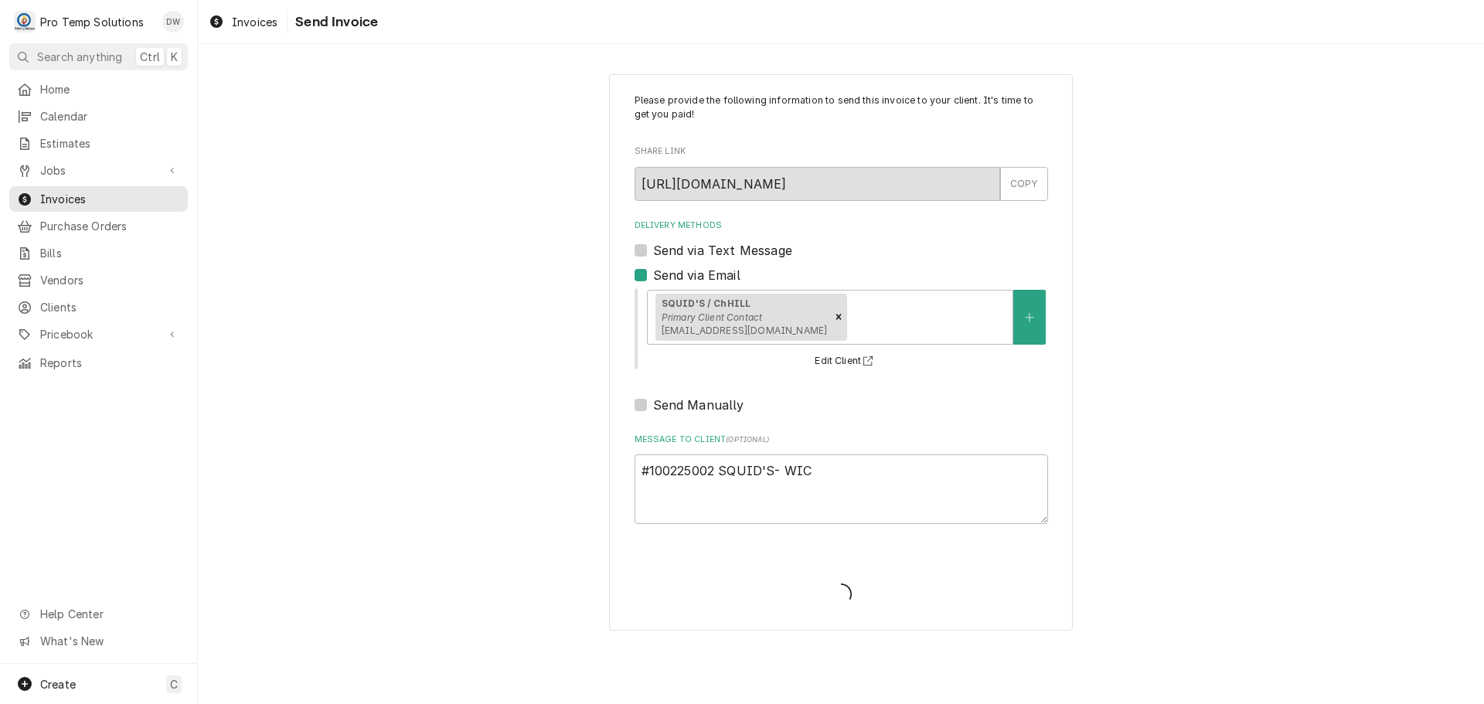
type textarea "x"
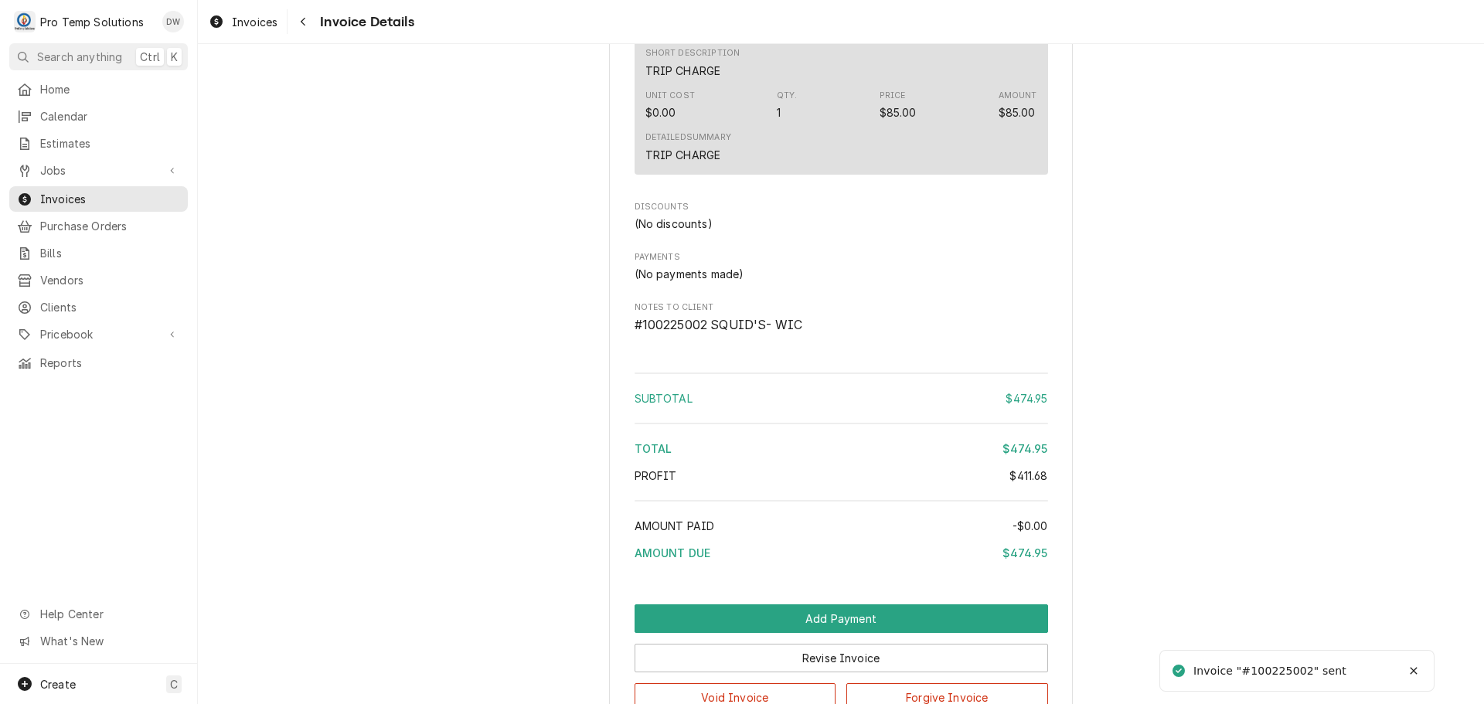
scroll to position [1815, 0]
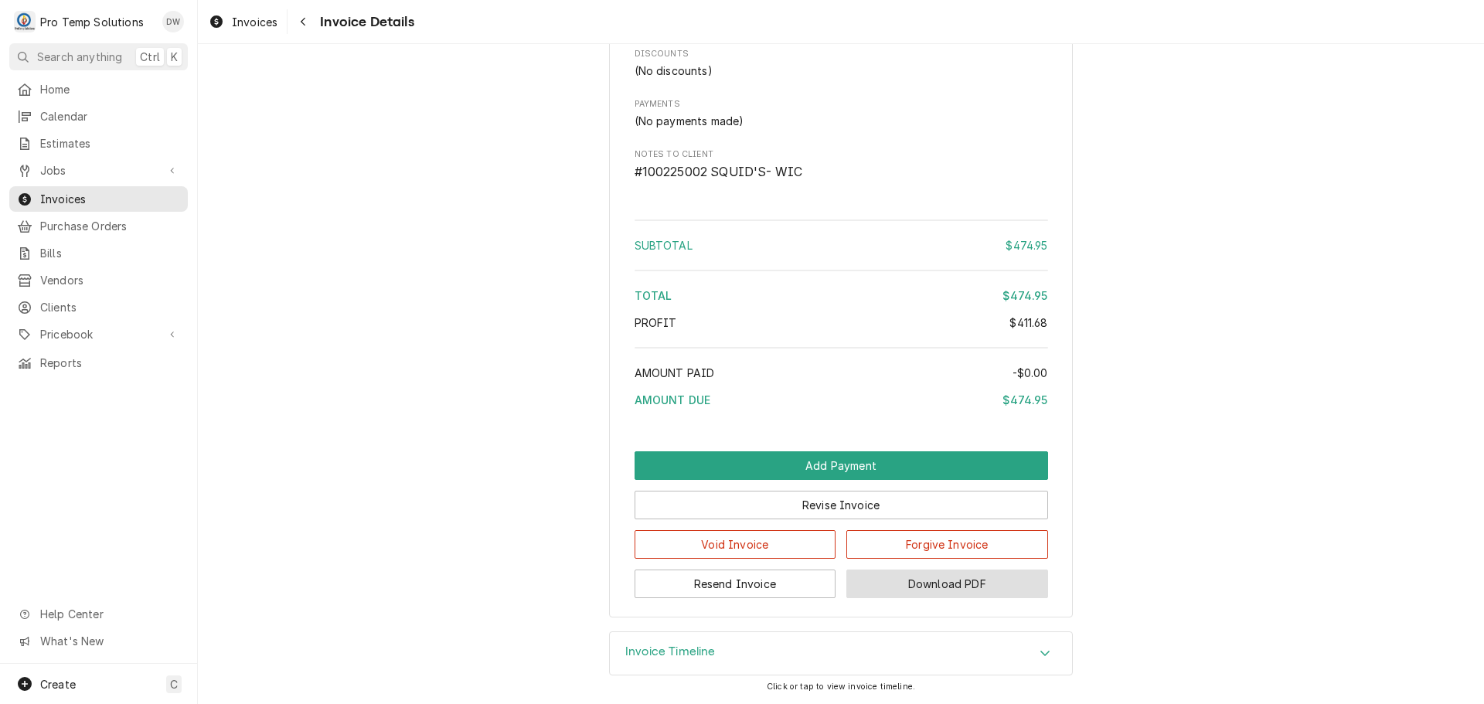
click at [929, 581] on button "Download PDF" at bounding box center [948, 584] width 202 height 29
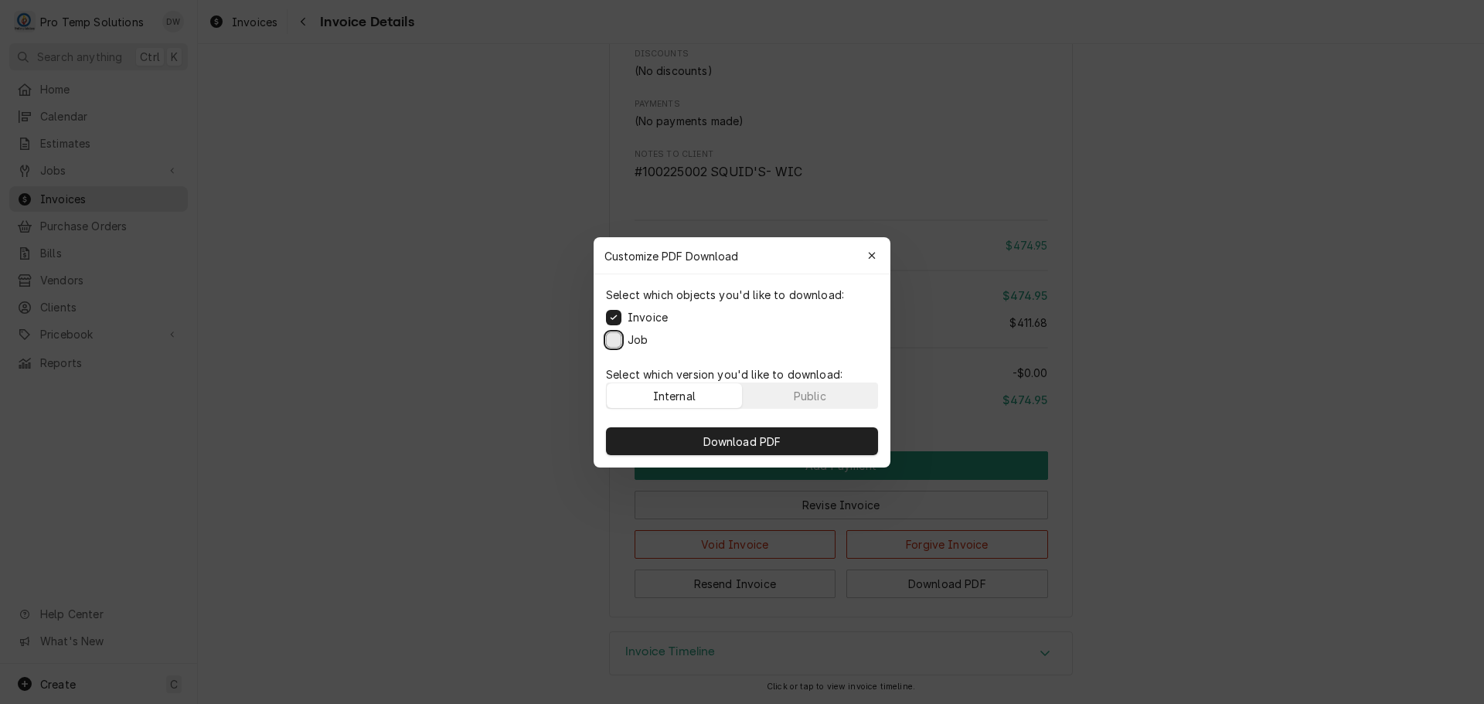
click at [612, 338] on button "Job" at bounding box center [613, 339] width 15 height 15
click at [744, 435] on span "Download PDF" at bounding box center [742, 441] width 84 height 16
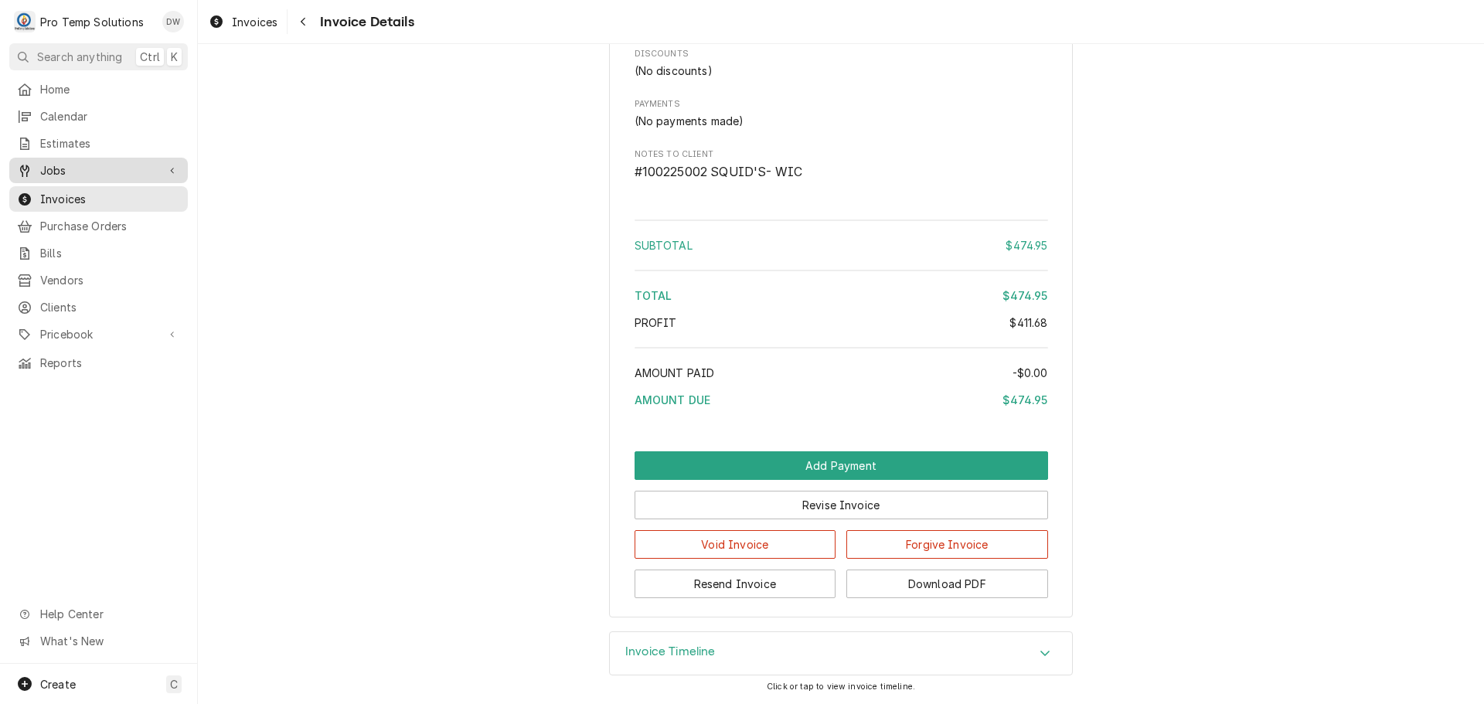
click at [51, 167] on span "Jobs" at bounding box center [98, 170] width 117 height 16
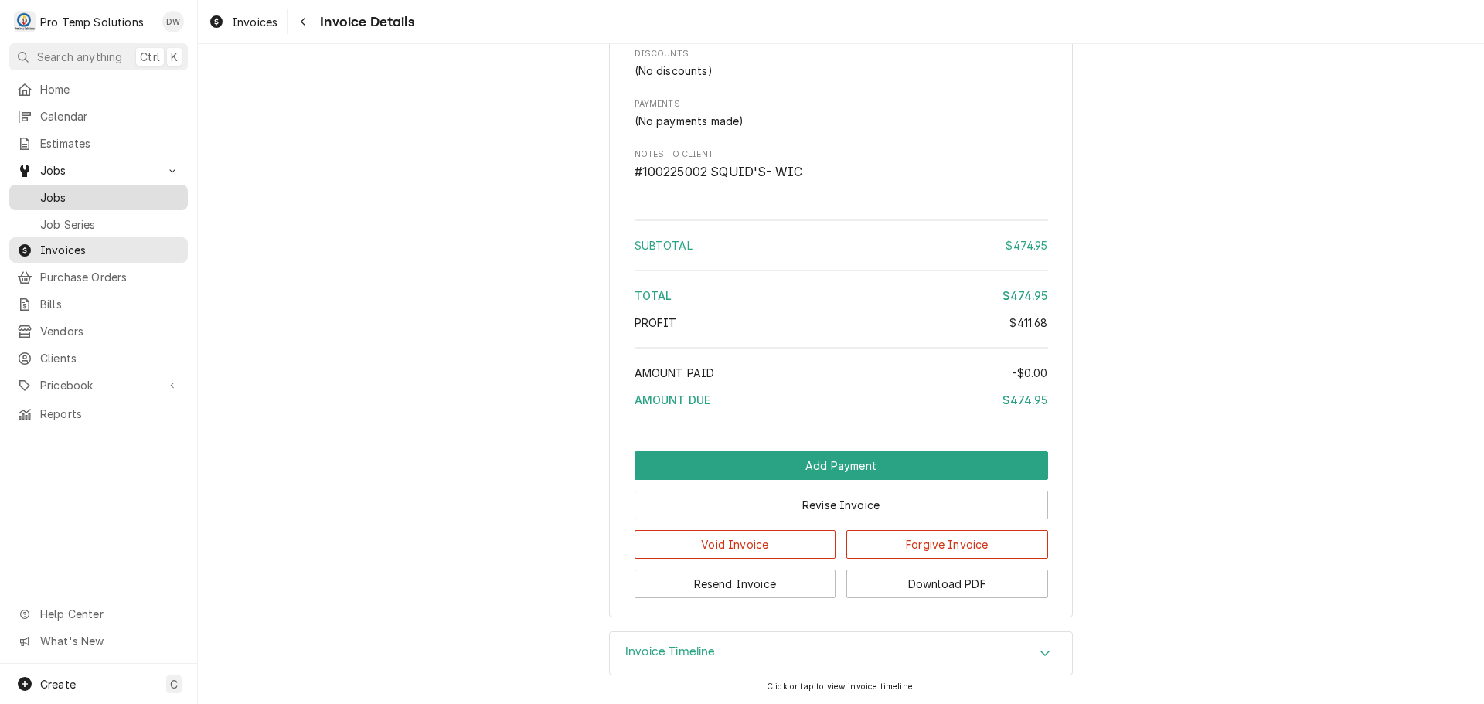
click at [47, 189] on span "Jobs" at bounding box center [110, 197] width 140 height 16
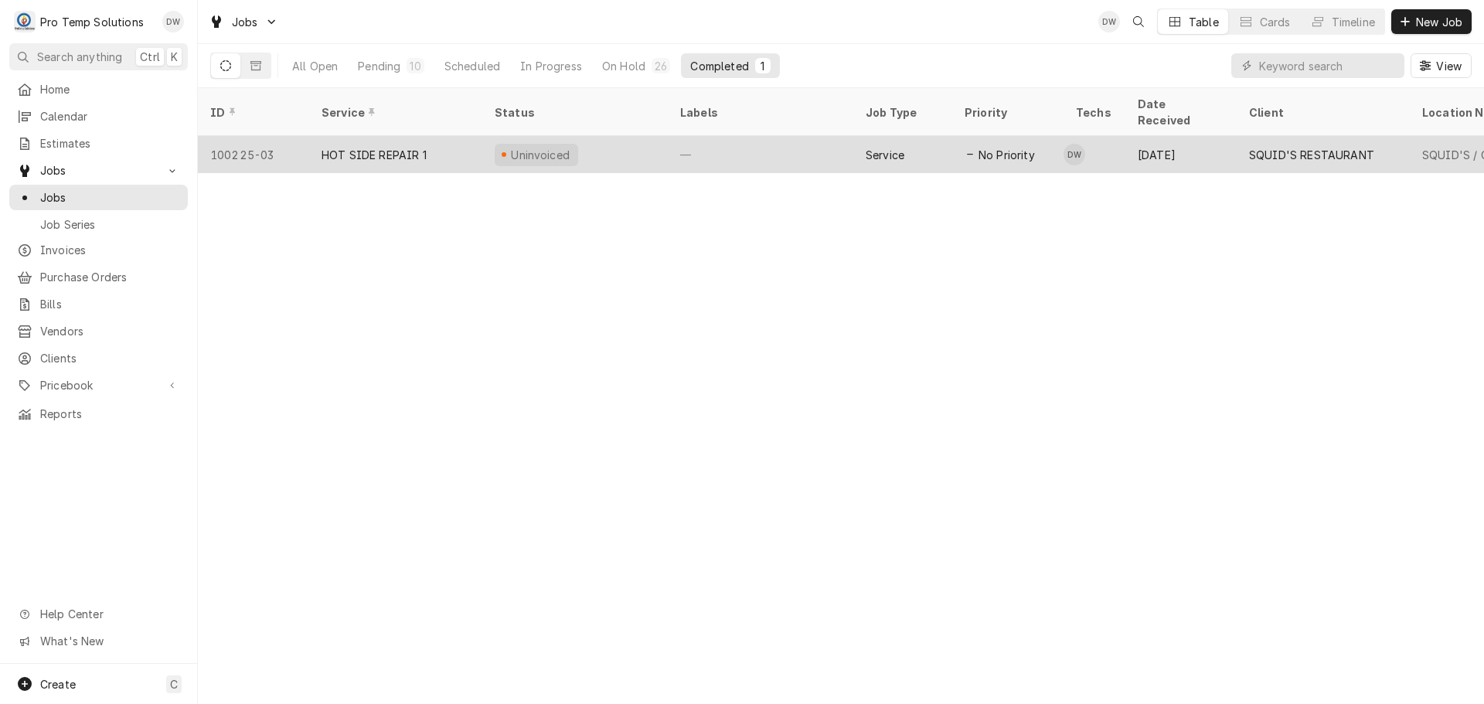
click at [790, 136] on div "—" at bounding box center [761, 154] width 186 height 37
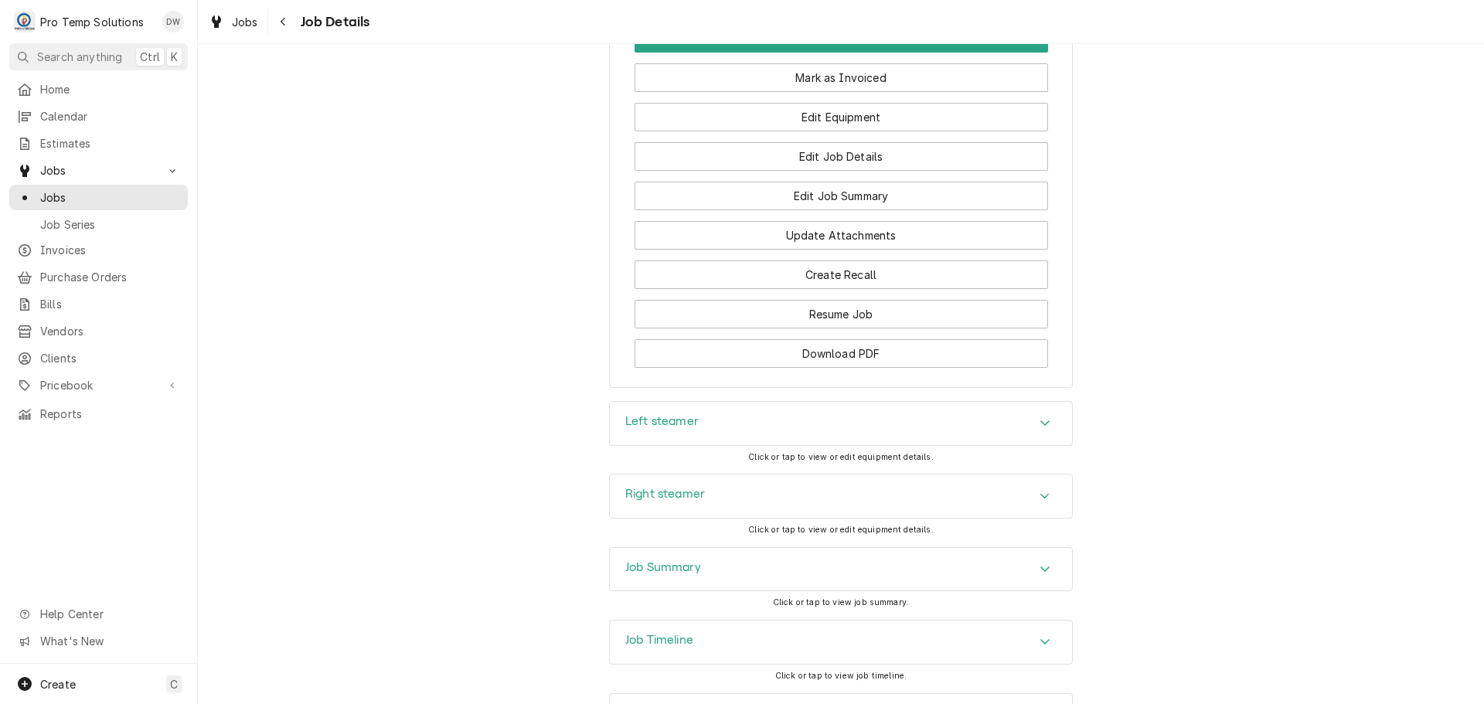
scroll to position [1160, 0]
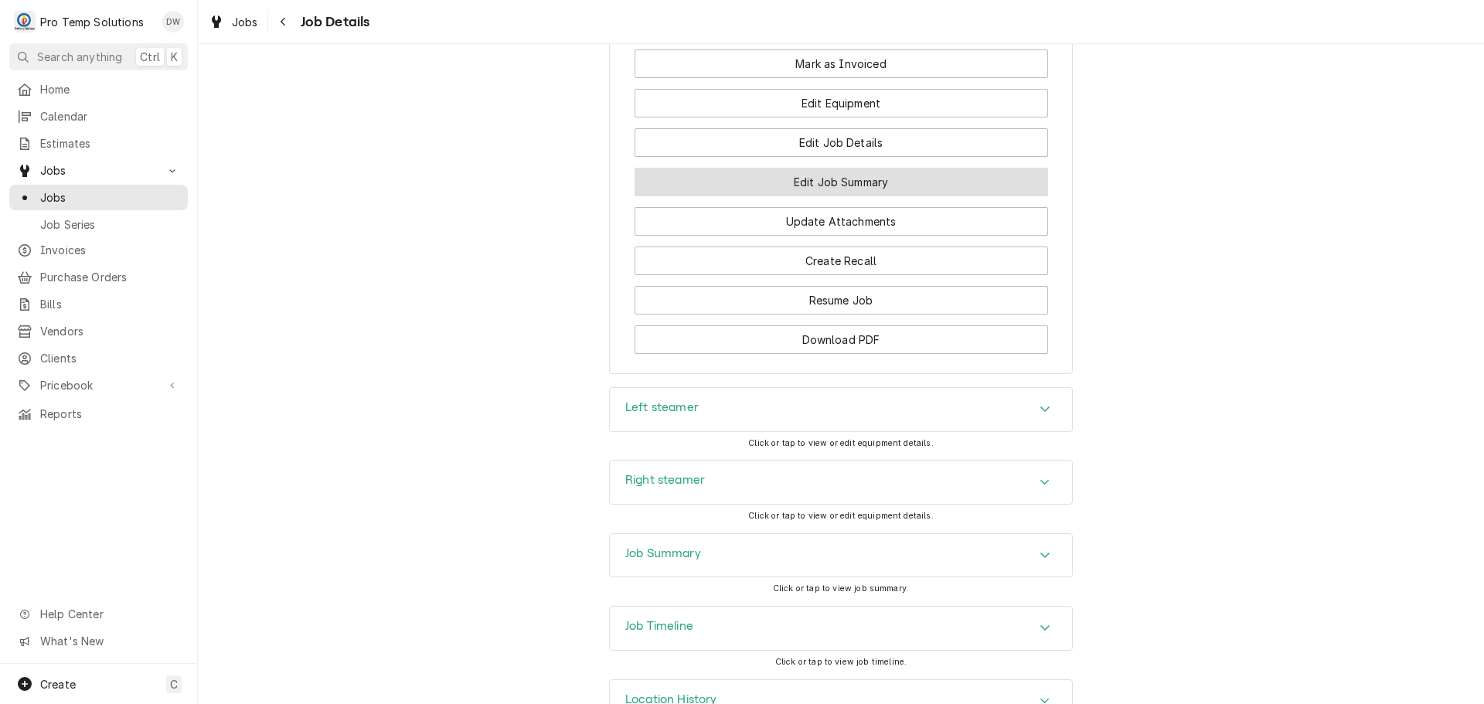
click at [830, 196] on button "Edit Job Summary" at bounding box center [842, 182] width 414 height 29
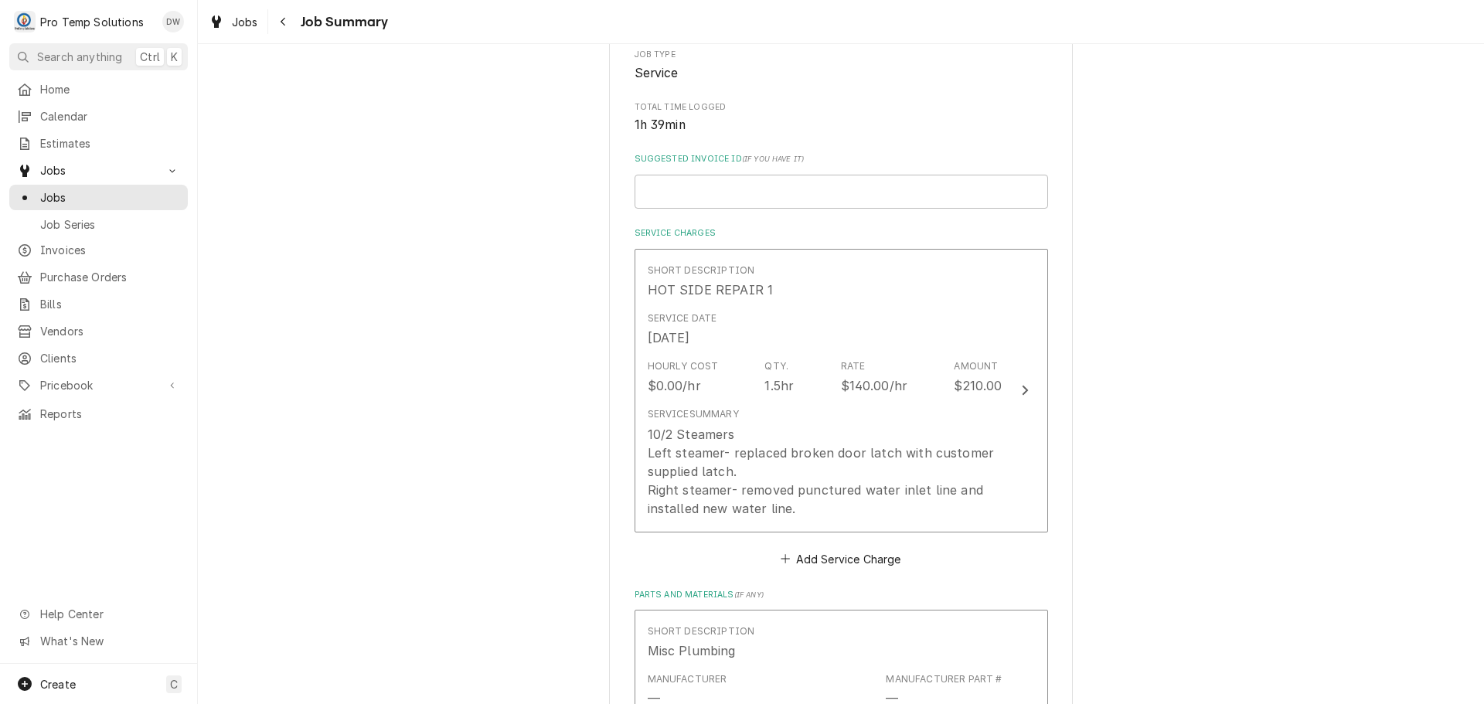
scroll to position [309, 0]
